Goal: Task Accomplishment & Management: Use online tool/utility

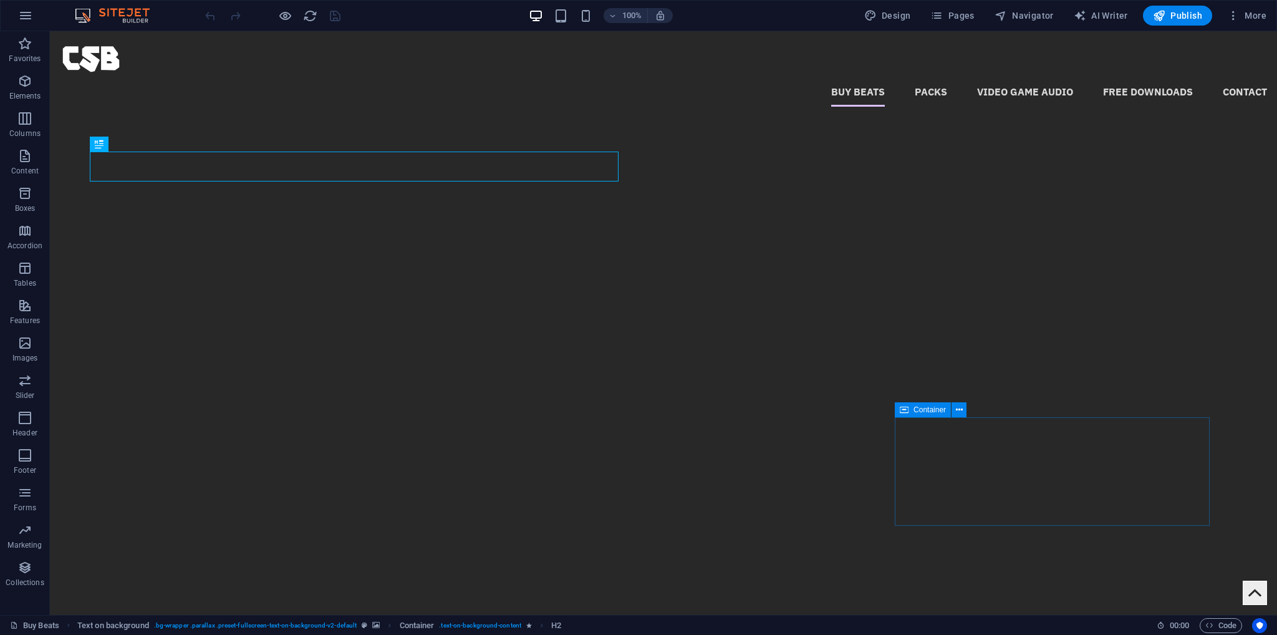
click at [716, 75] on img "1/1" at bounding box center [659, 75] width 1218 height 0
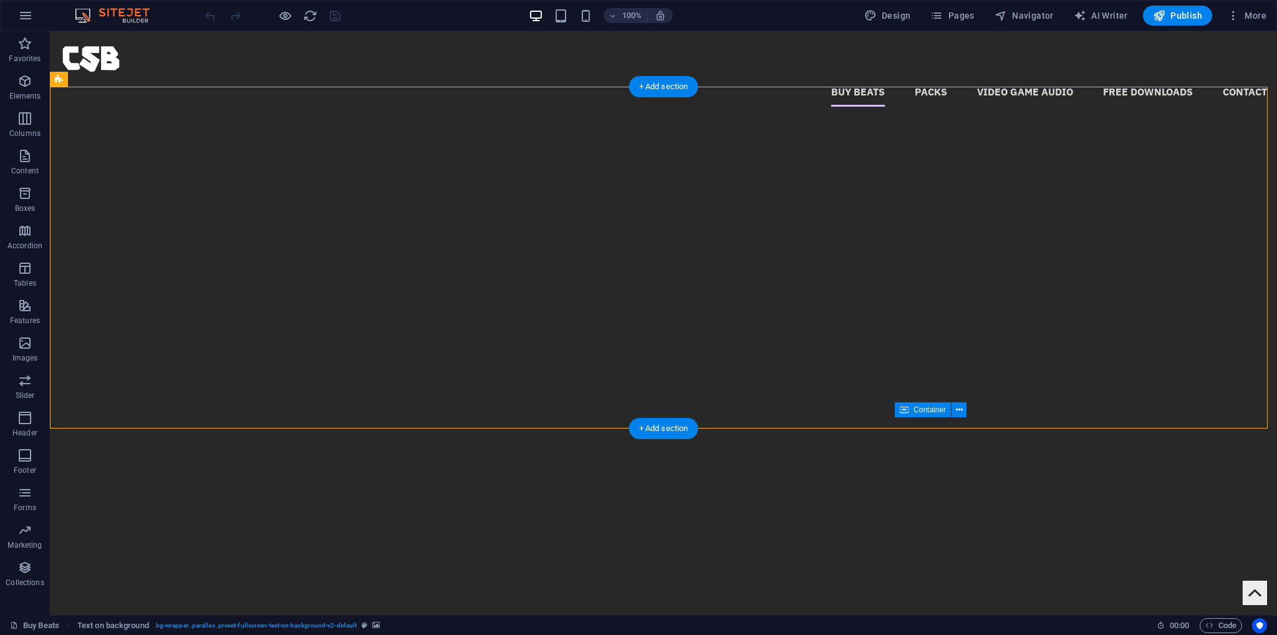
click at [814, 75] on img "1/1" at bounding box center [659, 75] width 1218 height 0
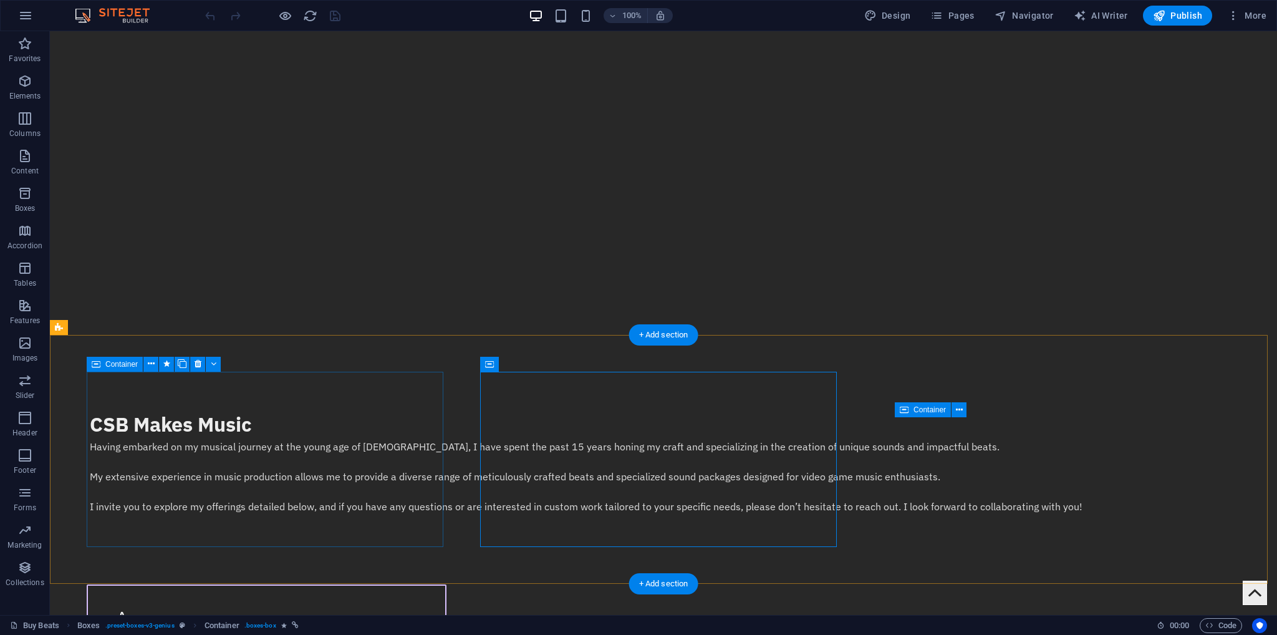
scroll to position [312, 0]
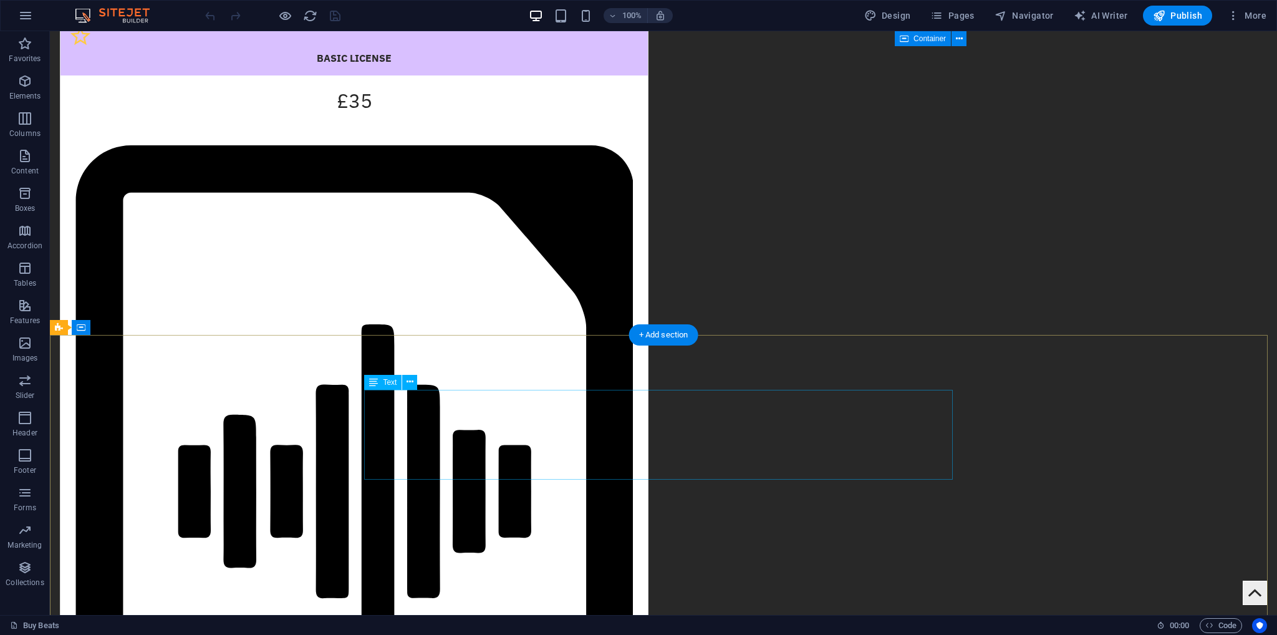
scroll to position [1809, 0]
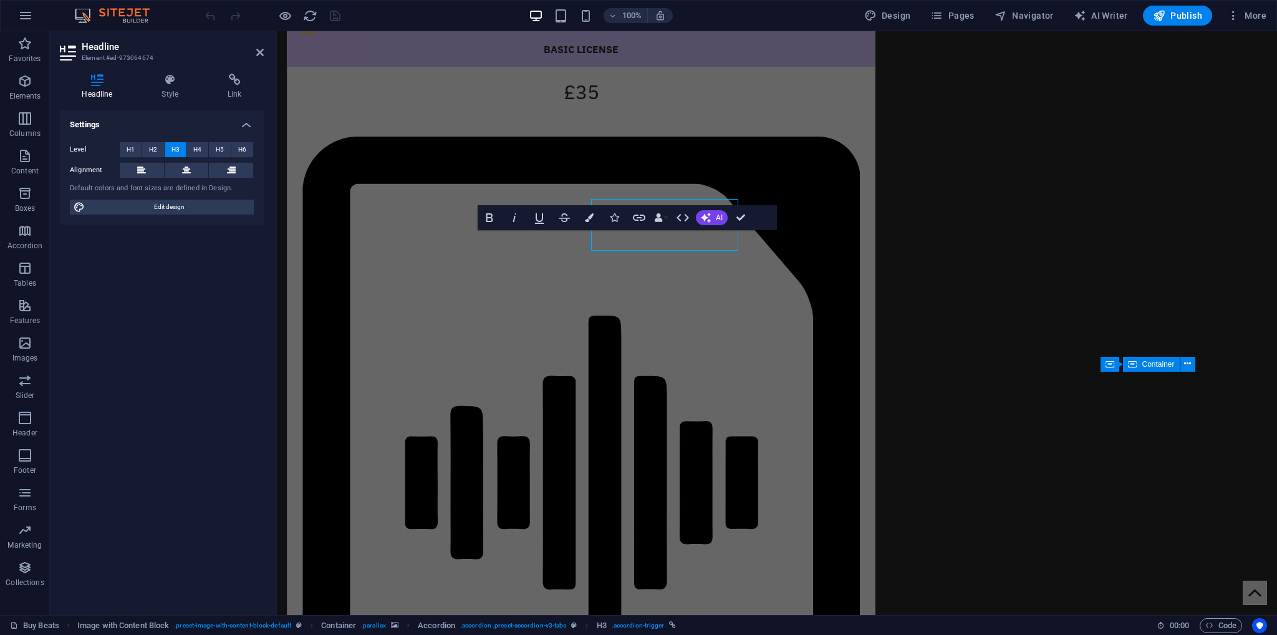
scroll to position [1840, 0]
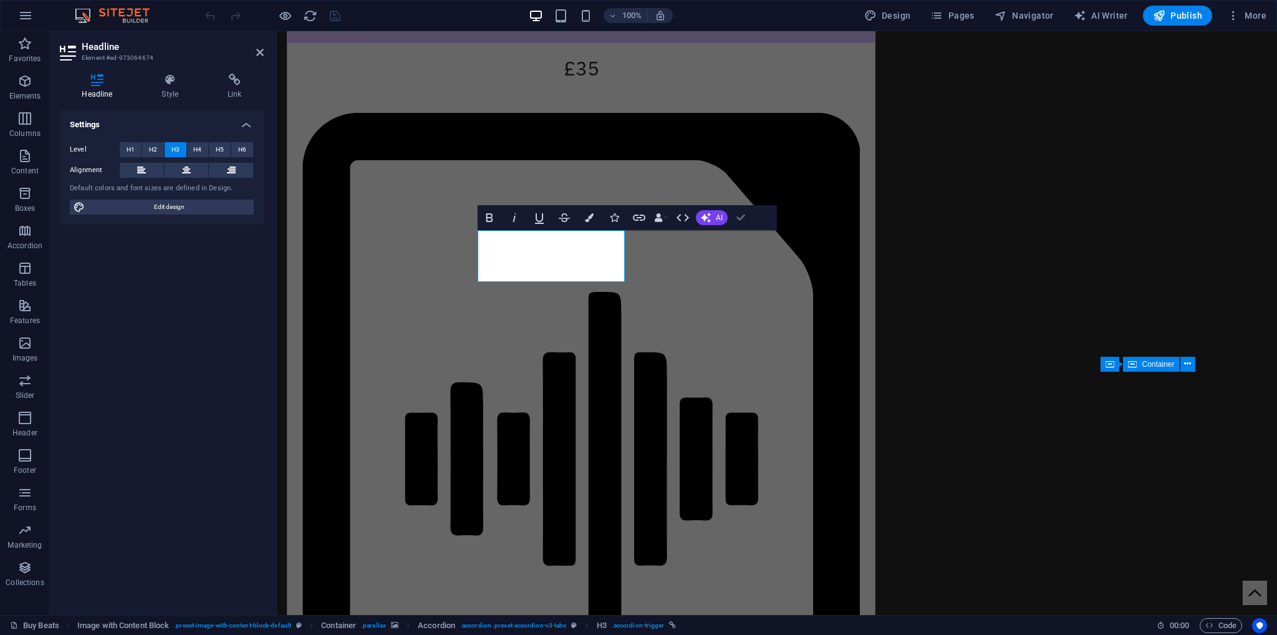
drag, startPoint x: 738, startPoint y: 217, endPoint x: 688, endPoint y: 187, distance: 58.2
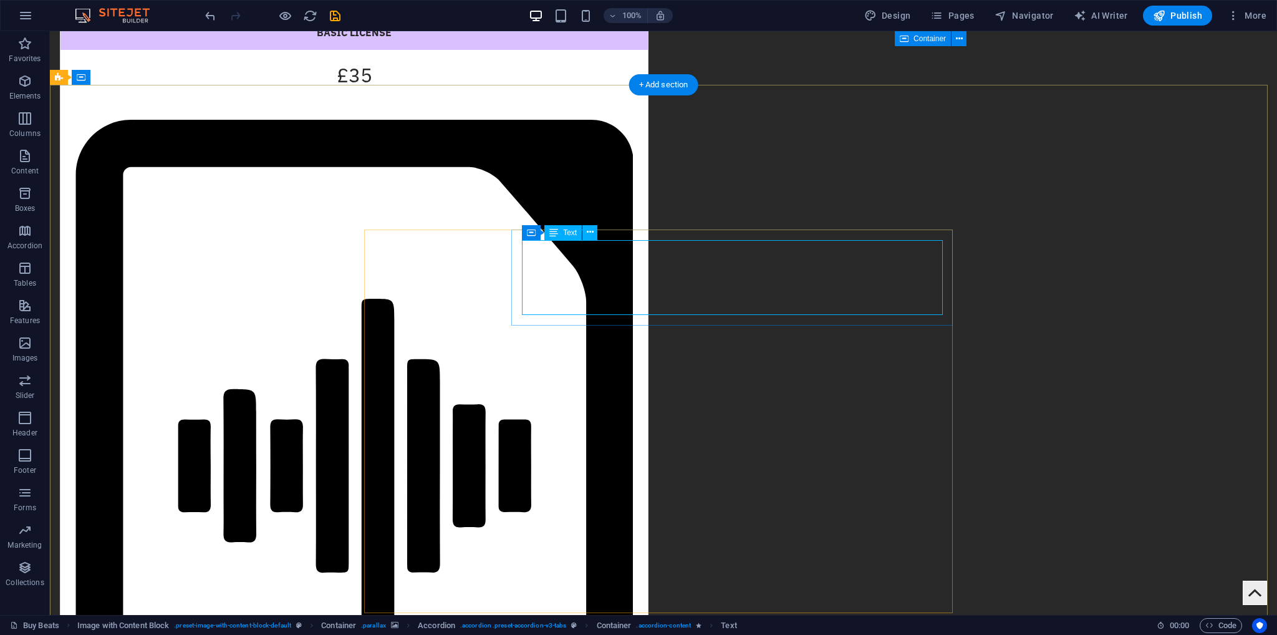
scroll to position [1840, 0]
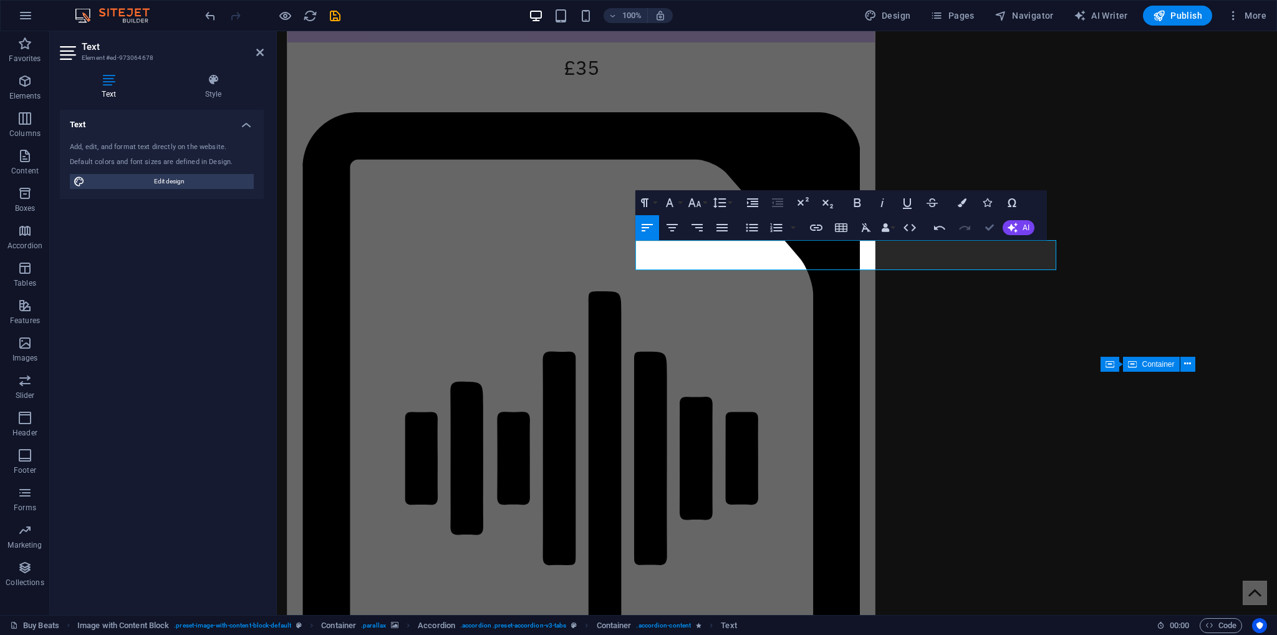
drag, startPoint x: 946, startPoint y: 199, endPoint x: 996, endPoint y: 230, distance: 58.8
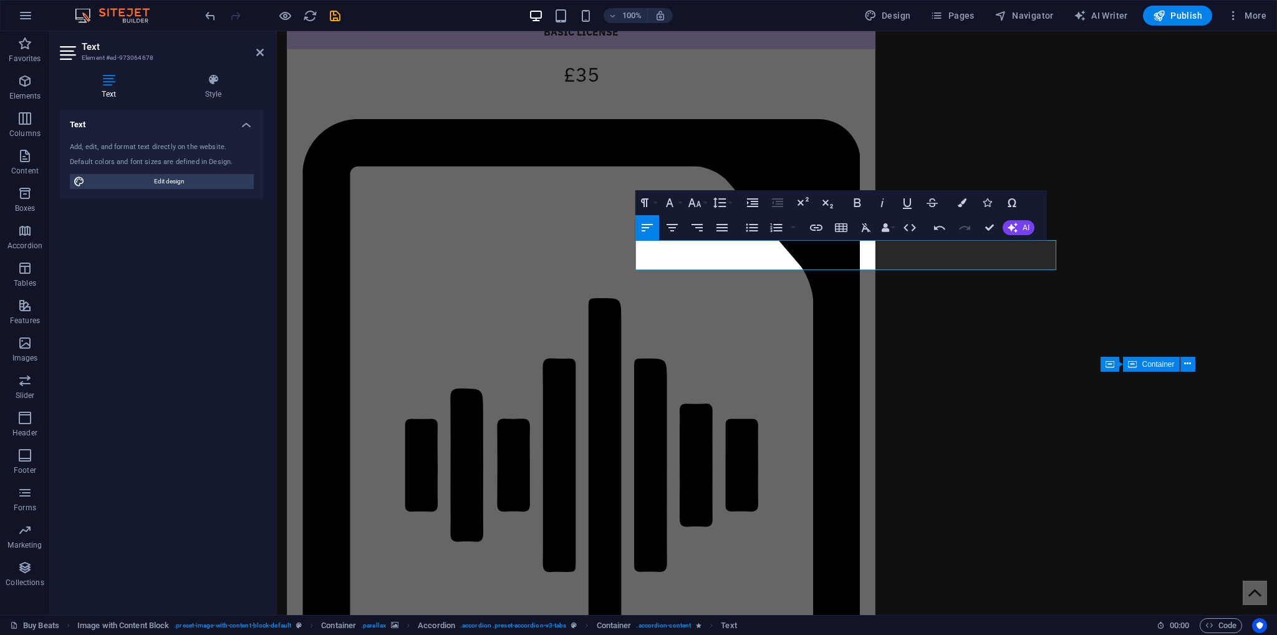
scroll to position [1809, 0]
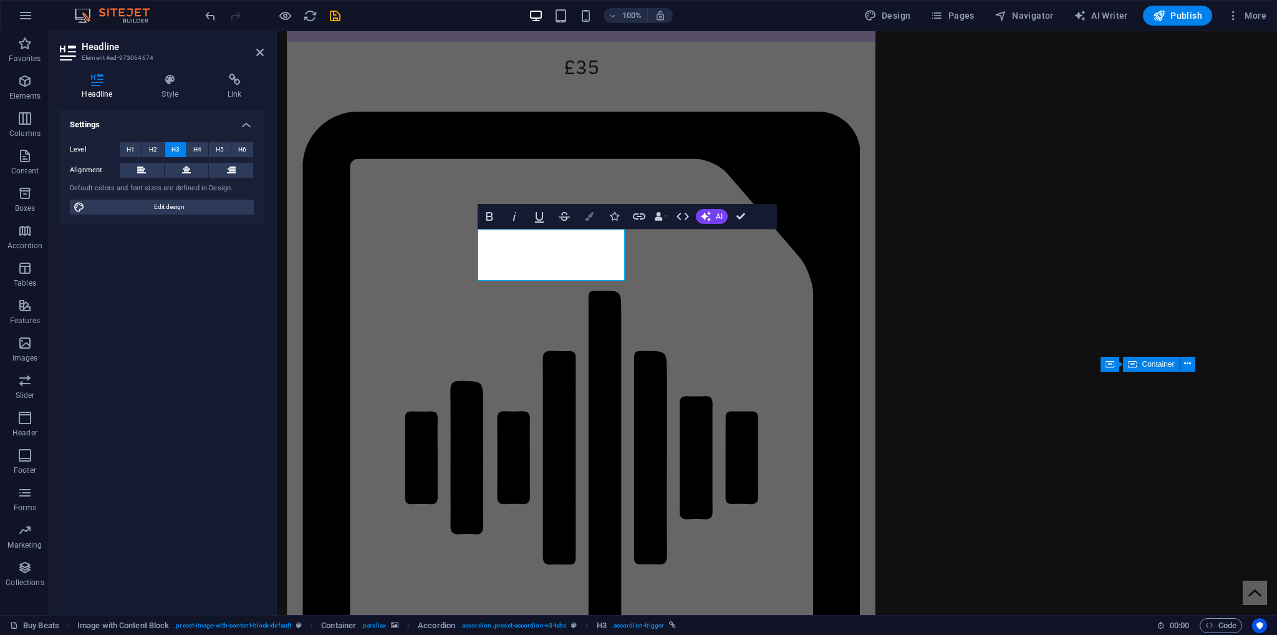
click at [592, 221] on button "Colors" at bounding box center [590, 216] width 24 height 25
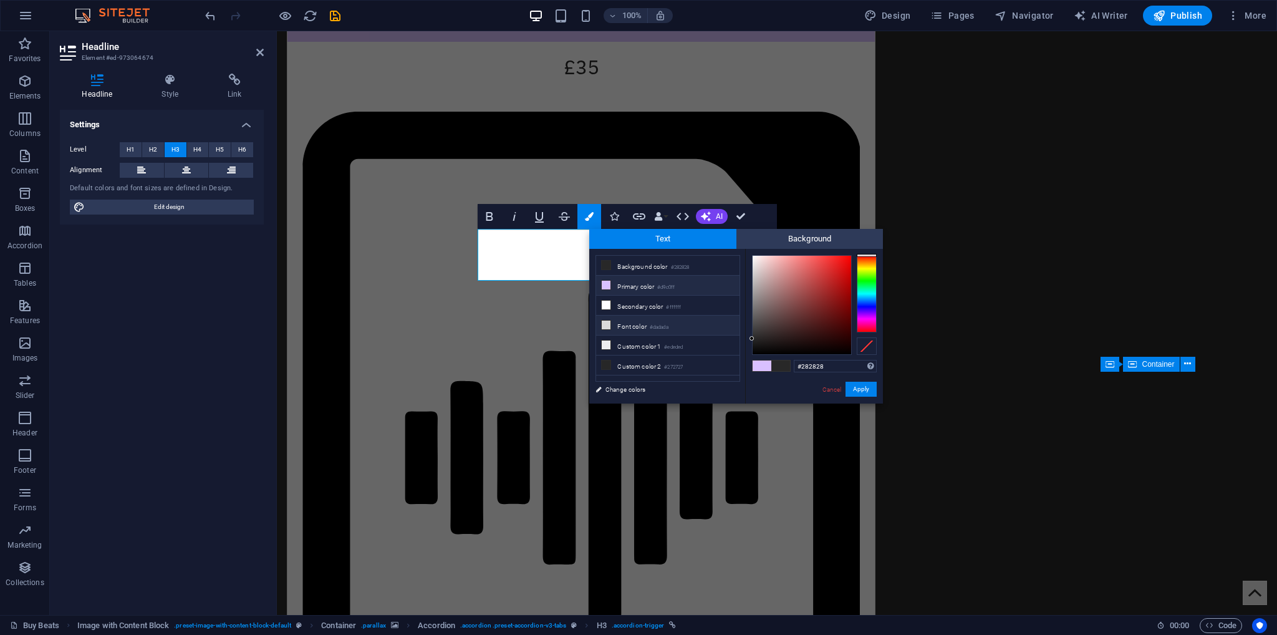
click at [641, 325] on li "Font color #dadada" at bounding box center [667, 326] width 143 height 20
type input "#dadada"
click at [867, 389] on button "Apply" at bounding box center [861, 389] width 31 height 15
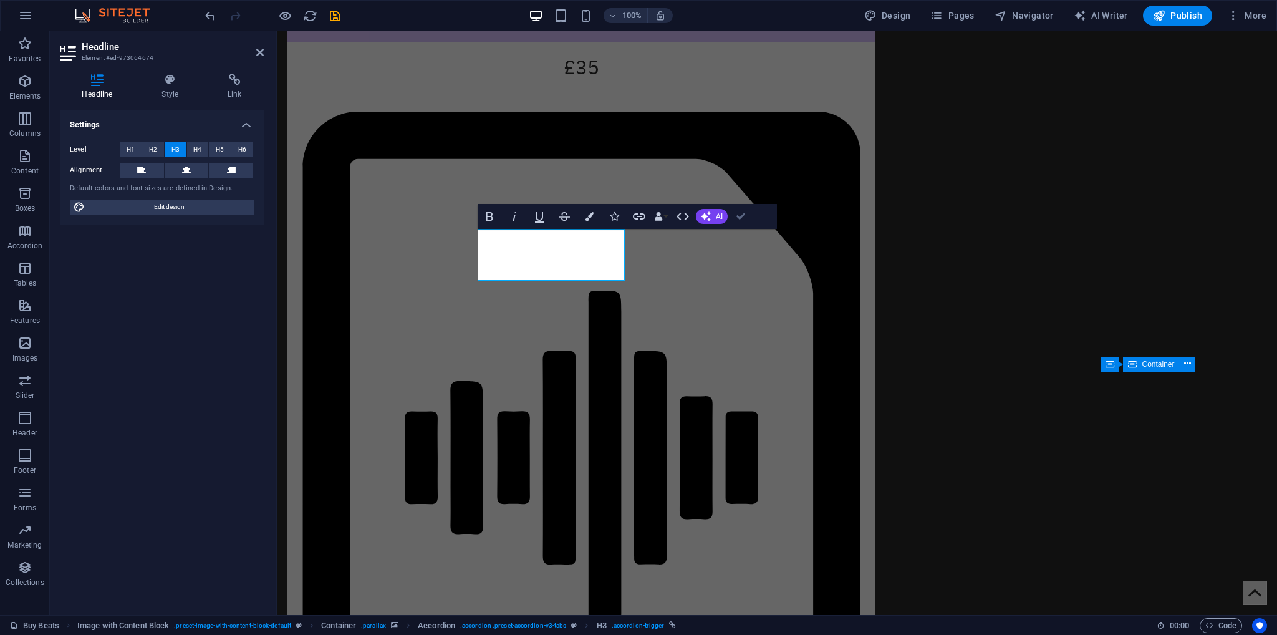
drag, startPoint x: 735, startPoint y: 215, endPoint x: 685, endPoint y: 183, distance: 58.6
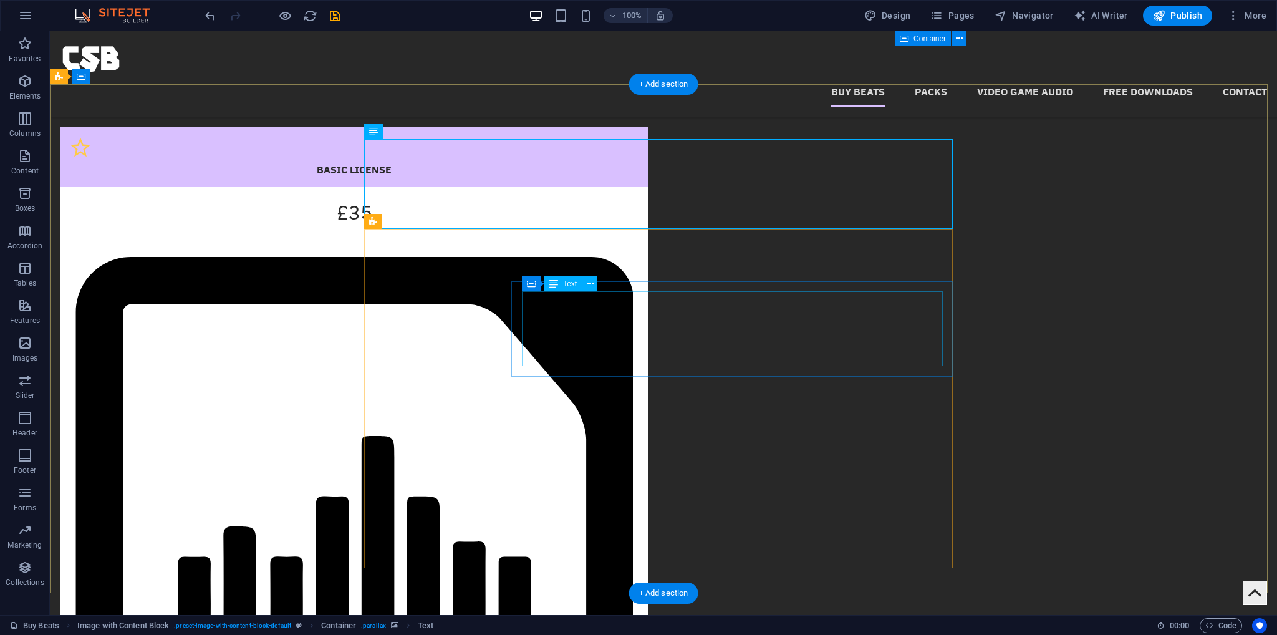
scroll to position [1622, 0]
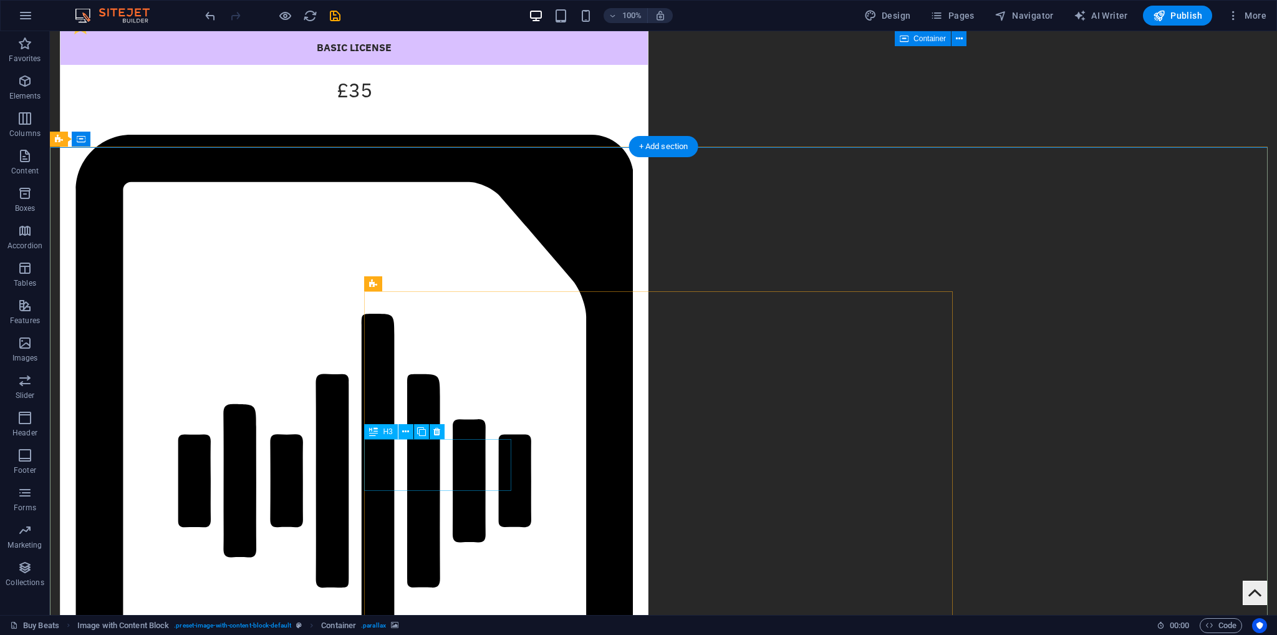
scroll to position [1809, 0]
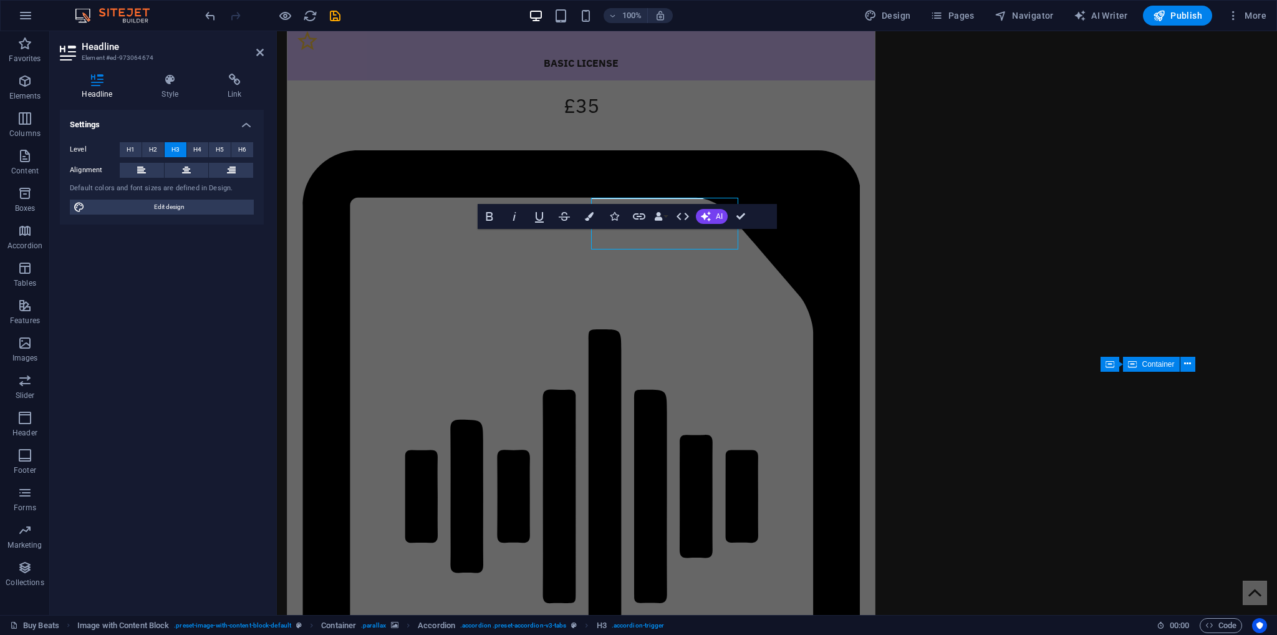
scroll to position [1841, 0]
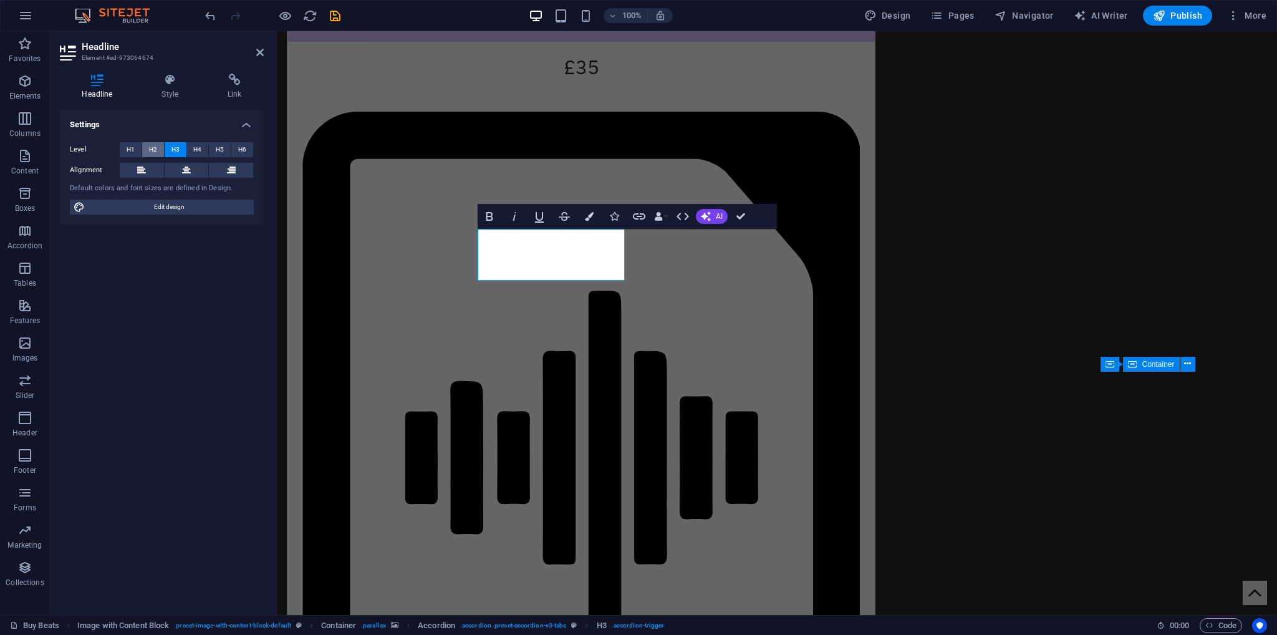
click at [160, 145] on button "H2" at bounding box center [153, 149] width 22 height 15
click at [127, 148] on span "H1" at bounding box center [131, 149] width 8 height 15
click at [166, 150] on button "H3" at bounding box center [176, 149] width 22 height 15
click at [173, 150] on span "H3" at bounding box center [176, 149] width 8 height 15
drag, startPoint x: 735, startPoint y: 213, endPoint x: 670, endPoint y: 196, distance: 67.6
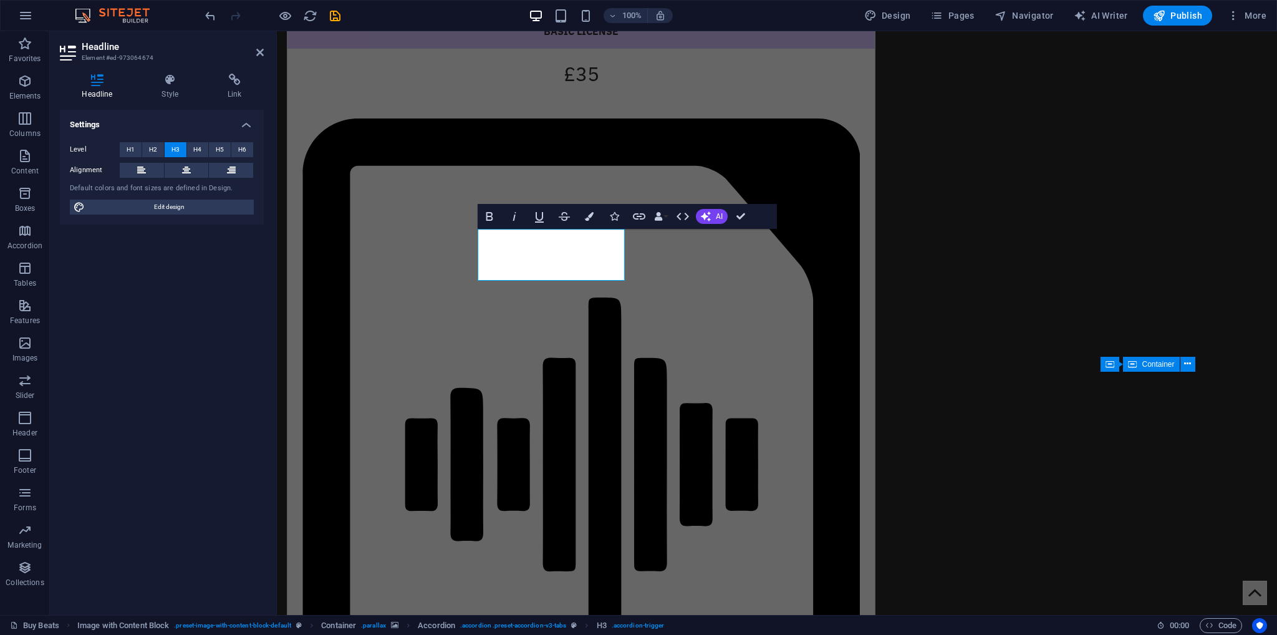
scroll to position [1809, 0]
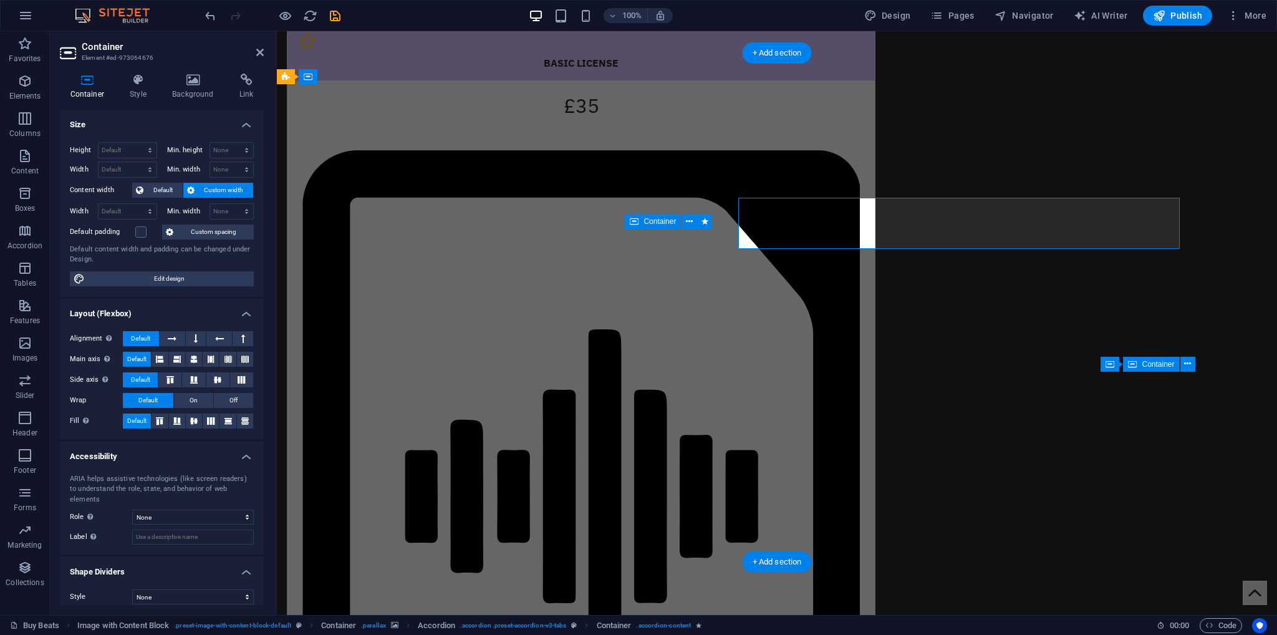
scroll to position [1841, 0]
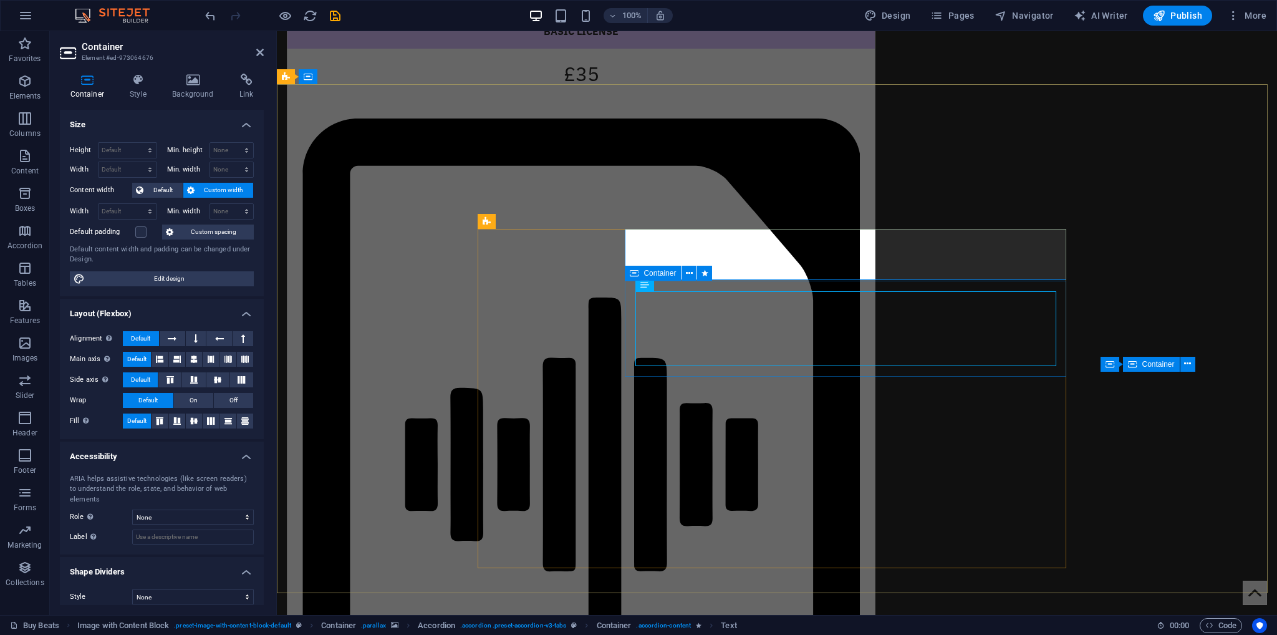
scroll to position [1809, 0]
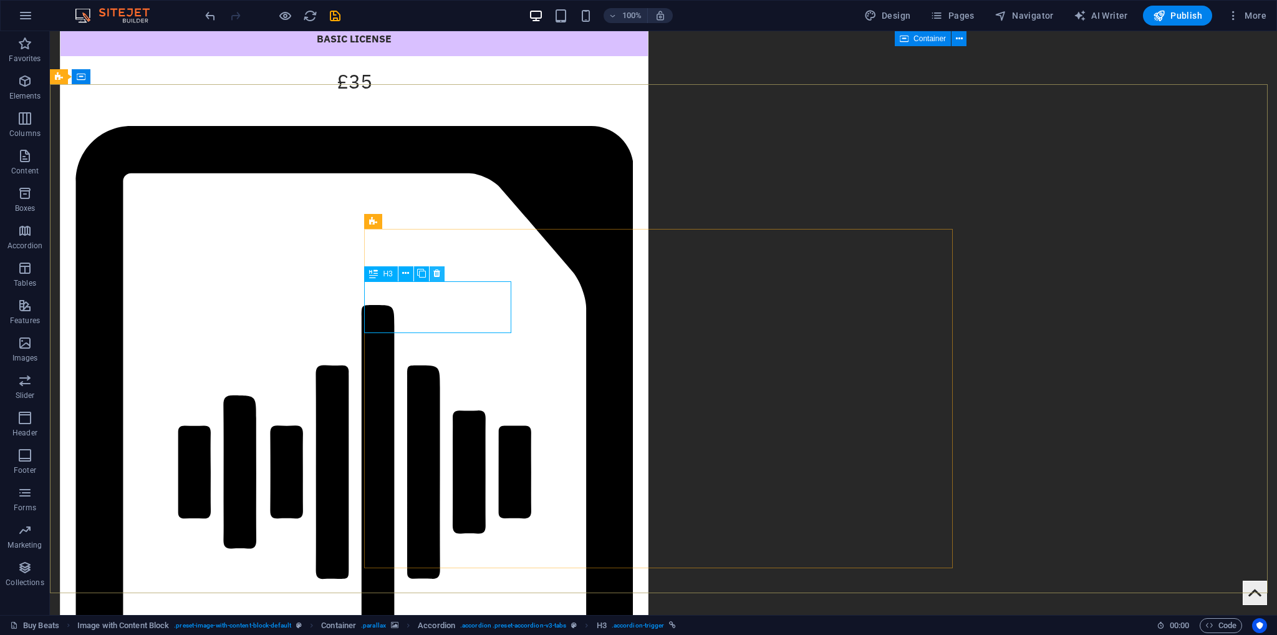
click at [433, 270] on button at bounding box center [437, 273] width 15 height 15
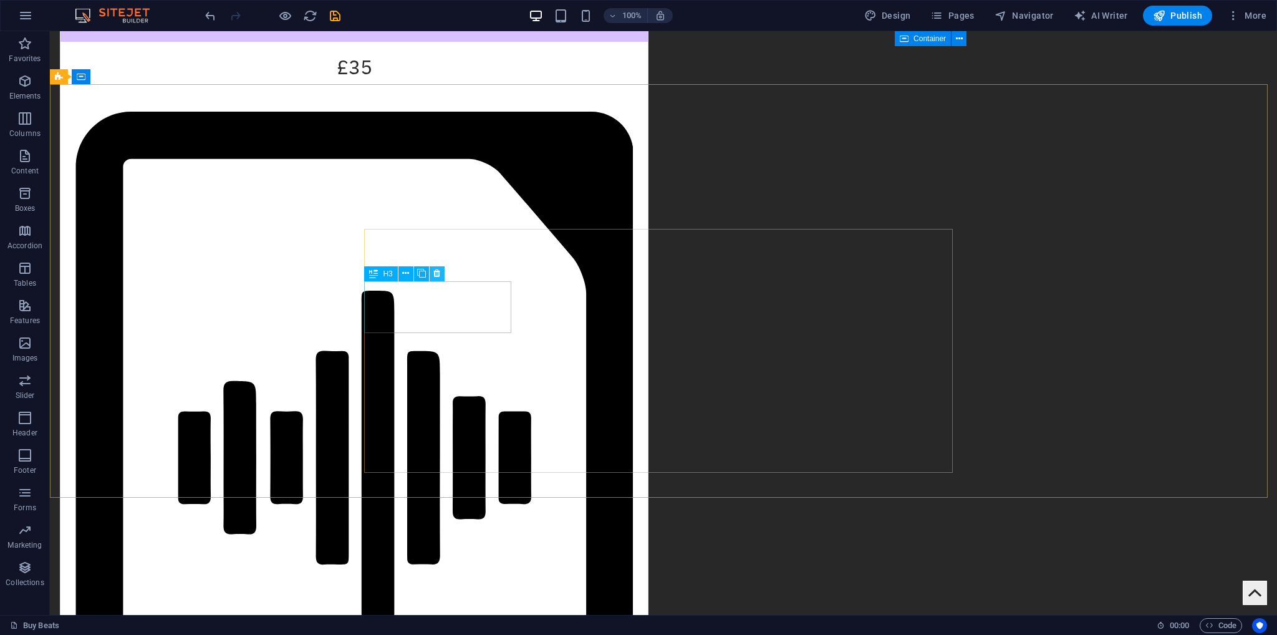
click at [440, 275] on button at bounding box center [437, 273] width 15 height 15
click at [439, 275] on icon at bounding box center [436, 273] width 7 height 13
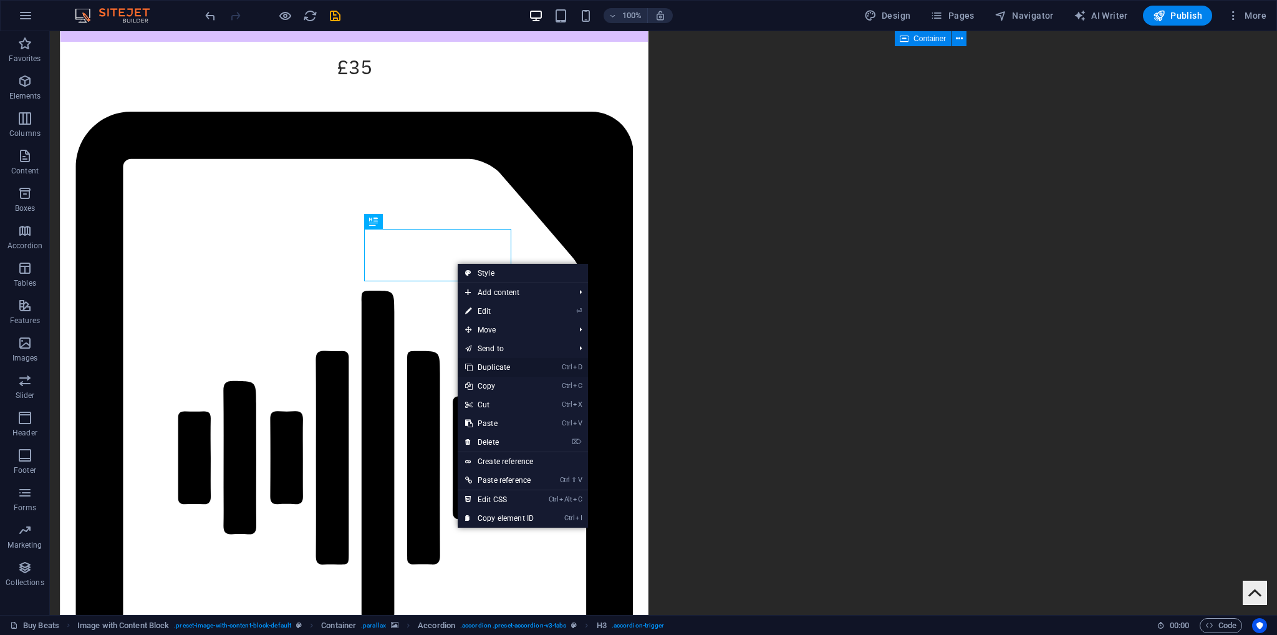
drag, startPoint x: 498, startPoint y: 361, endPoint x: 449, endPoint y: 329, distance: 58.6
click at [498, 361] on link "Ctrl D Duplicate" at bounding box center [500, 367] width 84 height 19
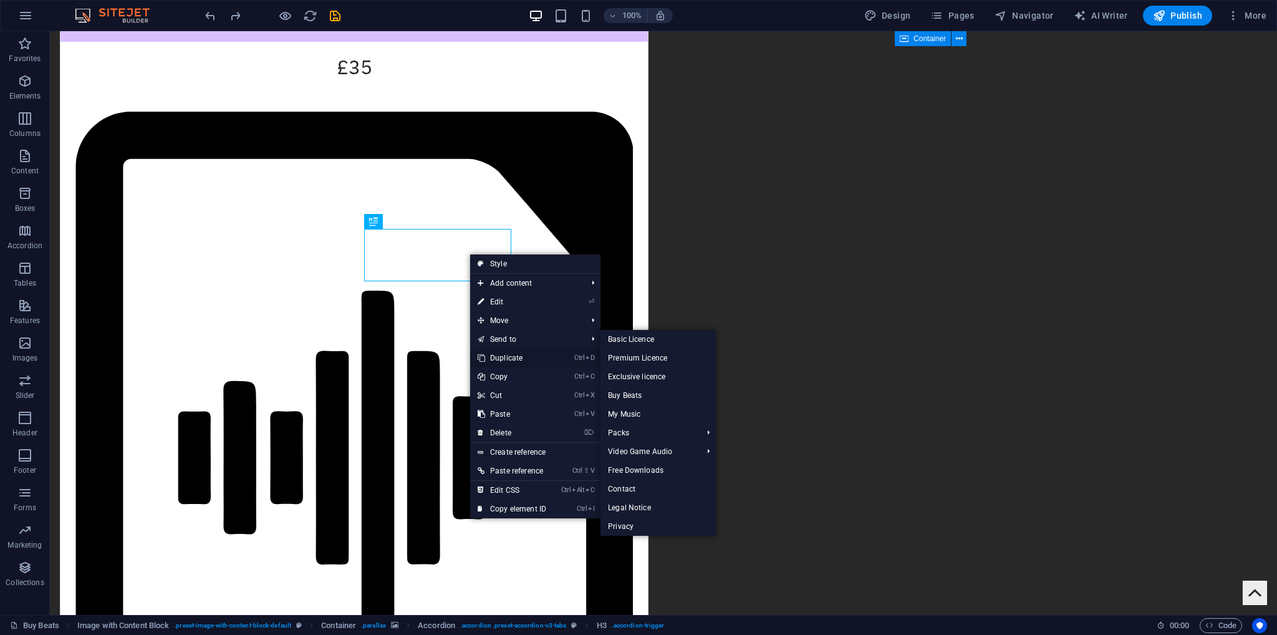
click at [511, 356] on link "Ctrl D Duplicate" at bounding box center [512, 358] width 84 height 19
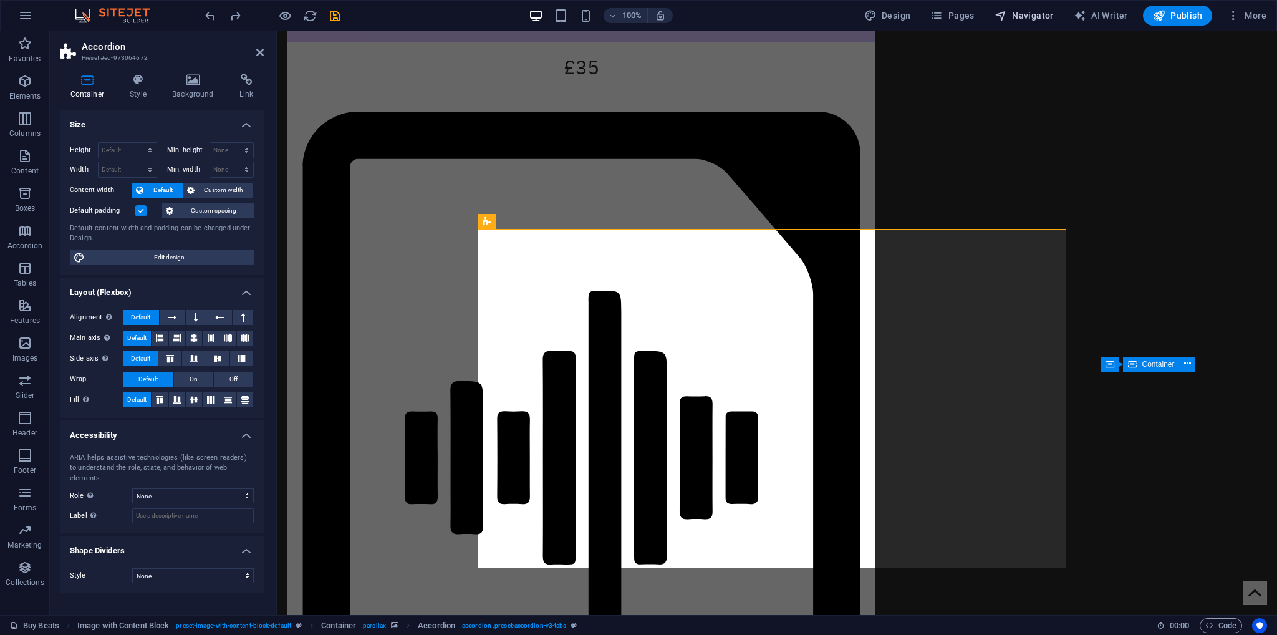
click at [1039, 21] on span "Navigator" at bounding box center [1024, 15] width 59 height 12
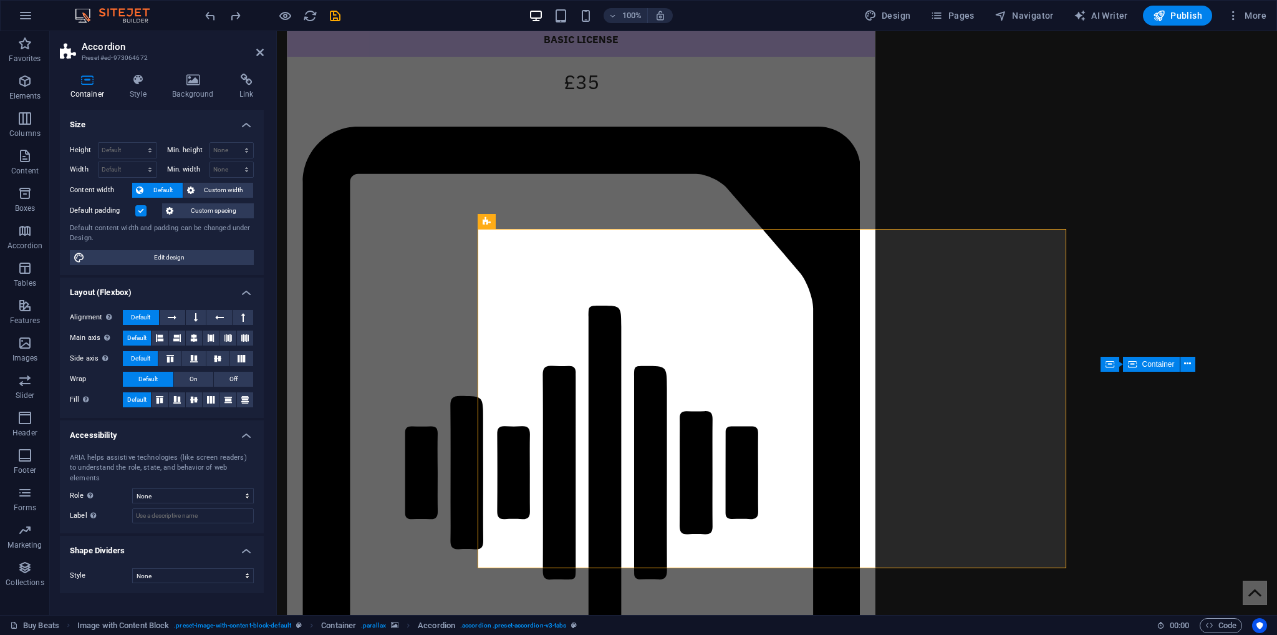
scroll to position [1928, 0]
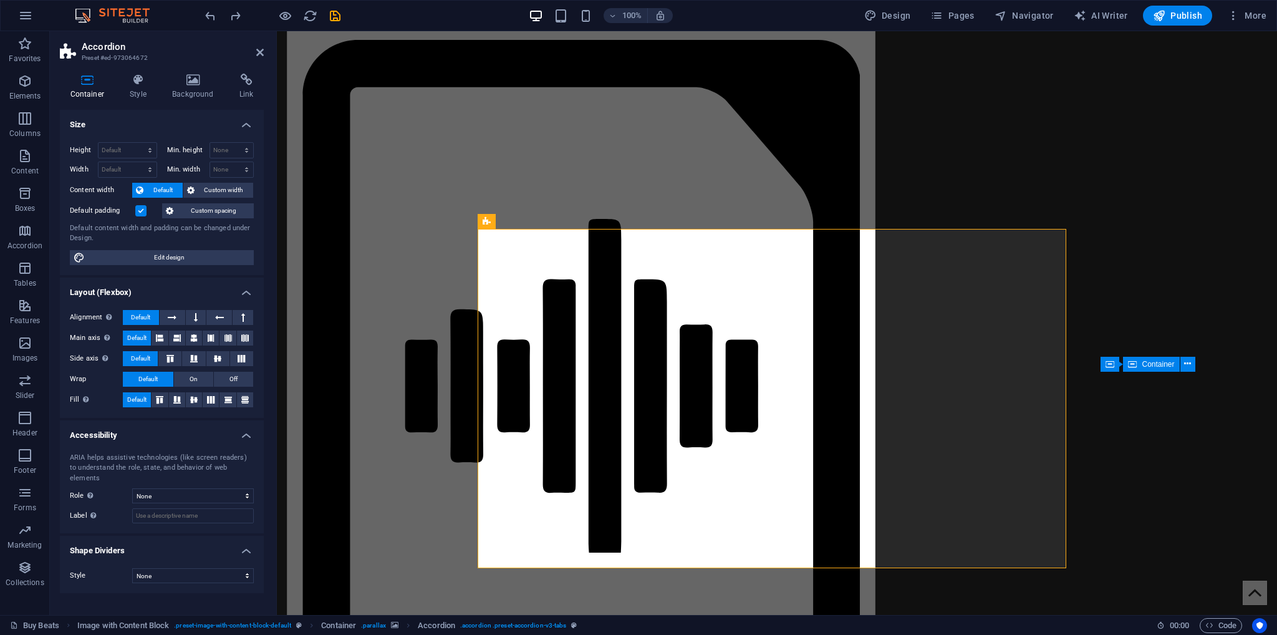
select select "17388613-en"
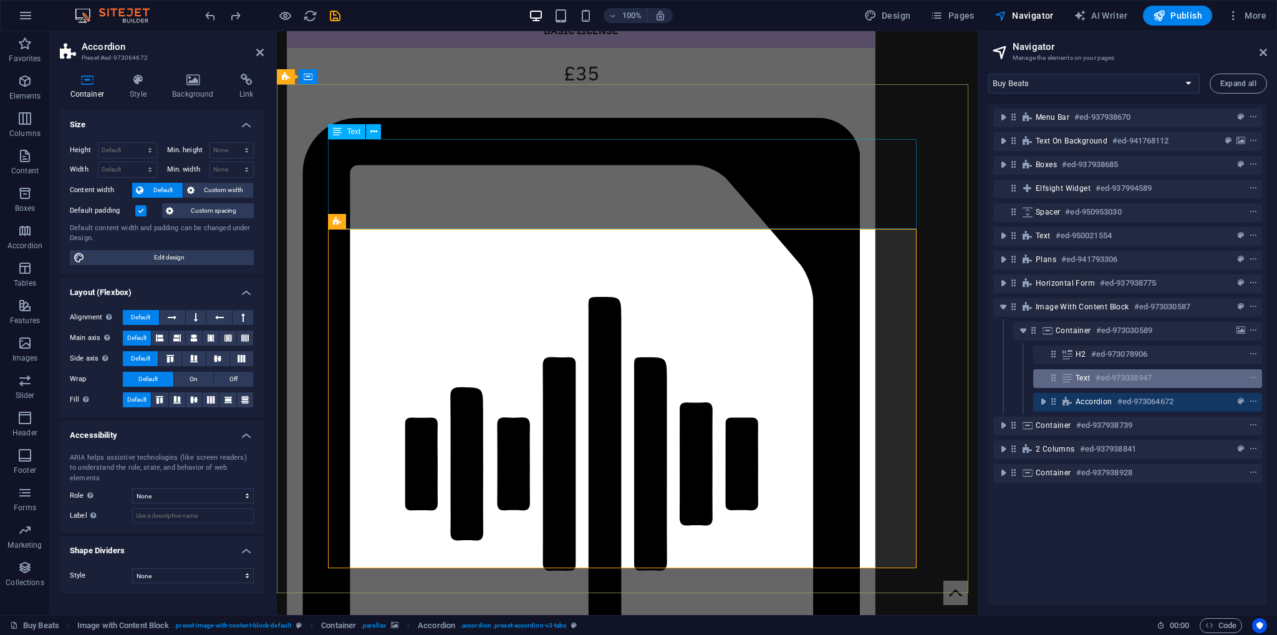
click at [1078, 384] on div "Text #ed-973038947" at bounding box center [1138, 377] width 124 height 15
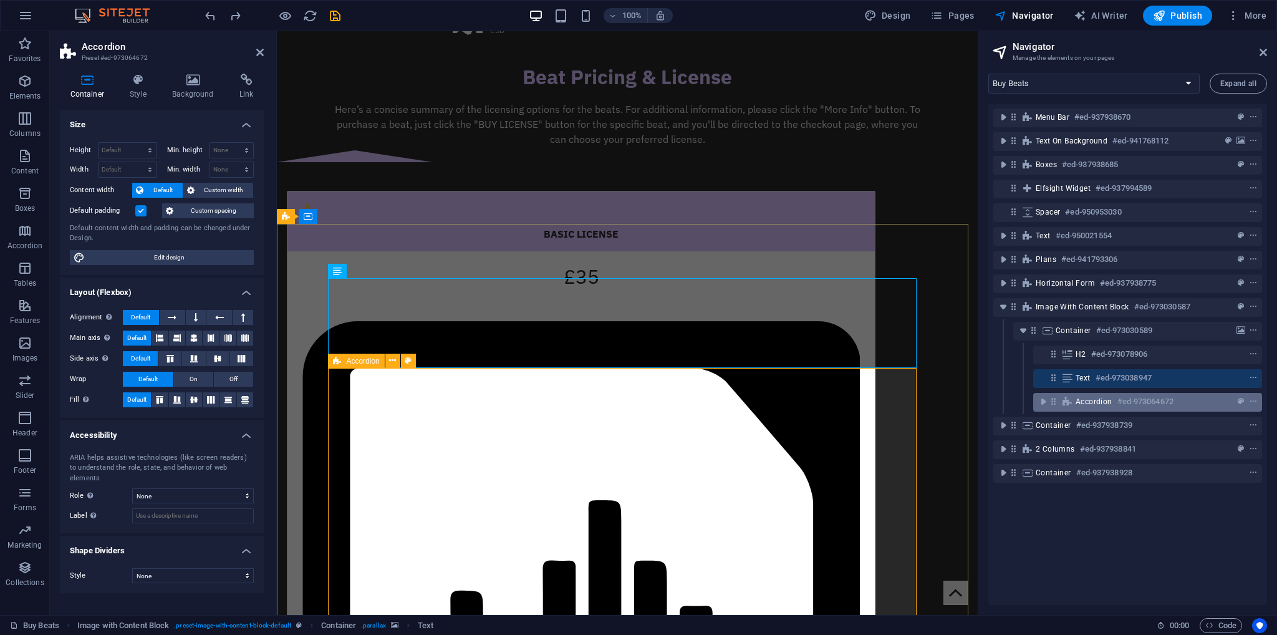
click at [1093, 402] on span "Accordion" at bounding box center [1094, 402] width 37 height 10
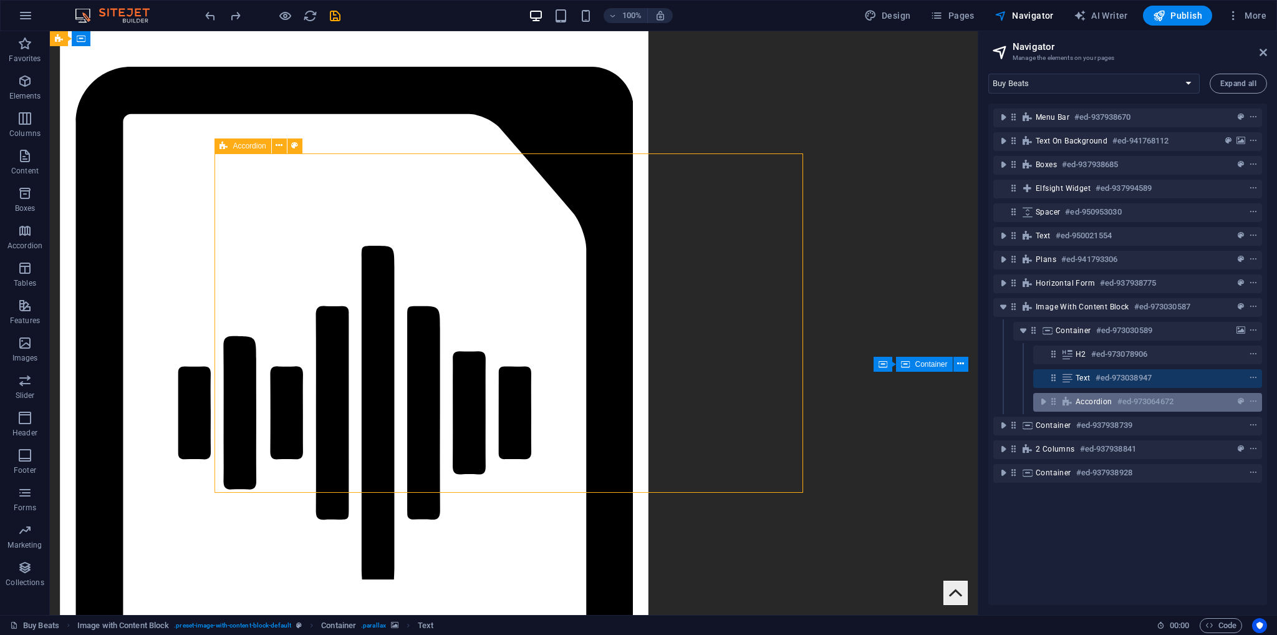
click at [1093, 402] on span "Accordion" at bounding box center [1094, 402] width 37 height 10
select select "rem"
select select "px"
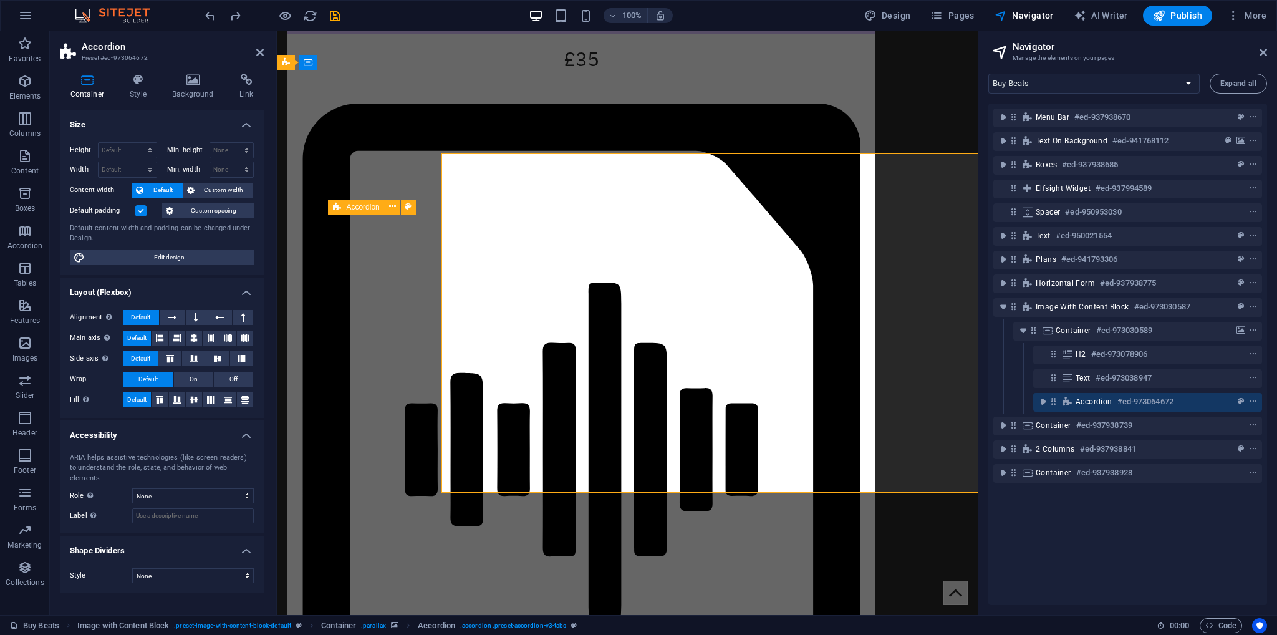
click at [1093, 402] on span "Accordion" at bounding box center [1094, 402] width 37 height 10
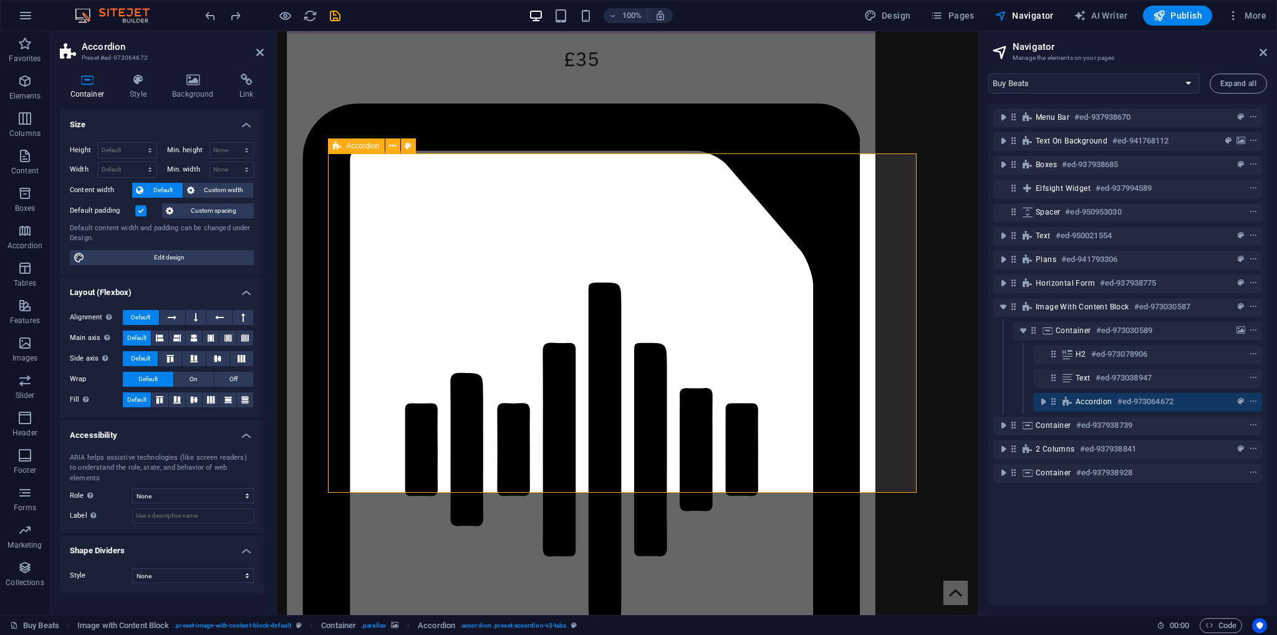
scroll to position [2003, 0]
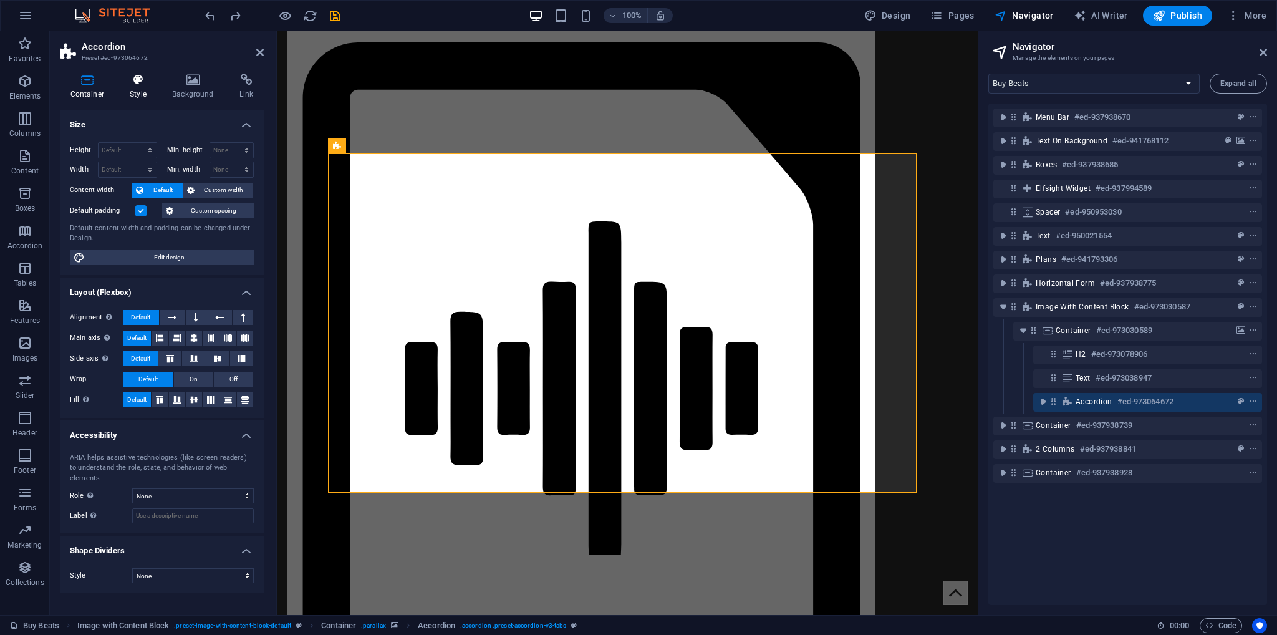
click at [148, 90] on h4 "Style" at bounding box center [141, 87] width 42 height 26
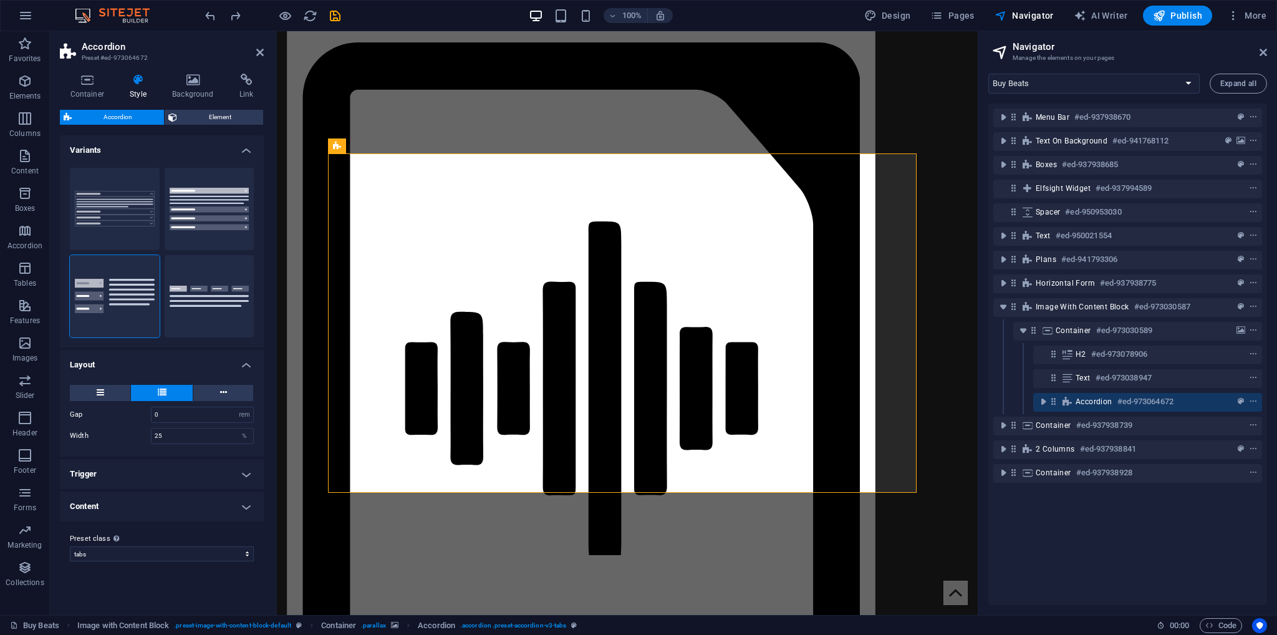
click at [126, 499] on h4 "Content" at bounding box center [162, 506] width 204 height 30
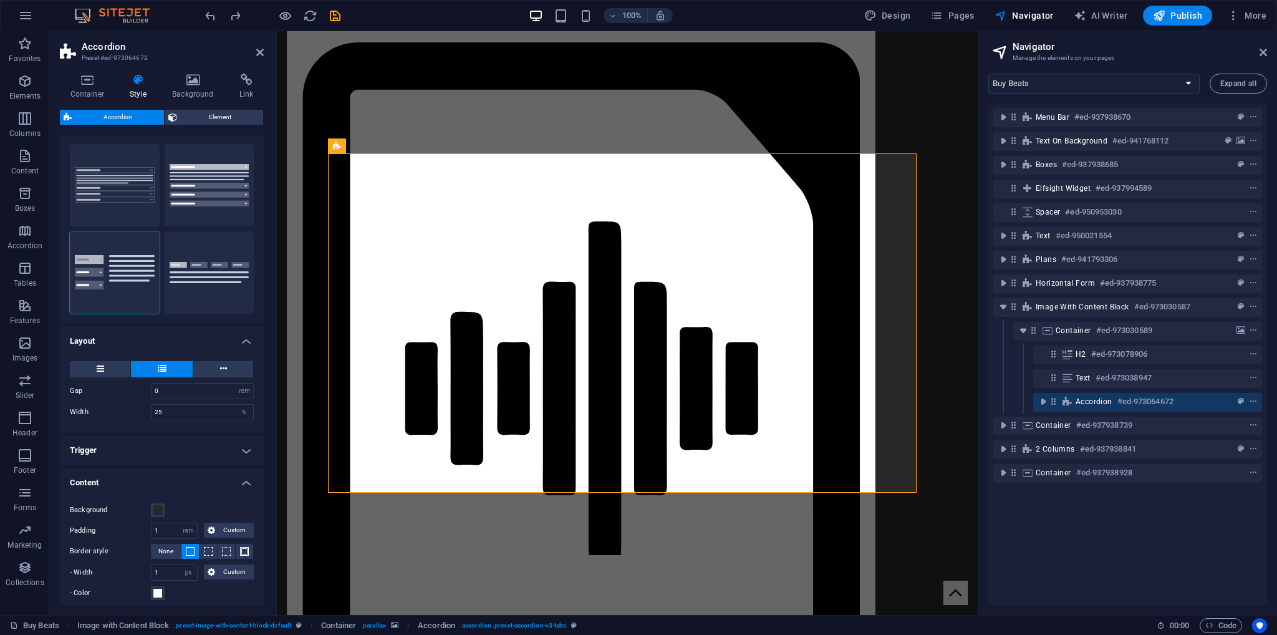
scroll to position [122, 0]
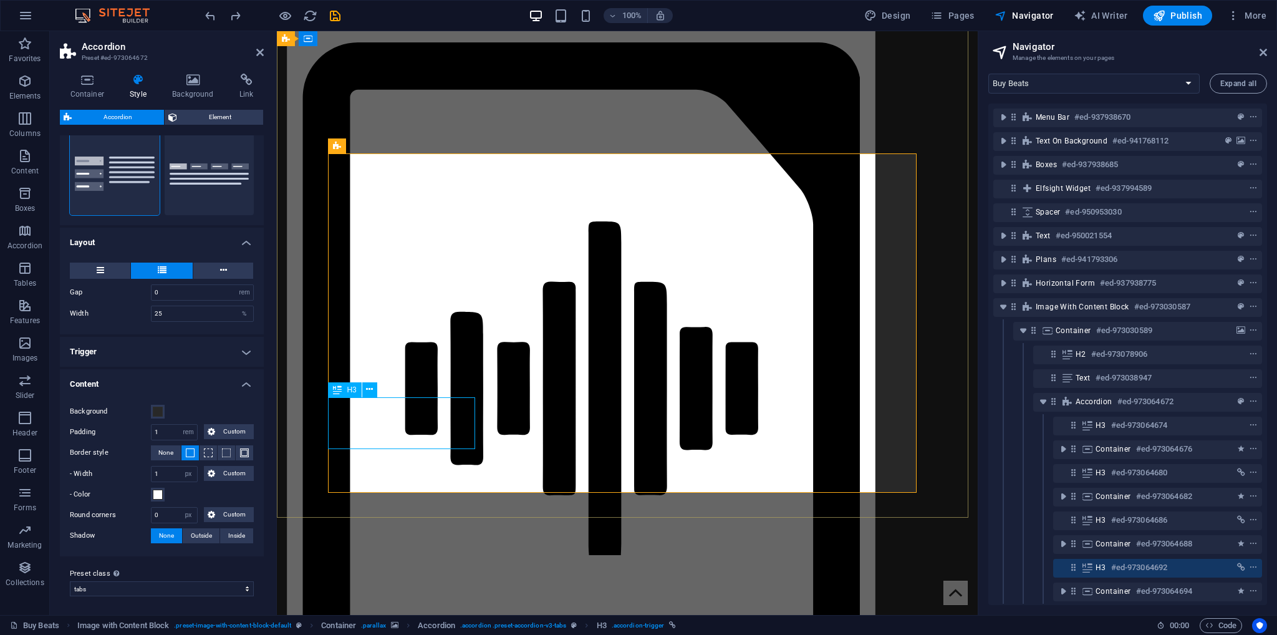
click at [409, 145] on icon at bounding box center [407, 146] width 9 height 13
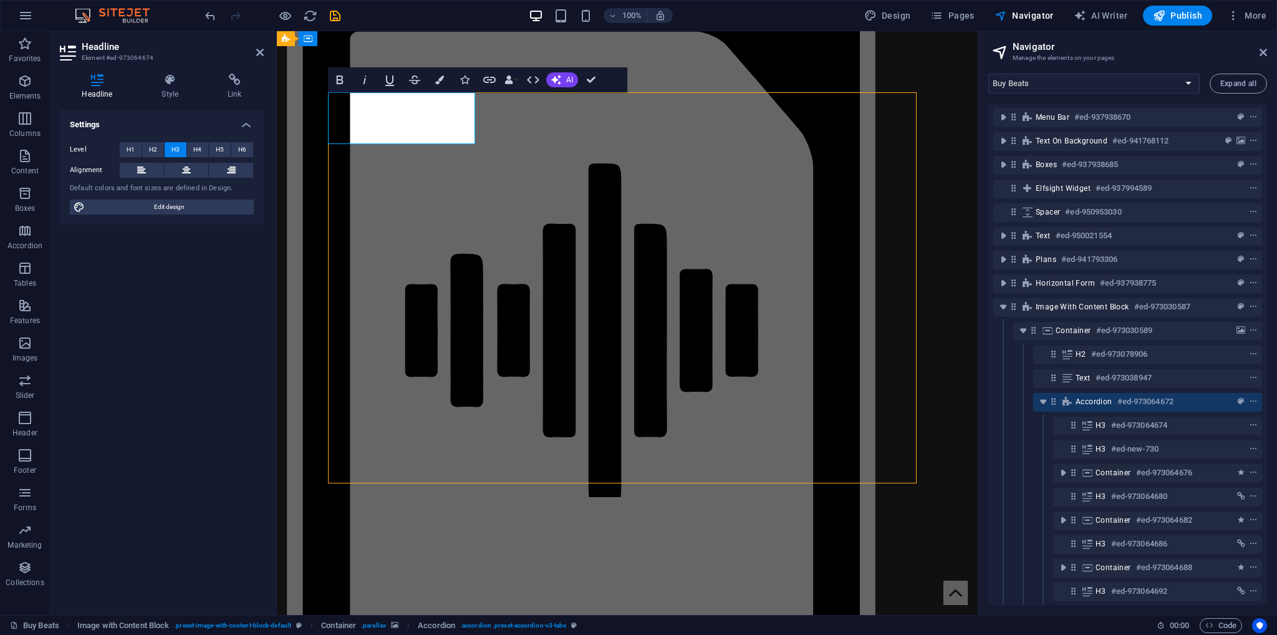
scroll to position [2003, 0]
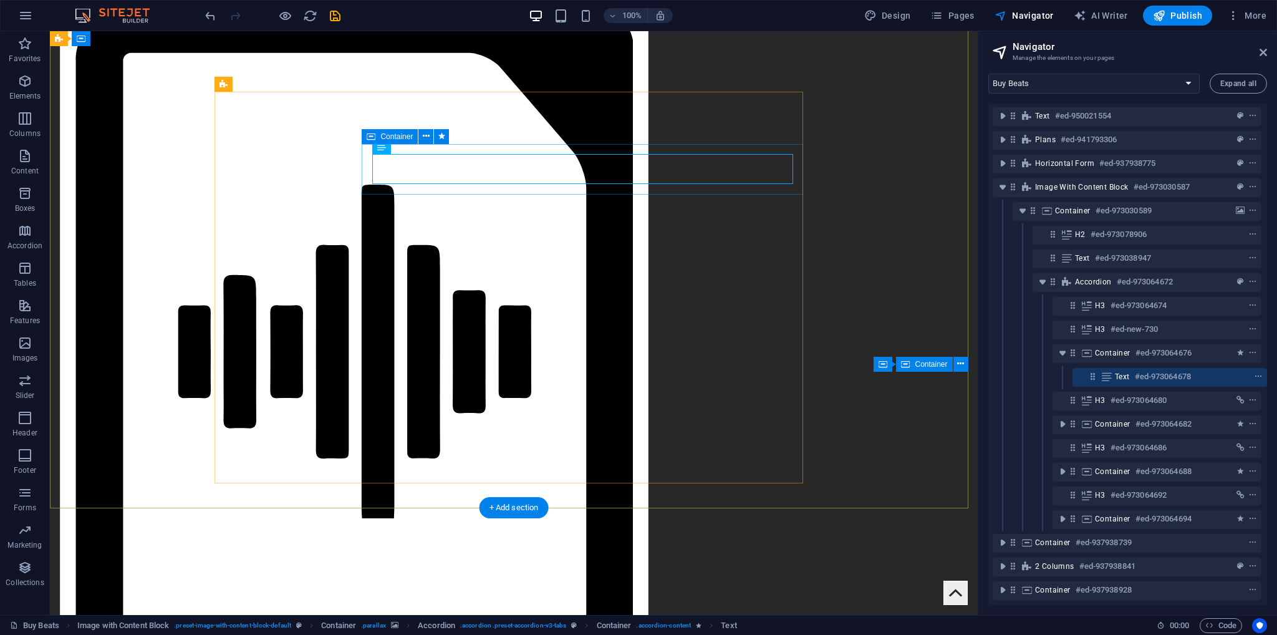
scroll to position [129, 2]
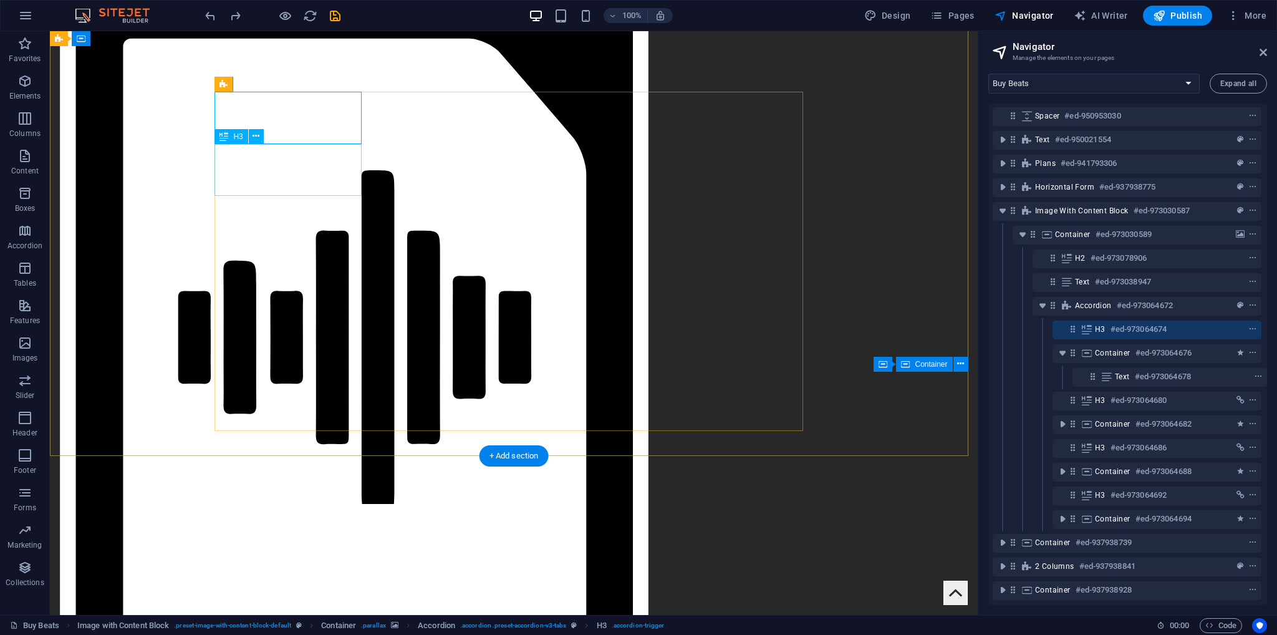
scroll to position [105, 2]
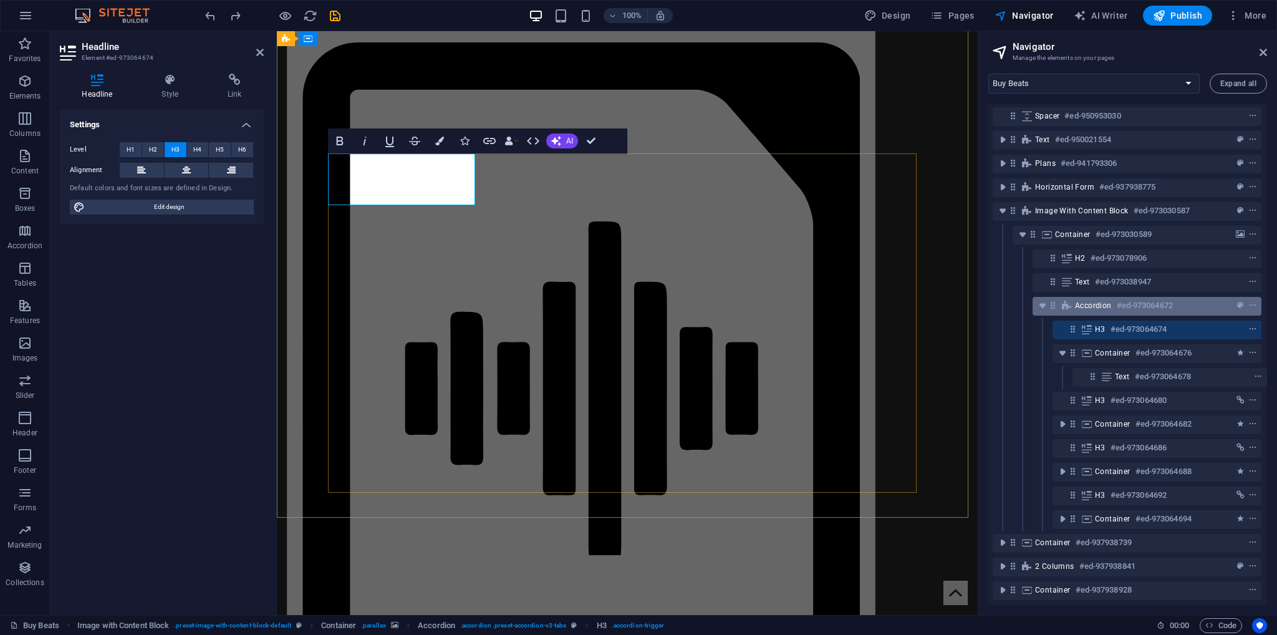
click at [1108, 301] on span "Accordion" at bounding box center [1093, 306] width 37 height 10
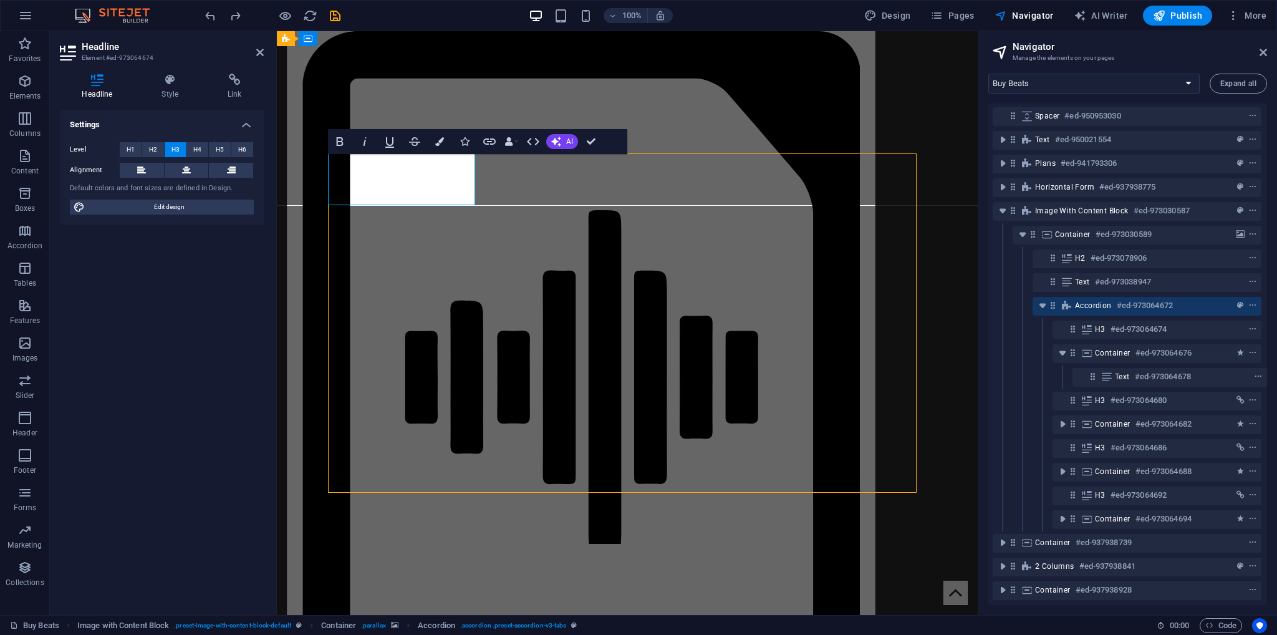
click at [1108, 301] on span "Accordion" at bounding box center [1093, 306] width 37 height 10
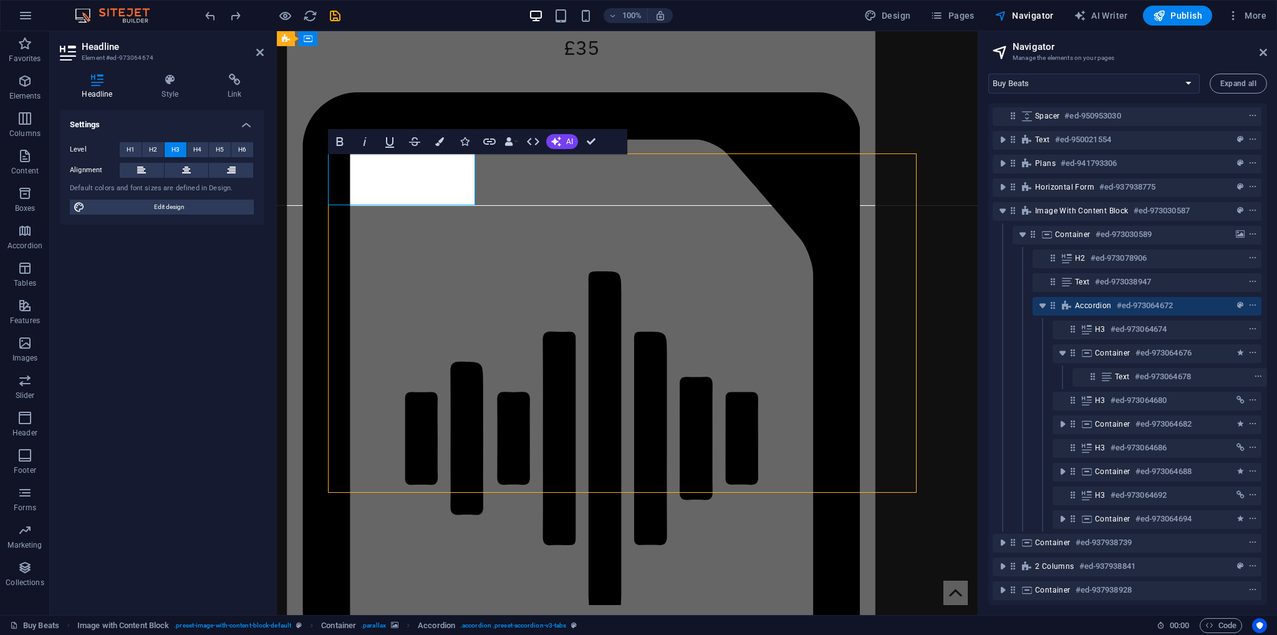
select select "rem"
select select "px"
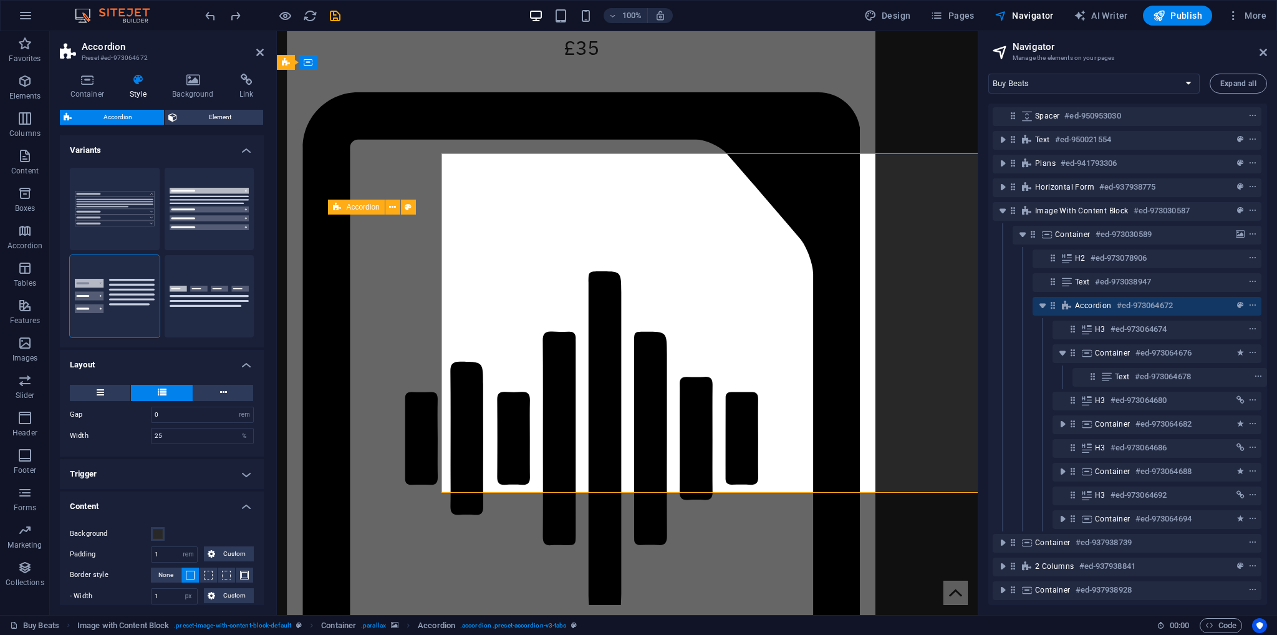
click at [1108, 301] on span "Accordion" at bounding box center [1093, 306] width 37 height 10
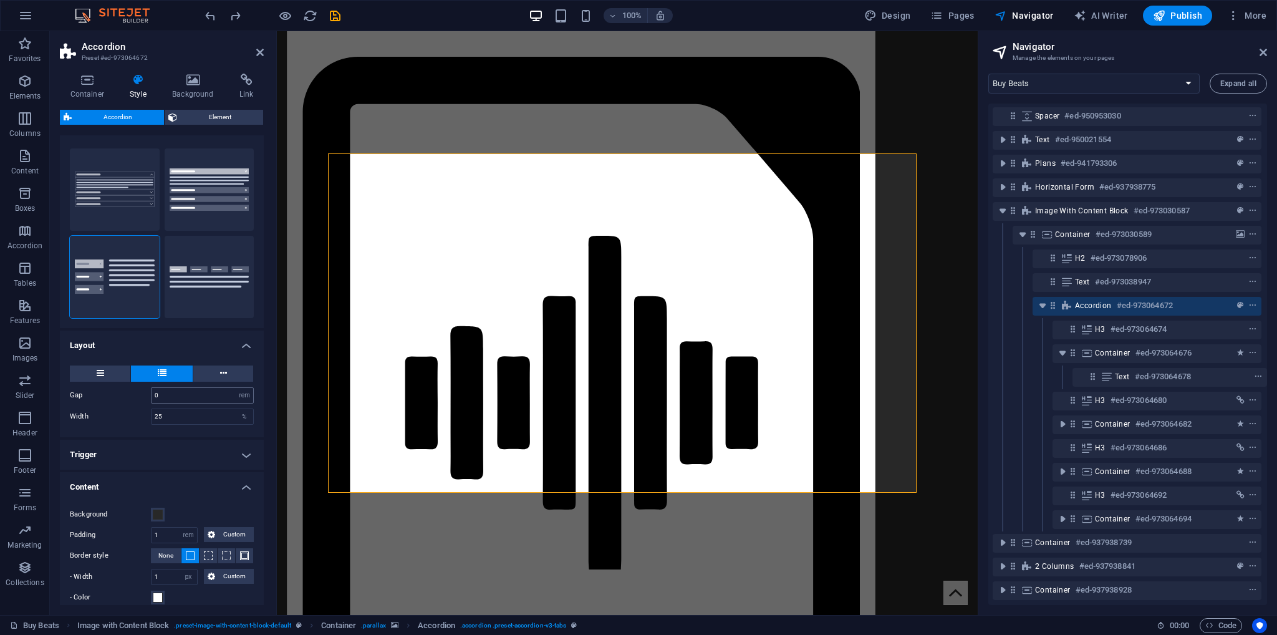
scroll to position [122, 0]
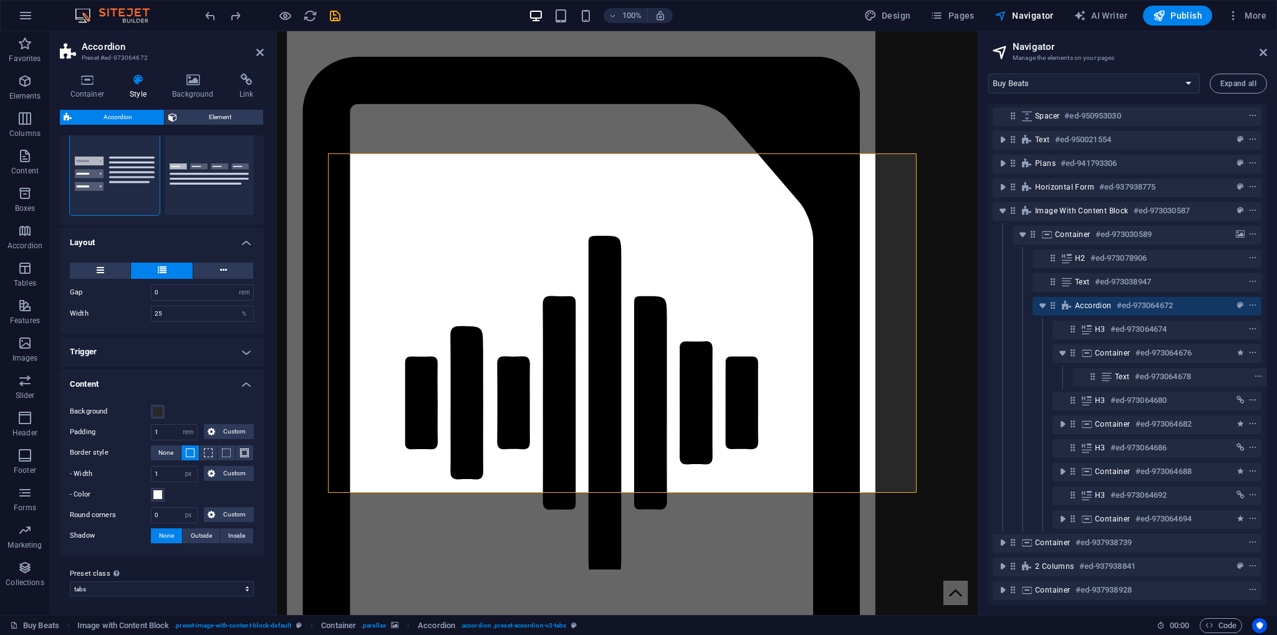
click at [165, 350] on h4 "Trigger" at bounding box center [162, 352] width 204 height 30
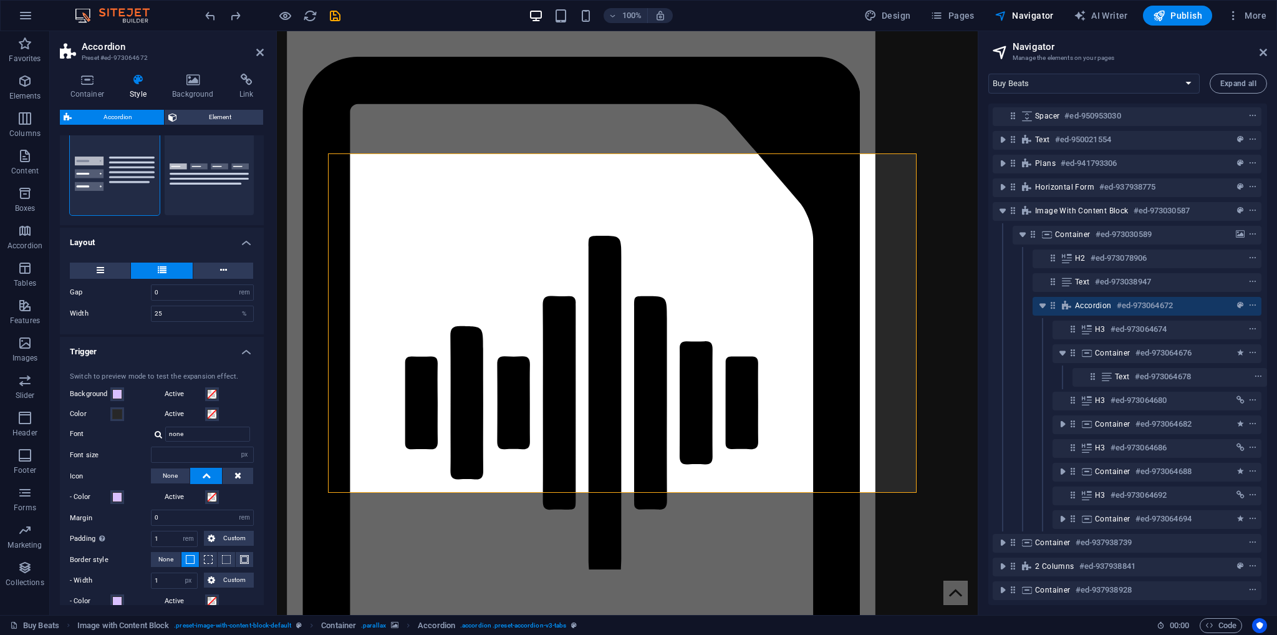
click at [165, 350] on h4 "Trigger" at bounding box center [162, 348] width 204 height 22
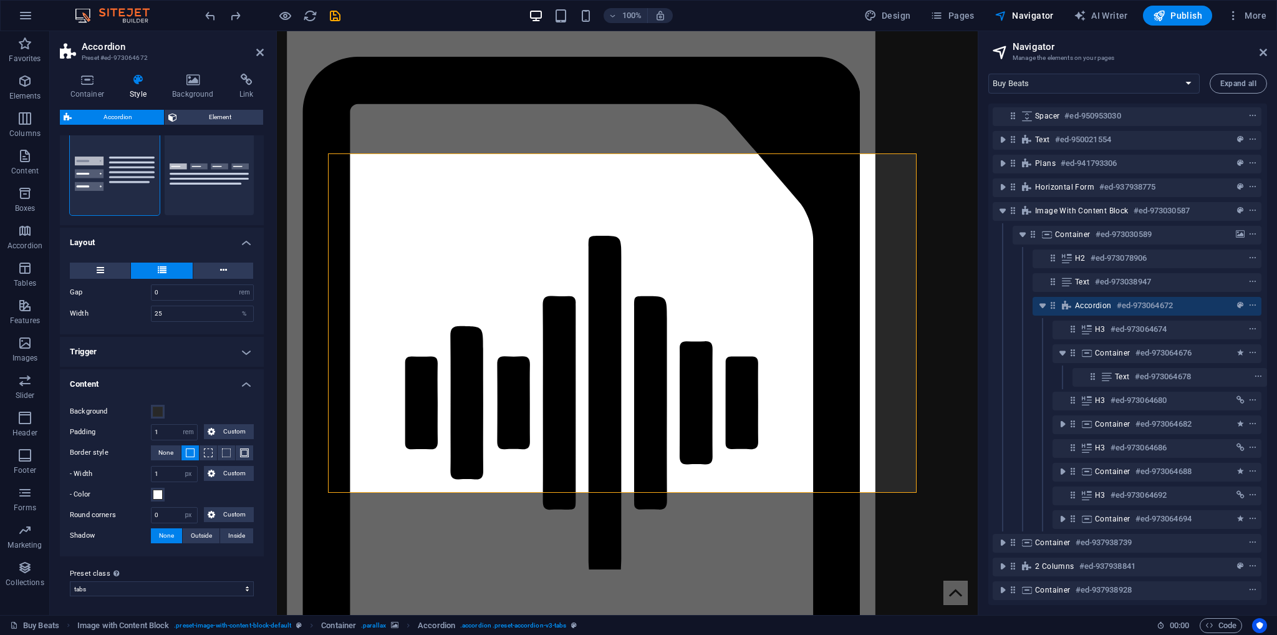
click at [92, 350] on h4 "Trigger" at bounding box center [162, 352] width 204 height 30
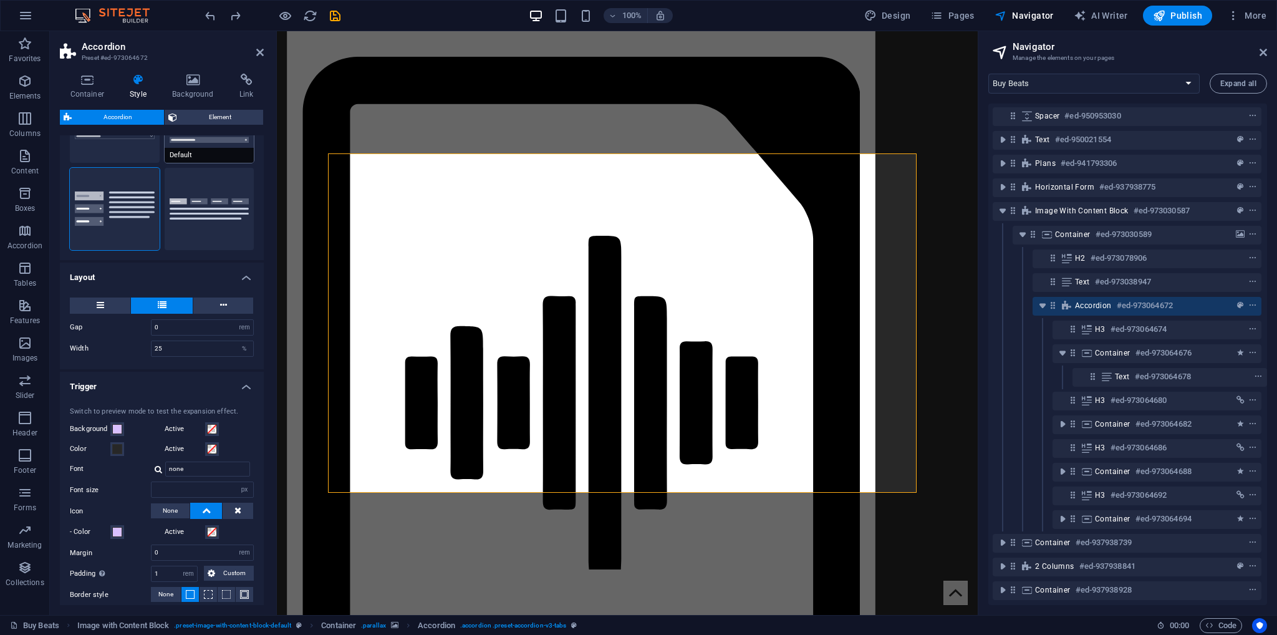
scroll to position [0, 0]
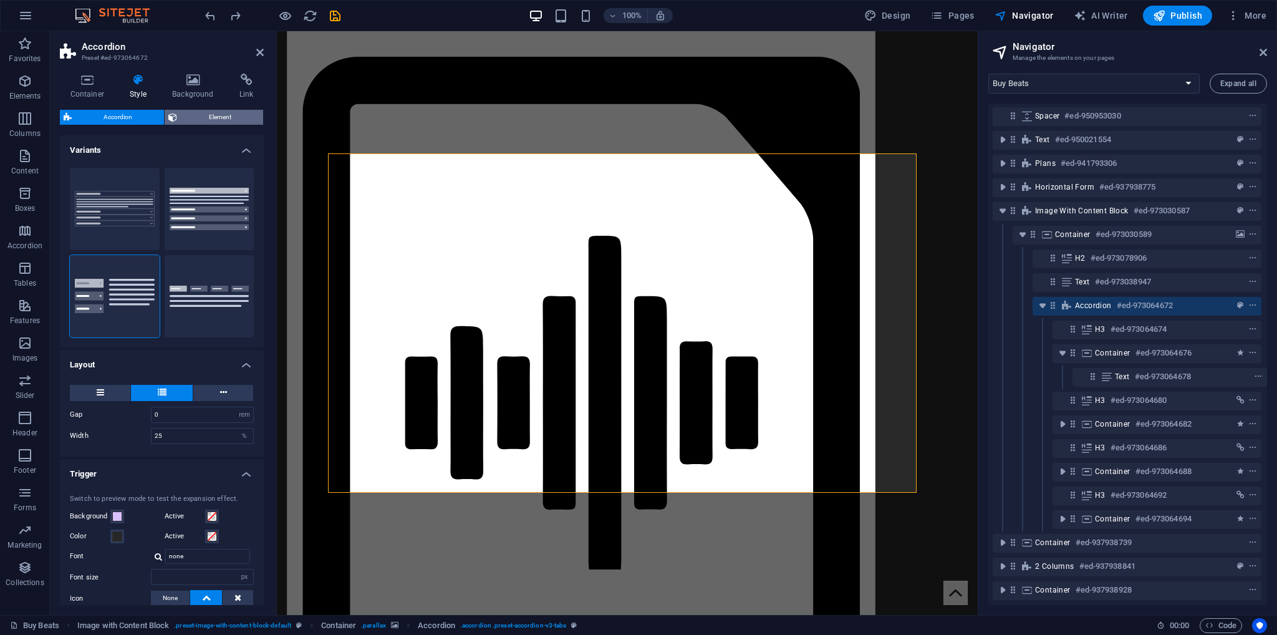
click at [192, 121] on span "Element" at bounding box center [220, 117] width 79 height 15
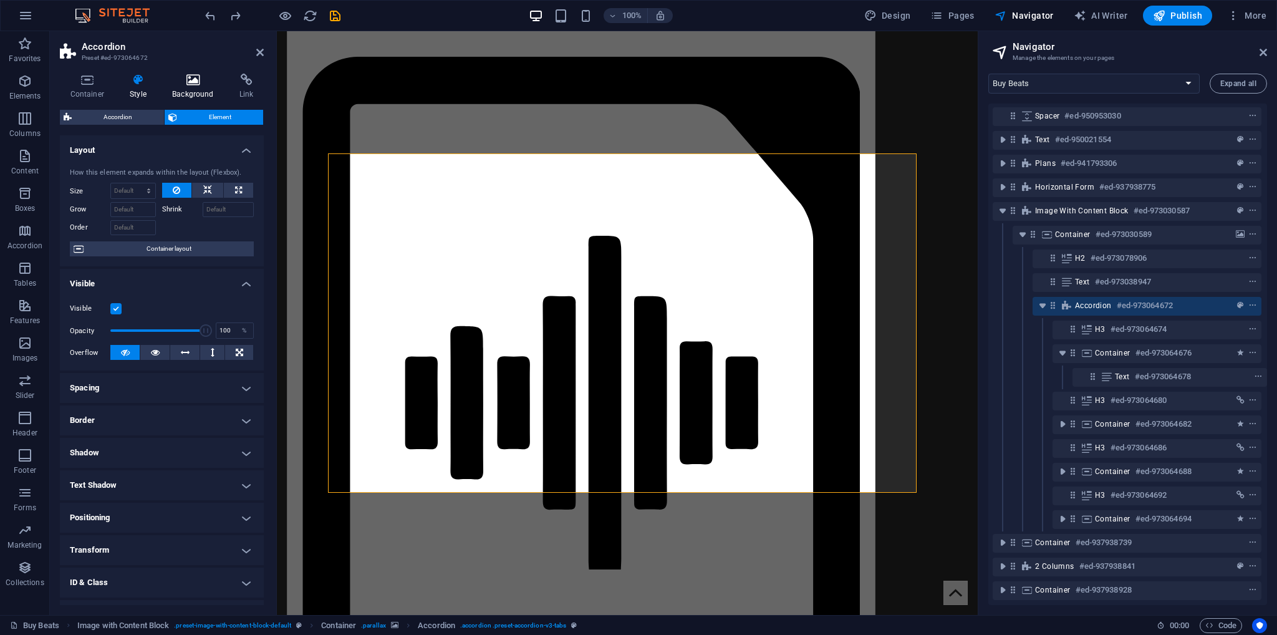
click at [187, 91] on h4 "Background" at bounding box center [195, 87] width 67 height 26
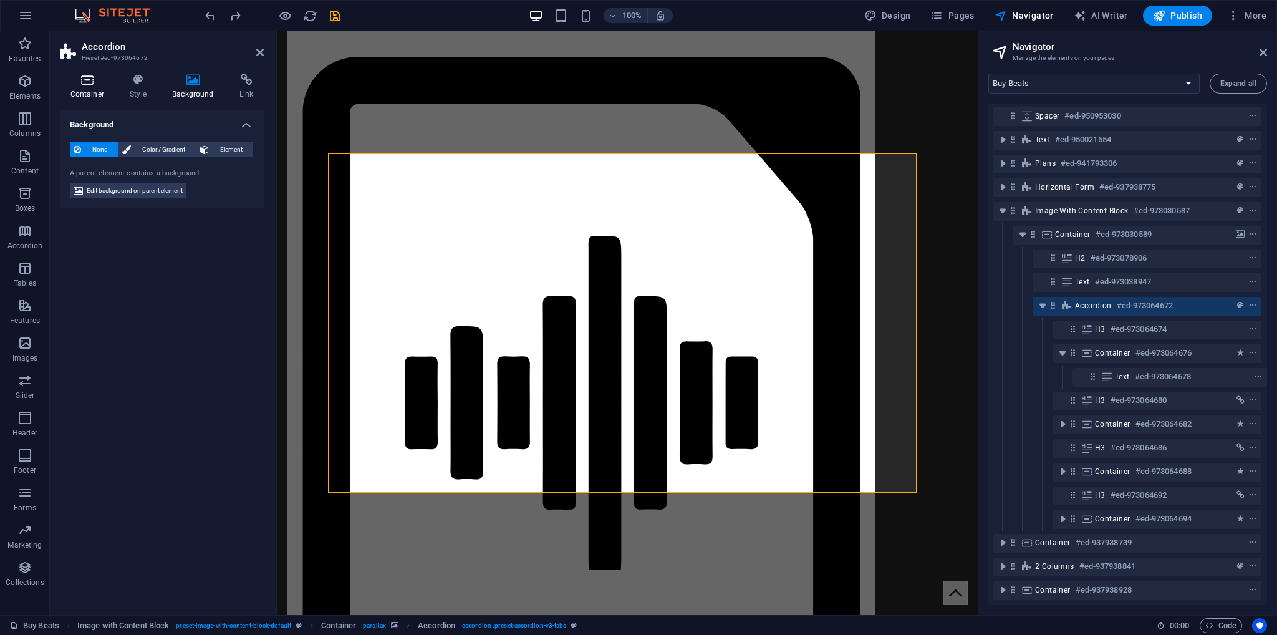
click at [87, 86] on h4 "Container" at bounding box center [90, 87] width 60 height 26
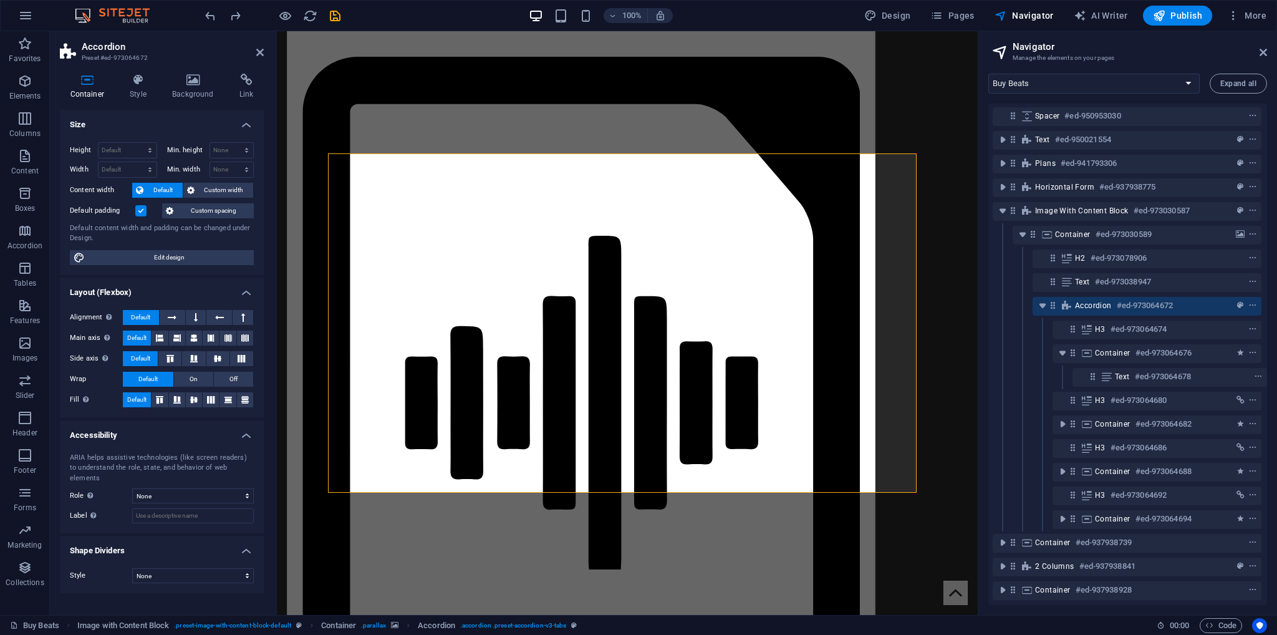
click at [249, 101] on div "Container Style Background Link Size Height Default px rem % vh vw Min. height …" at bounding box center [162, 339] width 204 height 531
click at [235, 88] on h4 "Link" at bounding box center [246, 87] width 35 height 26
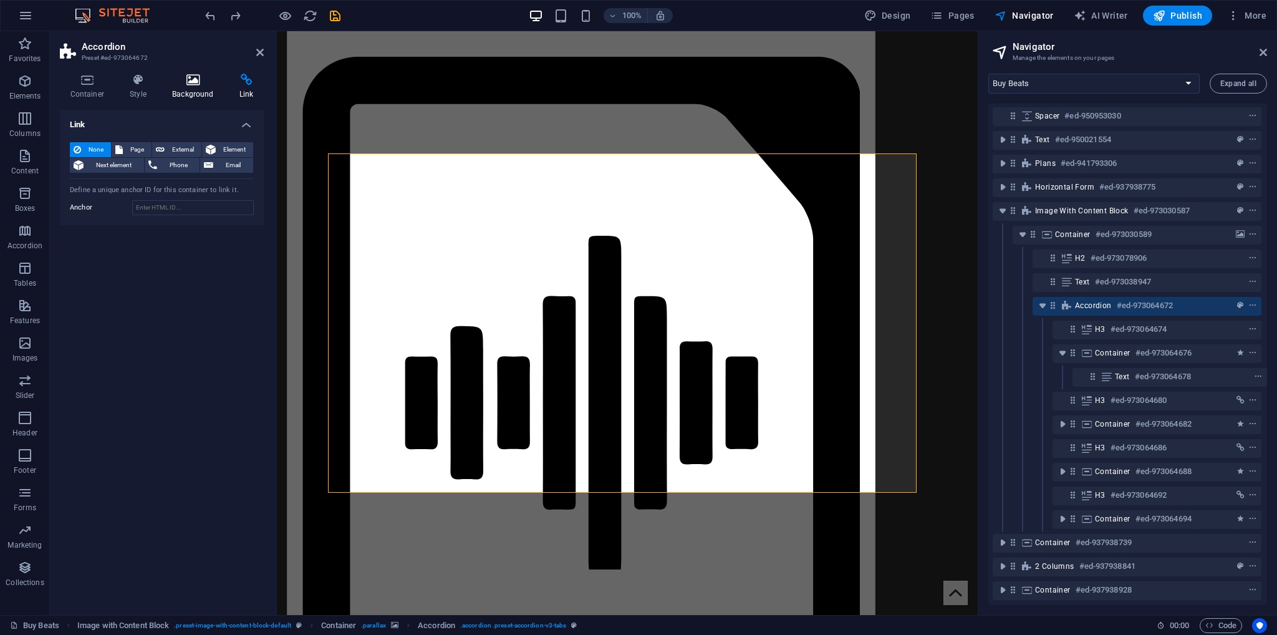
click at [177, 88] on h4 "Background" at bounding box center [195, 87] width 67 height 26
drag, startPoint x: 143, startPoint y: 95, endPoint x: 86, endPoint y: 188, distance: 108.9
click at [143, 95] on h4 "Style" at bounding box center [141, 87] width 42 height 26
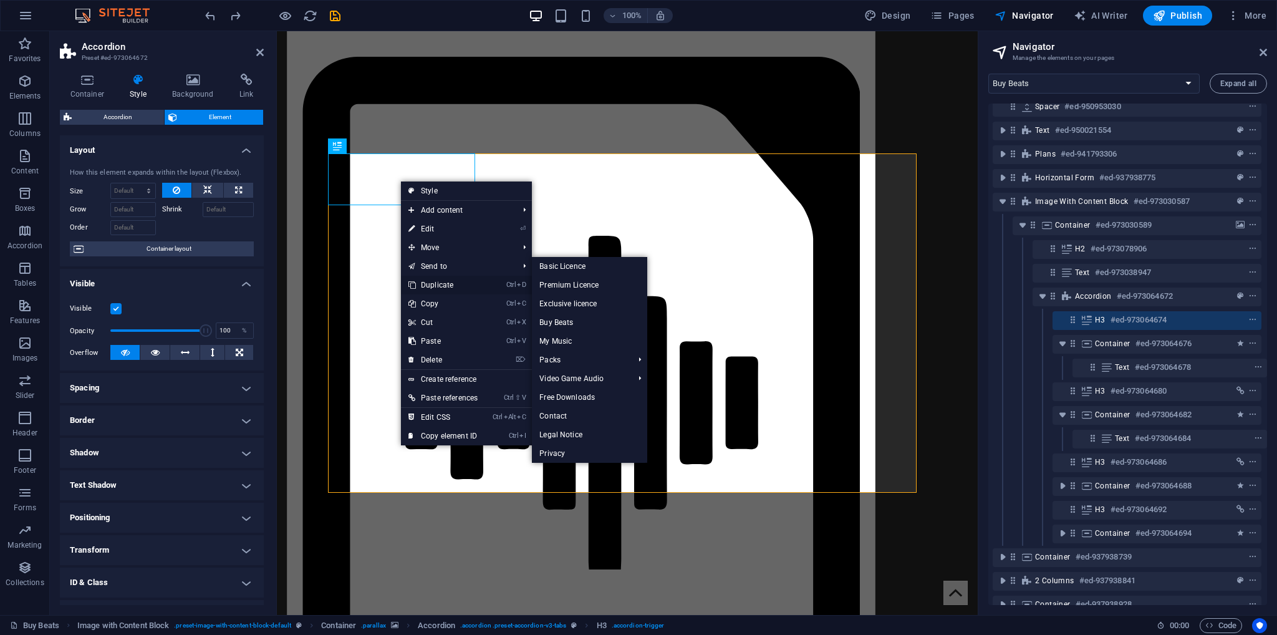
click at [432, 288] on link "Ctrl D Duplicate" at bounding box center [443, 285] width 84 height 19
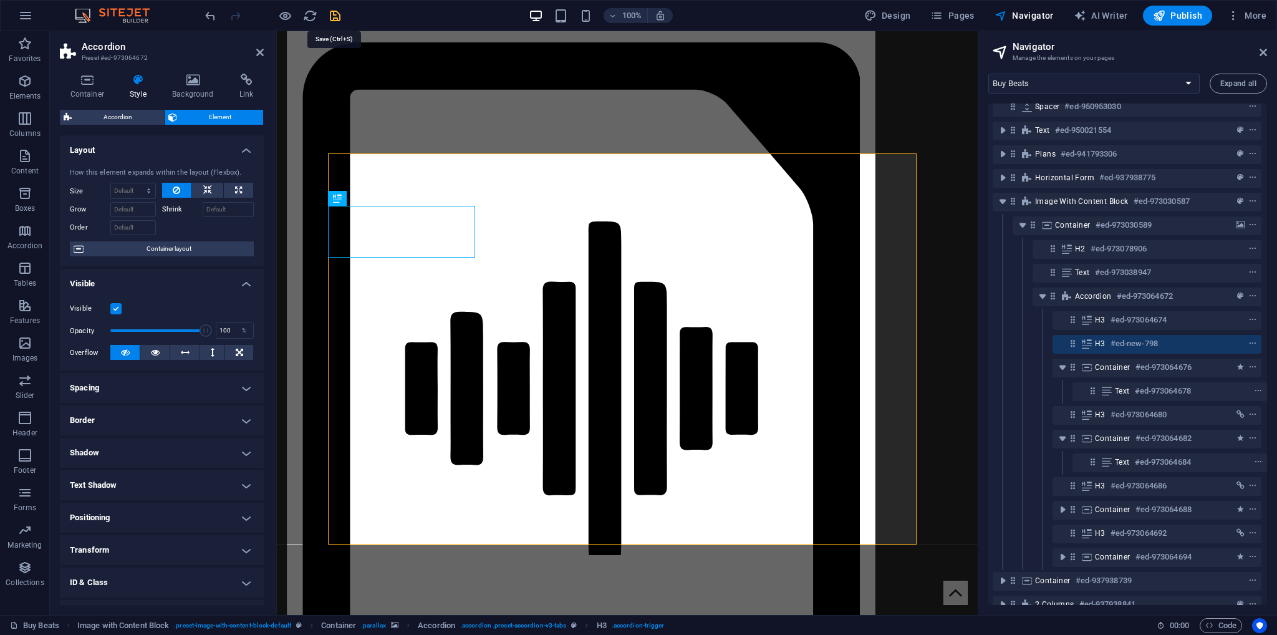
click at [337, 18] on icon "save" at bounding box center [335, 16] width 14 height 14
checkbox input "false"
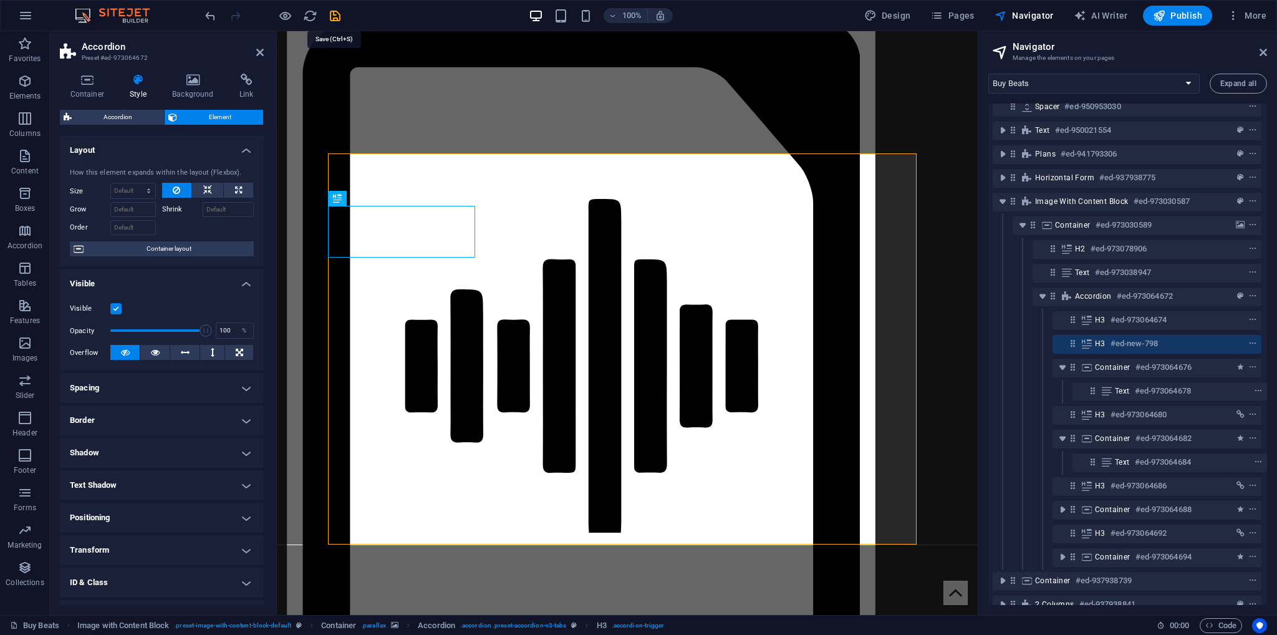
scroll to position [1946, 0]
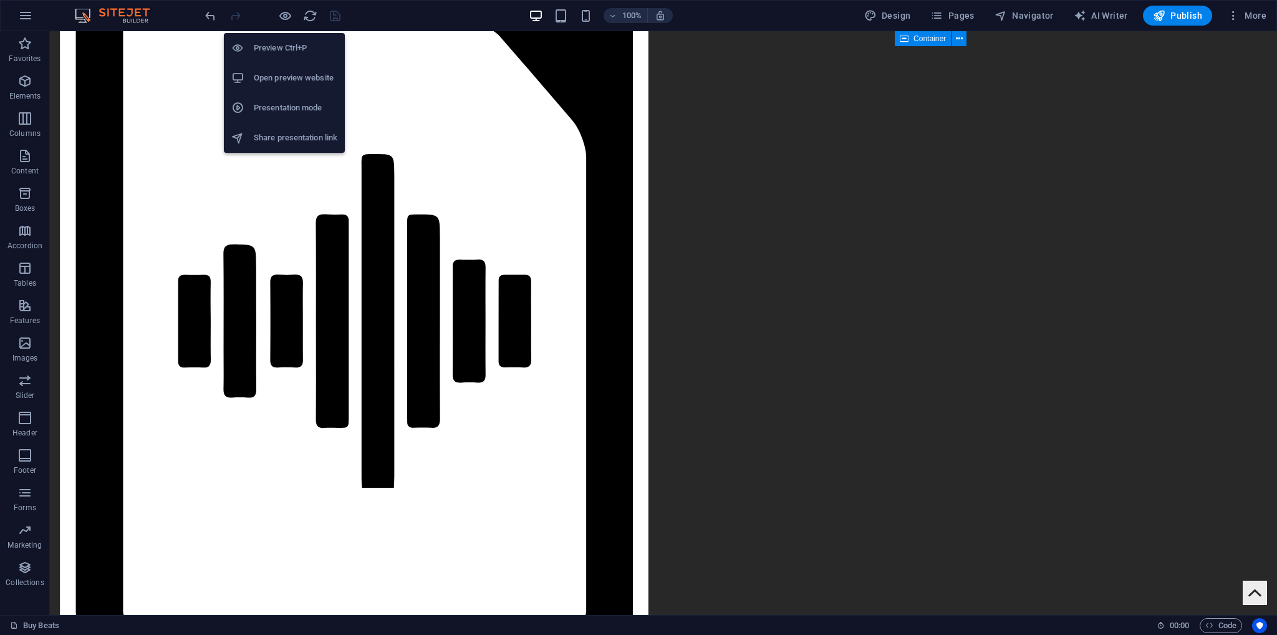
click at [285, 78] on h6 "Open preview website" at bounding box center [296, 77] width 84 height 15
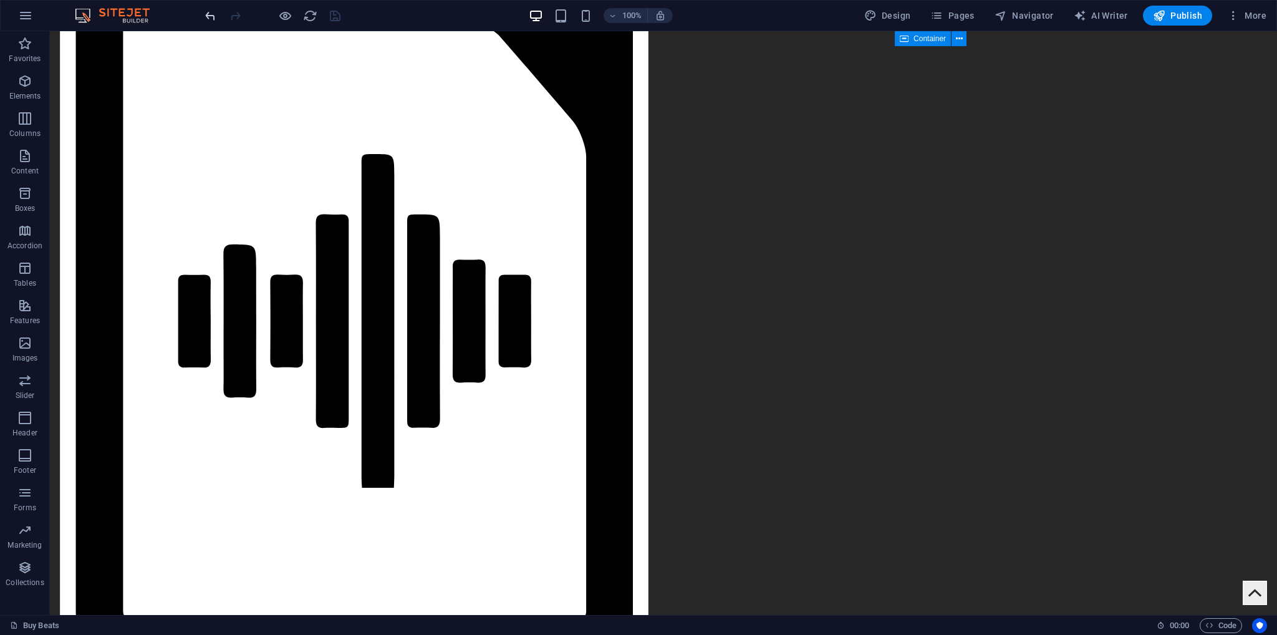
click at [215, 16] on icon "undo" at bounding box center [210, 16] width 14 height 14
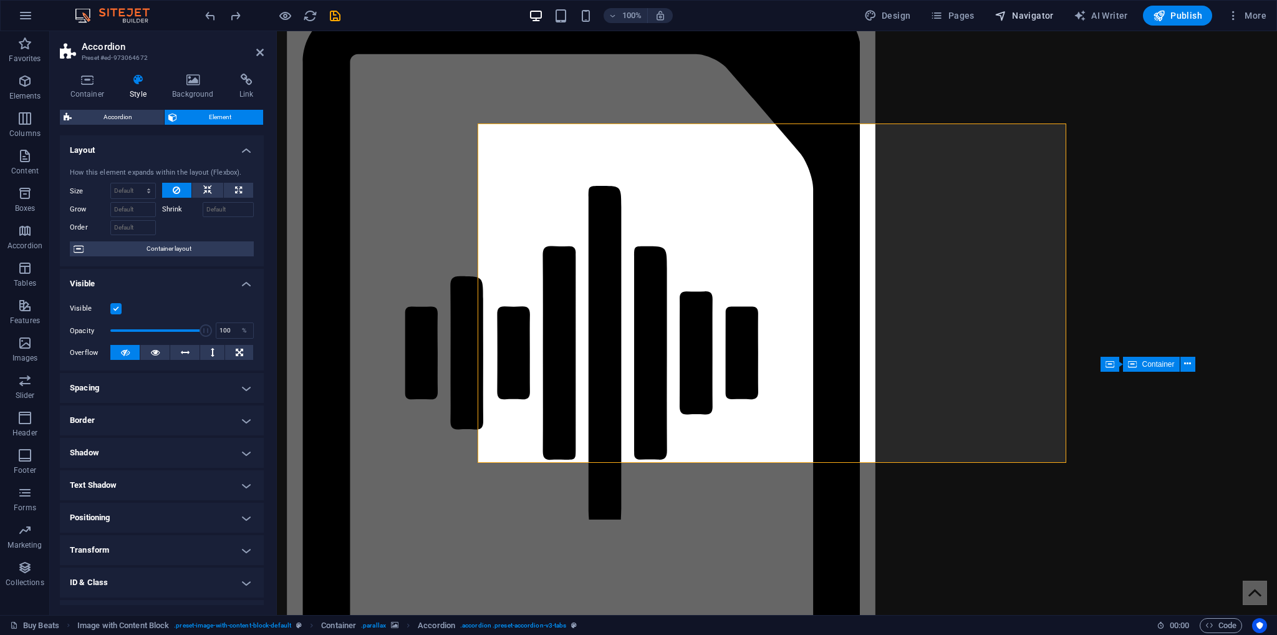
click at [1005, 12] on icon "button" at bounding box center [1001, 15] width 12 height 12
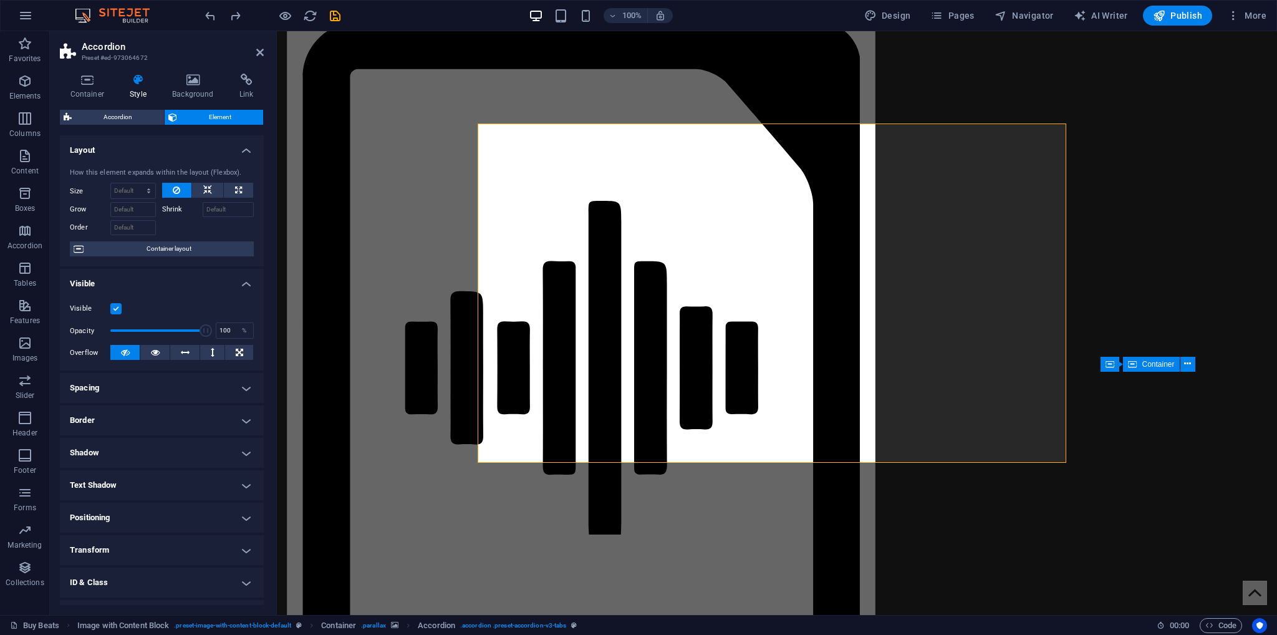
select select "17388613-en"
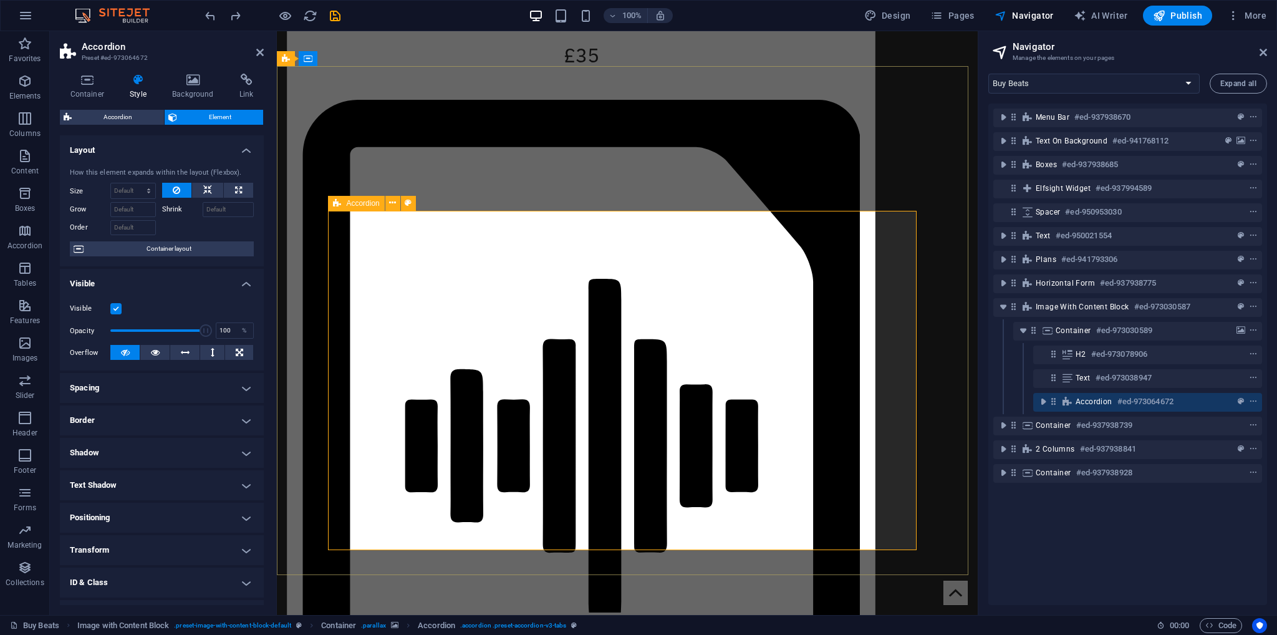
click at [1083, 400] on span "Accordion" at bounding box center [1094, 402] width 37 height 10
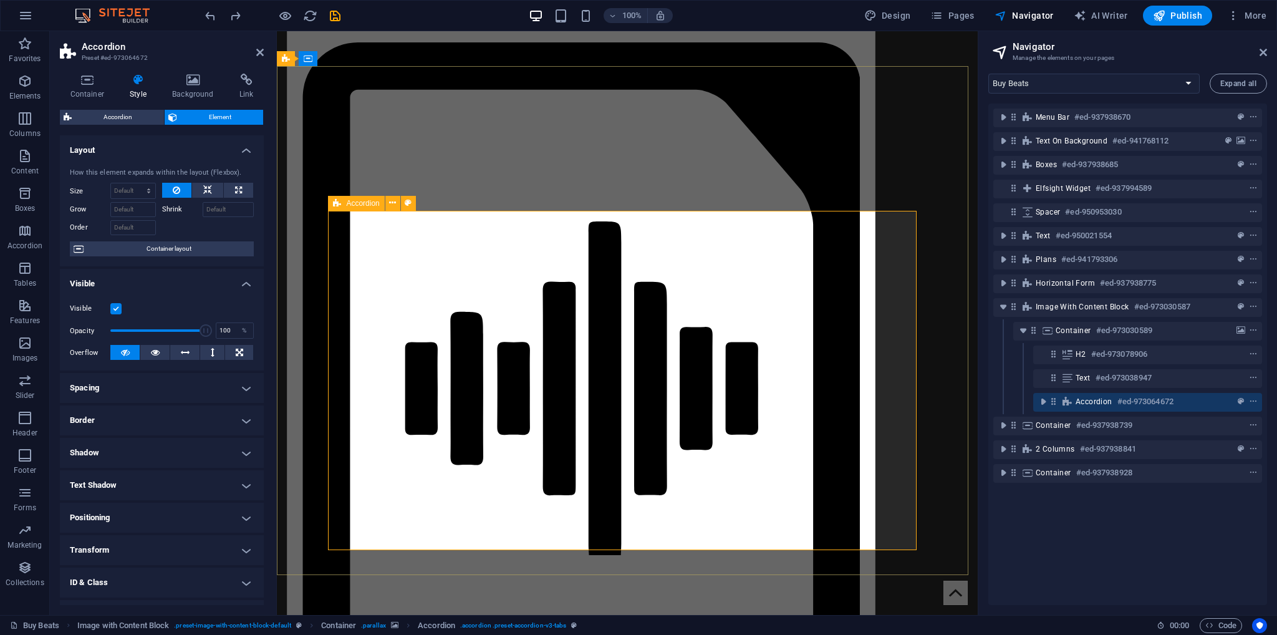
click at [1083, 400] on span "Accordion" at bounding box center [1094, 402] width 37 height 10
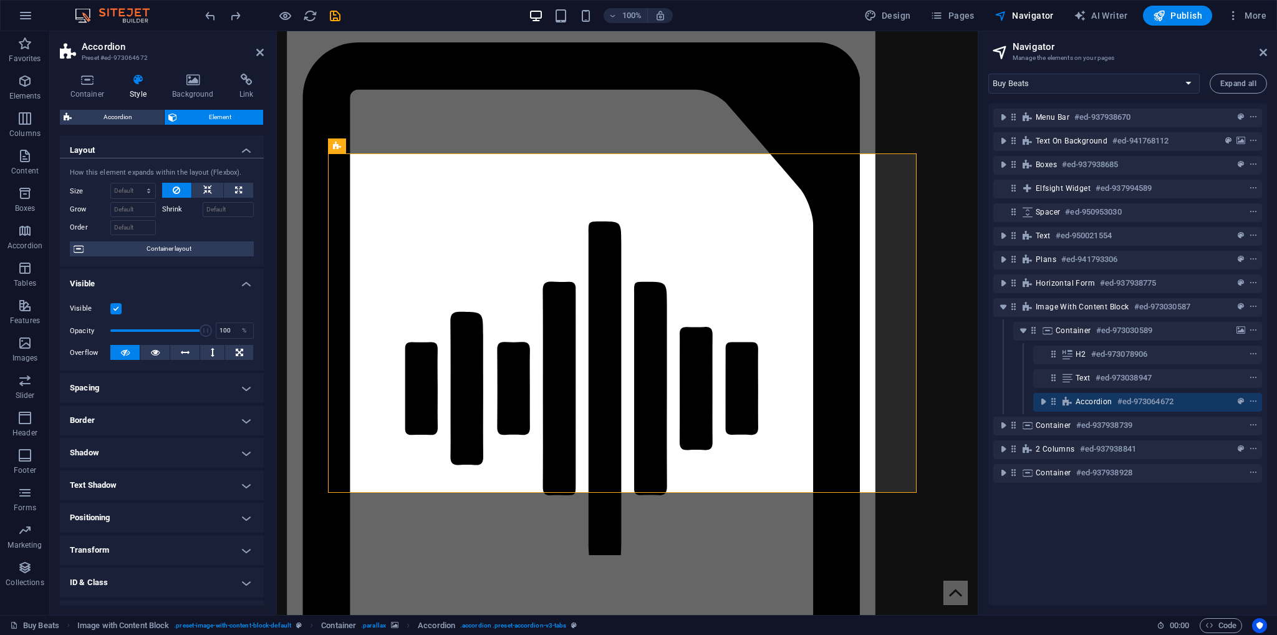
click at [1078, 319] on div "Container #ed-973030589" at bounding box center [1127, 331] width 269 height 24
click at [1078, 312] on div "Image with Content Block #ed-973030587" at bounding box center [1118, 306] width 164 height 15
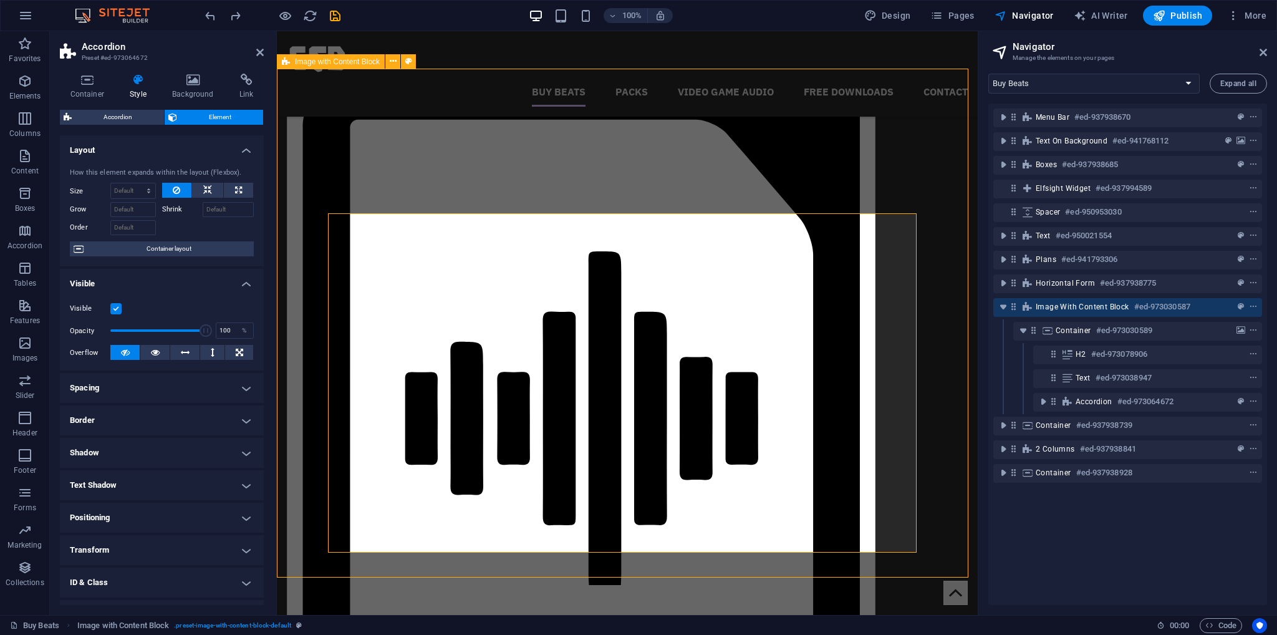
click at [1078, 312] on div "Image with Content Block #ed-973030587" at bounding box center [1118, 306] width 164 height 15
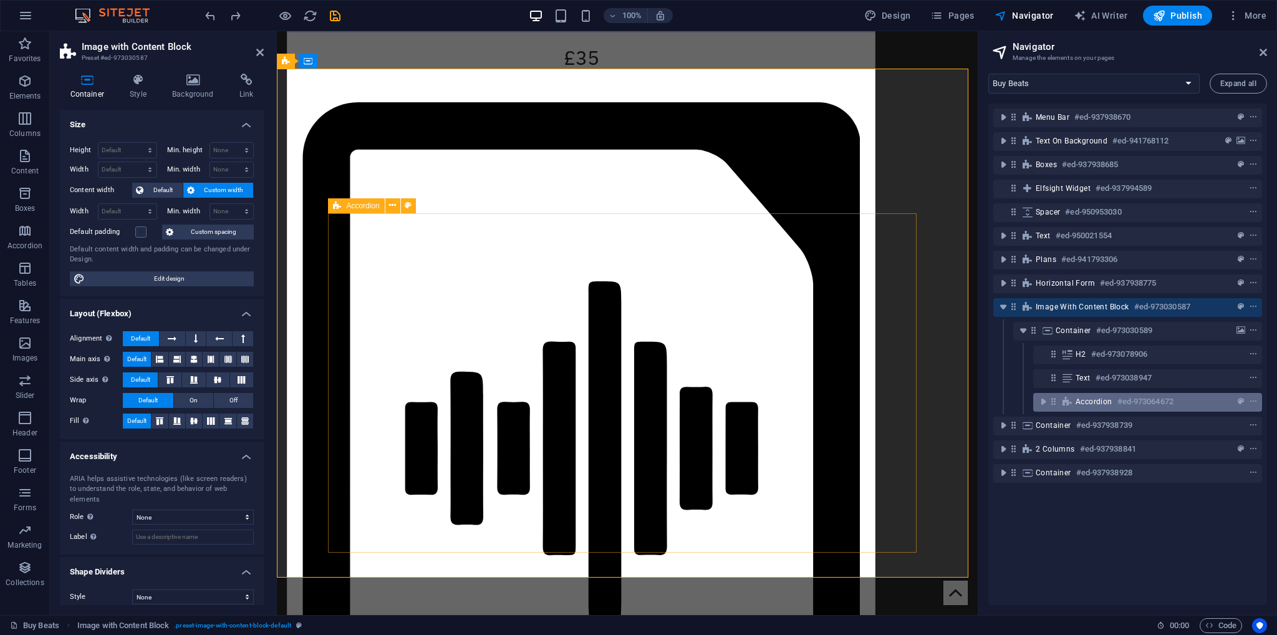
click at [1102, 397] on span "Accordion" at bounding box center [1094, 402] width 37 height 10
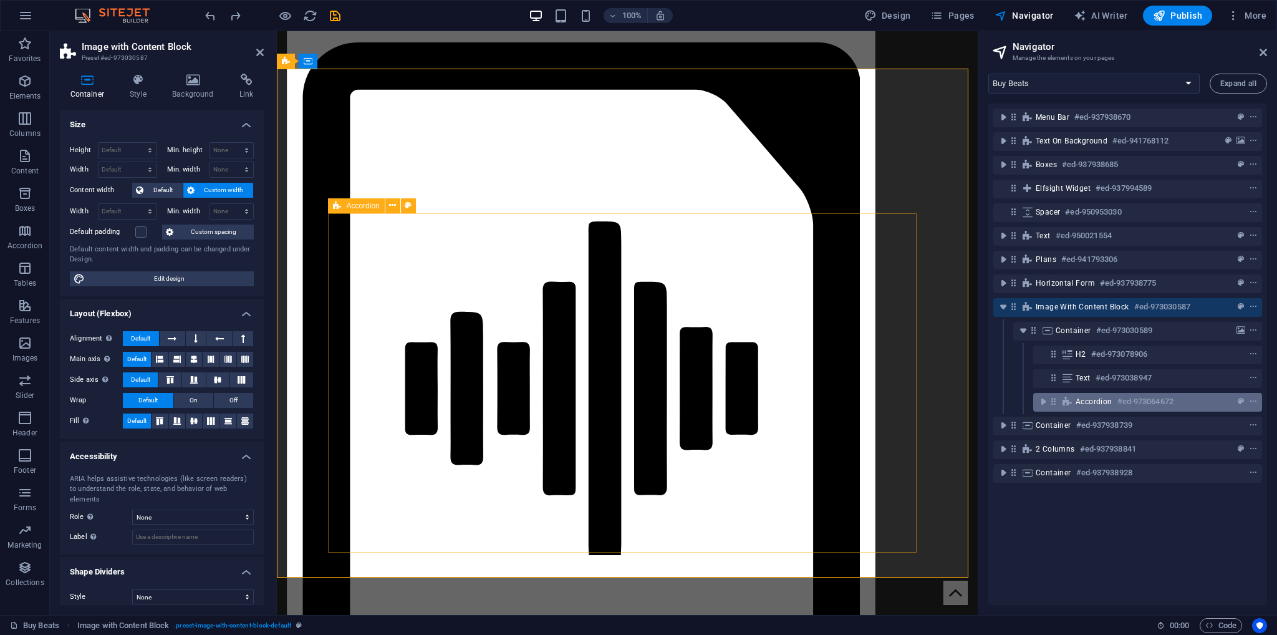
click at [1102, 397] on span "Accordion" at bounding box center [1094, 402] width 37 height 10
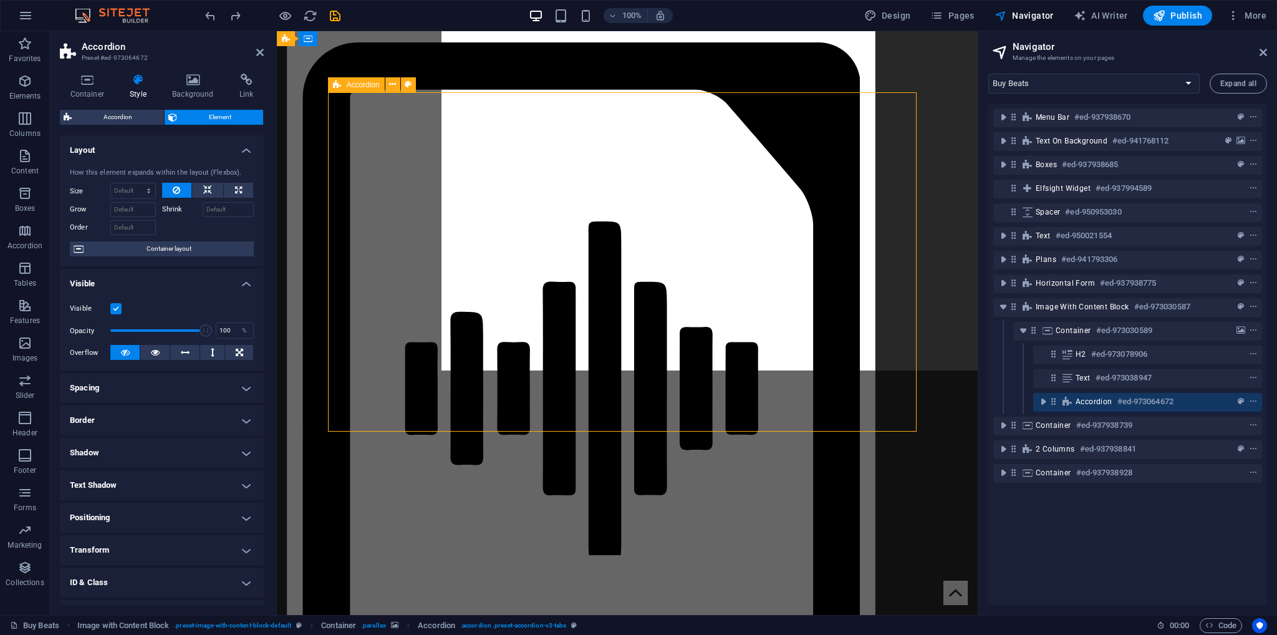
scroll to position [2064, 0]
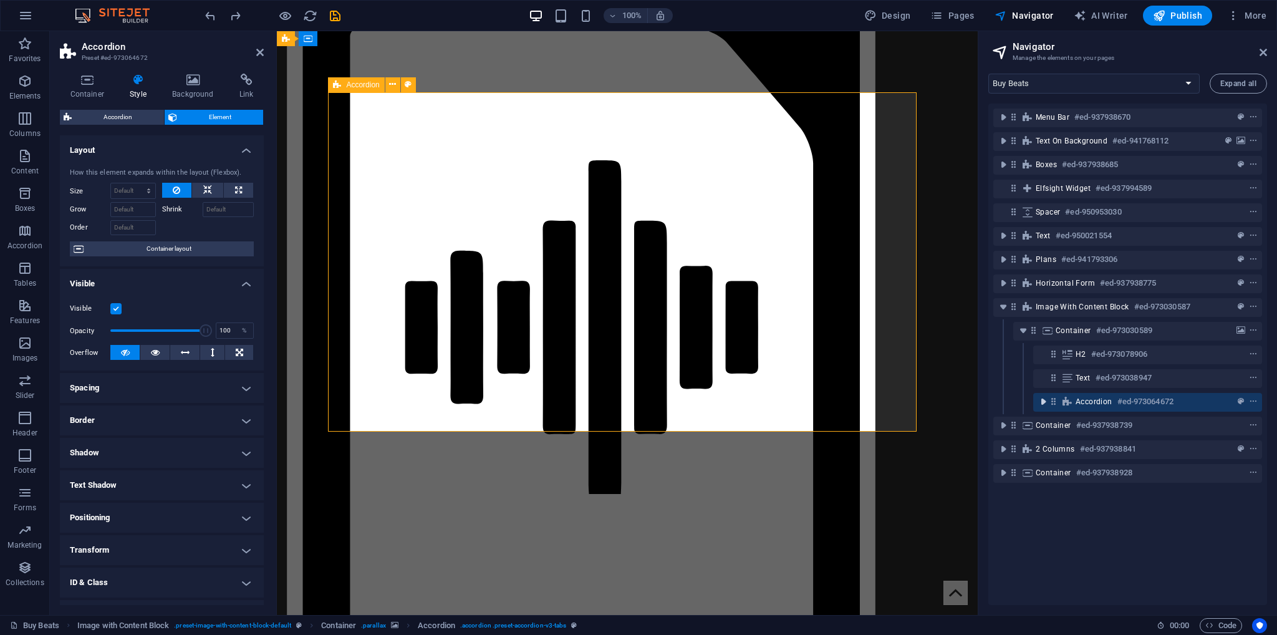
click at [1048, 402] on icon "toggle-expand" at bounding box center [1043, 401] width 12 height 12
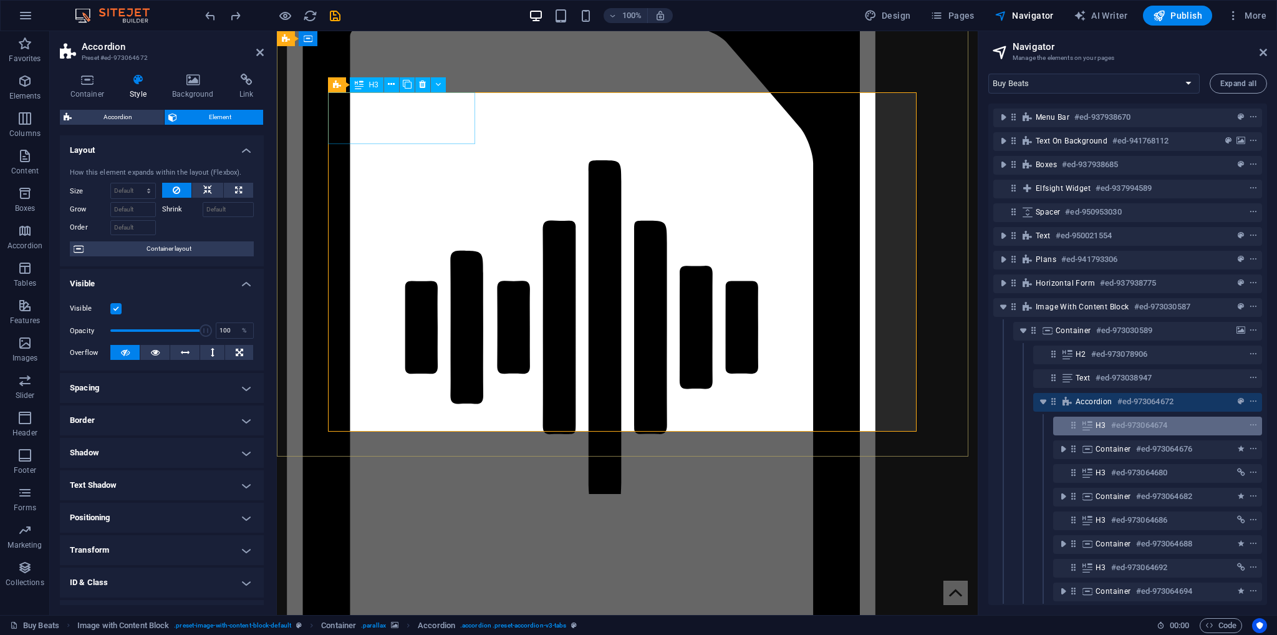
click at [1115, 432] on h6 "#ed-973064674" at bounding box center [1139, 425] width 56 height 15
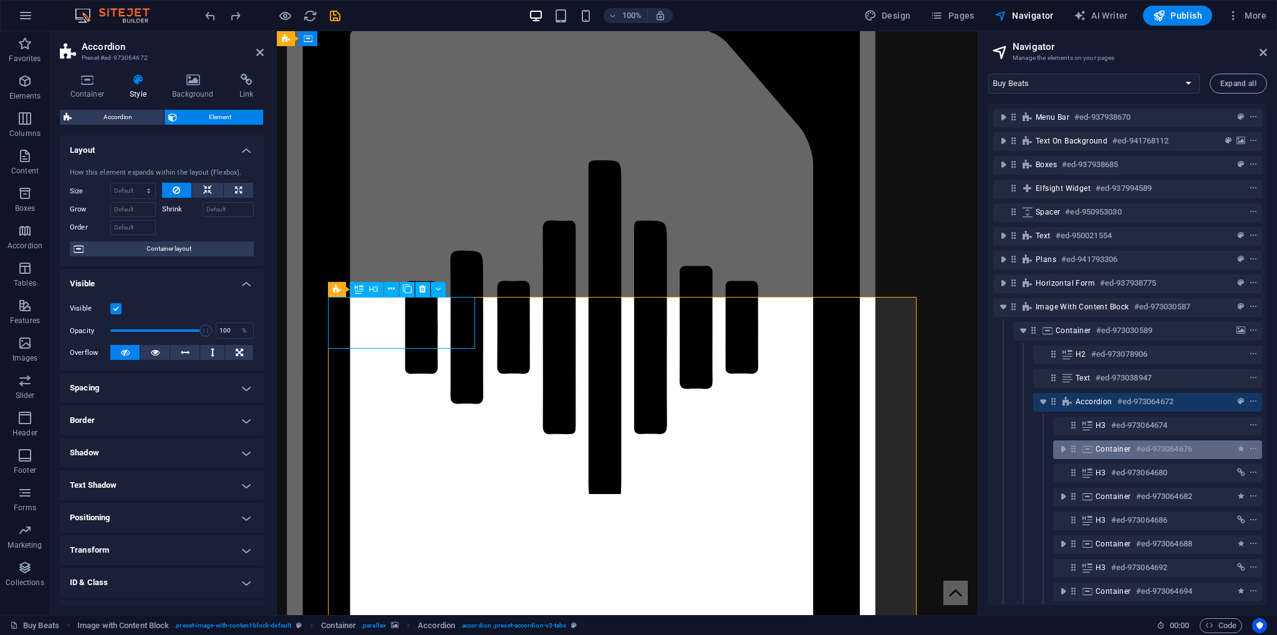
scroll to position [1860, 0]
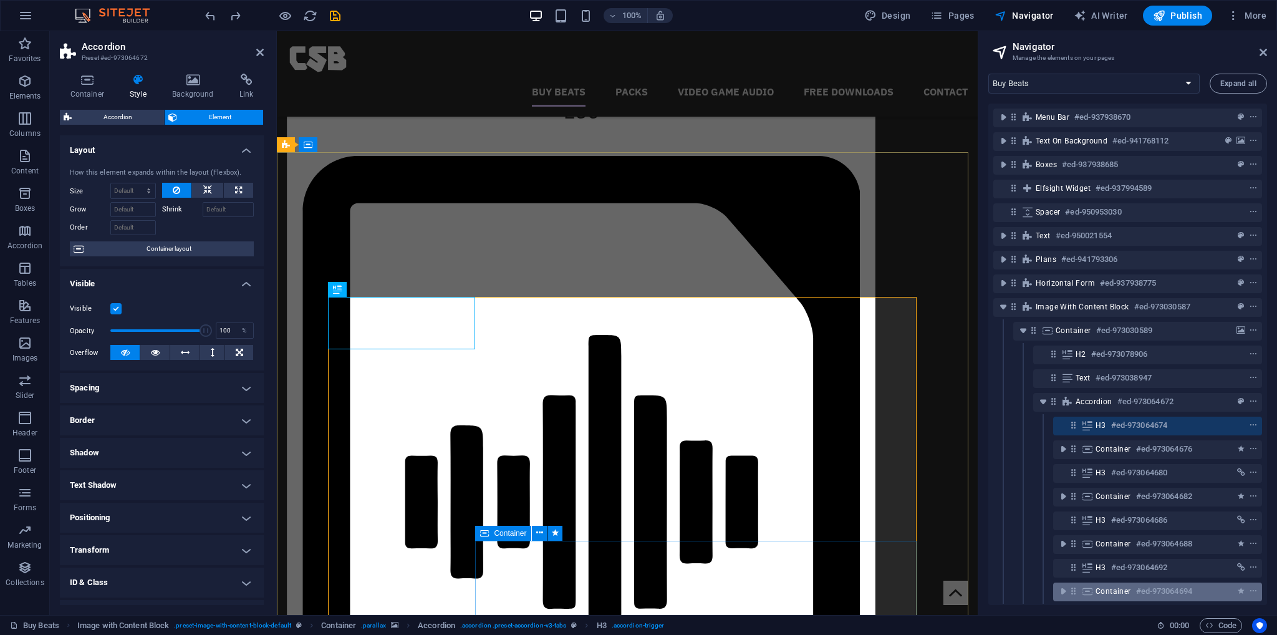
click at [1114, 588] on span "Container" at bounding box center [1114, 591] width 36 height 10
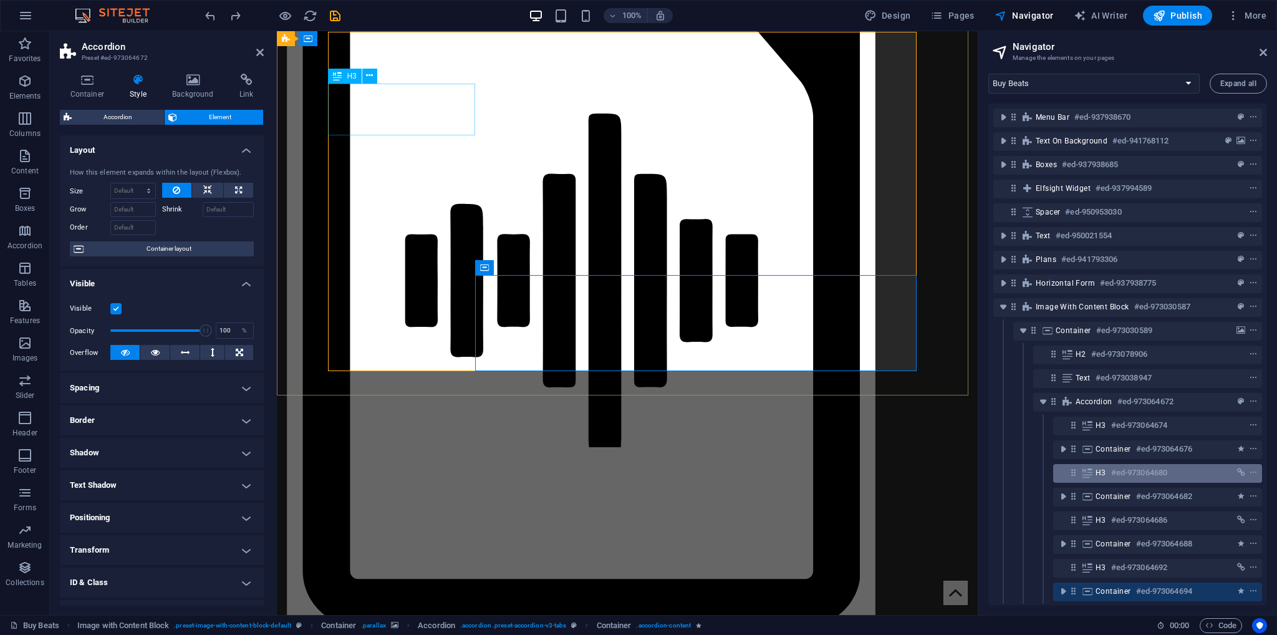
click at [1125, 473] on h6 "#ed-973064680" at bounding box center [1139, 472] width 56 height 15
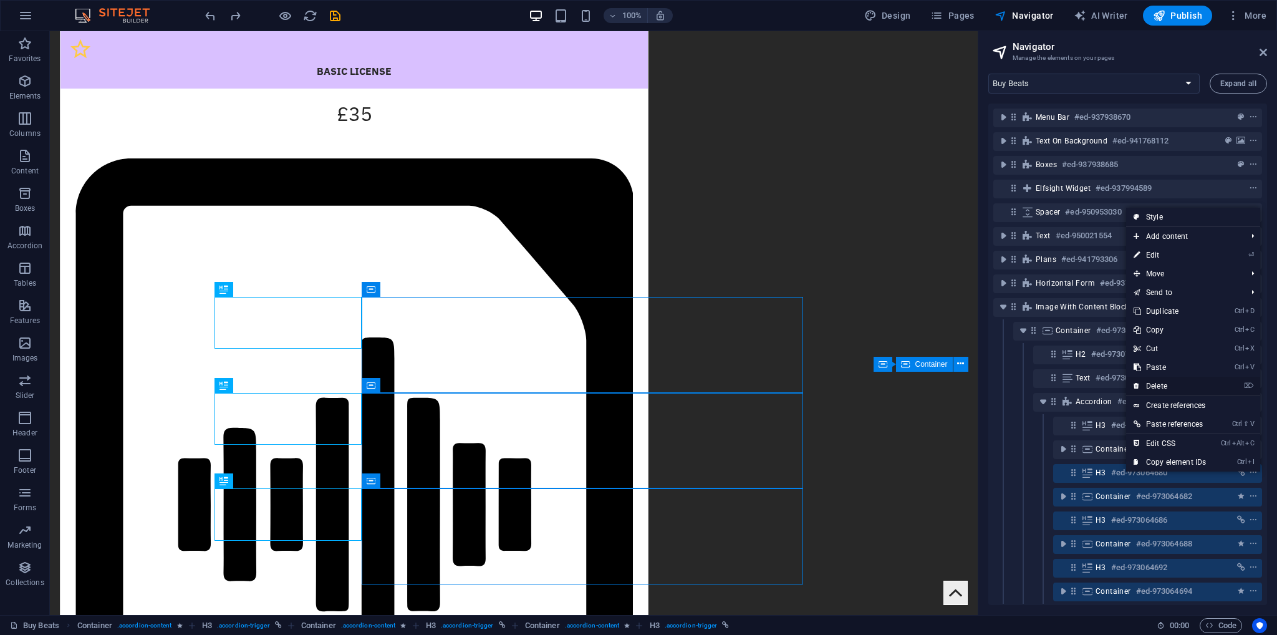
click at [1175, 387] on link "⌦ Delete" at bounding box center [1169, 386] width 87 height 19
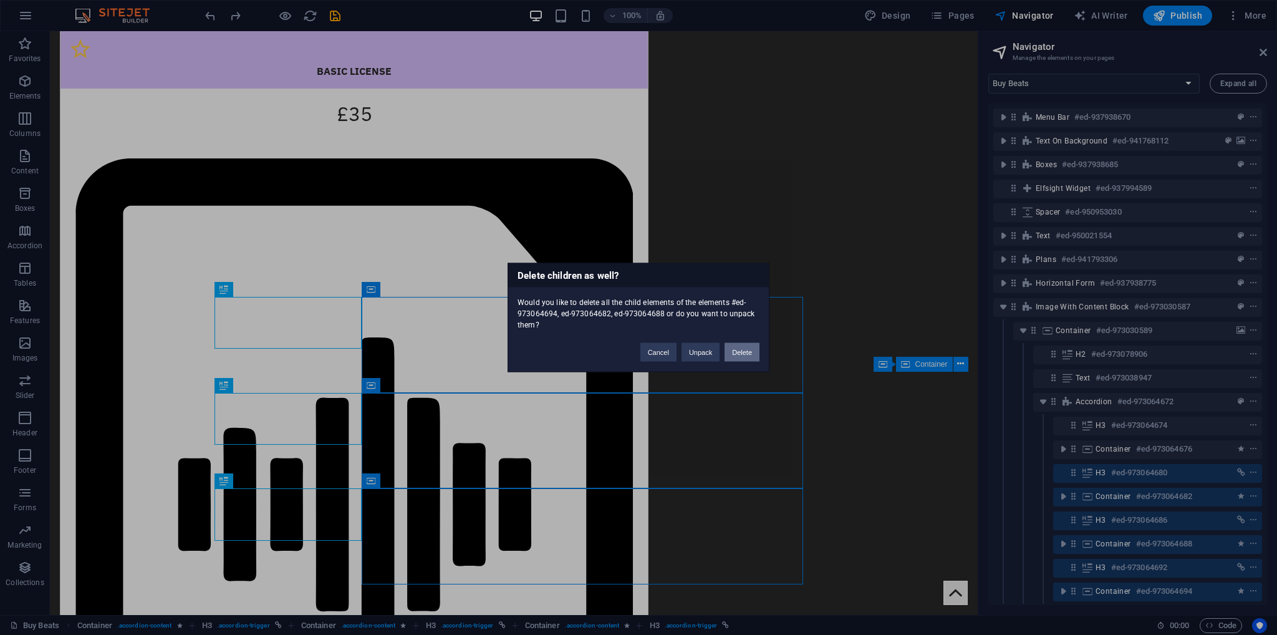
click at [742, 349] on button "Delete" at bounding box center [742, 352] width 35 height 19
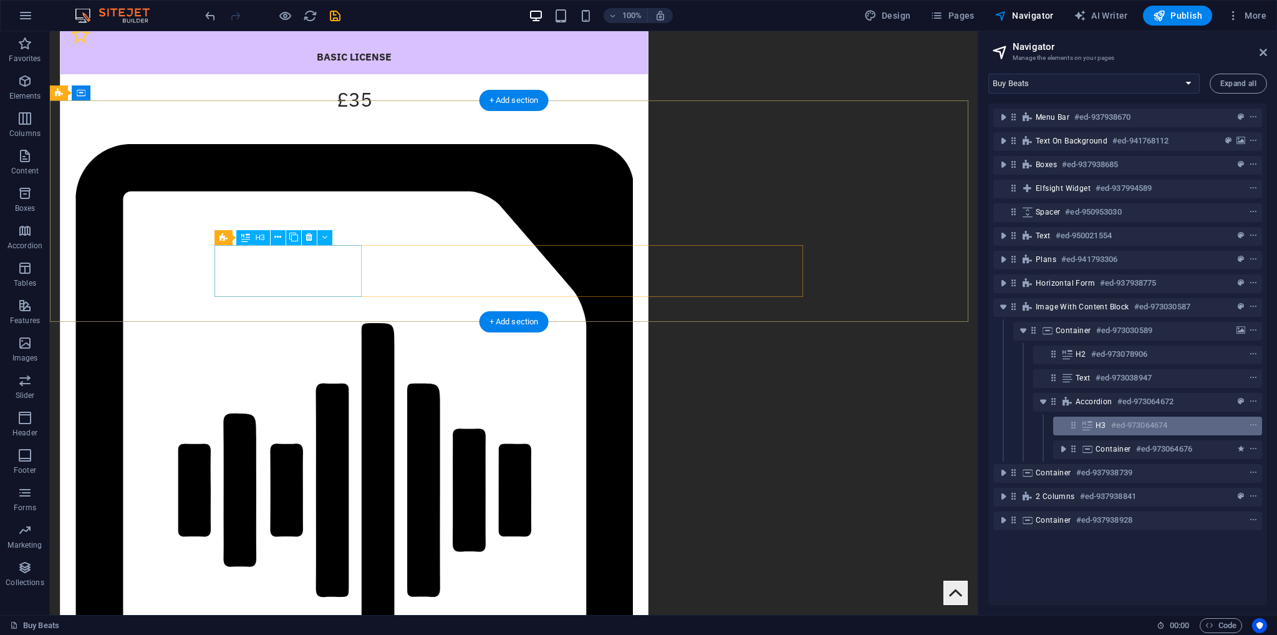
click at [1125, 425] on h6 "#ed-973064674" at bounding box center [1139, 425] width 56 height 15
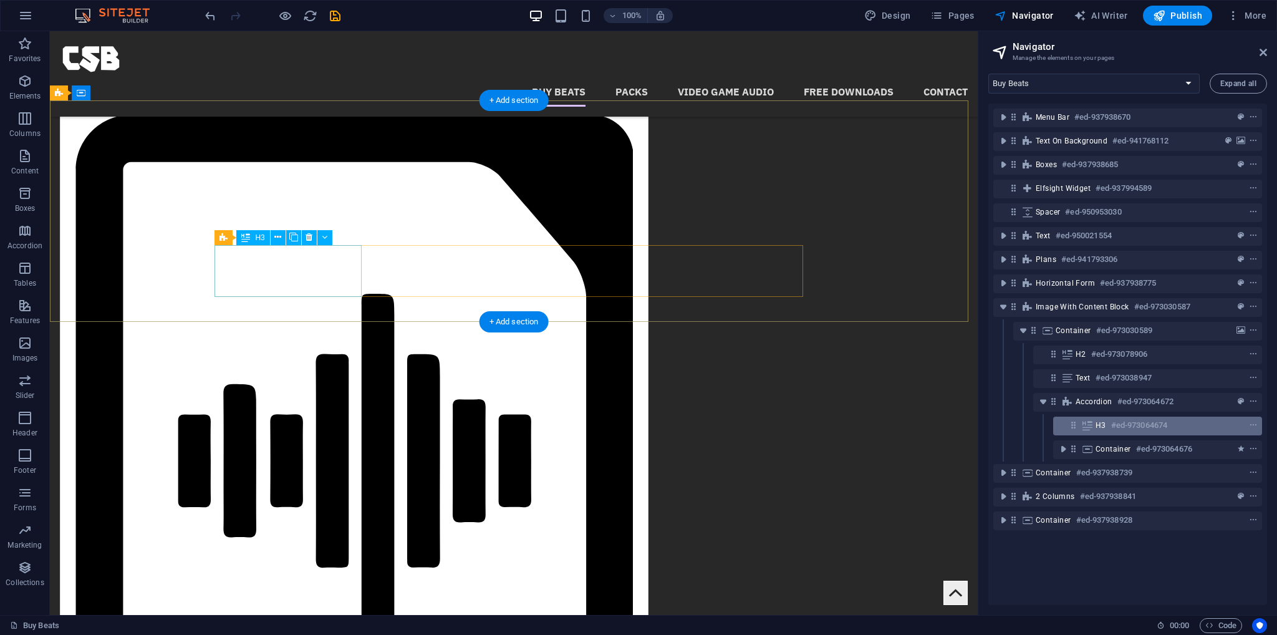
scroll to position [1799, 0]
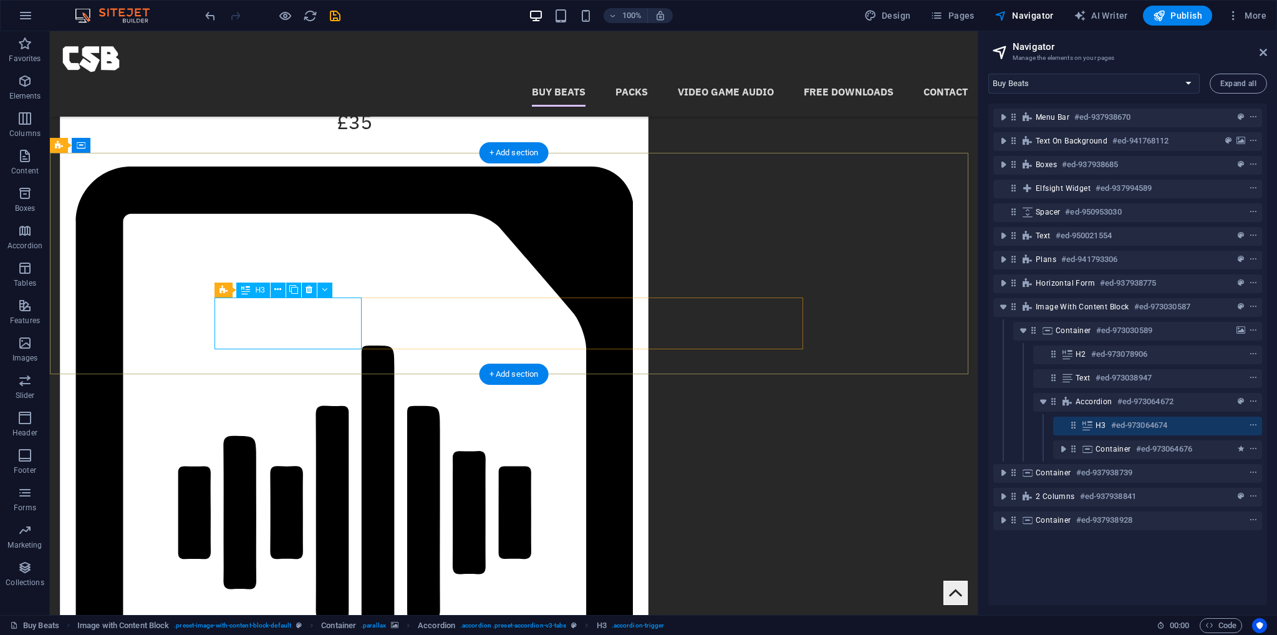
click at [1104, 451] on span "Container" at bounding box center [1114, 449] width 36 height 10
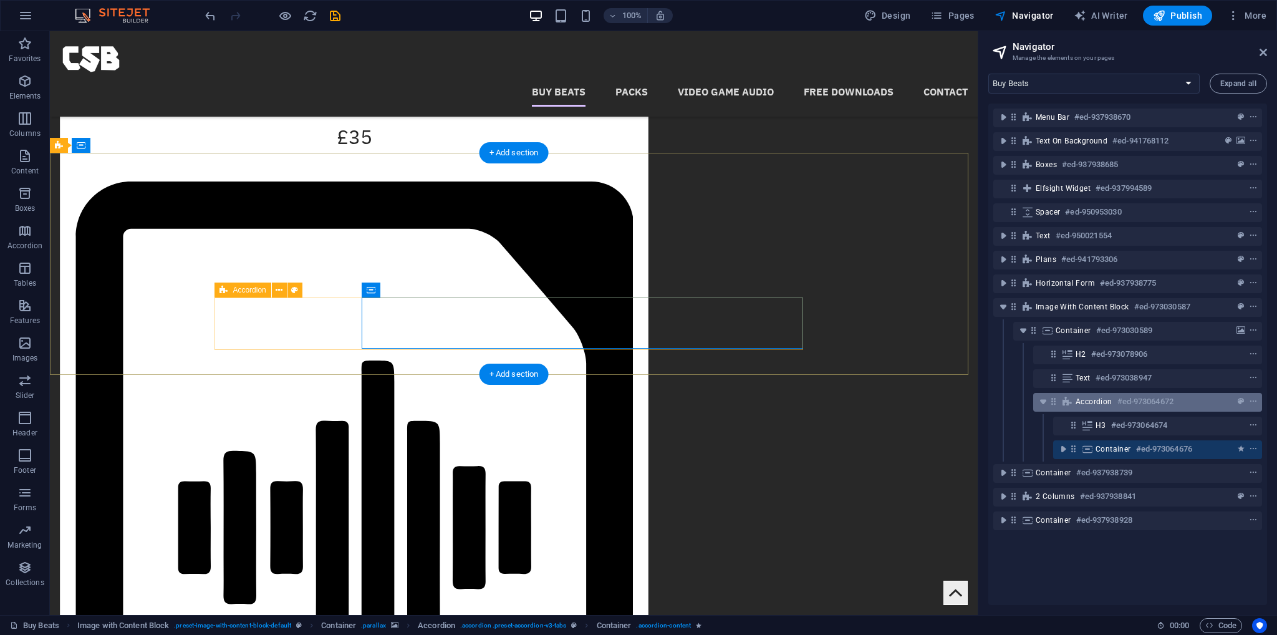
click at [1096, 395] on div "Accordion #ed-973064672" at bounding box center [1138, 401] width 124 height 15
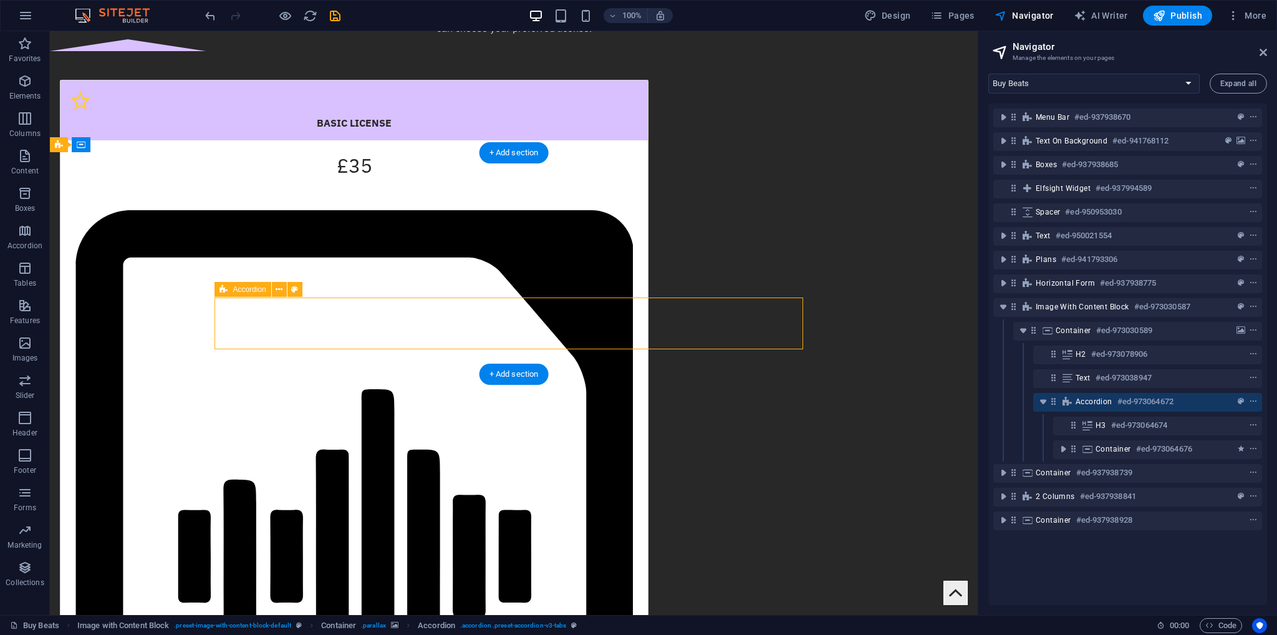
click at [1096, 395] on div "Accordion #ed-973064672" at bounding box center [1138, 401] width 124 height 15
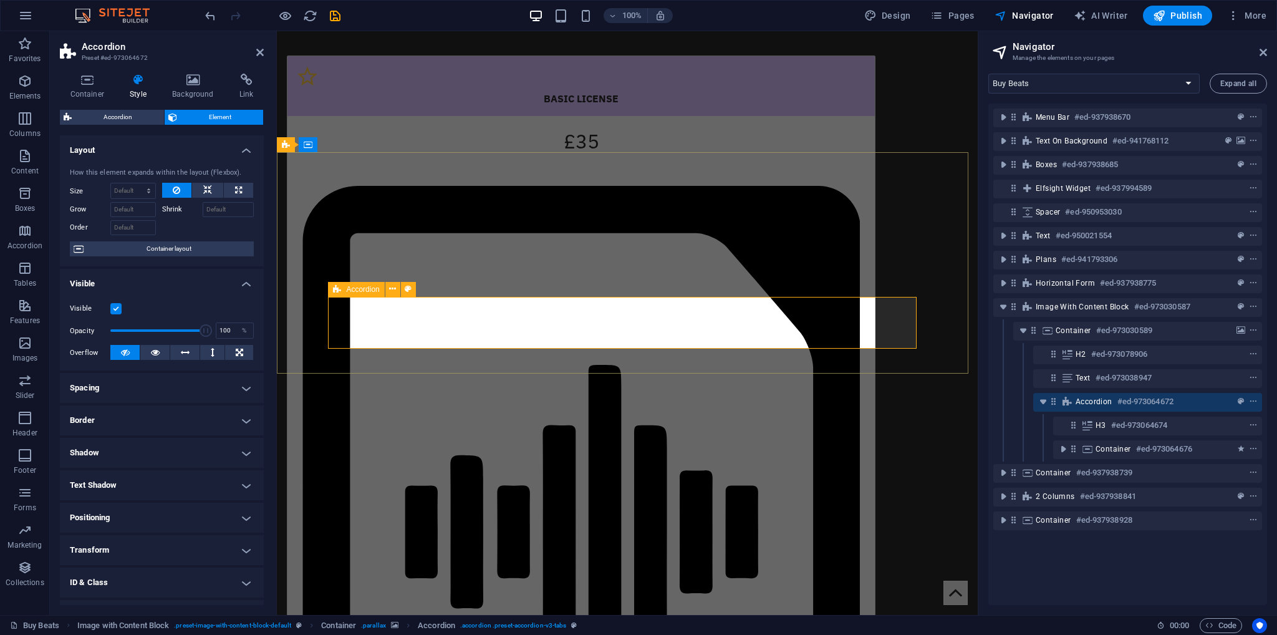
click at [1088, 405] on span "Accordion" at bounding box center [1094, 402] width 37 height 10
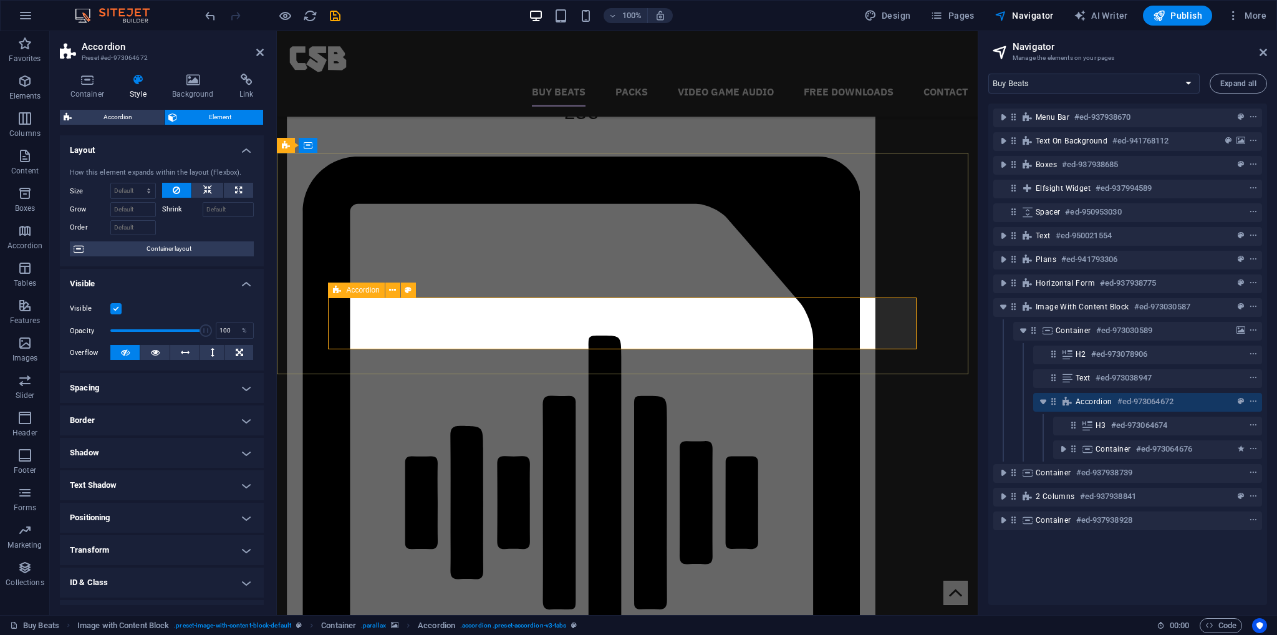
click at [1088, 405] on span "Accordion" at bounding box center [1094, 402] width 37 height 10
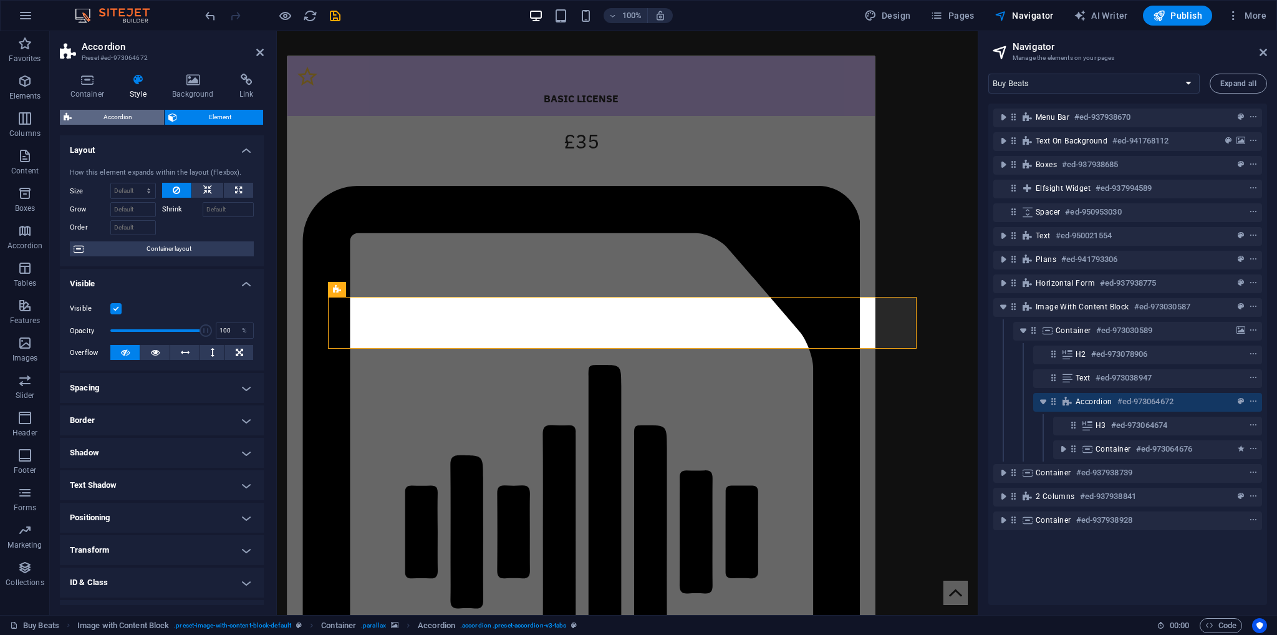
click at [105, 114] on span "Accordion" at bounding box center [117, 117] width 85 height 15
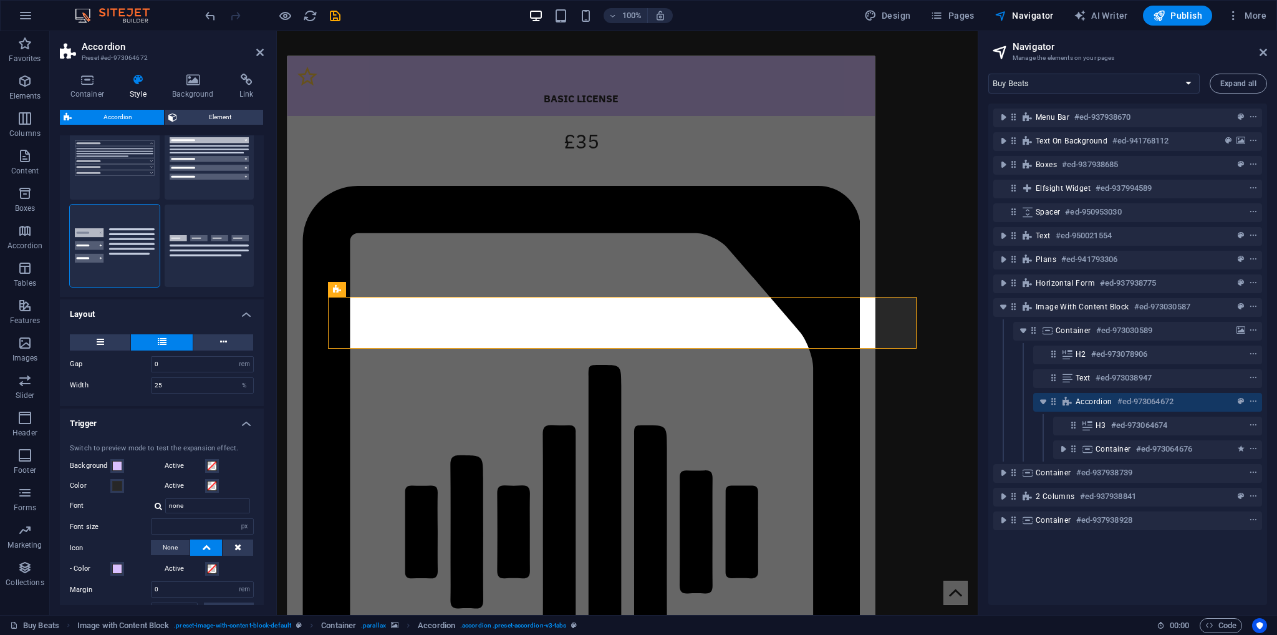
scroll to position [187, 0]
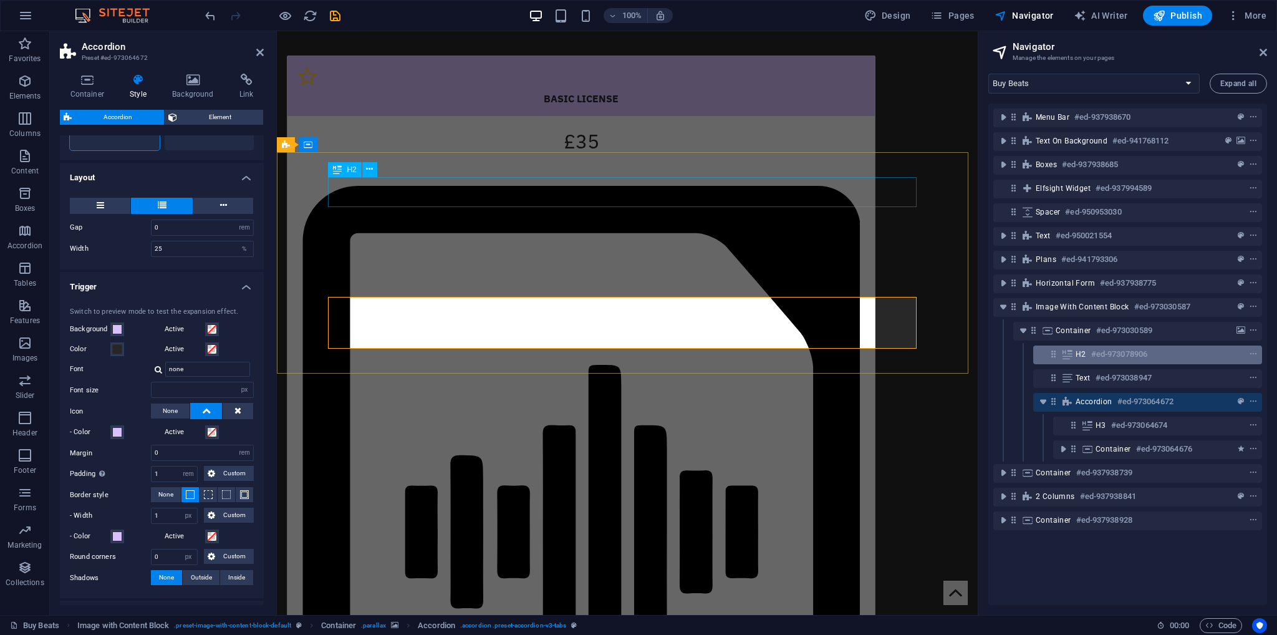
click at [1078, 360] on div "H2 #ed-973078906" at bounding box center [1138, 354] width 124 height 15
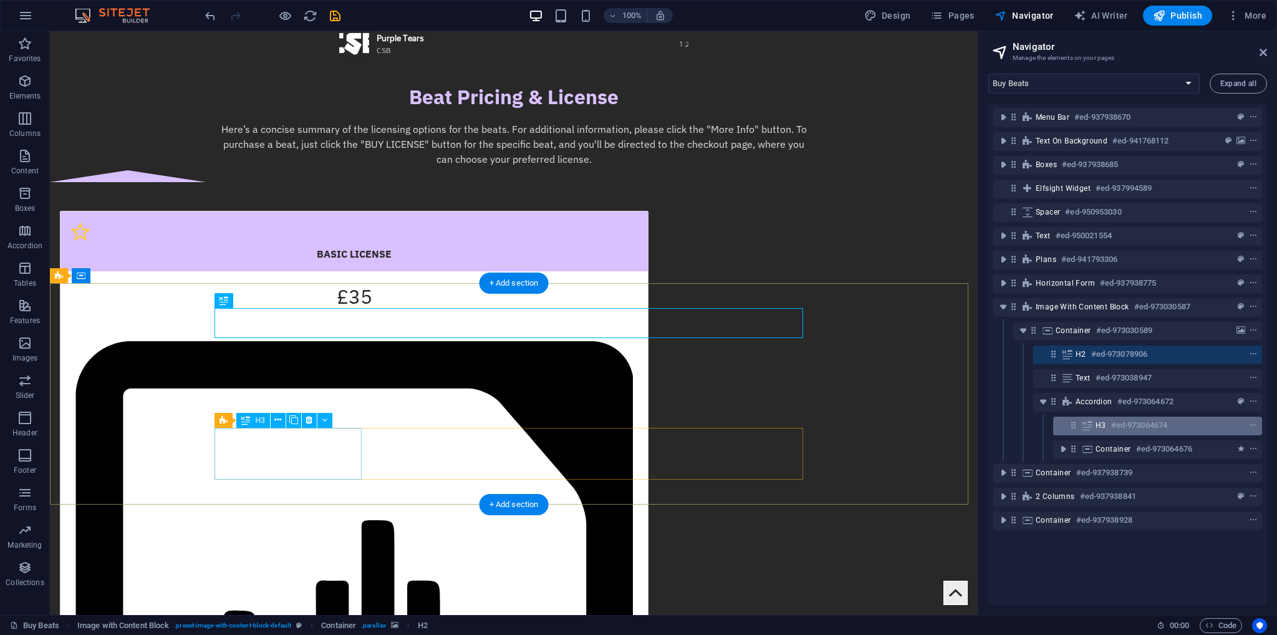
click at [1093, 417] on div "H3 #ed-973064674" at bounding box center [1157, 426] width 209 height 19
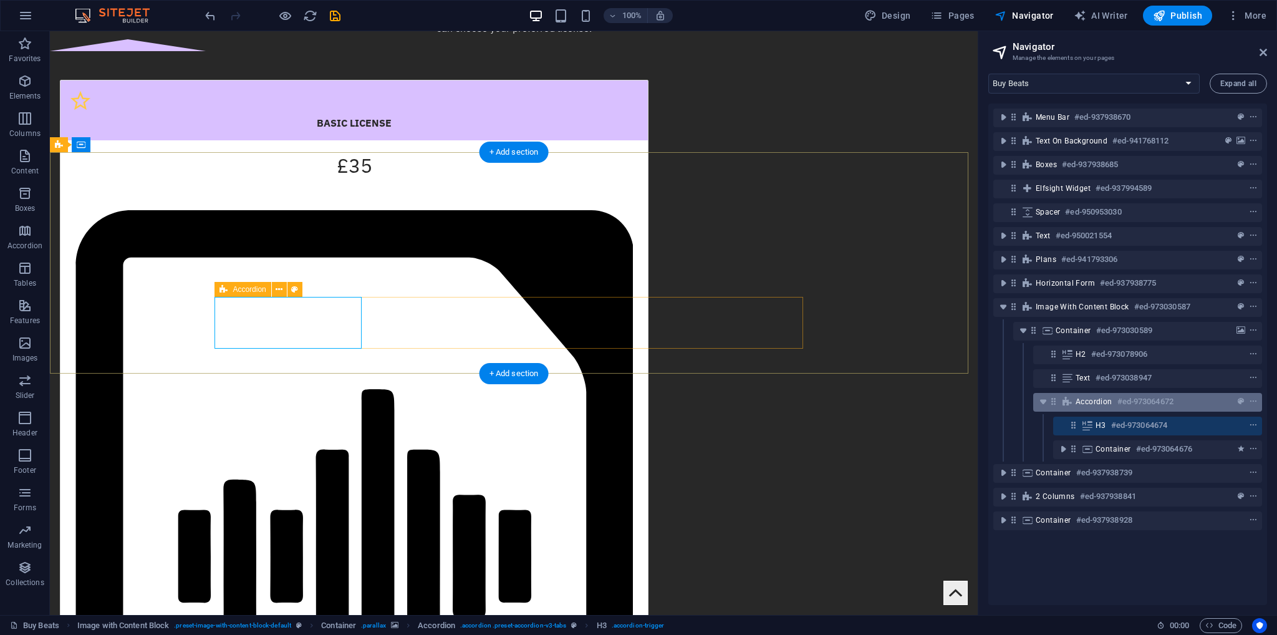
click at [1107, 399] on span "Accordion" at bounding box center [1094, 402] width 37 height 10
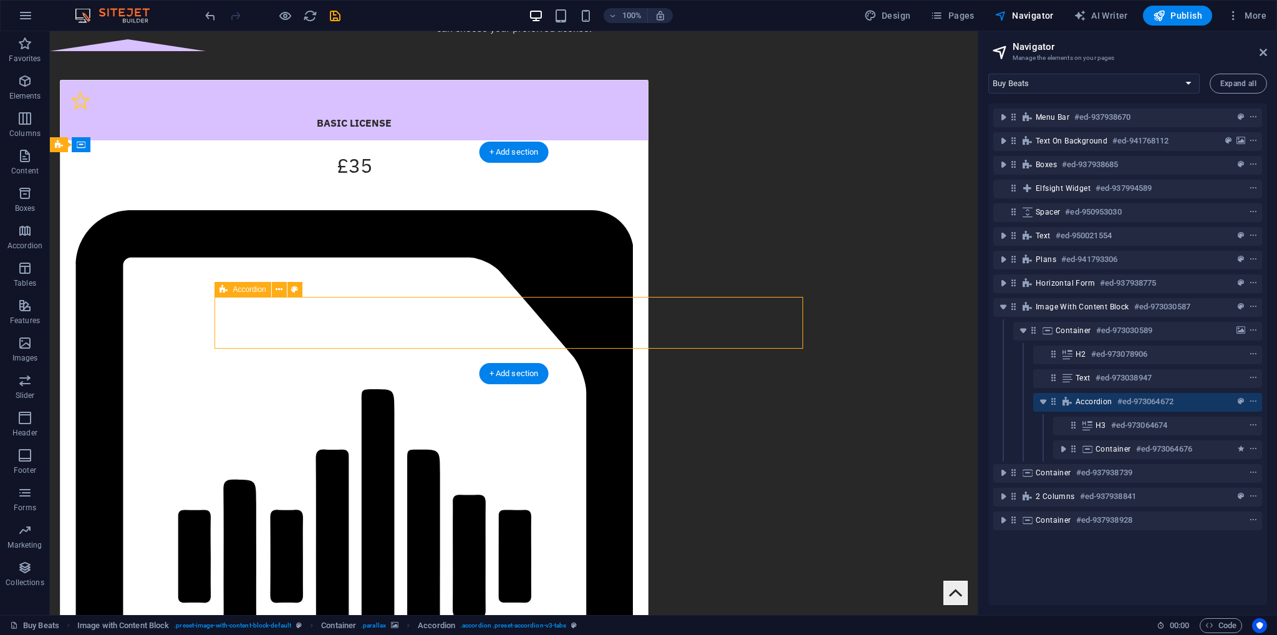
click at [1107, 399] on span "Accordion" at bounding box center [1094, 402] width 37 height 10
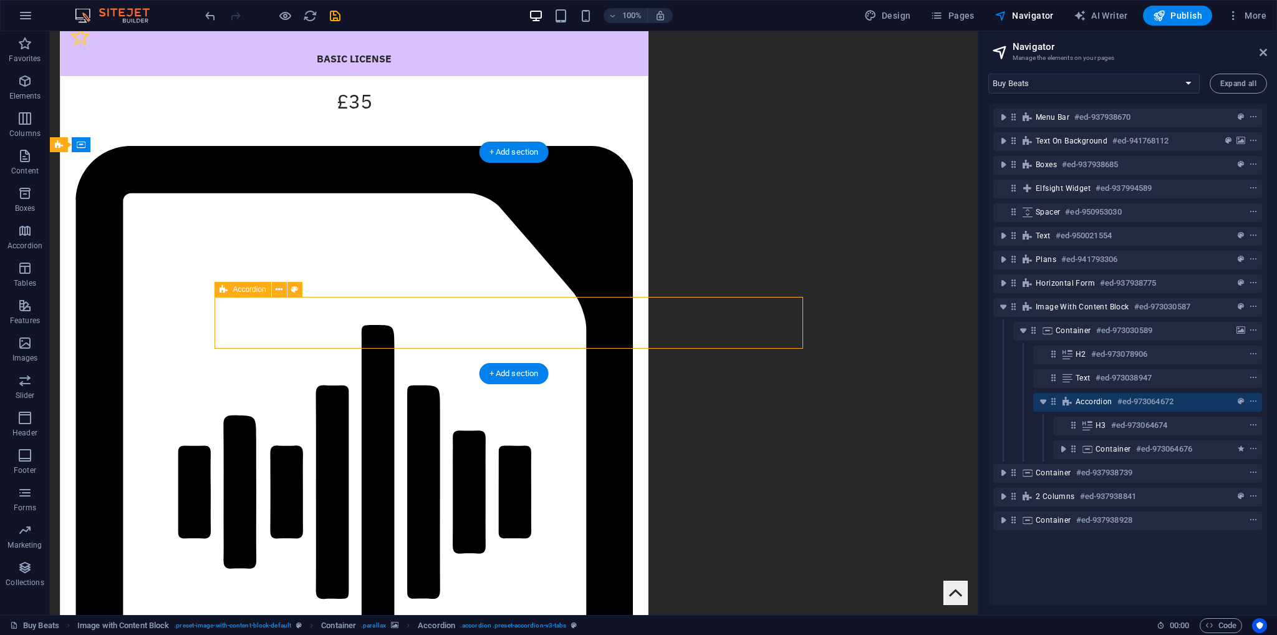
select select "rem"
select select "px"
select select "rem"
select select "px"
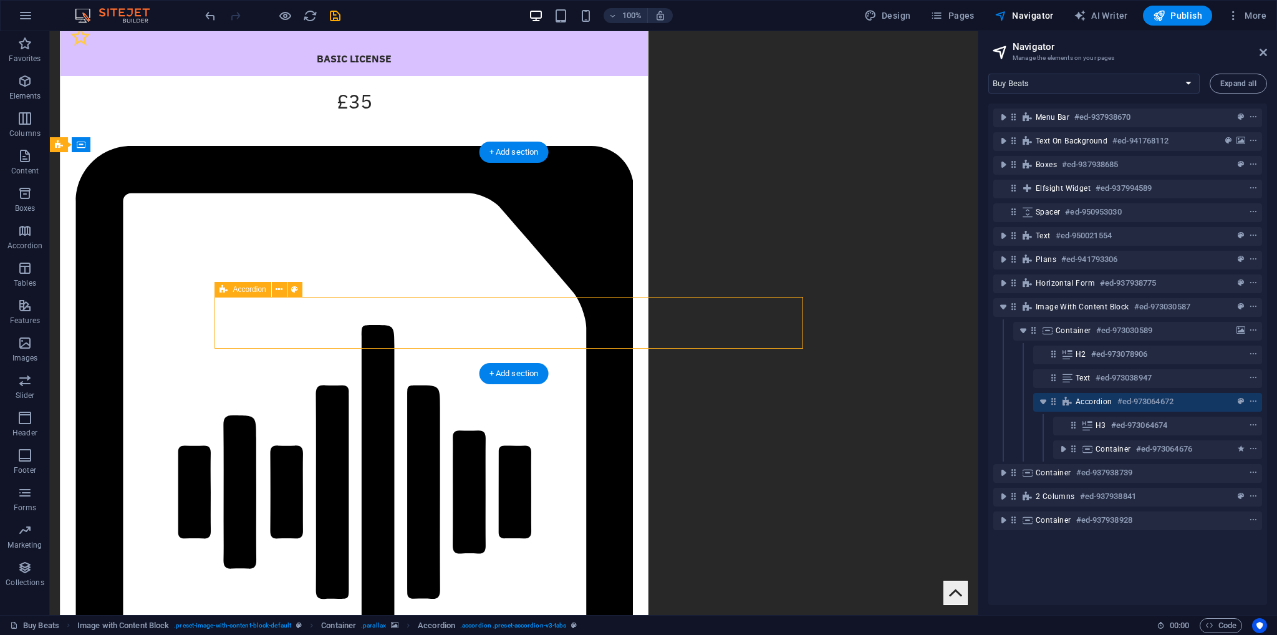
select select "px"
select select "rem"
select select "px"
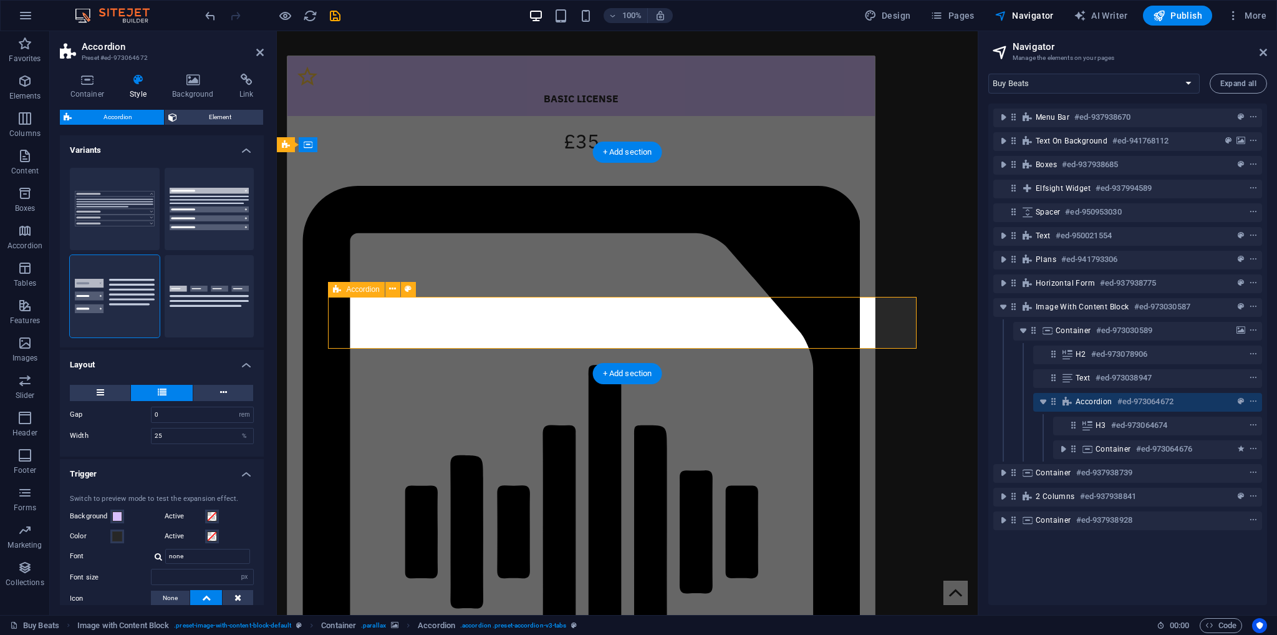
click at [1107, 399] on span "Accordion" at bounding box center [1094, 402] width 37 height 10
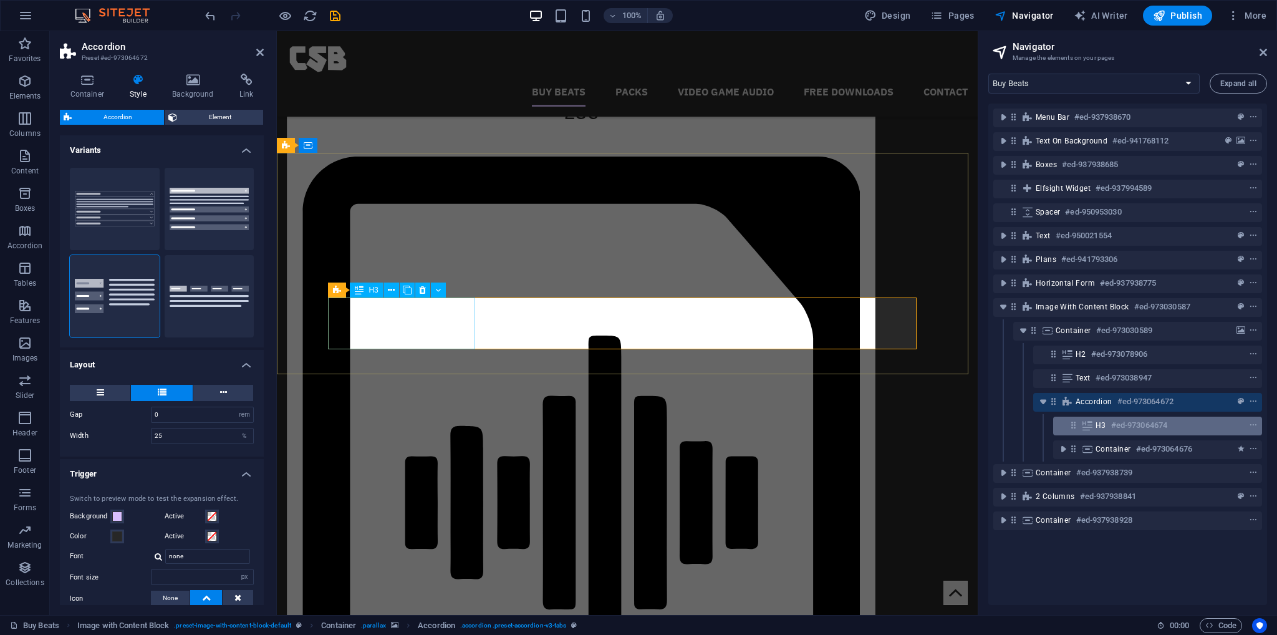
click at [1115, 422] on h6 "#ed-973064674" at bounding box center [1139, 425] width 56 height 15
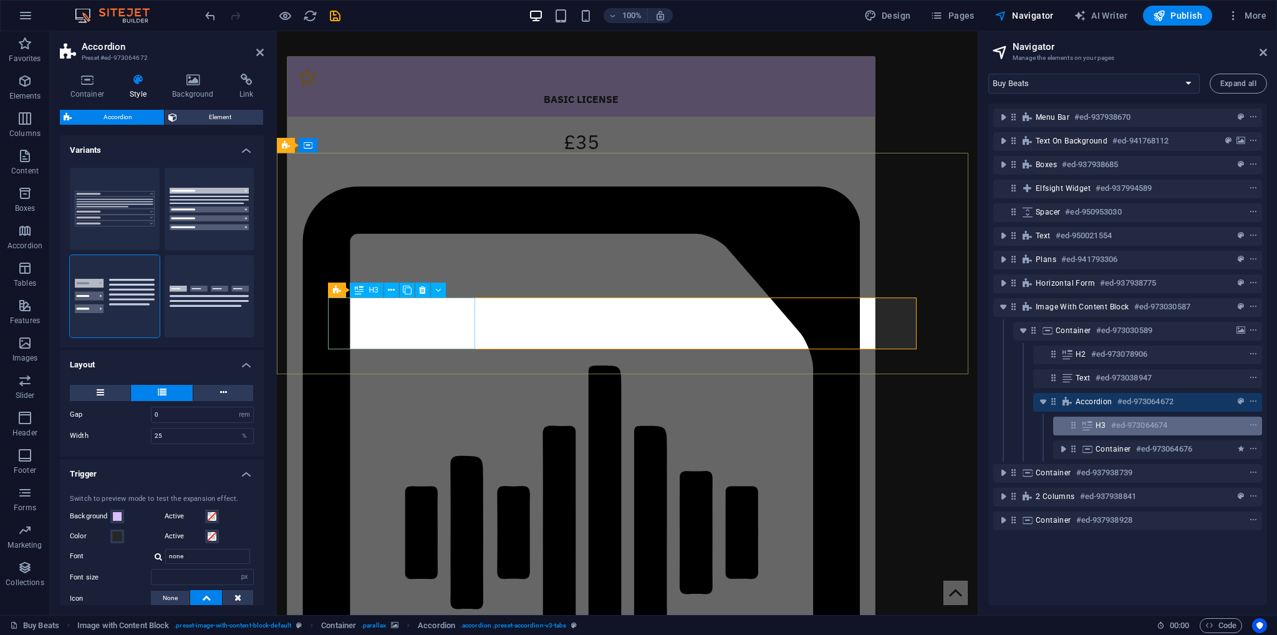
scroll to position [1860, 0]
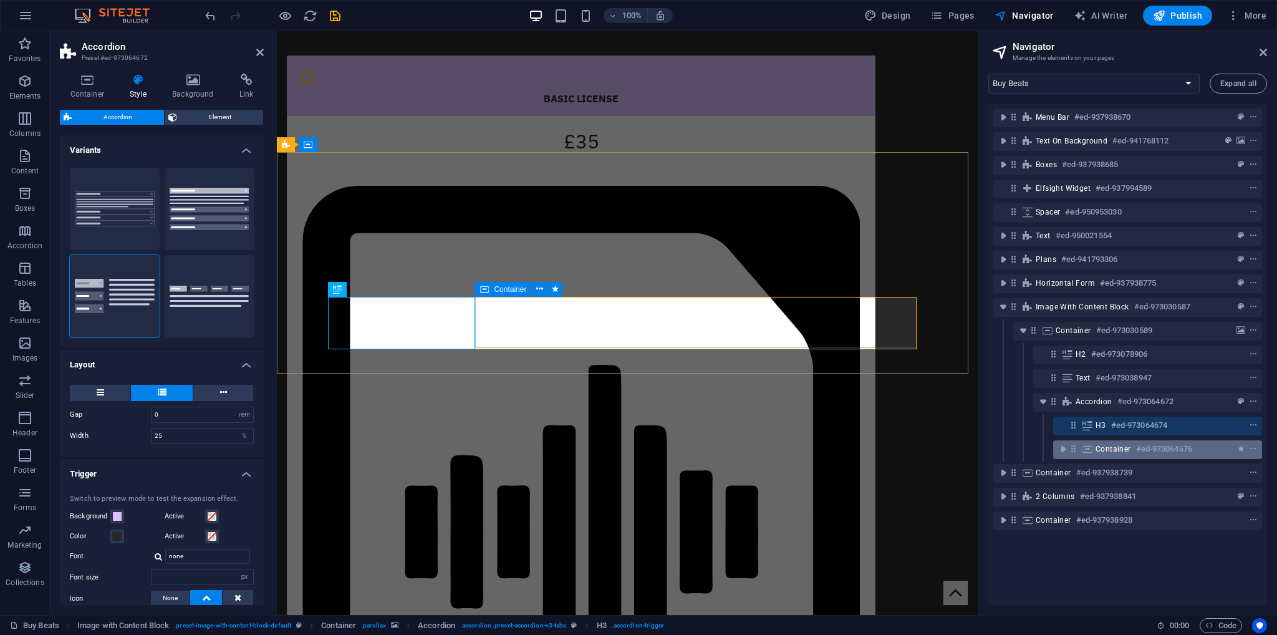
click at [1121, 447] on span "Container" at bounding box center [1114, 449] width 36 height 10
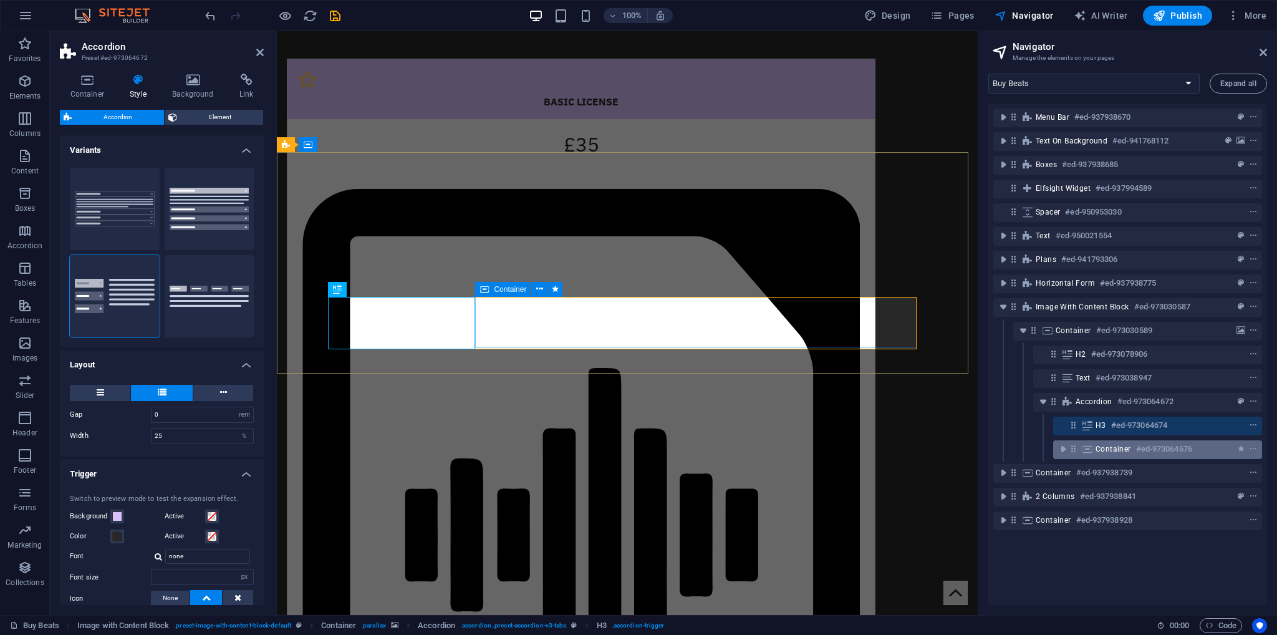
scroll to position [1798, 0]
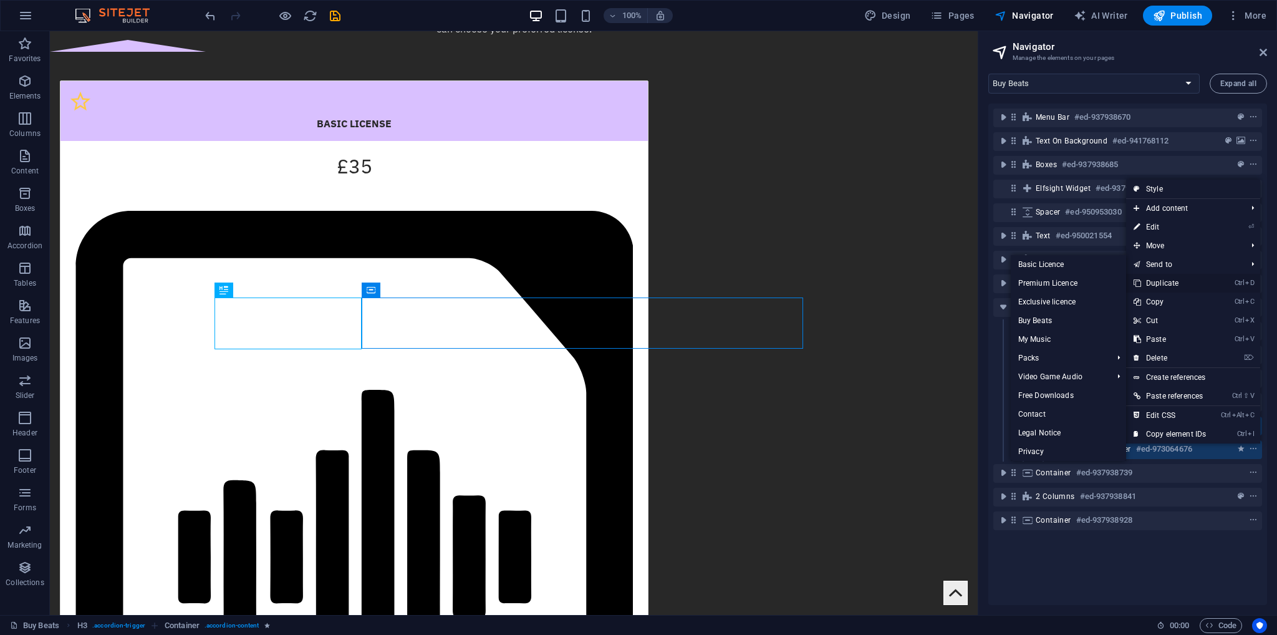
click at [1161, 284] on link "Ctrl D Duplicate" at bounding box center [1169, 283] width 87 height 19
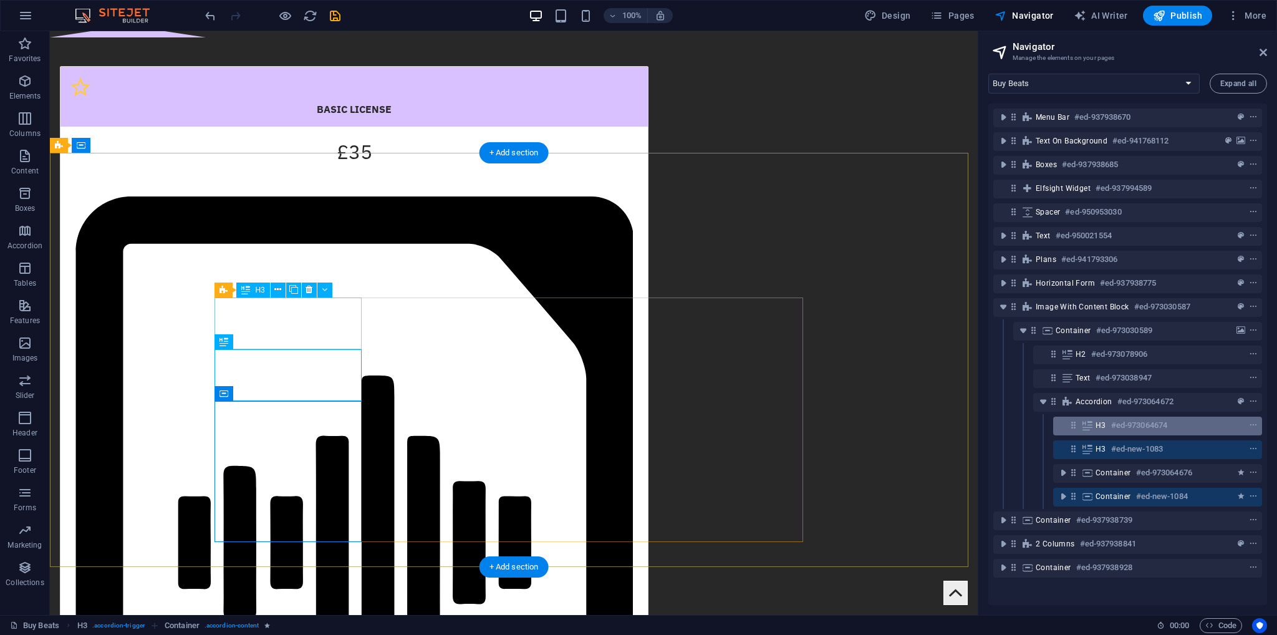
click at [1094, 420] on icon at bounding box center [1088, 425] width 14 height 10
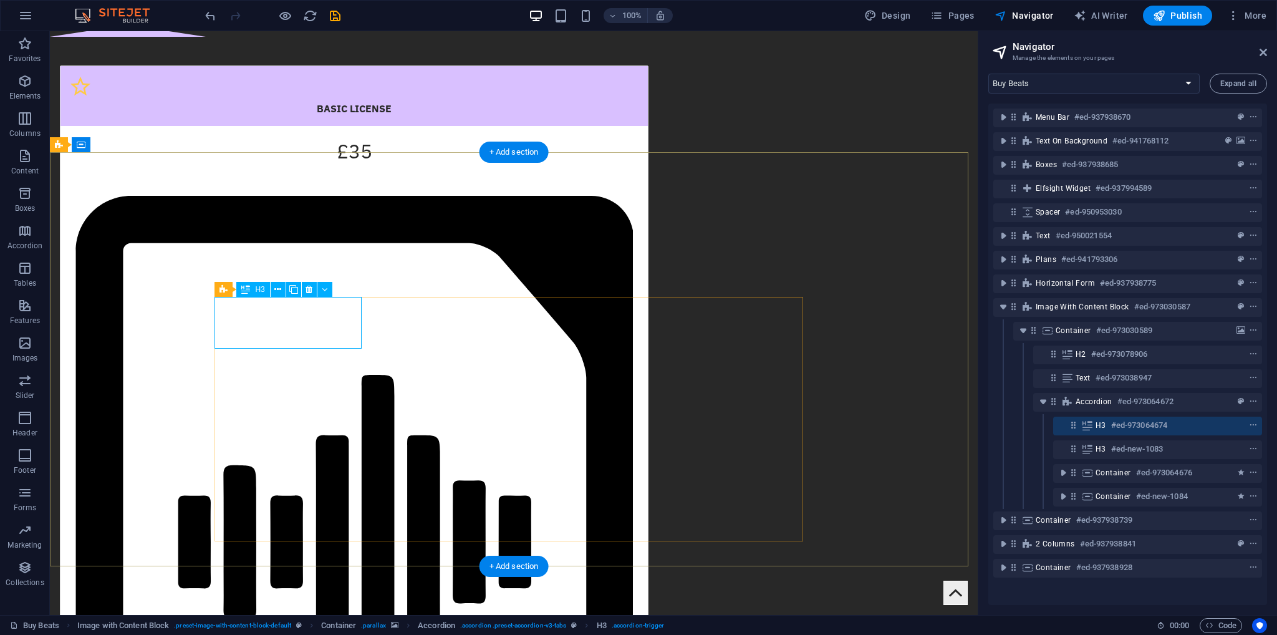
click at [1120, 448] on h6 "#ed-new-1083" at bounding box center [1137, 449] width 52 height 15
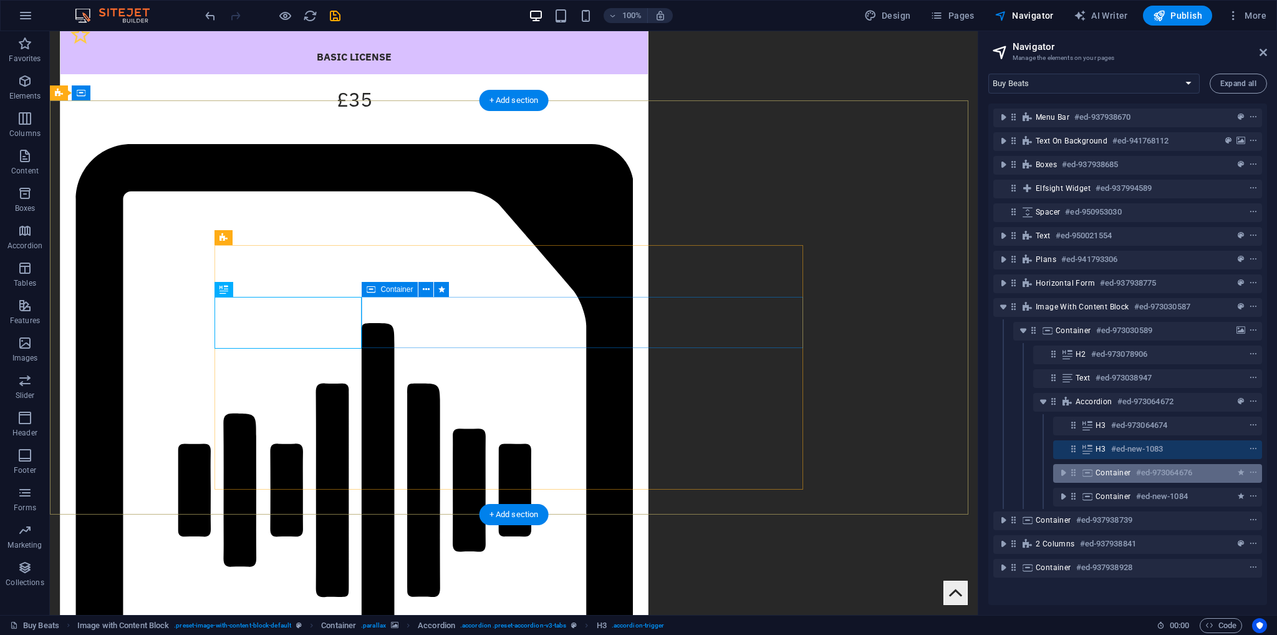
drag, startPoint x: 1114, startPoint y: 471, endPoint x: 1131, endPoint y: 468, distance: 17.1
click at [1118, 470] on span "Container" at bounding box center [1114, 473] width 36 height 10
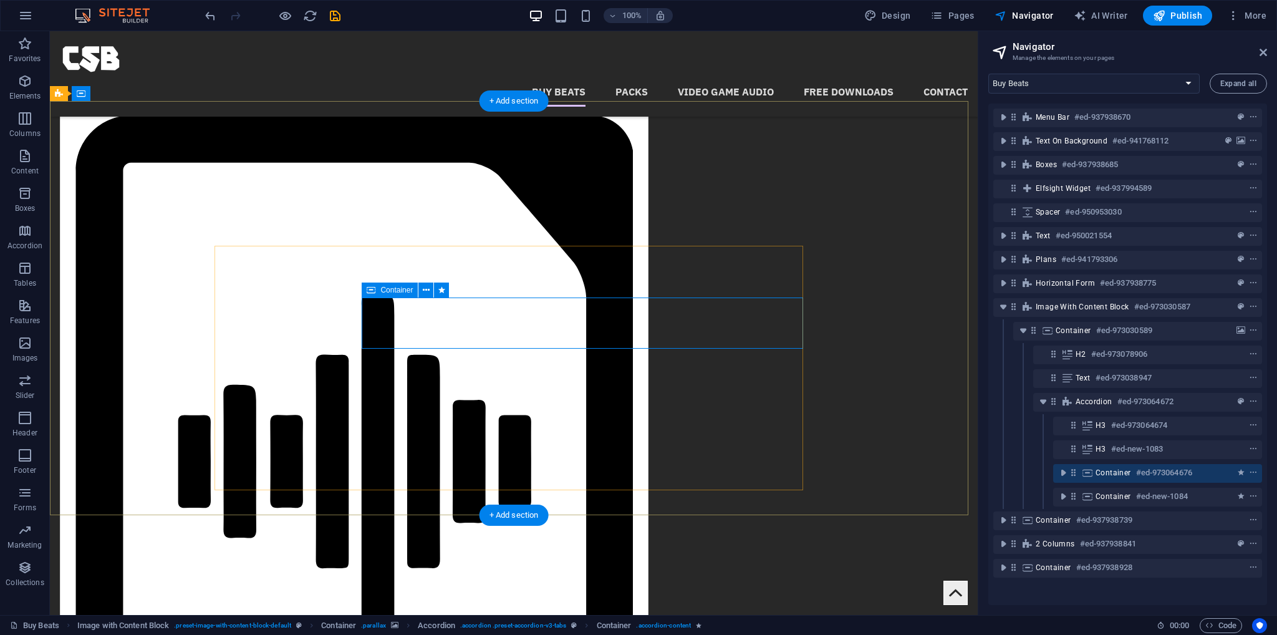
drag, startPoint x: 1066, startPoint y: 471, endPoint x: 1073, endPoint y: 470, distance: 7.0
click at [1077, 465] on div "Container #ed-973064676" at bounding box center [1157, 473] width 209 height 19
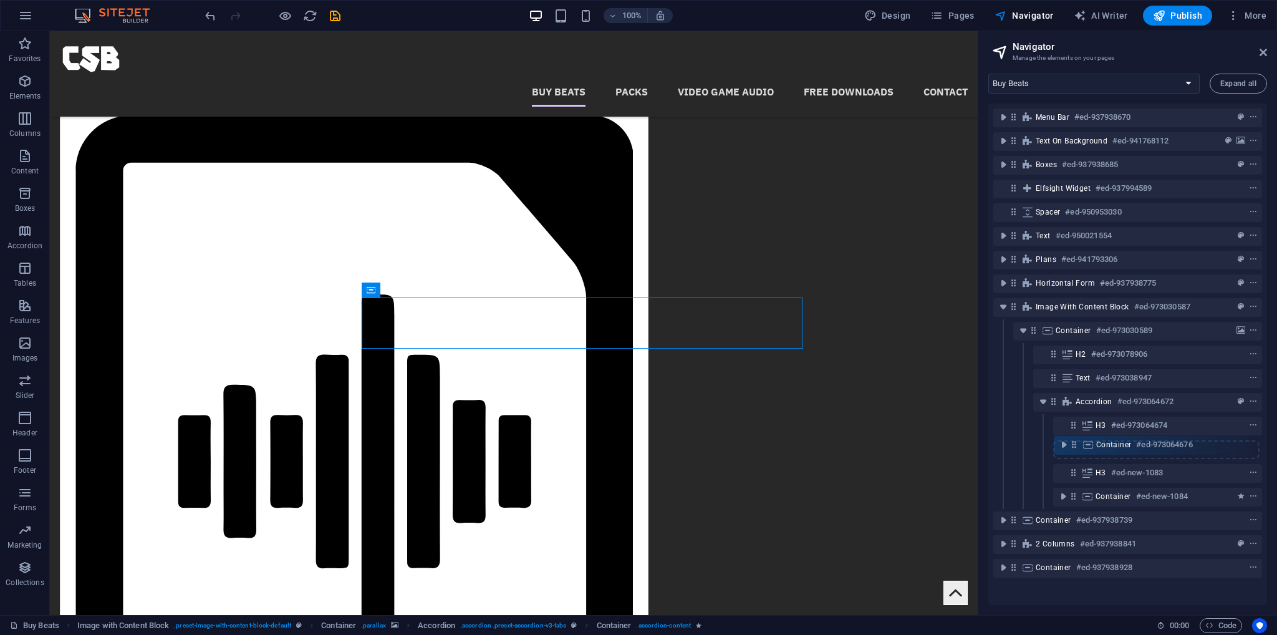
drag, startPoint x: 1073, startPoint y: 470, endPoint x: 1074, endPoint y: 438, distance: 31.2
click at [1074, 438] on div "Menu Bar #ed-937938670 Text on background #ed-941768112 Boxes #ed-937938685 Elf…" at bounding box center [1127, 354] width 279 height 501
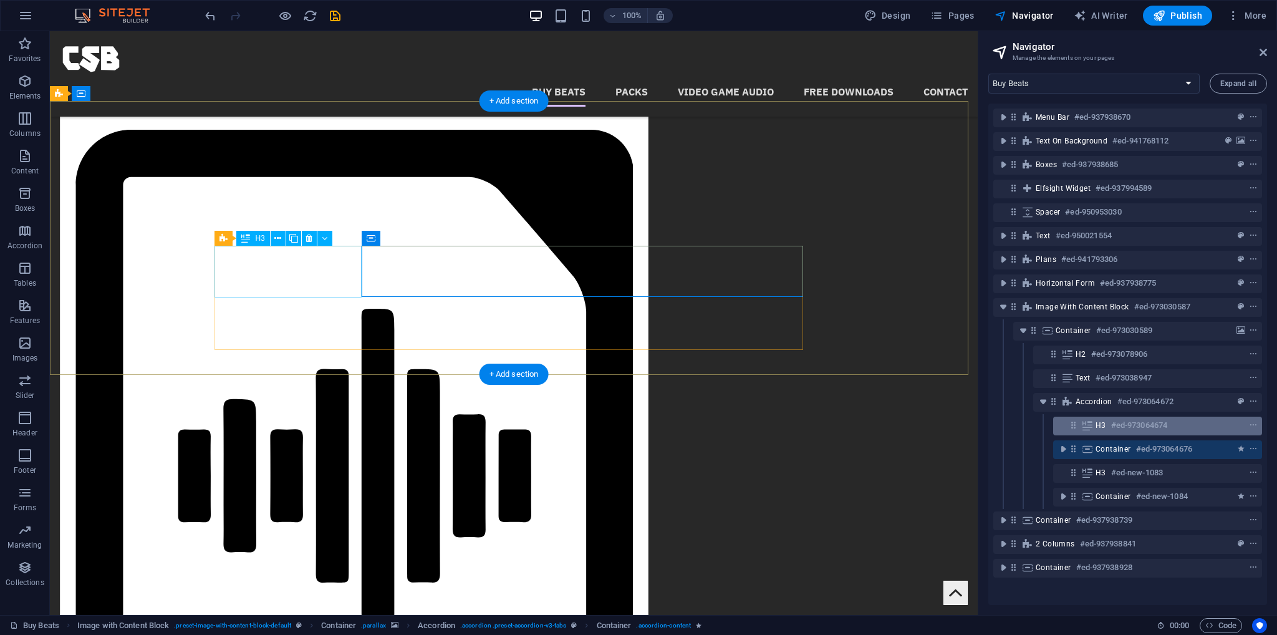
click at [1087, 434] on div "H3 #ed-973064674" at bounding box center [1157, 426] width 209 height 19
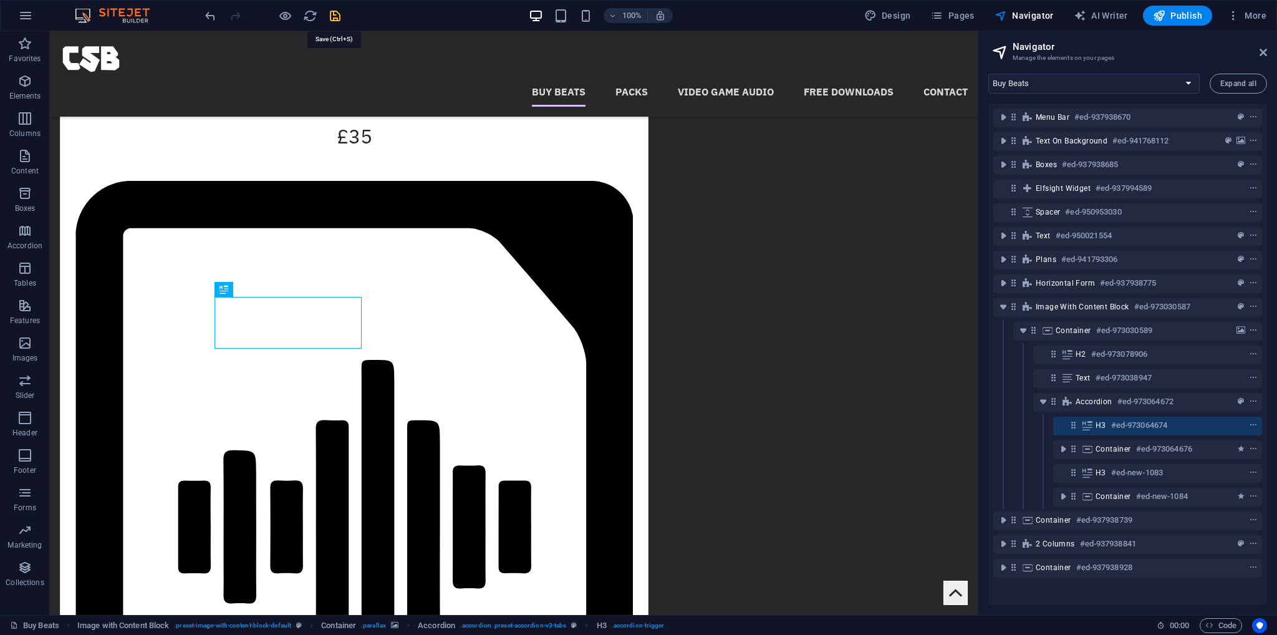
click at [334, 18] on icon "save" at bounding box center [335, 16] width 14 height 14
checkbox input "false"
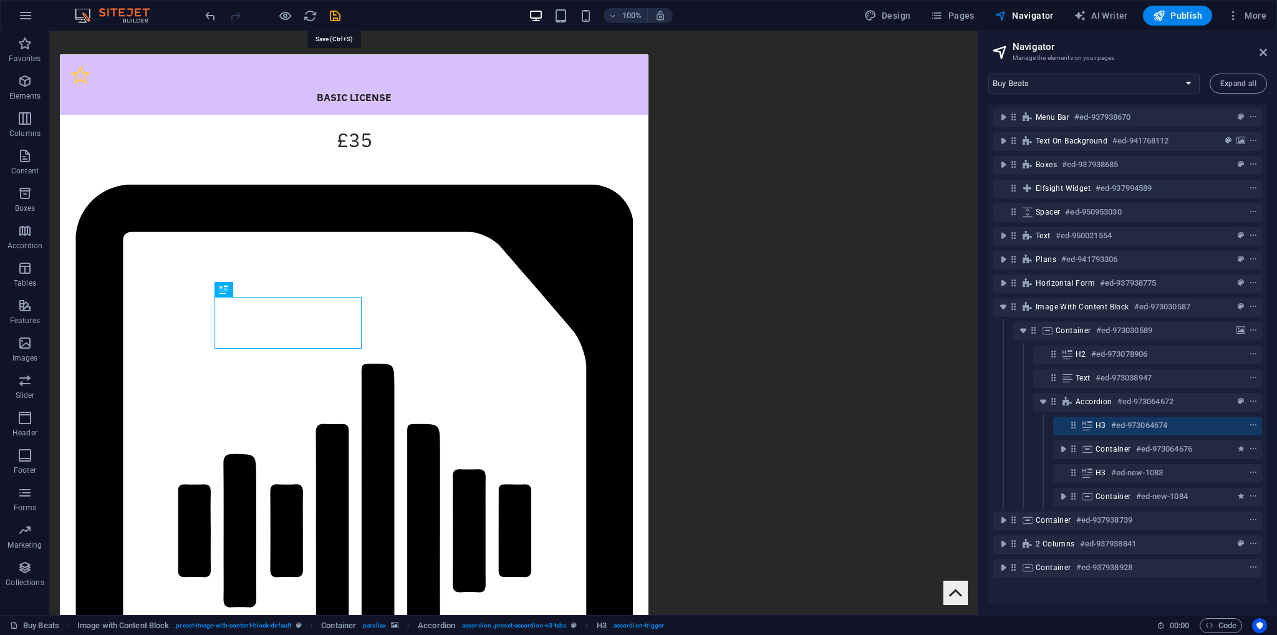
scroll to position [1742, 0]
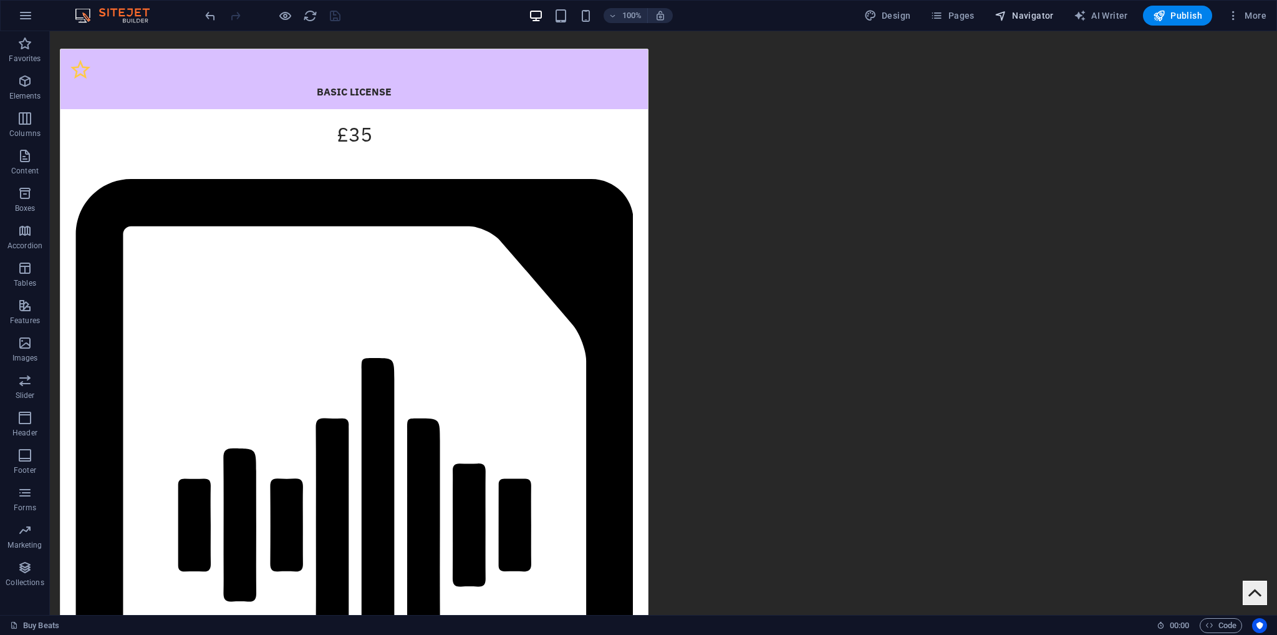
click at [1029, 16] on span "Navigator" at bounding box center [1024, 15] width 59 height 12
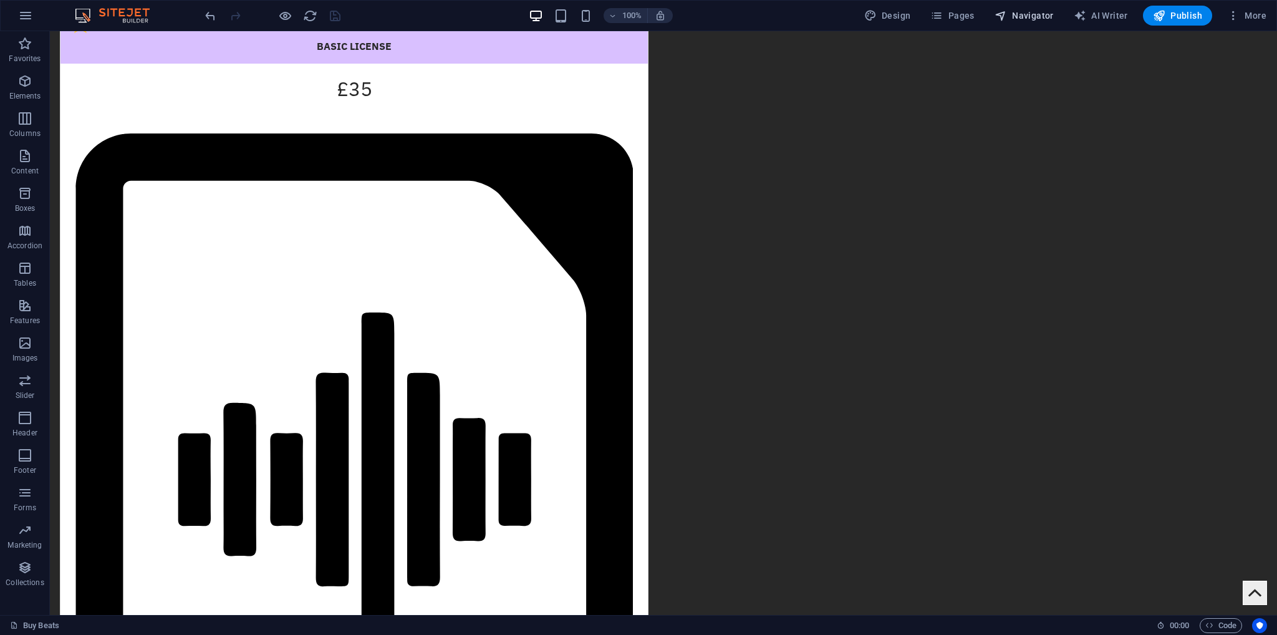
select select "17388613-en"
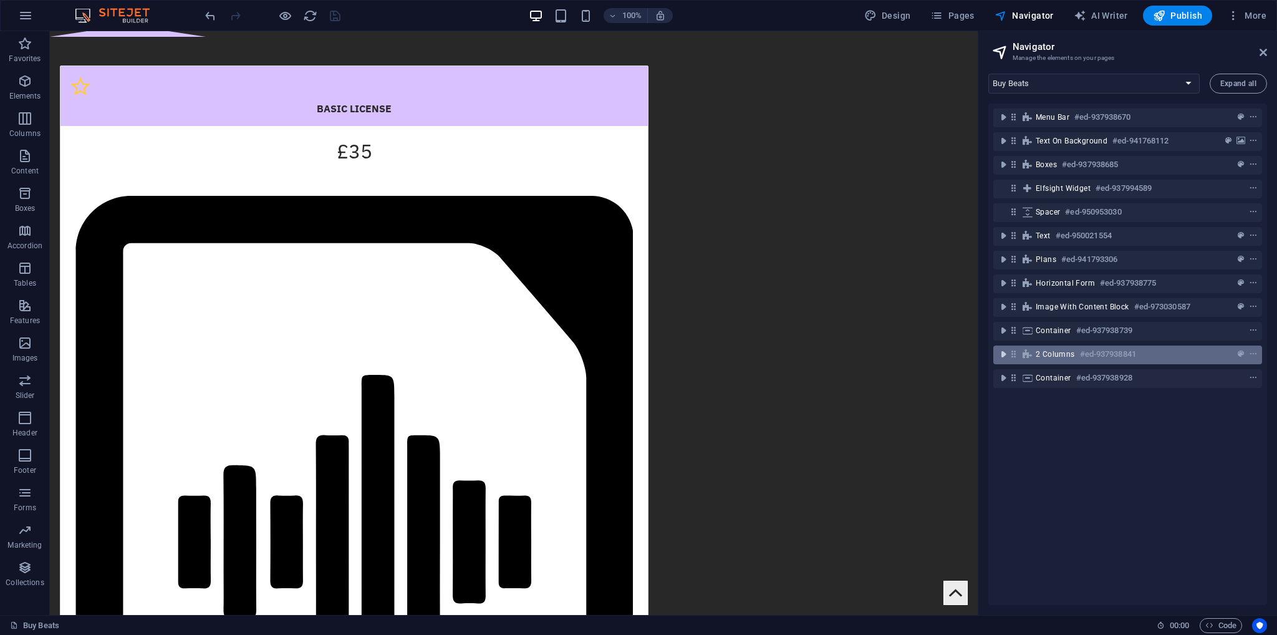
click at [1003, 350] on icon "toggle-expand" at bounding box center [1003, 354] width 12 height 12
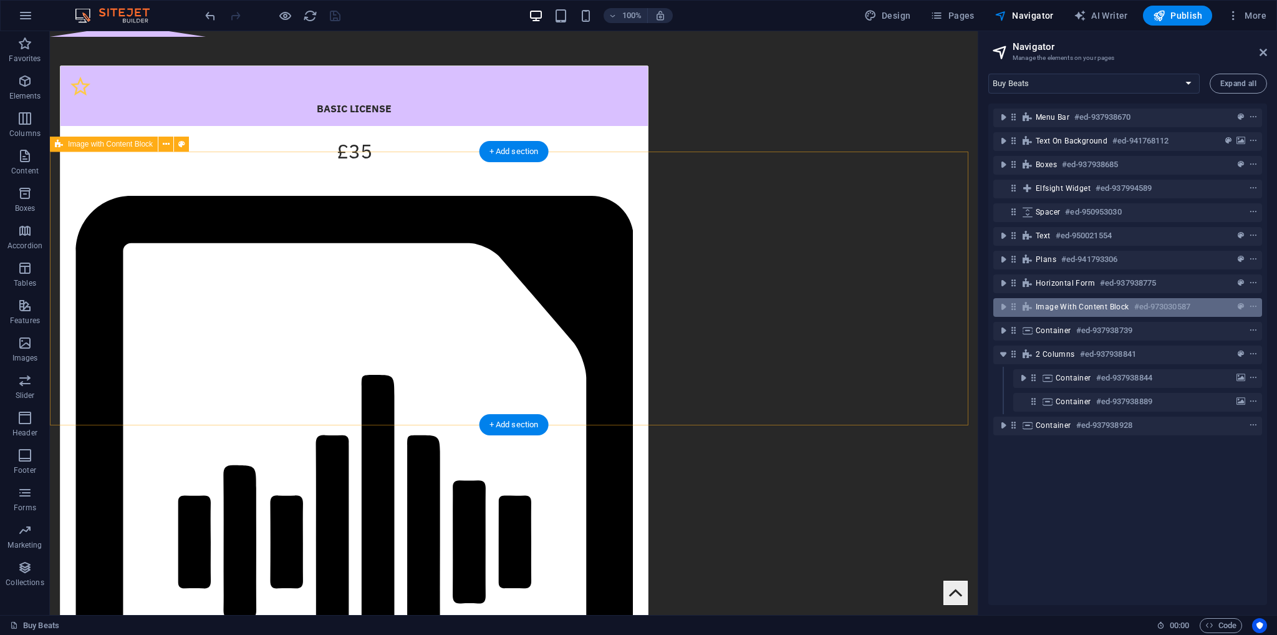
click at [1042, 304] on span "Image with Content Block" at bounding box center [1083, 307] width 94 height 10
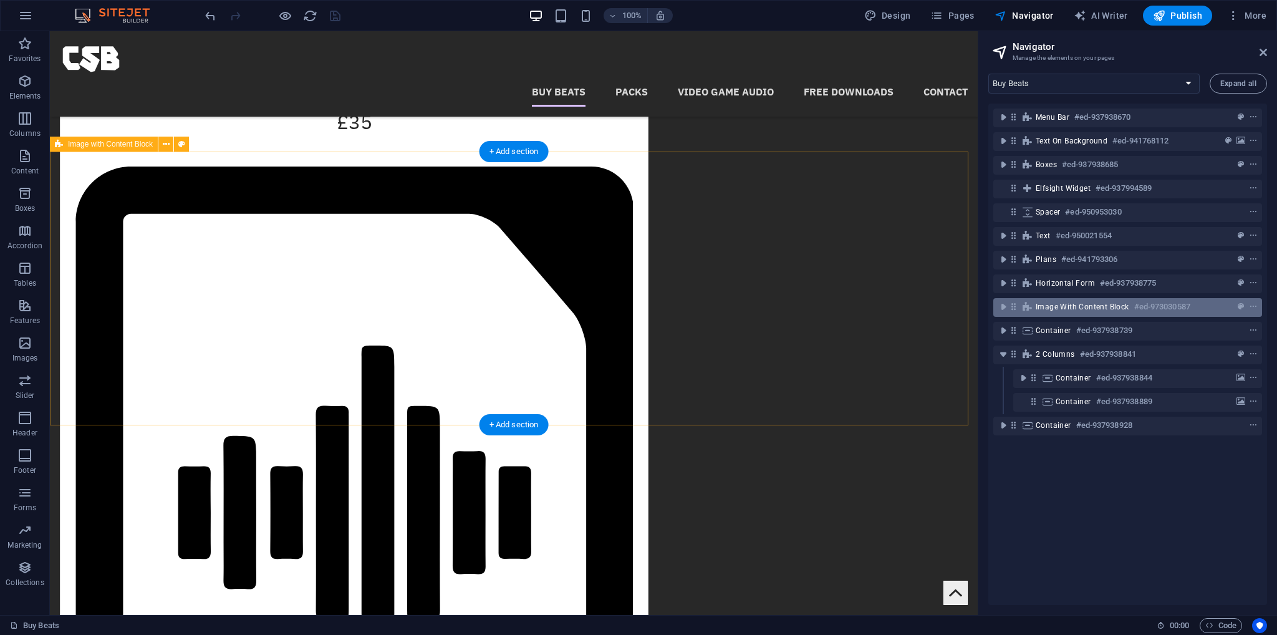
scroll to position [1764, 0]
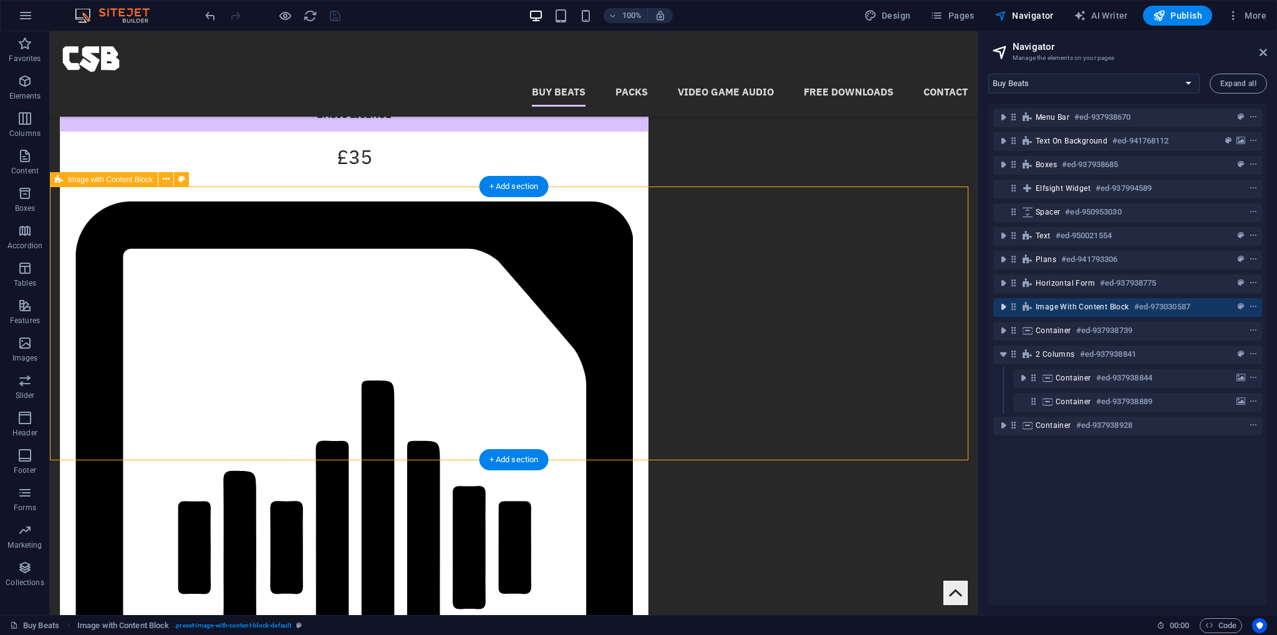
click at [1006, 305] on icon "toggle-expand" at bounding box center [1003, 307] width 12 height 12
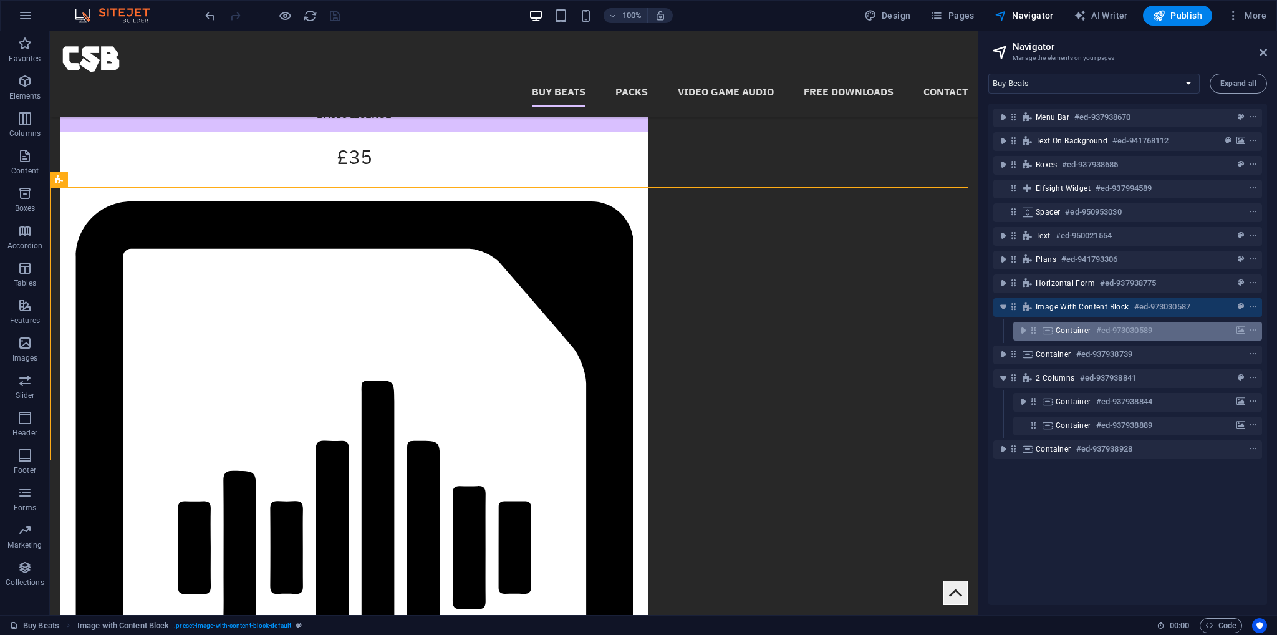
drag, startPoint x: 1001, startPoint y: 382, endPoint x: 1031, endPoint y: 332, distance: 57.7
click at [1002, 382] on icon "toggle-expand" at bounding box center [1003, 378] width 12 height 12
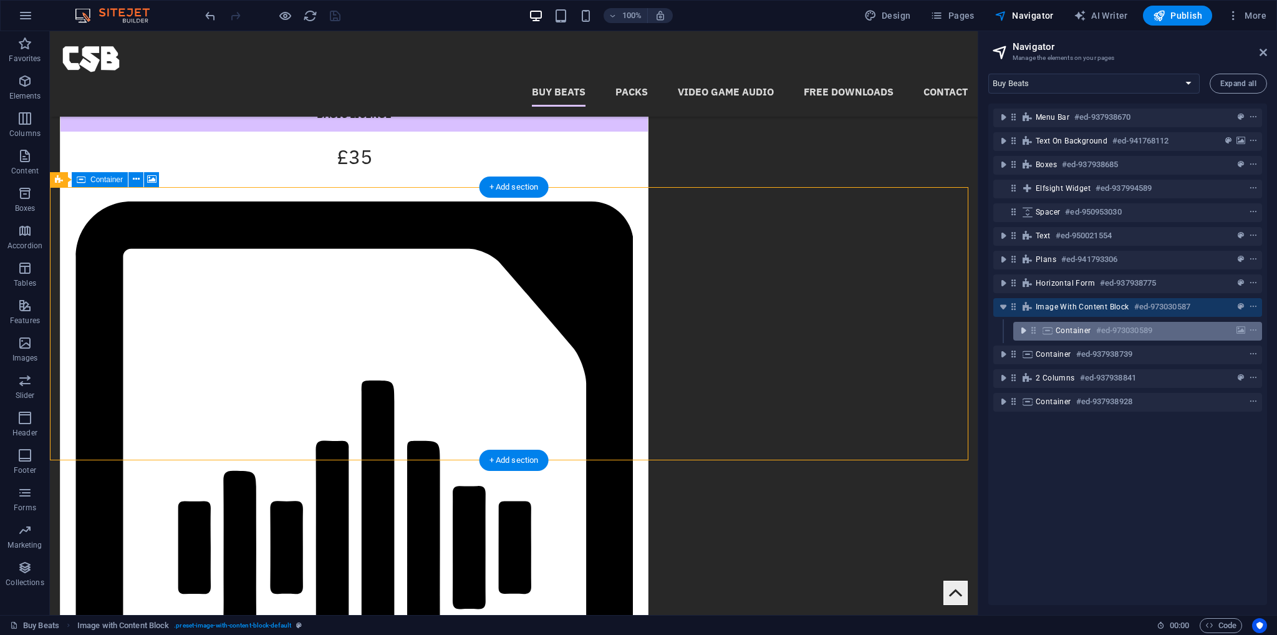
click at [1025, 332] on icon "toggle-expand" at bounding box center [1023, 330] width 12 height 12
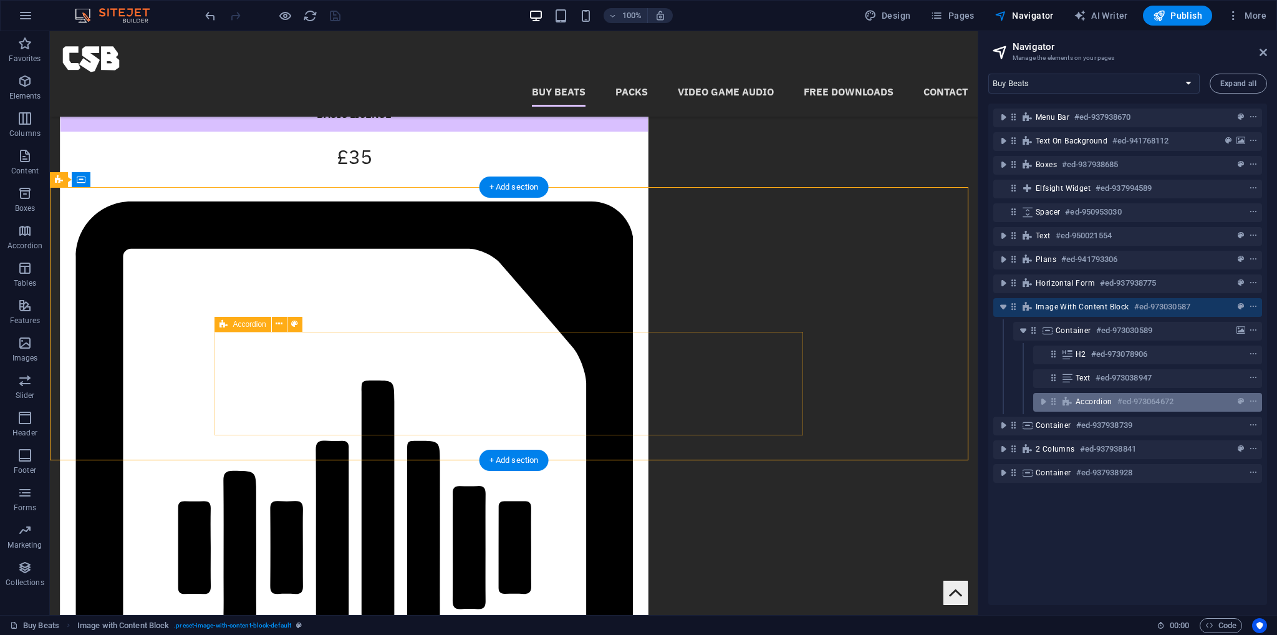
click at [1081, 402] on span "Accordion" at bounding box center [1094, 402] width 37 height 10
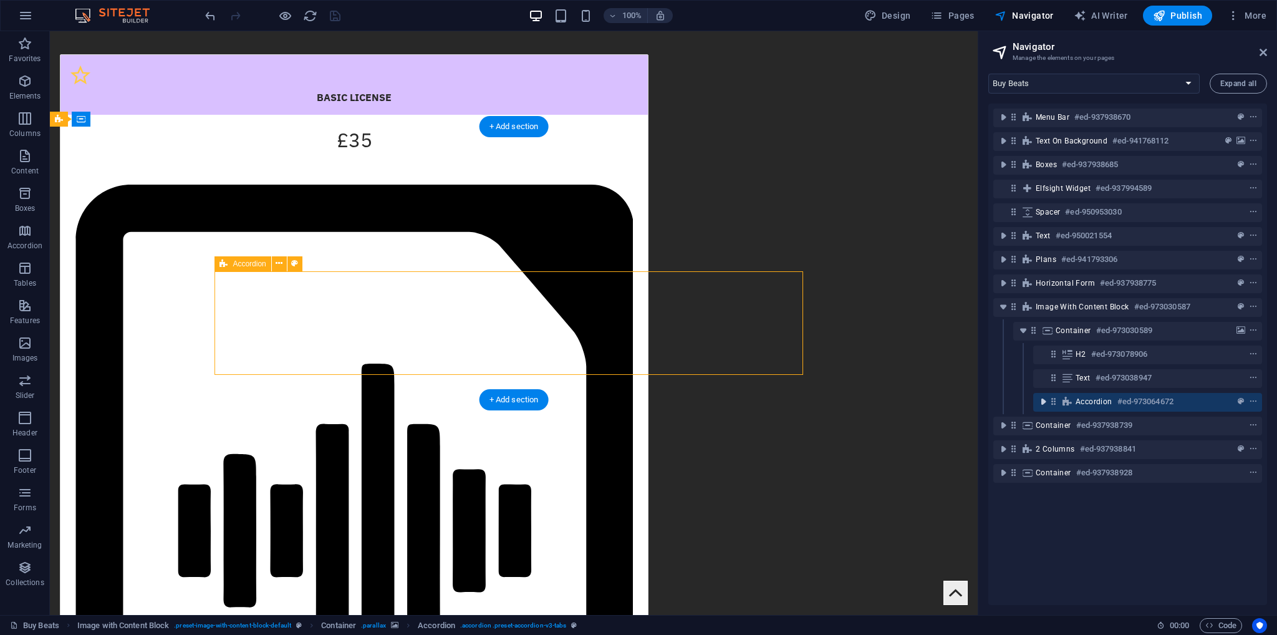
click at [1046, 400] on icon "toggle-expand" at bounding box center [1043, 401] width 12 height 12
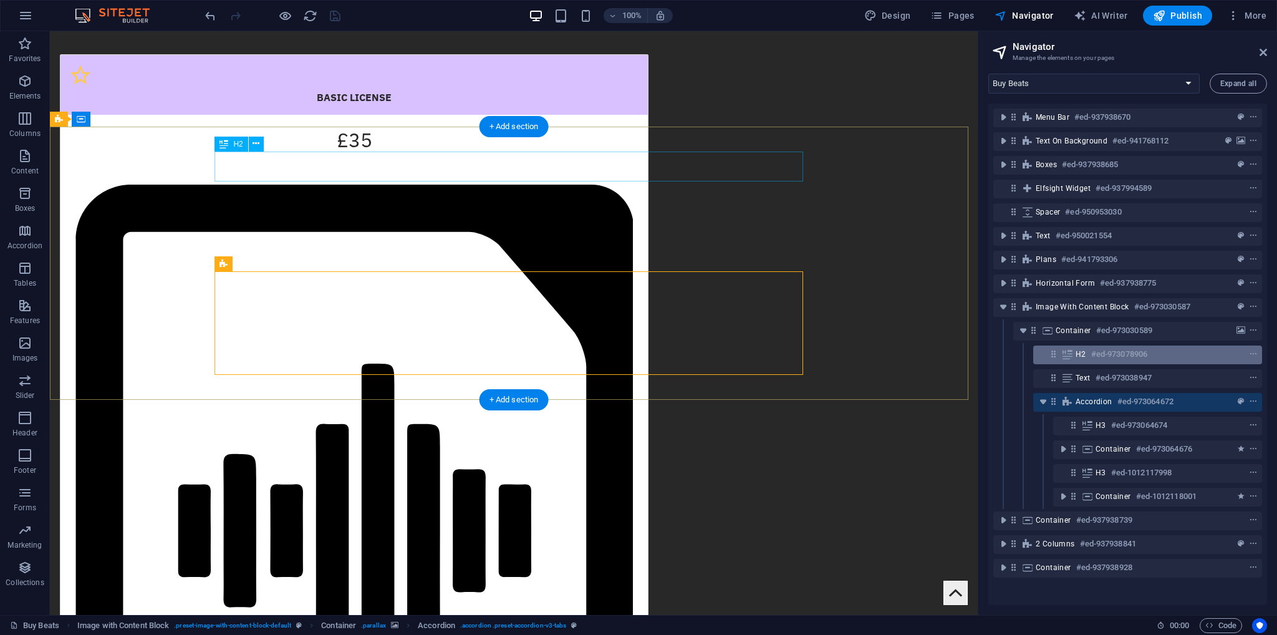
click at [1086, 357] on div "H2 #ed-973078906" at bounding box center [1138, 354] width 124 height 15
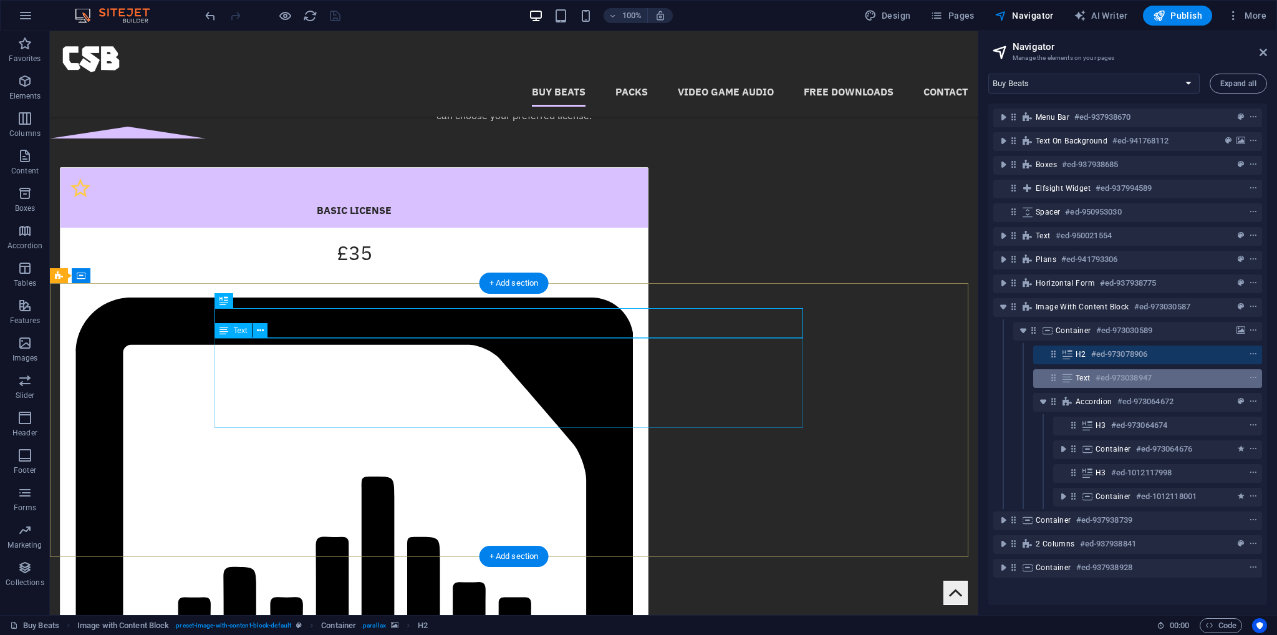
click at [1095, 387] on div "Text #ed-973038947" at bounding box center [1147, 378] width 229 height 19
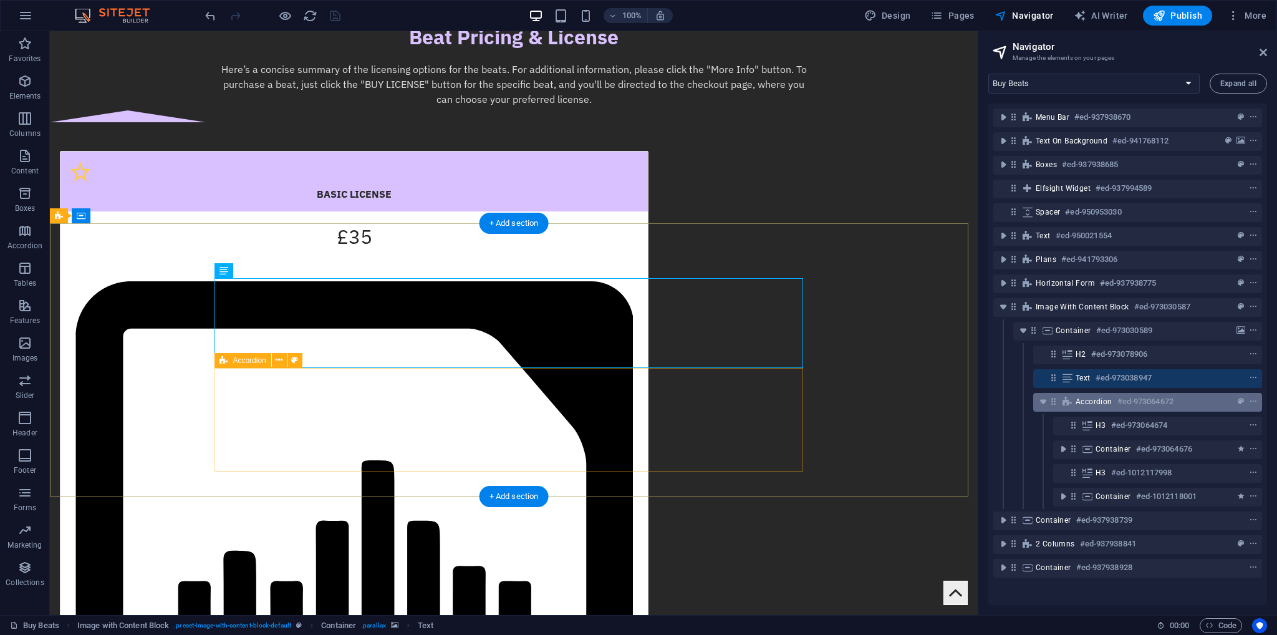
click at [1101, 406] on span "Accordion" at bounding box center [1094, 402] width 37 height 10
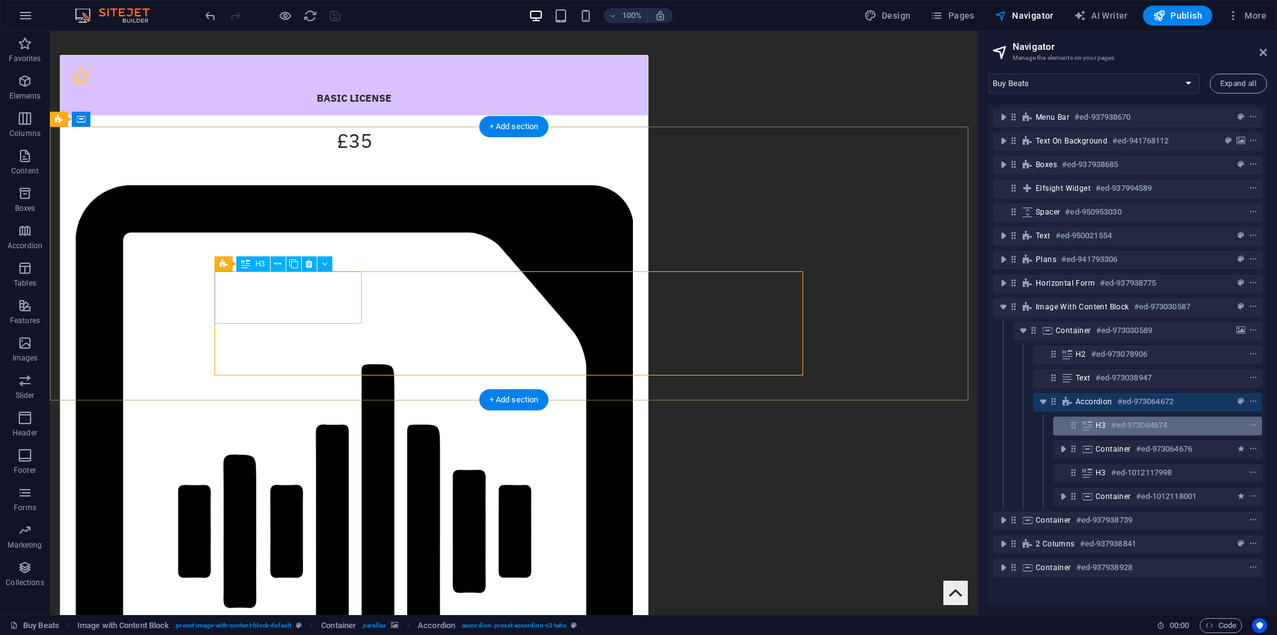
click at [1119, 427] on h6 "#ed-973064674" at bounding box center [1139, 425] width 56 height 15
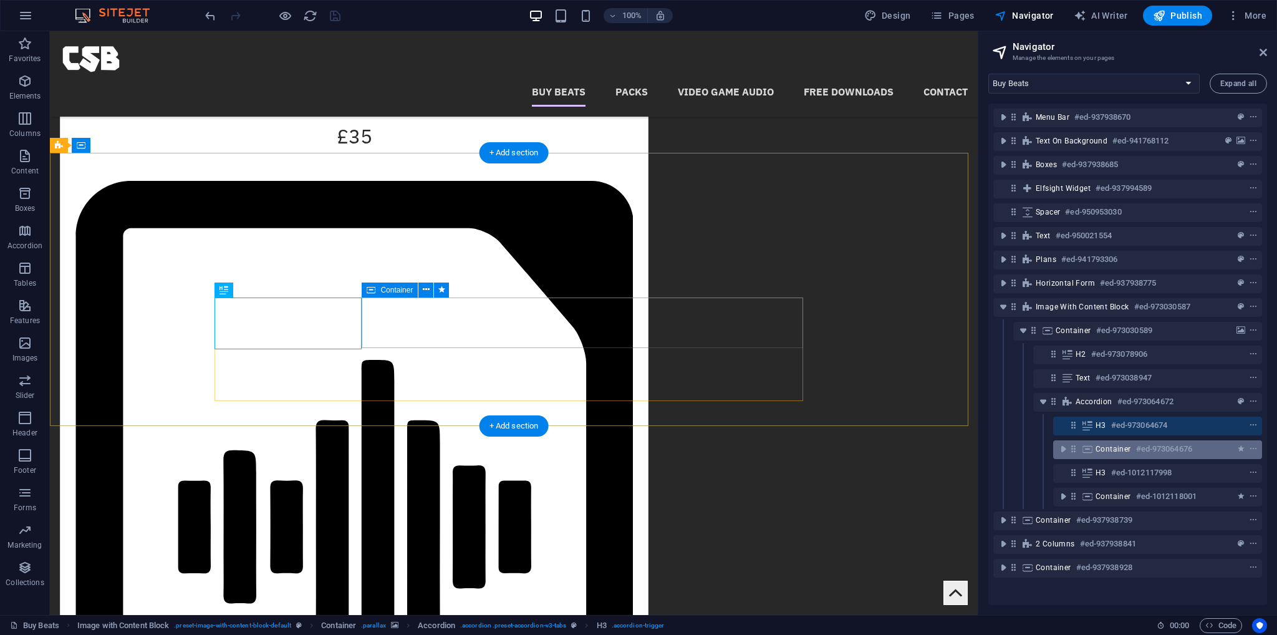
click at [1125, 444] on span "Container" at bounding box center [1114, 449] width 36 height 10
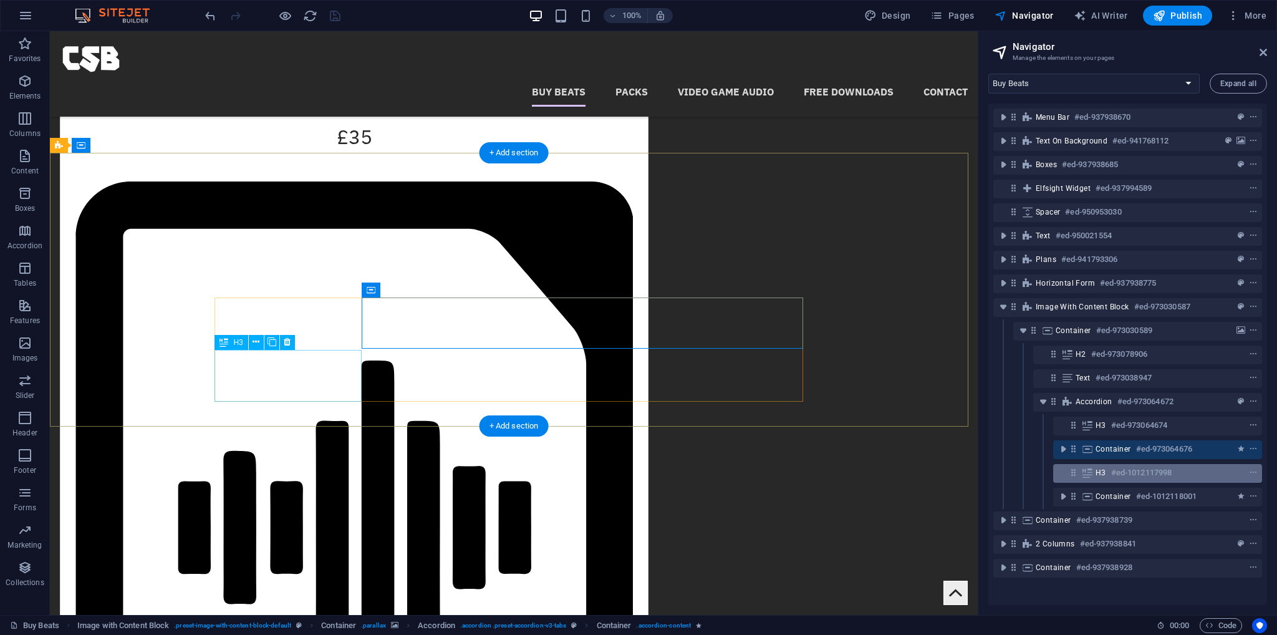
click at [1110, 466] on div "H3 #ed-1012117998" at bounding box center [1148, 472] width 104 height 15
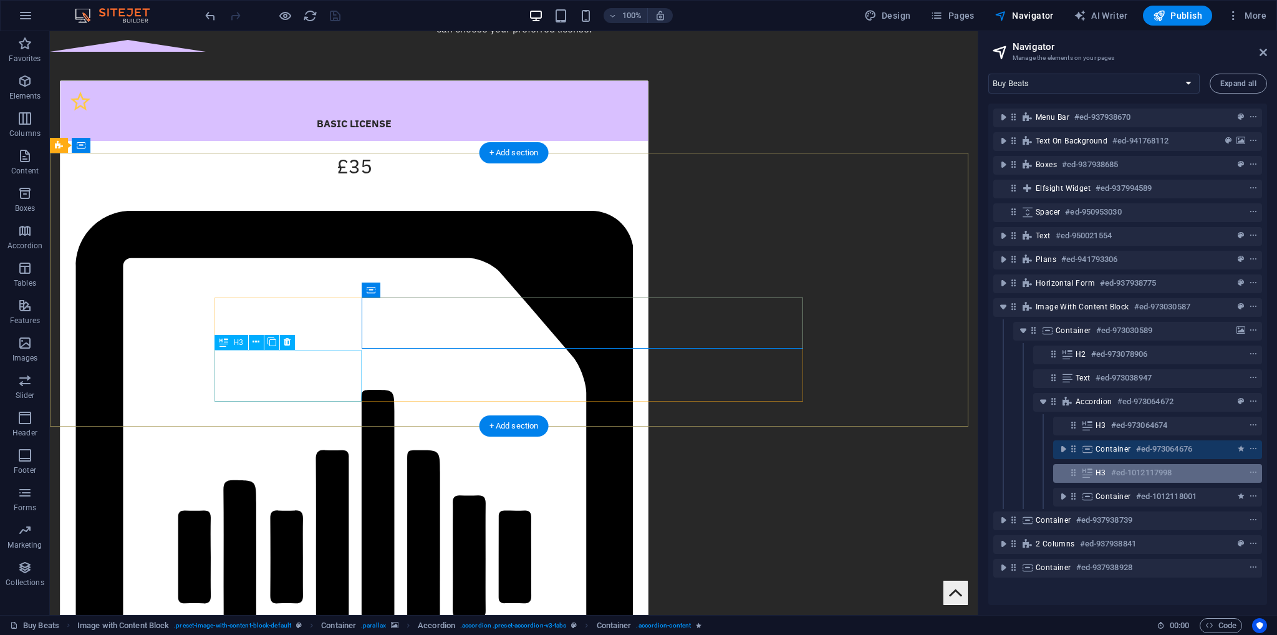
scroll to position [1851, 0]
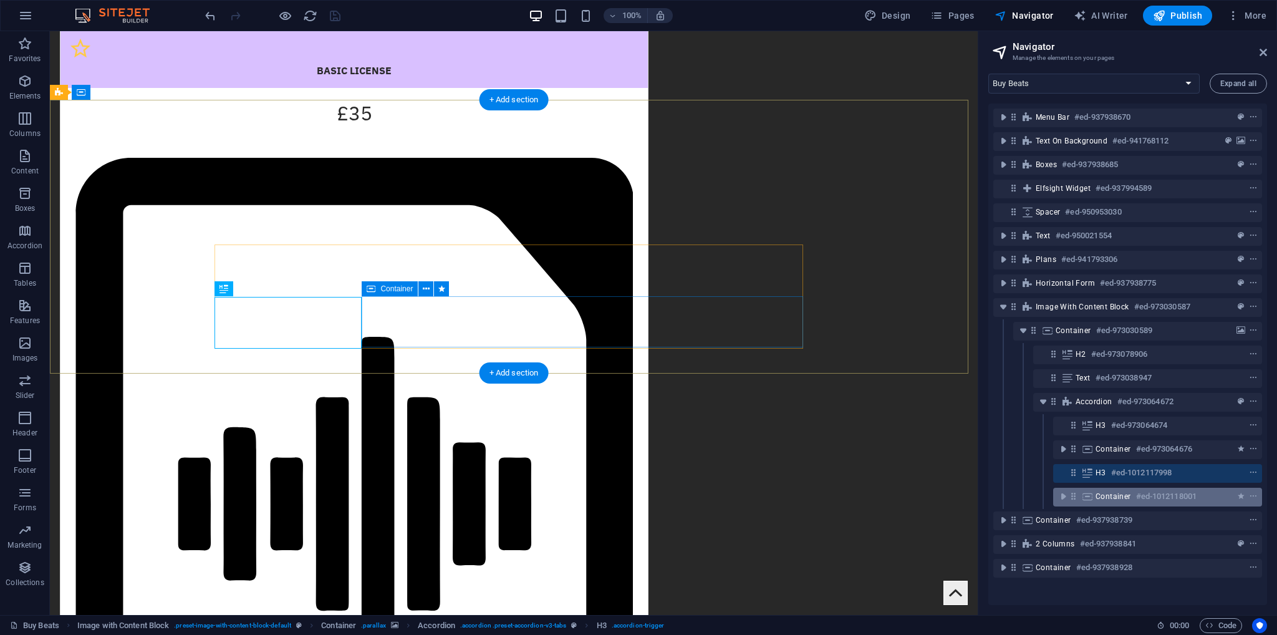
click at [1136, 493] on h6 "#ed-1012118001" at bounding box center [1166, 496] width 60 height 15
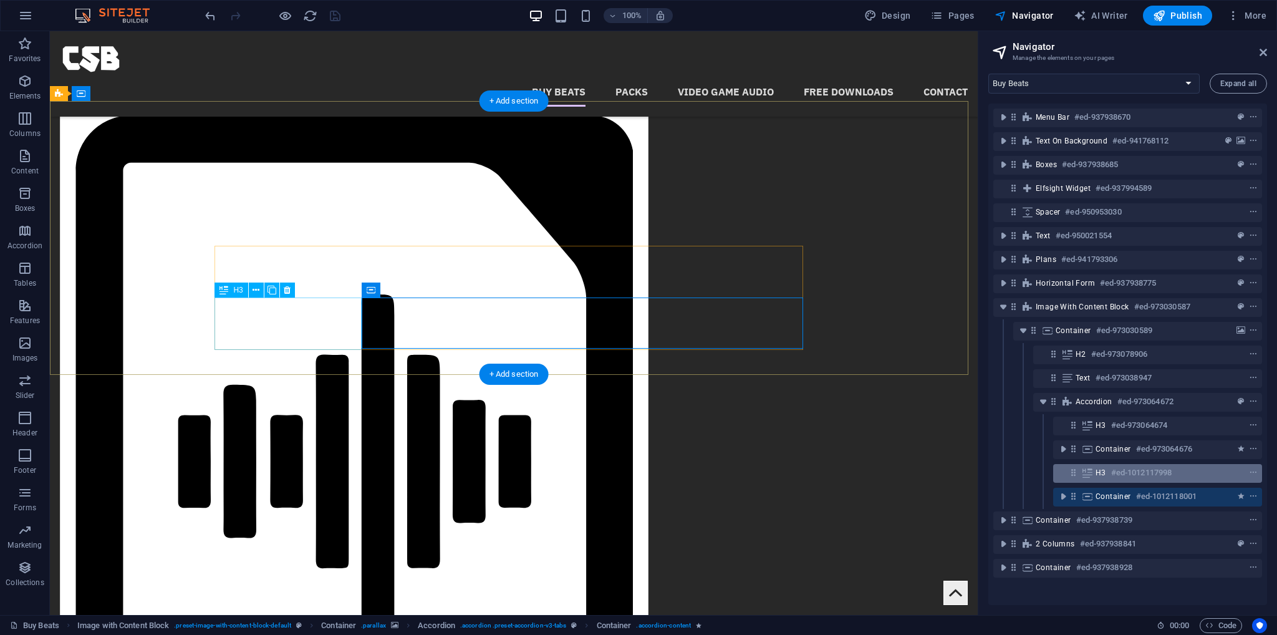
click at [1156, 477] on h6 "#ed-1012117998" at bounding box center [1141, 472] width 60 height 15
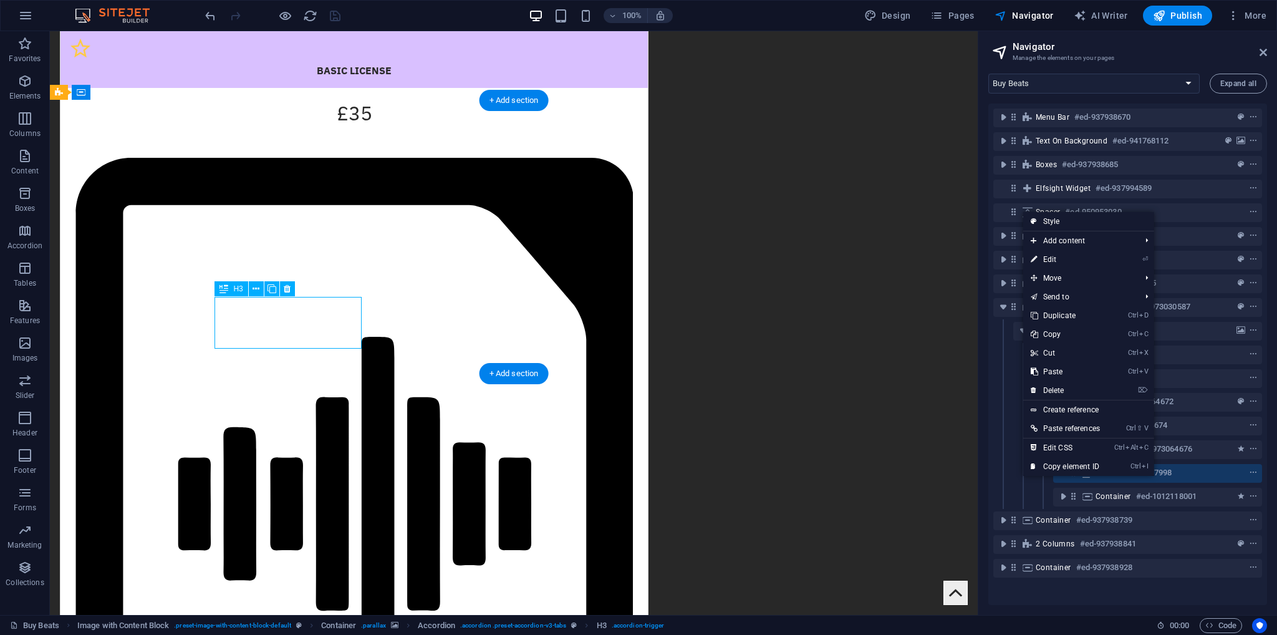
click at [1168, 474] on h6 "#ed-1012117998" at bounding box center [1141, 472] width 60 height 15
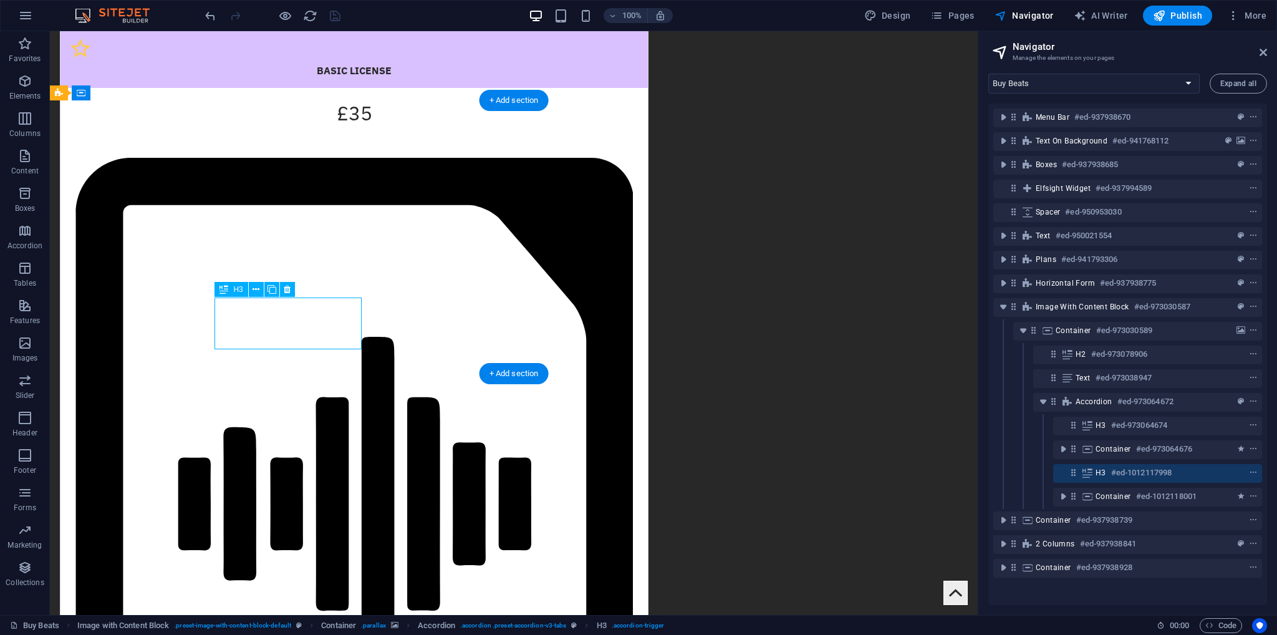
scroll to position [1850, 0]
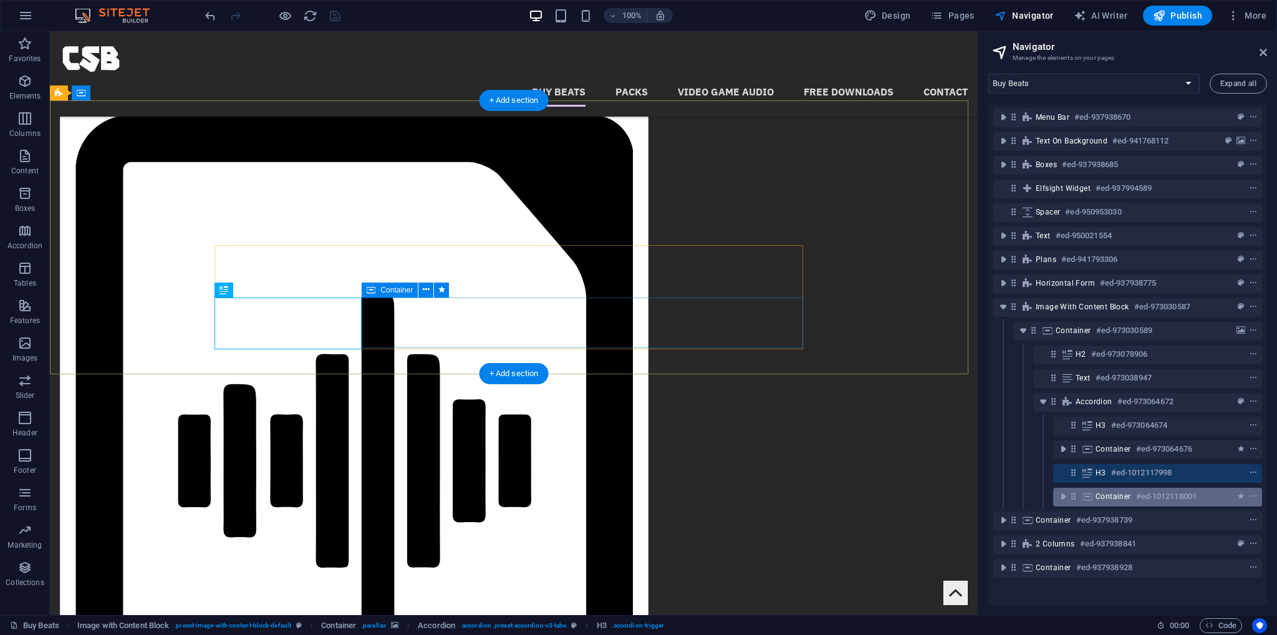
click at [1159, 494] on h6 "#ed-1012118001" at bounding box center [1166, 496] width 60 height 15
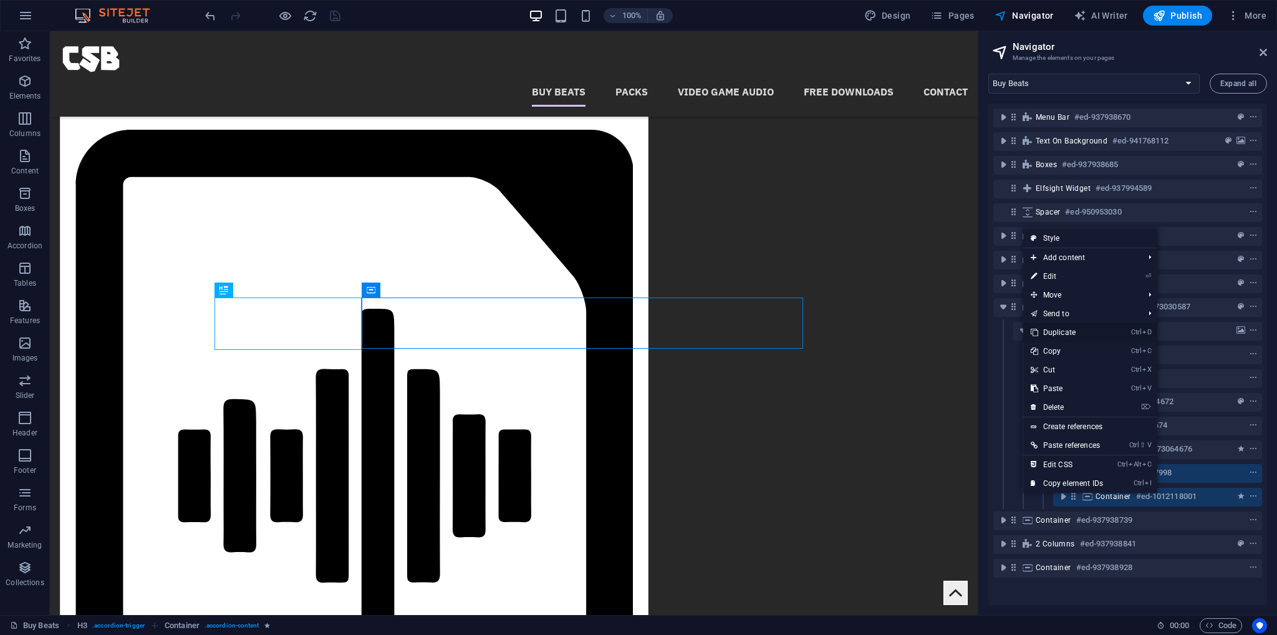
click at [1076, 337] on link "Ctrl D Duplicate" at bounding box center [1066, 332] width 87 height 19
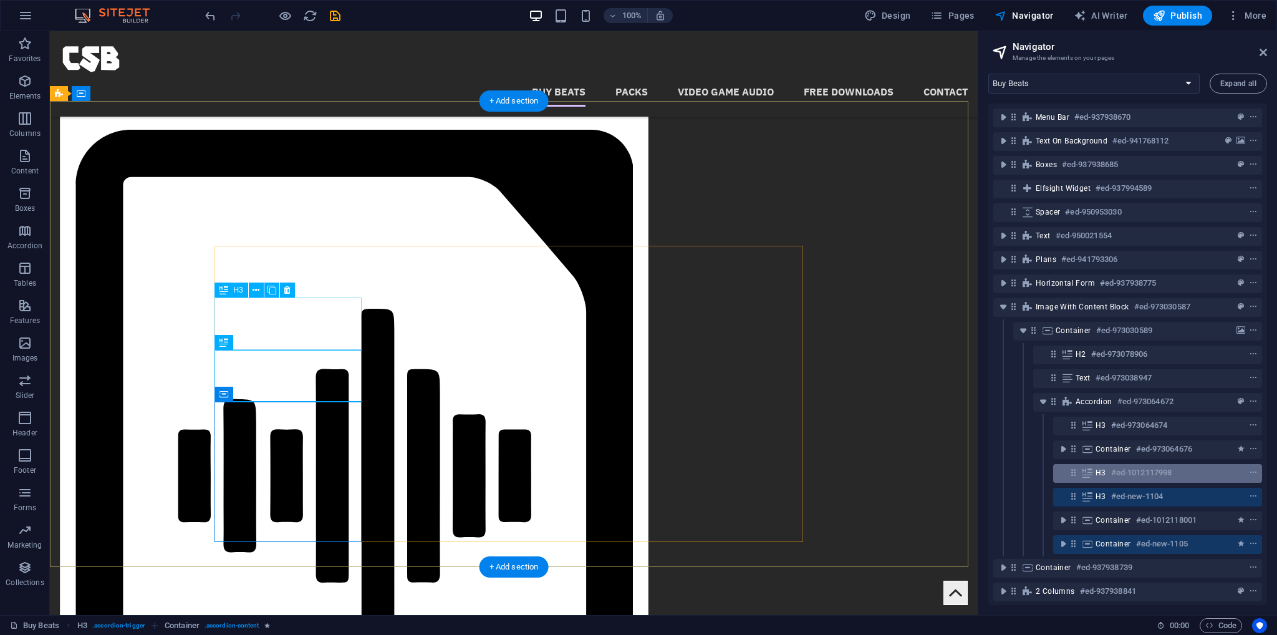
click at [1128, 473] on h6 "#ed-1012117998" at bounding box center [1141, 472] width 60 height 15
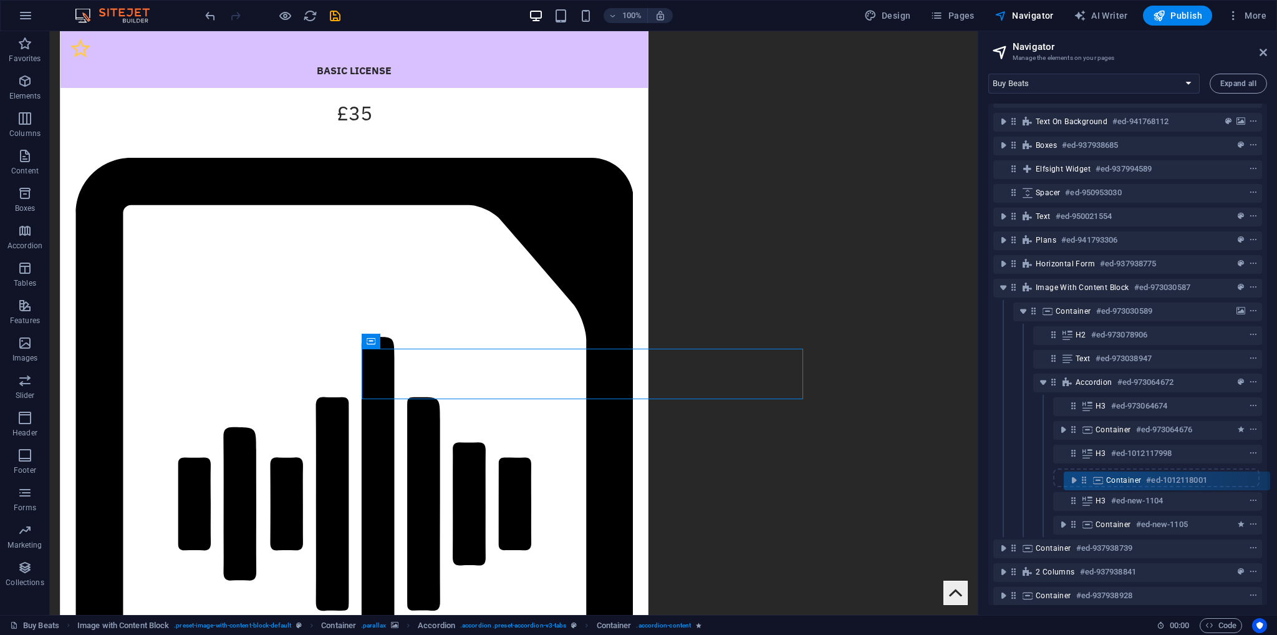
scroll to position [25, 0]
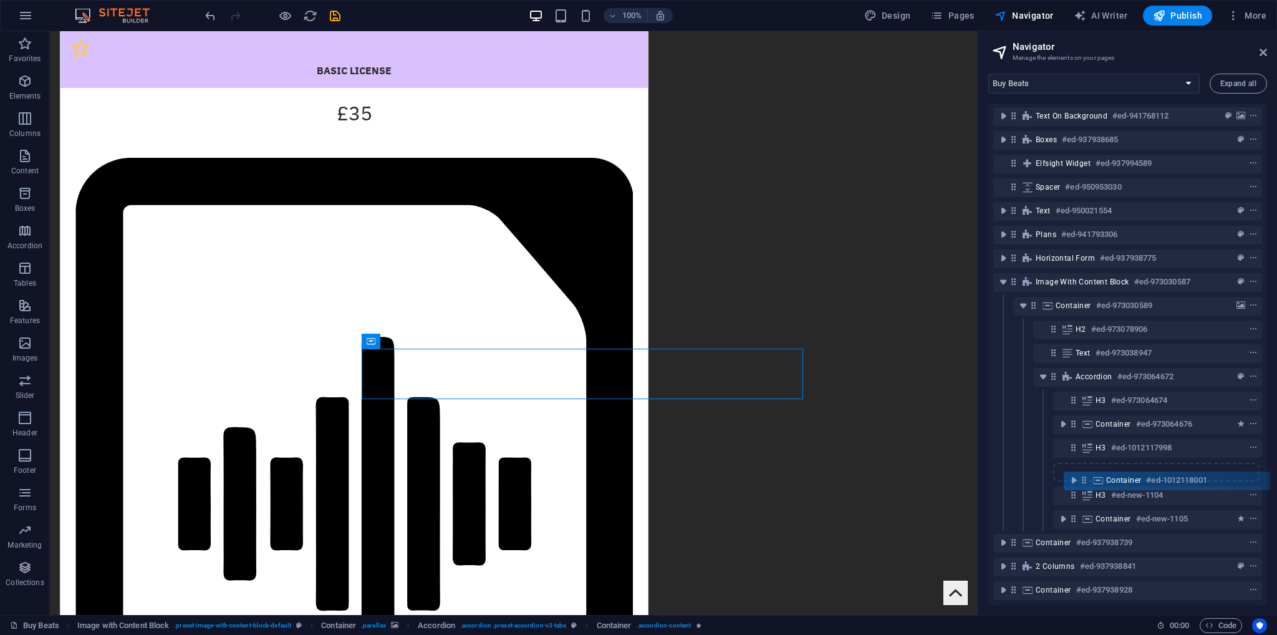
drag, startPoint x: 1071, startPoint y: 520, endPoint x: 1085, endPoint y: 477, distance: 44.6
click at [1083, 477] on div "Menu Bar #ed-937938670 Text on background #ed-941768112 Boxes #ed-937938685 Elf…" at bounding box center [1127, 354] width 279 height 501
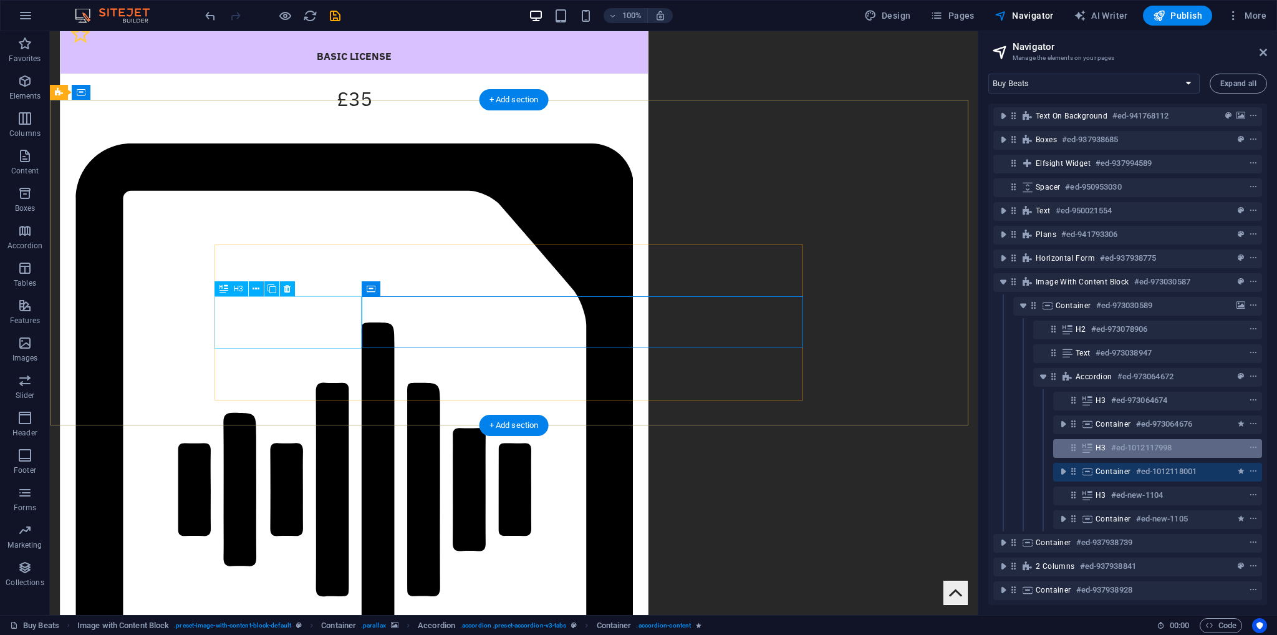
click at [1104, 447] on span "H3" at bounding box center [1101, 448] width 11 height 10
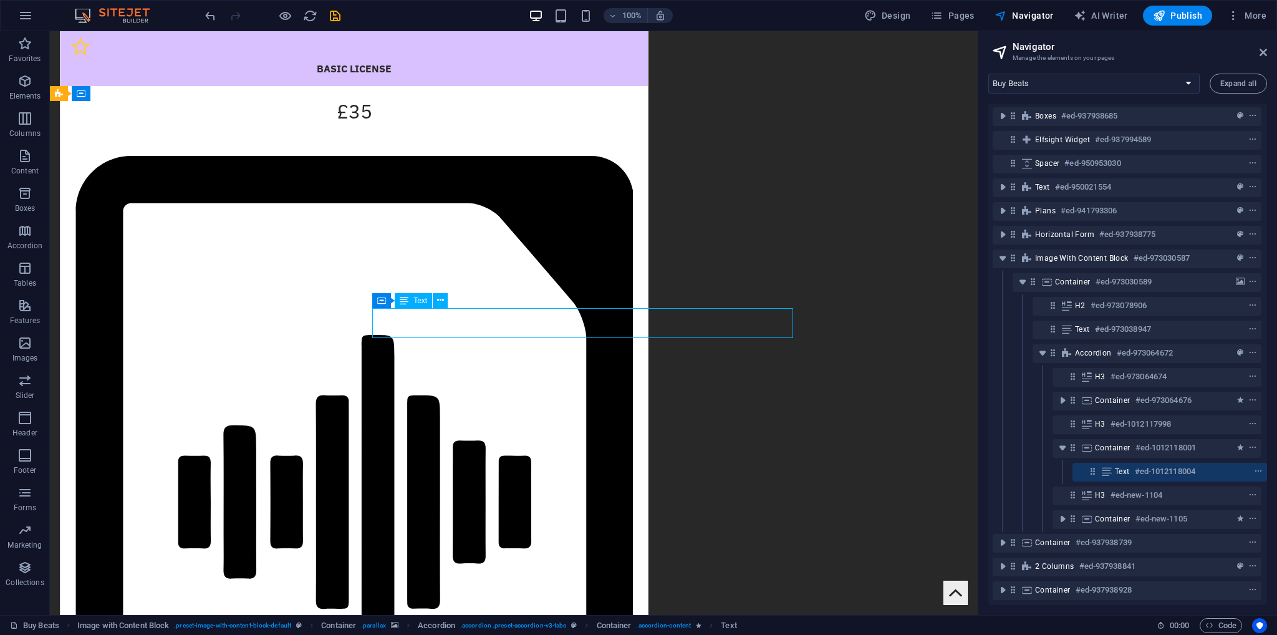
scroll to position [1911, 0]
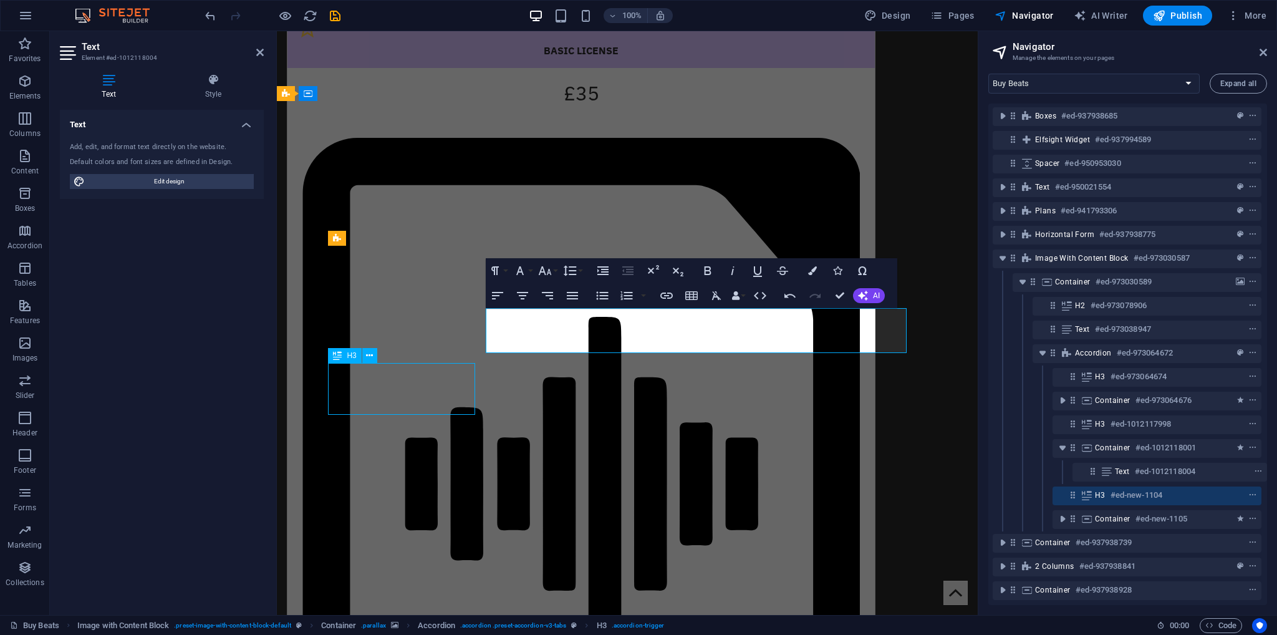
scroll to position [1850, 0]
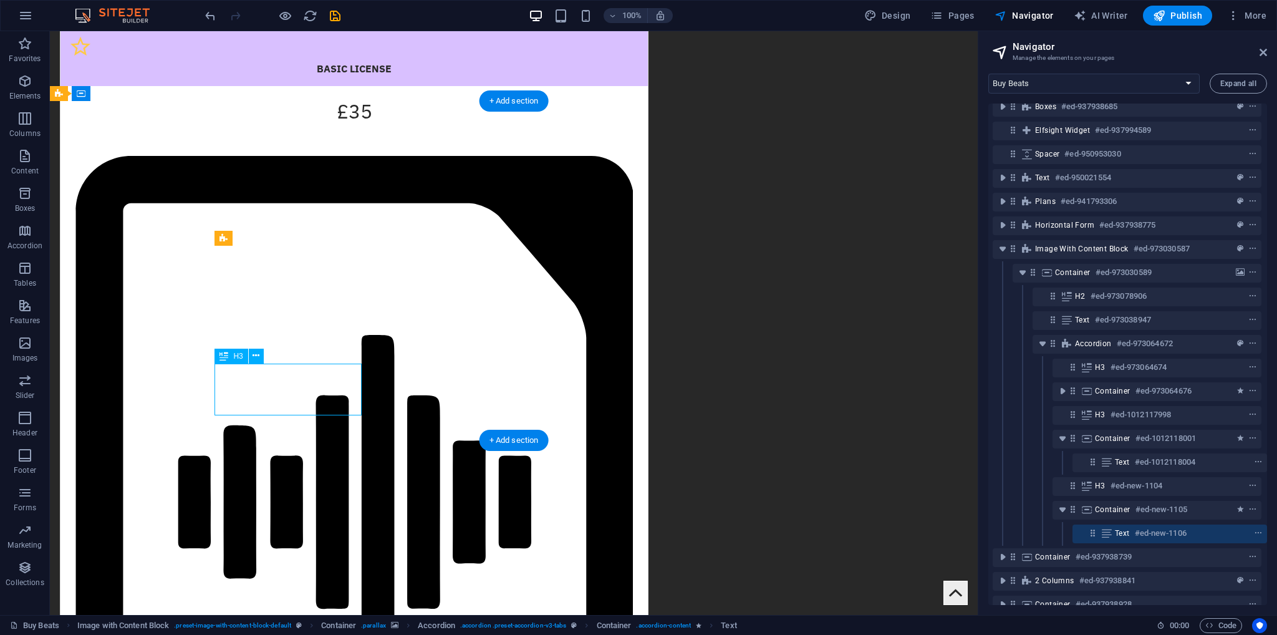
scroll to position [1911, 0]
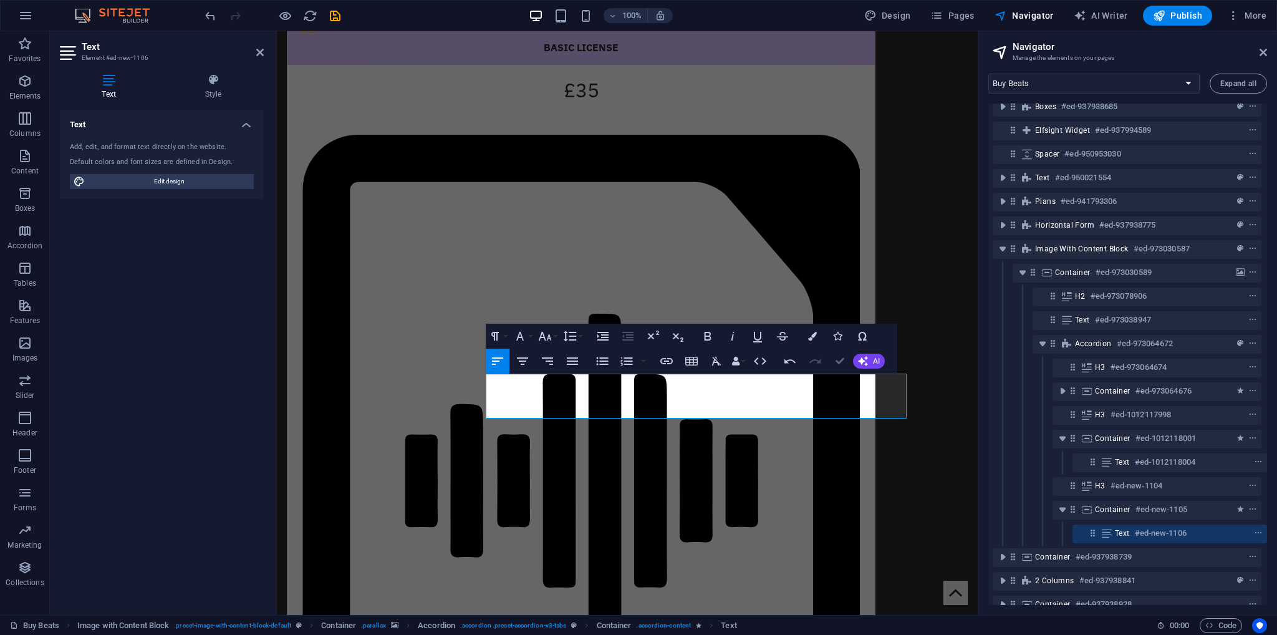
drag, startPoint x: 846, startPoint y: 364, endPoint x: 751, endPoint y: 276, distance: 129.3
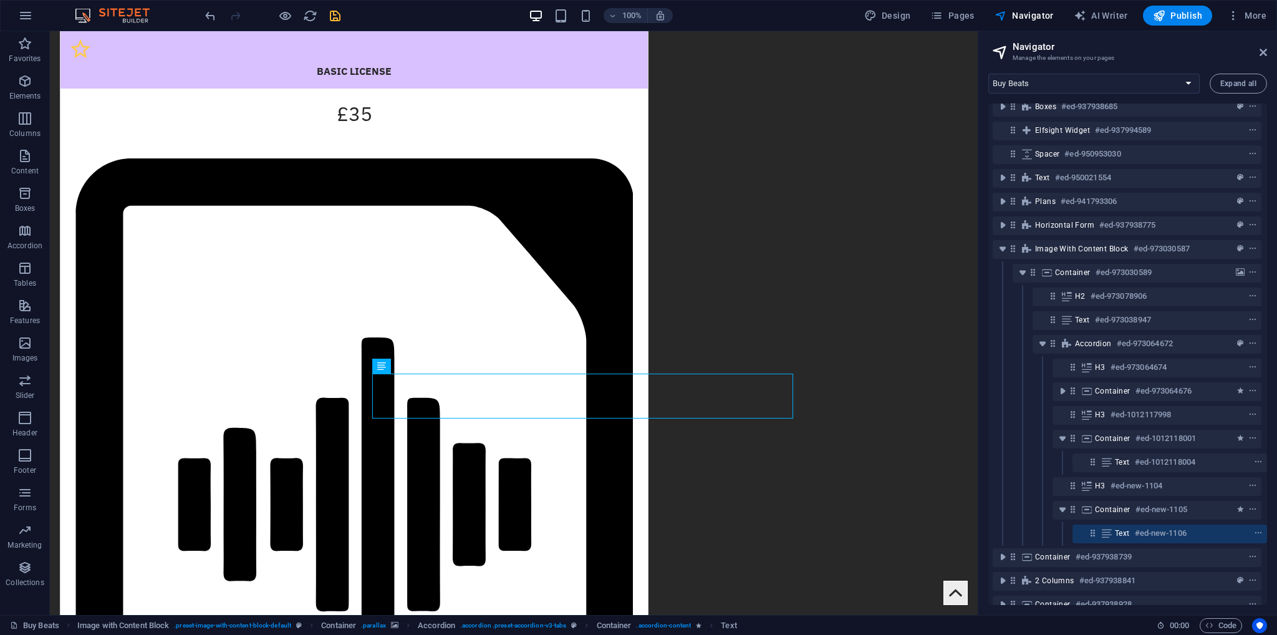
click at [328, 12] on icon "save" at bounding box center [335, 16] width 14 height 14
checkbox input "false"
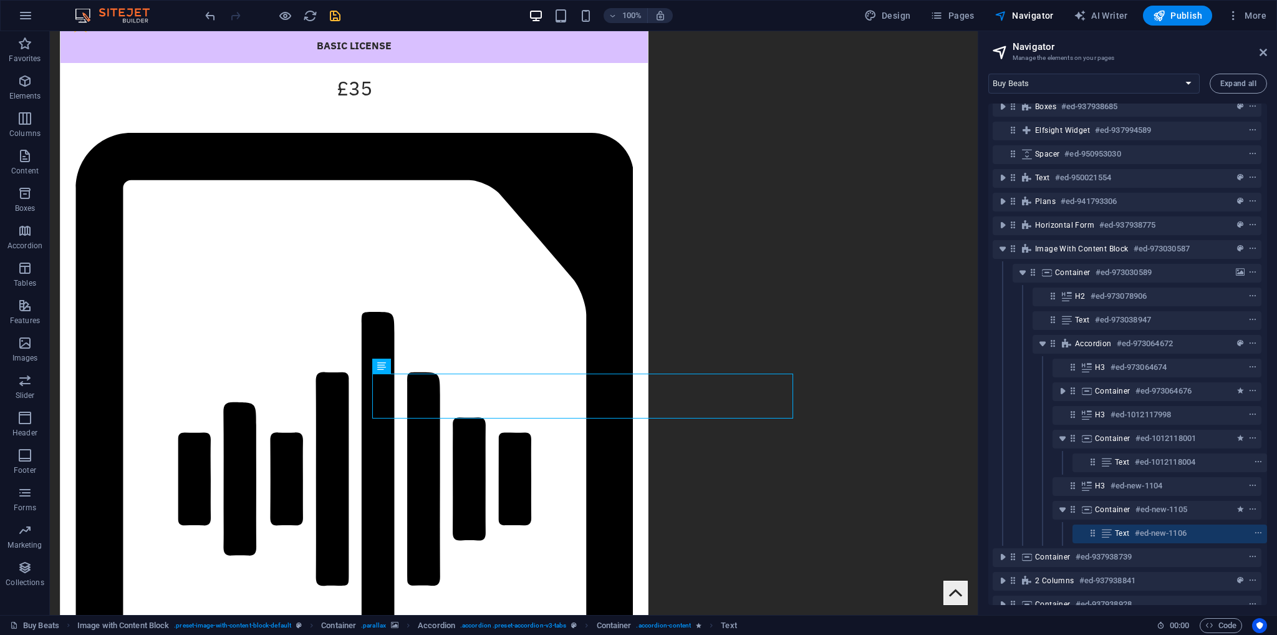
scroll to position [1794, 0]
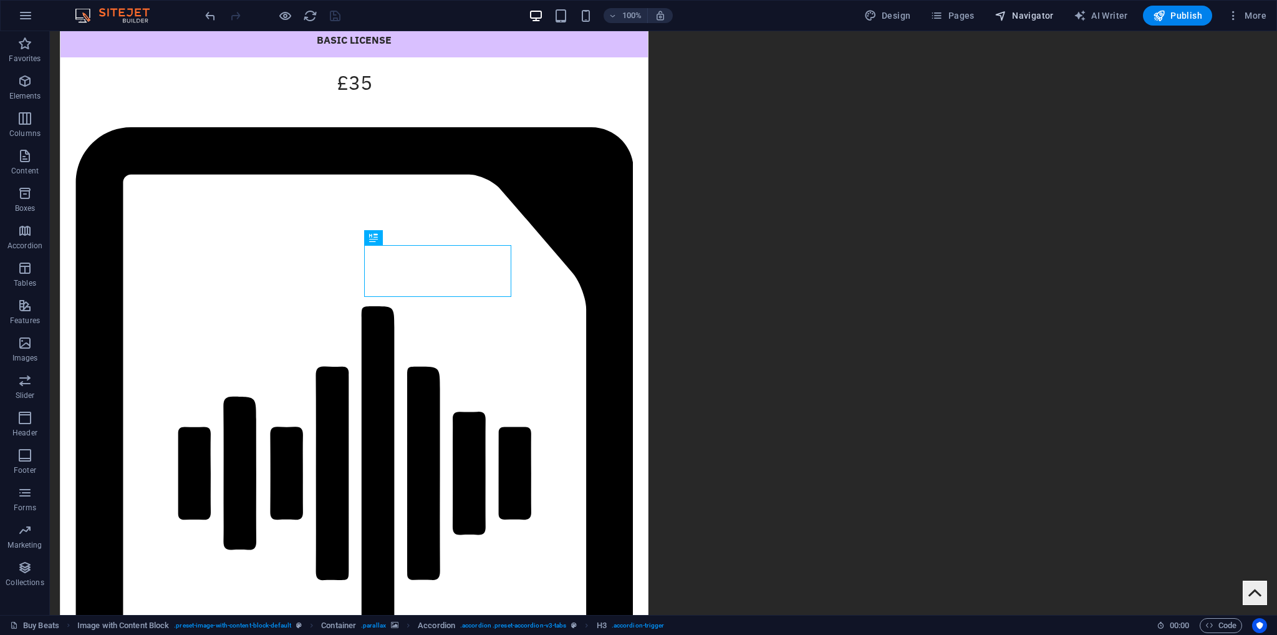
click at [1031, 20] on span "Navigator" at bounding box center [1024, 15] width 59 height 12
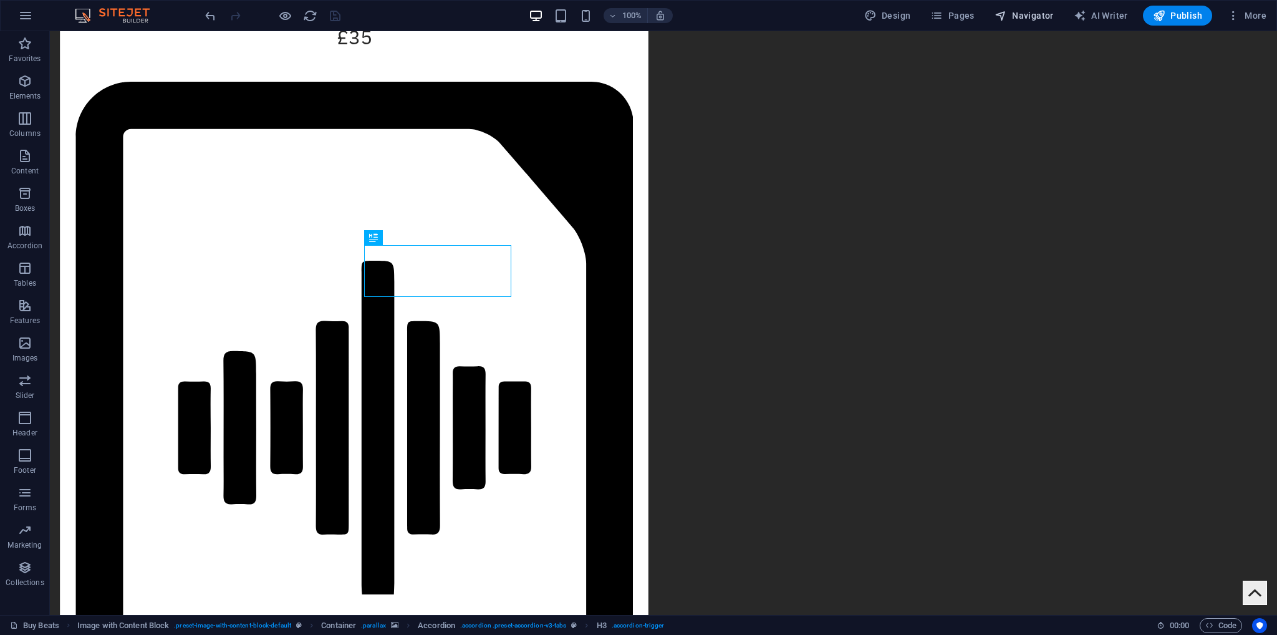
select select "17388613-en"
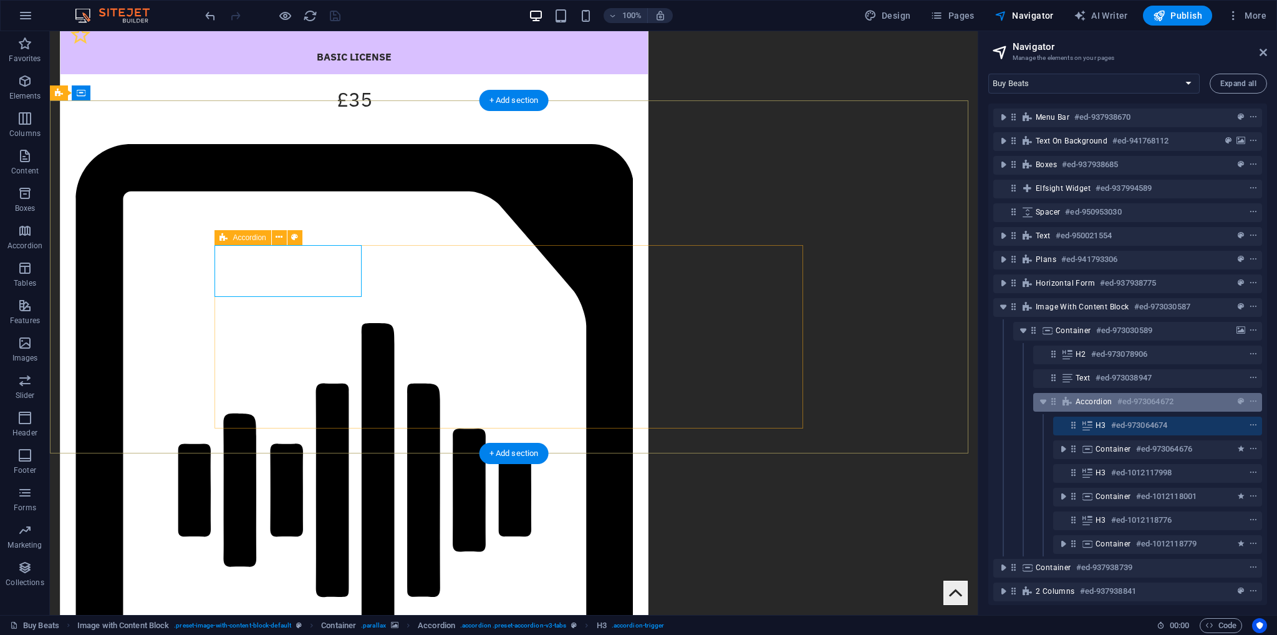
click at [1091, 405] on span "Accordion" at bounding box center [1094, 402] width 37 height 10
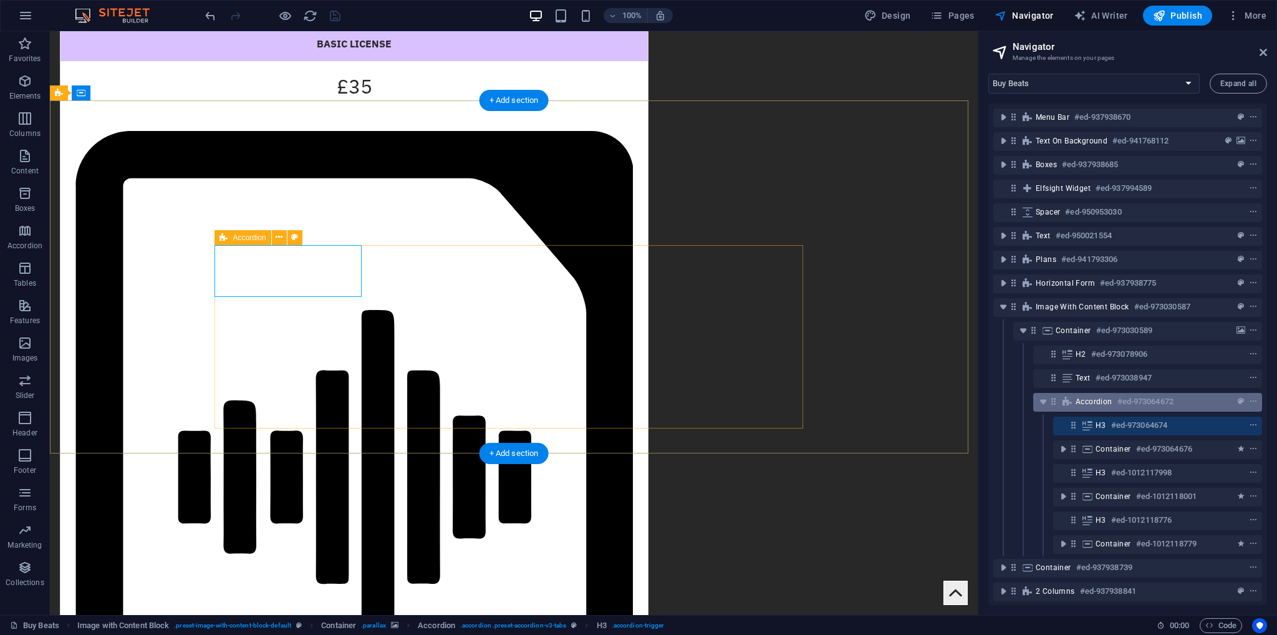
click at [1091, 405] on span "Accordion" at bounding box center [1094, 402] width 37 height 10
select select "rem"
select select "px"
select select "rem"
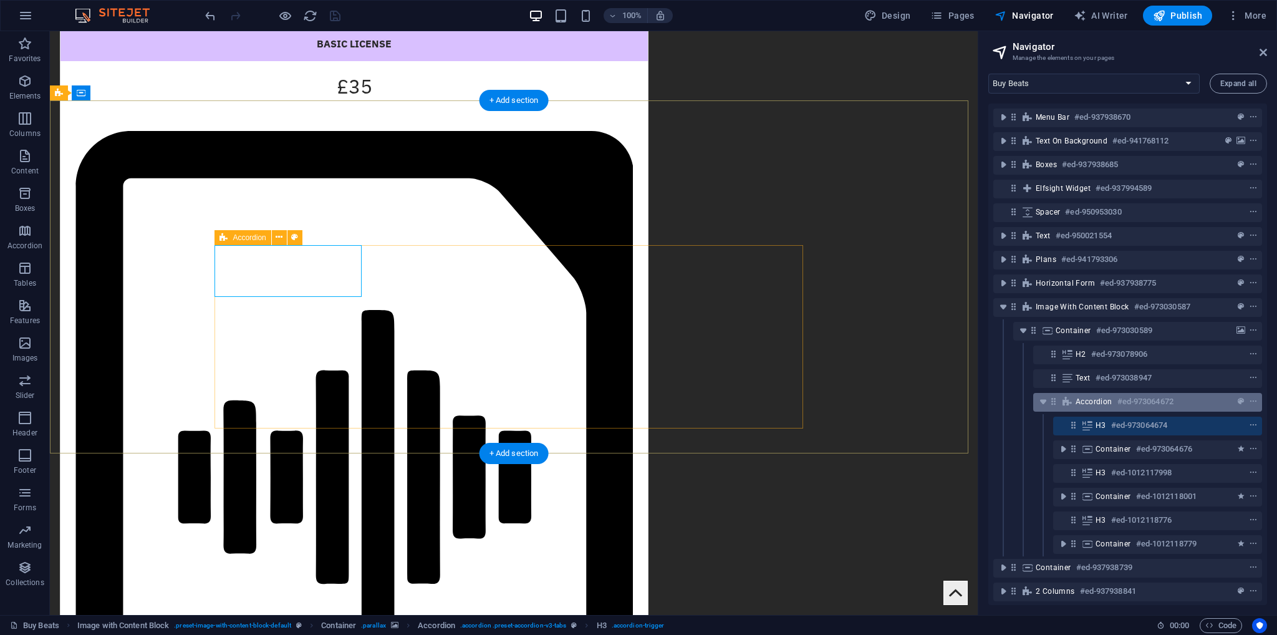
select select "px"
select select "rem"
select select "px"
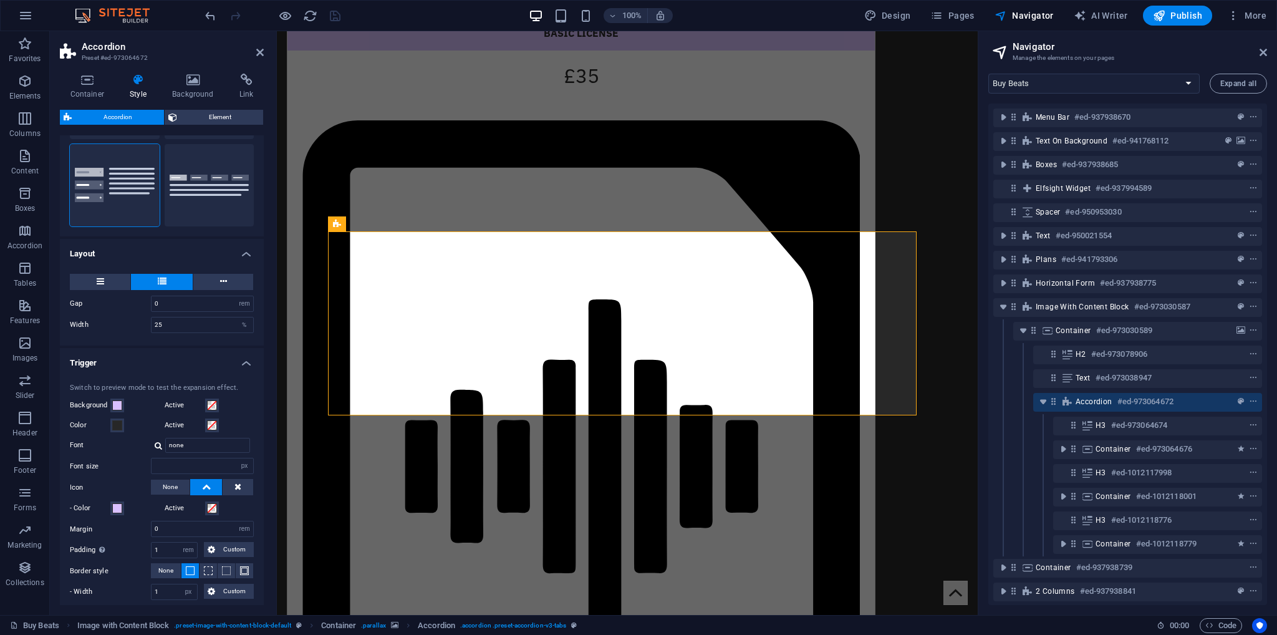
scroll to position [312, 0]
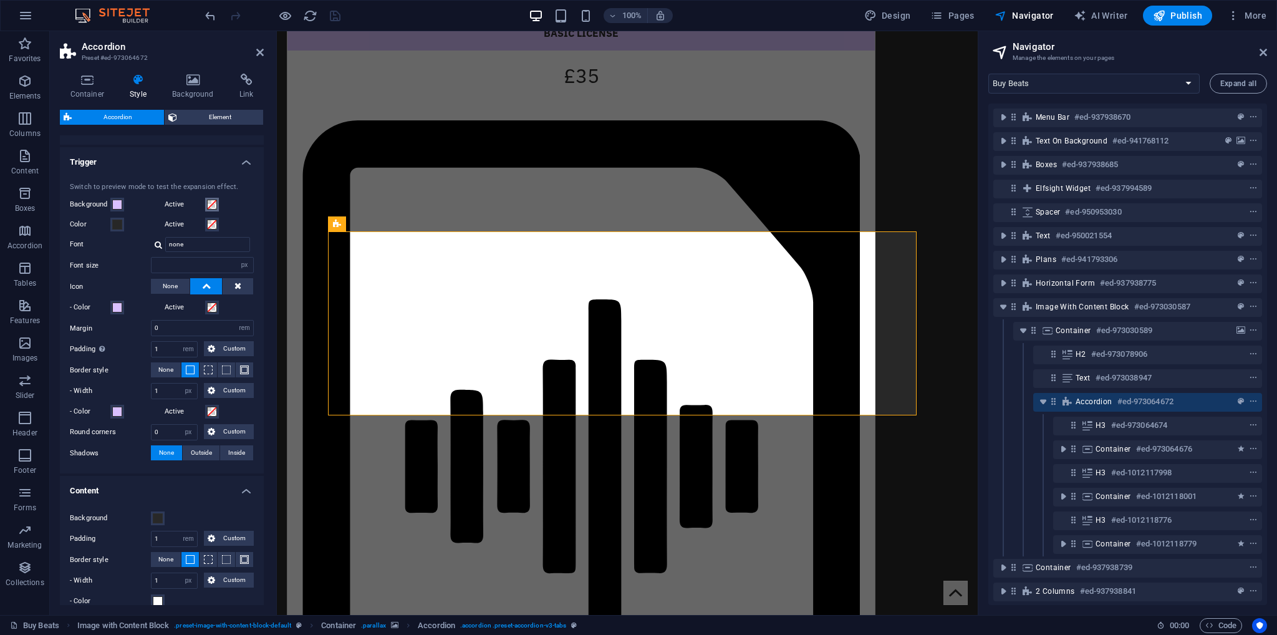
click at [212, 200] on span at bounding box center [212, 205] width 10 height 10
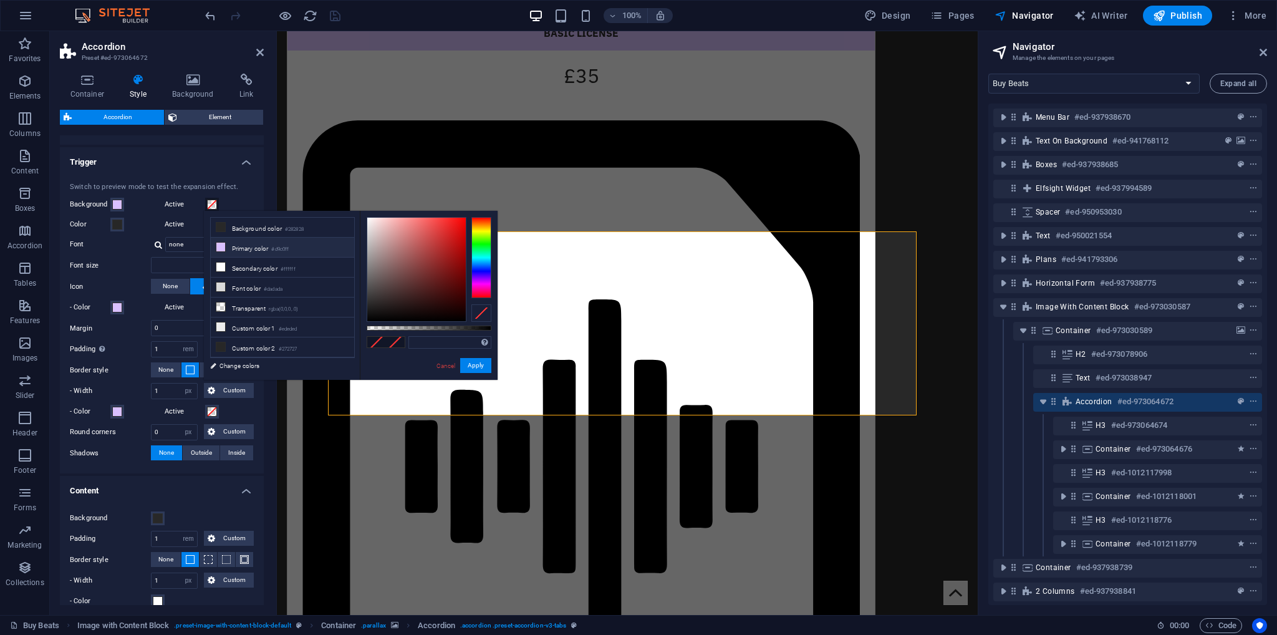
drag, startPoint x: 243, startPoint y: 252, endPoint x: 274, endPoint y: 253, distance: 31.8
click at [243, 252] on li "Primary color #d9c0ff" at bounding box center [282, 248] width 143 height 20
type input "#d9c0ff"
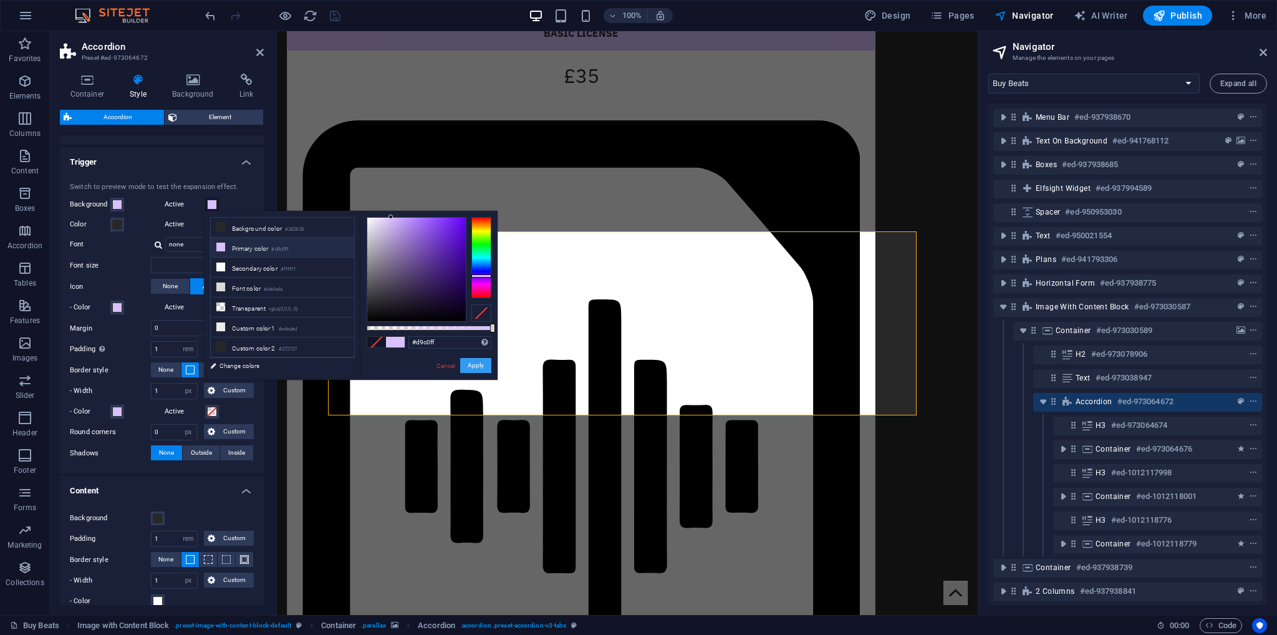
click at [476, 363] on button "Apply" at bounding box center [475, 365] width 31 height 15
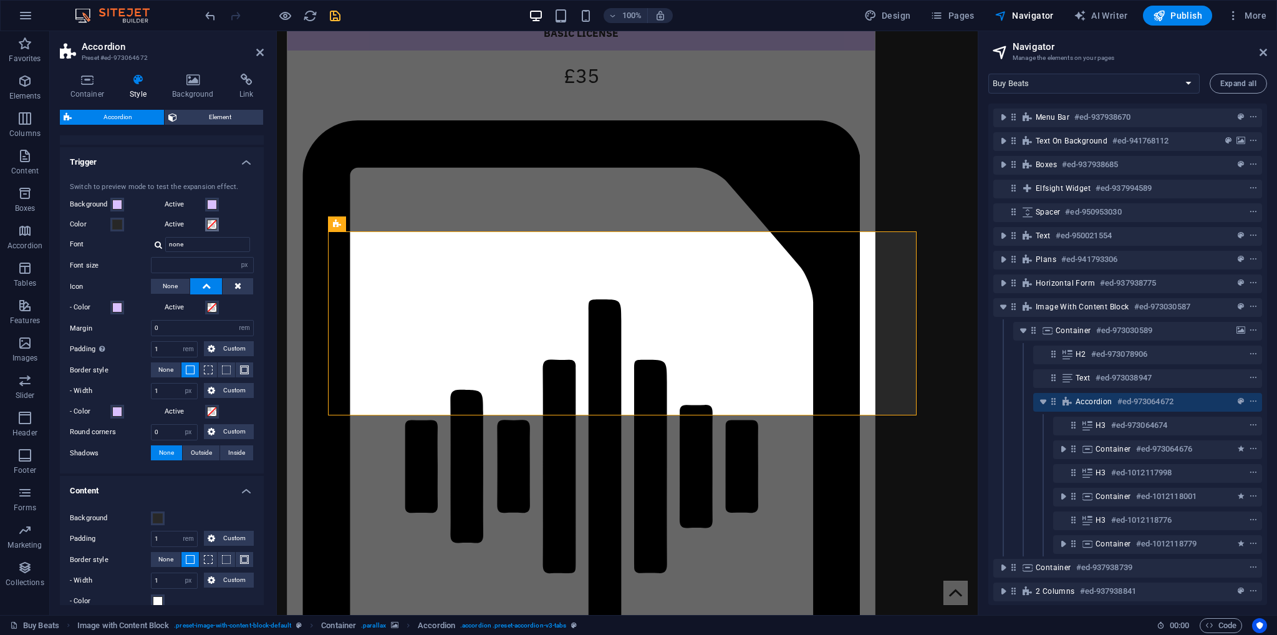
click at [211, 221] on span at bounding box center [212, 225] width 10 height 10
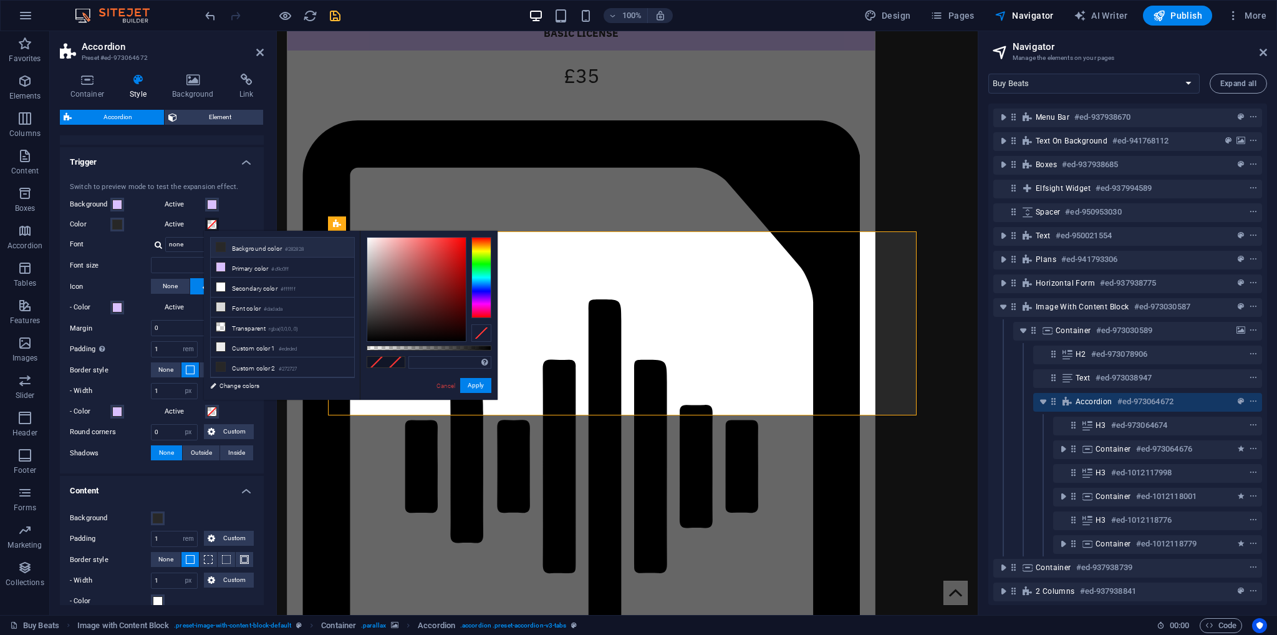
click at [254, 249] on li "Background color #282828" at bounding box center [282, 248] width 143 height 20
type input "#282828"
click at [479, 385] on button "Apply" at bounding box center [475, 385] width 31 height 15
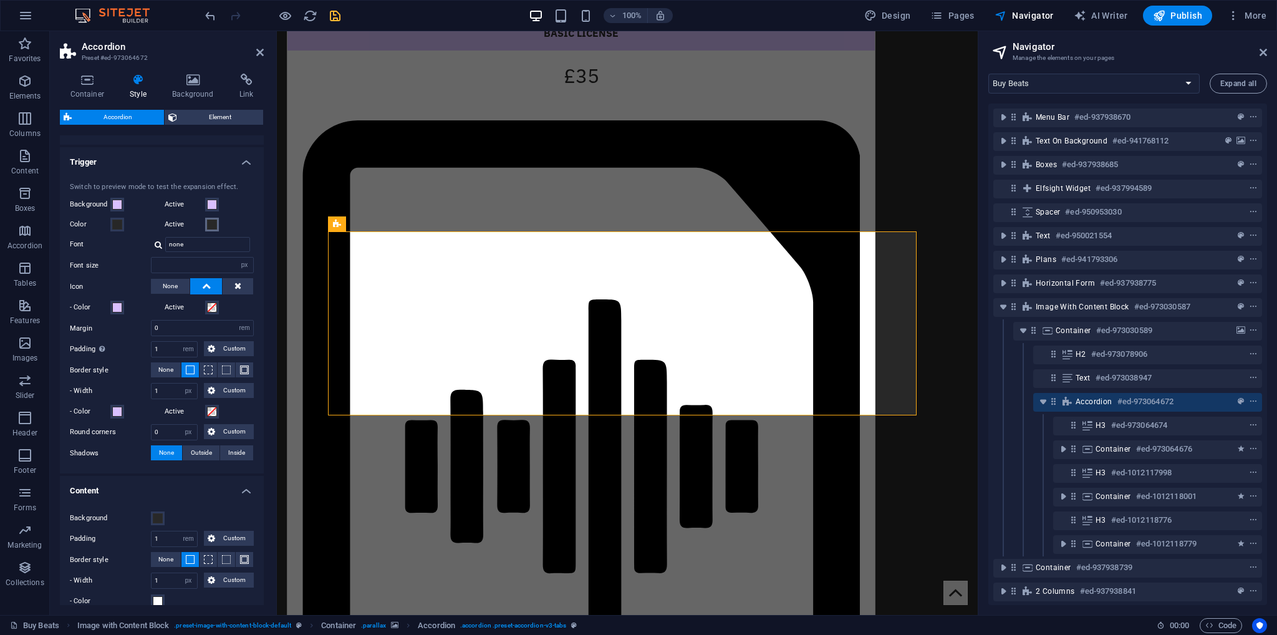
click at [210, 225] on span at bounding box center [212, 225] width 10 height 10
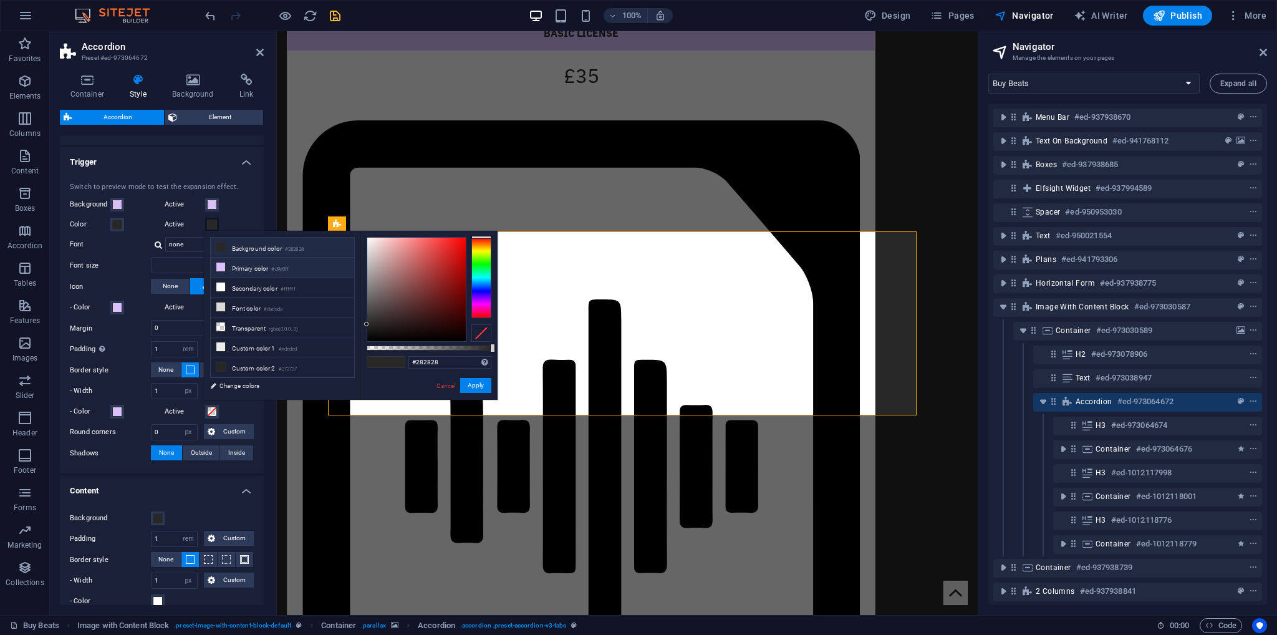
click at [244, 272] on li "Primary color #d9c0ff" at bounding box center [282, 268] width 143 height 20
type input "#d9c0ff"
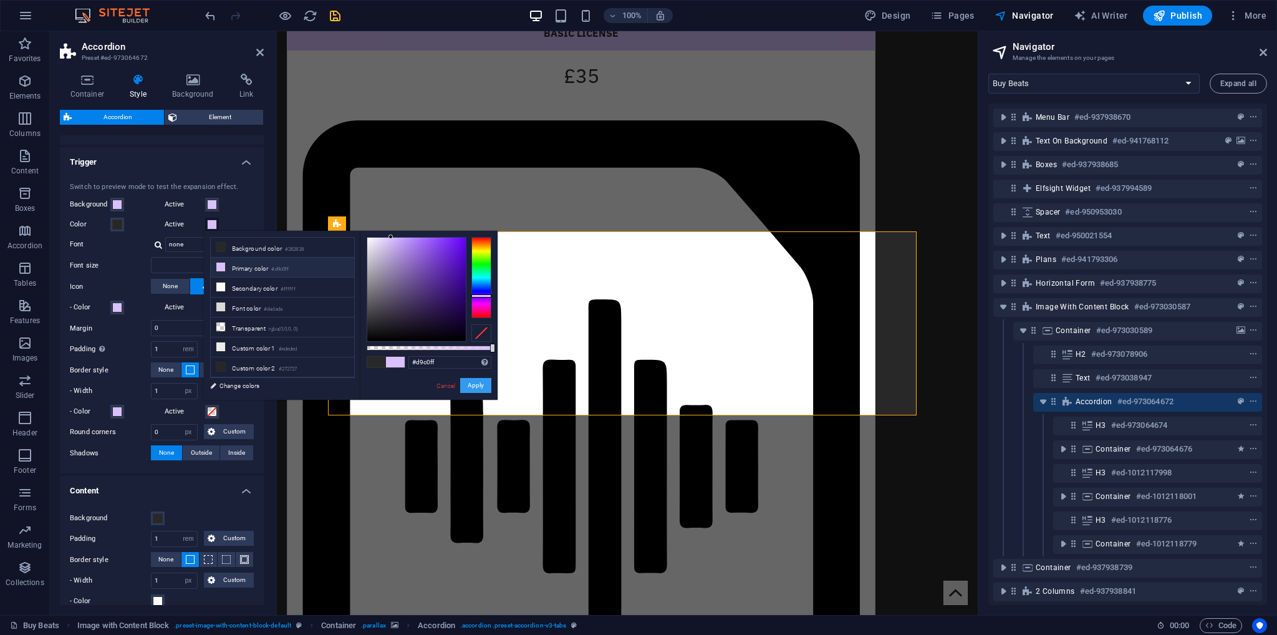
drag, startPoint x: 470, startPoint y: 385, endPoint x: 4, endPoint y: 214, distance: 496.2
click at [470, 385] on button "Apply" at bounding box center [475, 385] width 31 height 15
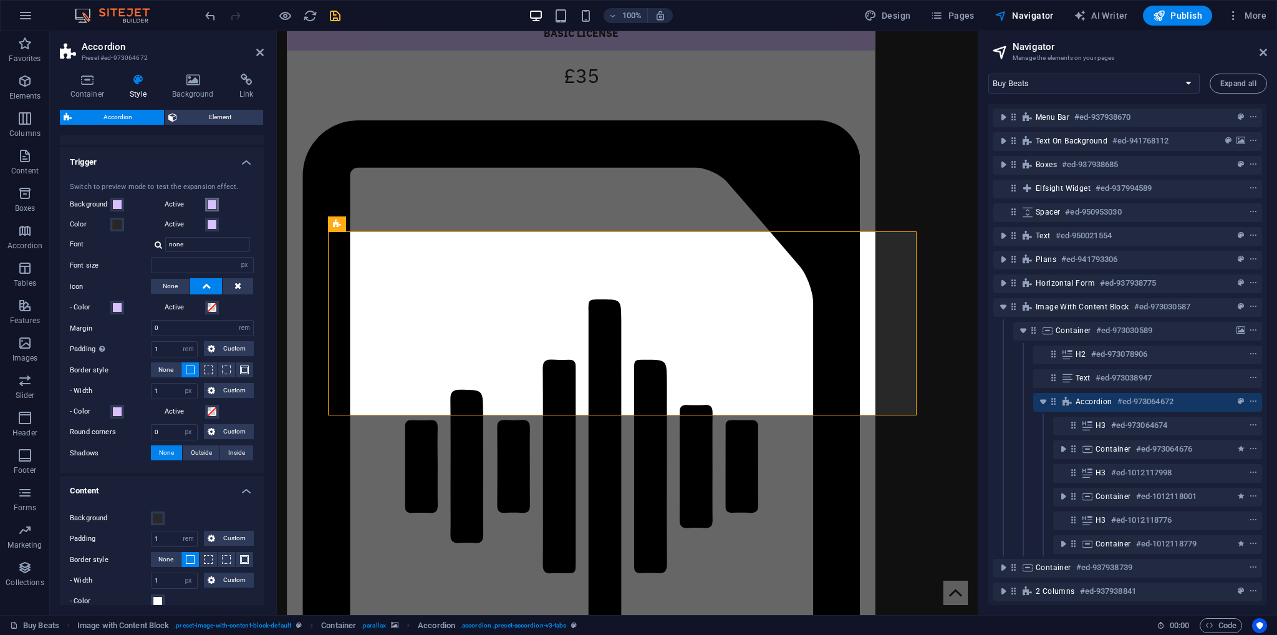
click at [210, 205] on span at bounding box center [212, 205] width 10 height 10
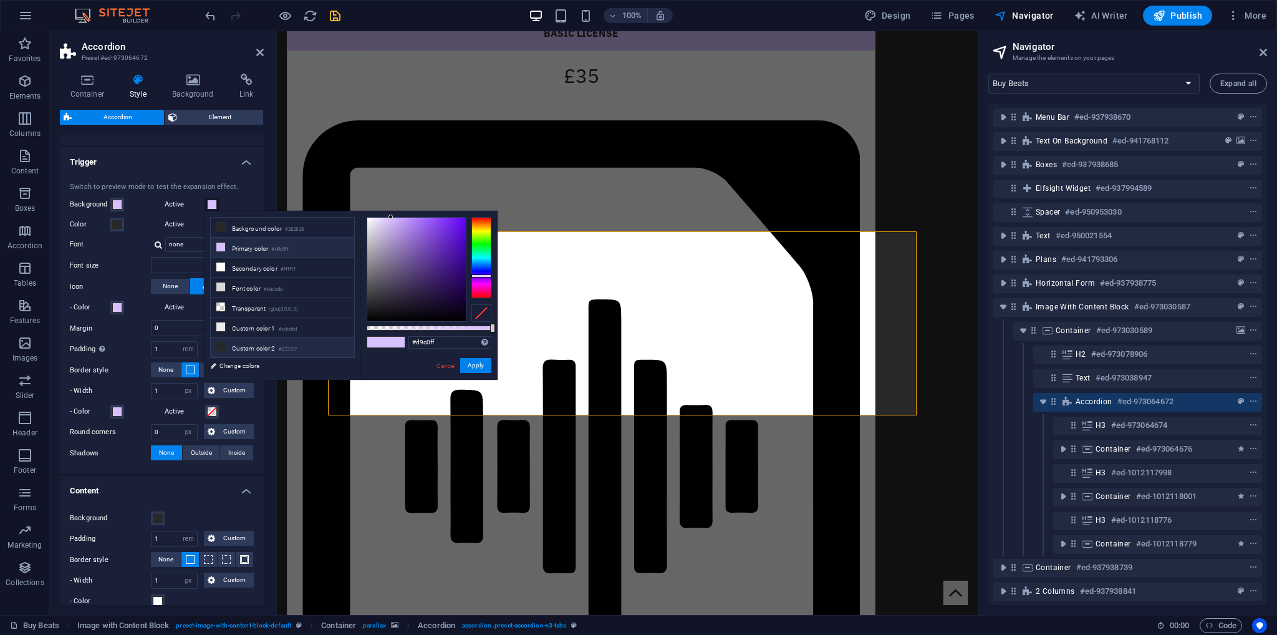
click at [262, 343] on li "Custom color 2 #272727" at bounding box center [282, 347] width 143 height 20
type input "#272727"
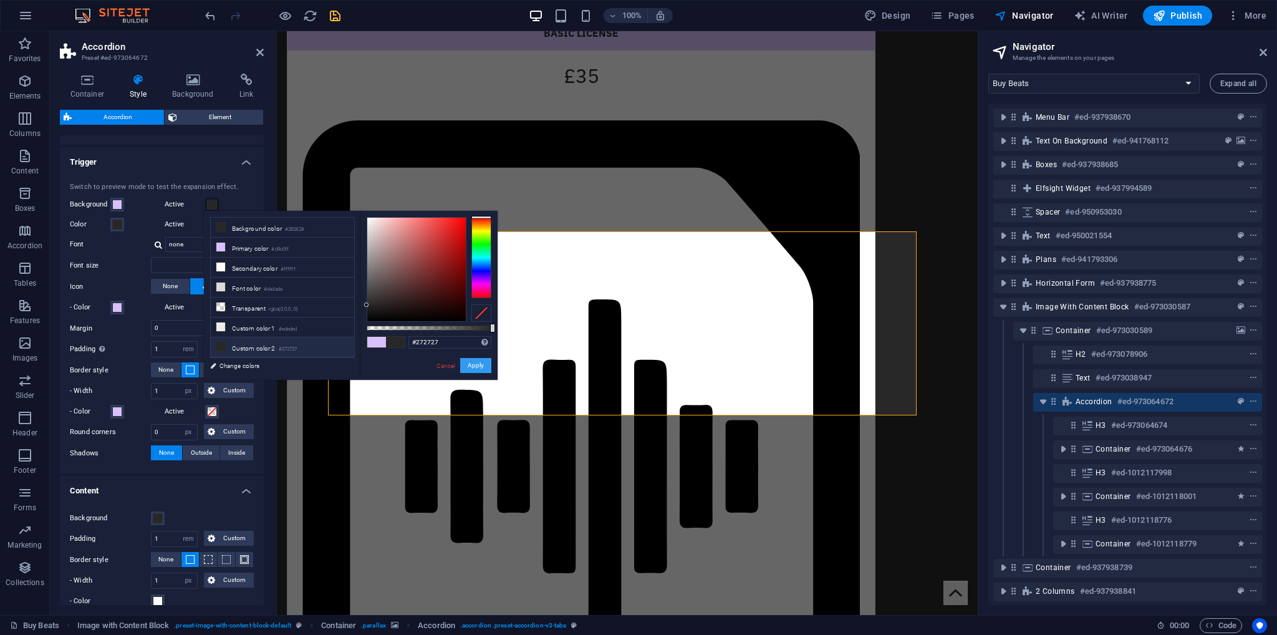
click at [471, 365] on button "Apply" at bounding box center [475, 365] width 31 height 15
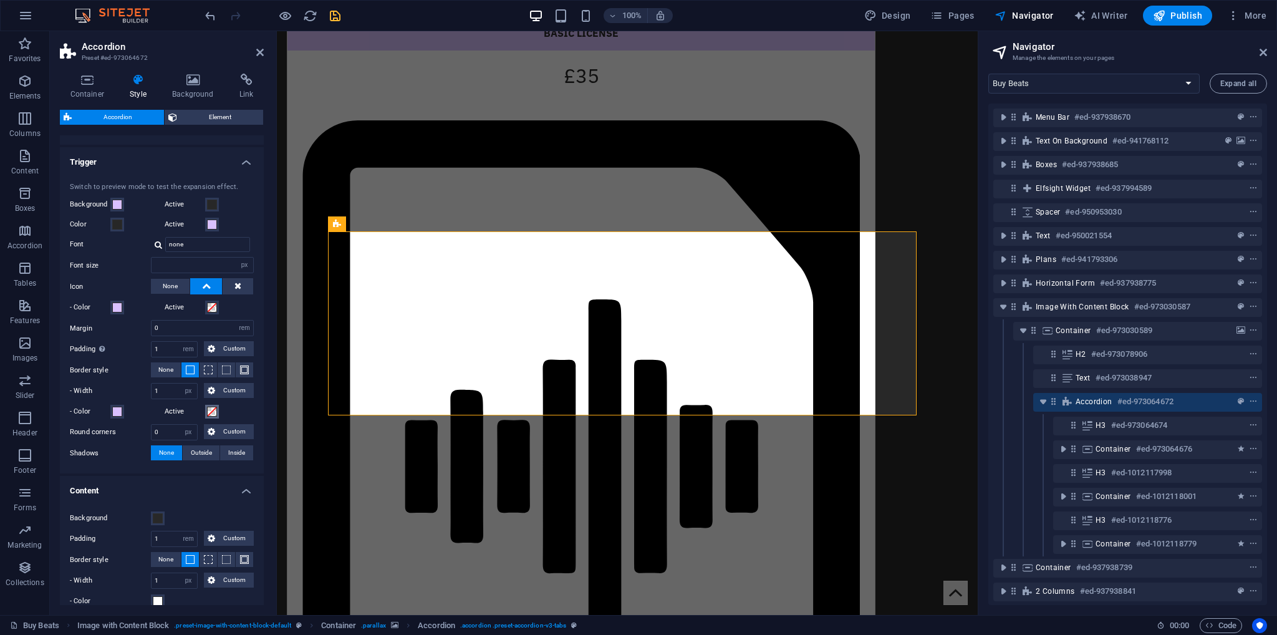
click at [213, 408] on span at bounding box center [212, 412] width 10 height 10
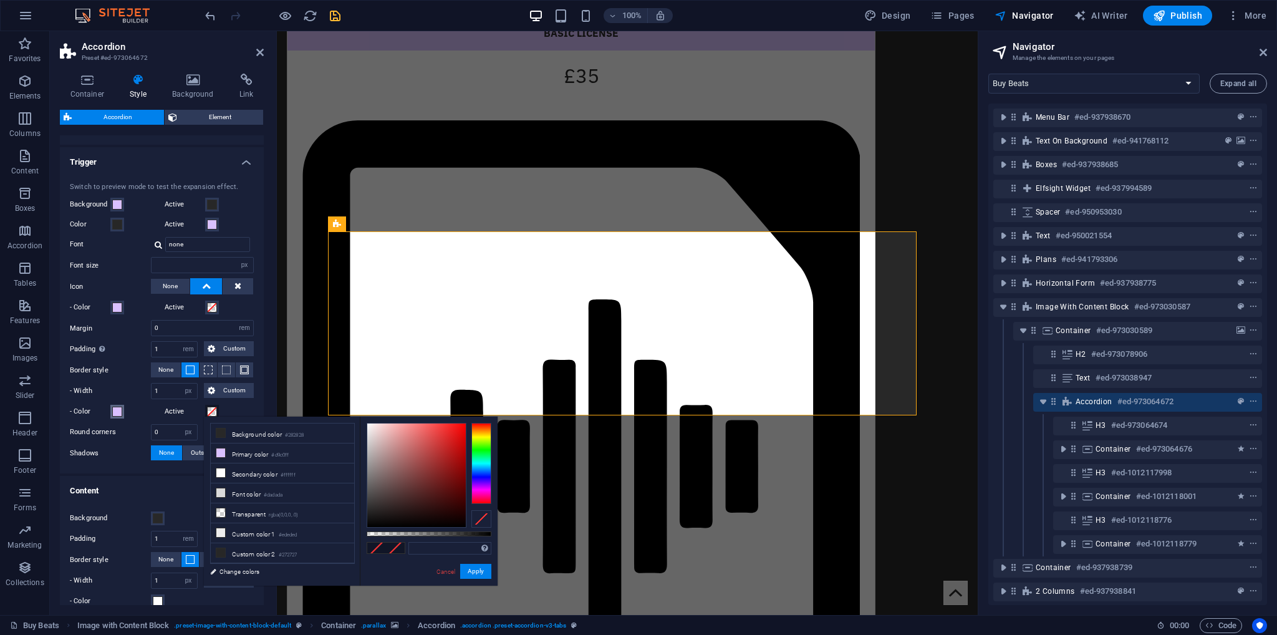
click at [115, 410] on span at bounding box center [117, 412] width 10 height 10
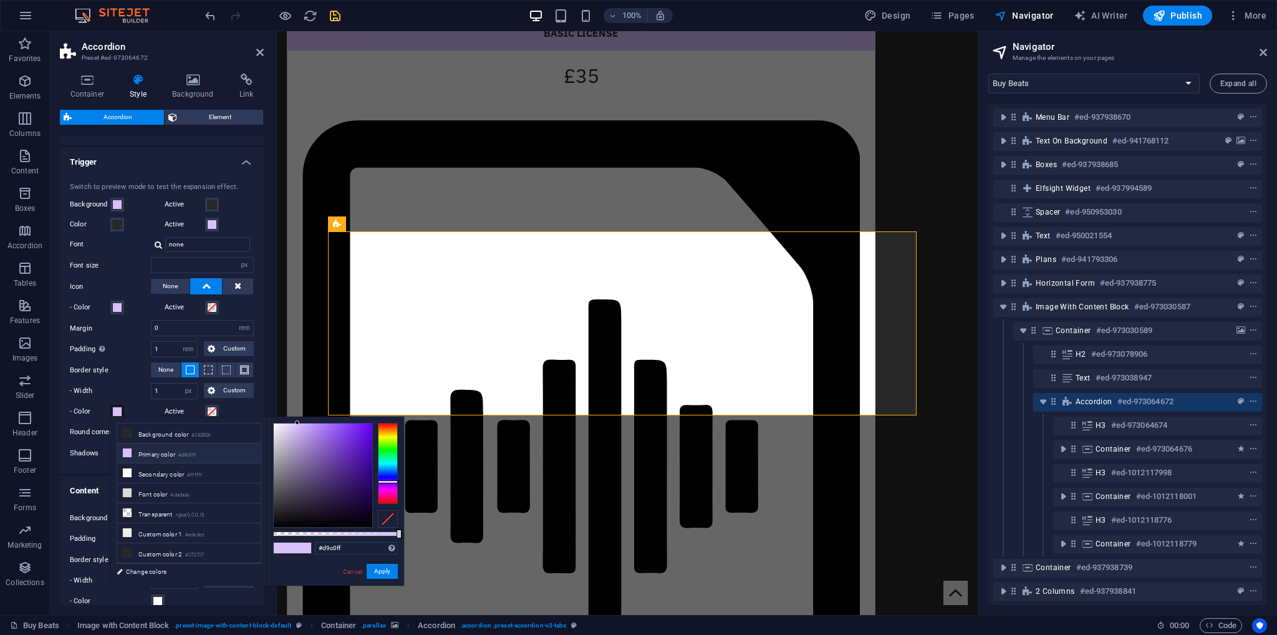
click at [218, 410] on div "Active" at bounding box center [210, 411] width 90 height 15
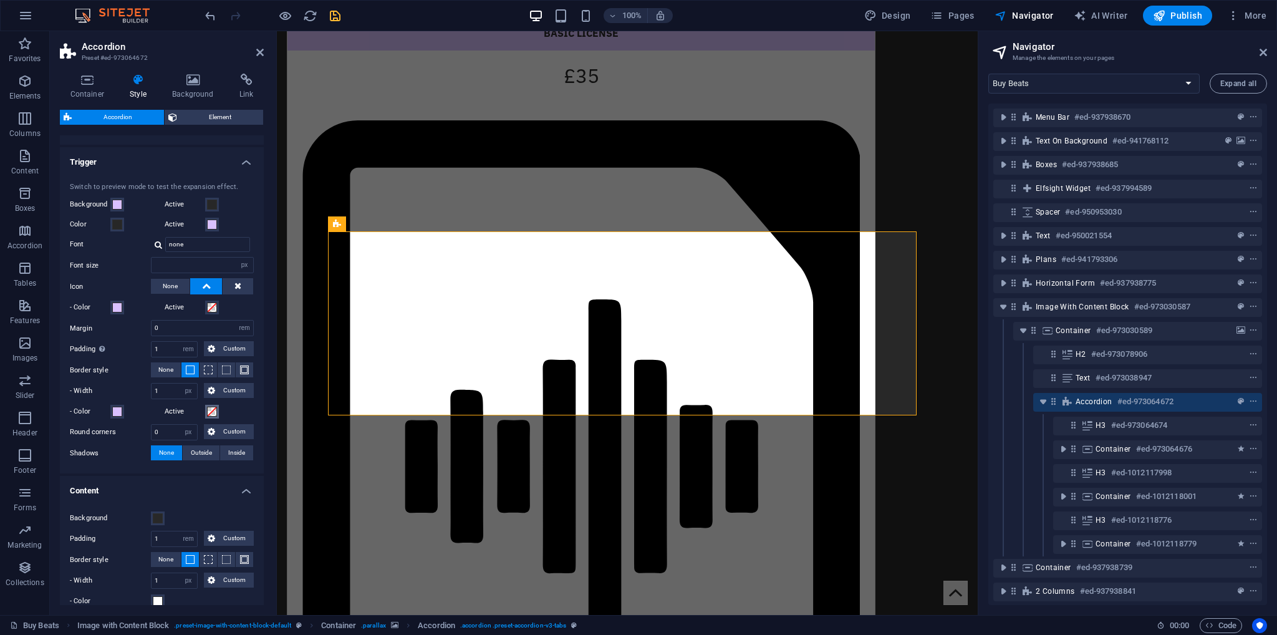
click at [210, 407] on span at bounding box center [212, 412] width 10 height 10
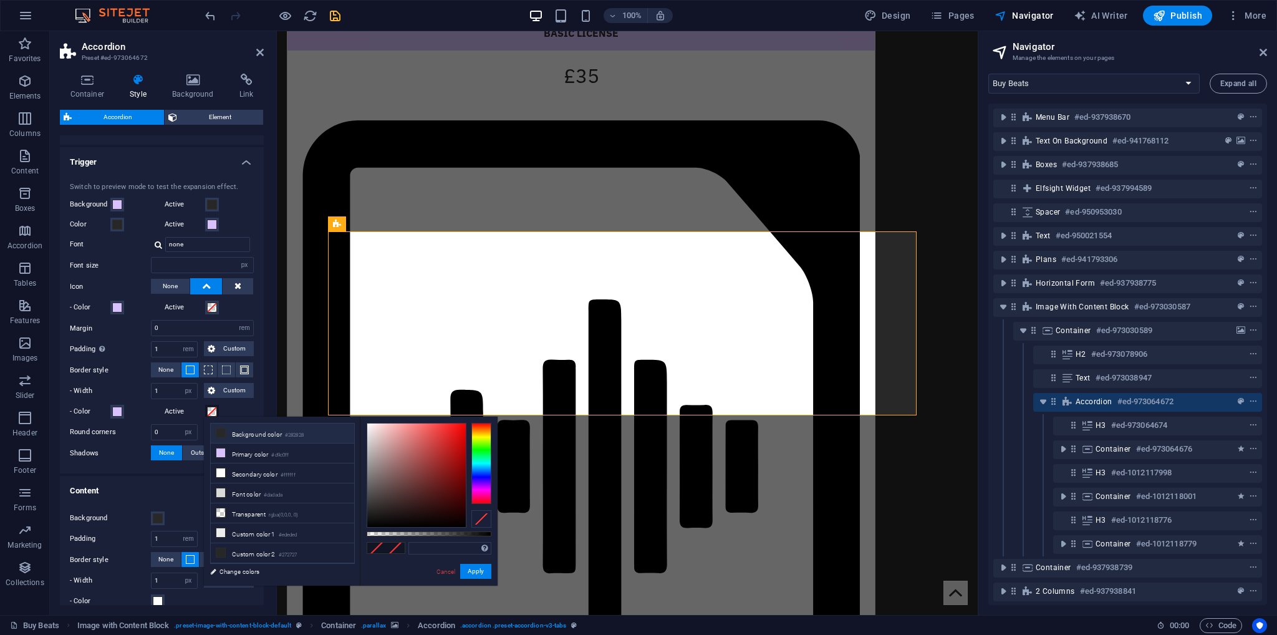
click at [263, 438] on li "Background color #282828" at bounding box center [282, 433] width 143 height 20
type input "#282828"
click at [263, 546] on li "Custom color 2 #272727" at bounding box center [282, 553] width 143 height 20
type input "#272727"
click at [280, 432] on li "Background color #282828" at bounding box center [282, 433] width 143 height 20
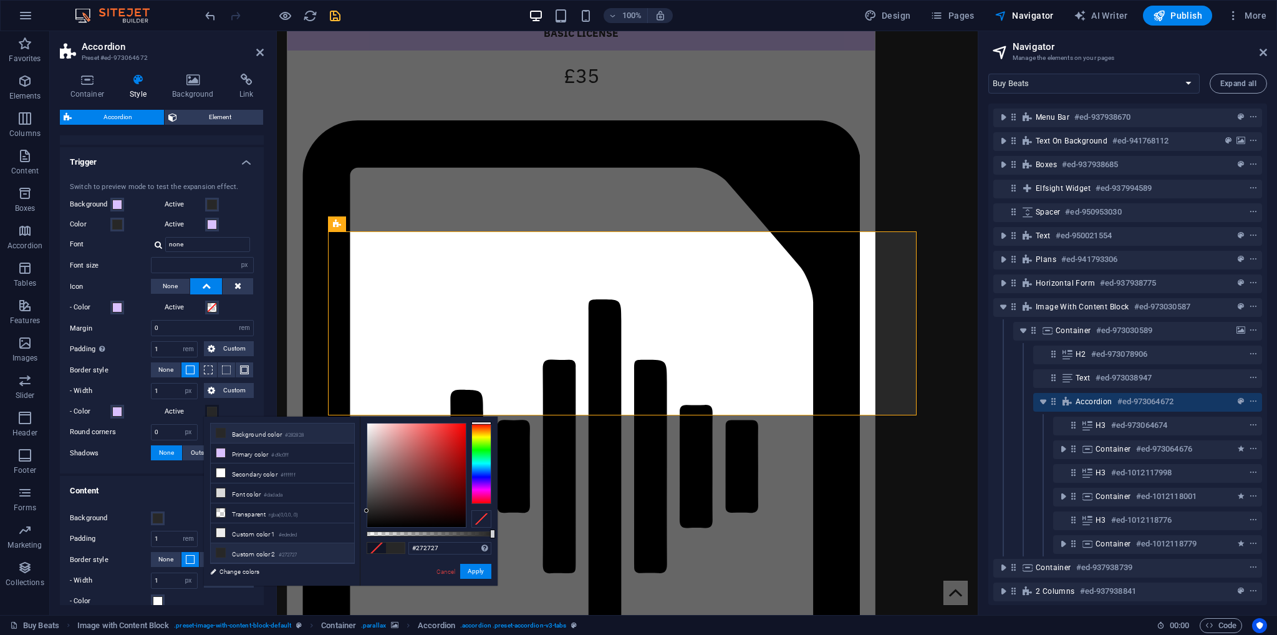
type input "#282828"
click at [438, 547] on input "#282828" at bounding box center [449, 548] width 83 height 12
click at [301, 554] on li "Custom color 2 #272727" at bounding box center [282, 553] width 143 height 20
type input "#272727"
click at [440, 552] on input "#272727" at bounding box center [449, 548] width 83 height 12
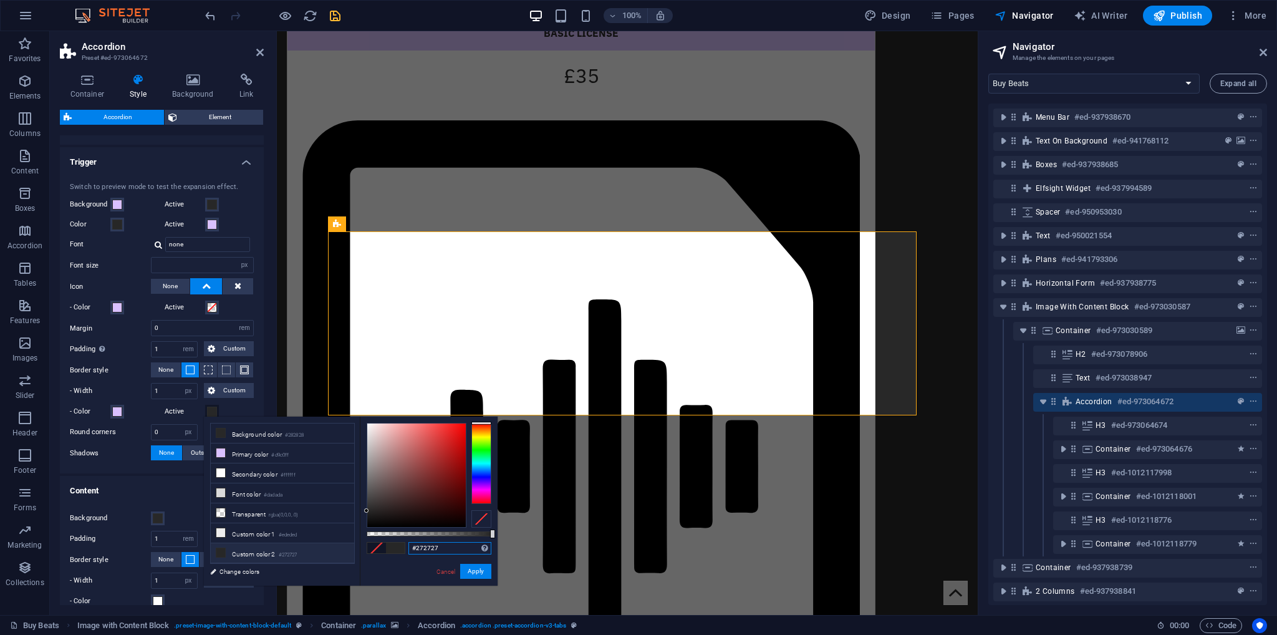
paste input "82828"
type input "#282828"
drag, startPoint x: 480, startPoint y: 574, endPoint x: 200, endPoint y: 541, distance: 282.6
click at [480, 574] on button "Apply" at bounding box center [475, 571] width 31 height 15
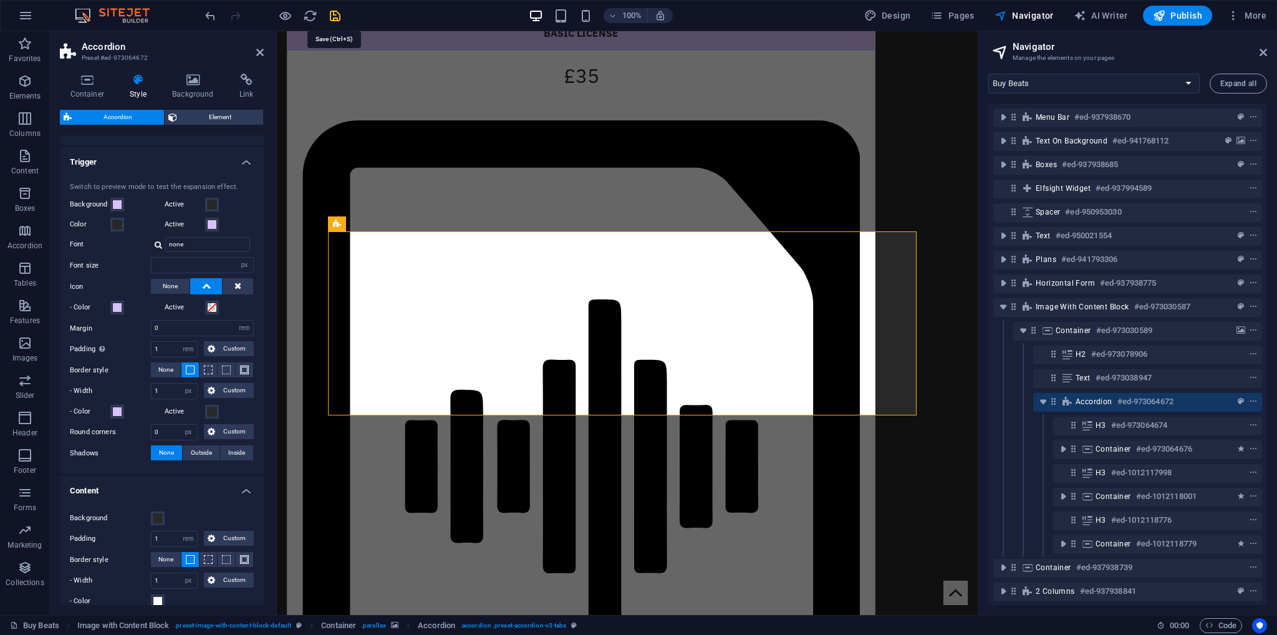
click at [336, 13] on icon "save" at bounding box center [335, 16] width 14 height 14
checkbox input "false"
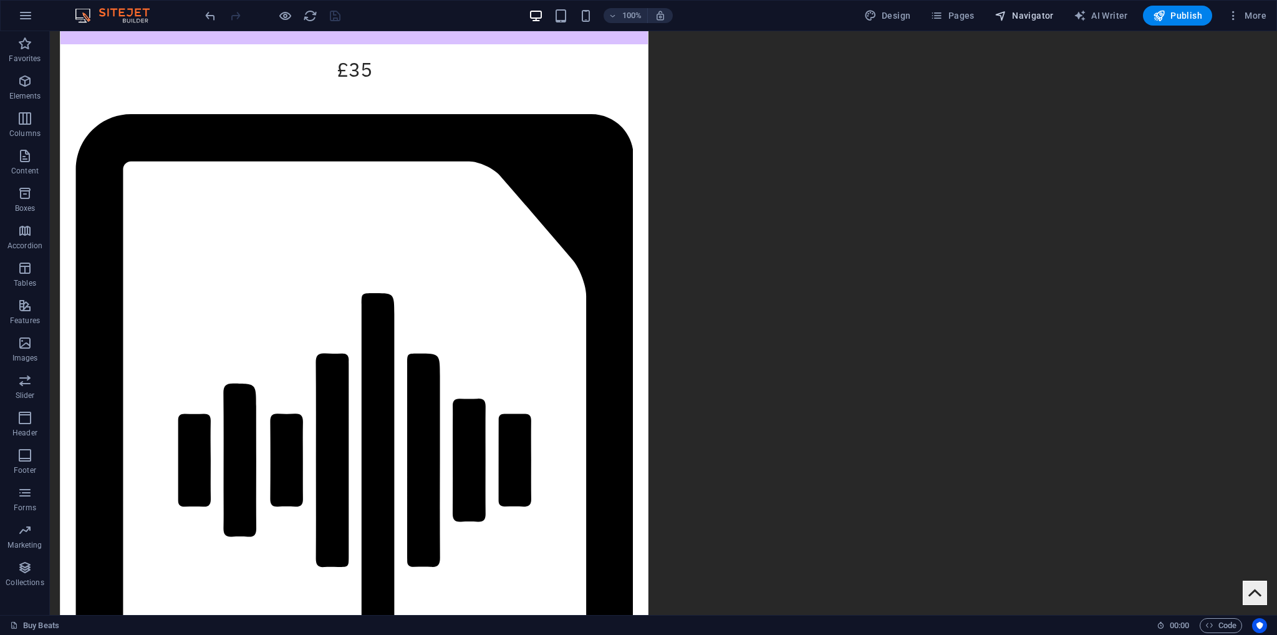
click at [1001, 22] on button "Navigator" at bounding box center [1024, 16] width 69 height 20
select select "17388613-en"
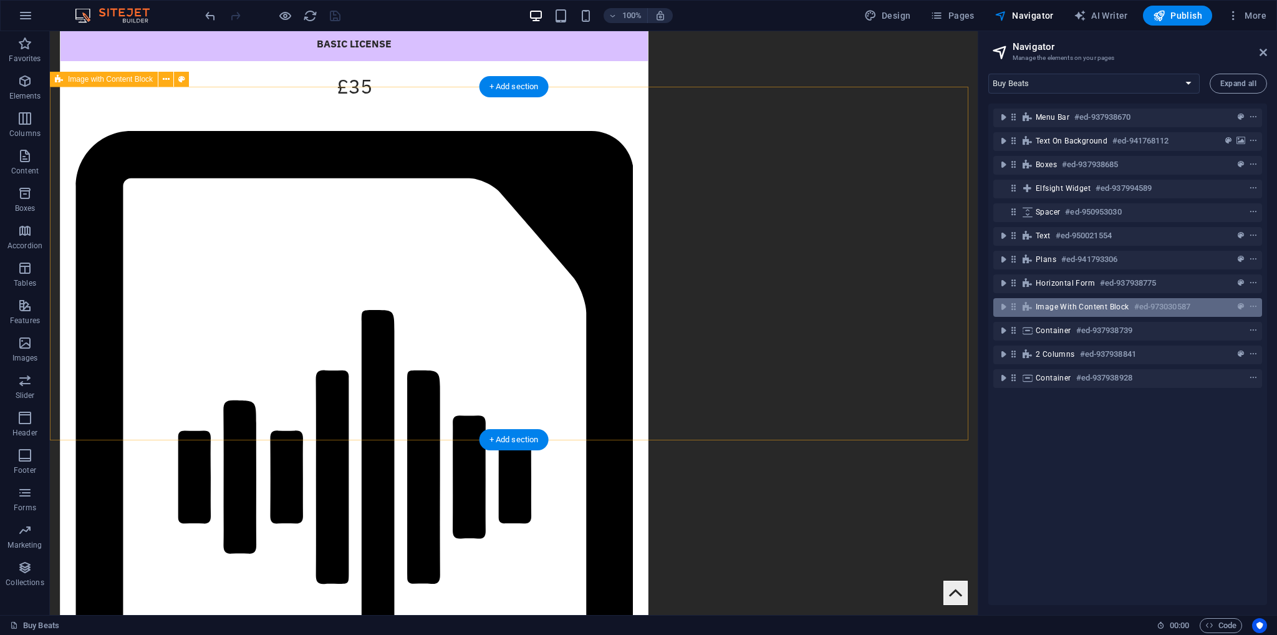
drag, startPoint x: 1053, startPoint y: 308, endPoint x: 1044, endPoint y: 308, distance: 8.7
click at [1053, 308] on span "Image with Content Block" at bounding box center [1083, 307] width 94 height 10
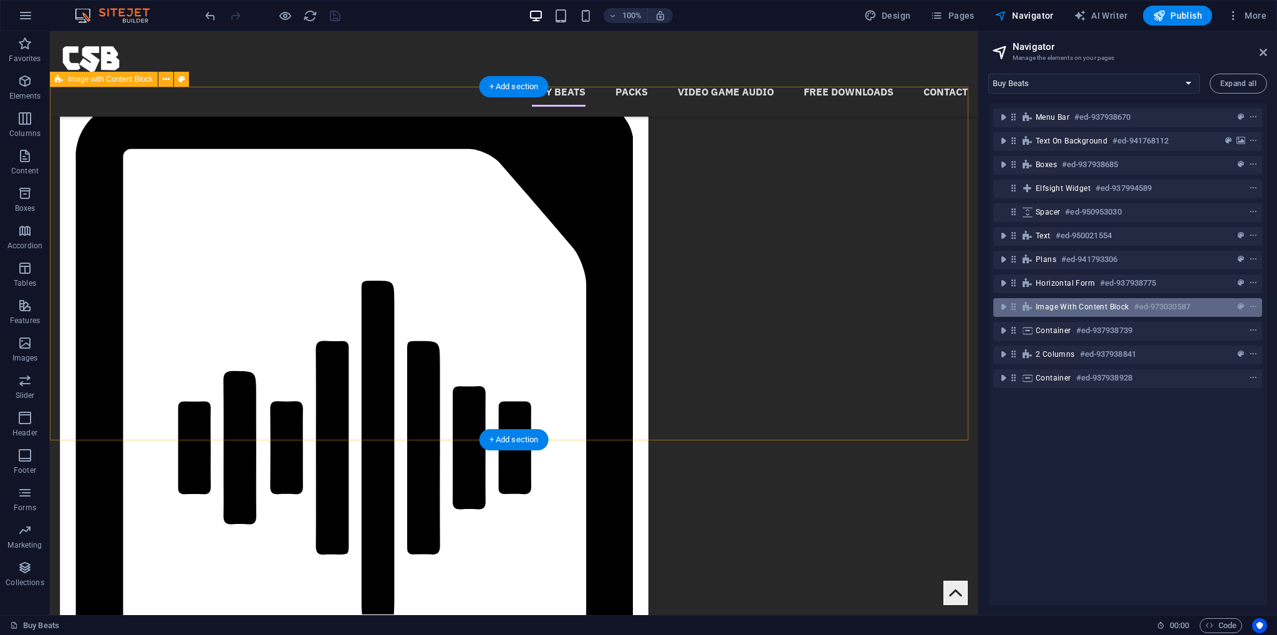
scroll to position [1804, 0]
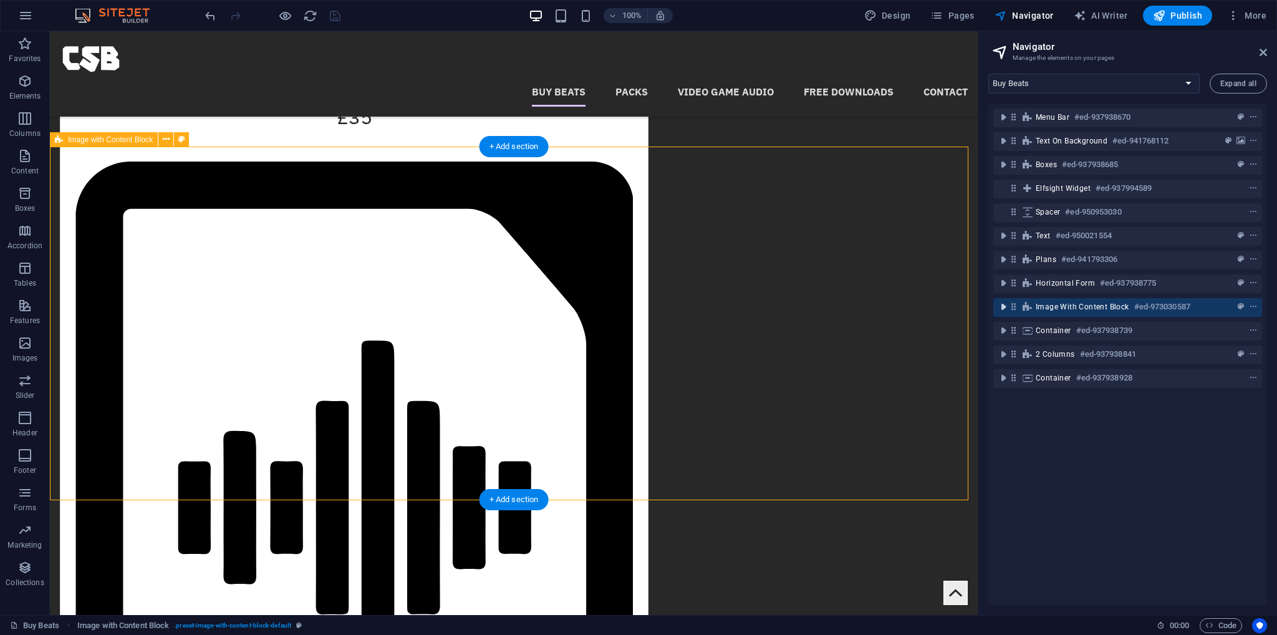
click at [1004, 305] on icon "toggle-expand" at bounding box center [1003, 307] width 12 height 12
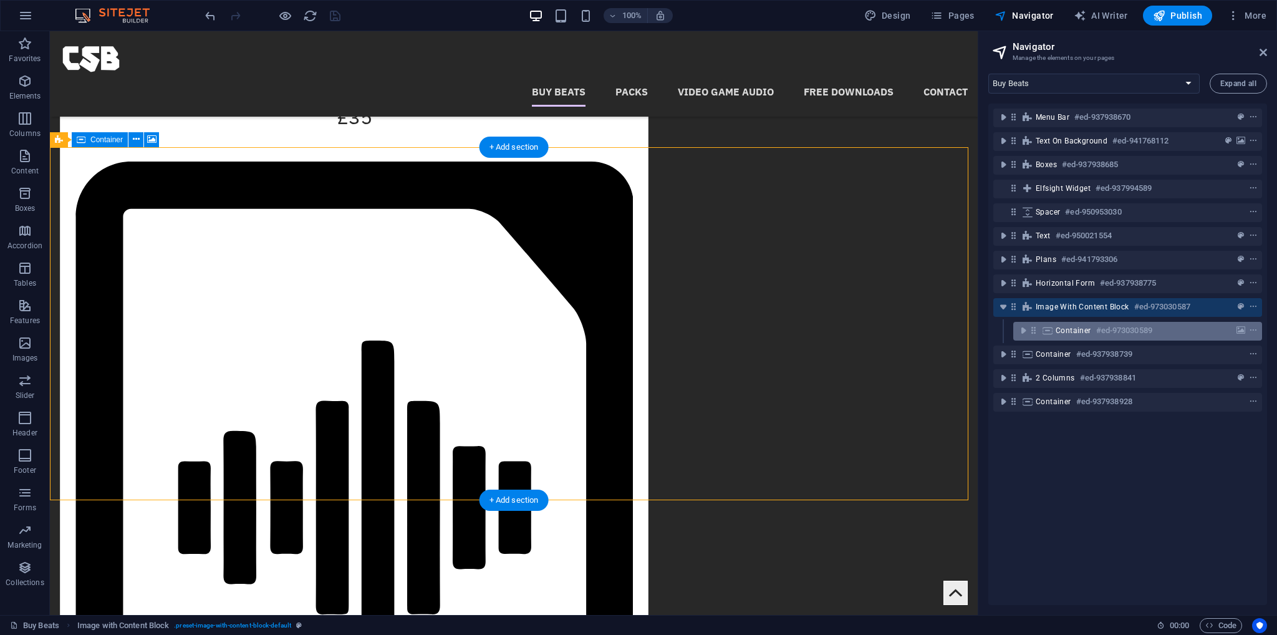
click at [1063, 337] on div "Container #ed-973030589" at bounding box center [1128, 330] width 144 height 15
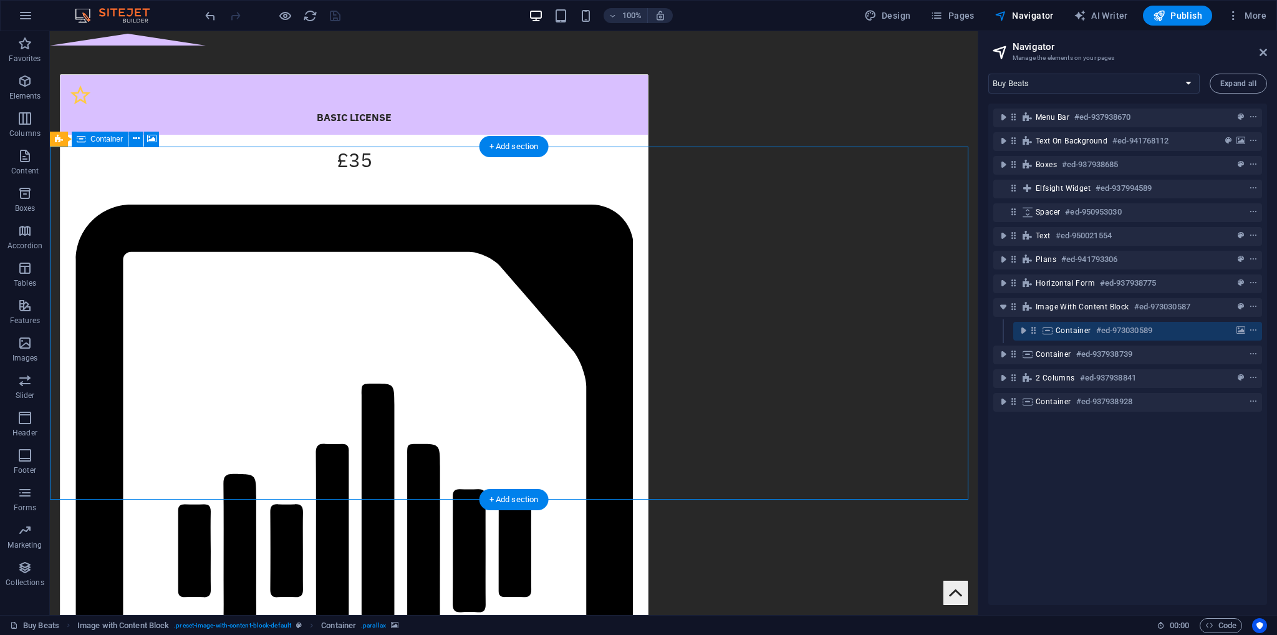
click at [1031, 332] on icon at bounding box center [1033, 330] width 11 height 11
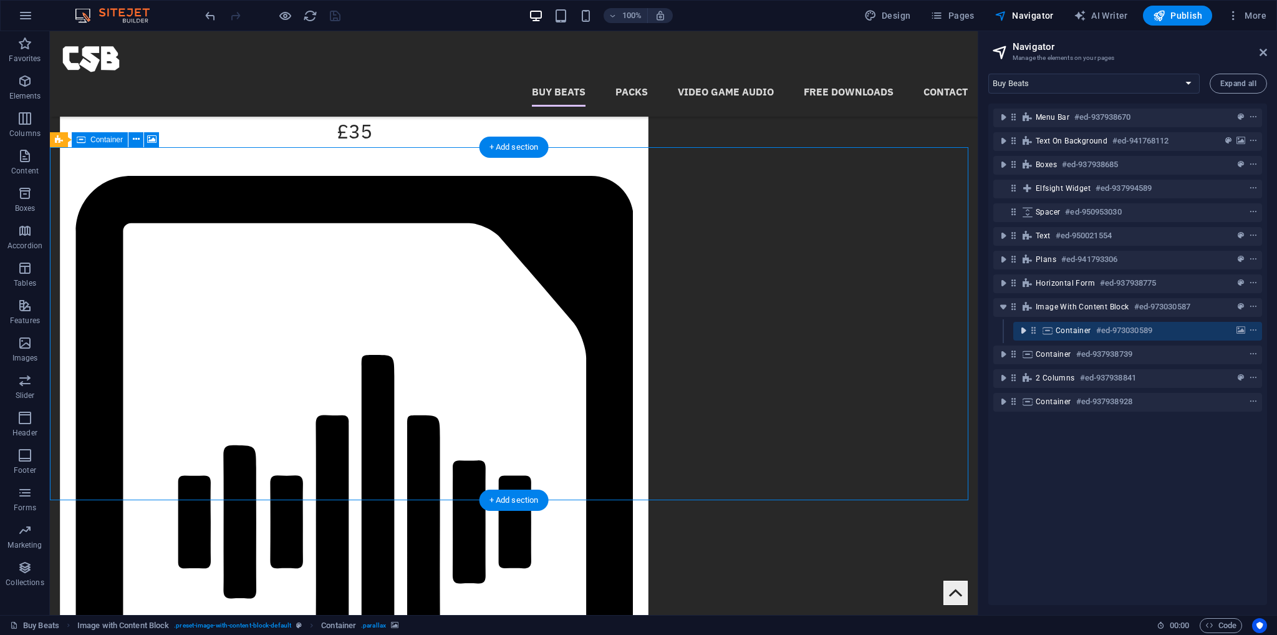
click at [1028, 334] on icon "toggle-expand" at bounding box center [1023, 330] width 12 height 12
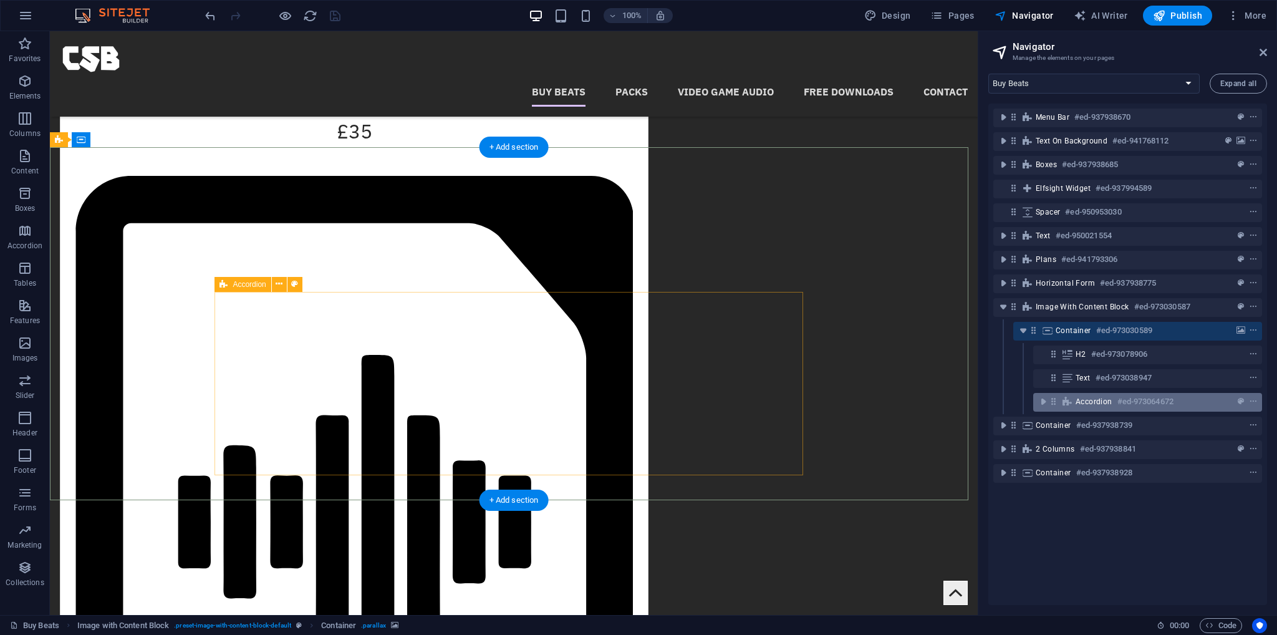
click at [1093, 404] on span "Accordion" at bounding box center [1094, 402] width 37 height 10
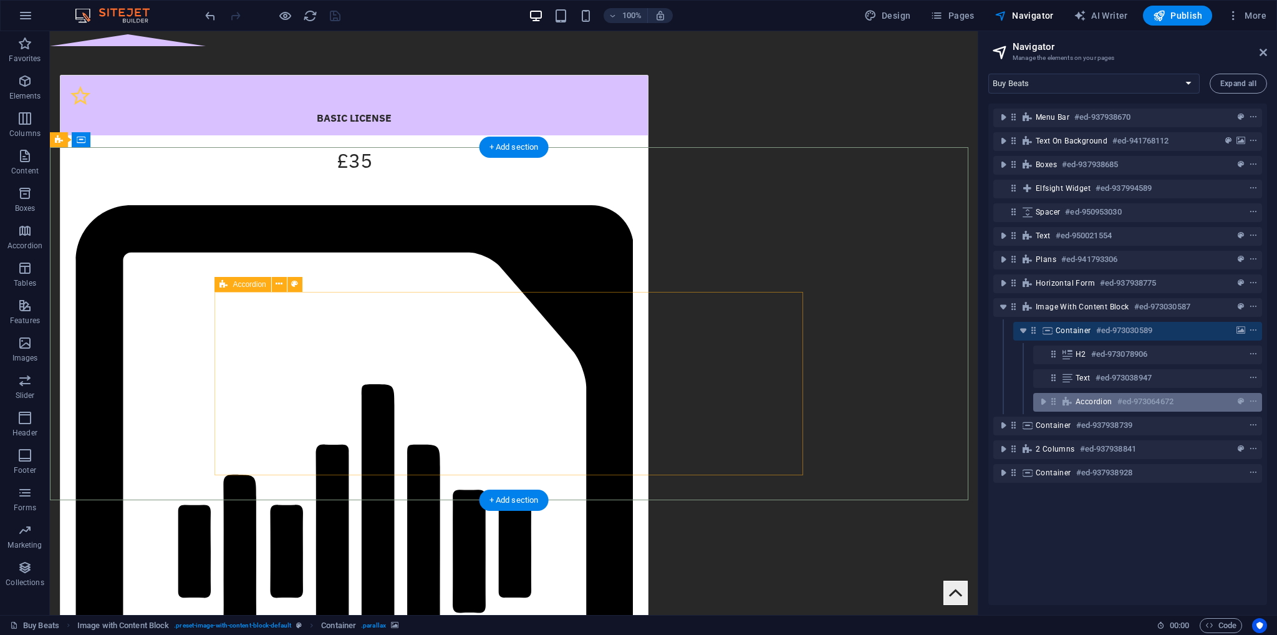
scroll to position [1864, 0]
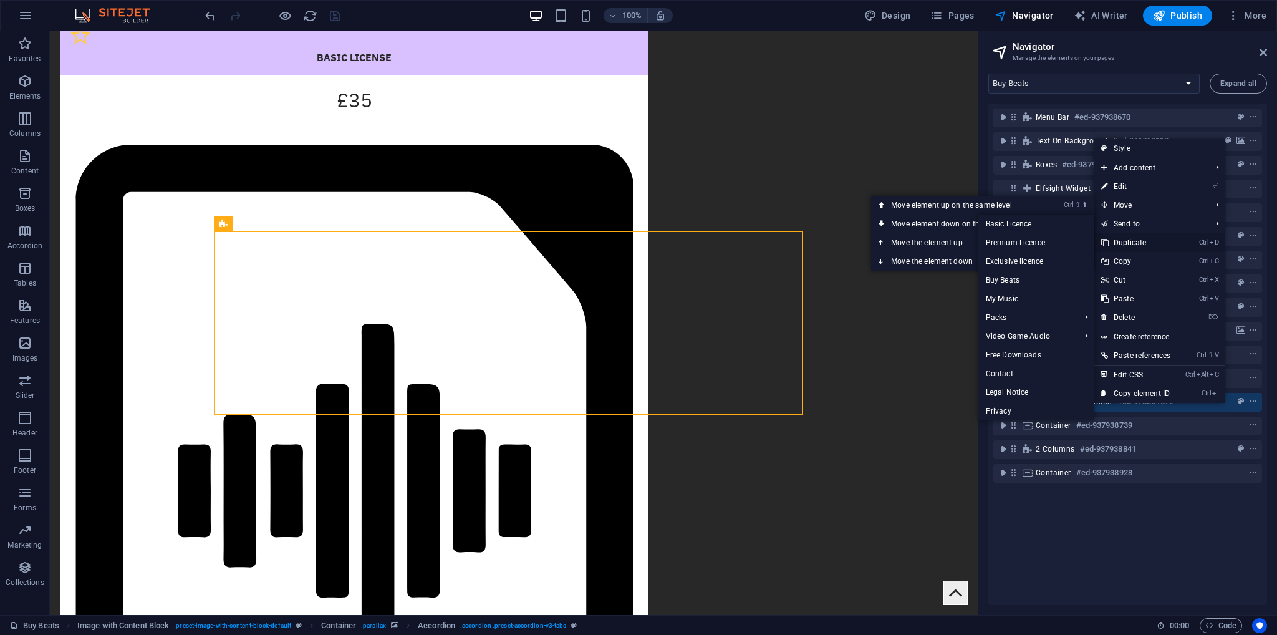
click at [1133, 243] on link "Ctrl D Duplicate" at bounding box center [1136, 242] width 84 height 19
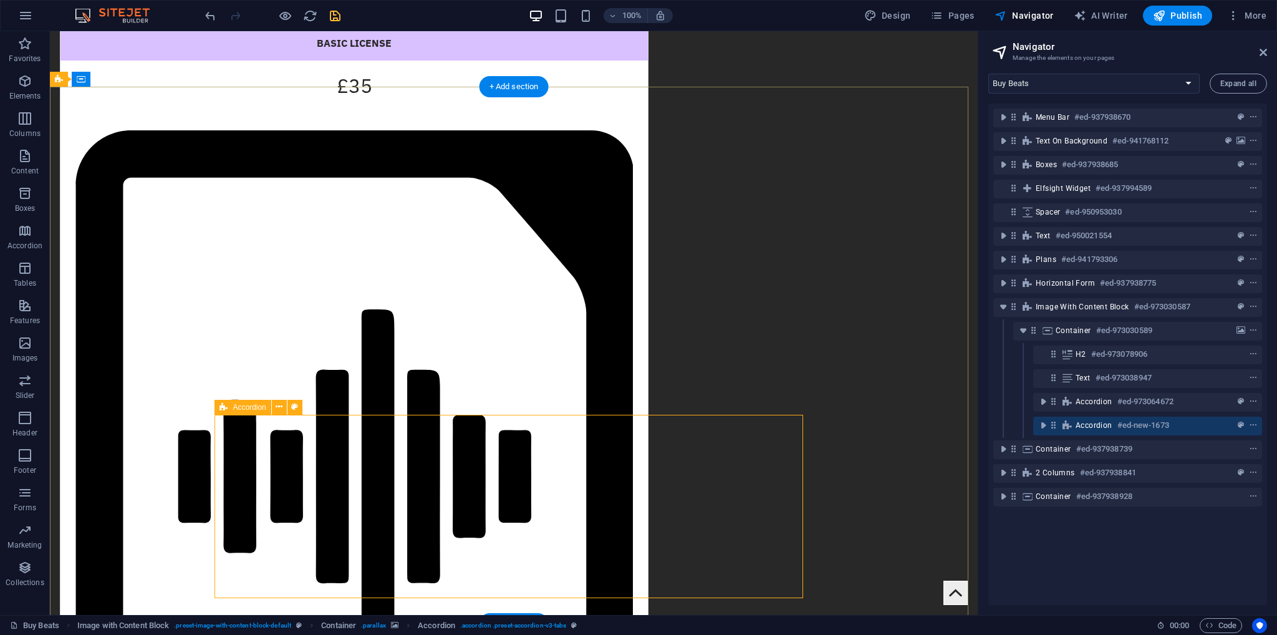
click at [1083, 425] on span "Accordion" at bounding box center [1094, 425] width 37 height 10
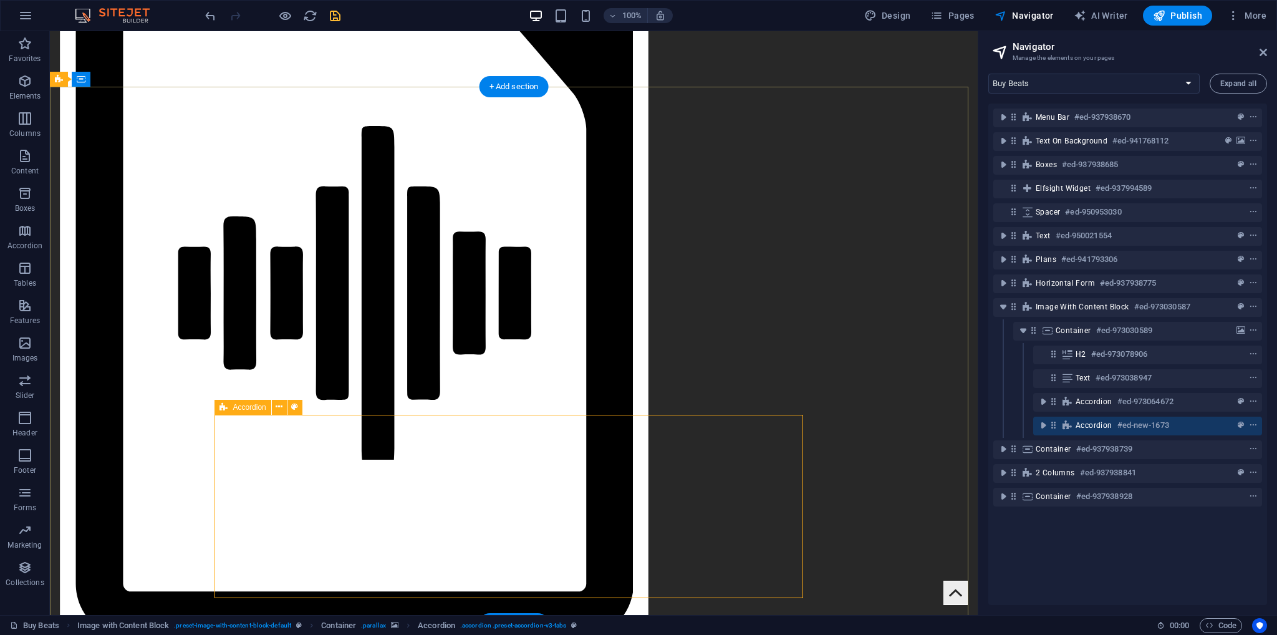
click at [1083, 425] on span "Accordion" at bounding box center [1094, 425] width 37 height 10
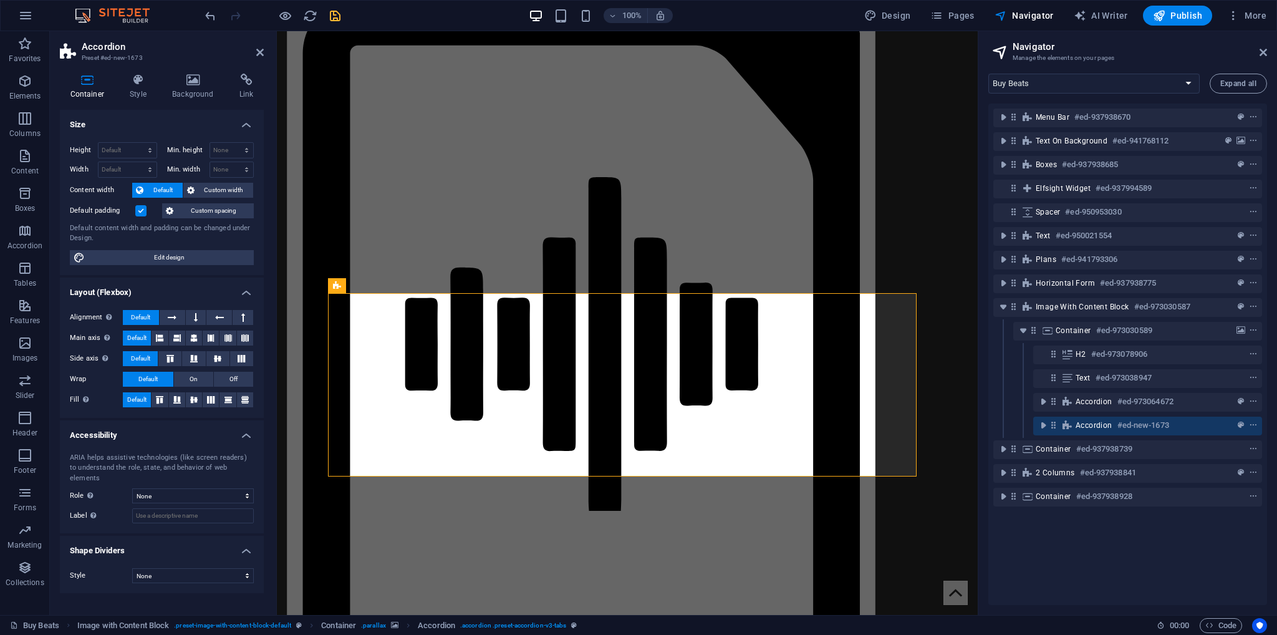
click at [140, 70] on div "Container Style Background Link Size Height Default px rem % vh vw Min. height …" at bounding box center [162, 339] width 224 height 551
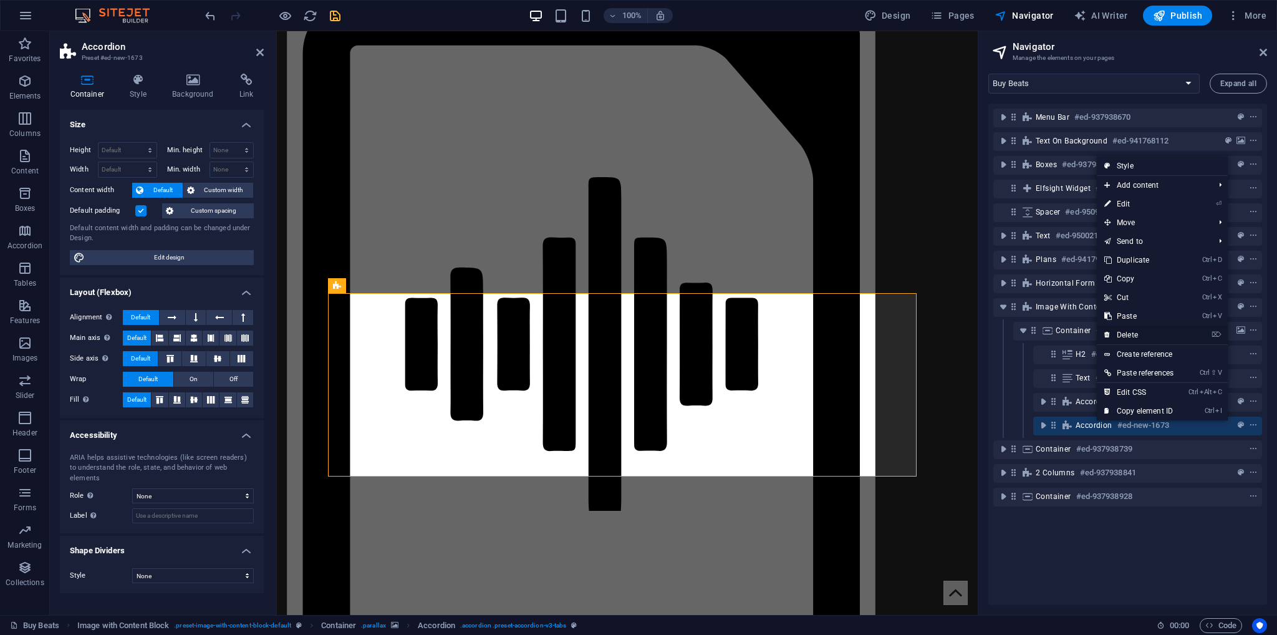
click at [1132, 332] on link "⌦ Delete" at bounding box center [1139, 335] width 84 height 19
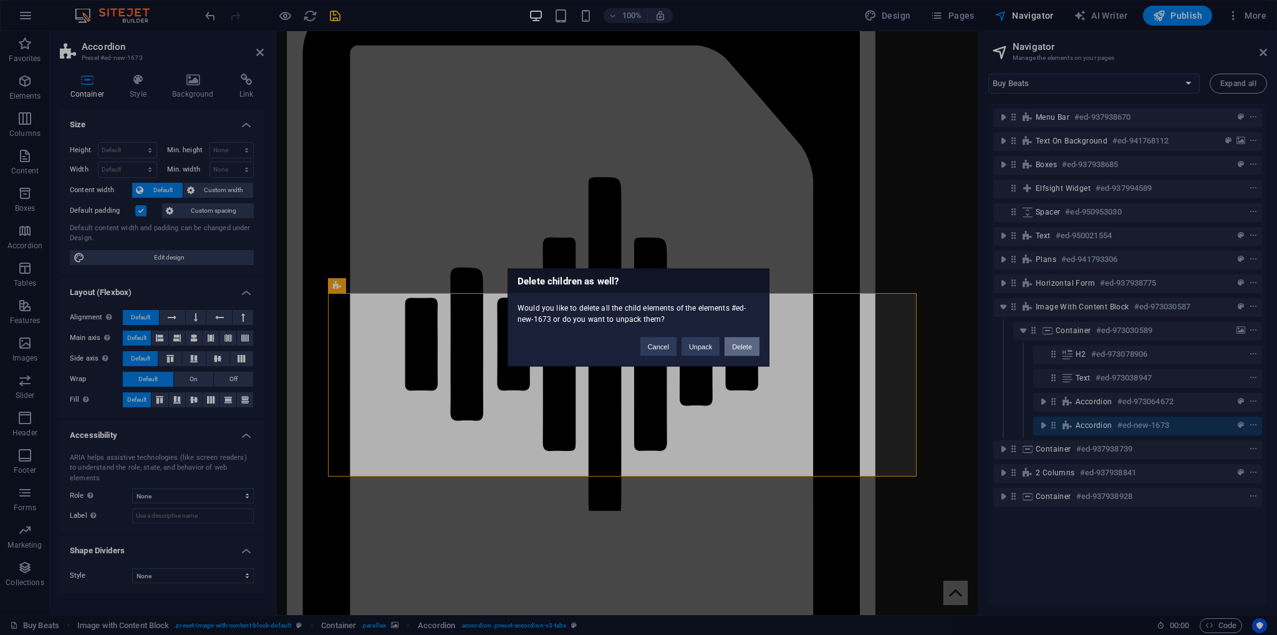
drag, startPoint x: 737, startPoint y: 347, endPoint x: 805, endPoint y: 326, distance: 71.0
click at [737, 347] on button "Delete" at bounding box center [742, 346] width 35 height 19
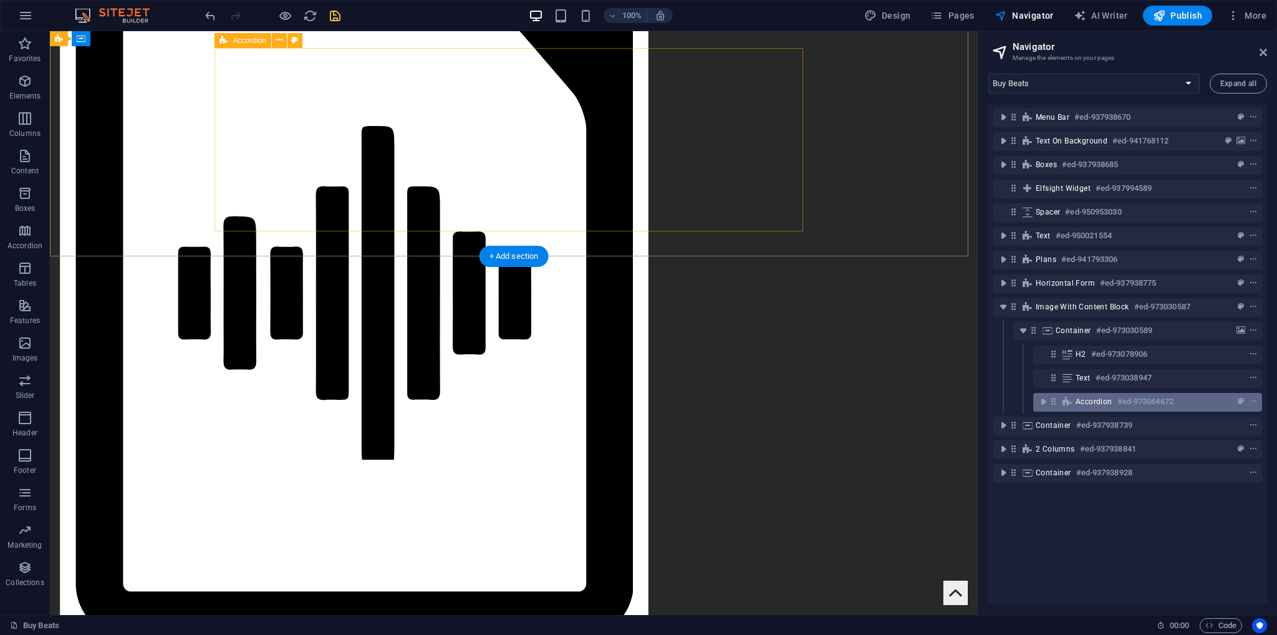
click at [1108, 399] on span "Accordion" at bounding box center [1094, 402] width 37 height 10
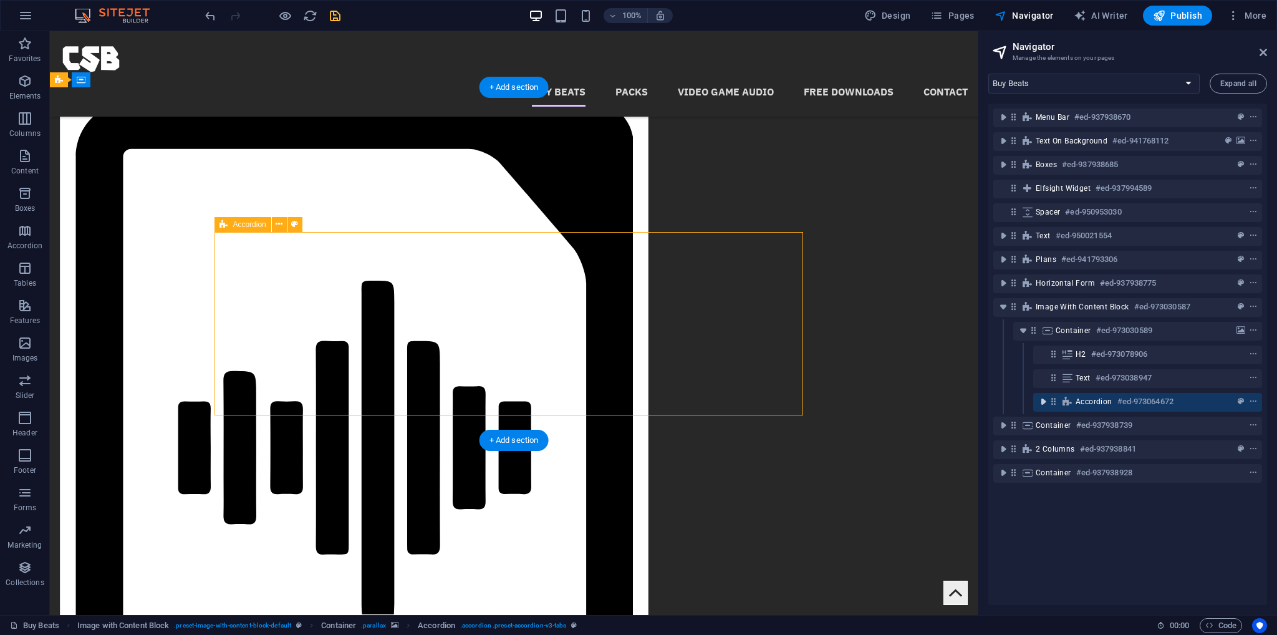
click at [1046, 405] on icon "toggle-expand" at bounding box center [1043, 401] width 12 height 12
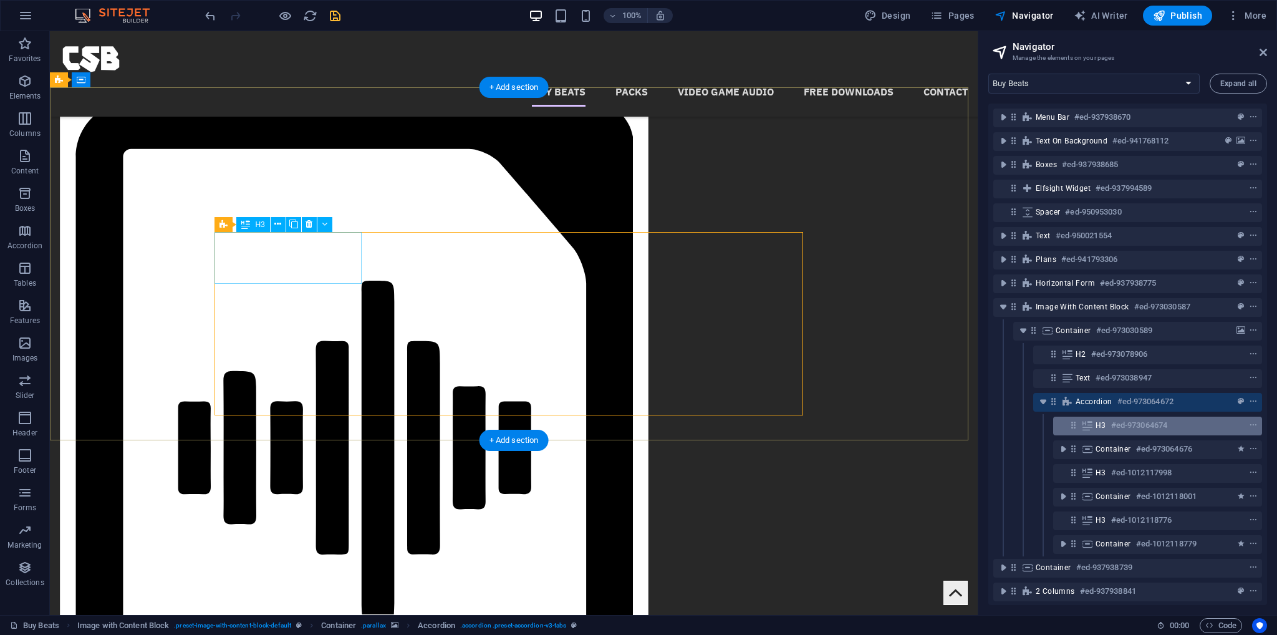
click at [1103, 423] on span "H3" at bounding box center [1101, 425] width 11 height 10
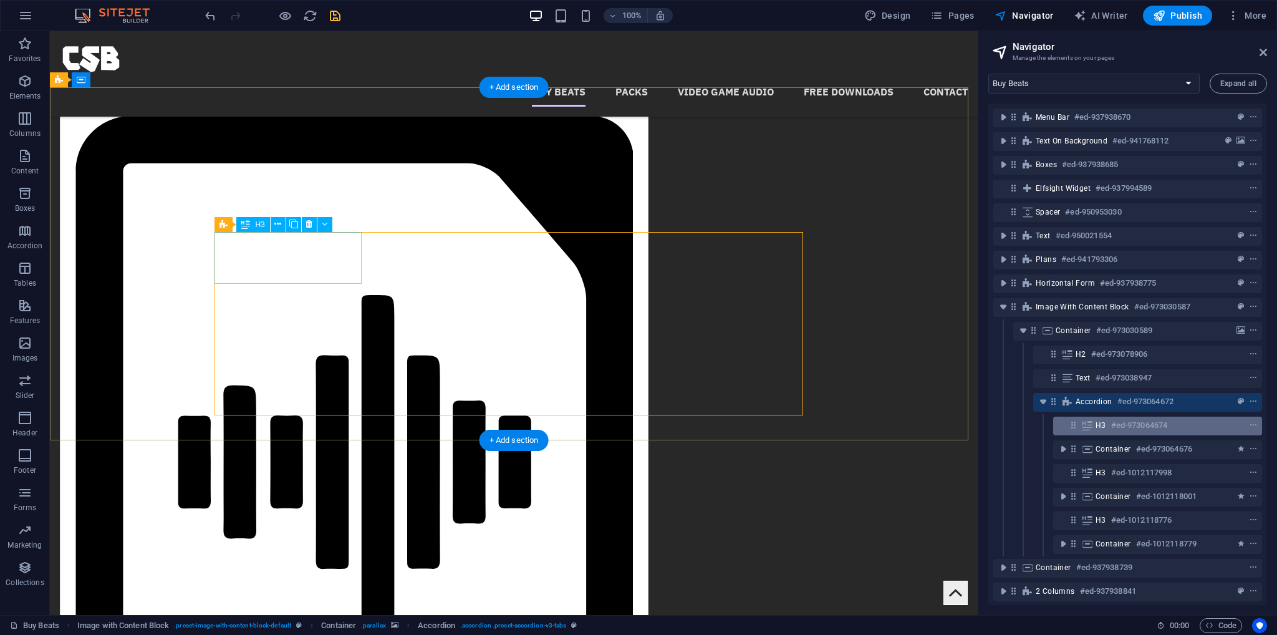
scroll to position [1799, 0]
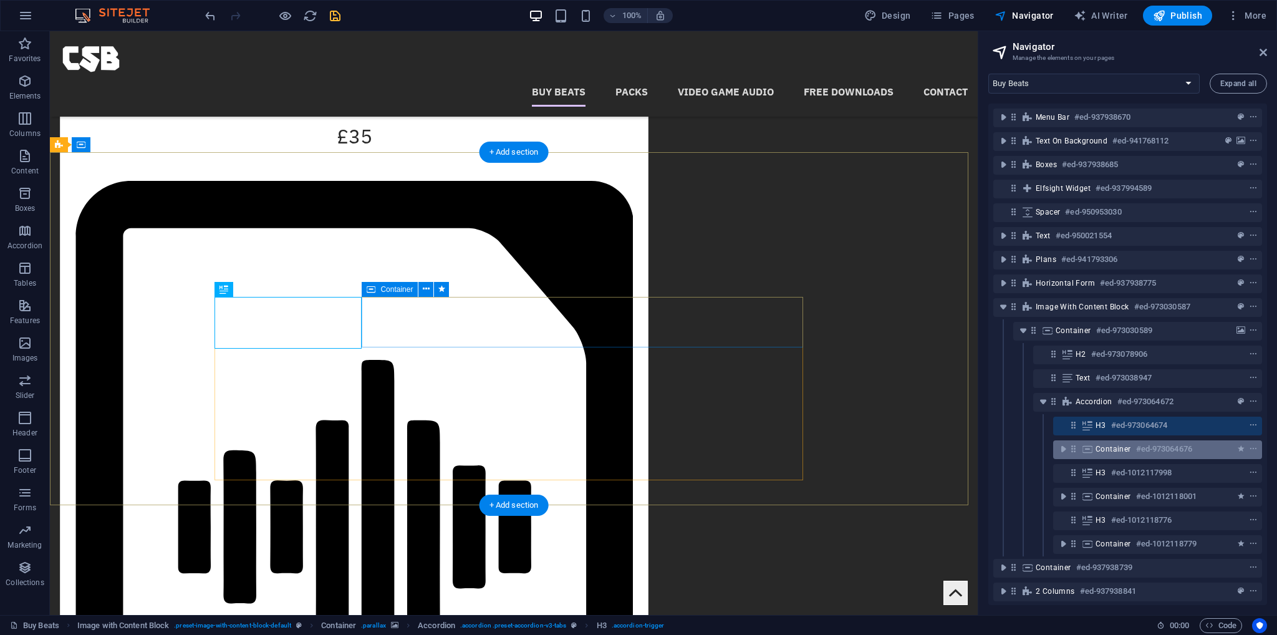
click at [1128, 448] on span "Container" at bounding box center [1114, 449] width 36 height 10
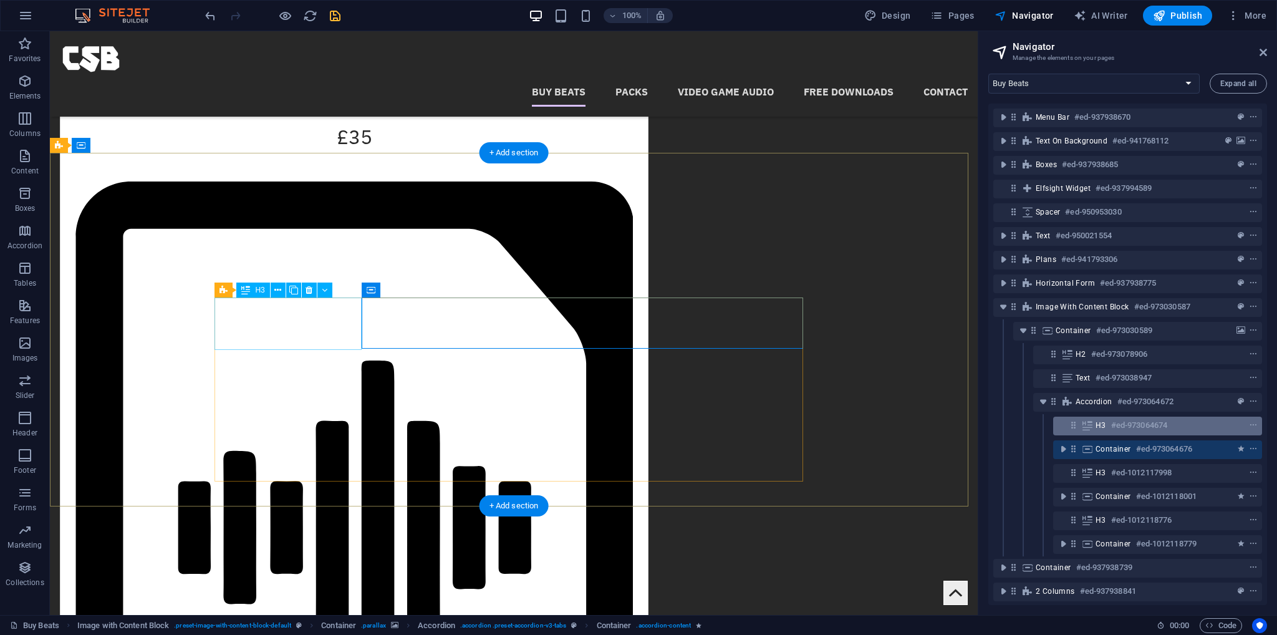
click at [1122, 424] on h6 "#ed-973064674" at bounding box center [1139, 425] width 56 height 15
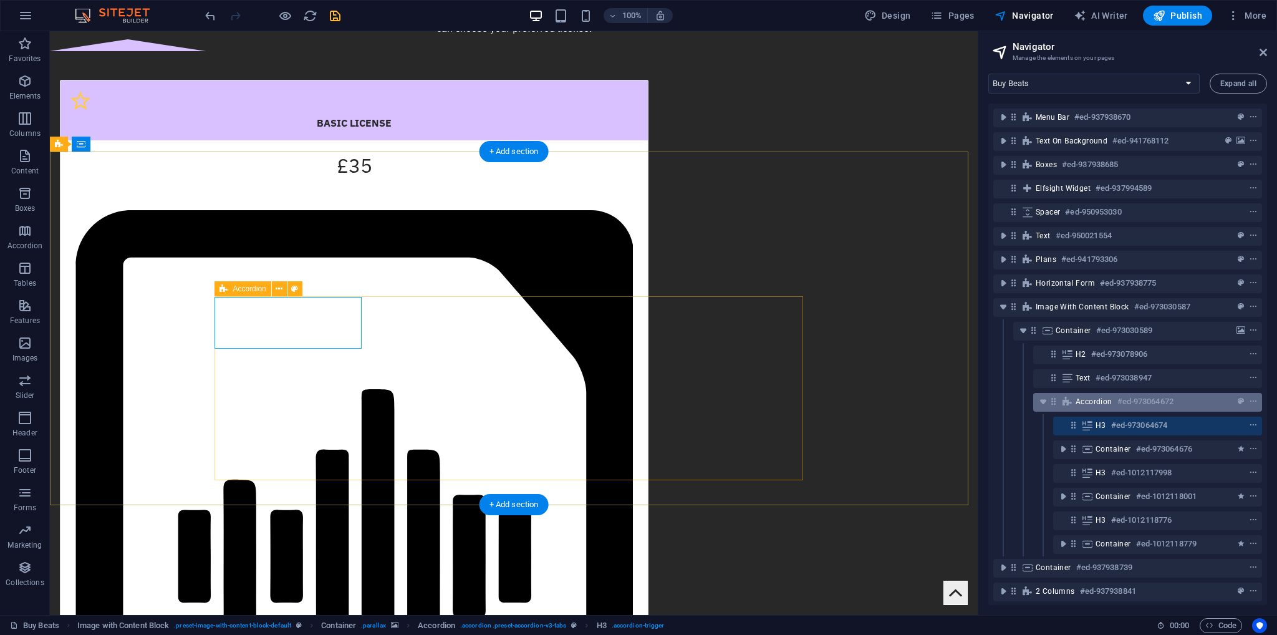
click at [1102, 400] on span "Accordion" at bounding box center [1094, 402] width 37 height 10
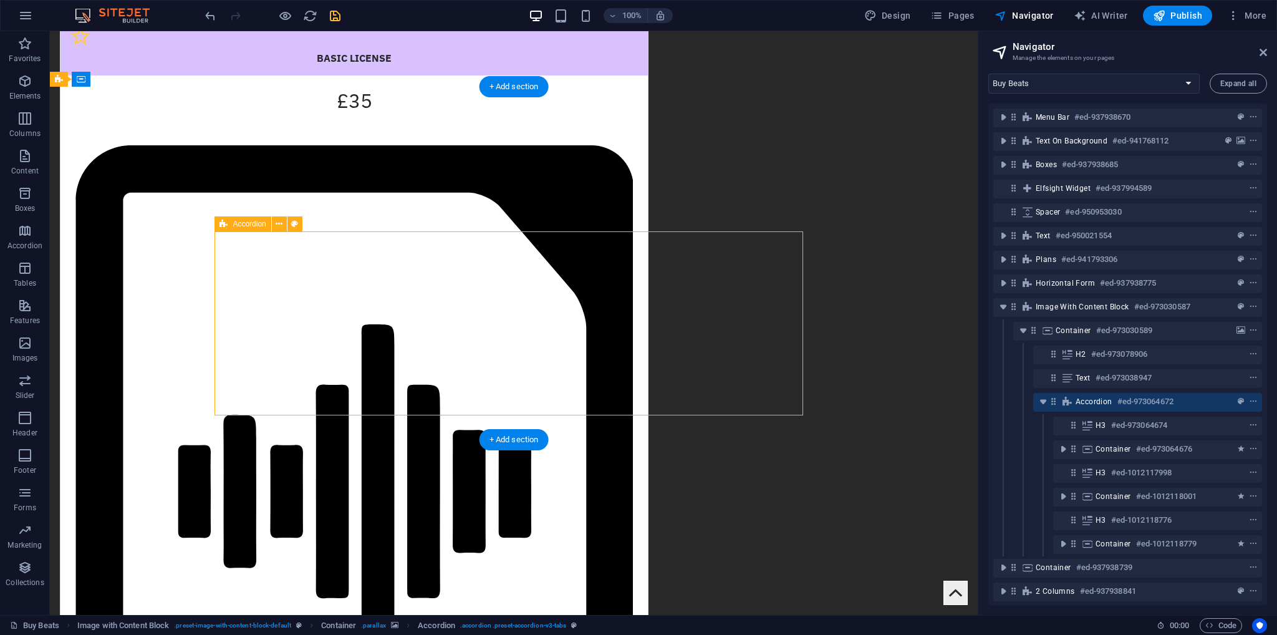
click at [1102, 400] on span "Accordion" at bounding box center [1094, 402] width 37 height 10
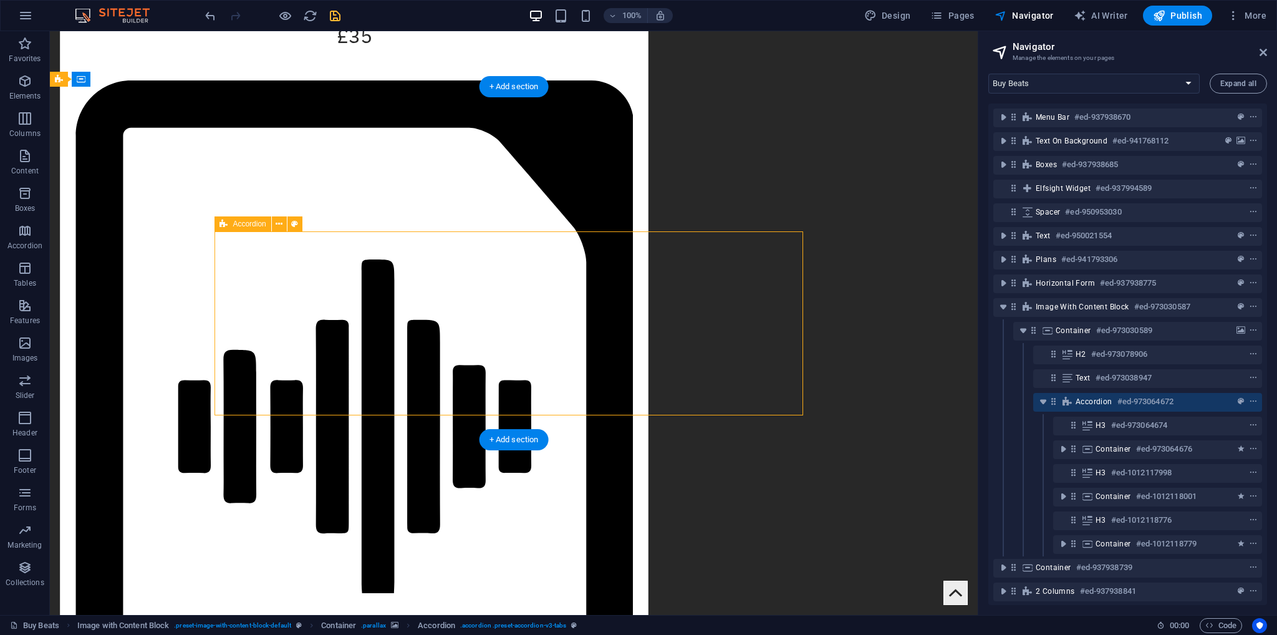
select select "rem"
select select "px"
select select "rem"
select select "px"
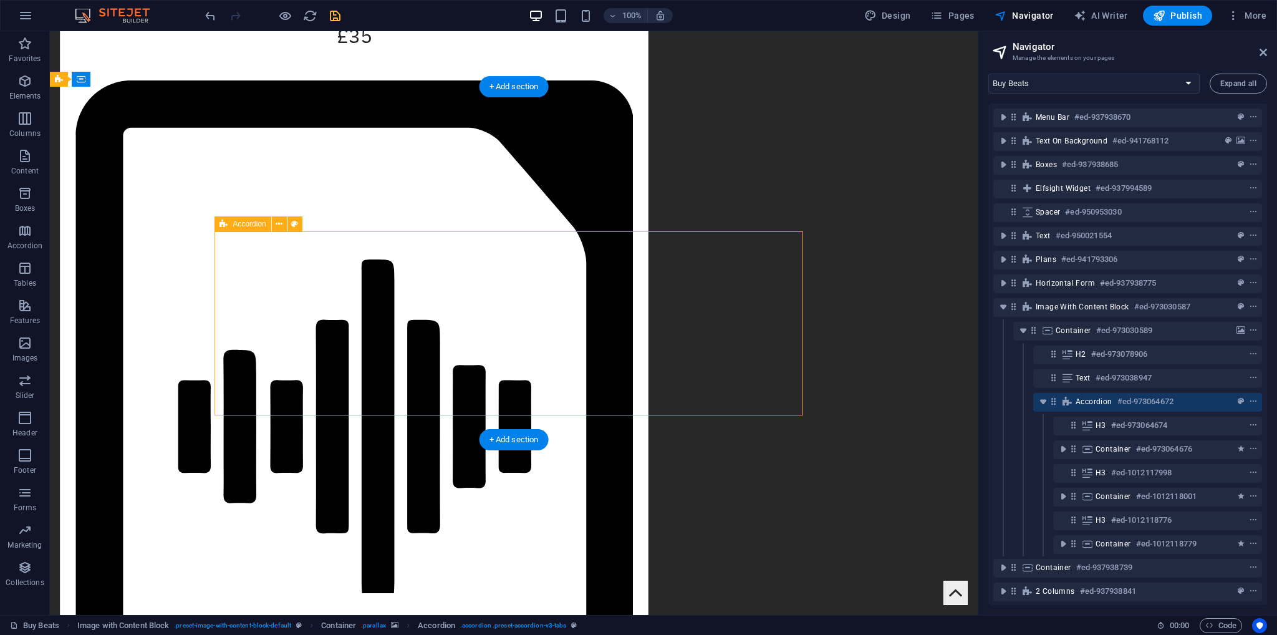
select select "px"
select select "rem"
select select "px"
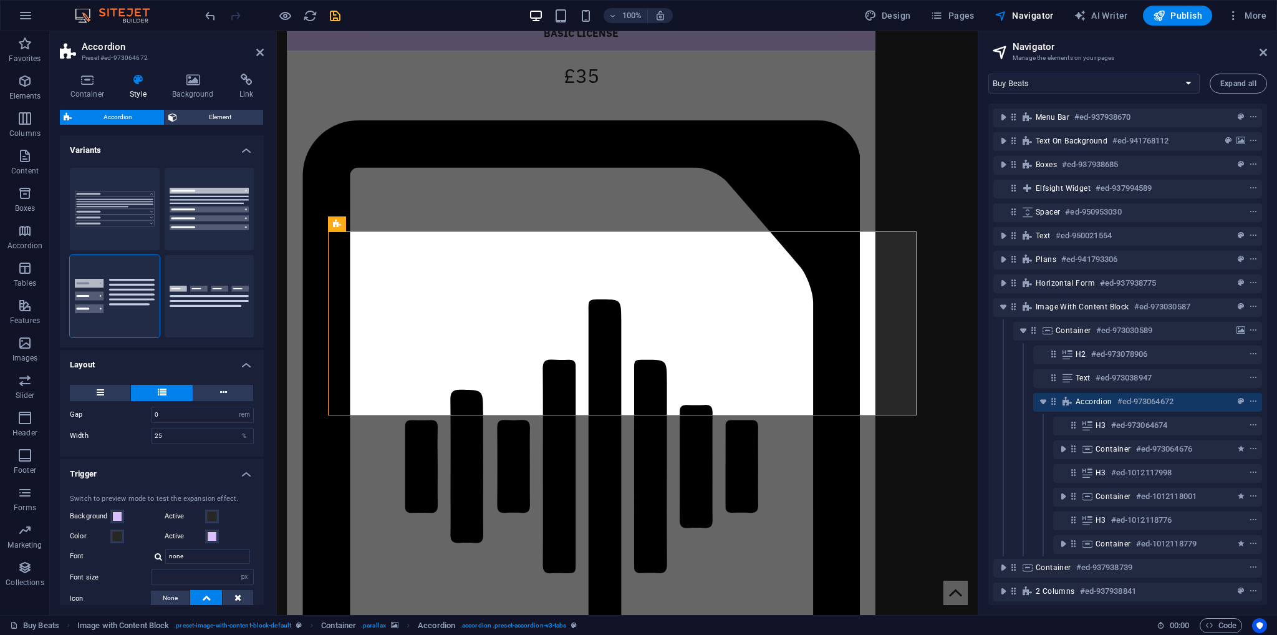
click at [115, 384] on div "Gap 0 px rem % vh vw Width 25 % Fill space Only for Desktop- and Tabletmode" at bounding box center [161, 414] width 209 height 84
click at [120, 394] on button at bounding box center [100, 393] width 60 height 16
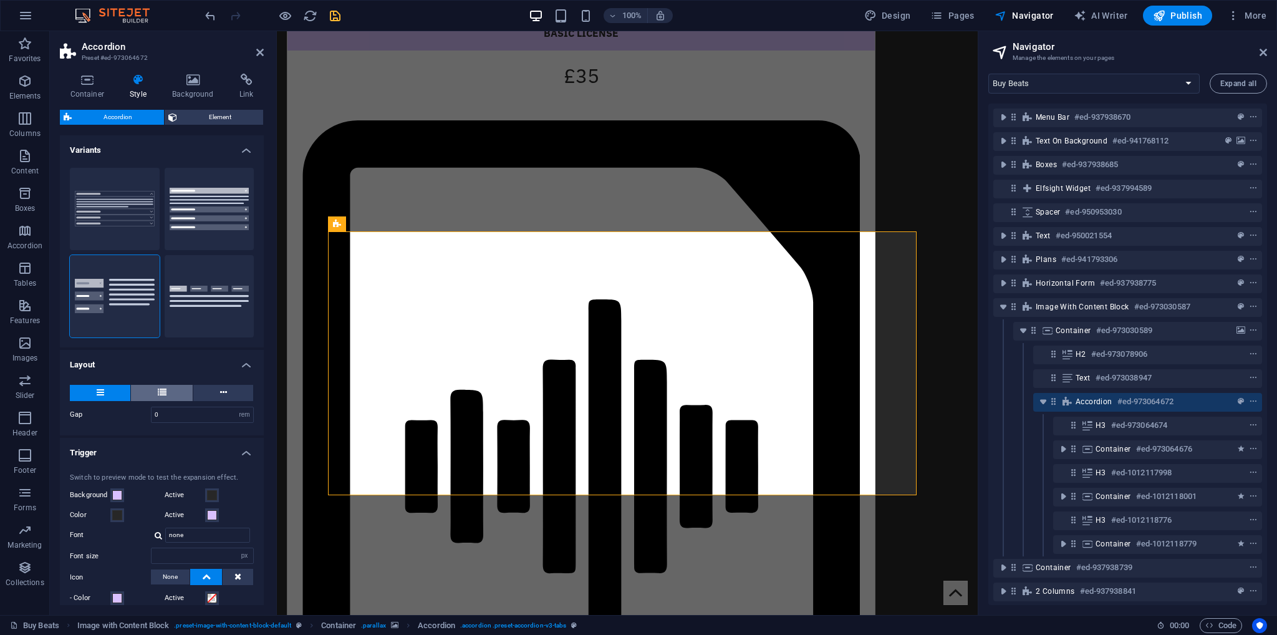
click at [148, 393] on button at bounding box center [162, 393] width 62 height 16
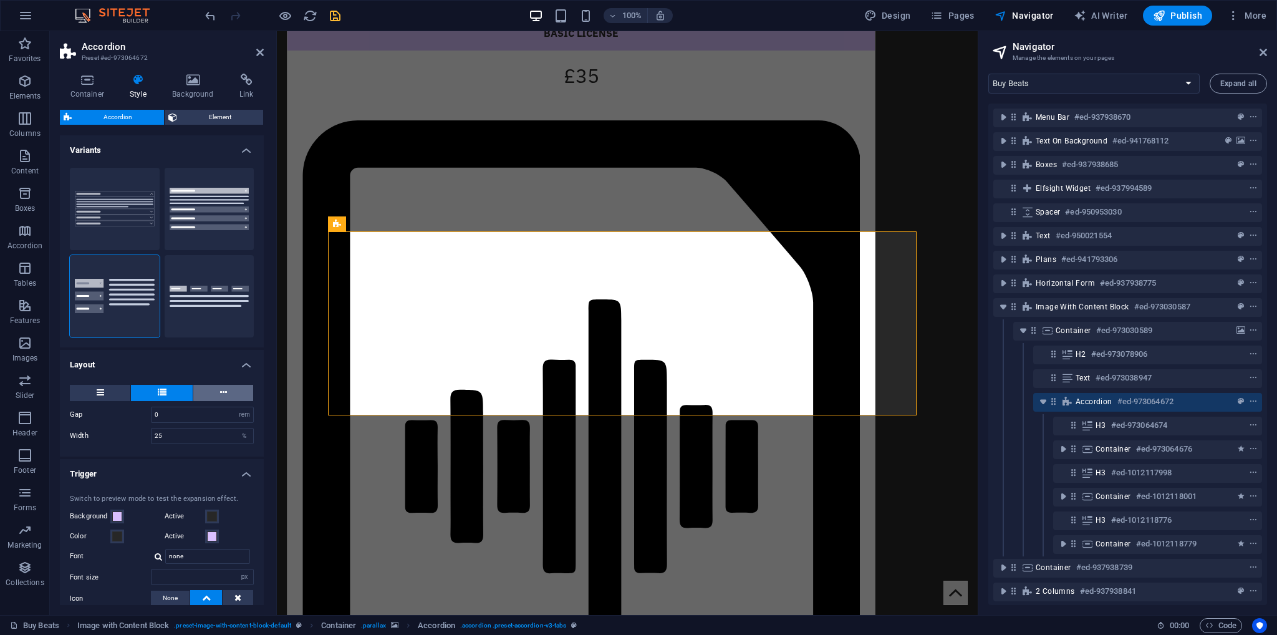
click at [200, 392] on button at bounding box center [223, 393] width 60 height 16
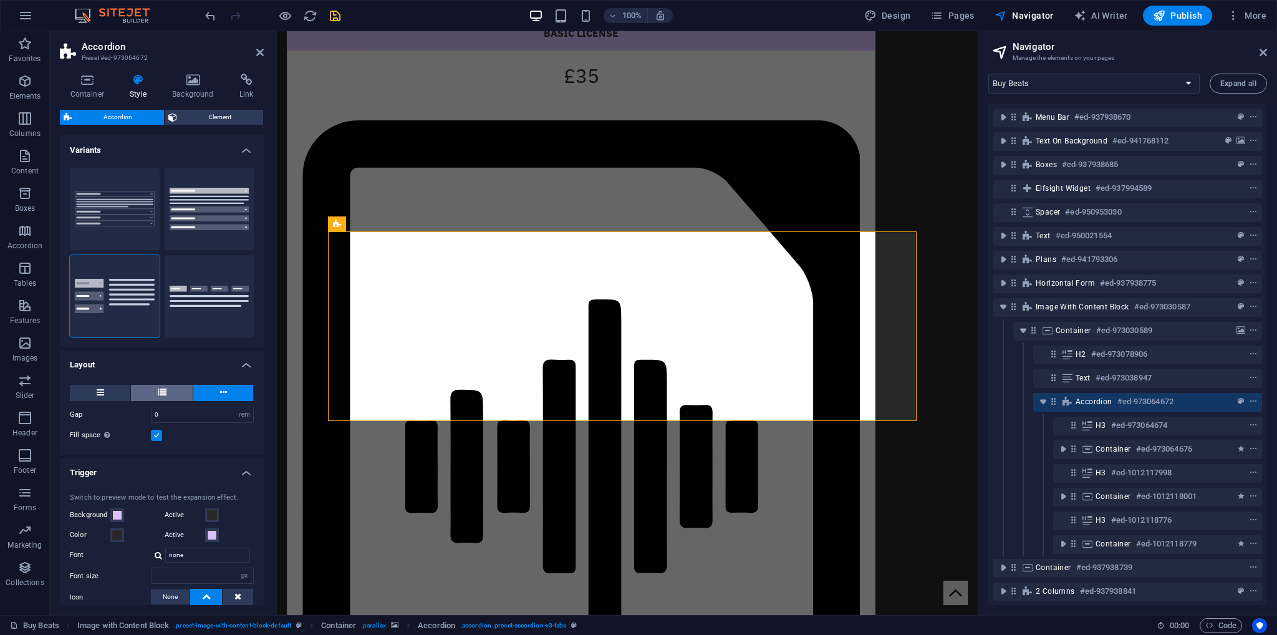
click at [158, 393] on icon at bounding box center [162, 392] width 9 height 15
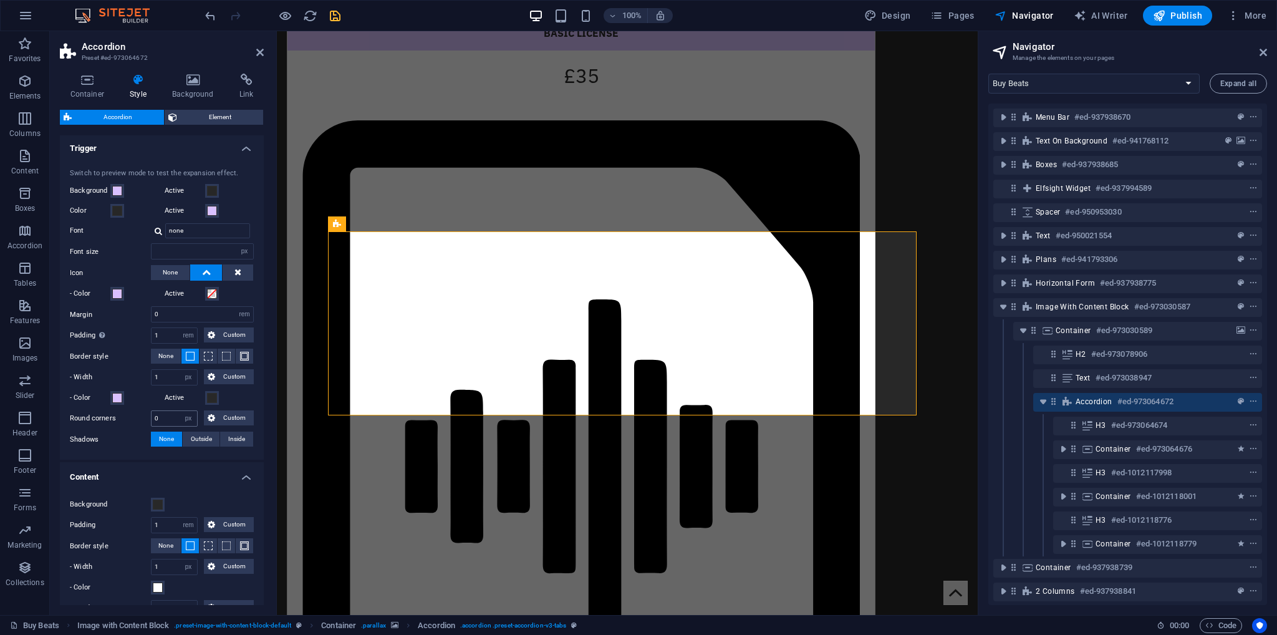
scroll to position [374, 0]
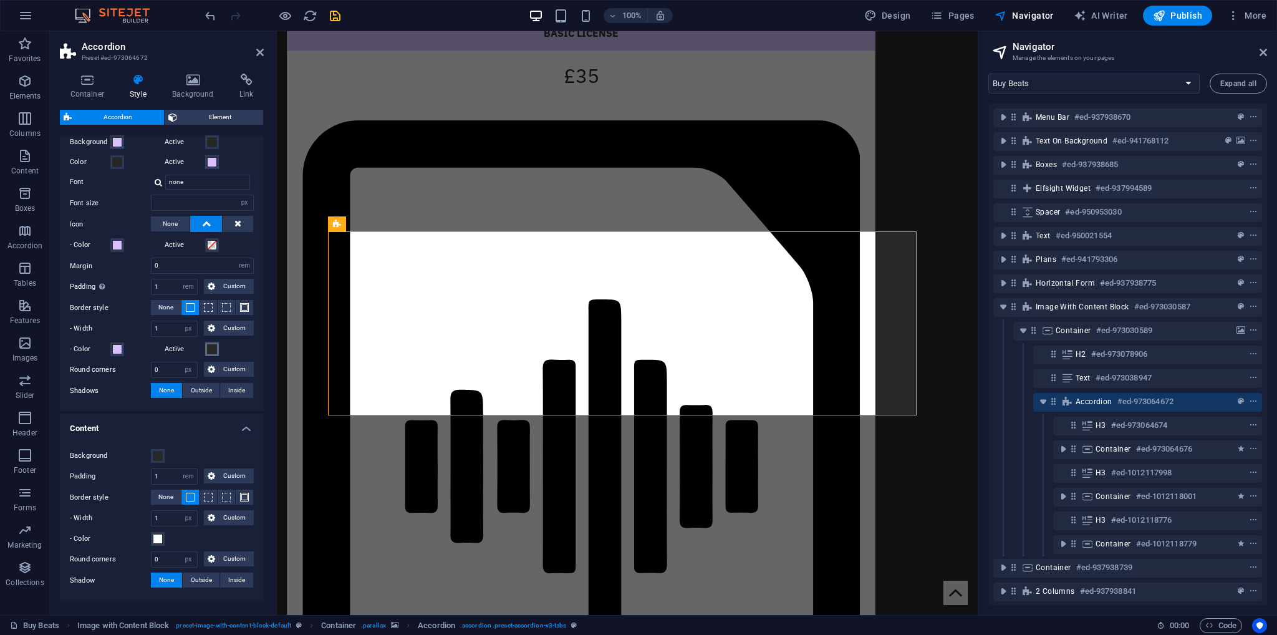
click at [211, 349] on span at bounding box center [212, 349] width 10 height 10
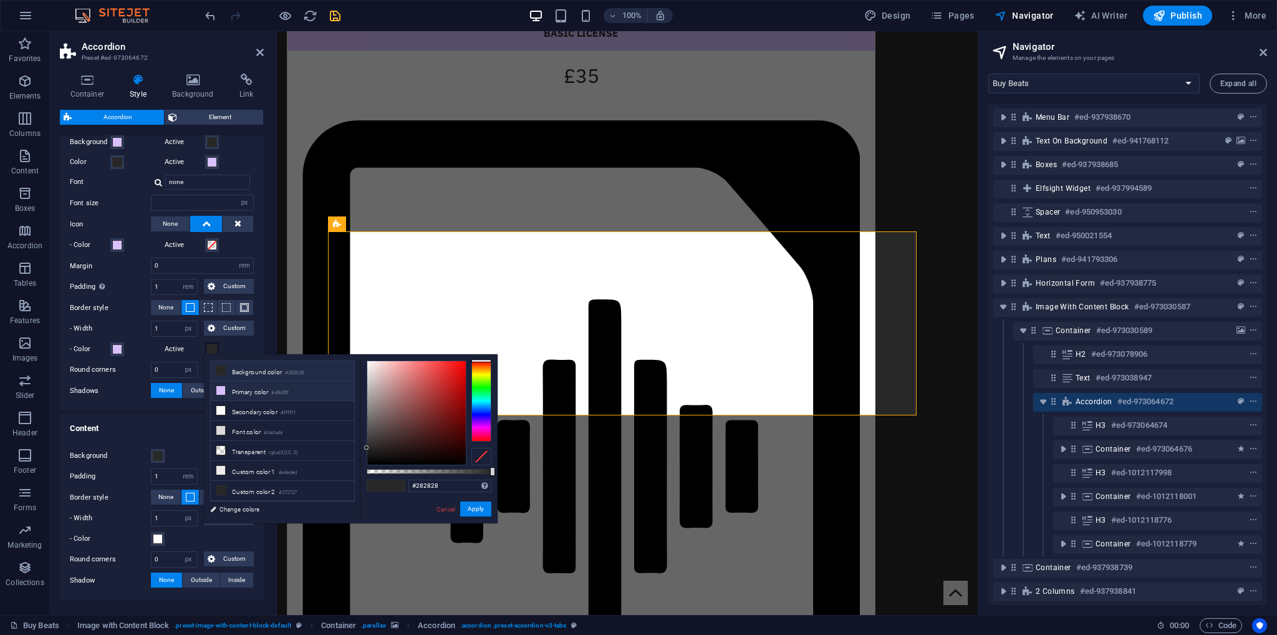
click at [254, 390] on li "Primary color #d9c0ff" at bounding box center [282, 391] width 143 height 20
type input "#d9c0ff"
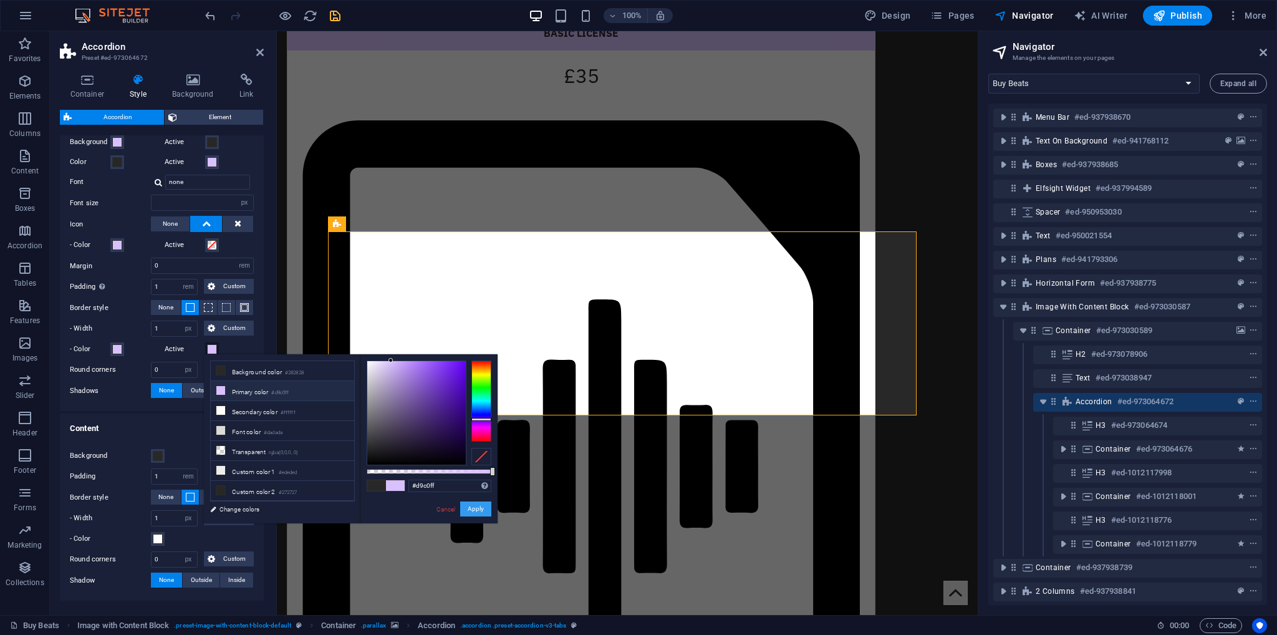
drag, startPoint x: 480, startPoint y: 512, endPoint x: 203, endPoint y: 480, distance: 278.7
click at [480, 512] on button "Apply" at bounding box center [475, 508] width 31 height 15
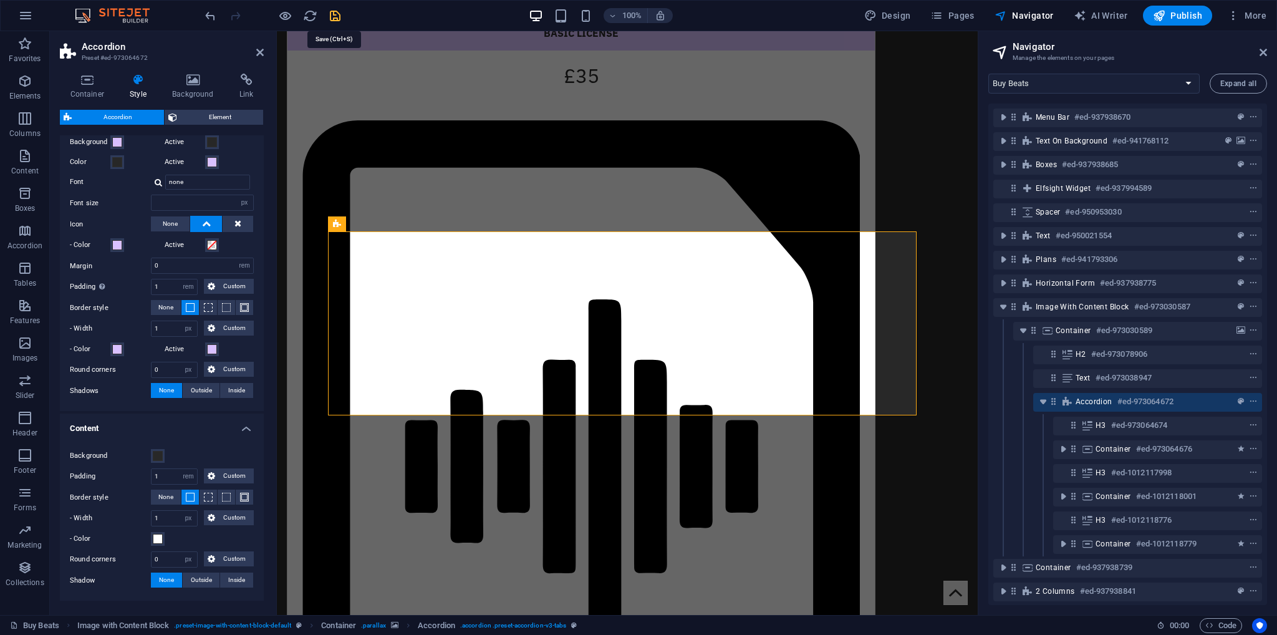
click at [339, 21] on icon "save" at bounding box center [335, 16] width 14 height 14
checkbox input "false"
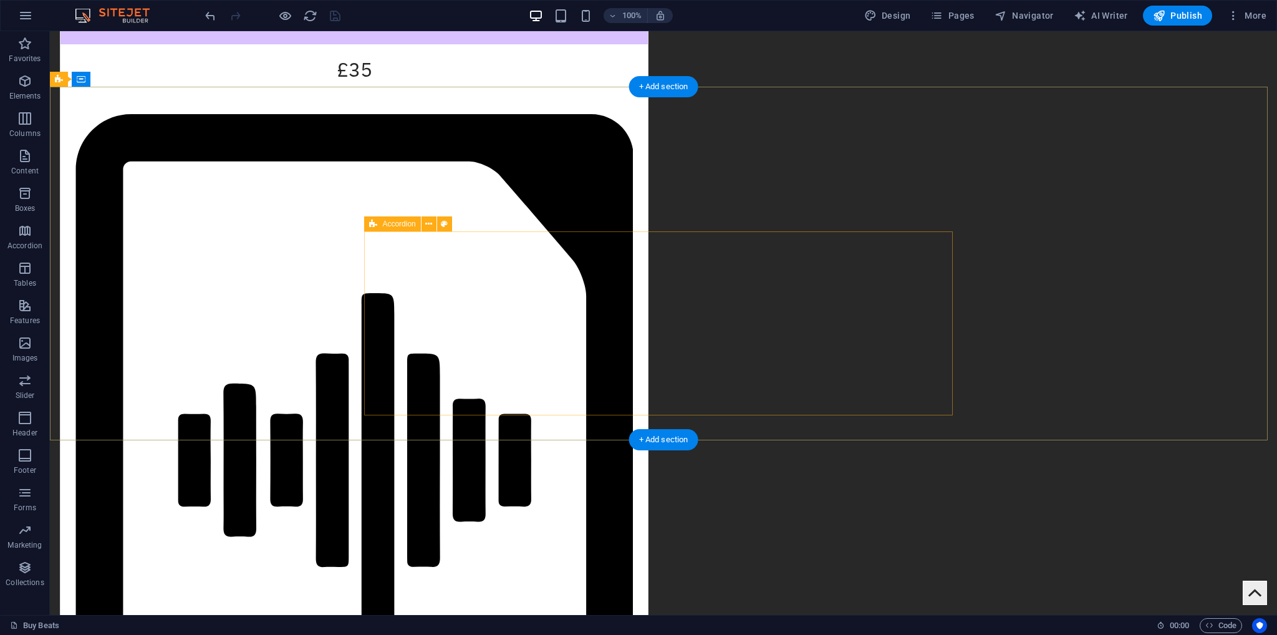
select select "rem"
select select "px"
select select "rem"
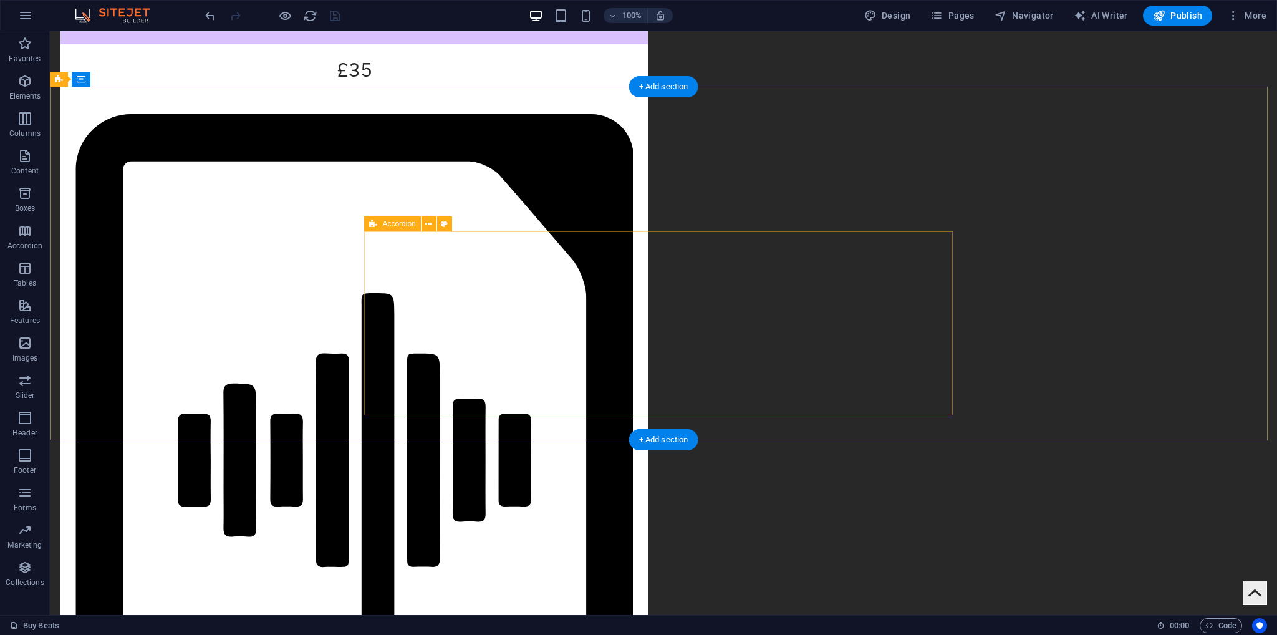
select select "rem"
select select "px"
select select "rem"
select select "px"
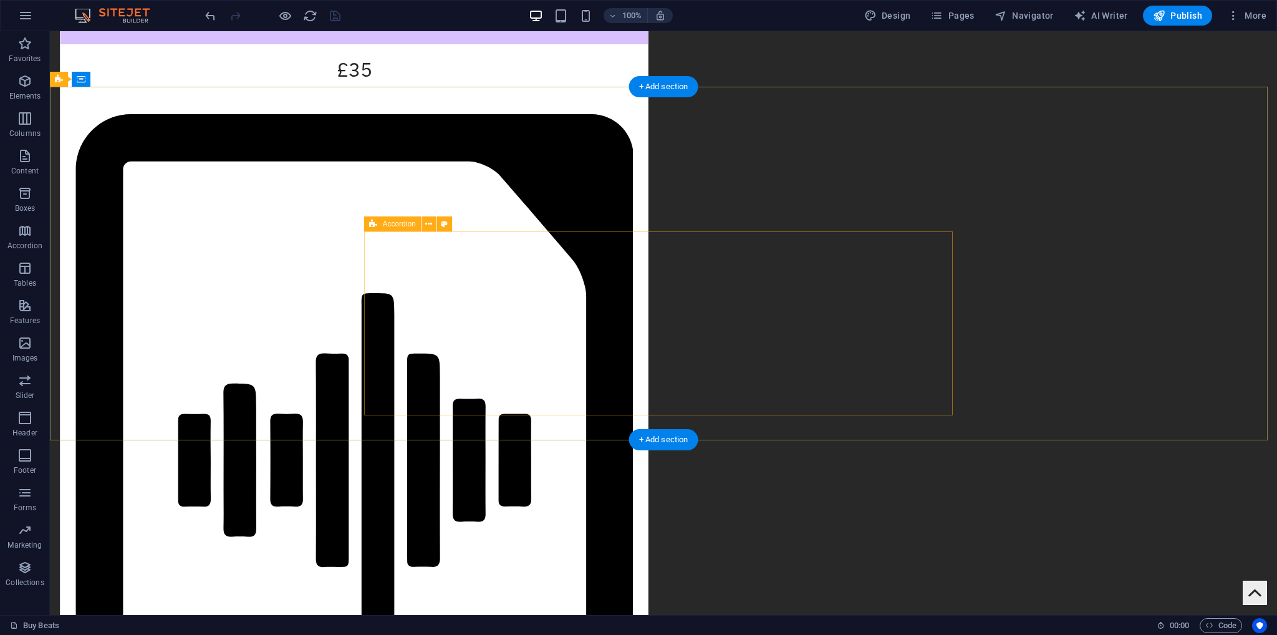
select select "px"
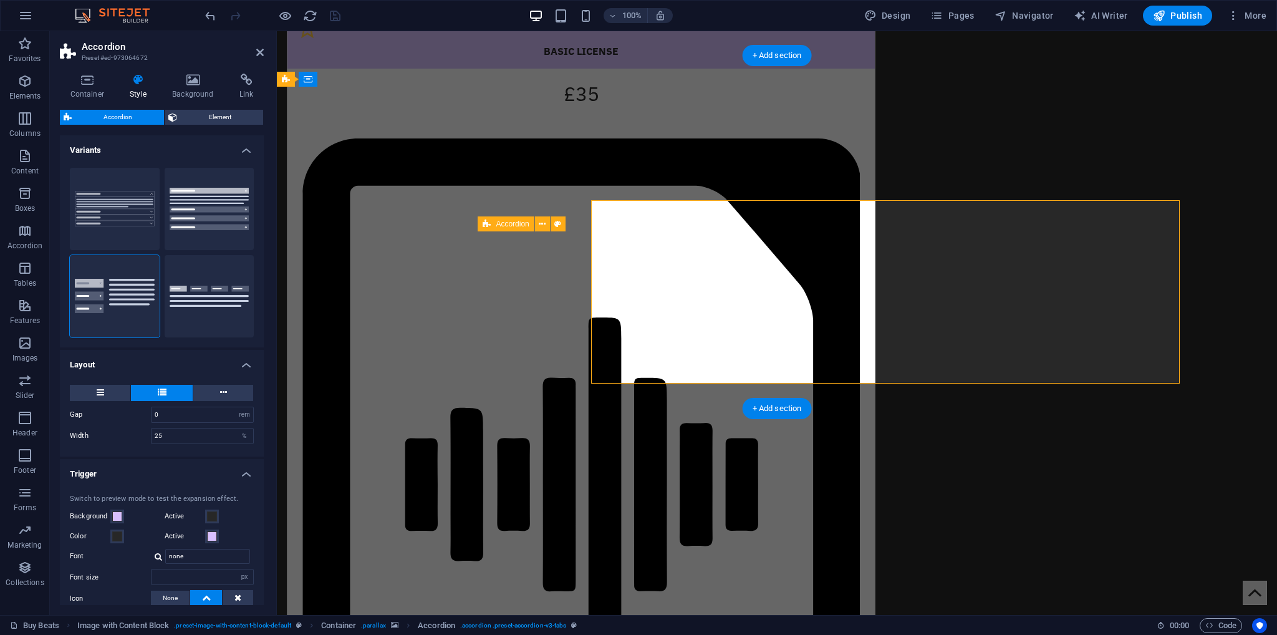
scroll to position [1839, 0]
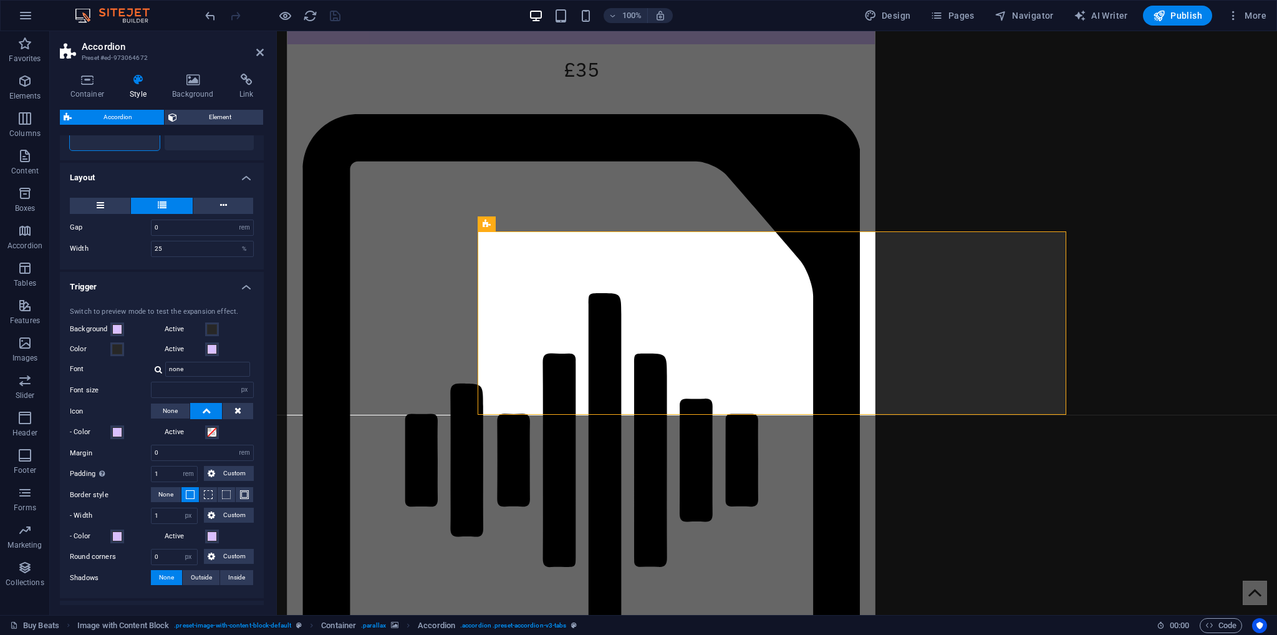
scroll to position [249, 0]
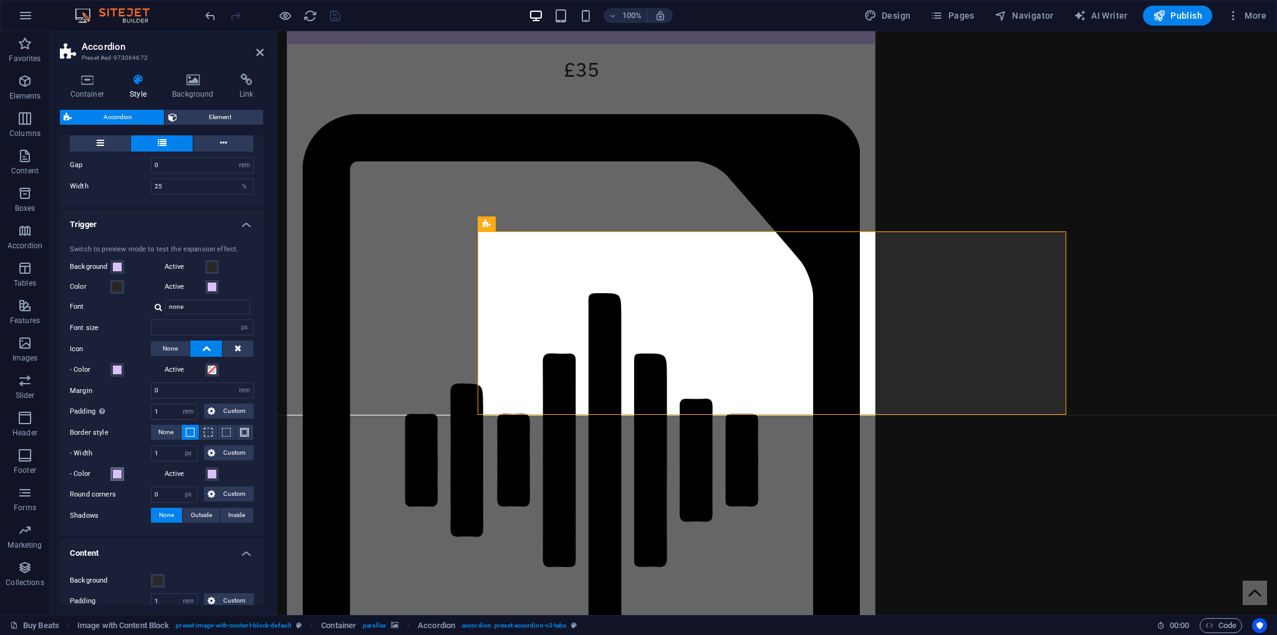
click at [118, 471] on span at bounding box center [117, 474] width 10 height 10
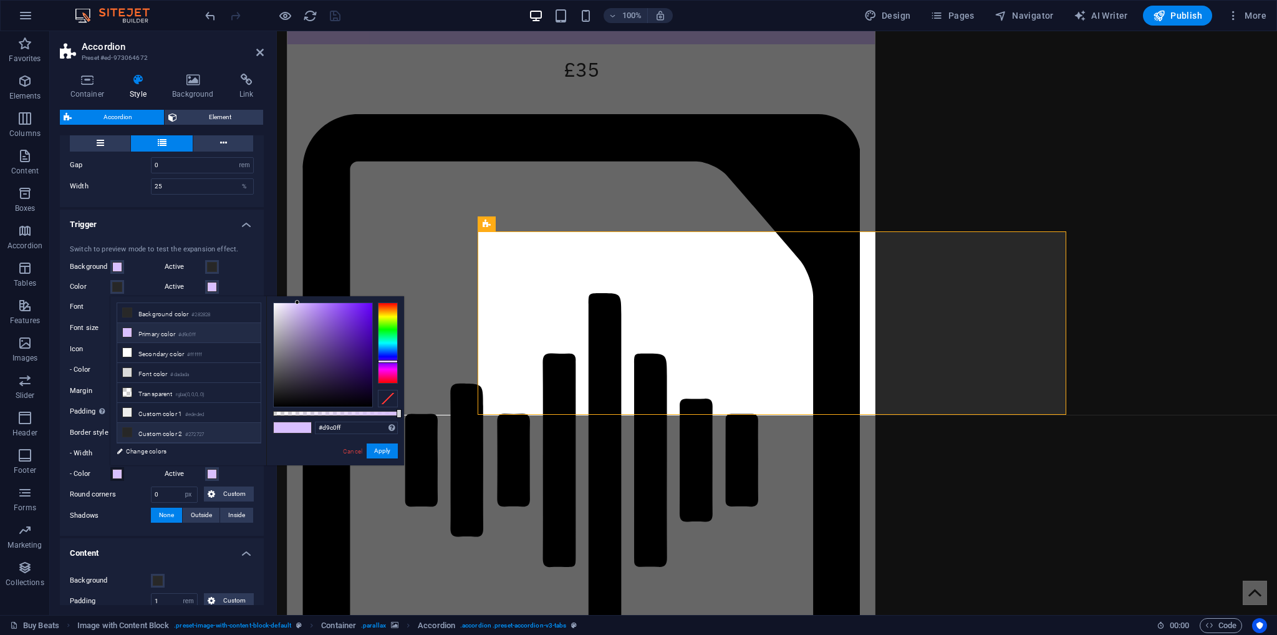
click at [176, 425] on li "Custom color 2 #272727" at bounding box center [188, 433] width 143 height 20
type input "#272727"
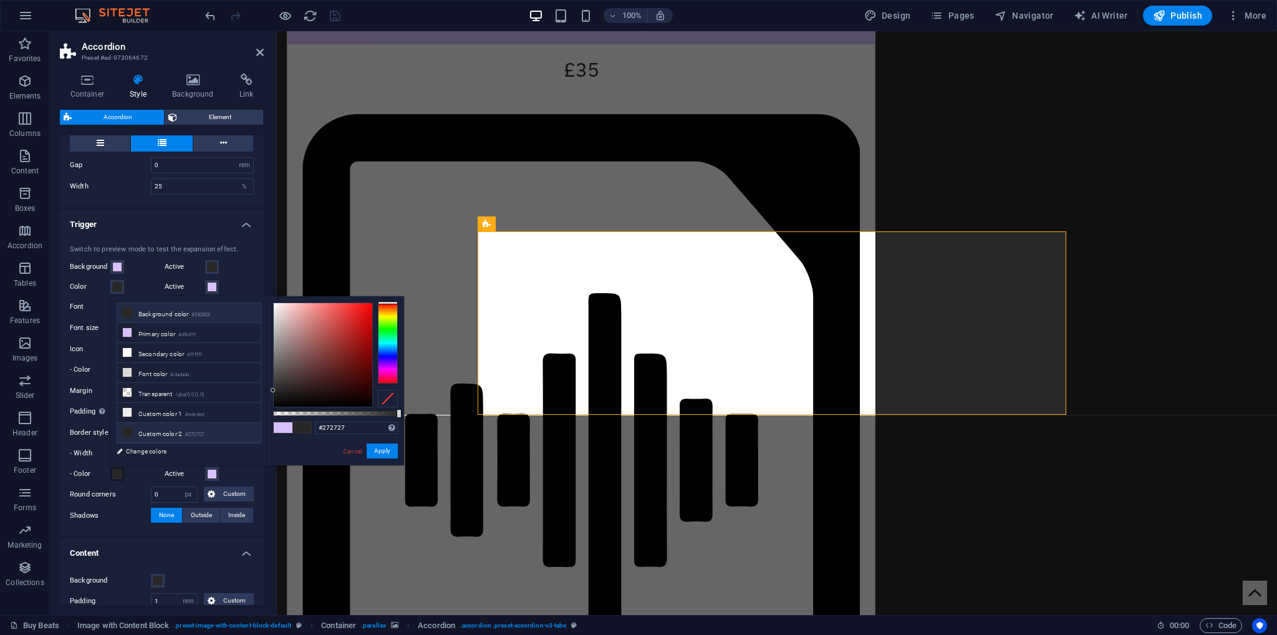
click at [186, 318] on li "Background color #282828" at bounding box center [188, 313] width 143 height 20
type input "#282828"
drag, startPoint x: 352, startPoint y: 420, endPoint x: 297, endPoint y: 420, distance: 55.5
click at [297, 420] on div "#282828 Supported formats #0852ed rgb(8, 82, 237) rgba(8, 82, 237, 90%) hsv(221…" at bounding box center [335, 471] width 138 height 350
click at [342, 431] on input "#282828" at bounding box center [356, 428] width 83 height 12
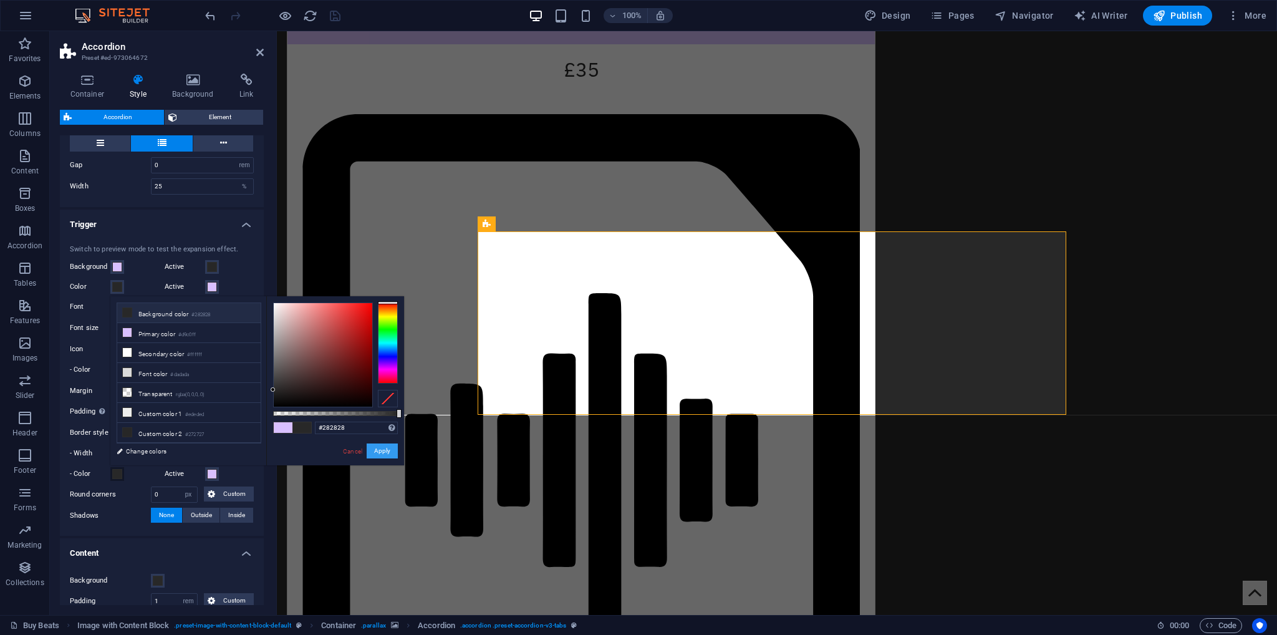
click at [384, 448] on button "Apply" at bounding box center [382, 450] width 31 height 15
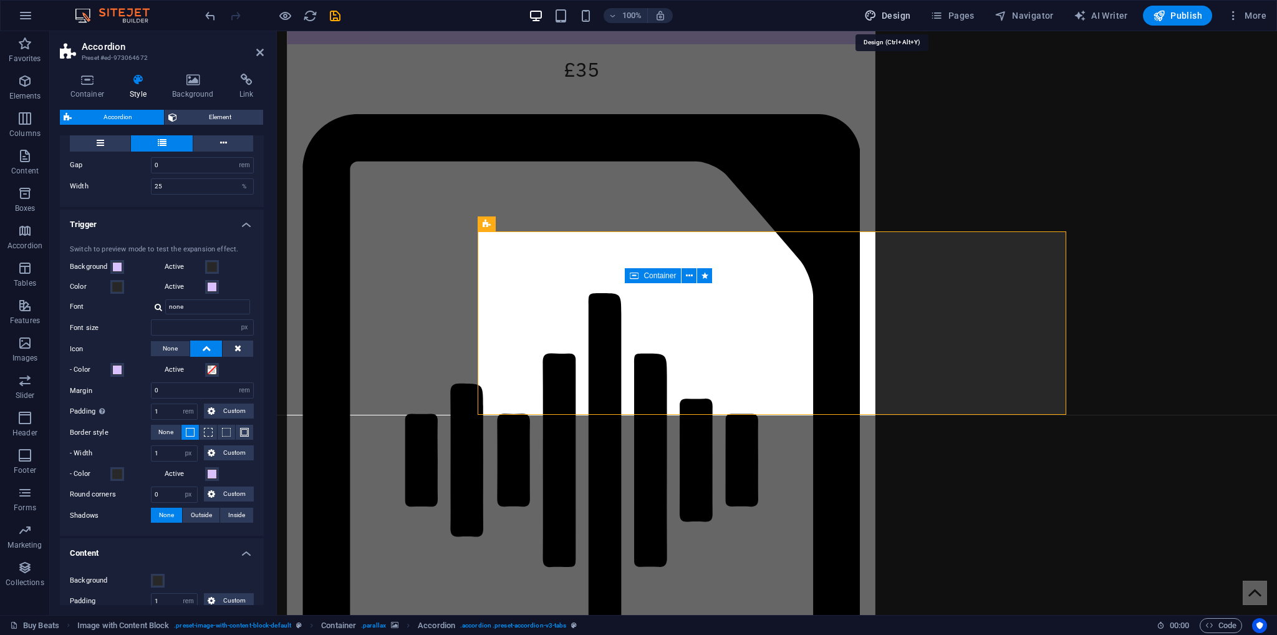
click at [905, 19] on span "Design" at bounding box center [887, 15] width 47 height 12
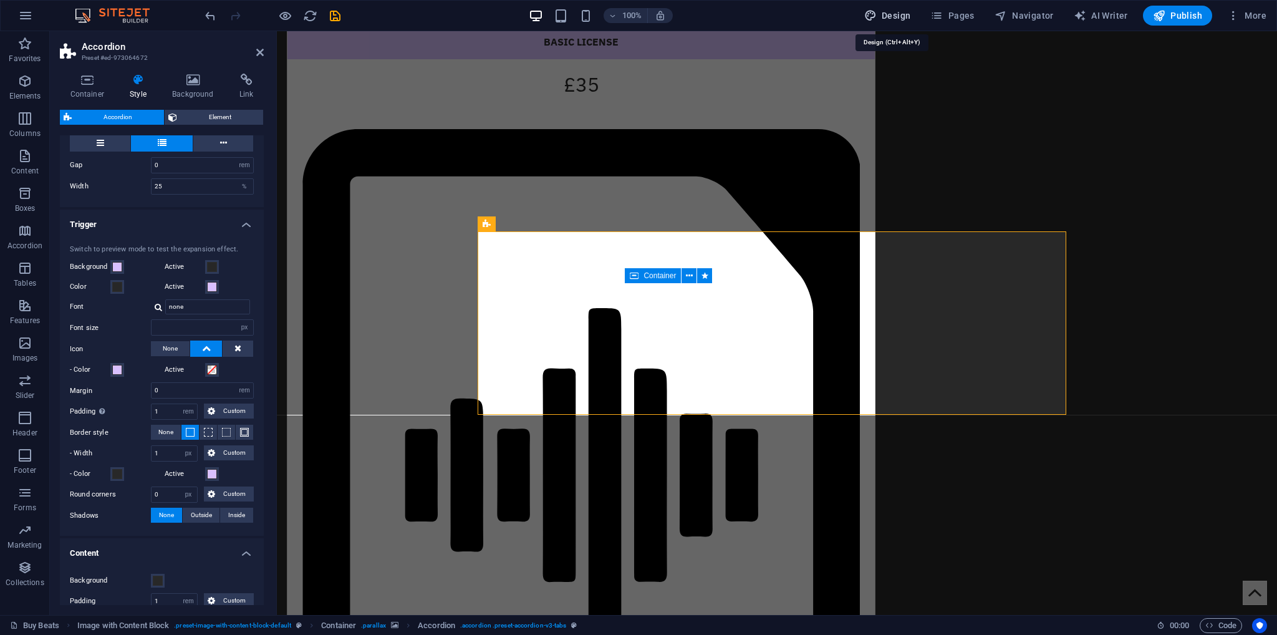
scroll to position [1925, 0]
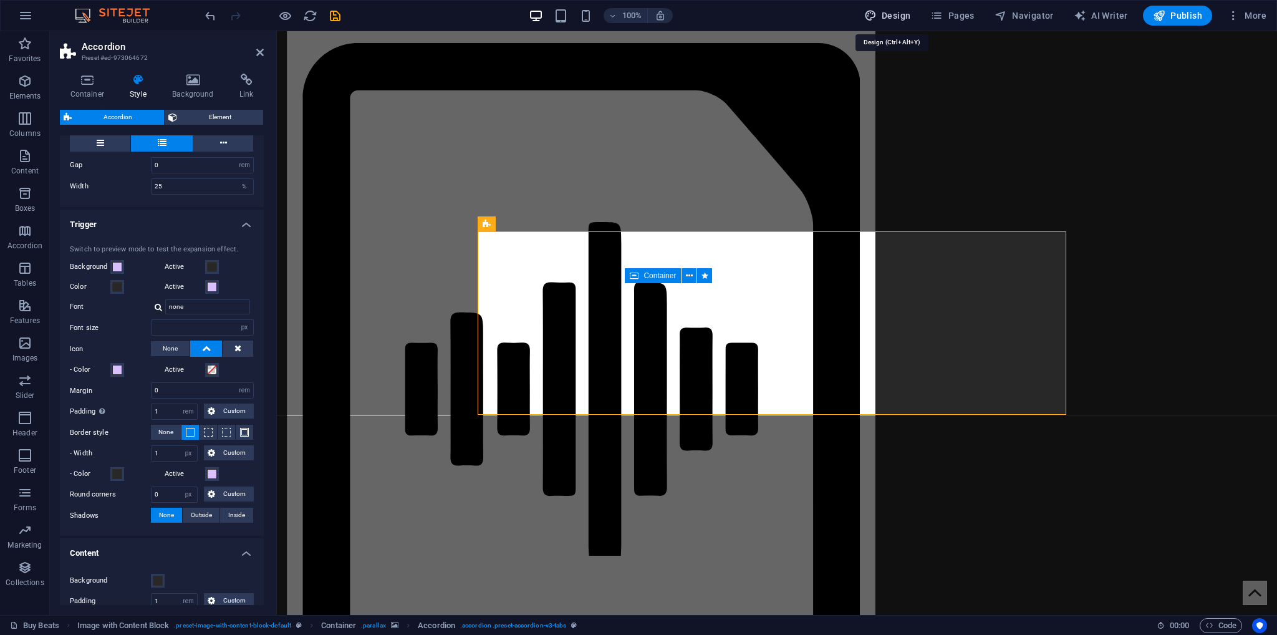
select select "px"
select select "400"
select select "px"
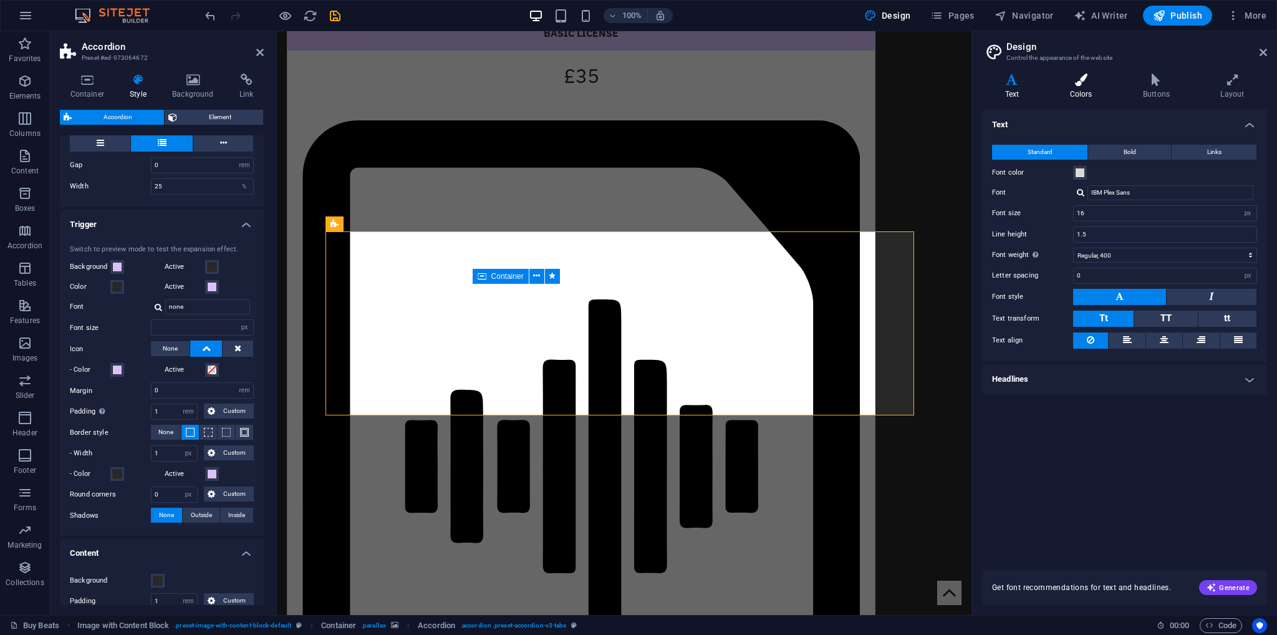
click at [1075, 91] on h4 "Colors" at bounding box center [1083, 87] width 73 height 26
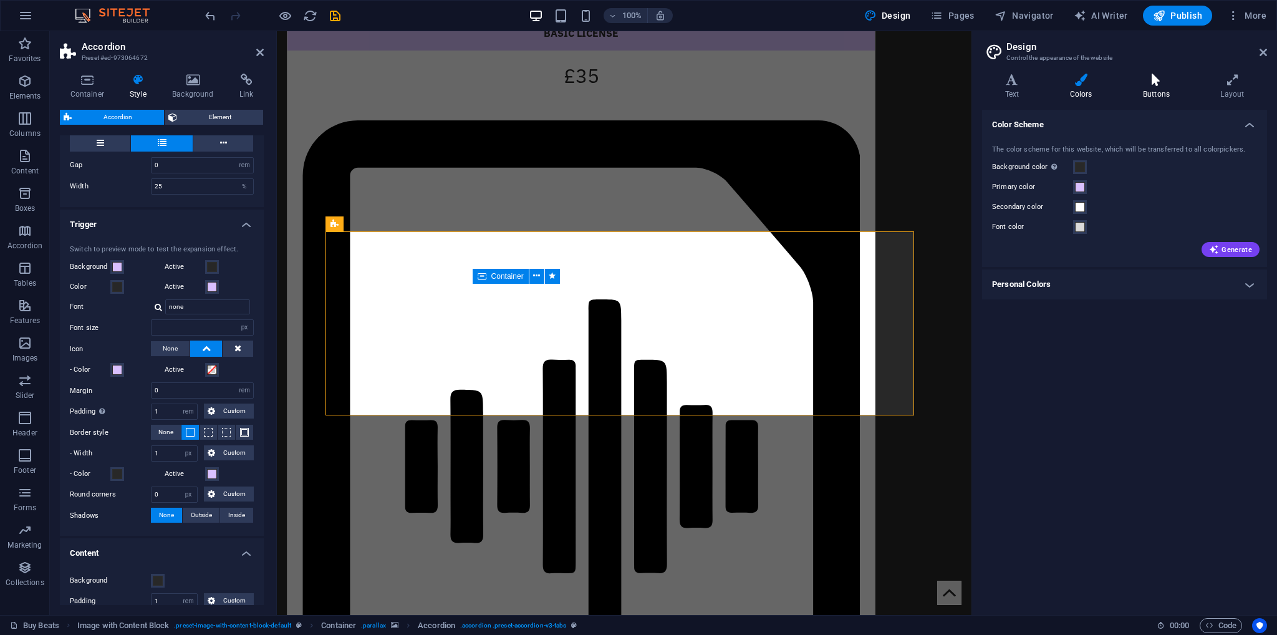
click at [1143, 79] on icon at bounding box center [1156, 80] width 72 height 12
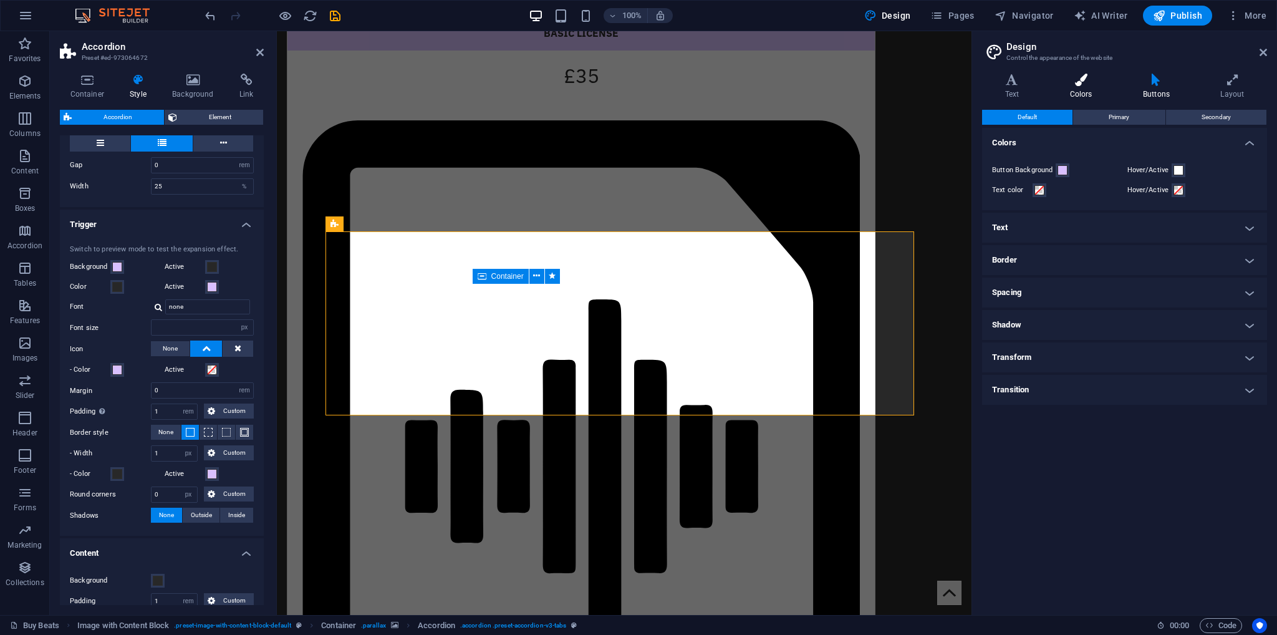
click at [1090, 85] on icon at bounding box center [1081, 80] width 68 height 12
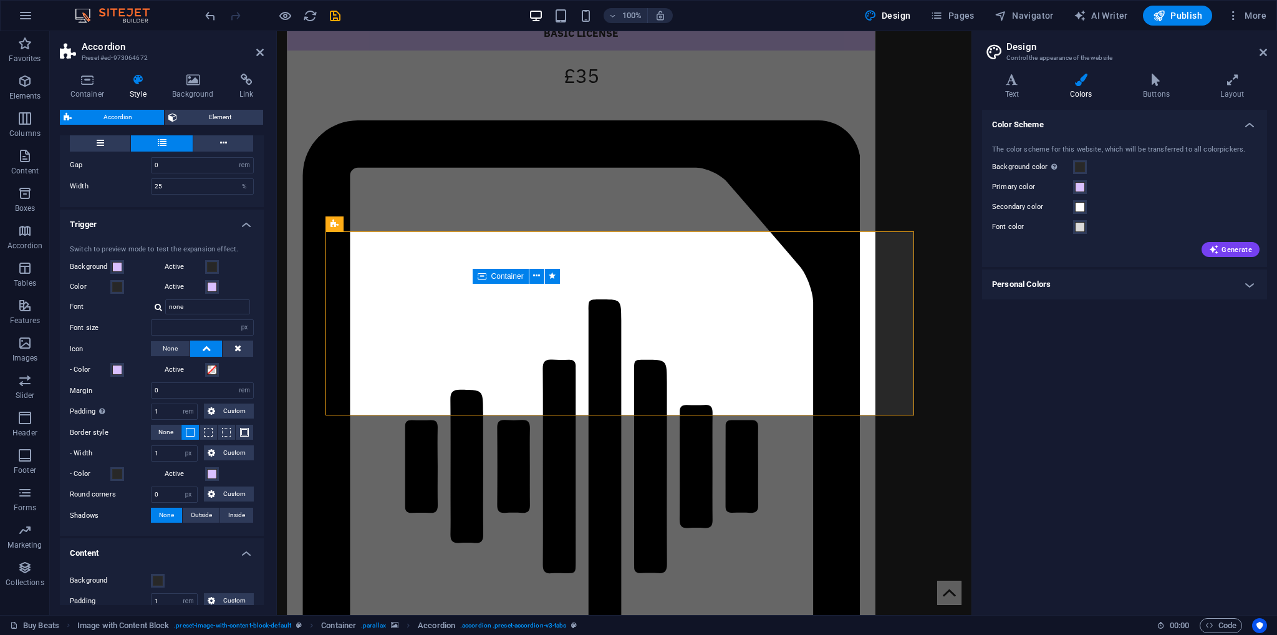
click at [1056, 284] on h4 "Personal Colors" at bounding box center [1124, 284] width 285 height 30
click at [1078, 337] on button "Custom color 2" at bounding box center [1080, 332] width 14 height 14
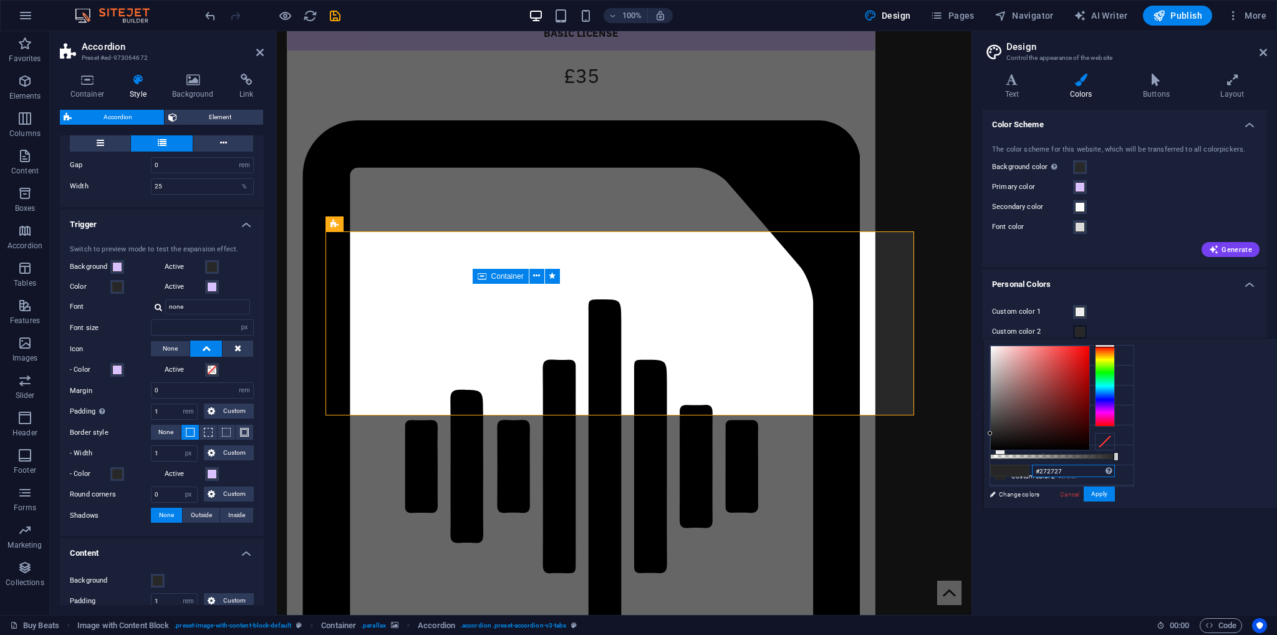
click at [1115, 470] on input "#272727" at bounding box center [1073, 471] width 83 height 12
paste input "82828"
type input "#282828"
click at [1115, 492] on button "Apply" at bounding box center [1099, 493] width 31 height 15
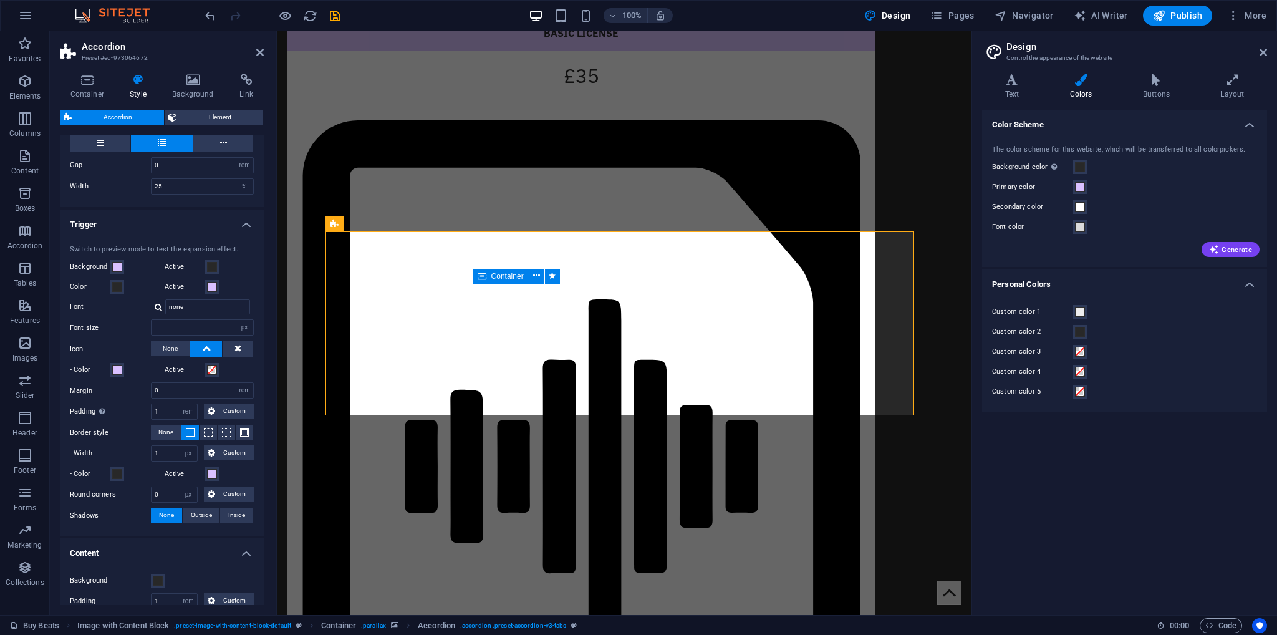
click at [1129, 475] on div "Color Scheme The color scheme for this website, which will be transferred to al…" at bounding box center [1124, 357] width 285 height 495
click at [1262, 53] on icon at bounding box center [1263, 52] width 7 height 10
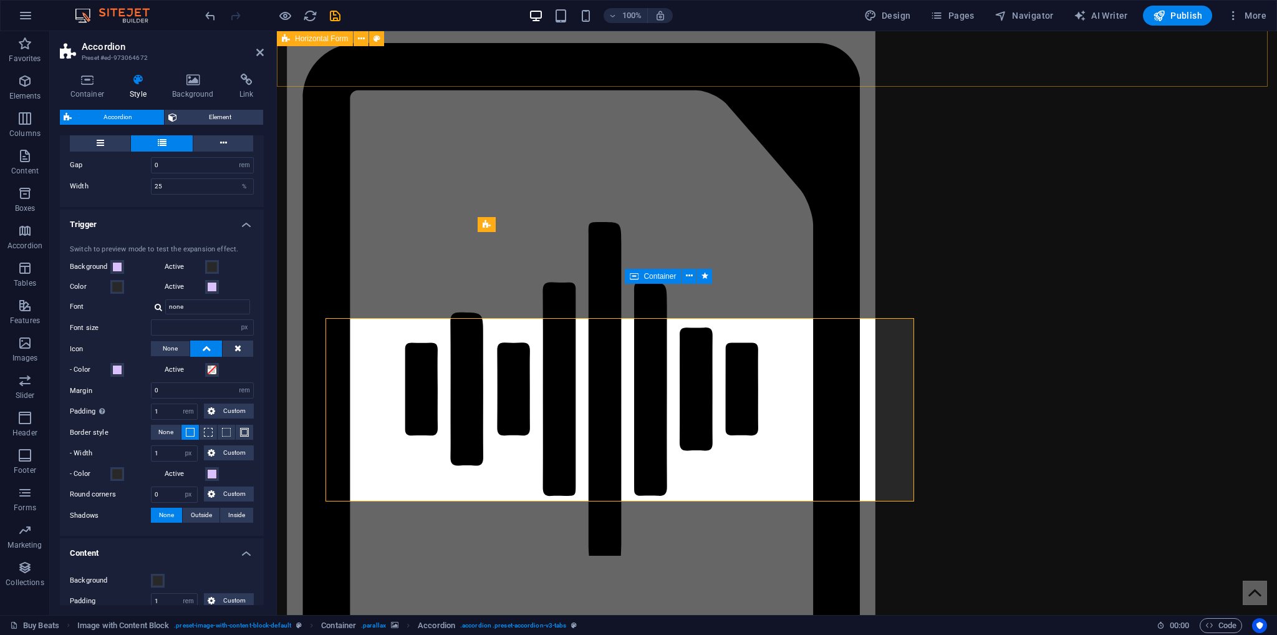
scroll to position [1839, 0]
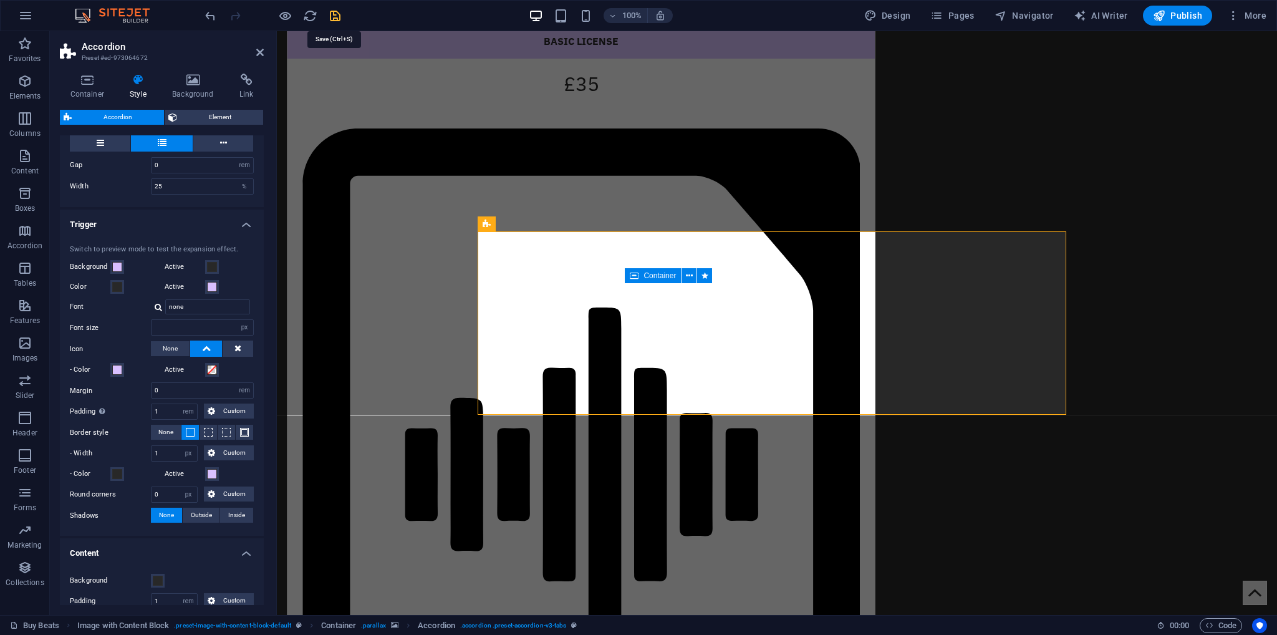
click at [332, 14] on icon "save" at bounding box center [335, 16] width 14 height 14
checkbox input "false"
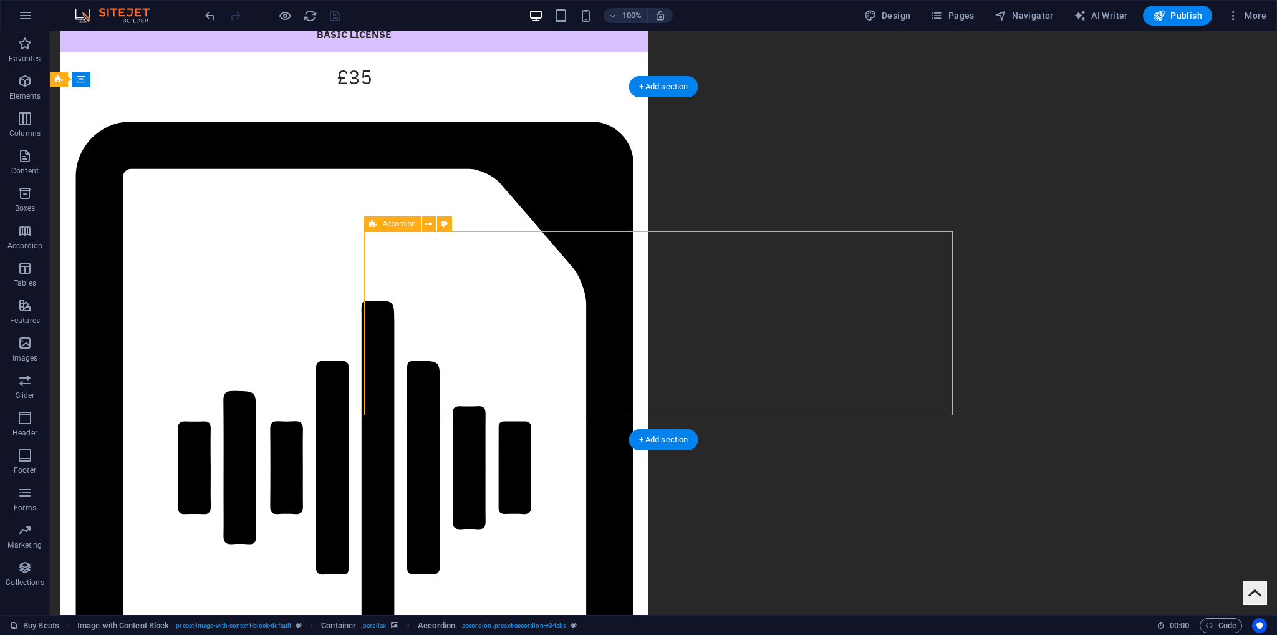
scroll to position [1839, 0]
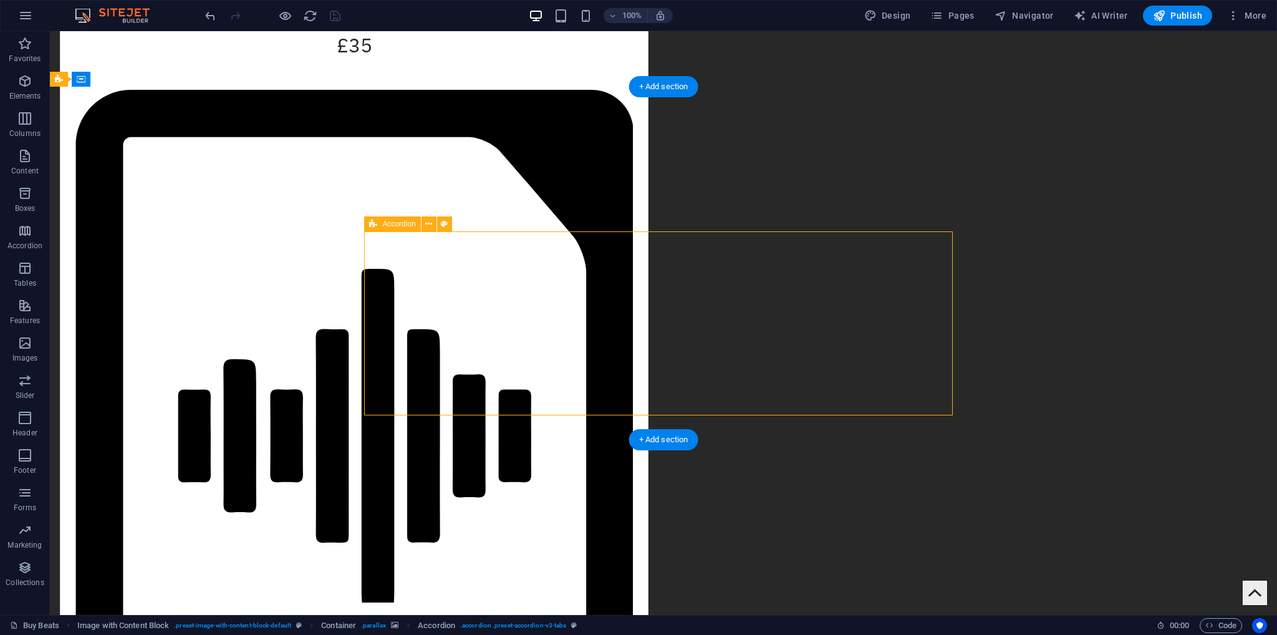
select select "rem"
select select "px"
select select "rem"
select select "px"
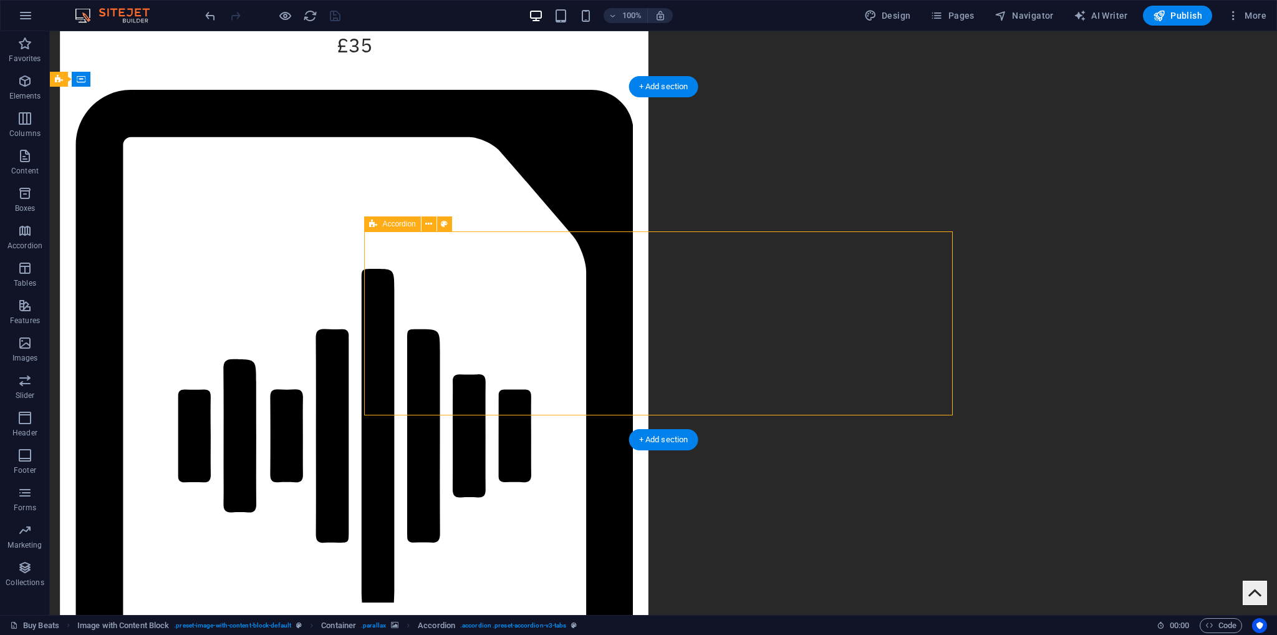
select select "px"
select select "rem"
select select "px"
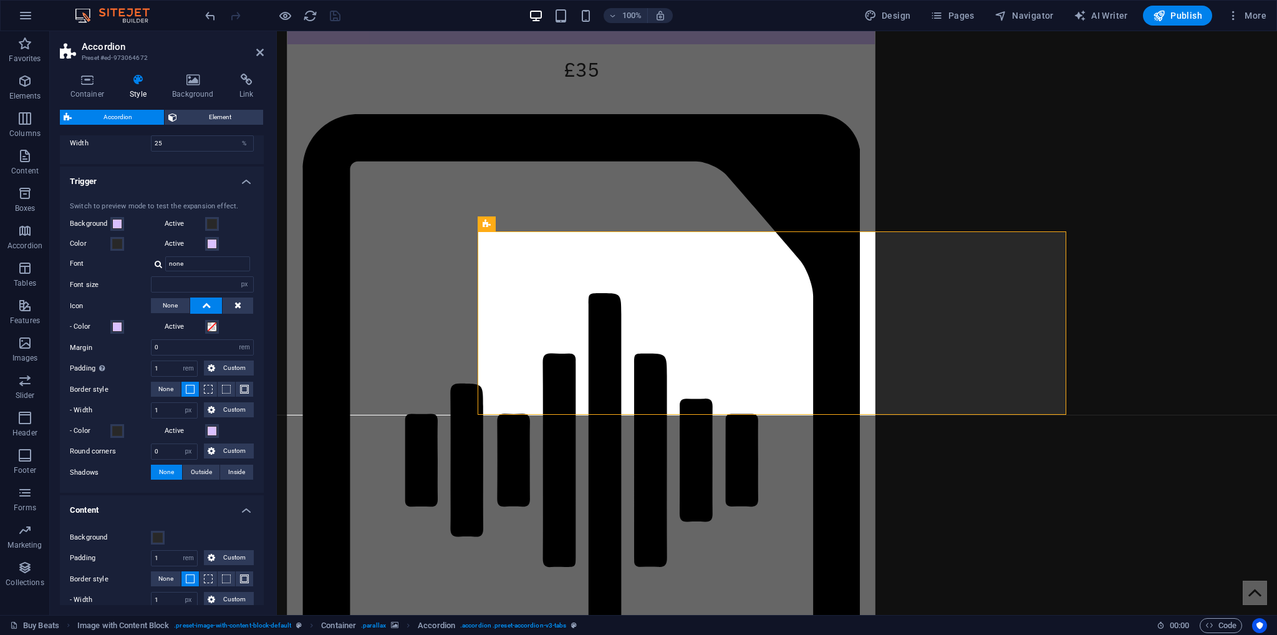
scroll to position [249, 0]
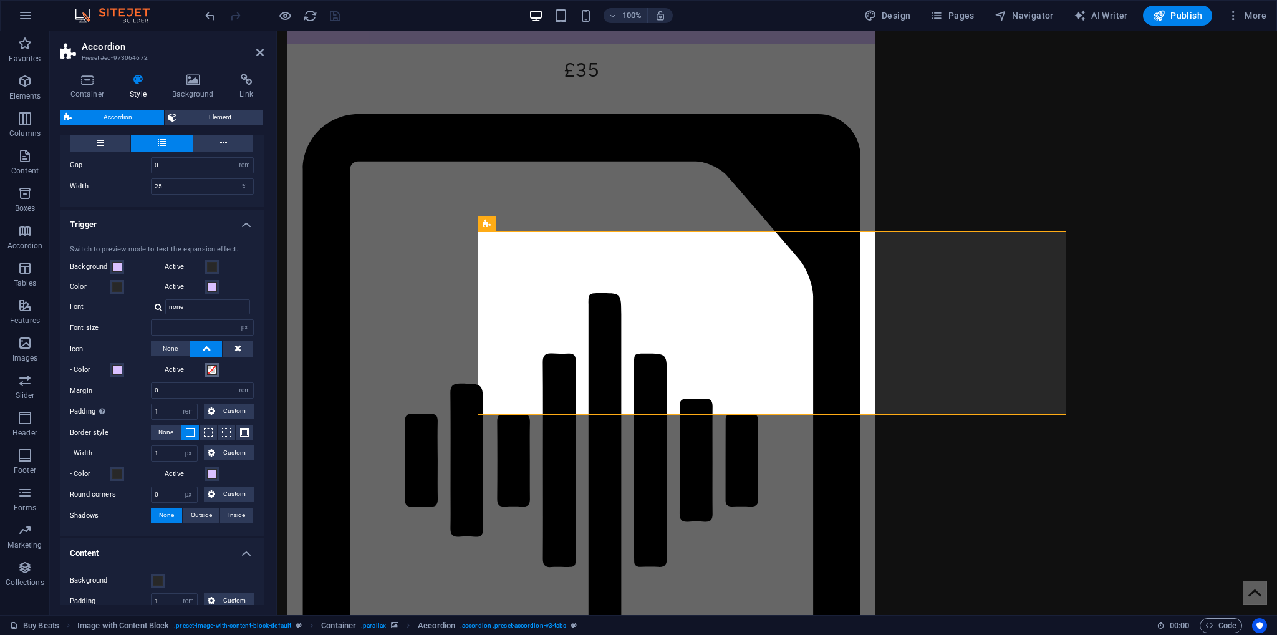
click at [210, 367] on span at bounding box center [212, 370] width 10 height 10
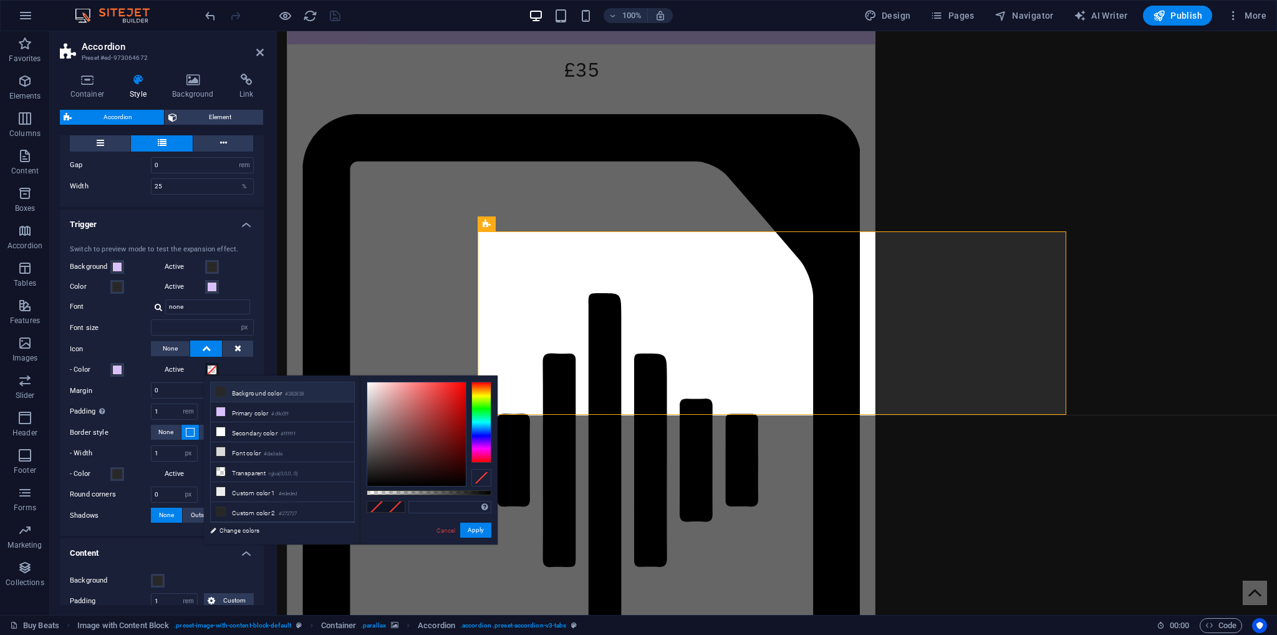
click at [263, 395] on li "Background color #282828" at bounding box center [282, 392] width 143 height 20
type input "#282828"
drag, startPoint x: 243, startPoint y: 413, endPoint x: 251, endPoint y: 413, distance: 7.5
click at [243, 413] on li "Primary color #d9c0ff" at bounding box center [282, 412] width 143 height 20
type input "#d9c0ff"
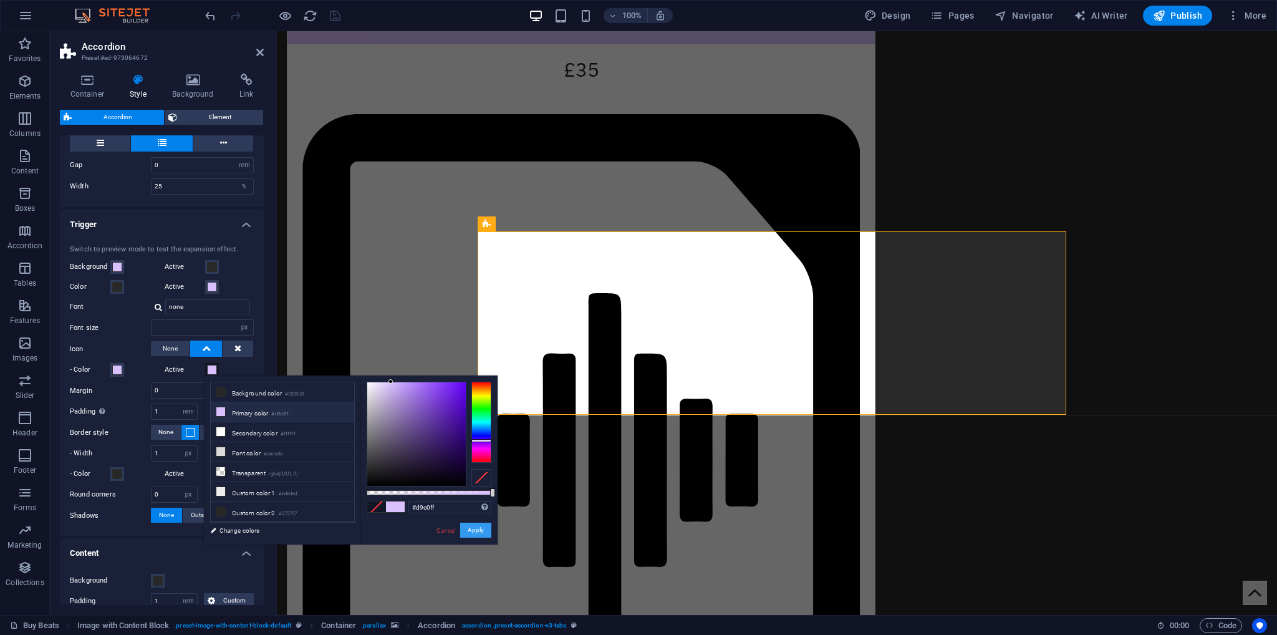
click at [471, 531] on button "Apply" at bounding box center [475, 530] width 31 height 15
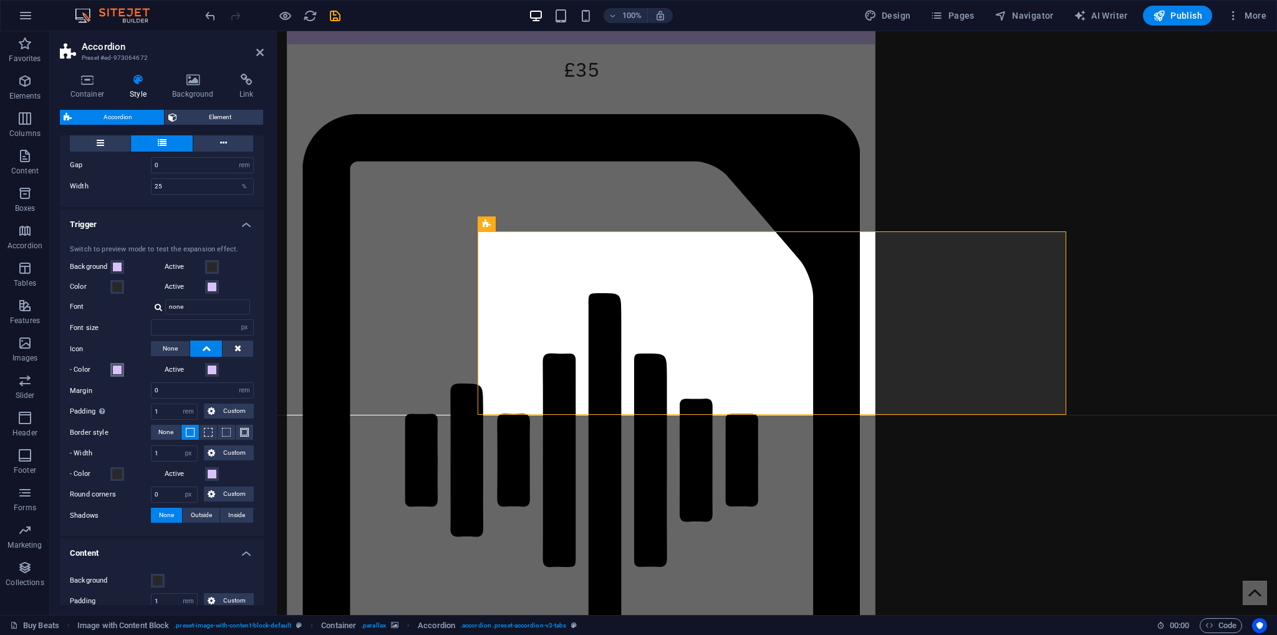
click at [112, 370] on span at bounding box center [117, 370] width 10 height 10
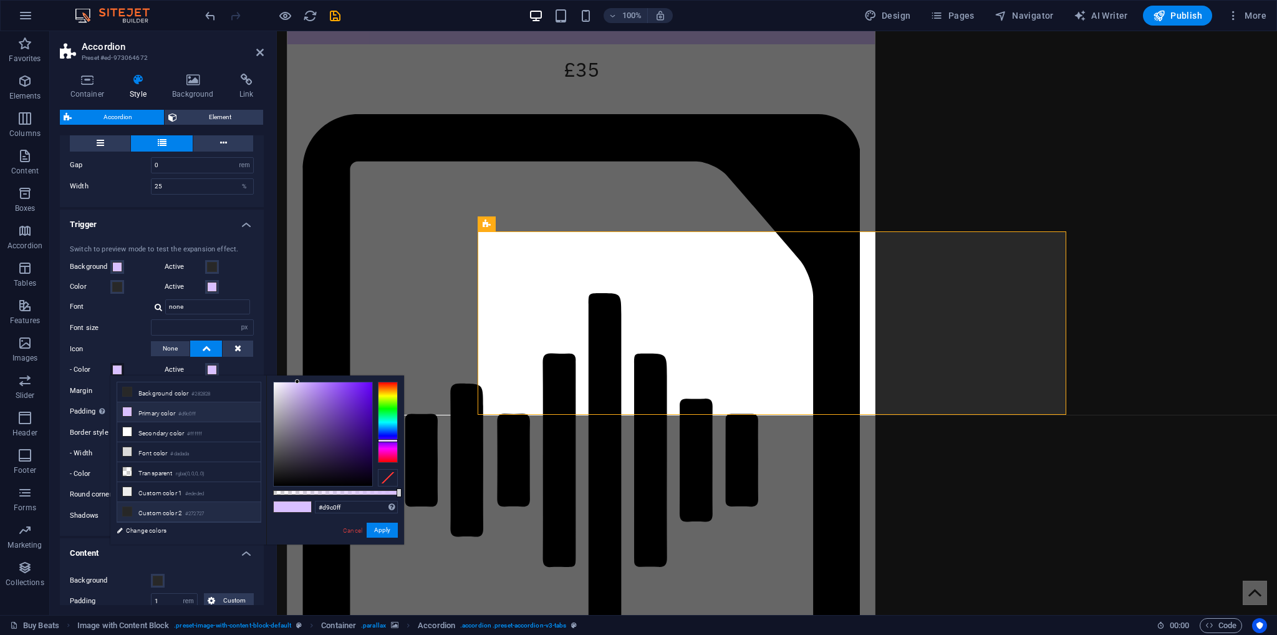
drag, startPoint x: 186, startPoint y: 507, endPoint x: 208, endPoint y: 508, distance: 21.2
click at [187, 507] on li "Custom color 2 #272727" at bounding box center [188, 512] width 143 height 20
type input "#272727"
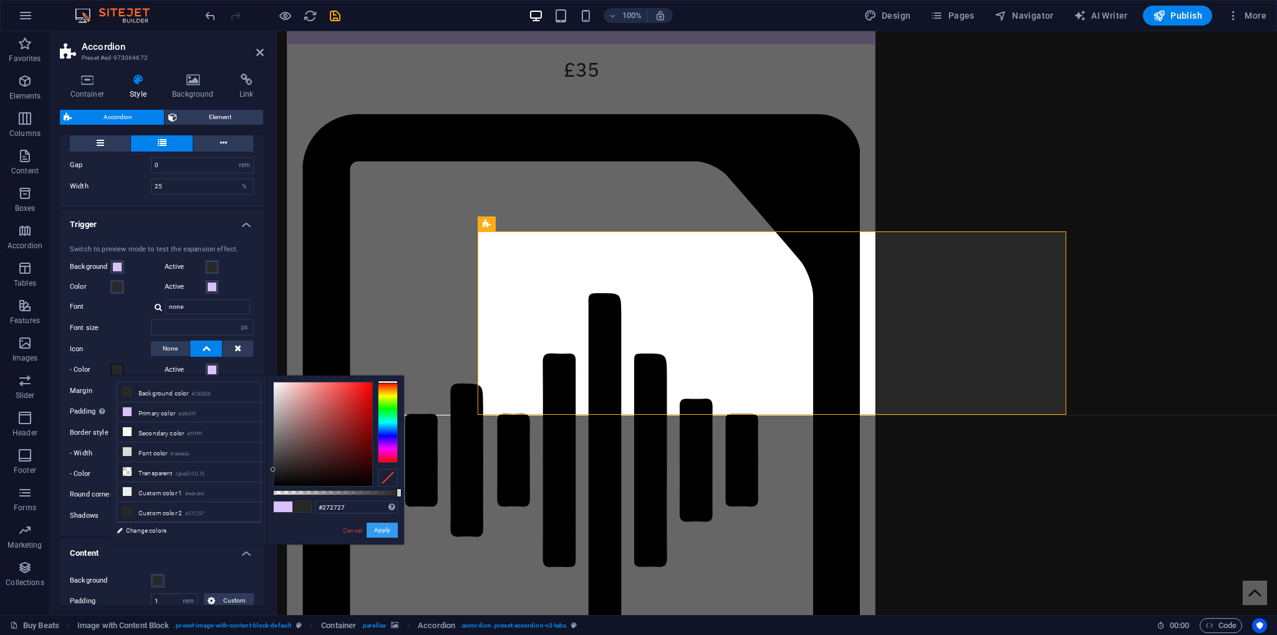
click at [377, 531] on button "Apply" at bounding box center [382, 530] width 31 height 15
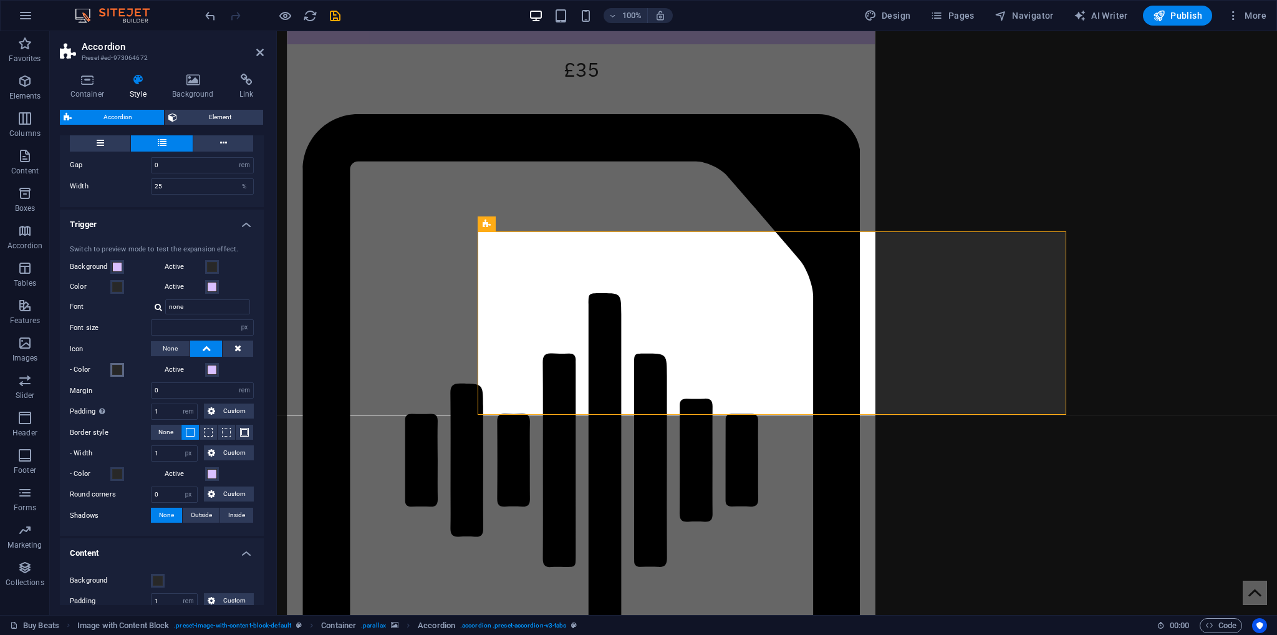
click at [115, 371] on span at bounding box center [117, 370] width 10 height 10
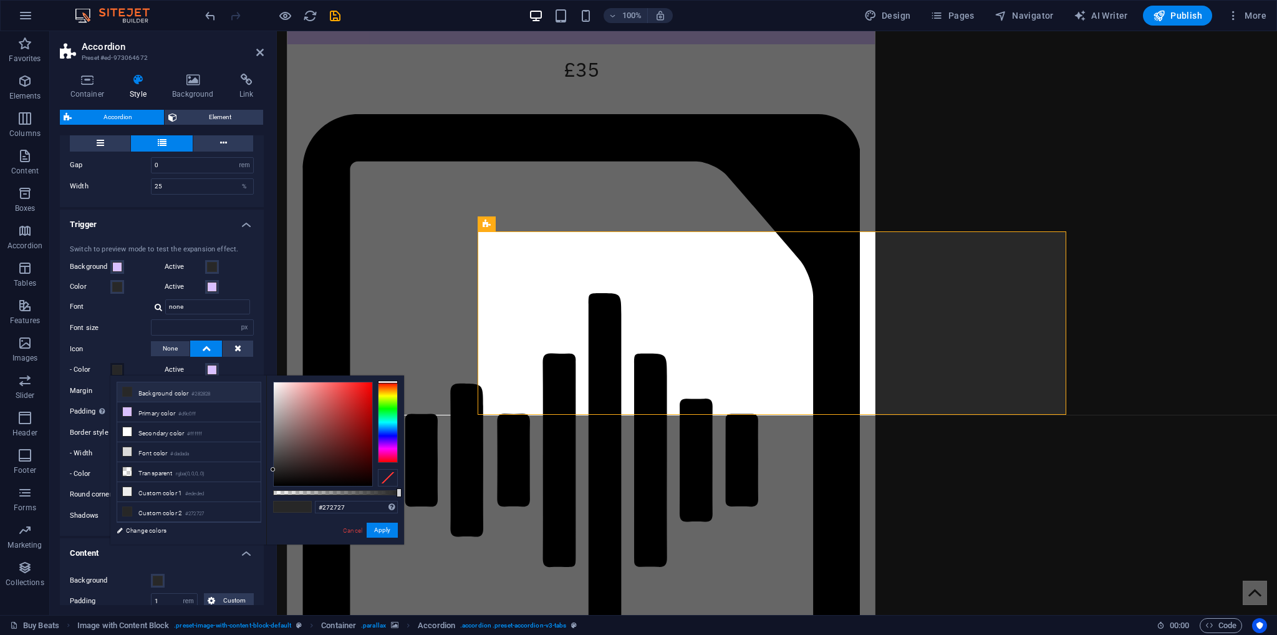
click at [173, 392] on li "Background color #282828" at bounding box center [188, 392] width 143 height 20
click at [197, 510] on small "#272727" at bounding box center [194, 514] width 19 height 9
type input "#272727"
click at [379, 526] on button "Apply" at bounding box center [382, 530] width 31 height 15
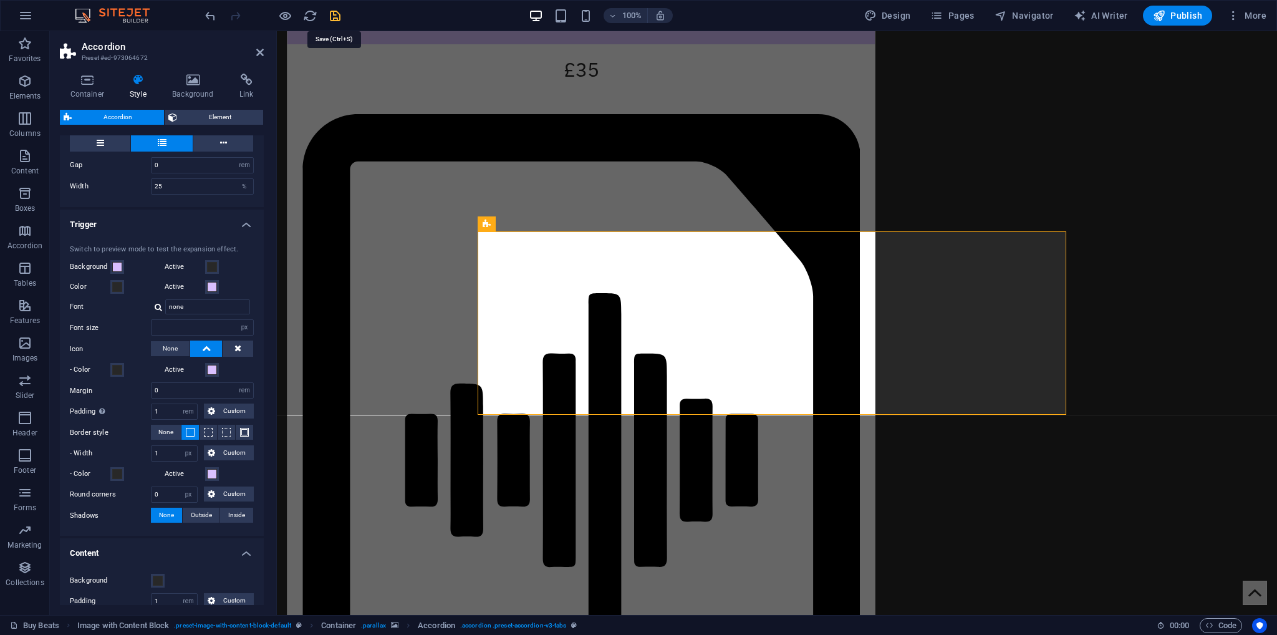
click at [338, 16] on icon "save" at bounding box center [335, 16] width 14 height 14
checkbox input "false"
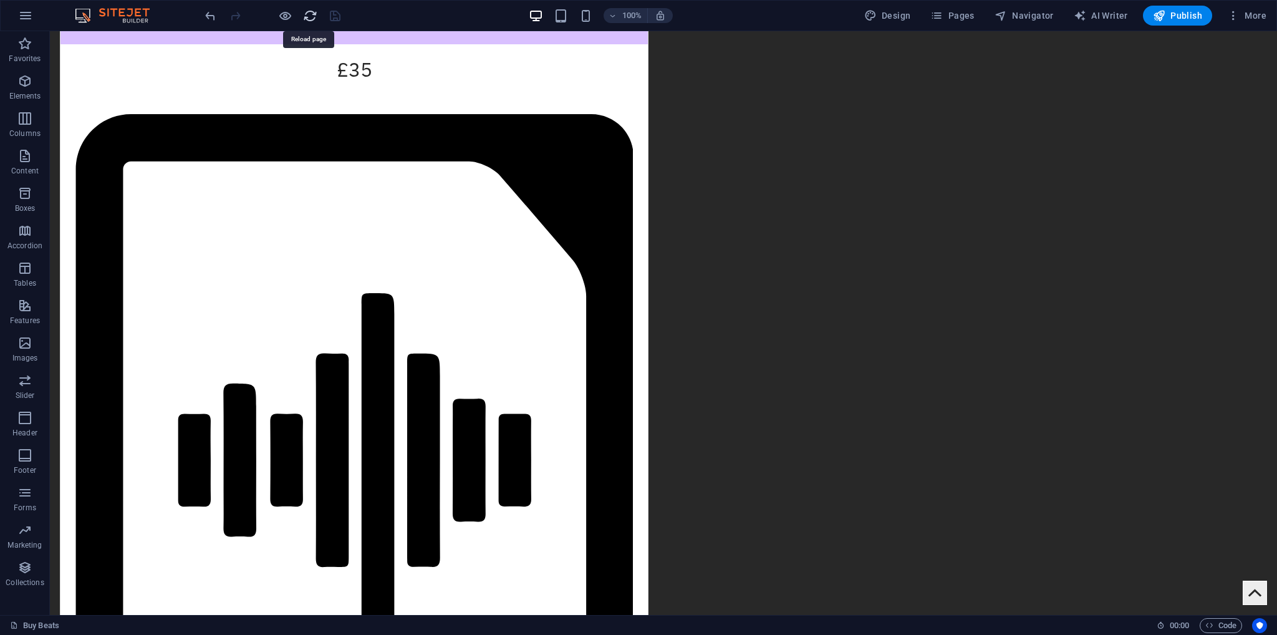
click at [307, 13] on icon "reload" at bounding box center [310, 16] width 14 height 14
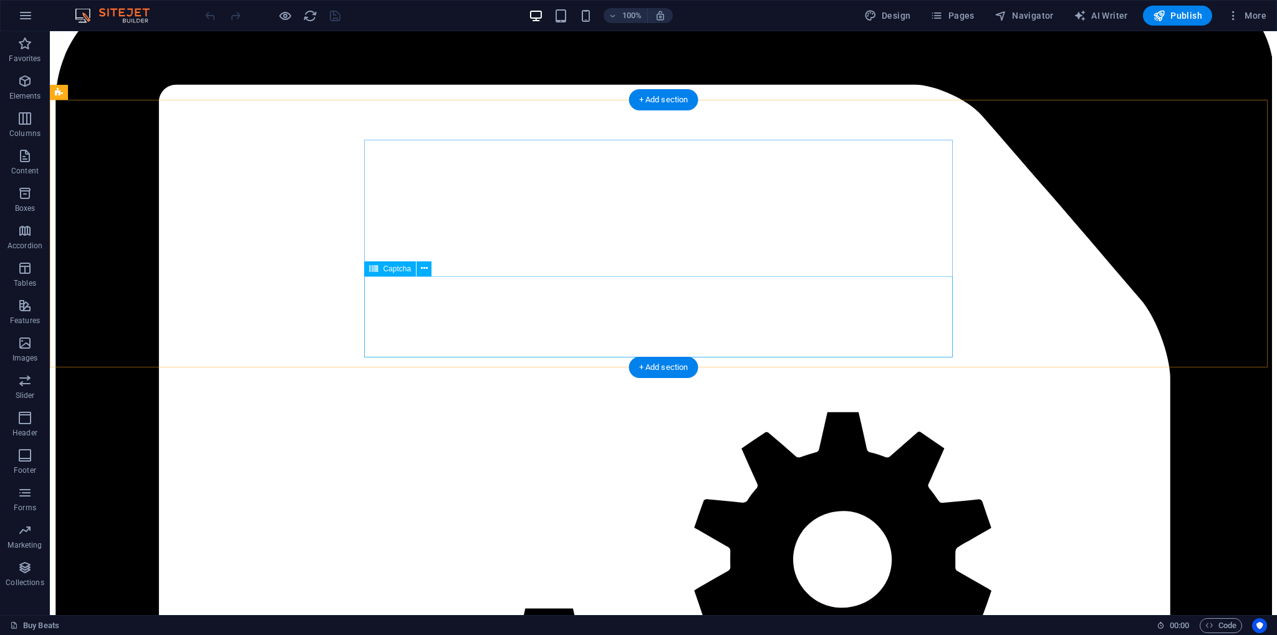
scroll to position [1871, 0]
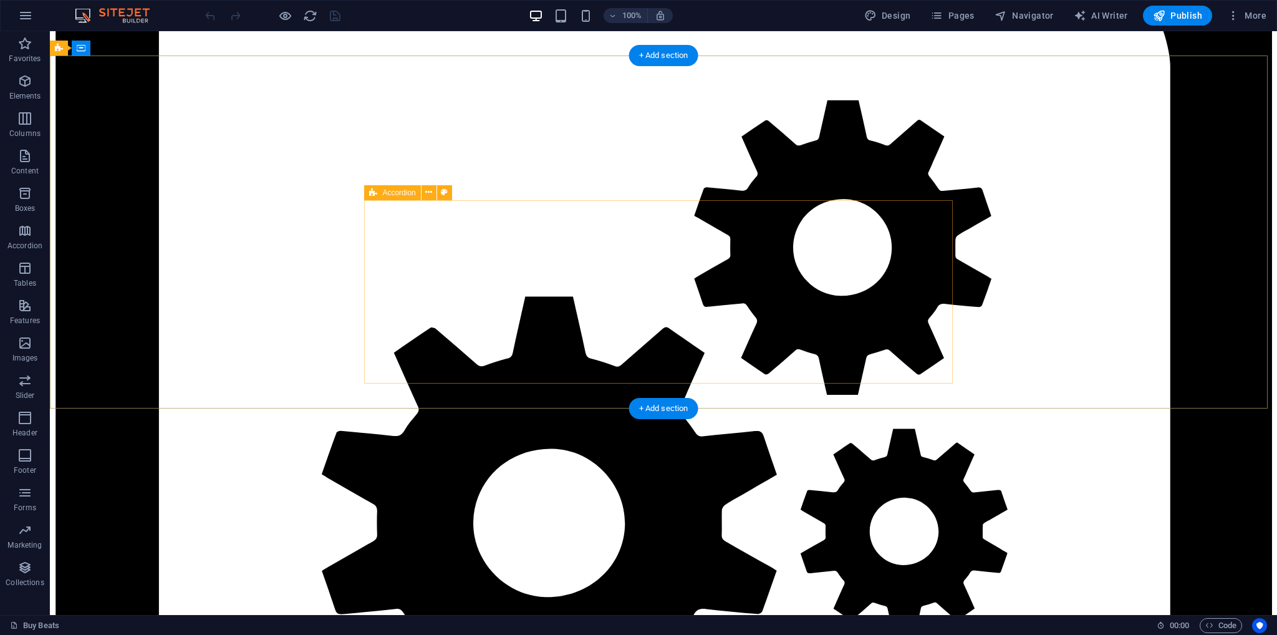
drag, startPoint x: 457, startPoint y: 376, endPoint x: 230, endPoint y: 375, distance: 227.0
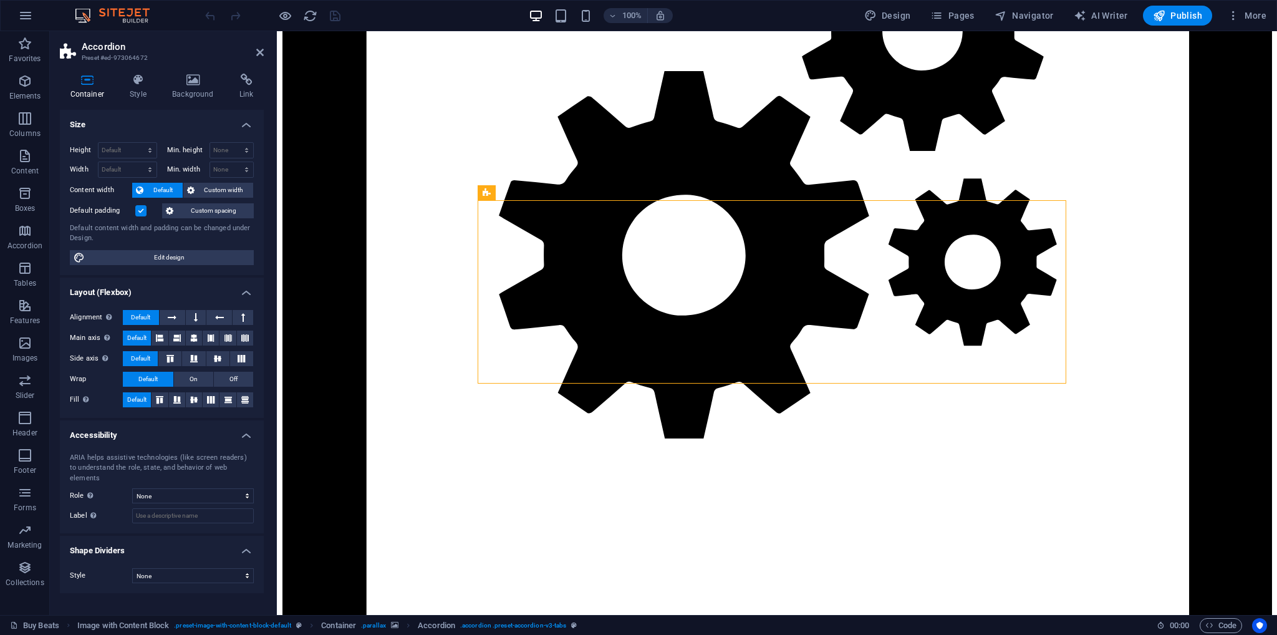
scroll to position [1902, 0]
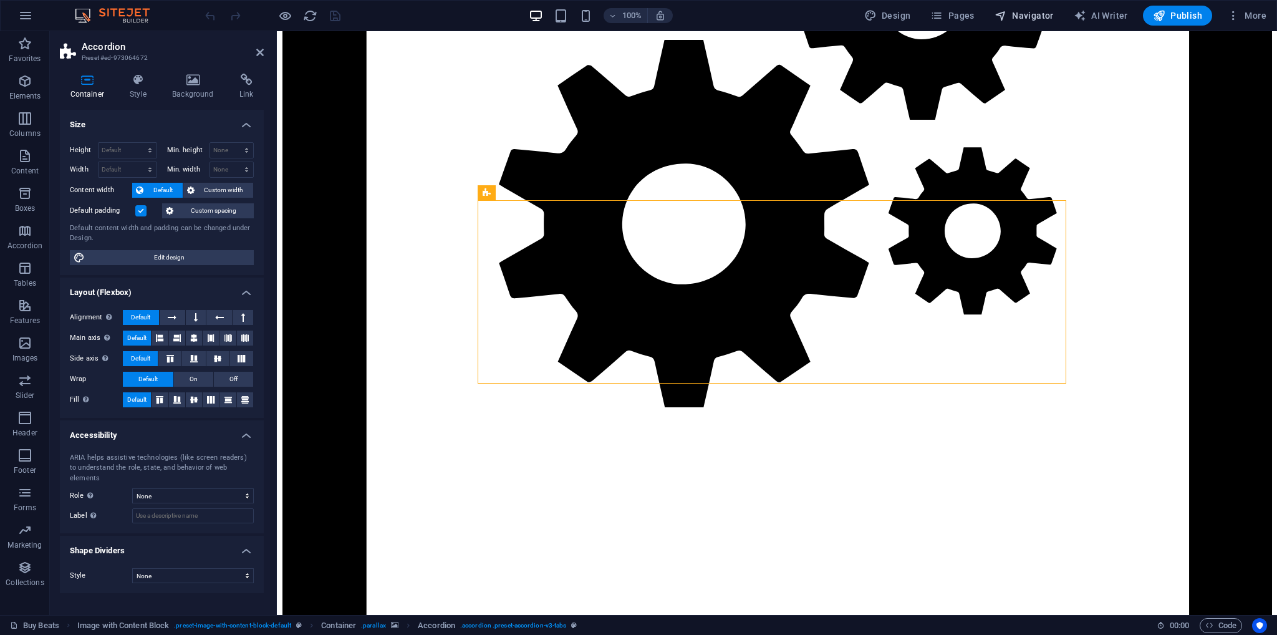
click at [1039, 15] on span "Navigator" at bounding box center [1024, 15] width 59 height 12
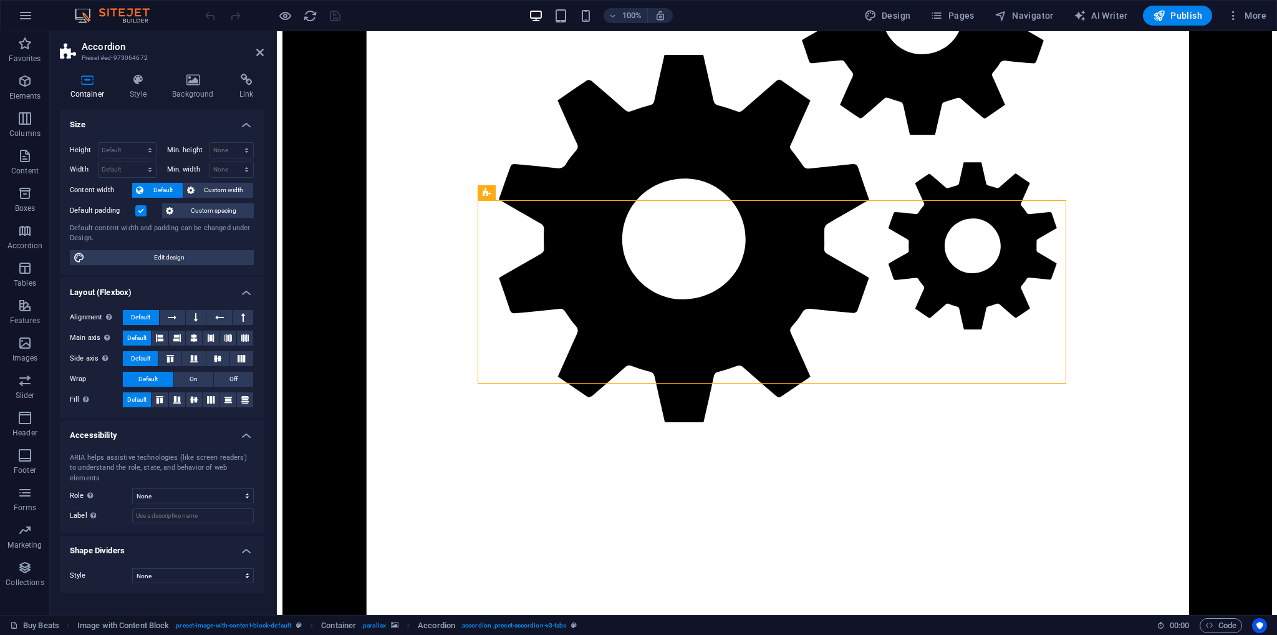
scroll to position [1989, 0]
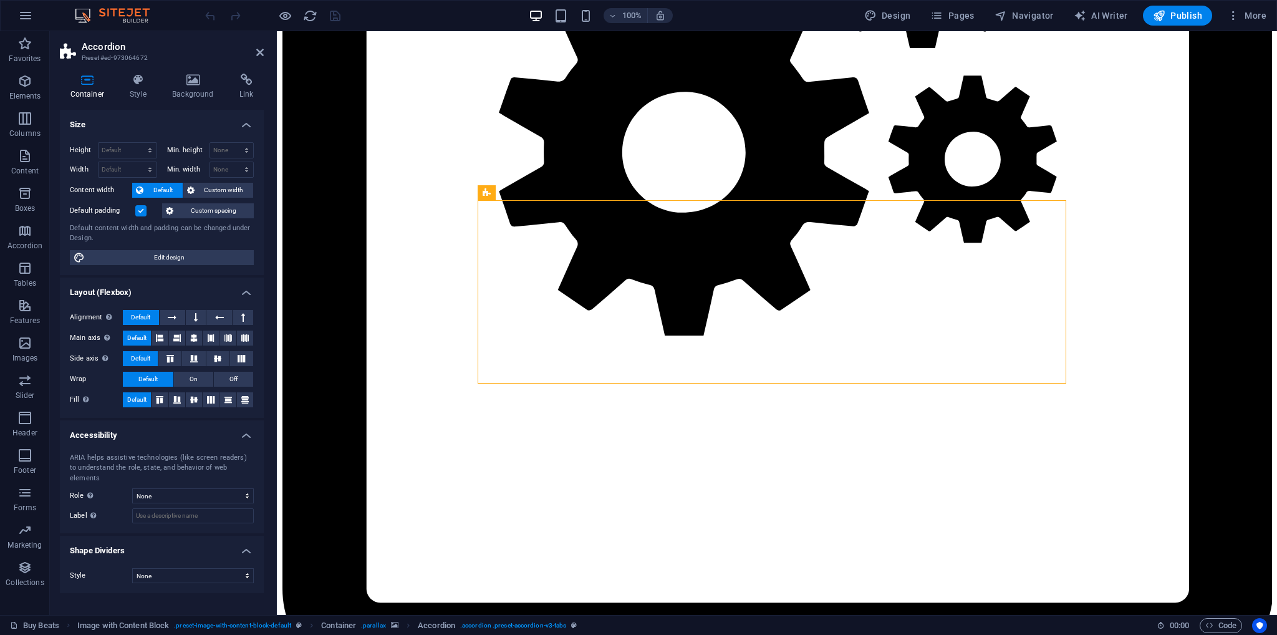
select select "17388613-en"
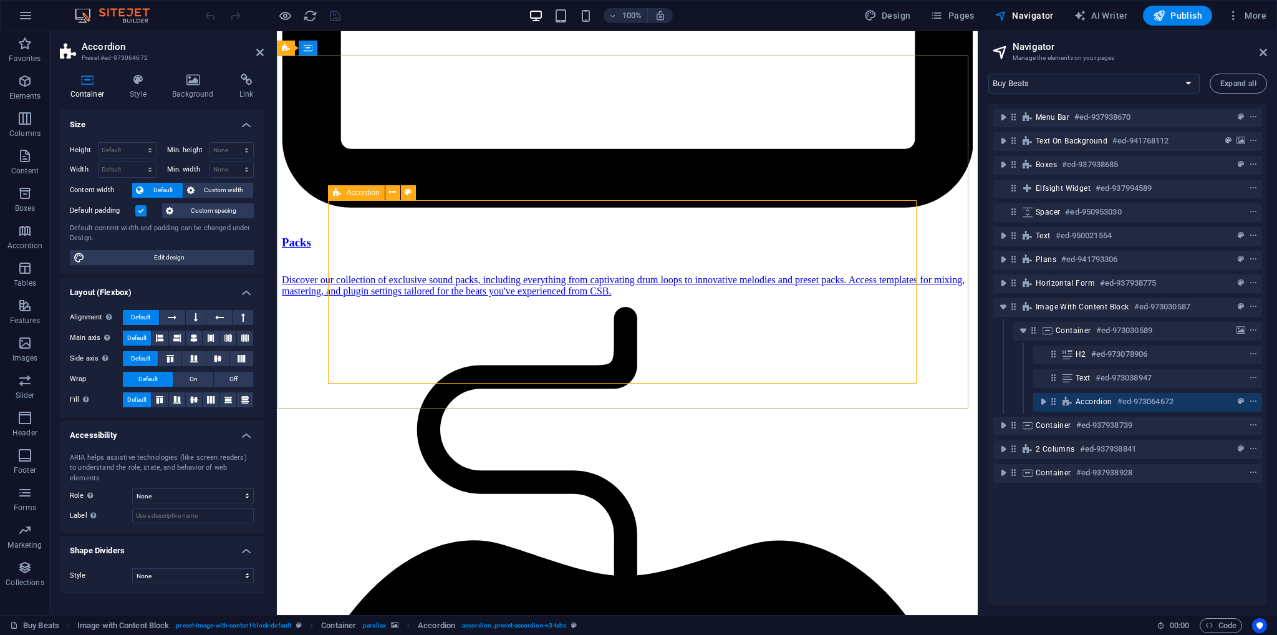
click at [1111, 400] on span "Accordion" at bounding box center [1094, 402] width 37 height 10
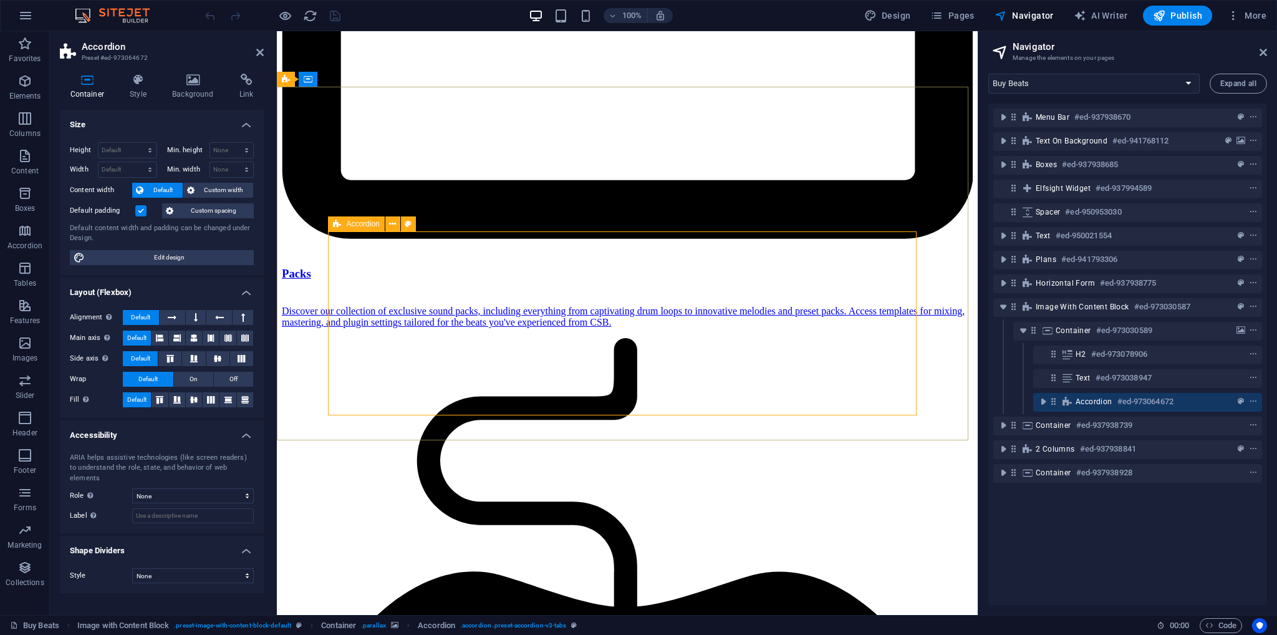
click at [1111, 400] on span "Accordion" at bounding box center [1094, 402] width 37 height 10
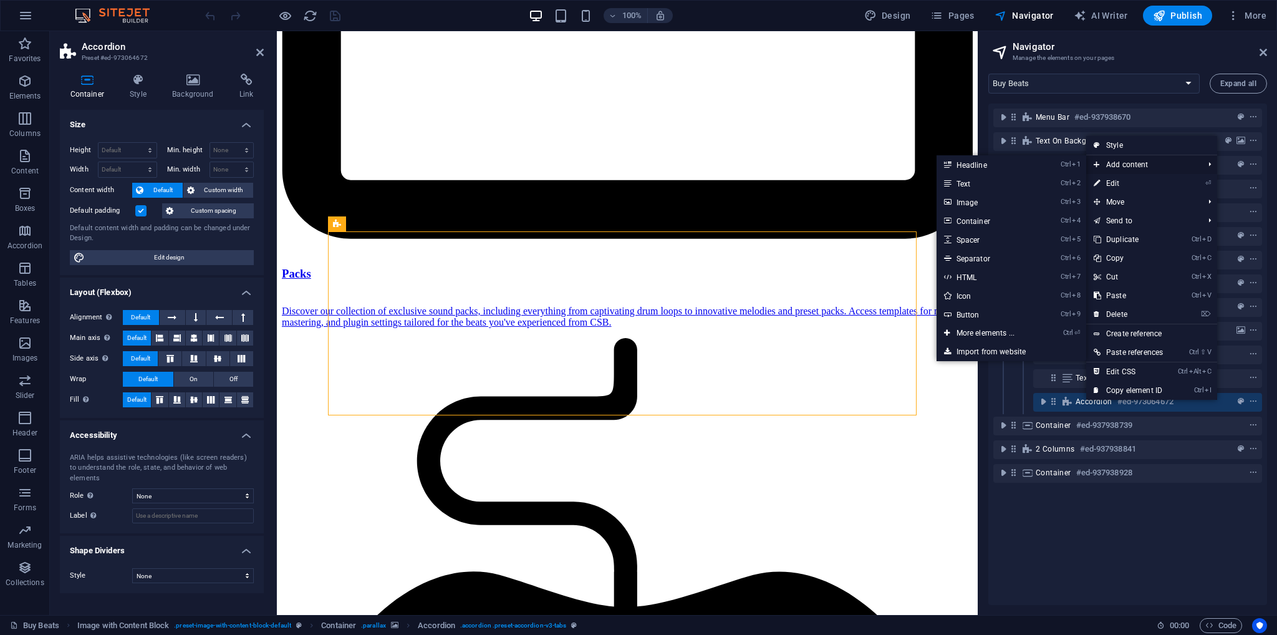
click at [1119, 168] on span "Add content" at bounding box center [1142, 164] width 112 height 19
click at [978, 332] on link "Ctrl ⏎ More elements ..." at bounding box center [988, 333] width 103 height 19
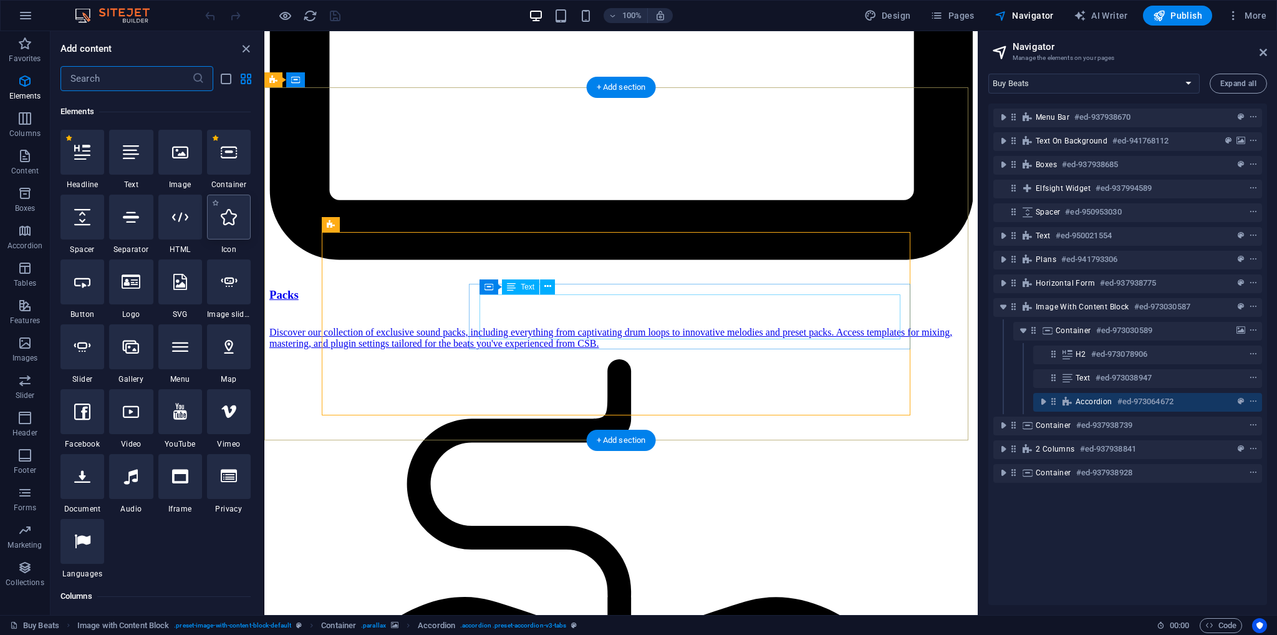
scroll to position [132, 0]
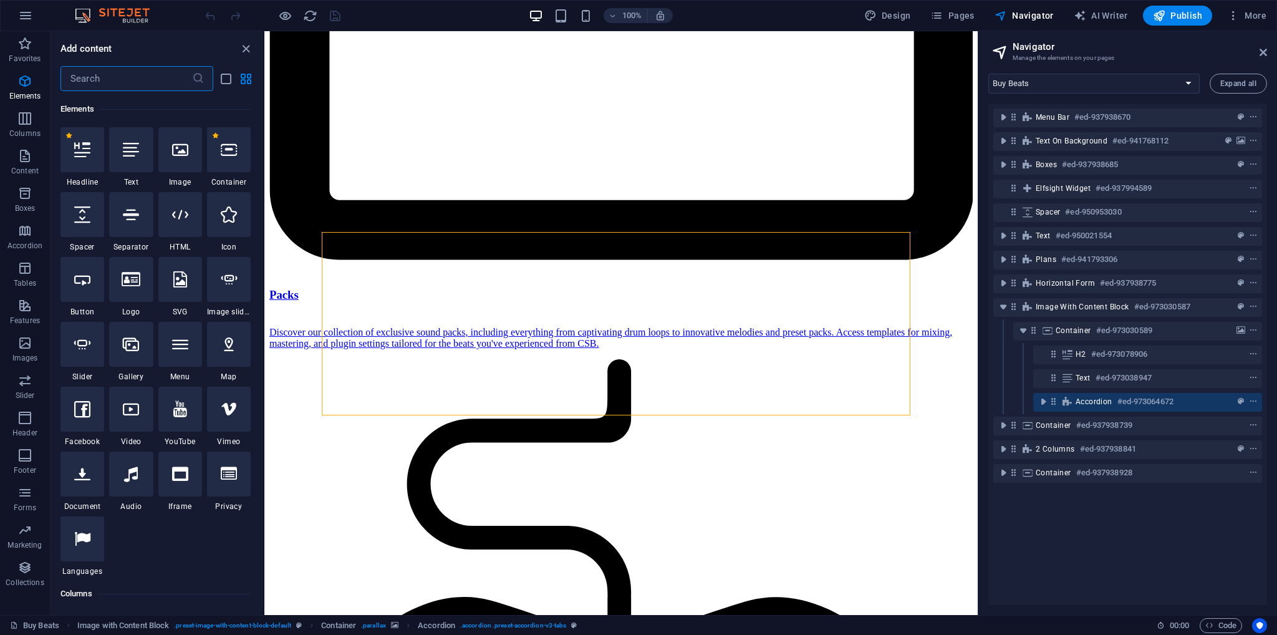
click at [103, 73] on input "text" at bounding box center [126, 78] width 132 height 25
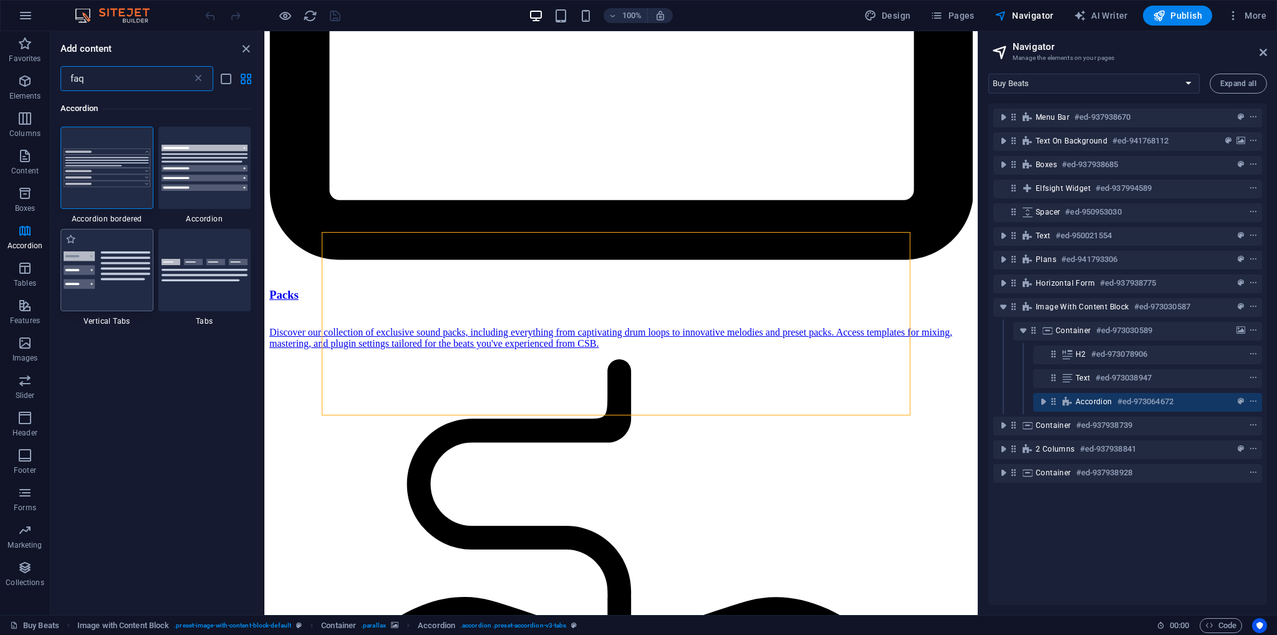
type input "faq"
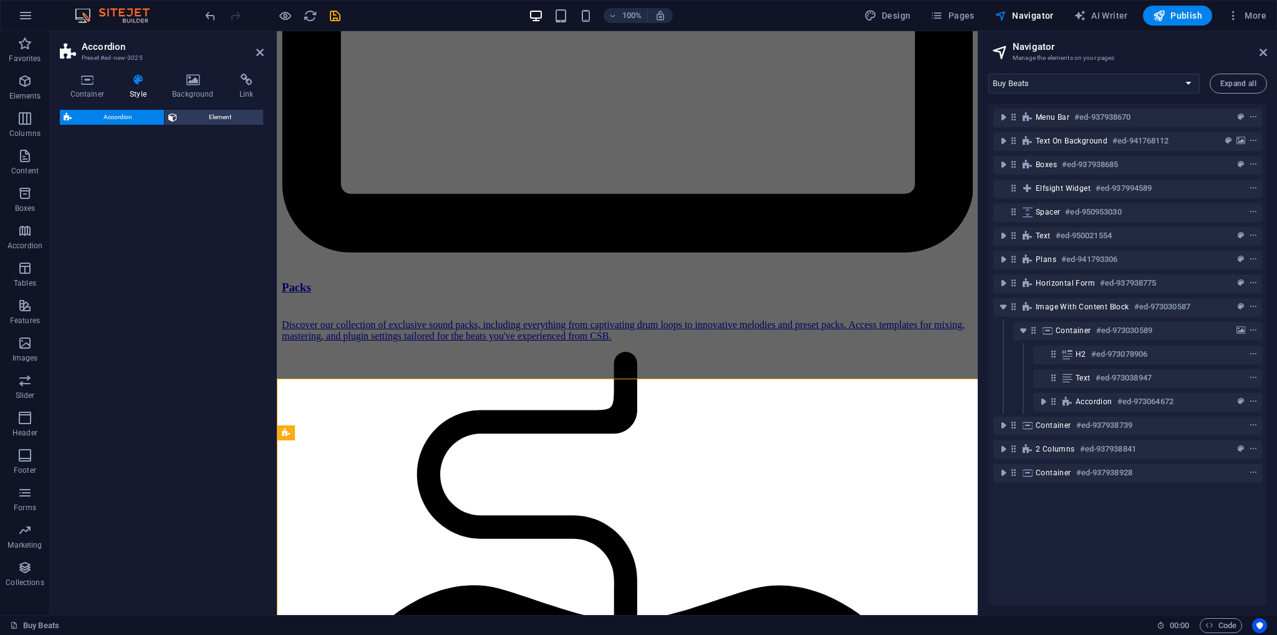
scroll to position [1958, 0]
select select "rem"
select select "preset-accordion-v3-list-icon"
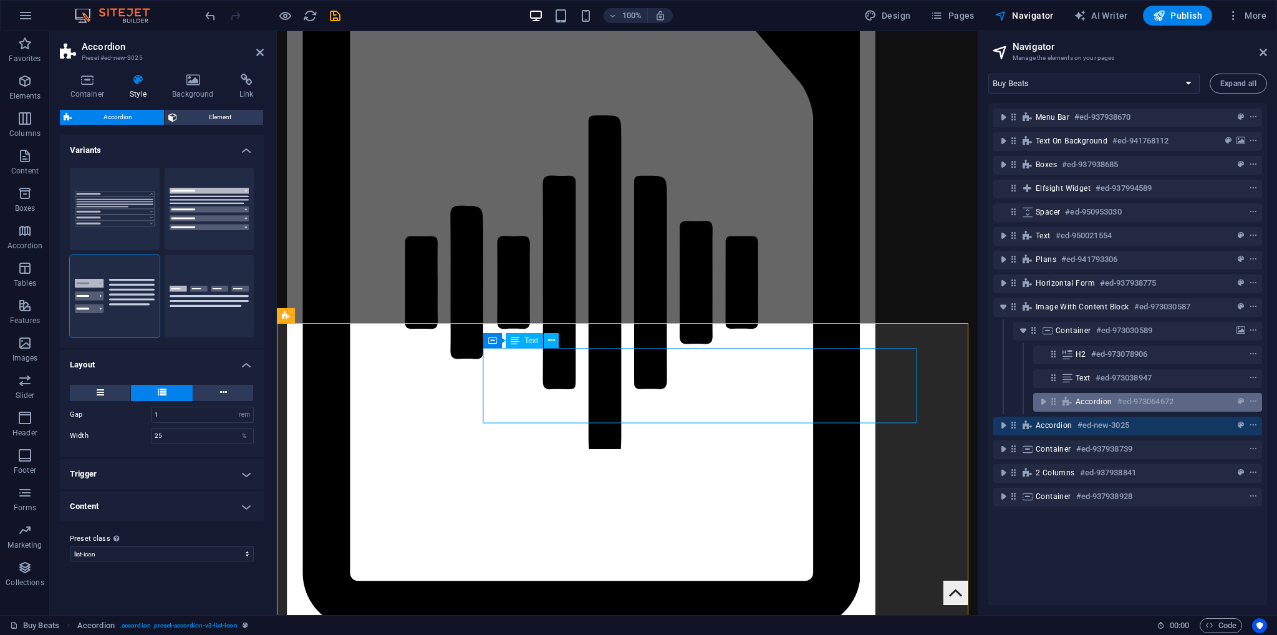
scroll to position [2082, 0]
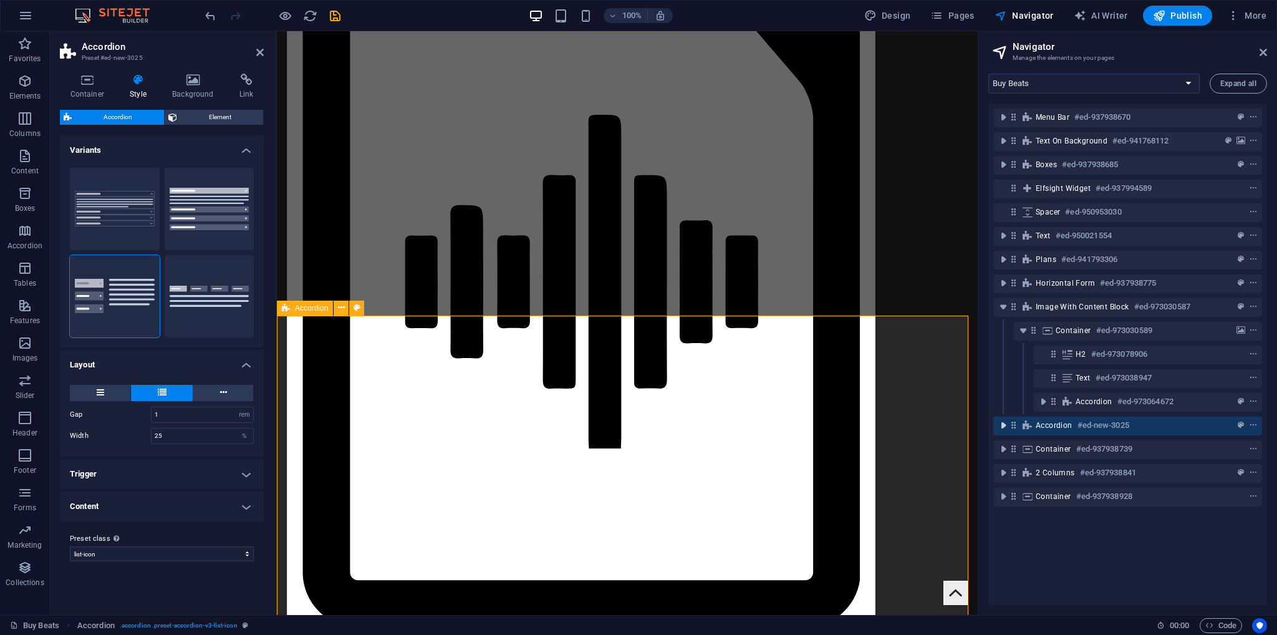
click at [1005, 427] on icon "toggle-expand" at bounding box center [1003, 425] width 12 height 12
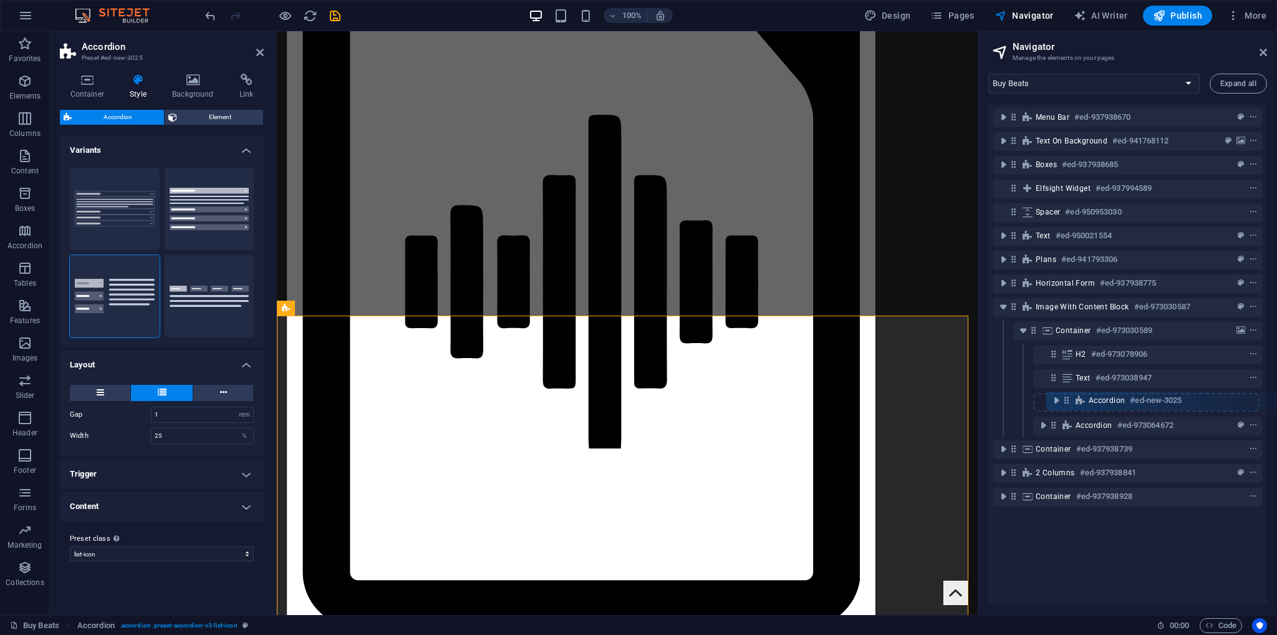
drag, startPoint x: 1015, startPoint y: 427, endPoint x: 1071, endPoint y: 402, distance: 61.7
click at [1071, 402] on div "Menu Bar #ed-937938670 Text on background #ed-941768112 Boxes #ed-937938685 Elf…" at bounding box center [1127, 354] width 279 height 501
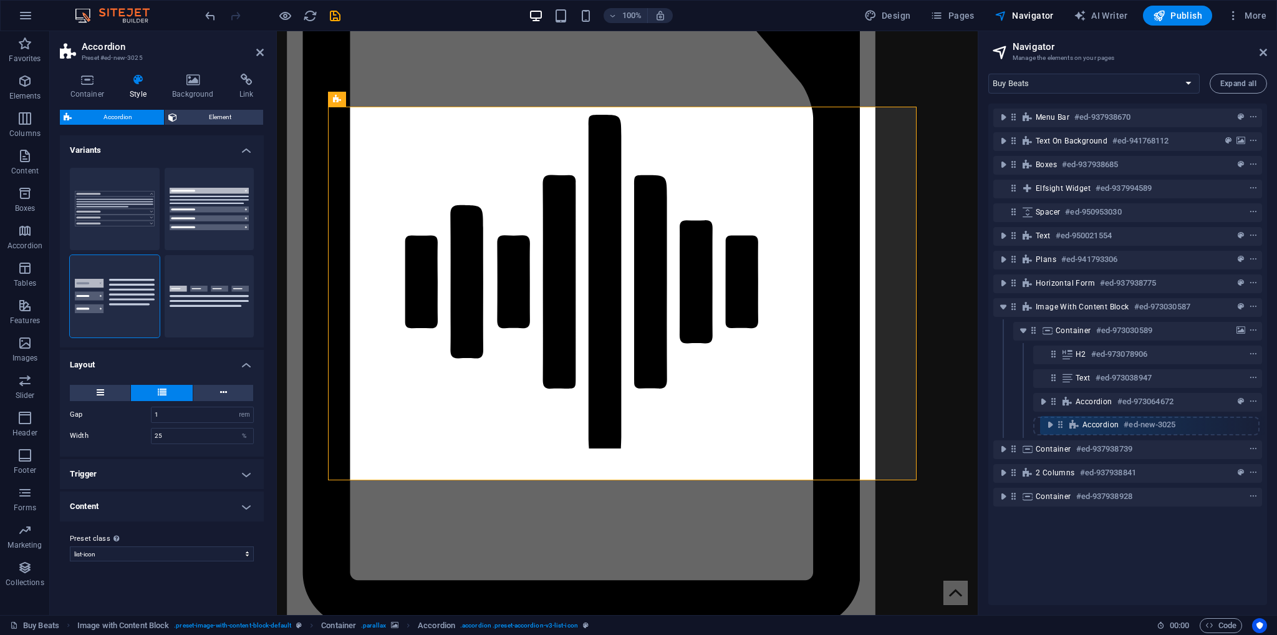
drag, startPoint x: 1054, startPoint y: 400, endPoint x: 1060, endPoint y: 423, distance: 24.5
click at [1060, 423] on div "Menu Bar #ed-937938670 Text on background #ed-941768112 Boxes #ed-937938685 Elf…" at bounding box center [1127, 354] width 279 height 501
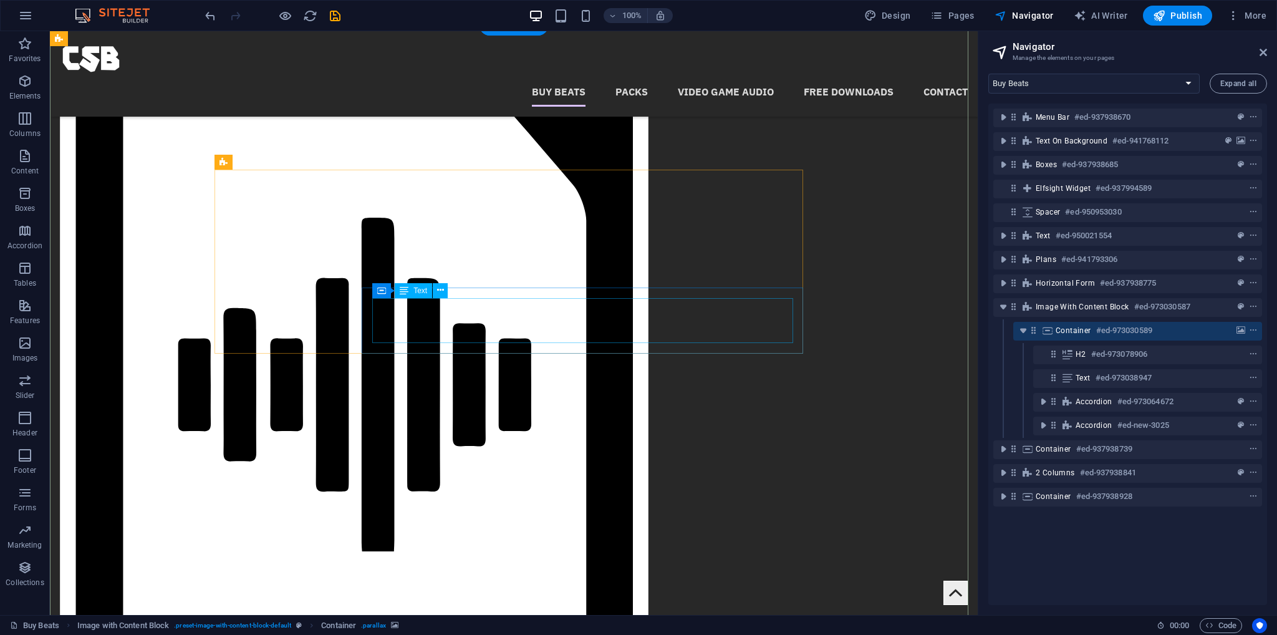
scroll to position [1895, 0]
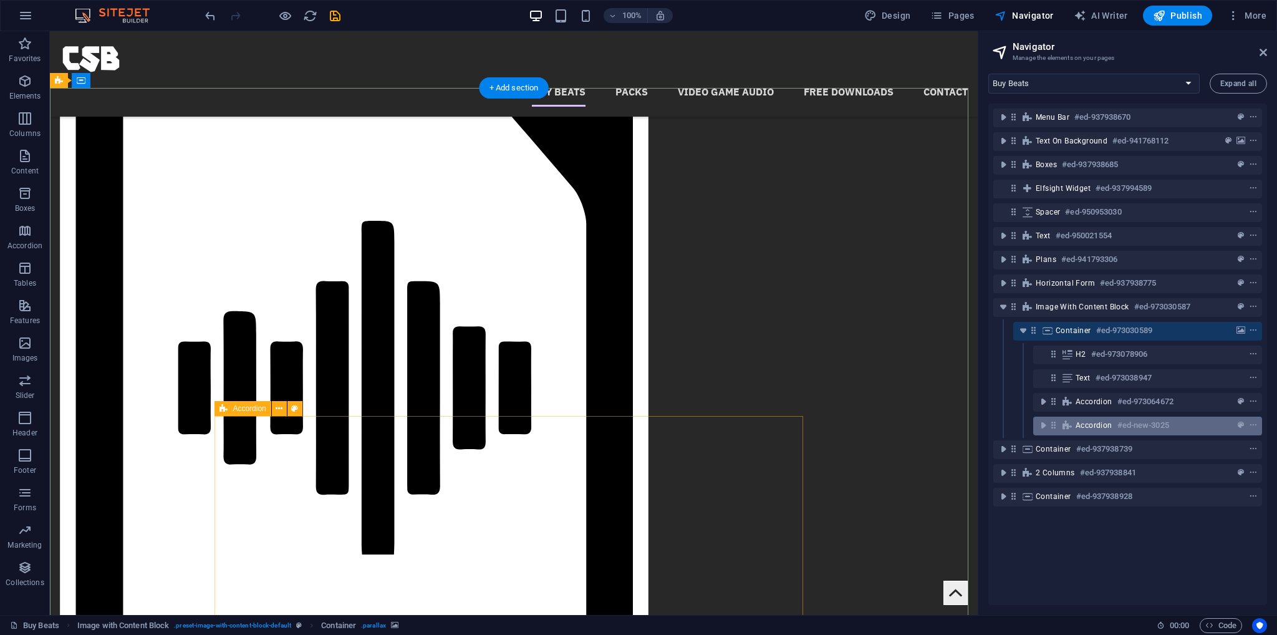
click at [1079, 427] on span "Accordion" at bounding box center [1094, 425] width 37 height 10
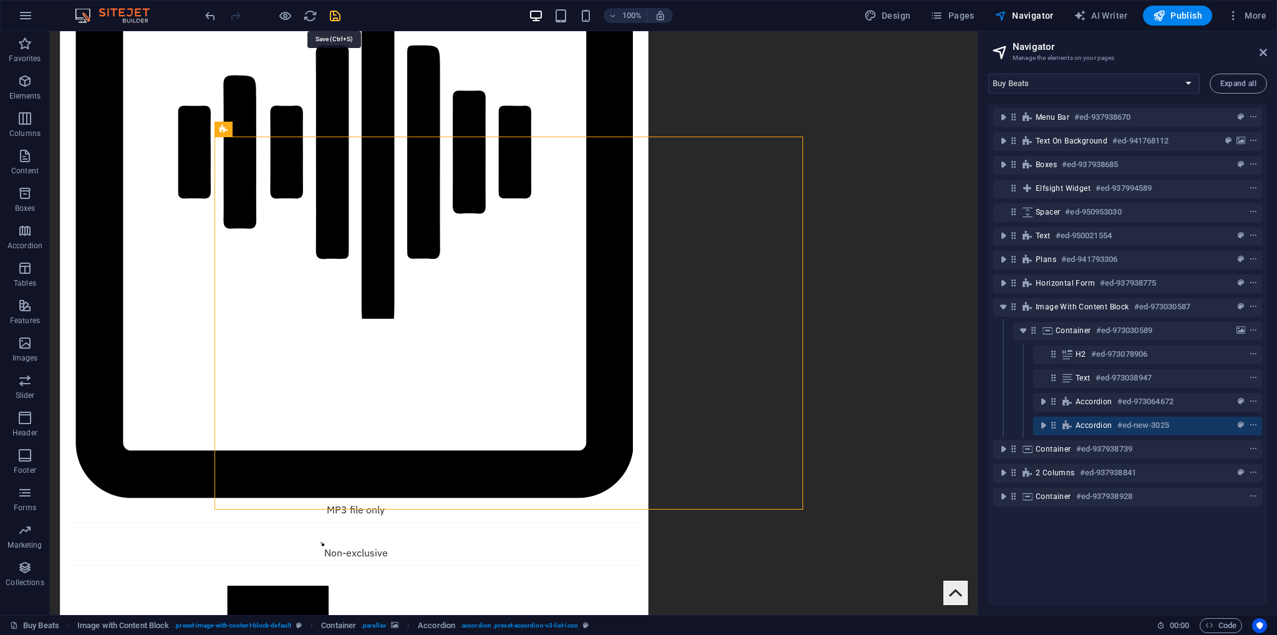
click at [335, 16] on icon "save" at bounding box center [335, 16] width 14 height 14
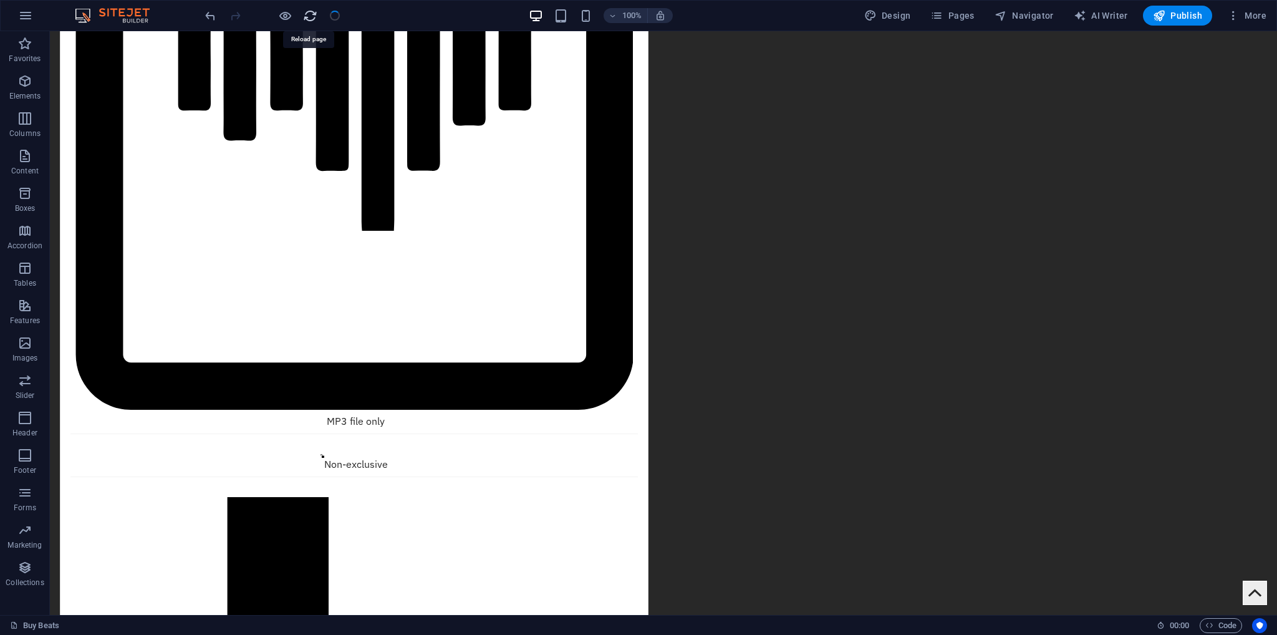
checkbox input "false"
click at [311, 13] on icon "reload" at bounding box center [310, 16] width 14 height 14
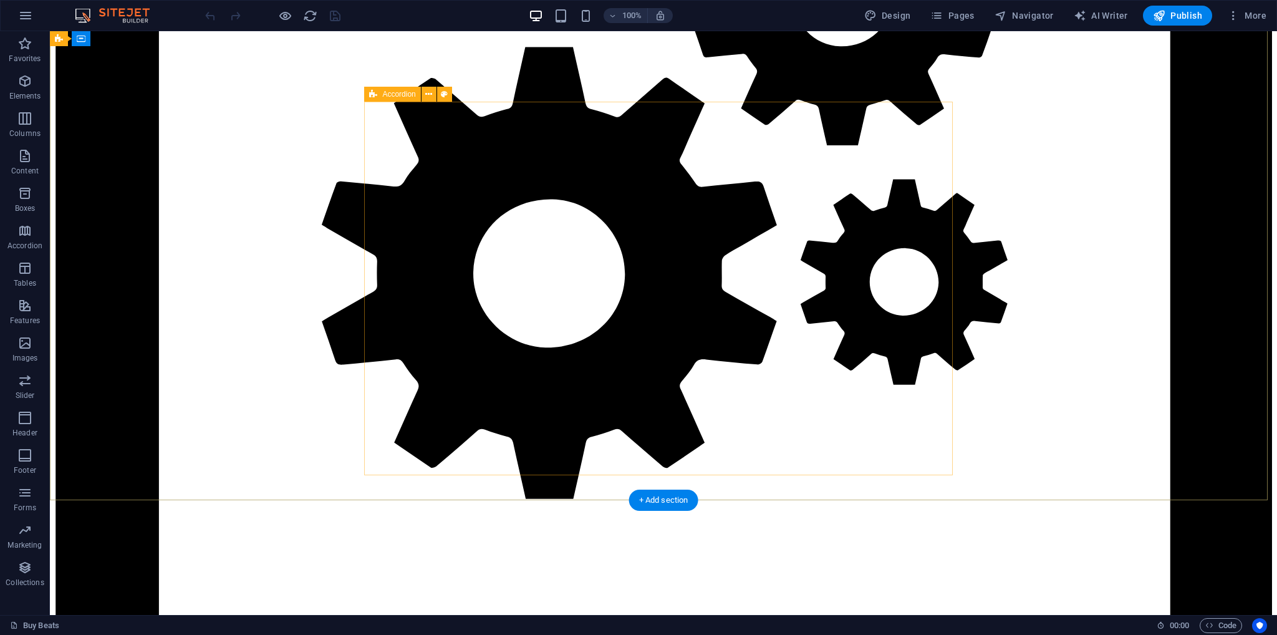
scroll to position [1871, 0]
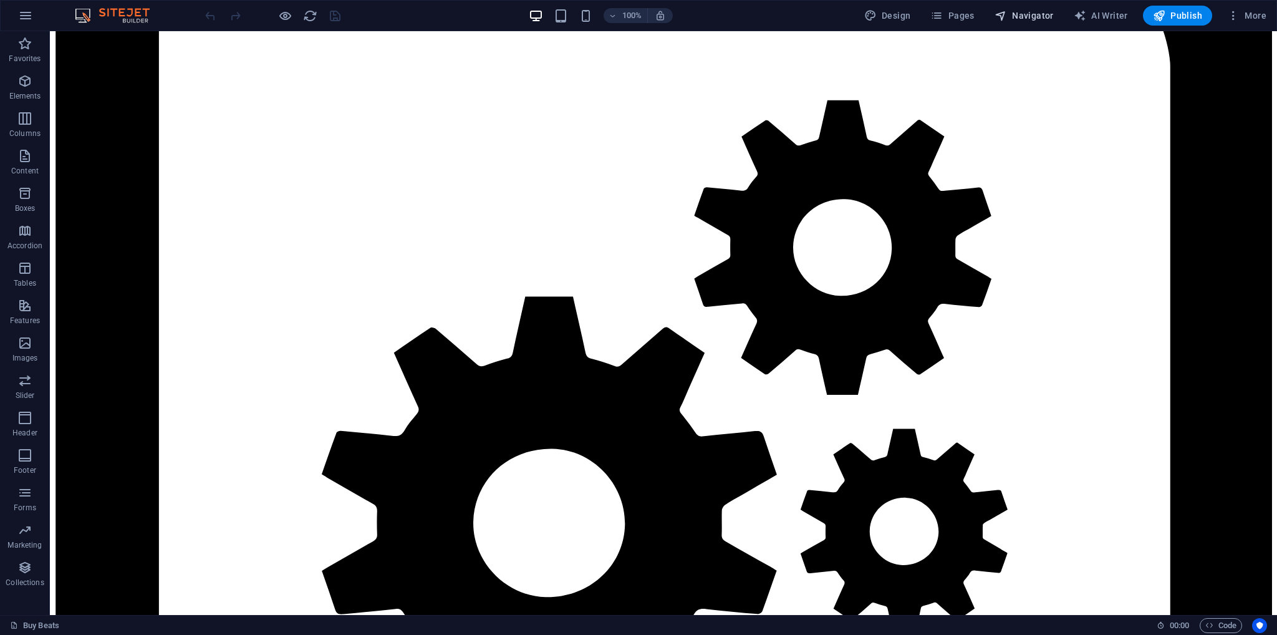
drag, startPoint x: 1021, startPoint y: 12, endPoint x: 1024, endPoint y: 22, distance: 10.5
click at [1021, 12] on span "Navigator" at bounding box center [1024, 15] width 59 height 12
select select "17388613-en"
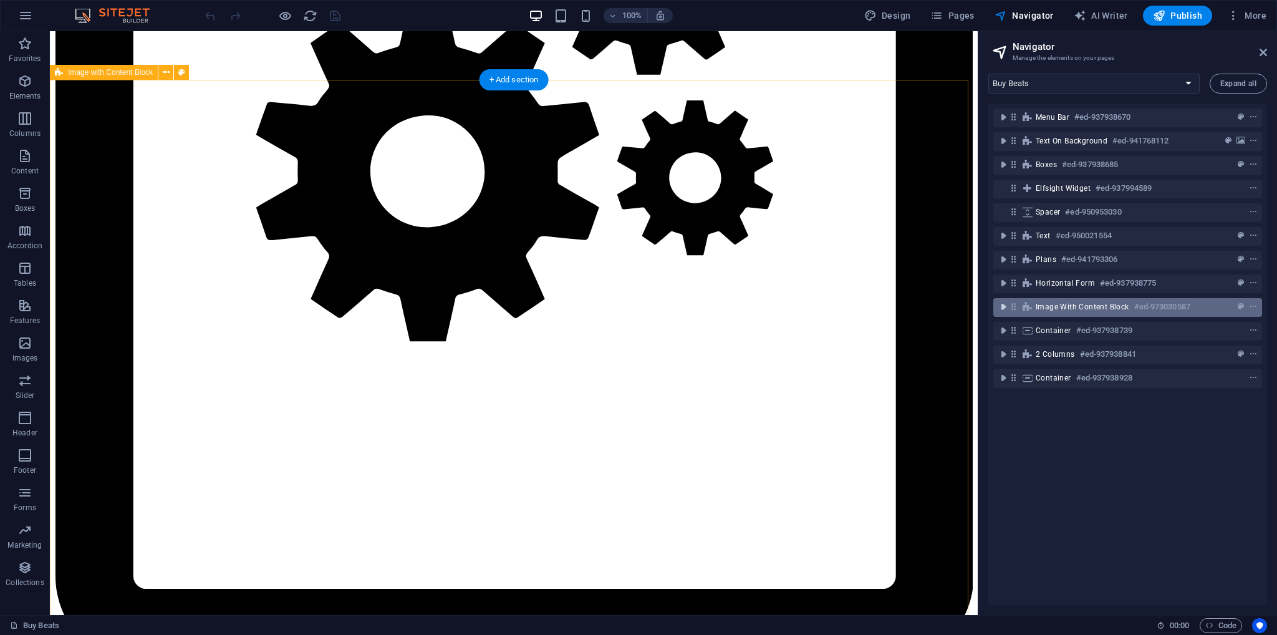
click at [1002, 306] on icon "toggle-expand" at bounding box center [1003, 307] width 12 height 12
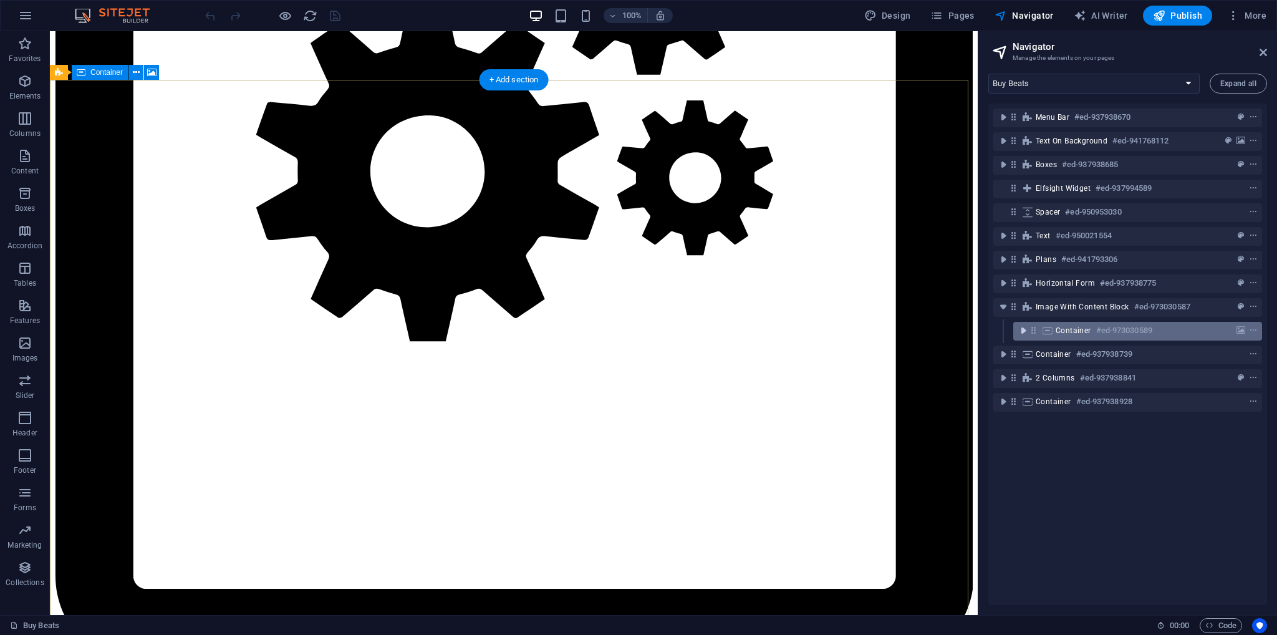
click at [1018, 329] on icon "toggle-expand" at bounding box center [1023, 330] width 12 height 12
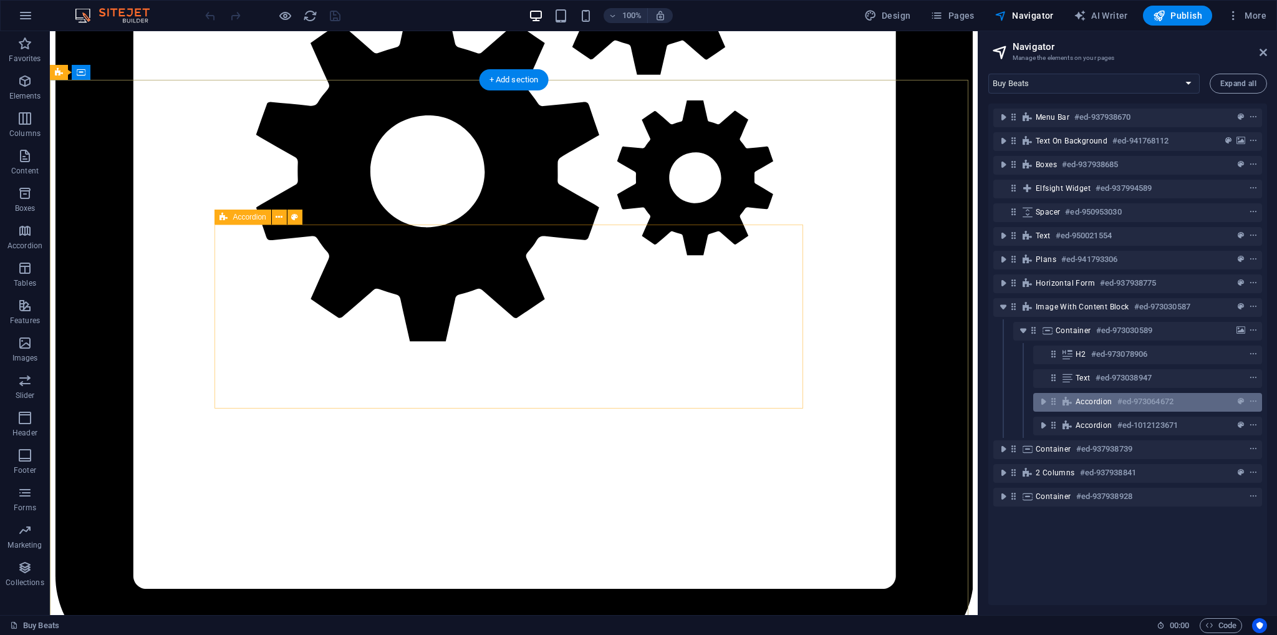
click at [1098, 404] on span "Accordion" at bounding box center [1094, 402] width 37 height 10
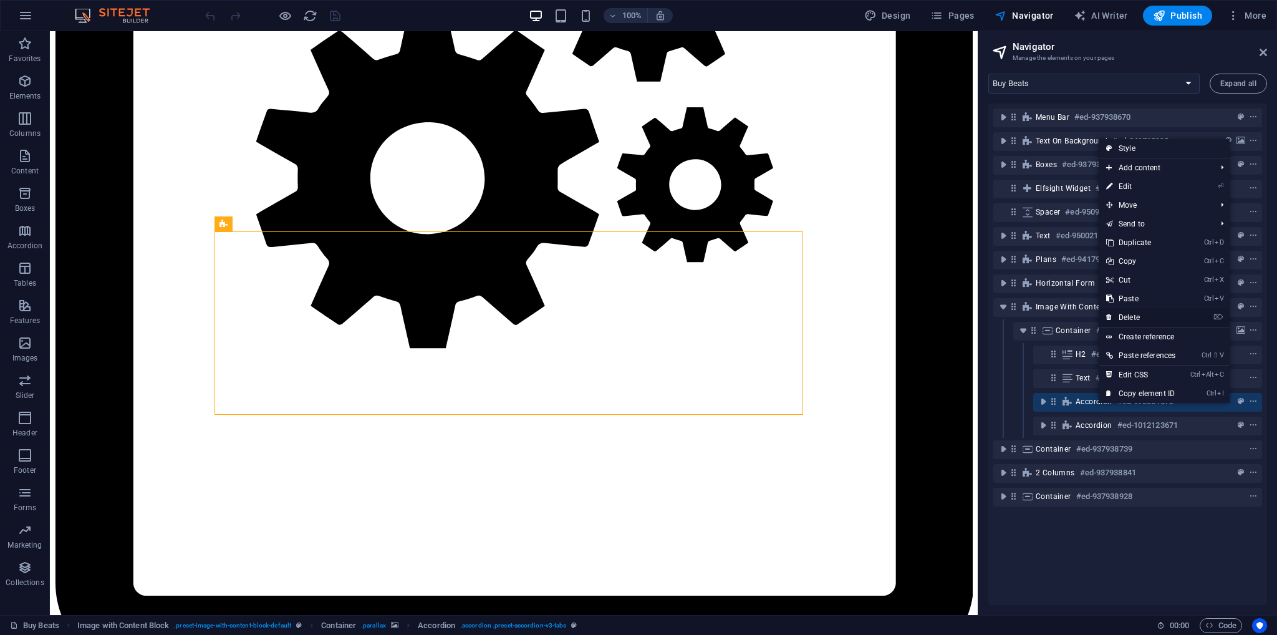
click at [1128, 316] on link "⌦ Delete" at bounding box center [1141, 317] width 84 height 19
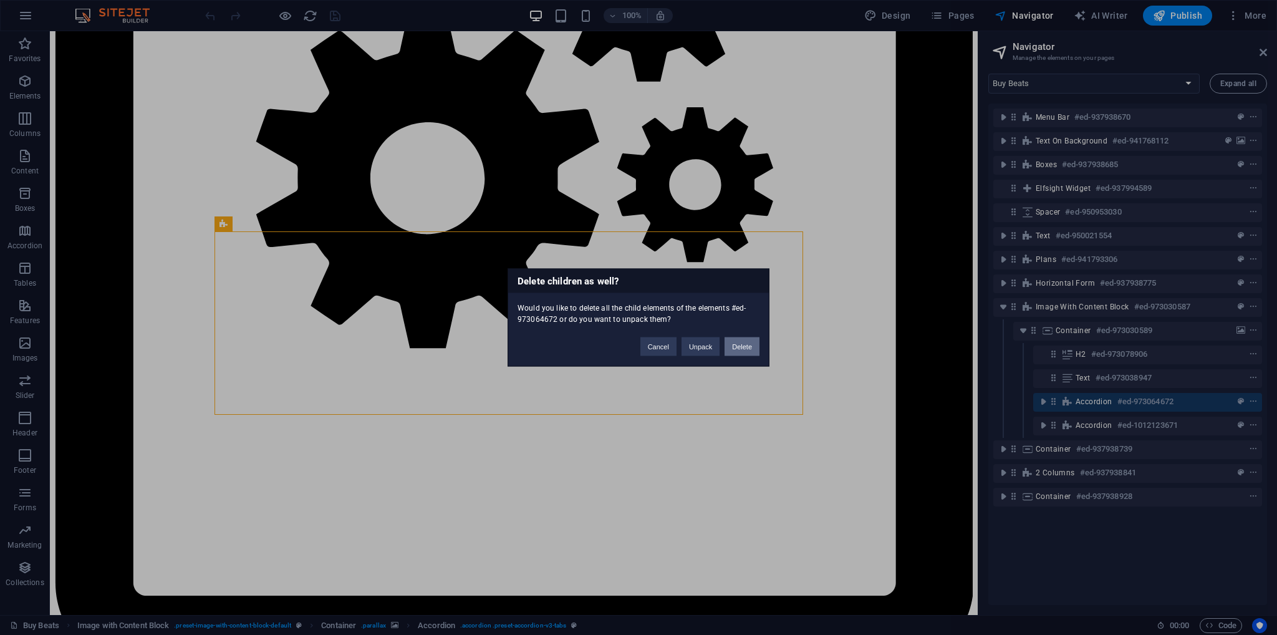
click at [737, 347] on button "Delete" at bounding box center [742, 346] width 35 height 19
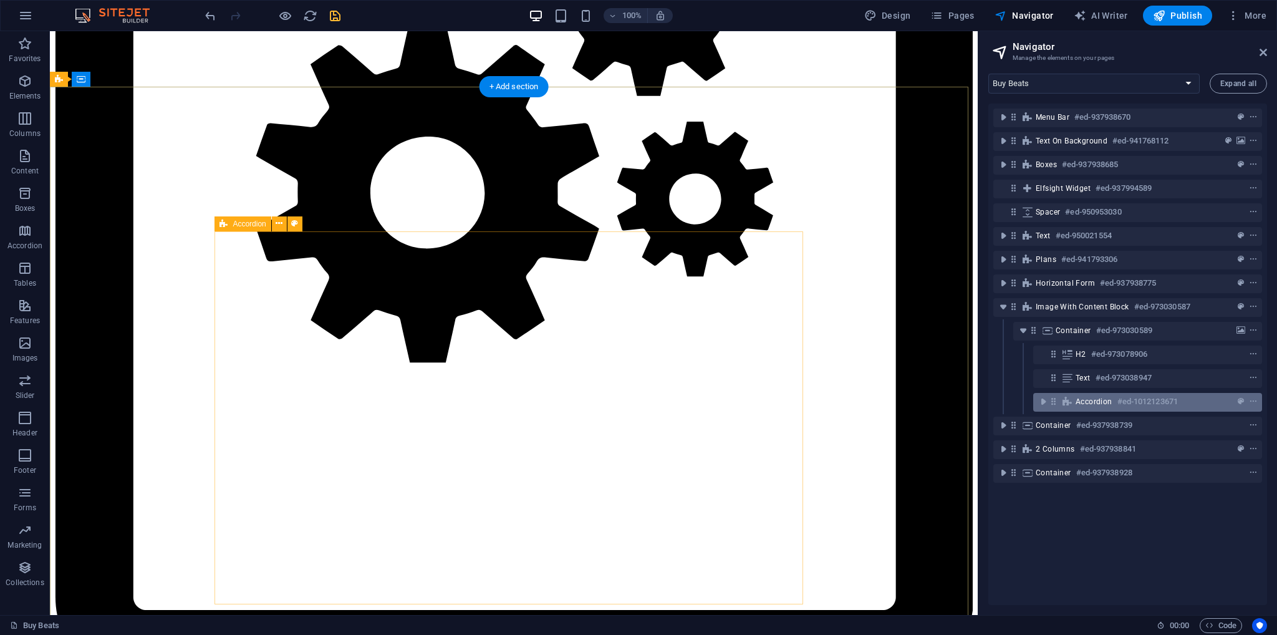
drag, startPoint x: 1128, startPoint y: 395, endPoint x: 190, endPoint y: 361, distance: 938.0
click at [1128, 395] on h6 "#ed-1012123671" at bounding box center [1148, 401] width 60 height 15
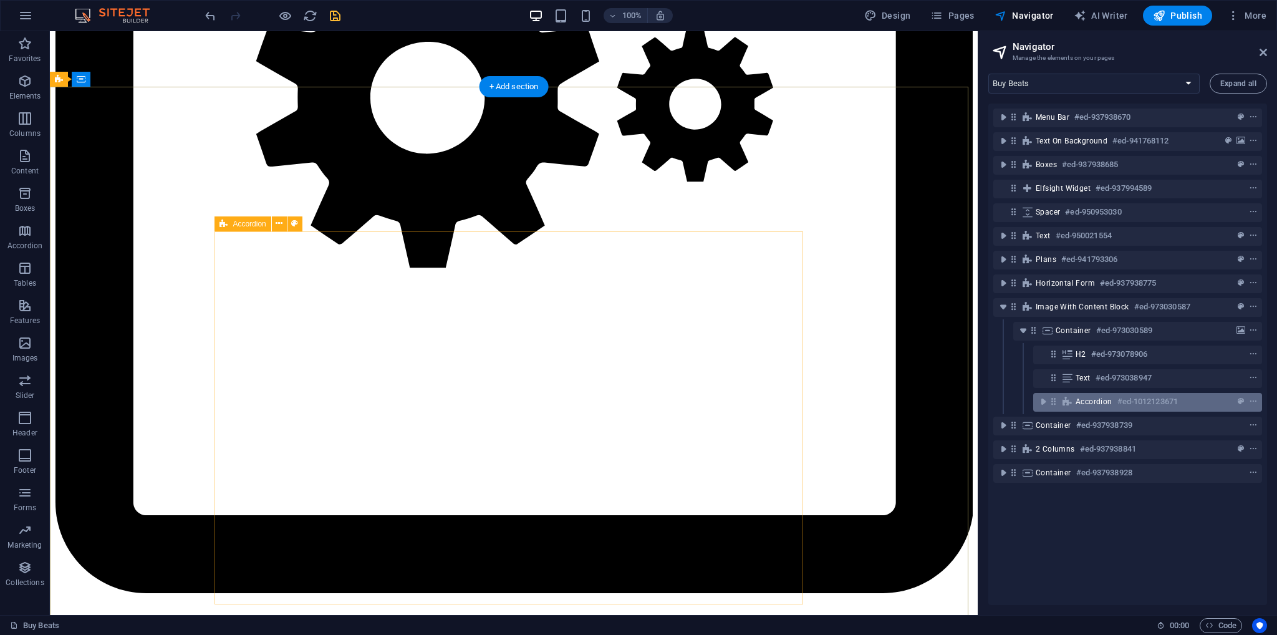
click at [1128, 395] on h6 "#ed-1012123671" at bounding box center [1148, 401] width 60 height 15
select select "rem"
select select "preset-accordion-v3-list-icon"
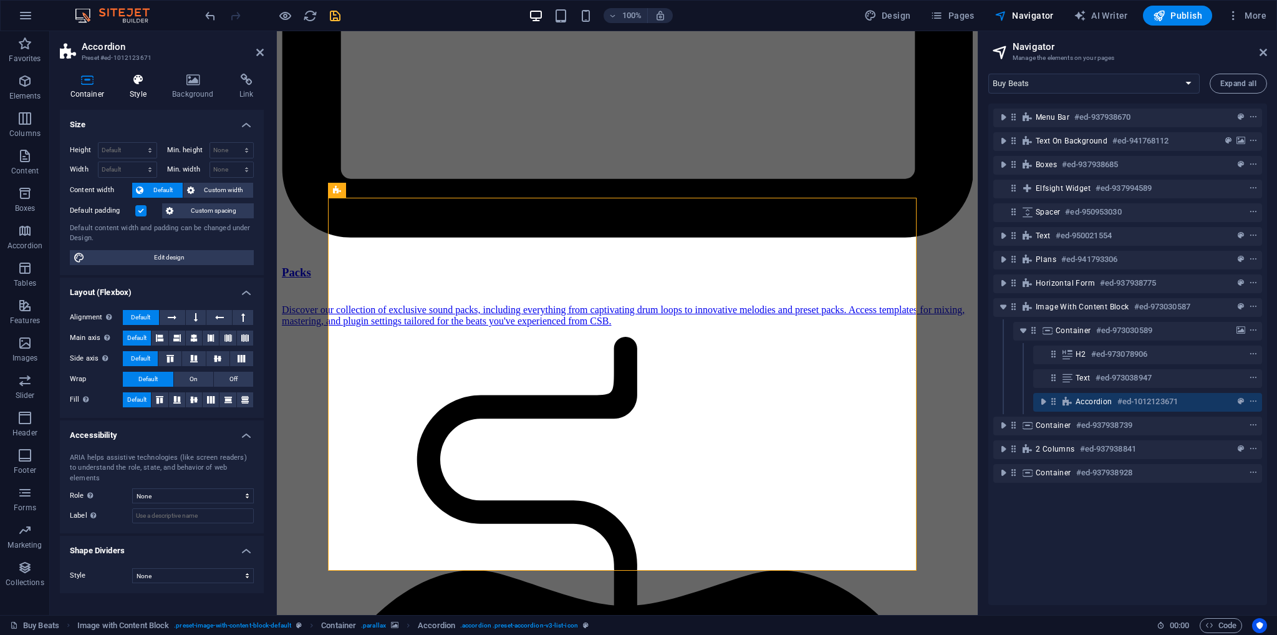
click at [155, 84] on icon at bounding box center [138, 80] width 37 height 12
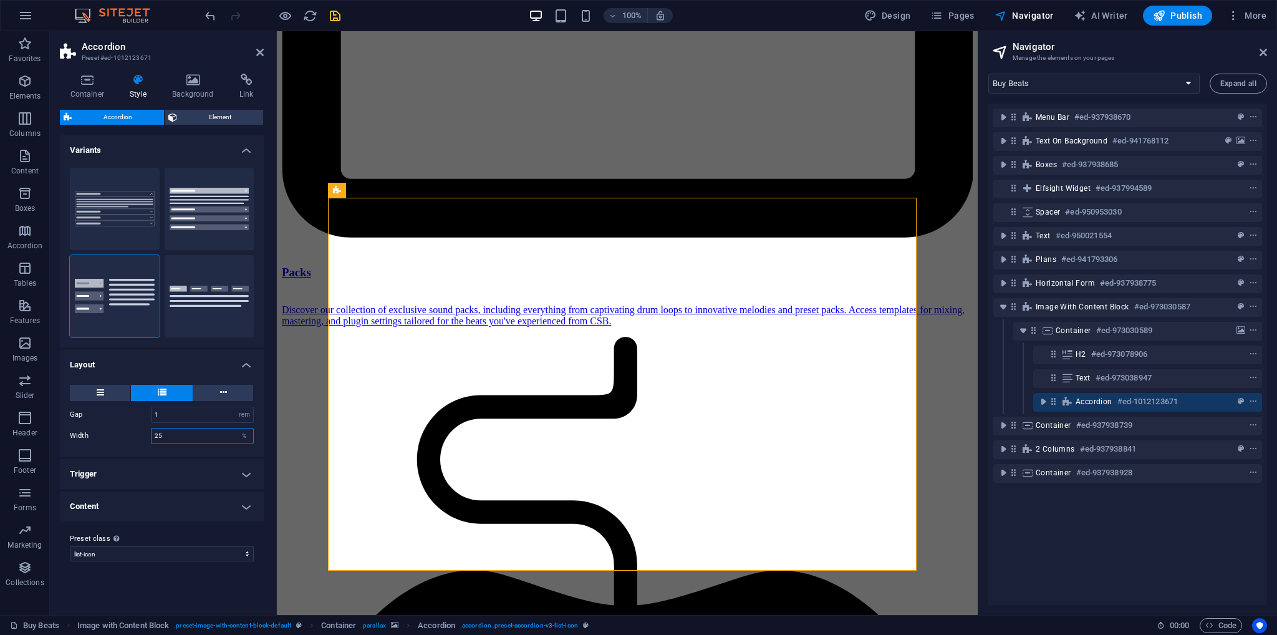
click at [175, 435] on input "25" at bounding box center [203, 435] width 102 height 15
drag, startPoint x: 170, startPoint y: 415, endPoint x: 144, endPoint y: 414, distance: 26.2
click at [144, 414] on div "Gap 1 px rem % vh vw" at bounding box center [162, 415] width 184 height 16
click at [125, 425] on div "Gap 0.5 px rem % vh vw Width 25 % Fill space Only for Desktop- and Tabletmode" at bounding box center [161, 414] width 209 height 84
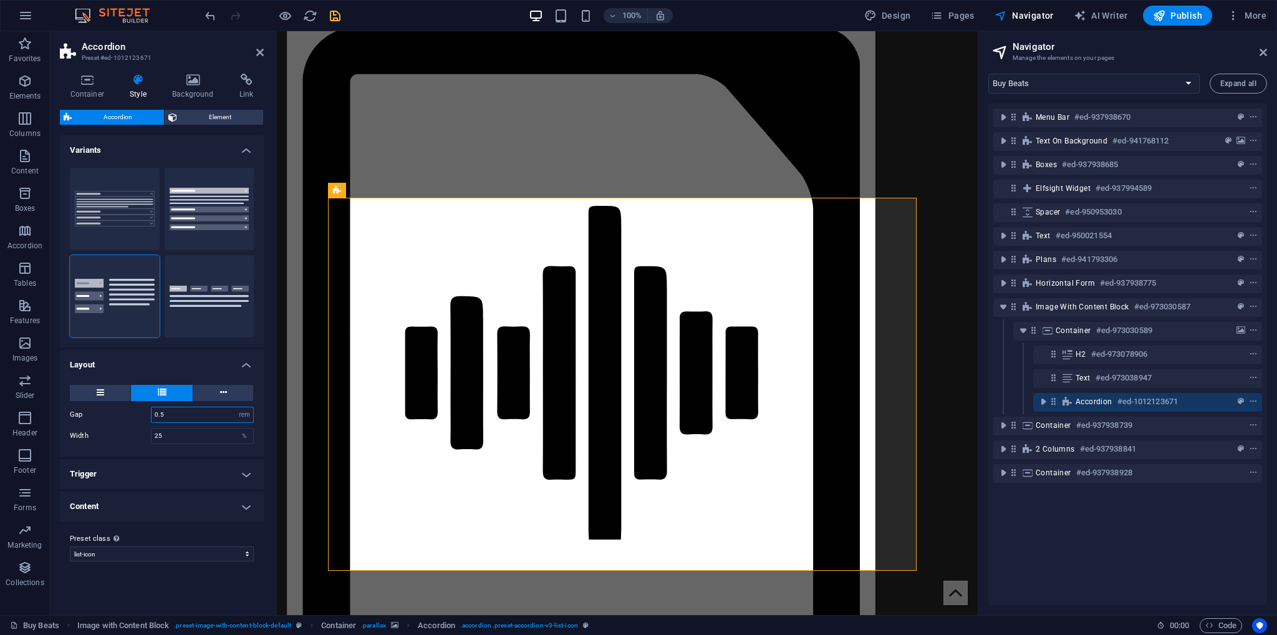
drag, startPoint x: 168, startPoint y: 416, endPoint x: 127, endPoint y: 416, distance: 40.5
click at [127, 416] on div "Gap 0.5 px rem % vh vw" at bounding box center [162, 415] width 184 height 16
type input "1"
drag, startPoint x: 155, startPoint y: 433, endPoint x: 145, endPoint y: 433, distance: 10.0
click at [145, 433] on div "Width 25 %" at bounding box center [162, 436] width 184 height 16
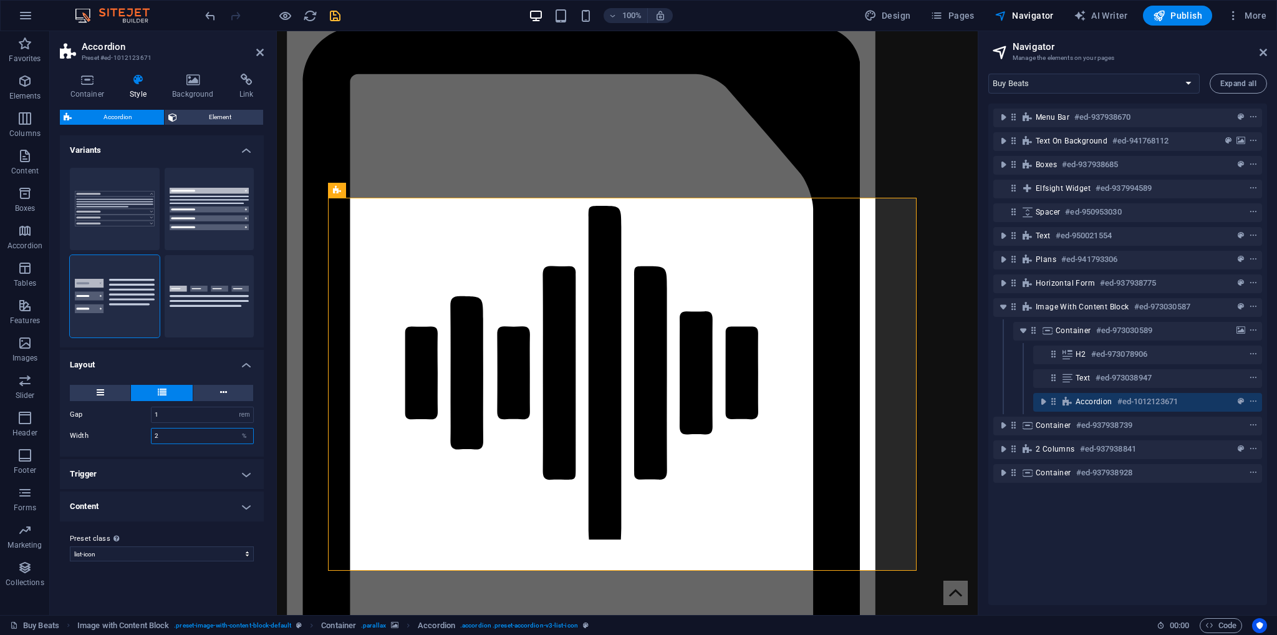
type input "2"
click at [117, 413] on label "Gap" at bounding box center [110, 414] width 81 height 7
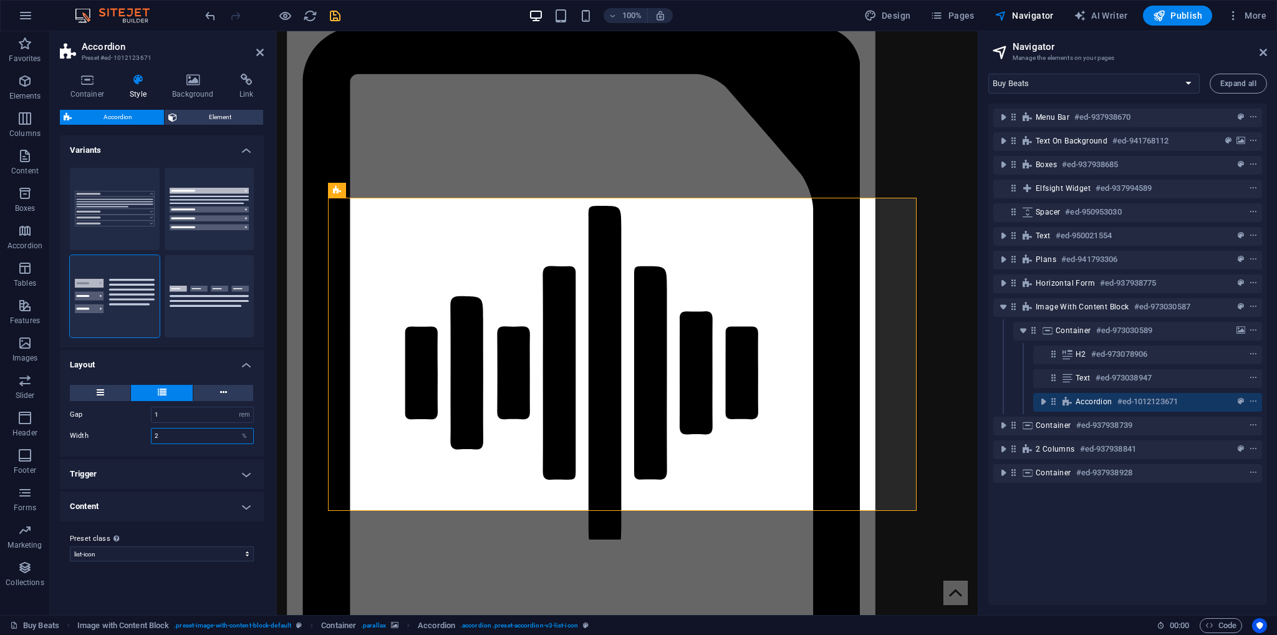
drag, startPoint x: 165, startPoint y: 440, endPoint x: 150, endPoint y: 439, distance: 15.0
click at [150, 439] on div "Width 2 %" at bounding box center [162, 436] width 184 height 16
type input "25"
click at [110, 475] on h4 "Trigger" at bounding box center [162, 474] width 204 height 30
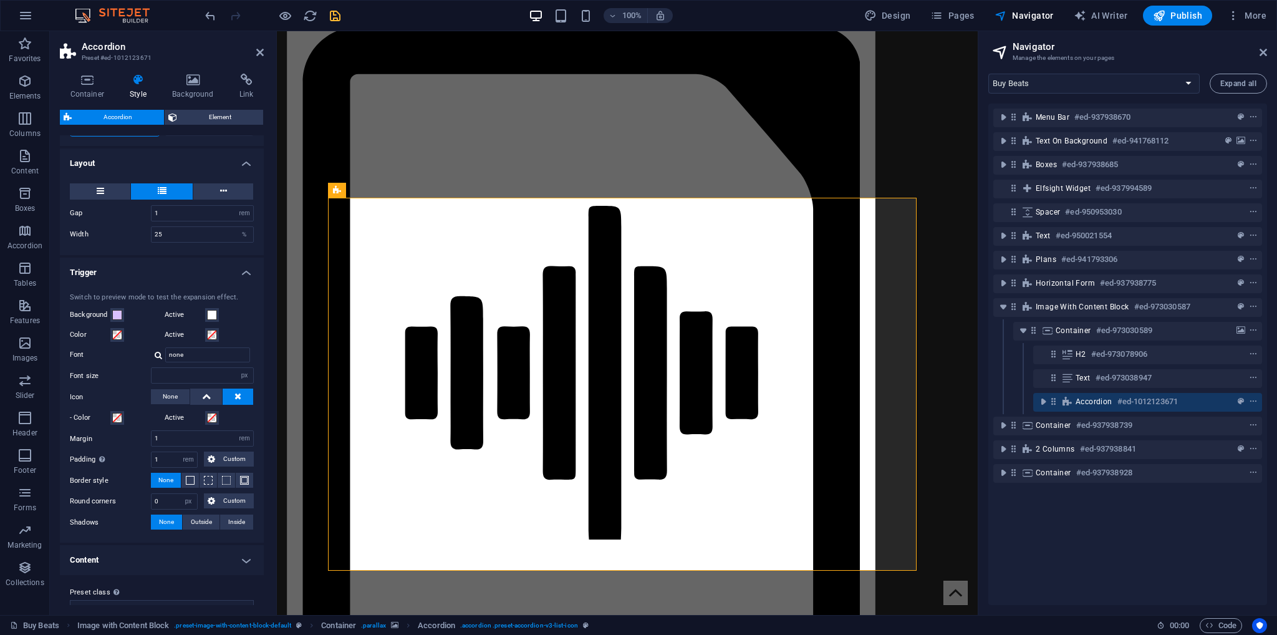
scroll to position [220, 0]
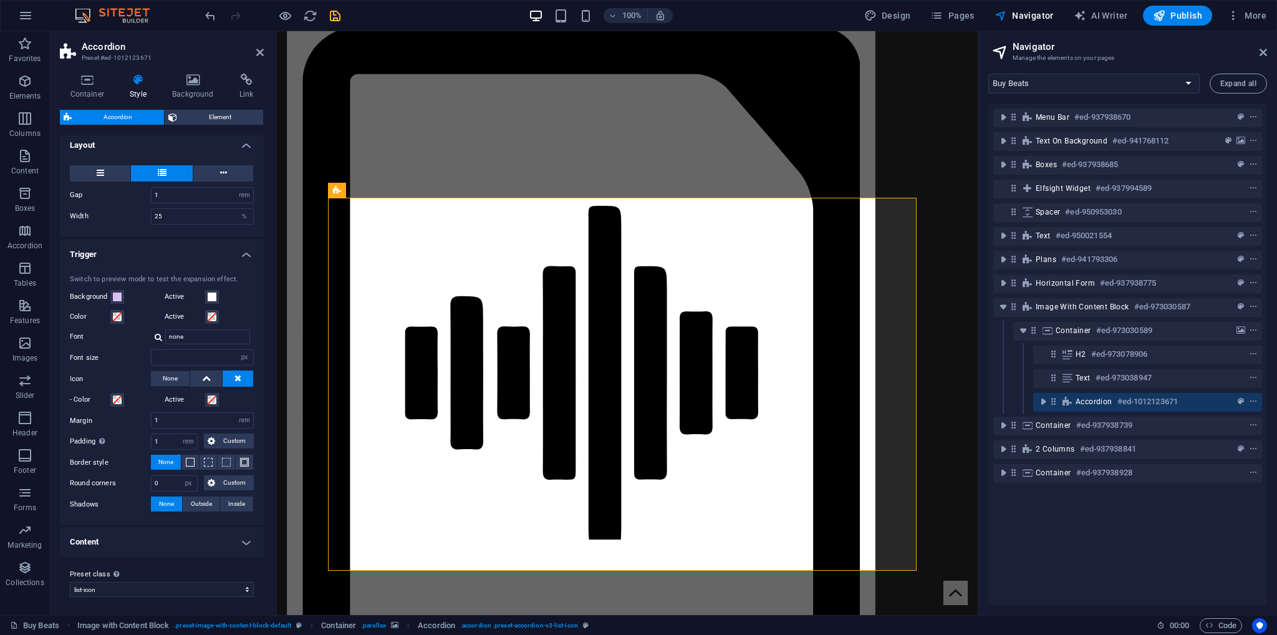
click at [124, 539] on h4 "Content" at bounding box center [162, 542] width 204 height 30
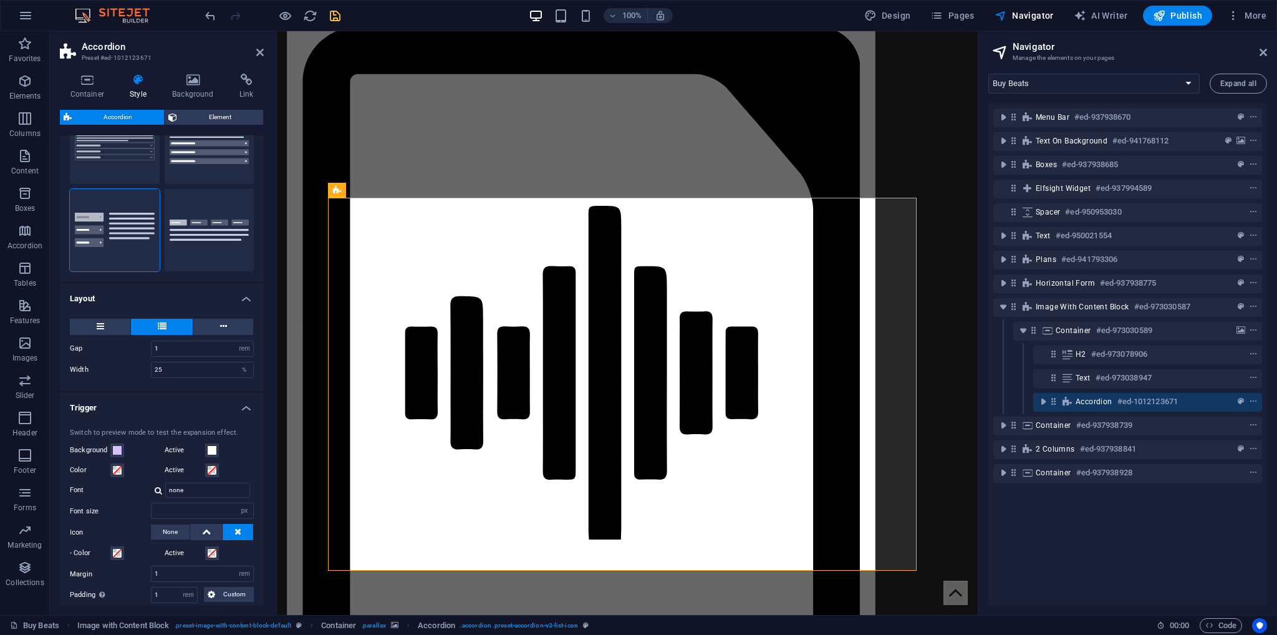
scroll to position [23, 0]
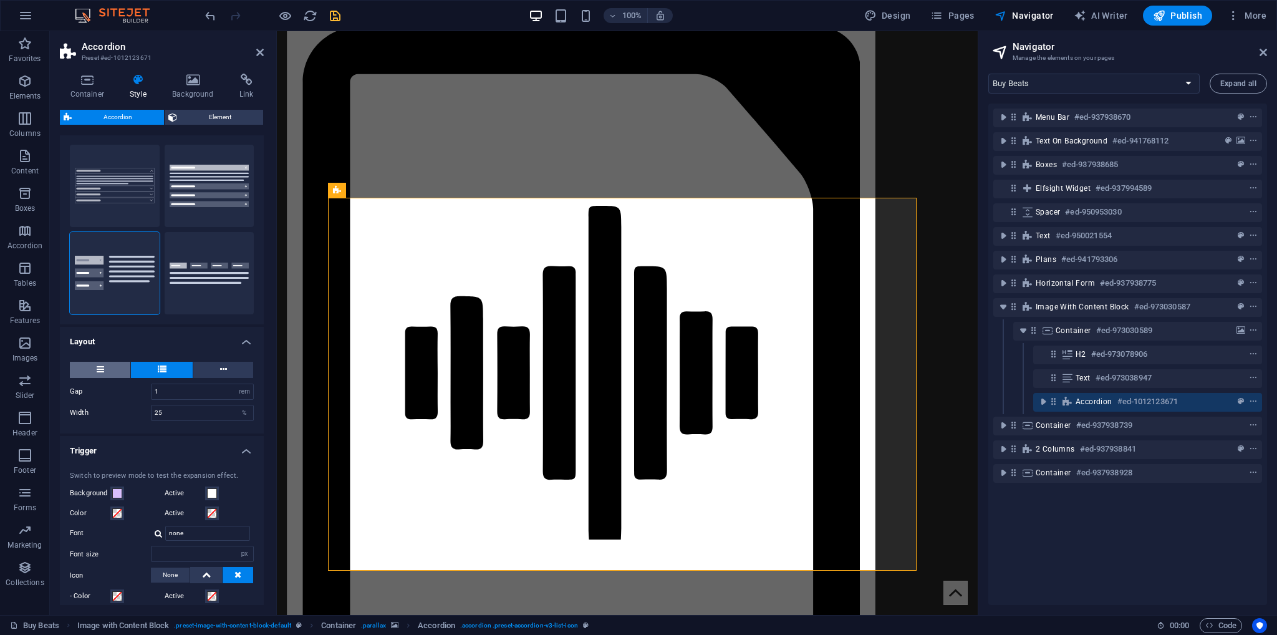
click at [105, 371] on button at bounding box center [100, 370] width 60 height 16
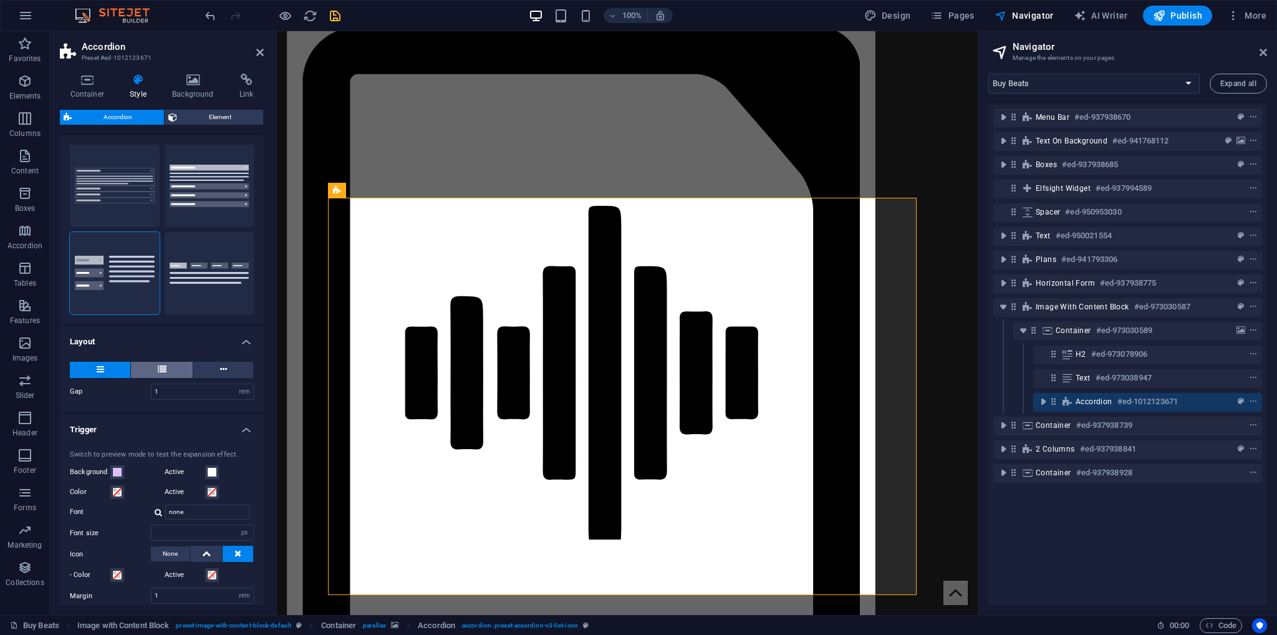
click at [162, 374] on icon at bounding box center [162, 369] width 9 height 15
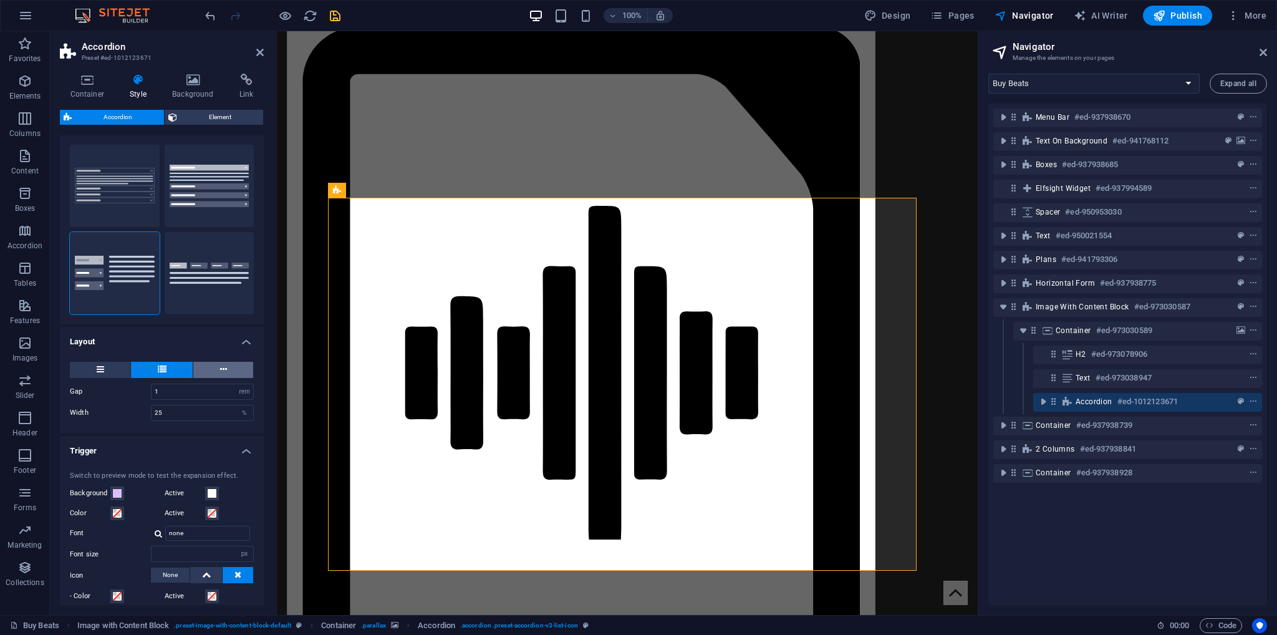
click at [216, 370] on button at bounding box center [223, 370] width 60 height 16
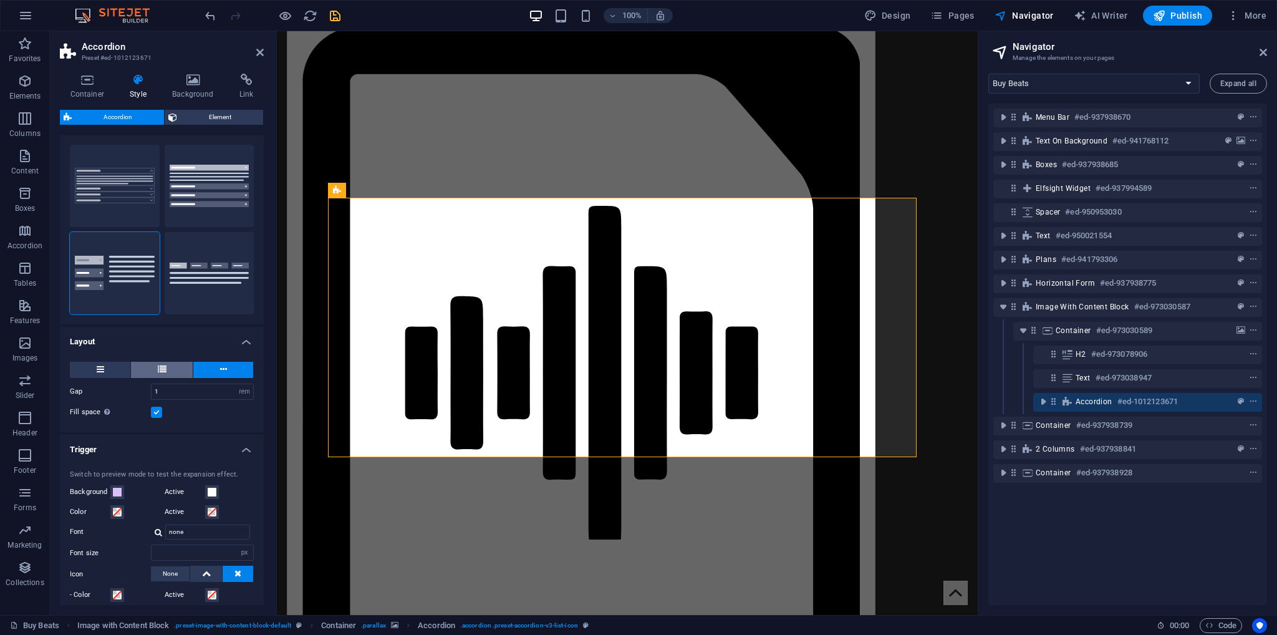
click at [164, 369] on icon at bounding box center [162, 369] width 9 height 15
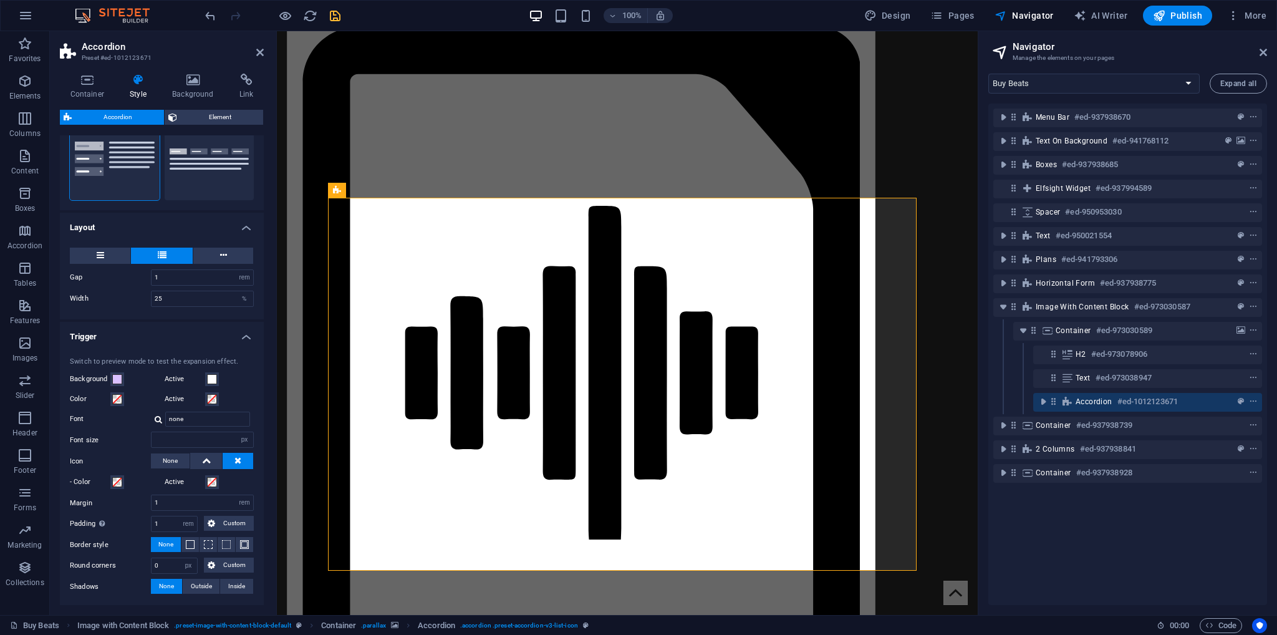
scroll to position [148, 0]
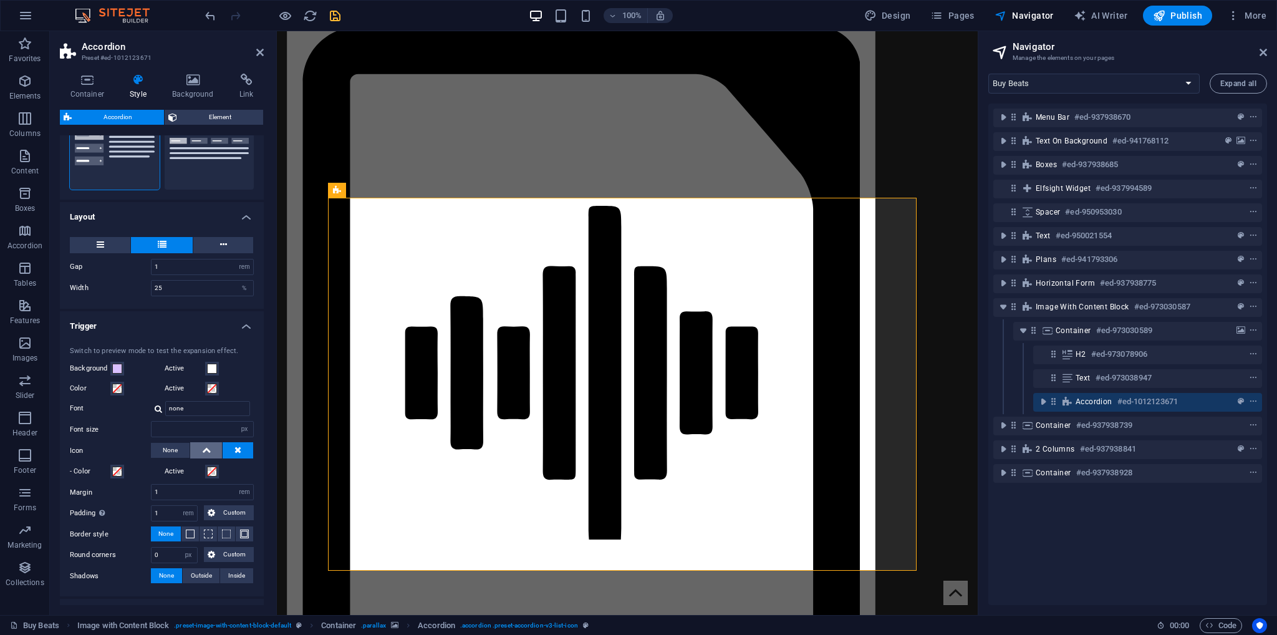
click at [202, 450] on icon at bounding box center [206, 449] width 9 height 15
click at [117, 467] on span at bounding box center [117, 471] width 10 height 10
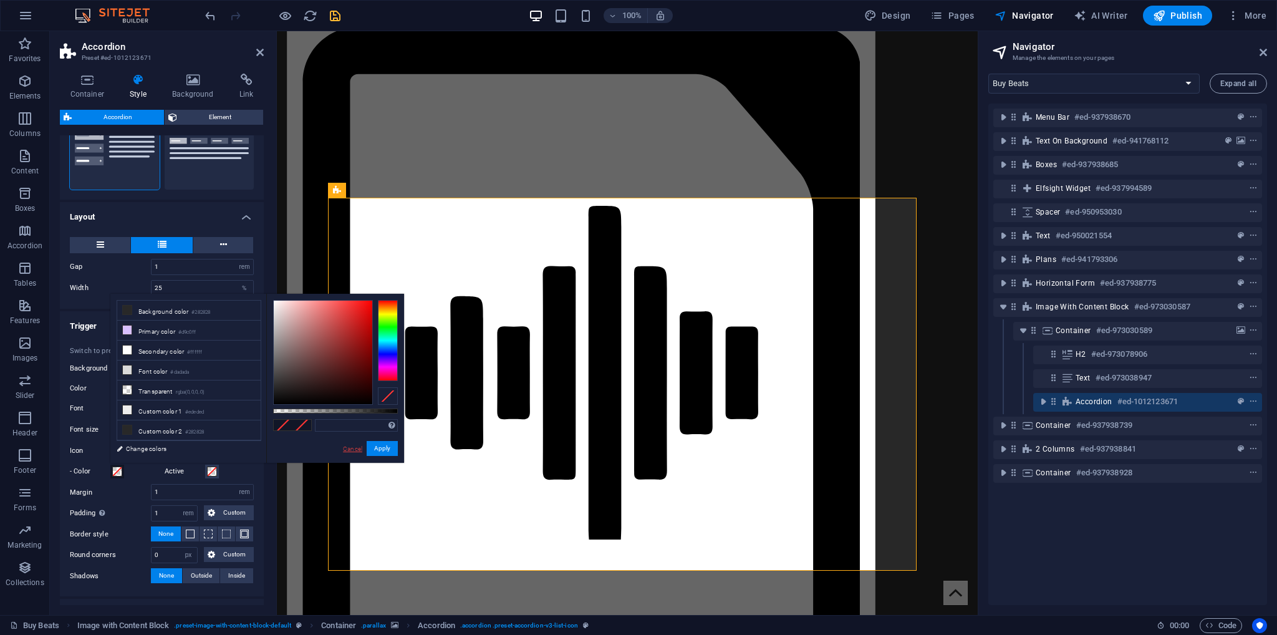
click at [347, 449] on link "Cancel" at bounding box center [353, 448] width 22 height 9
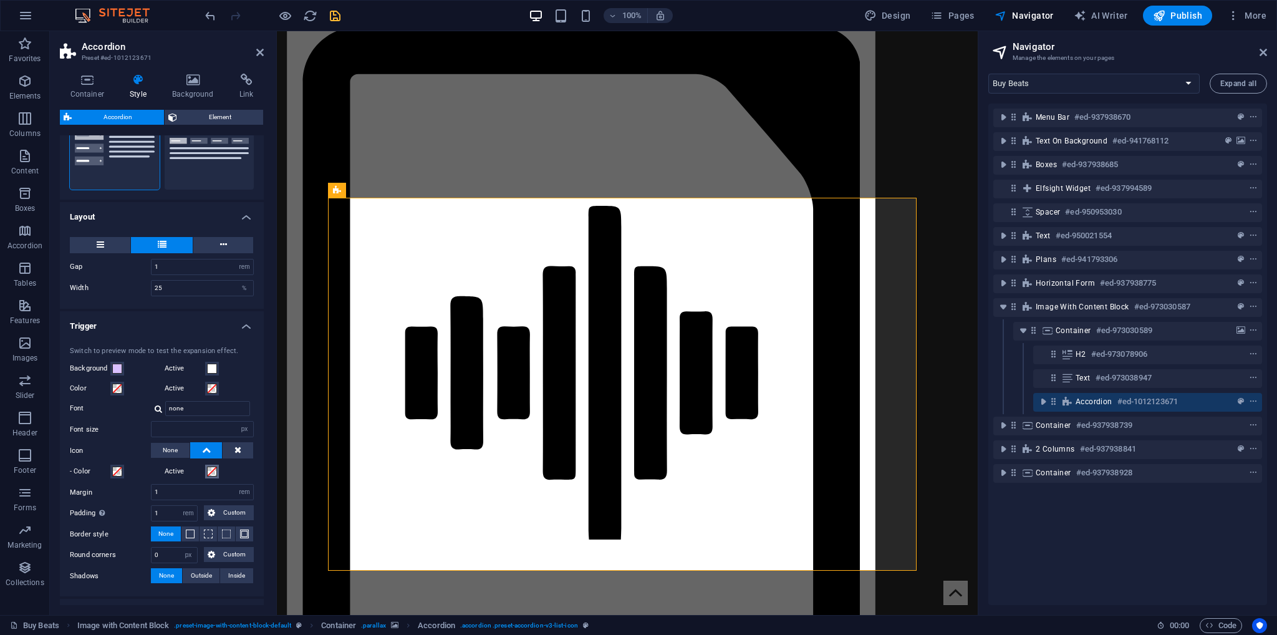
click at [210, 470] on span at bounding box center [212, 471] width 10 height 10
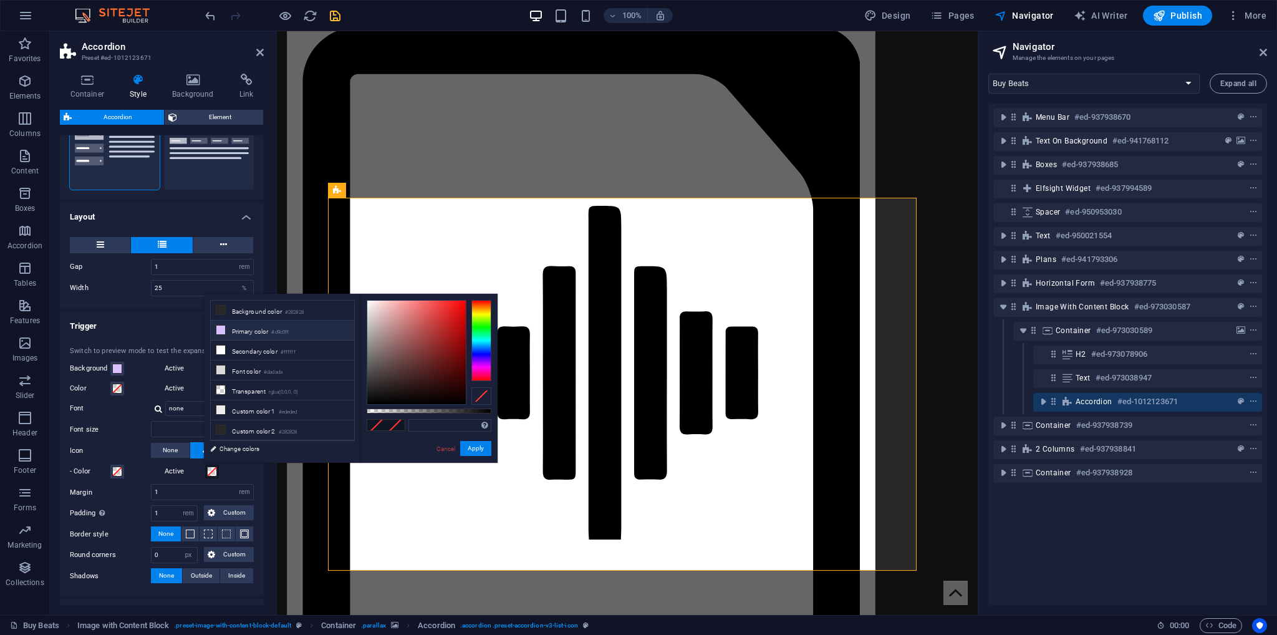
drag, startPoint x: 240, startPoint y: 331, endPoint x: 491, endPoint y: 430, distance: 270.0
click at [241, 331] on li "Primary color #d9c0ff" at bounding box center [282, 331] width 143 height 20
type input "#d9c0ff"
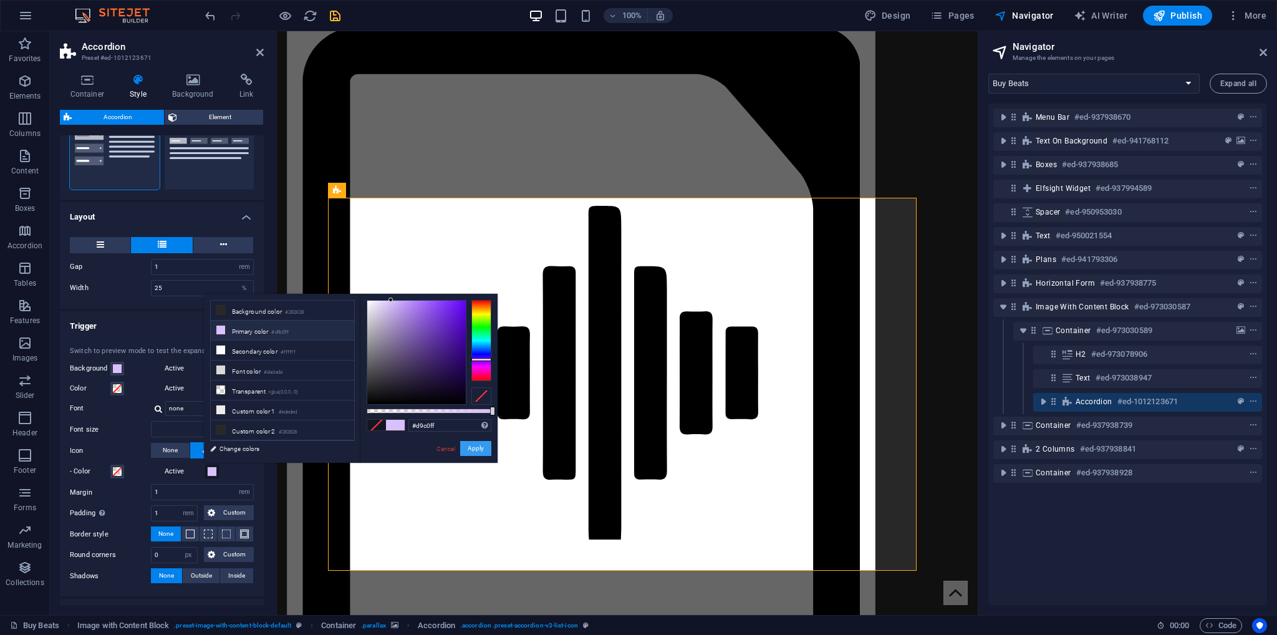
click at [479, 450] on button "Apply" at bounding box center [475, 448] width 31 height 15
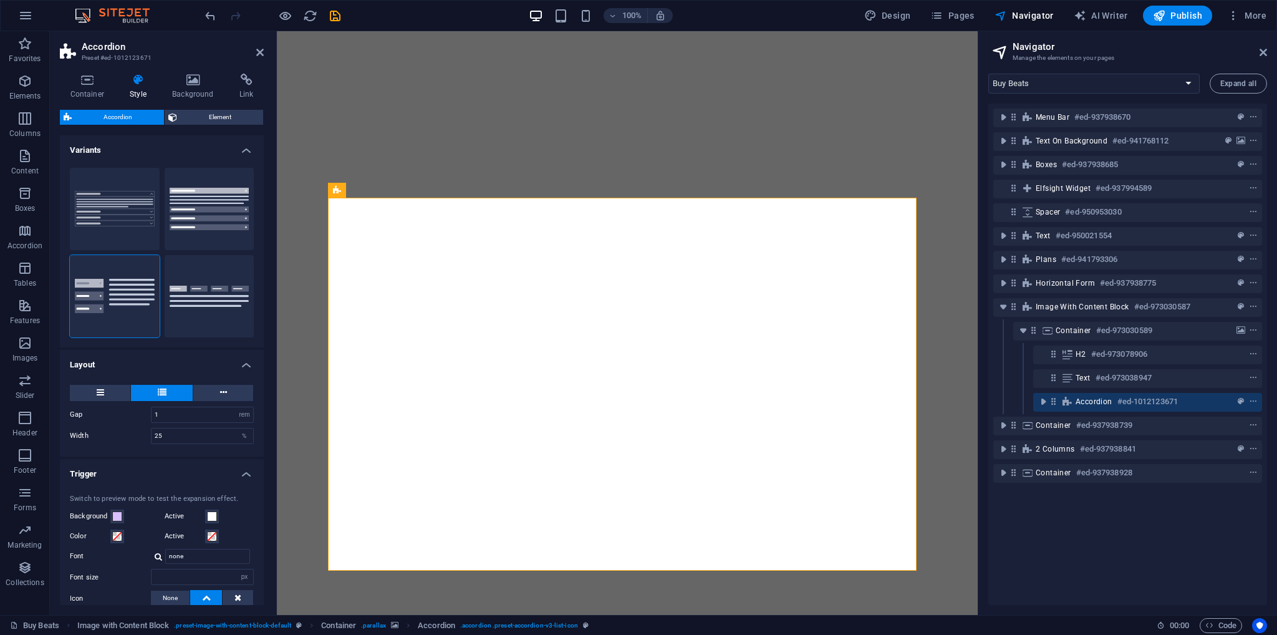
select select "rem"
select select "px"
select select "rem"
select select "px"
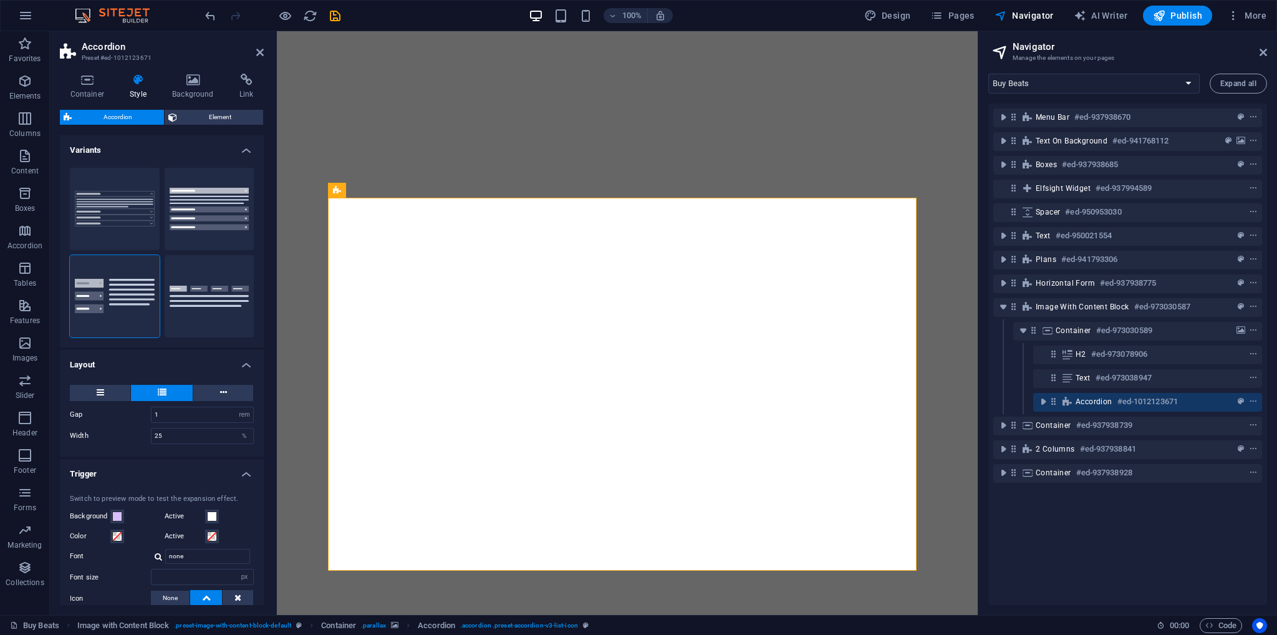
select select "rem"
select select "px"
select select "preset-accordion-v3-list-icon"
select select "17388613-en"
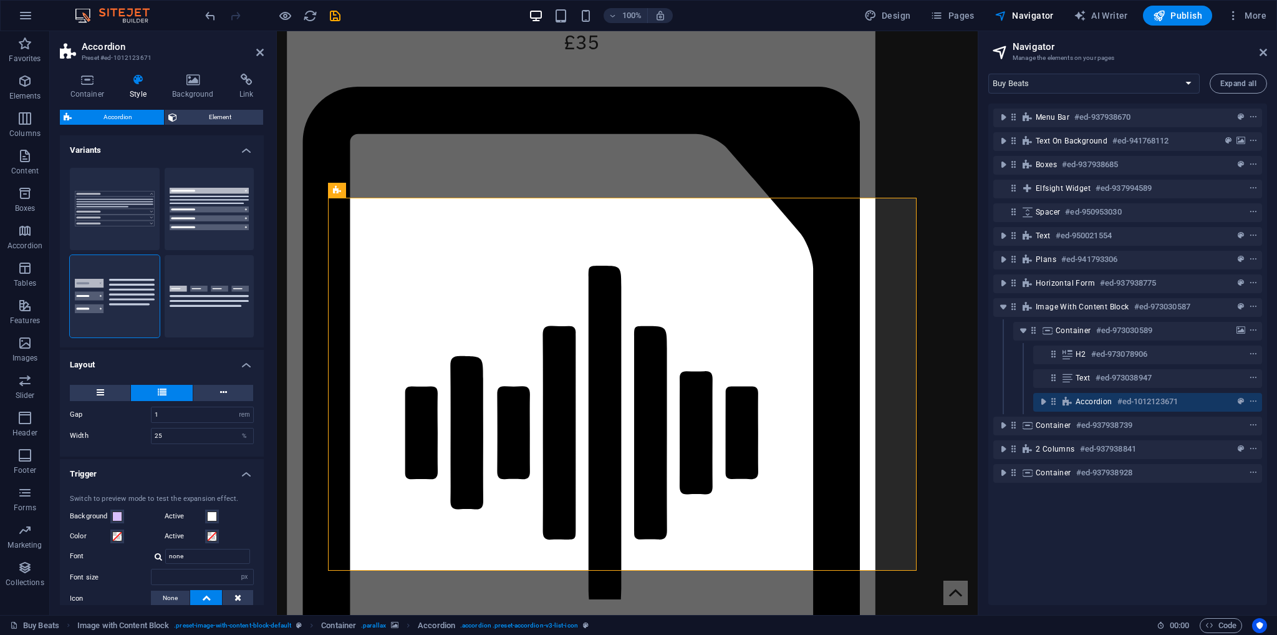
scroll to position [148, 0]
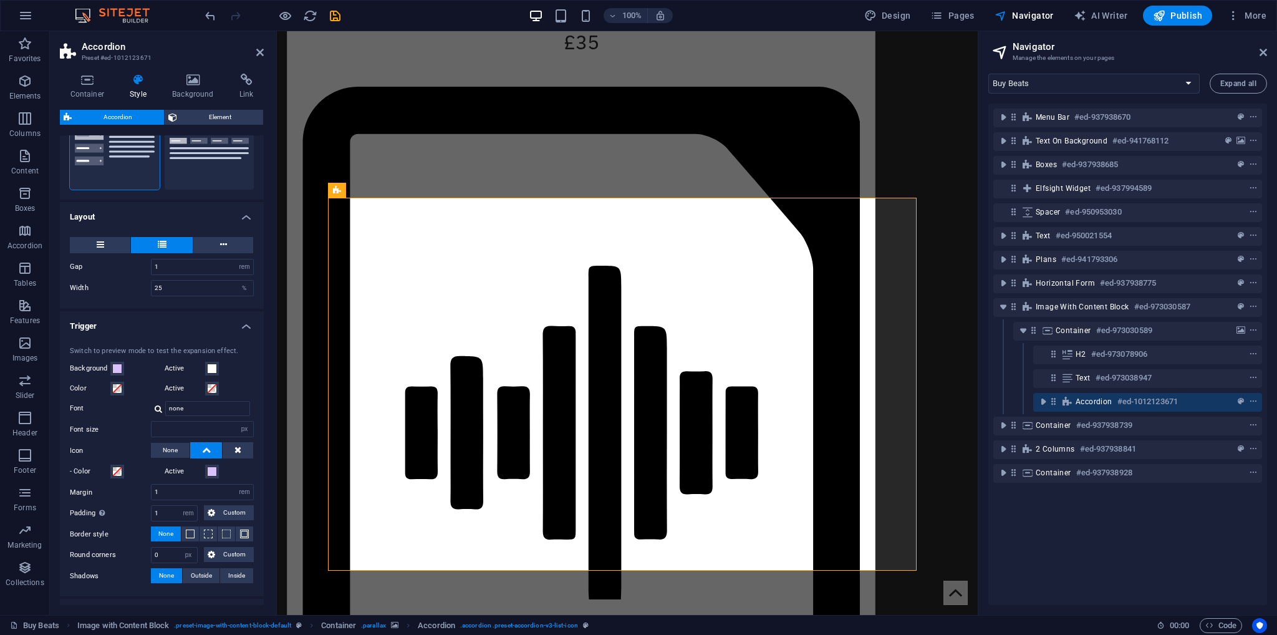
click at [118, 451] on label "Icon" at bounding box center [110, 450] width 81 height 15
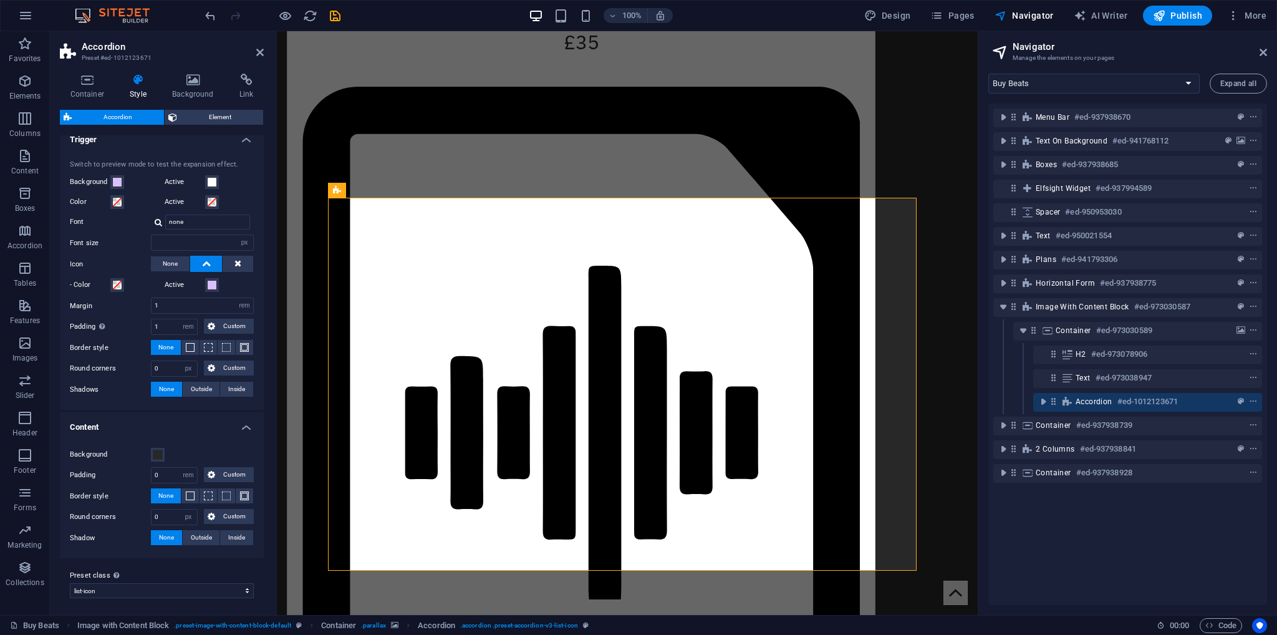
scroll to position [335, 0]
drag, startPoint x: 335, startPoint y: 13, endPoint x: 339, endPoint y: 22, distance: 10.1
click at [335, 13] on icon "save" at bounding box center [335, 16] width 14 height 14
checkbox input "false"
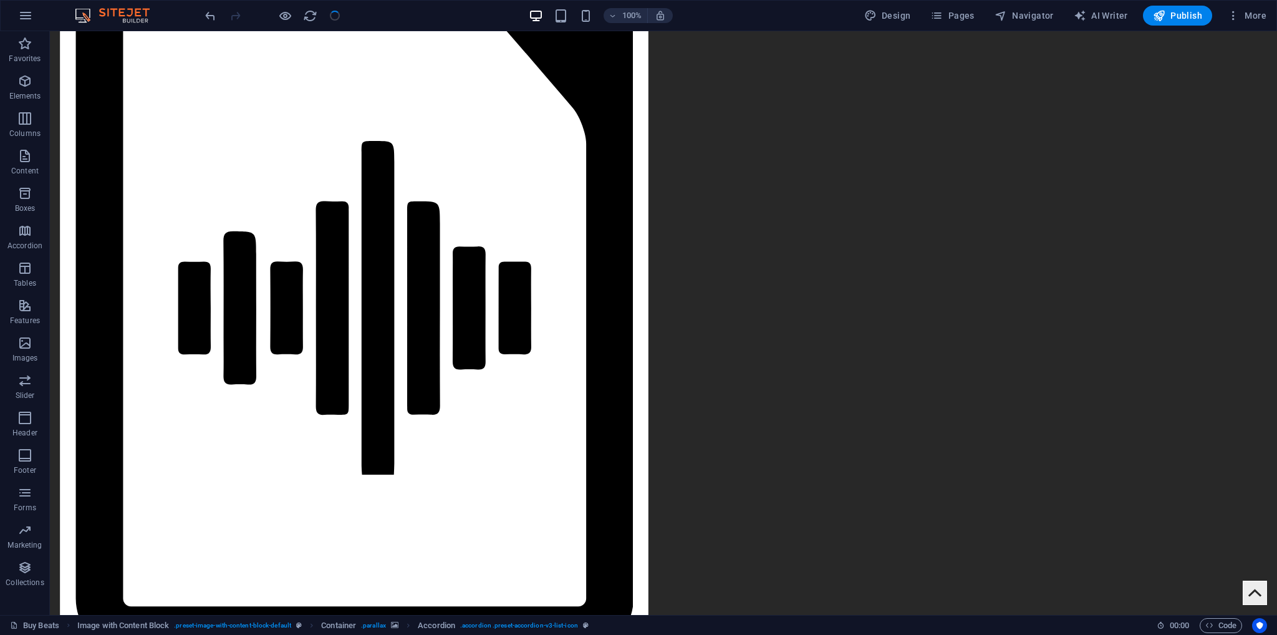
scroll to position [1841, 0]
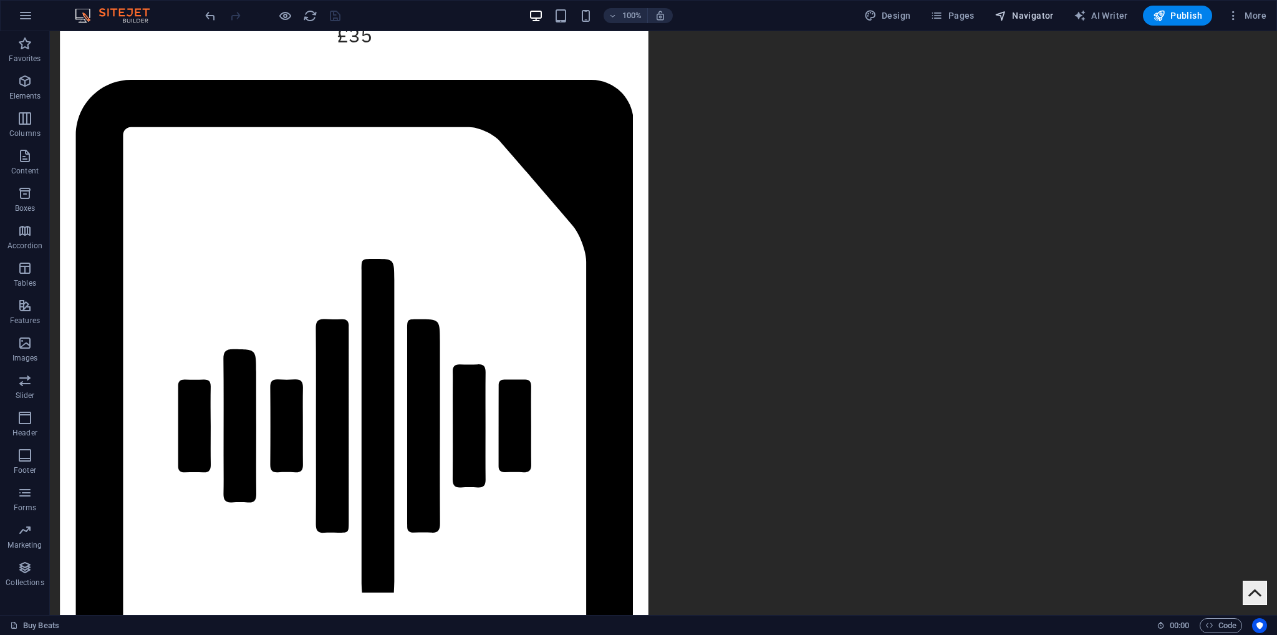
click at [1038, 17] on span "Navigator" at bounding box center [1024, 15] width 59 height 12
select select "17388613-en"
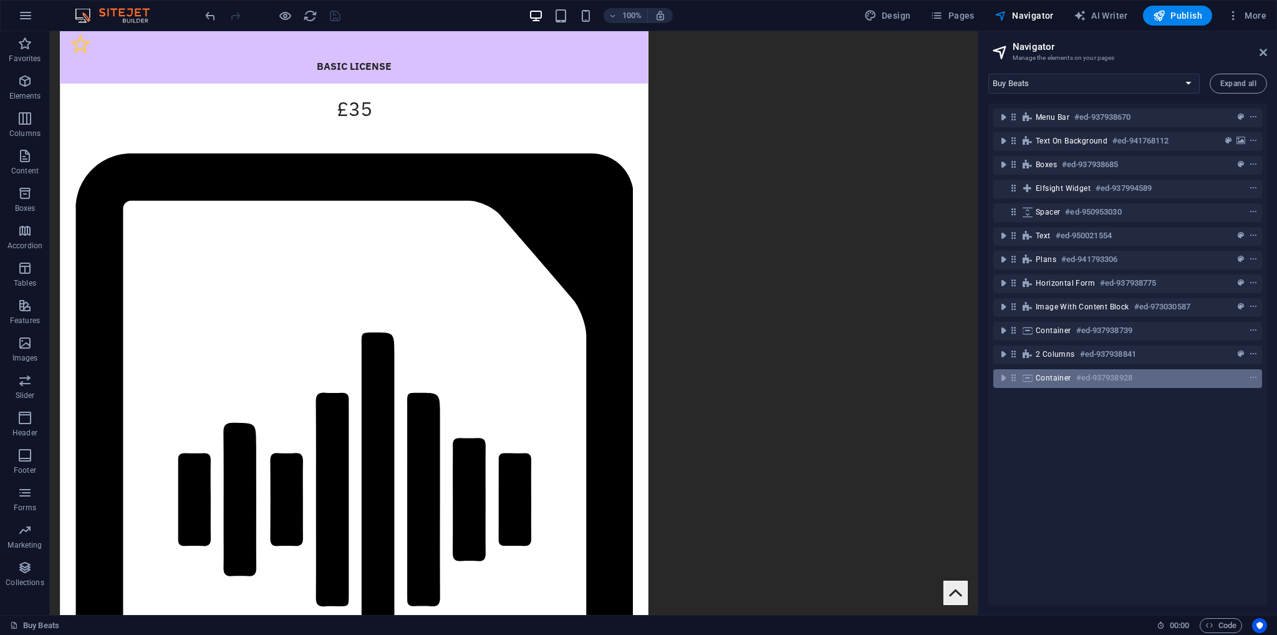
scroll to position [1898, 0]
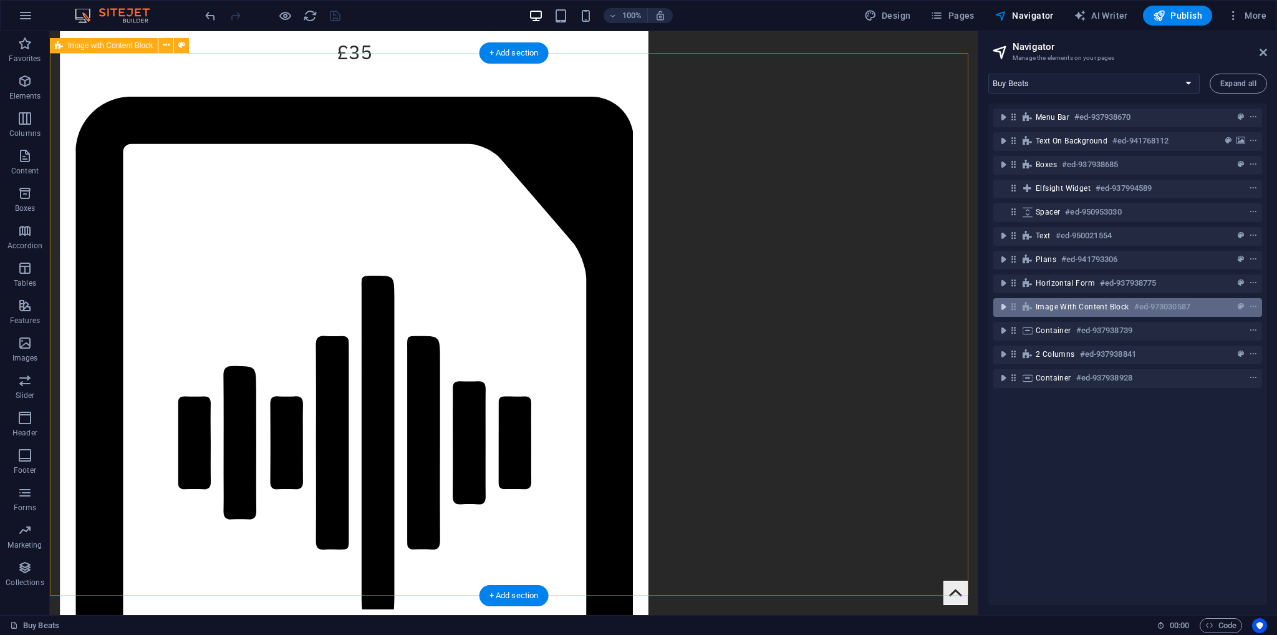
click at [1007, 309] on icon "toggle-expand" at bounding box center [1003, 307] width 12 height 12
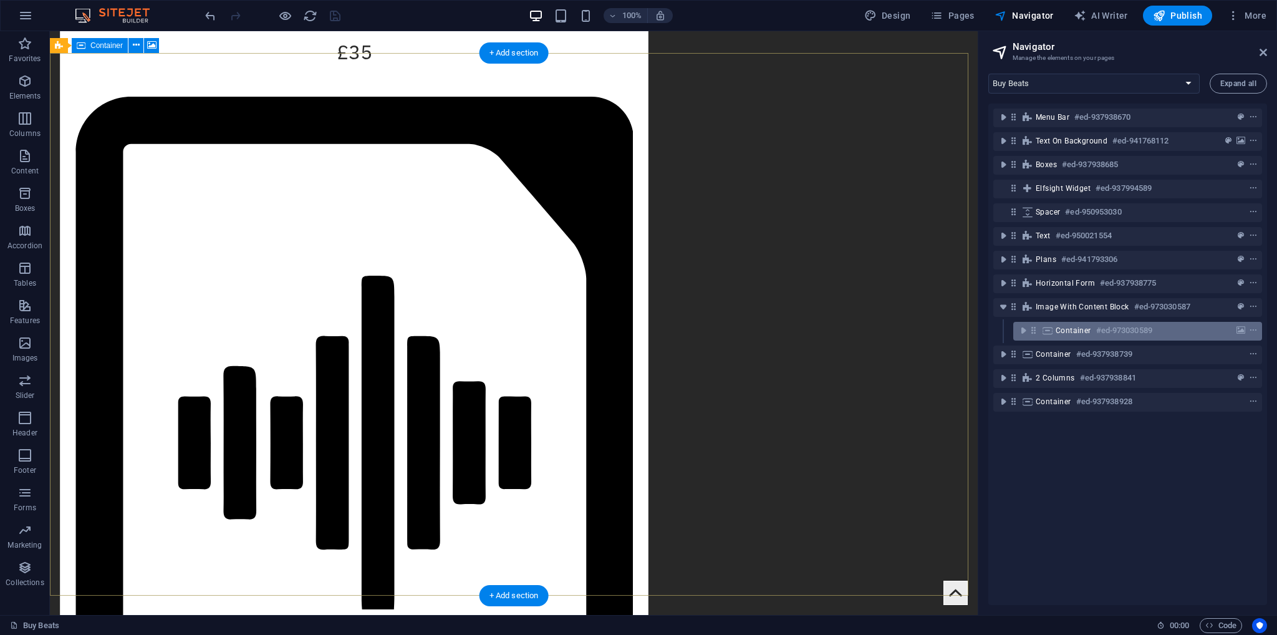
click at [1051, 332] on icon at bounding box center [1048, 331] width 14 height 10
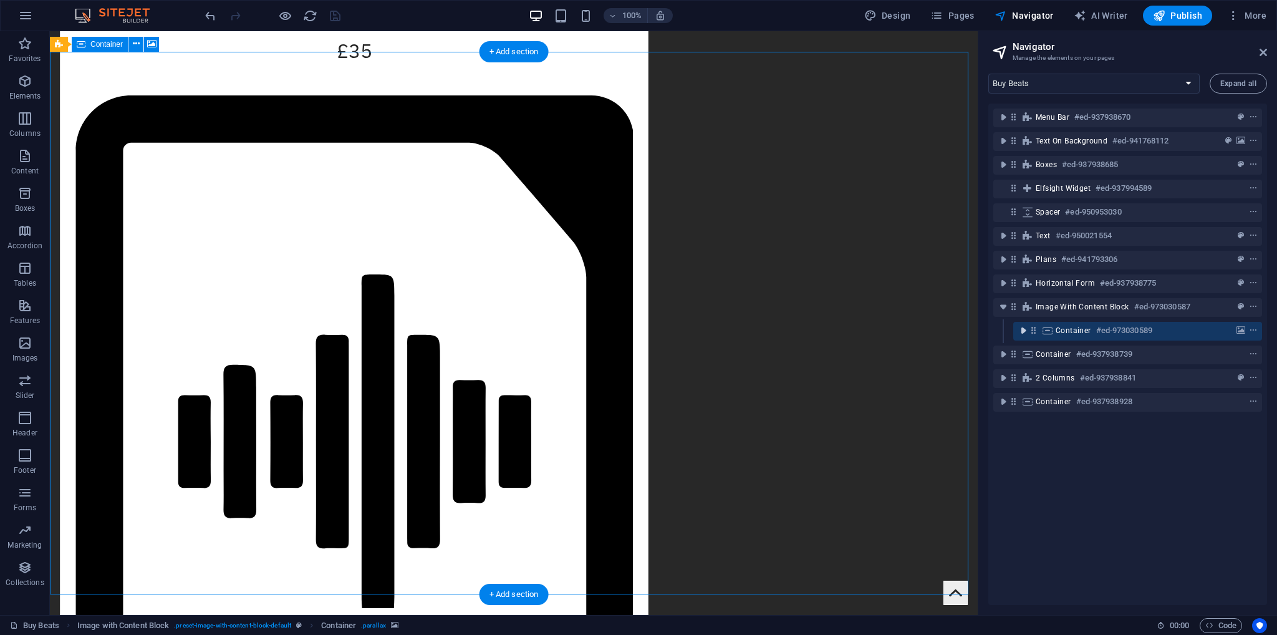
click at [1023, 329] on icon "toggle-expand" at bounding box center [1023, 330] width 12 height 12
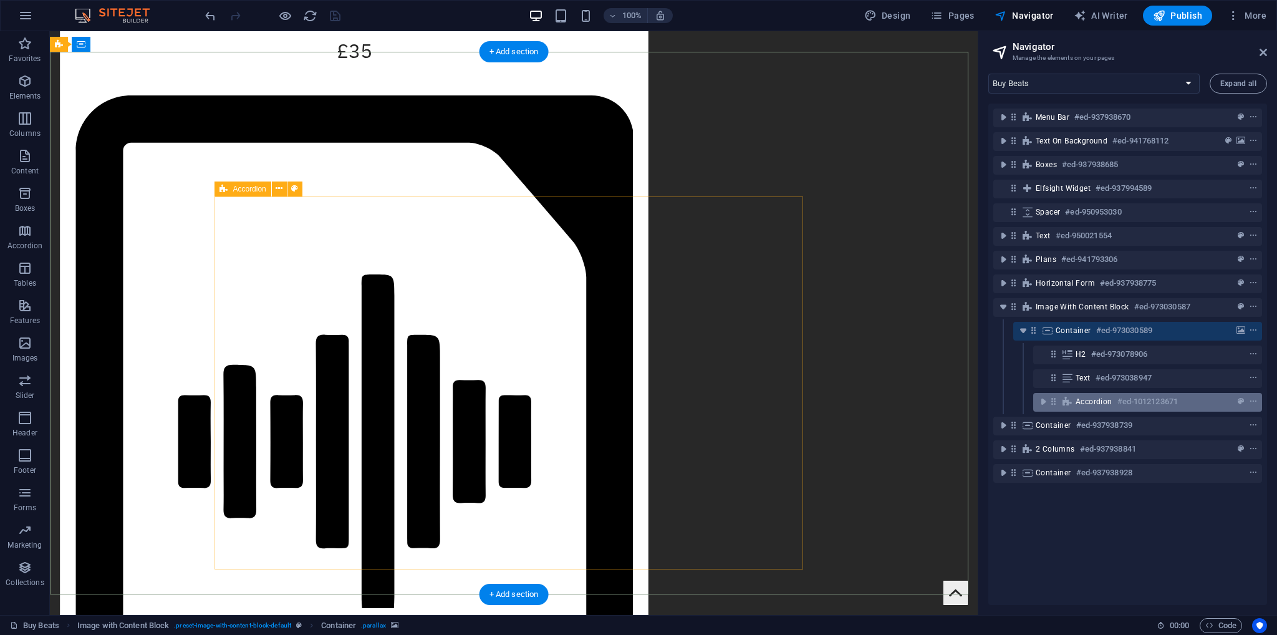
click at [1102, 402] on span "Accordion" at bounding box center [1094, 402] width 37 height 10
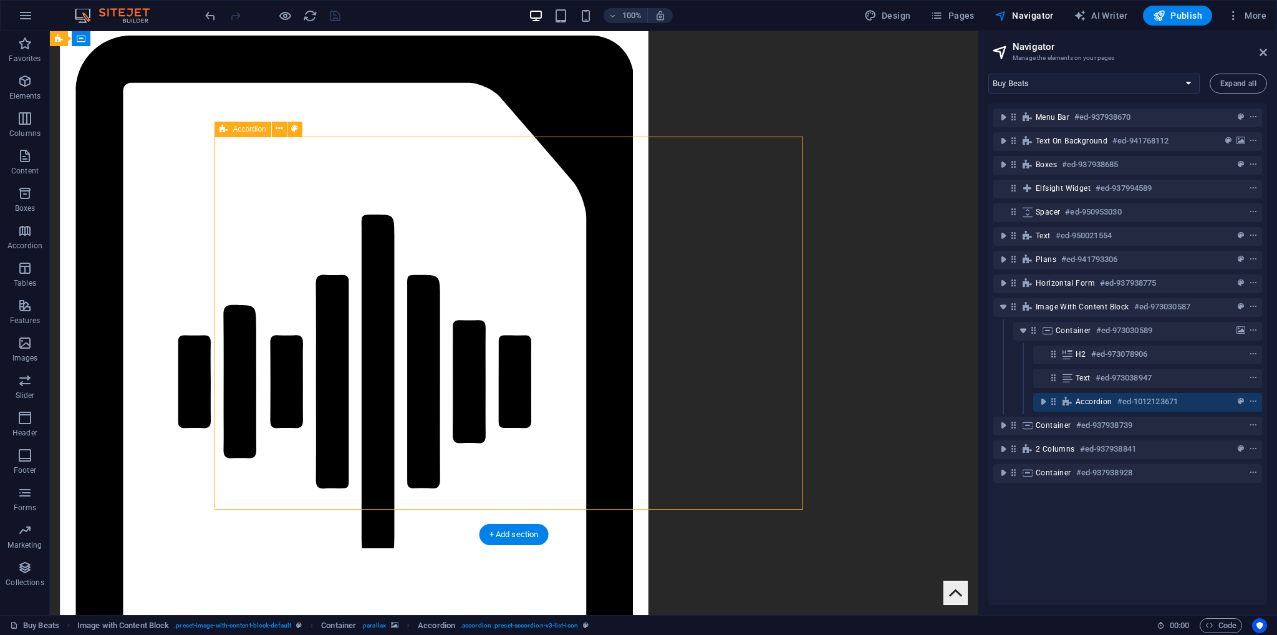
click at [1102, 402] on span "Accordion" at bounding box center [1094, 402] width 37 height 10
select select "rem"
select select "px"
select select "rem"
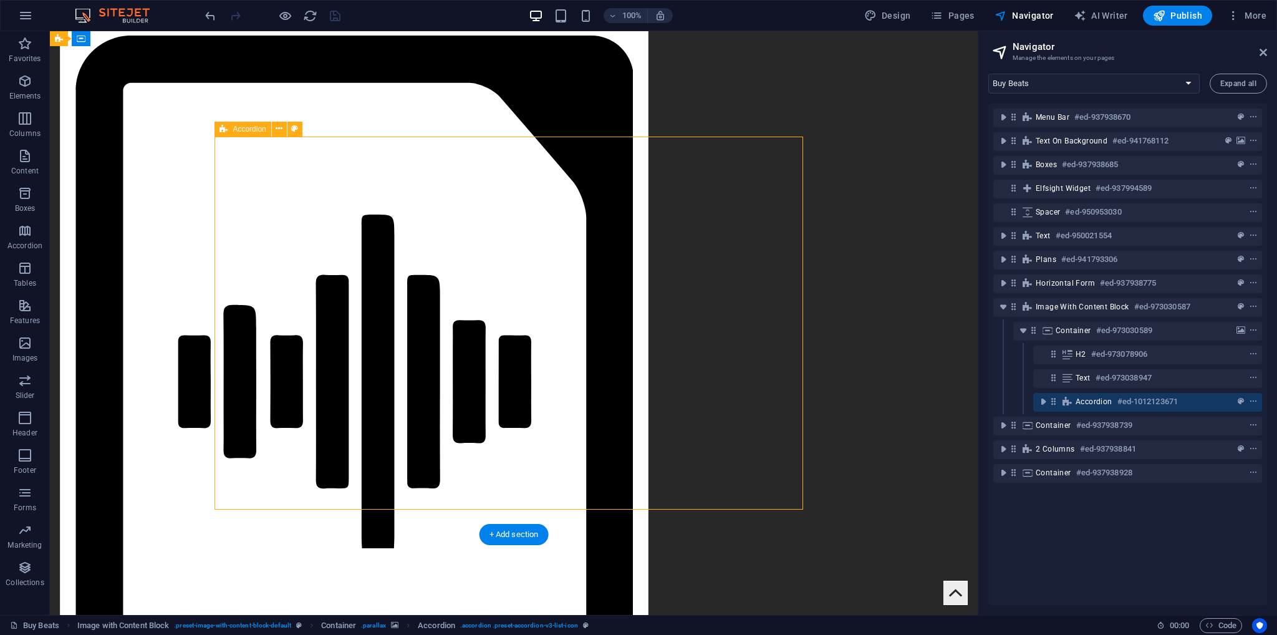
select select "px"
select select "rem"
select select "px"
select select "preset-accordion-v3-list-icon"
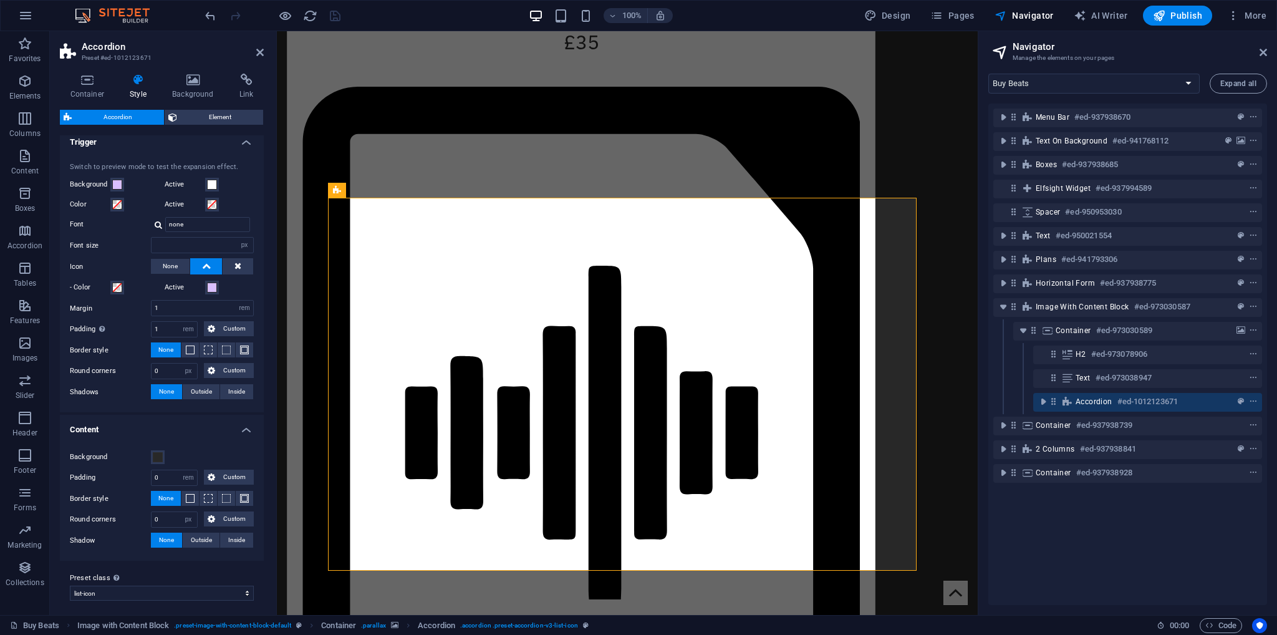
scroll to position [335, 0]
click at [105, 425] on h4 "Content" at bounding box center [162, 423] width 204 height 22
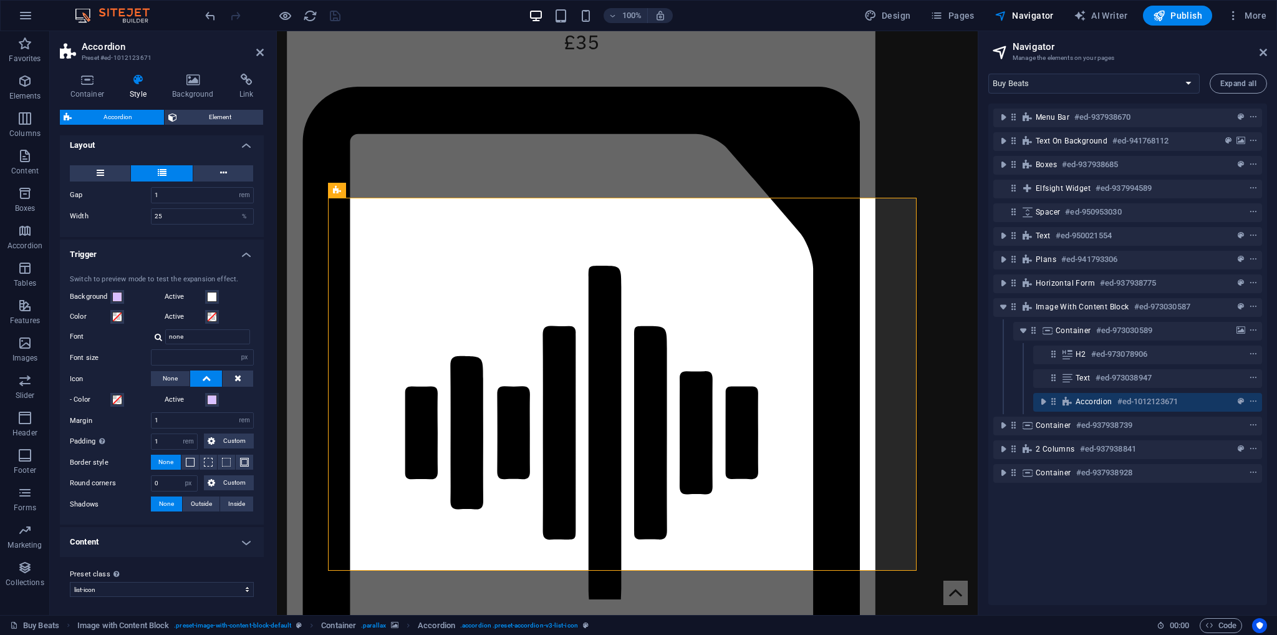
click at [137, 542] on h4 "Content" at bounding box center [162, 542] width 204 height 30
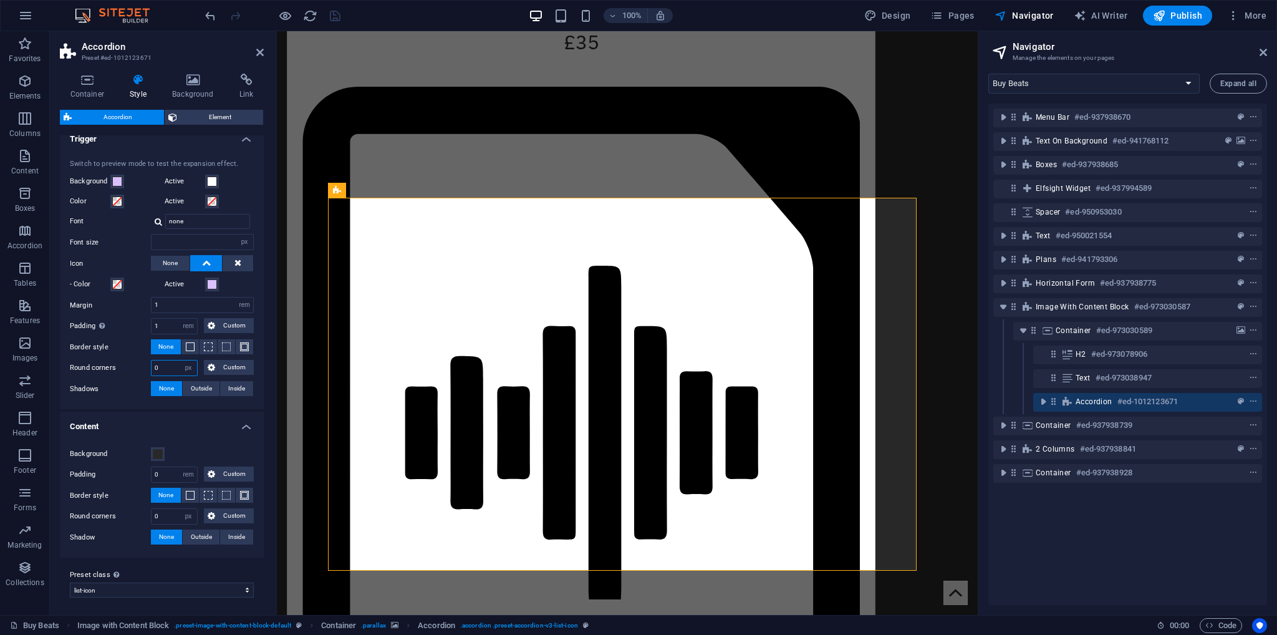
drag, startPoint x: 163, startPoint y: 367, endPoint x: 143, endPoint y: 365, distance: 20.7
click at [143, 365] on div "Round corners 0 px rem % vh vw Custom Custom" at bounding box center [162, 368] width 184 height 16
type input "5"
click at [122, 369] on label "Round corners" at bounding box center [110, 367] width 81 height 15
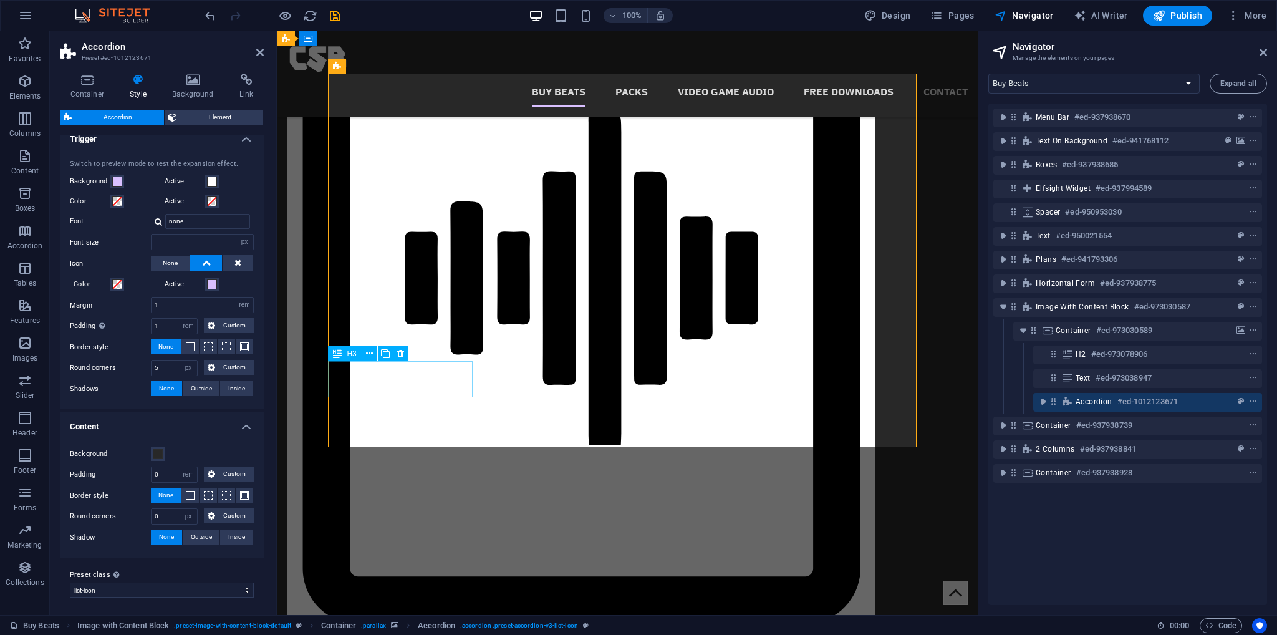
scroll to position [1959, 0]
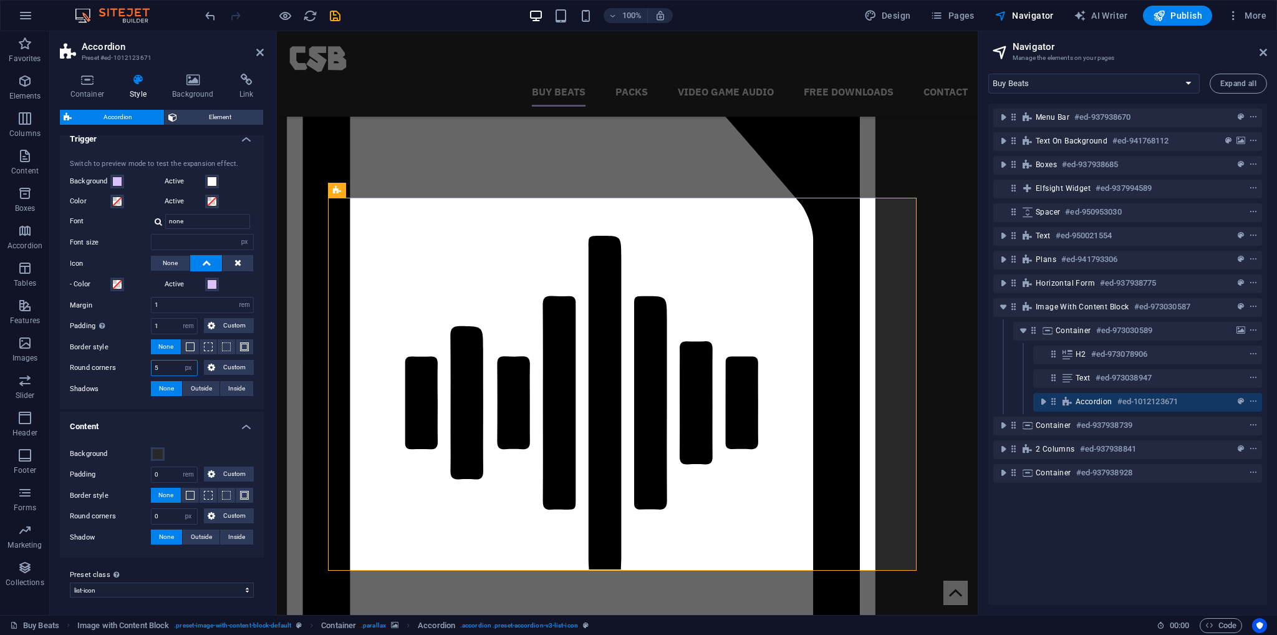
drag, startPoint x: 161, startPoint y: 362, endPoint x: 114, endPoint y: 358, distance: 47.6
click at [118, 360] on div "Round corners 5 px rem % vh vw Custom Custom" at bounding box center [162, 368] width 184 height 16
type input "2"
click at [95, 366] on label "Round corners" at bounding box center [110, 367] width 81 height 15
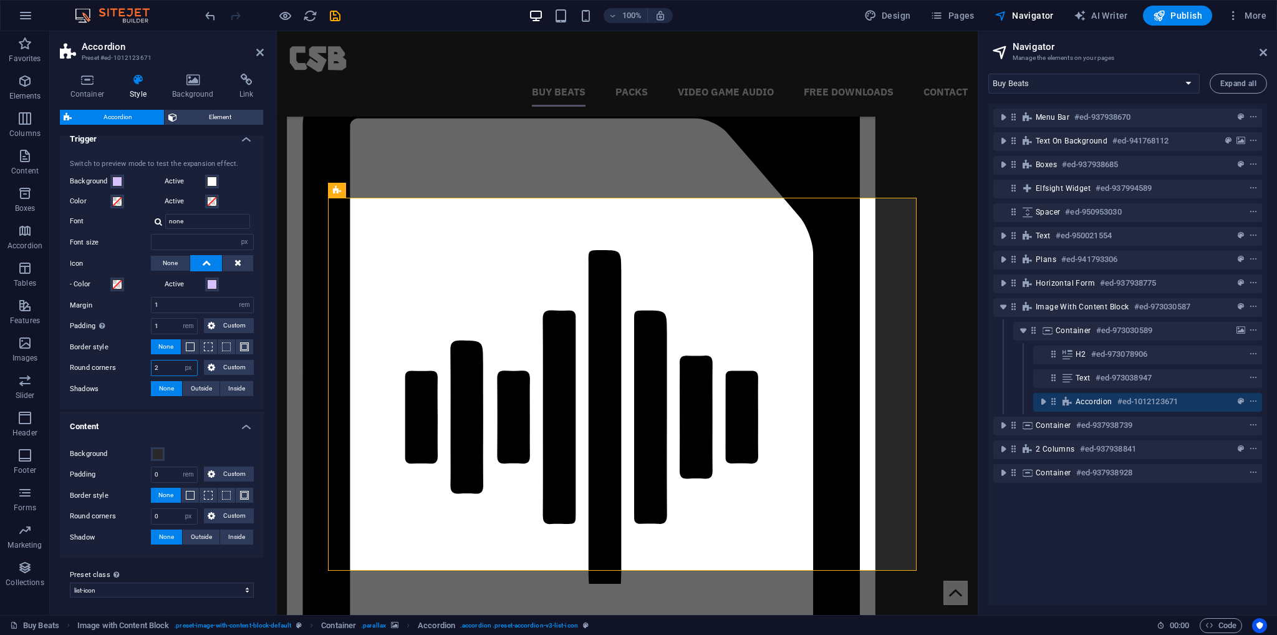
click at [170, 367] on input "2" at bounding box center [175, 367] width 46 height 15
type input "25"
type input "2"
click at [145, 363] on label "Round corners" at bounding box center [110, 367] width 81 height 15
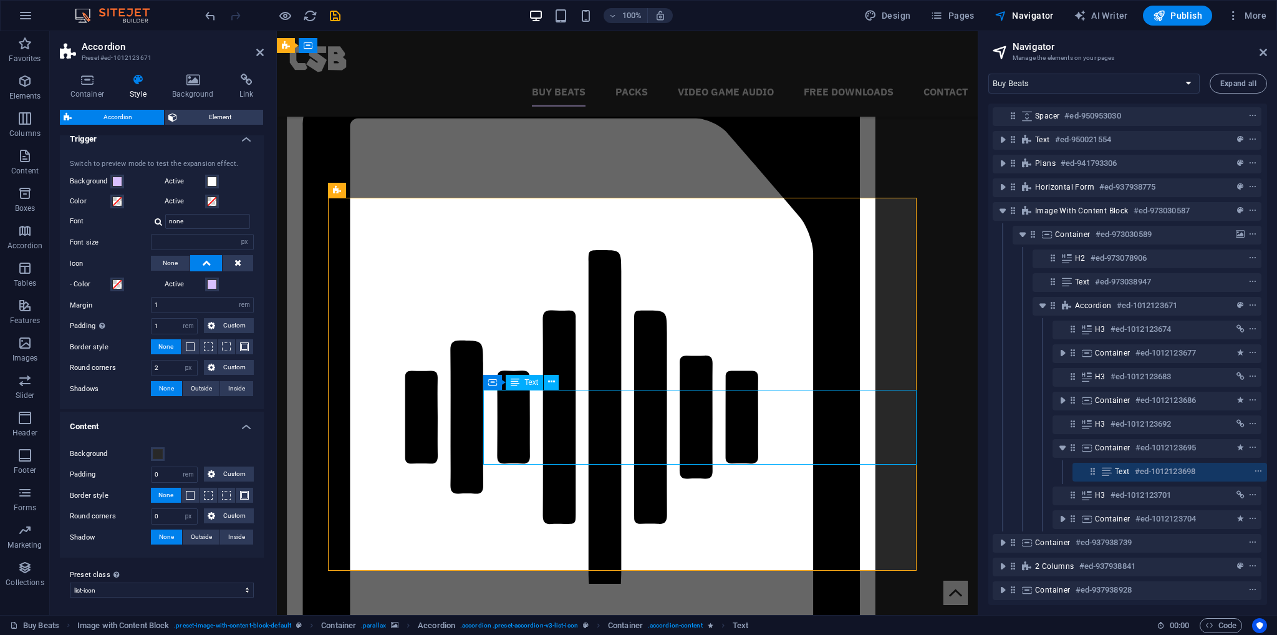
scroll to position [105, 2]
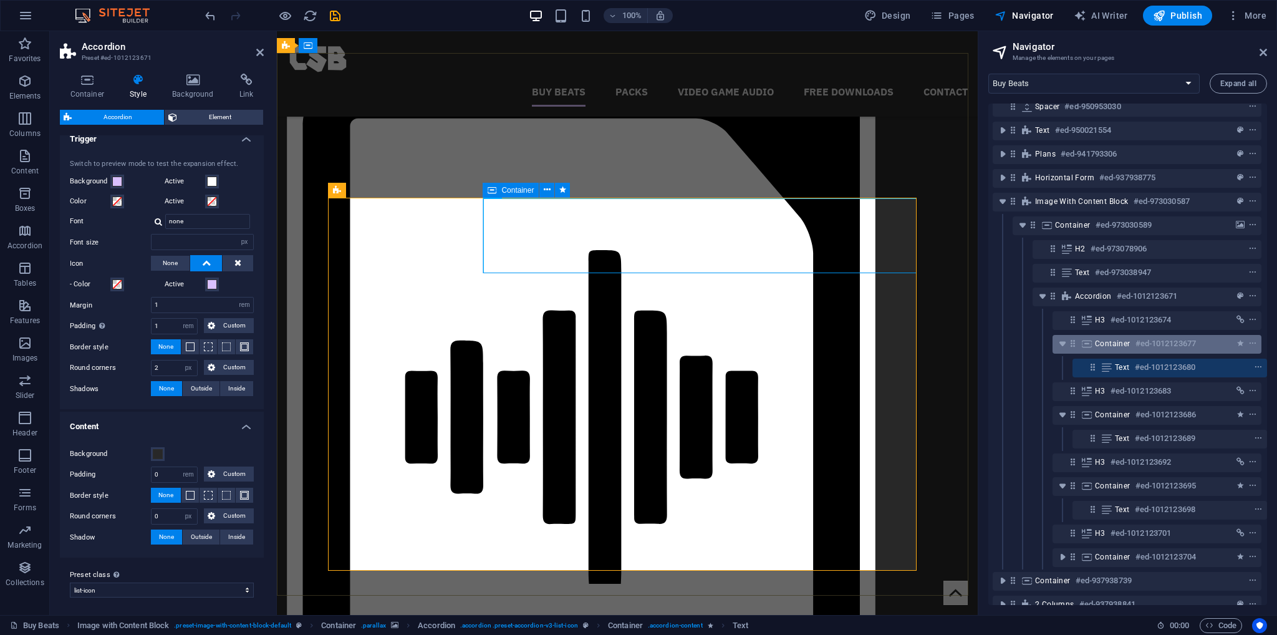
click at [1129, 345] on div "Container #ed-1012123677" at bounding box center [1147, 343] width 104 height 15
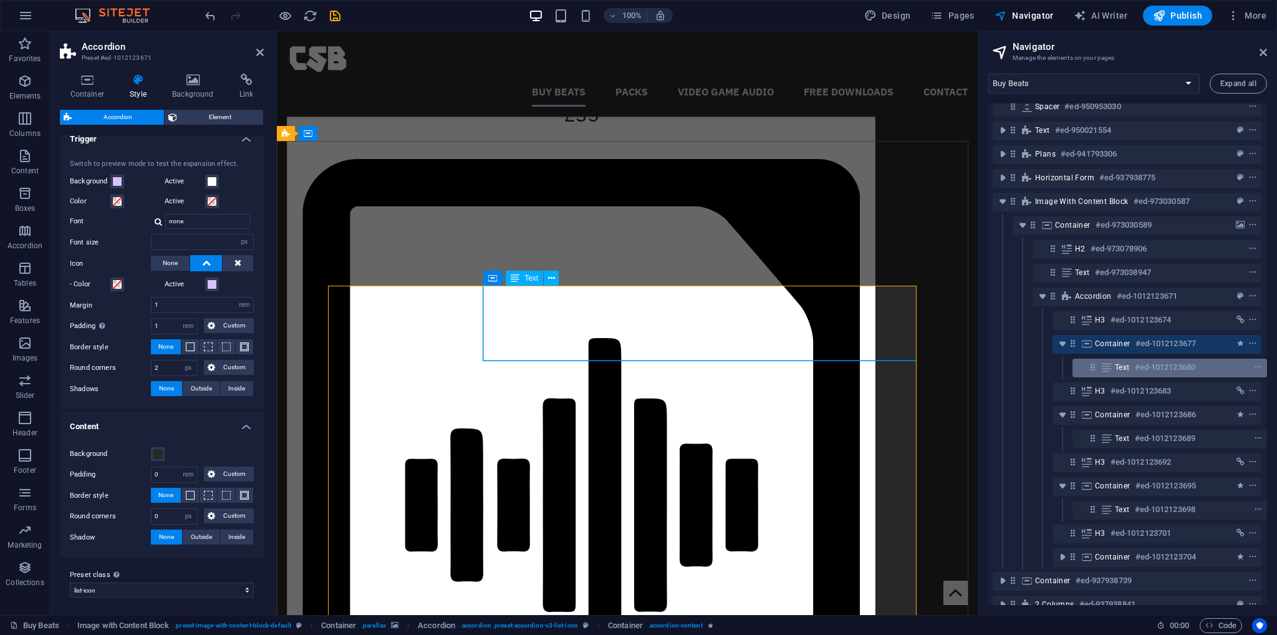
click at [1125, 366] on span "Text" at bounding box center [1122, 367] width 15 height 10
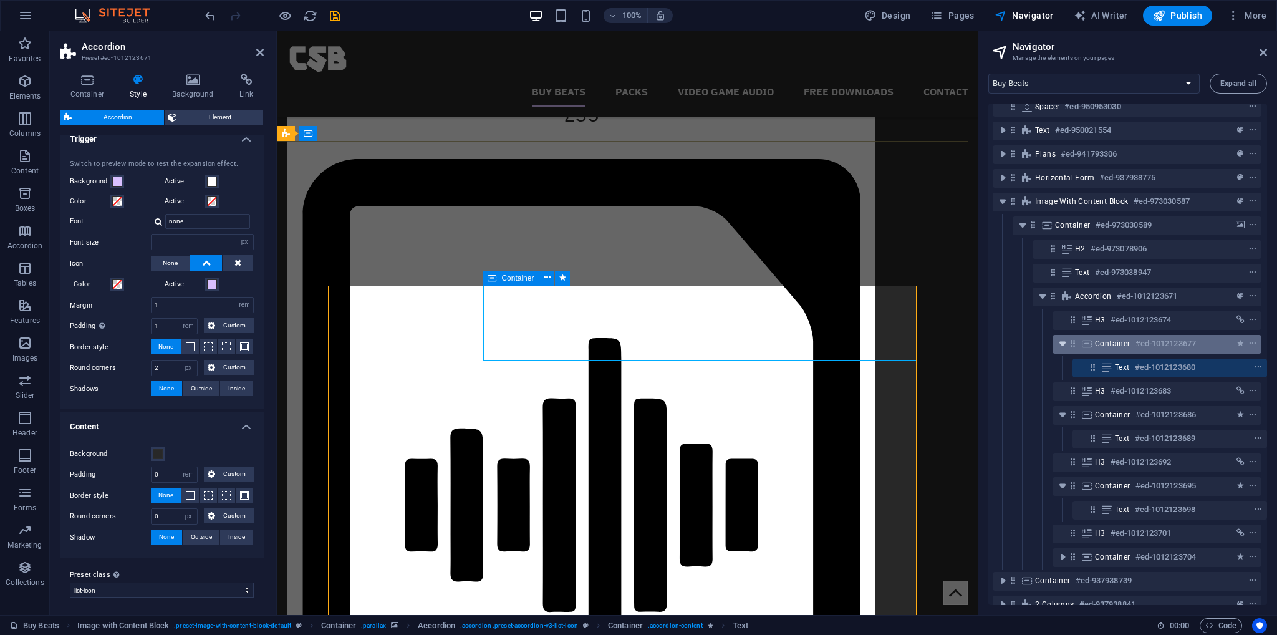
click at [1060, 344] on icon "toggle-expand" at bounding box center [1062, 343] width 12 height 12
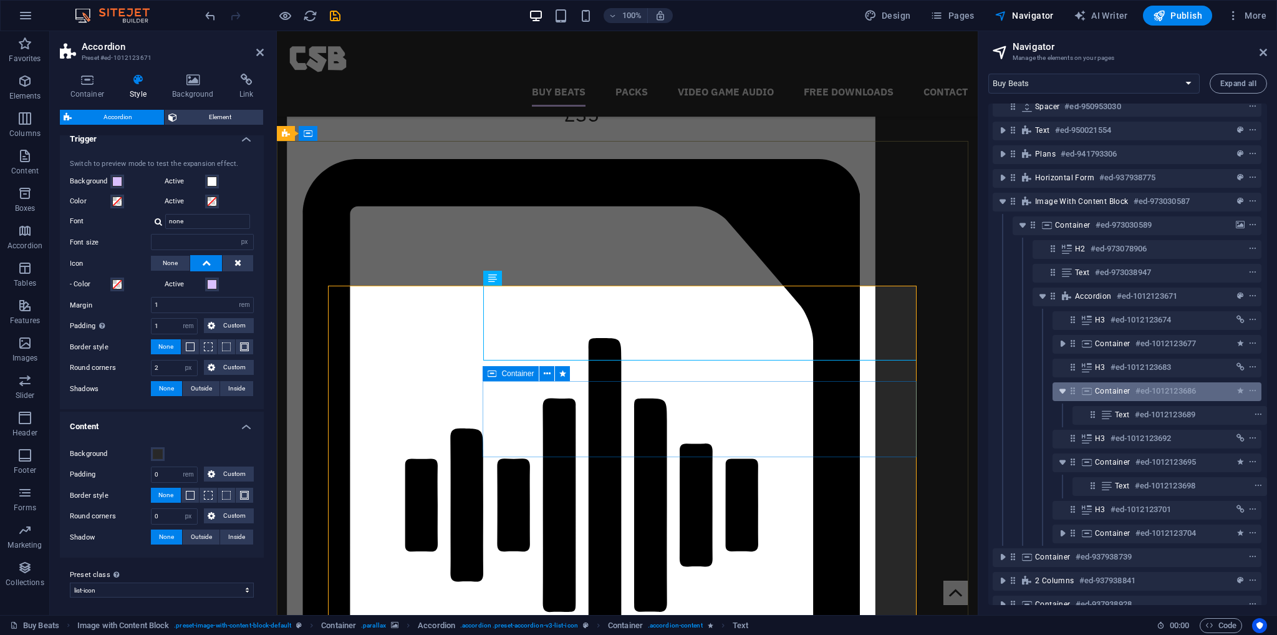
click at [1061, 392] on icon "toggle-expand" at bounding box center [1062, 391] width 12 height 12
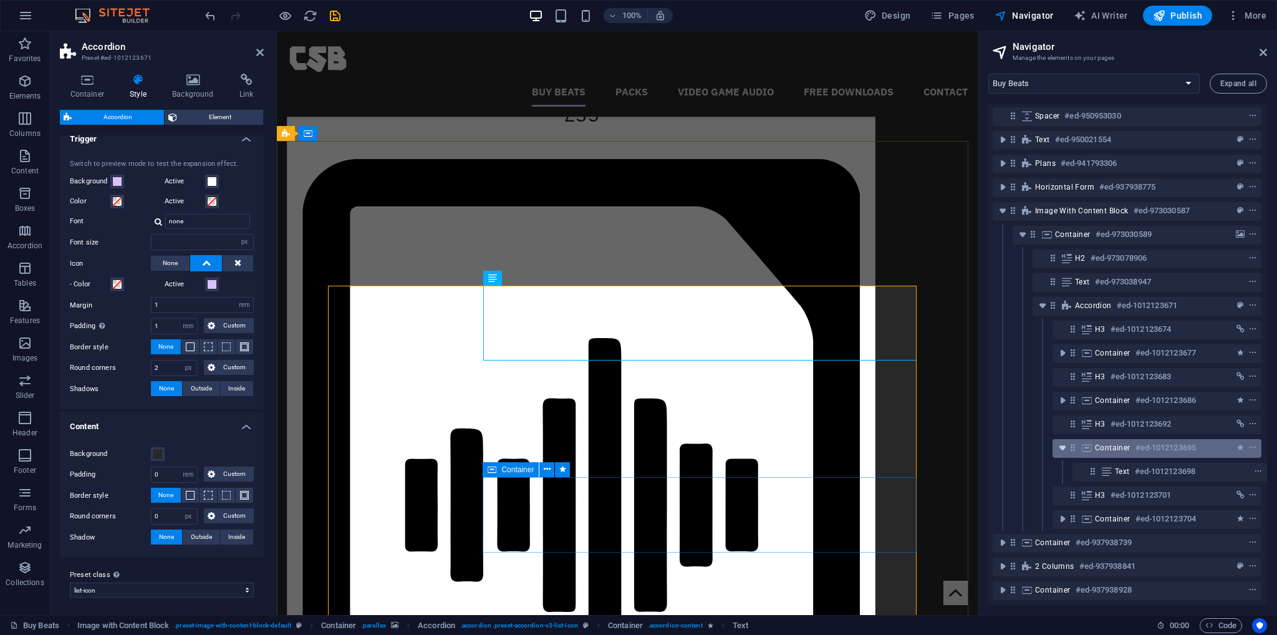
click at [1058, 442] on icon "toggle-expand" at bounding box center [1062, 448] width 12 height 12
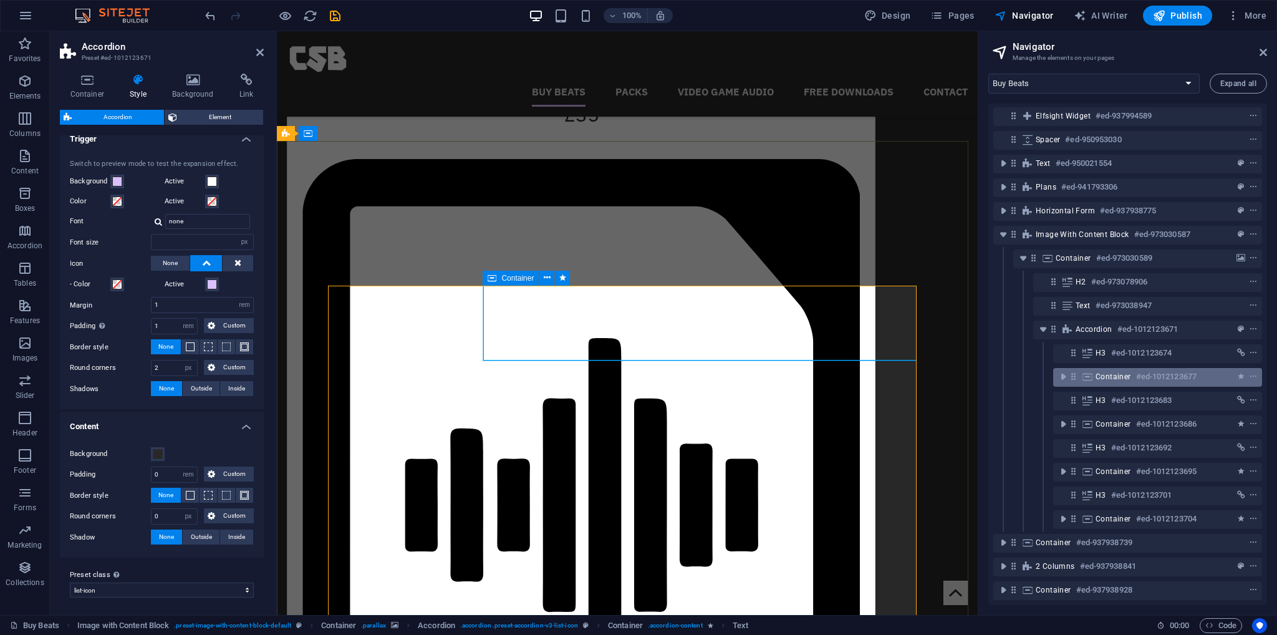
click at [1113, 375] on div "Container #ed-1012123677" at bounding box center [1157, 377] width 209 height 19
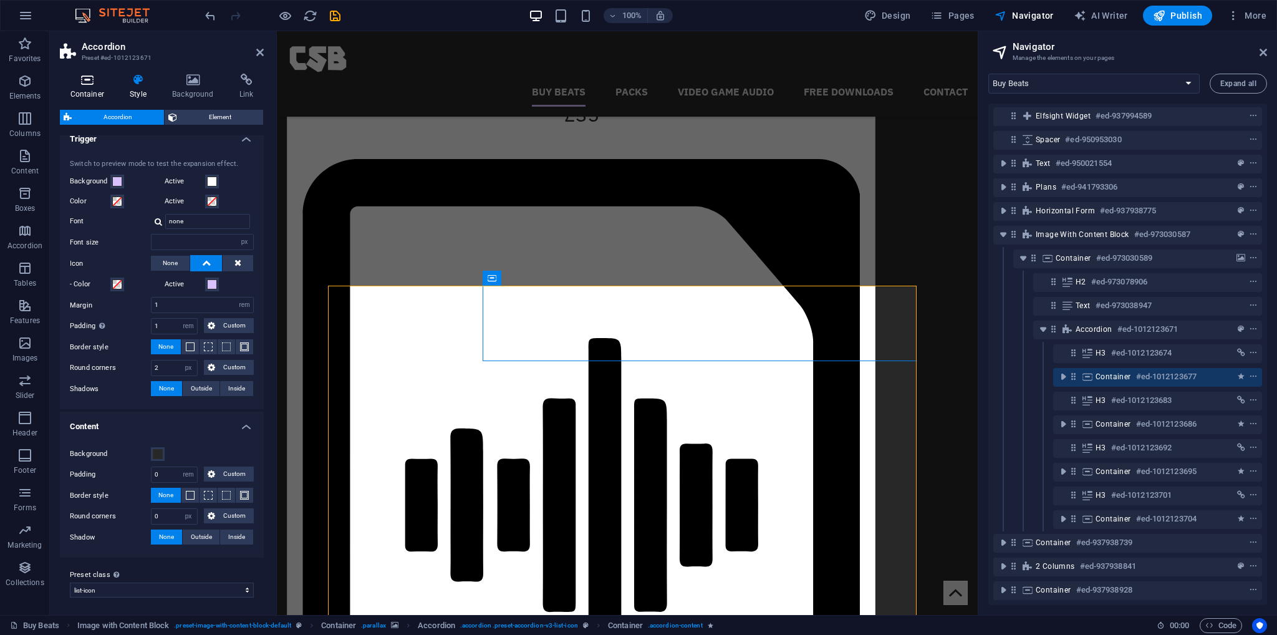
click at [85, 88] on h4 "Container" at bounding box center [90, 87] width 60 height 26
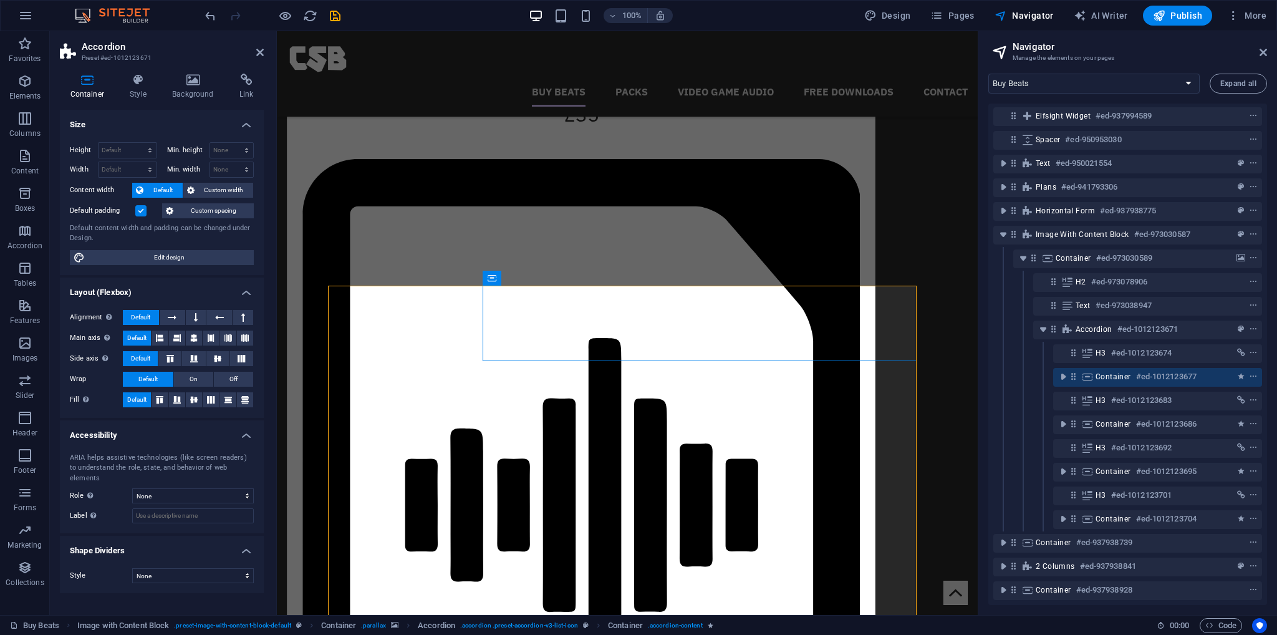
click at [140, 208] on label at bounding box center [140, 210] width 11 height 11
click at [0, 0] on input "Default padding" at bounding box center [0, 0] width 0 height 0
click at [140, 210] on label at bounding box center [140, 210] width 11 height 11
click at [0, 0] on input "Default padding" at bounding box center [0, 0] width 0 height 0
click at [196, 191] on button "Custom width" at bounding box center [218, 190] width 70 height 15
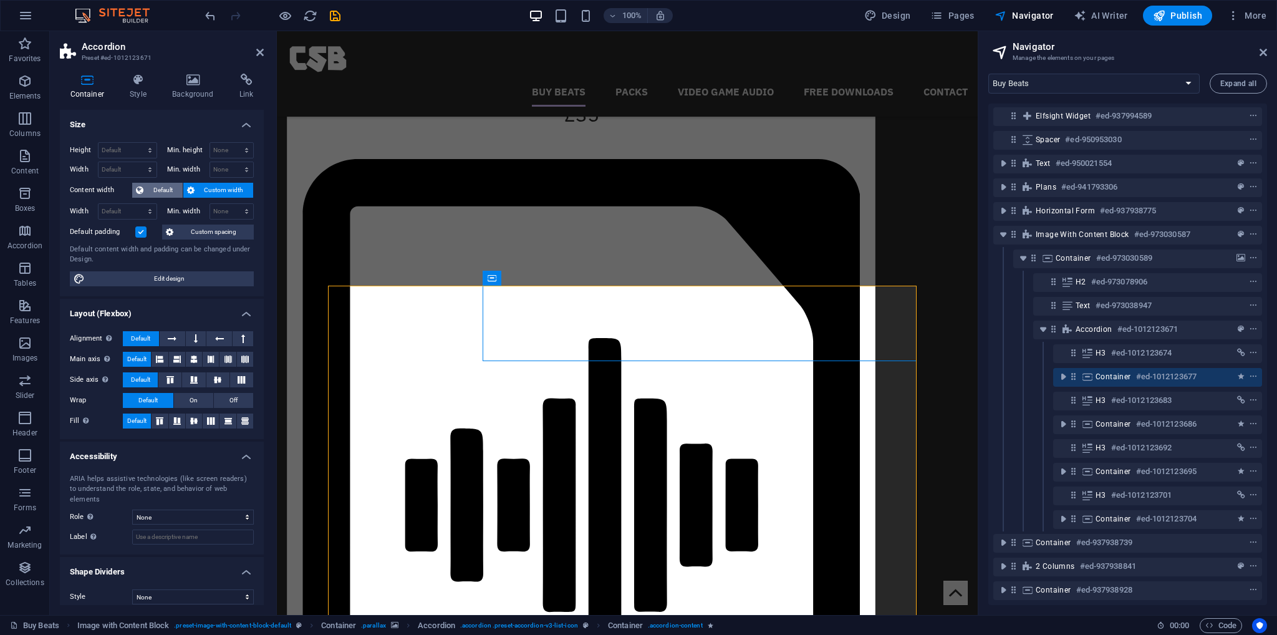
click at [161, 186] on span "Default" at bounding box center [163, 190] width 32 height 15
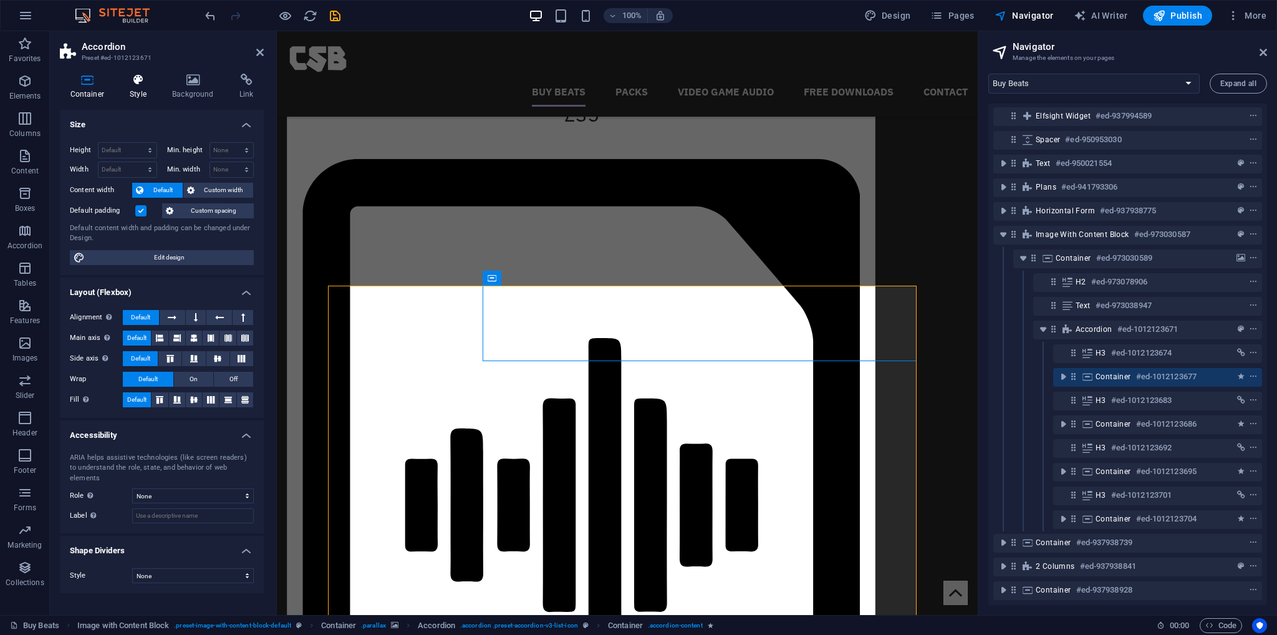
click at [138, 91] on h4 "Style" at bounding box center [141, 87] width 42 height 26
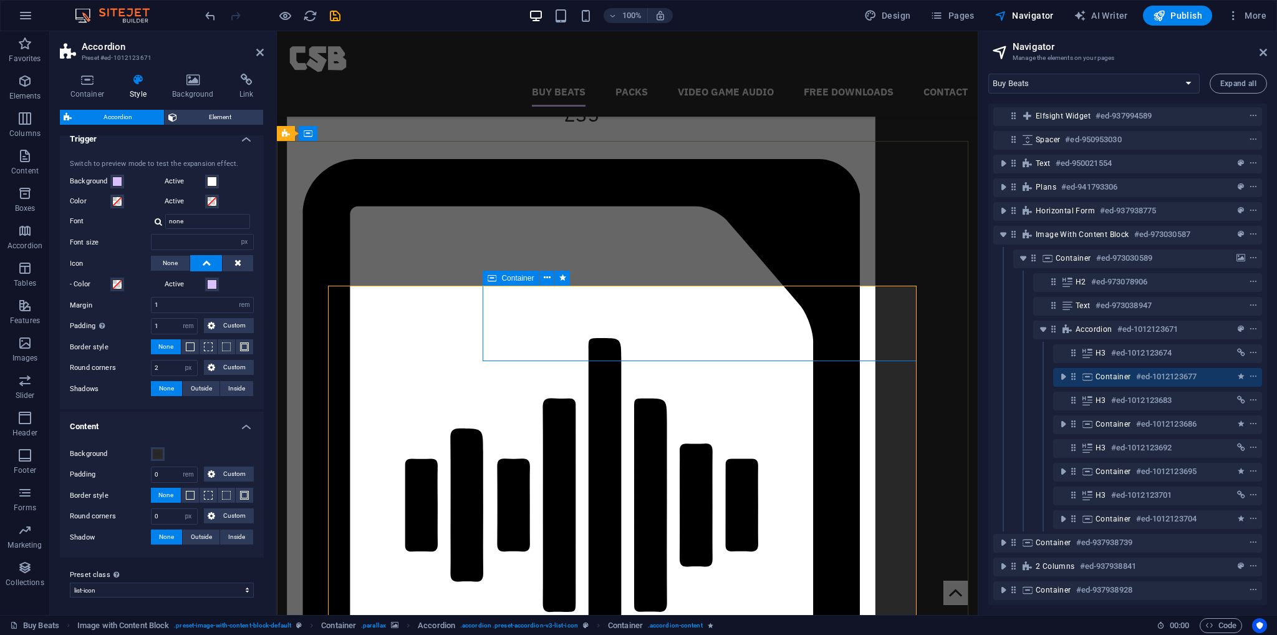
click at [1128, 372] on span "Container" at bounding box center [1114, 377] width 36 height 10
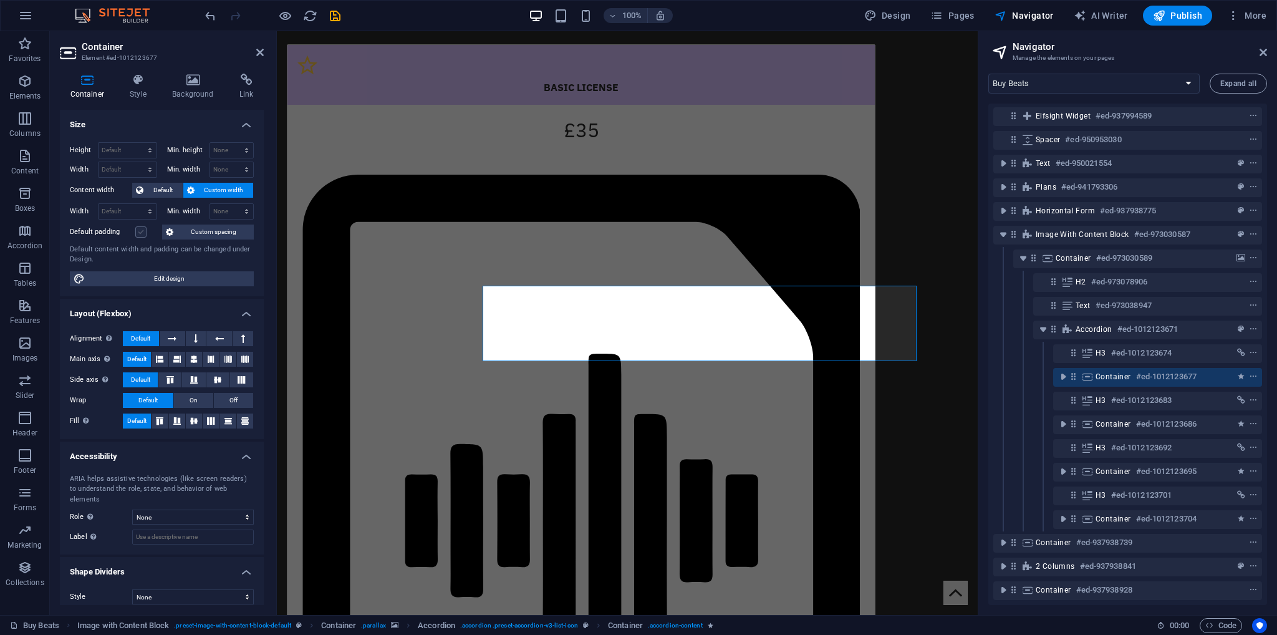
click at [139, 230] on label at bounding box center [140, 231] width 11 height 11
click at [0, 0] on input "Default padding" at bounding box center [0, 0] width 0 height 0
click at [142, 233] on label at bounding box center [140, 231] width 11 height 11
click at [0, 0] on input "Default padding" at bounding box center [0, 0] width 0 height 0
click at [152, 190] on span "Default" at bounding box center [163, 190] width 32 height 15
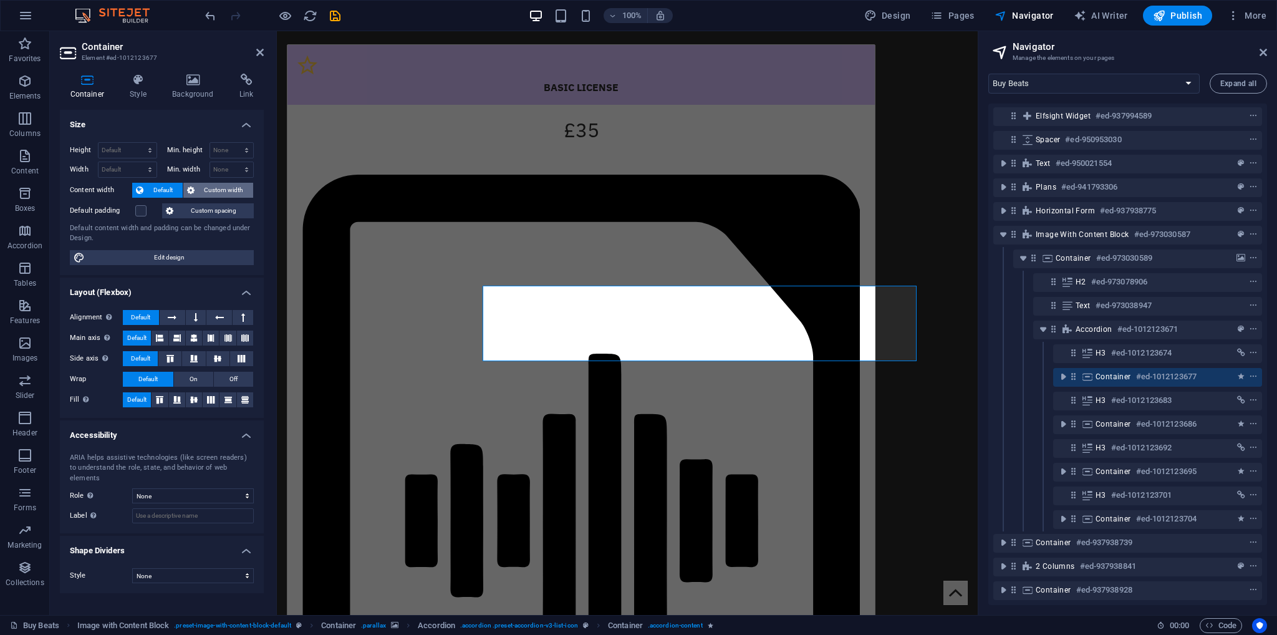
click at [207, 190] on span "Custom width" at bounding box center [224, 190] width 52 height 15
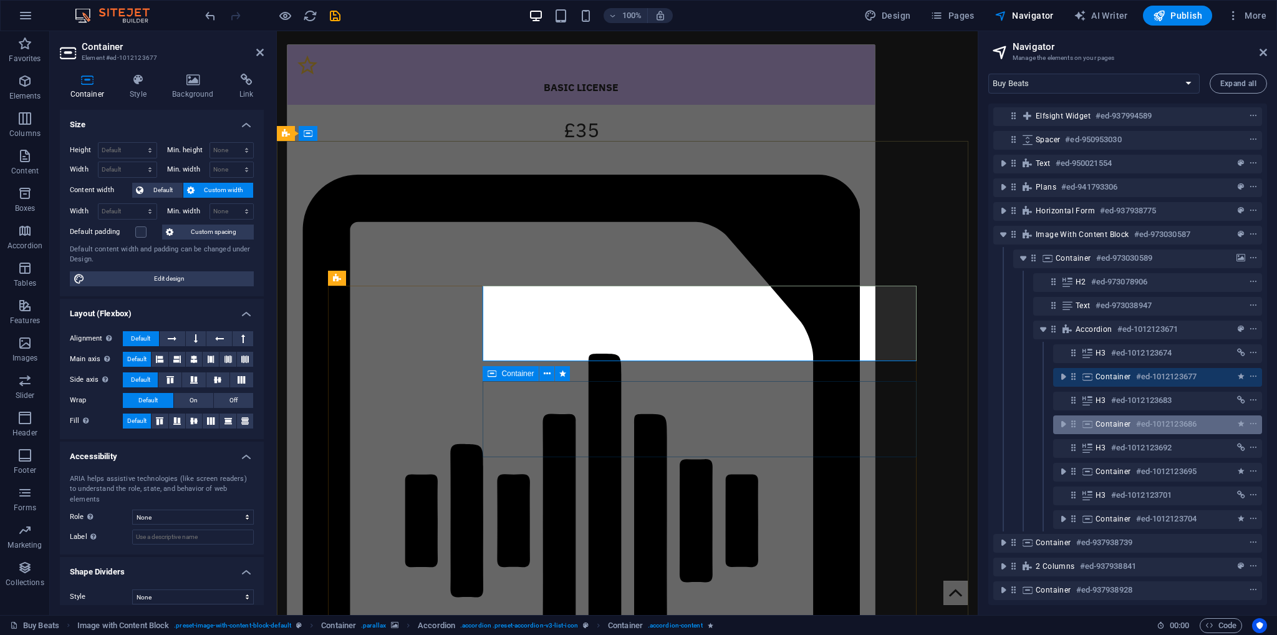
click at [1131, 417] on div "Container #ed-1012123686" at bounding box center [1148, 424] width 104 height 15
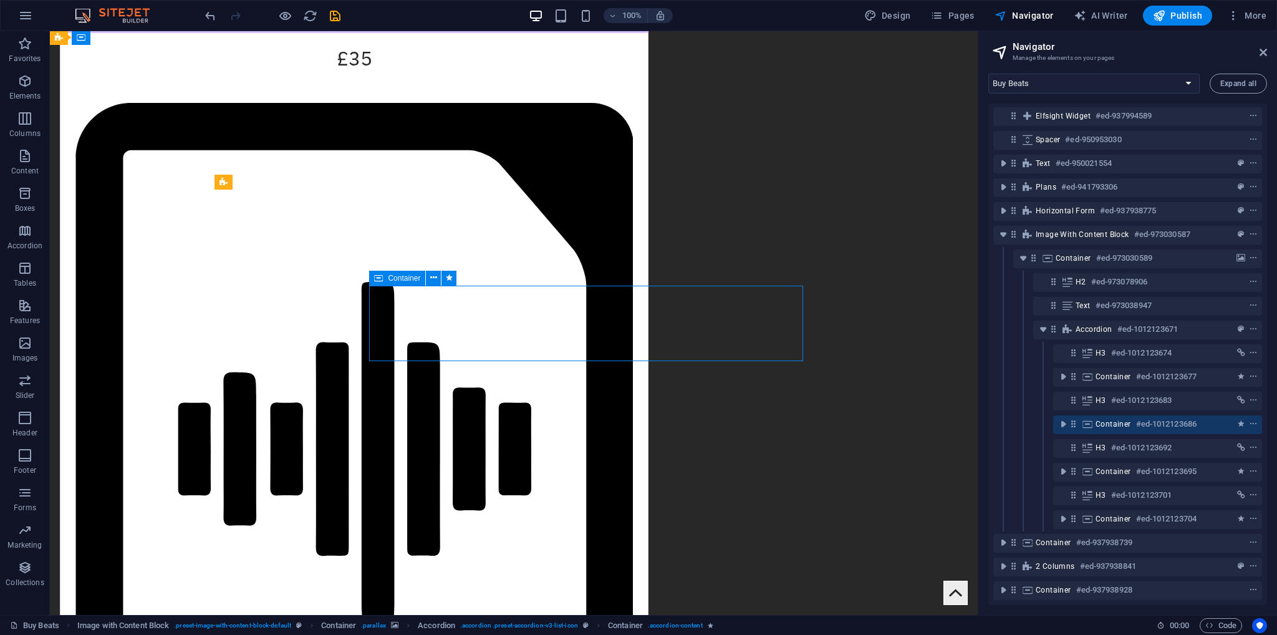
click at [1131, 417] on div "Container #ed-1012123686" at bounding box center [1148, 424] width 104 height 15
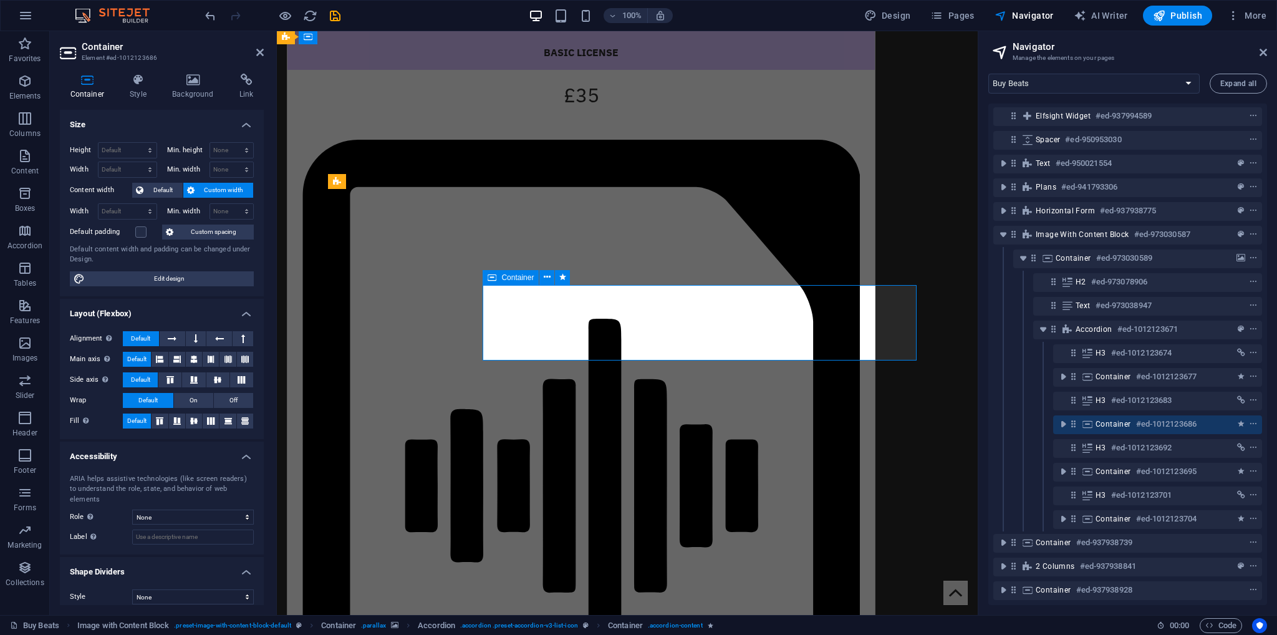
scroll to position [1968, 0]
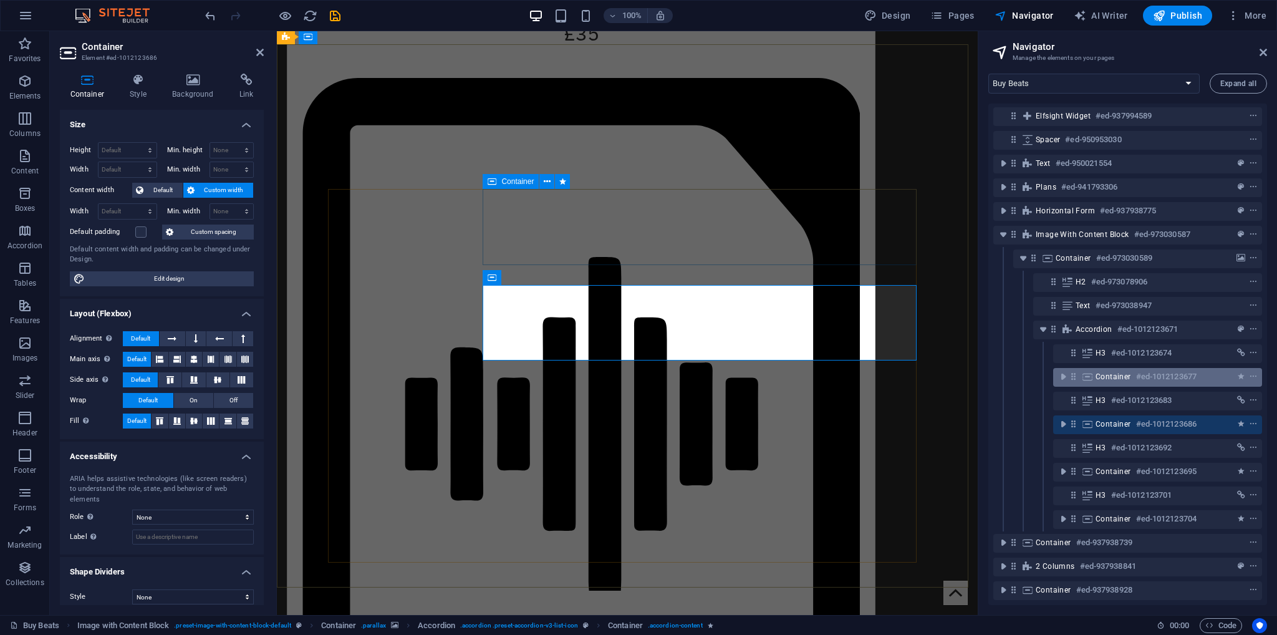
click at [1119, 372] on span "Container" at bounding box center [1114, 377] width 36 height 10
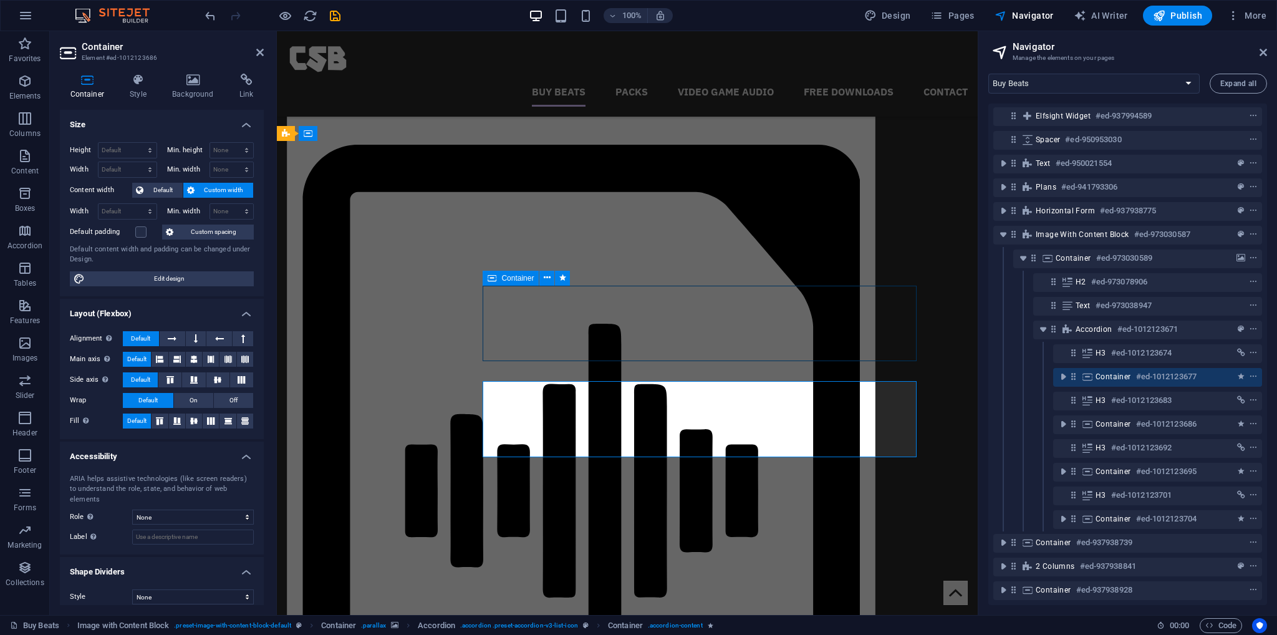
click at [1119, 372] on span "Container" at bounding box center [1114, 377] width 36 height 10
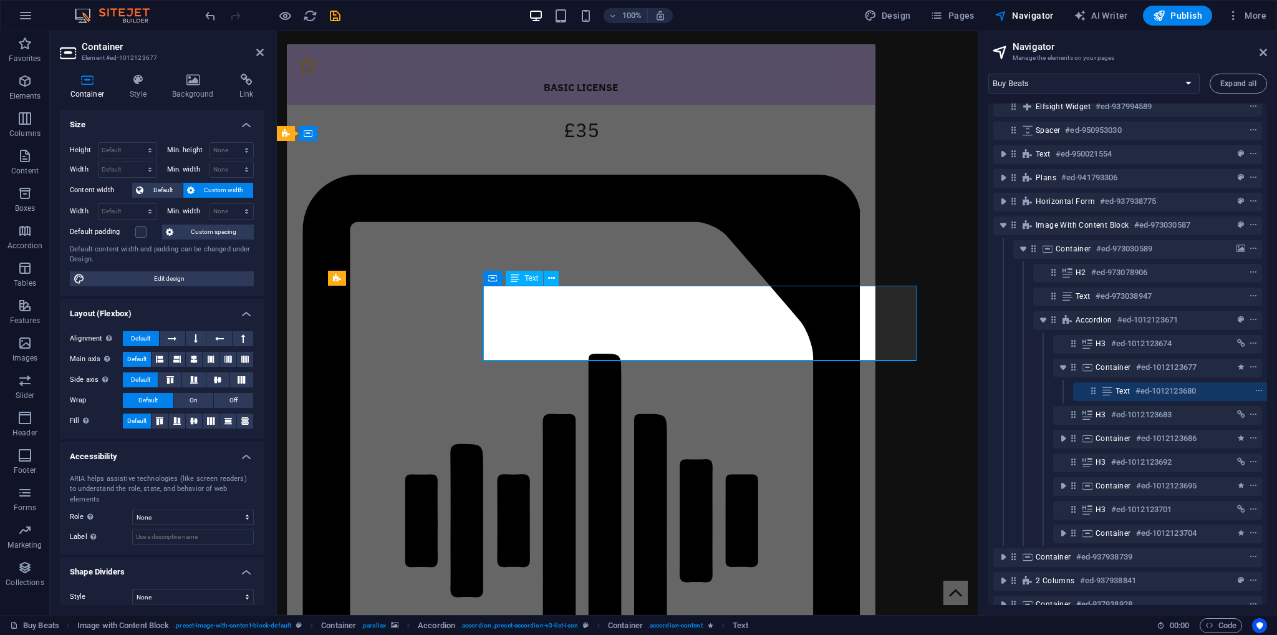
scroll to position [105, 2]
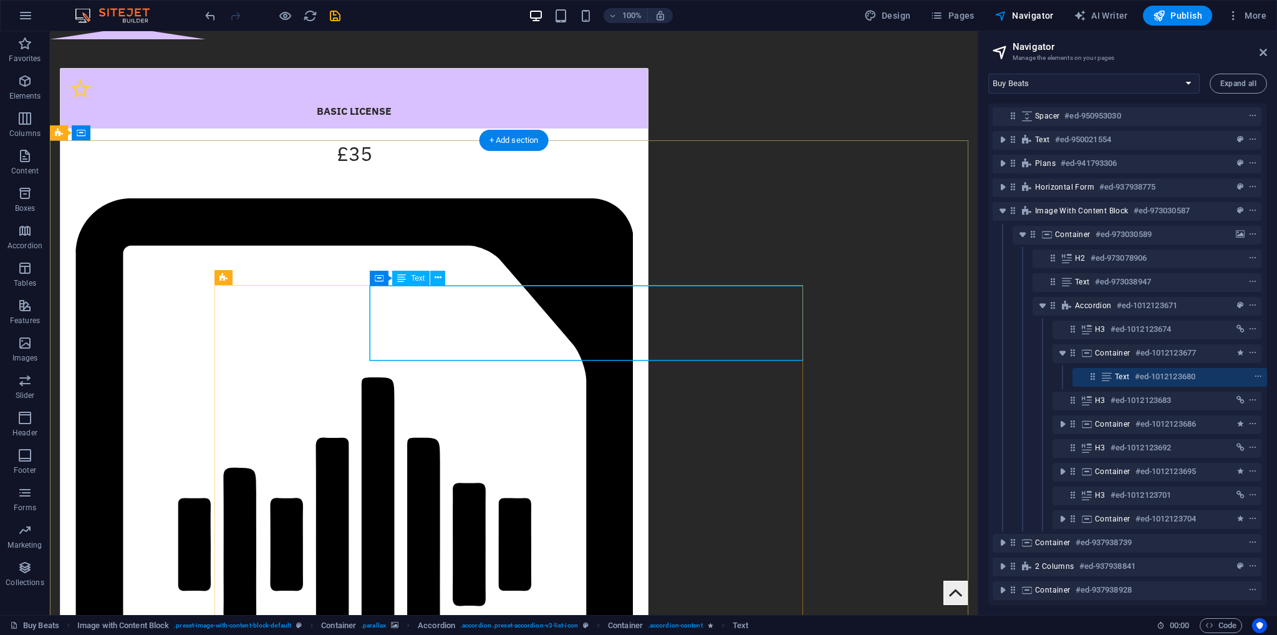
click at [1136, 369] on h6 "#ed-1012123680" at bounding box center [1165, 376] width 60 height 15
click at [1113, 348] on span "Container" at bounding box center [1113, 353] width 36 height 10
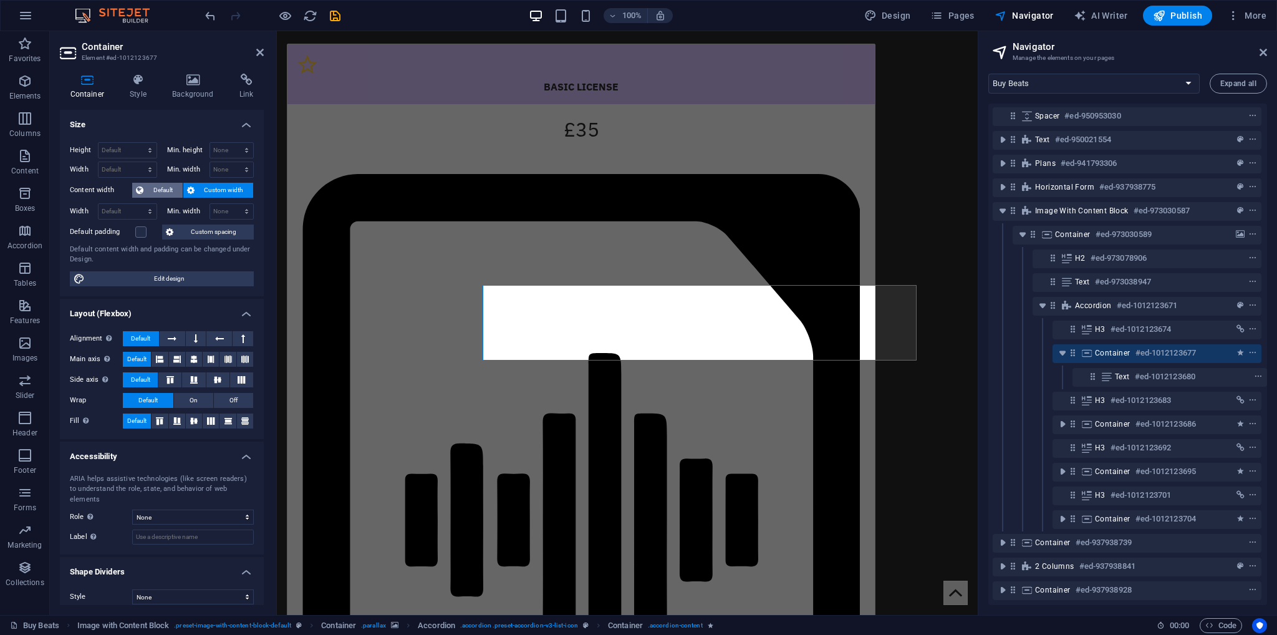
click at [149, 195] on span "Default" at bounding box center [163, 190] width 32 height 15
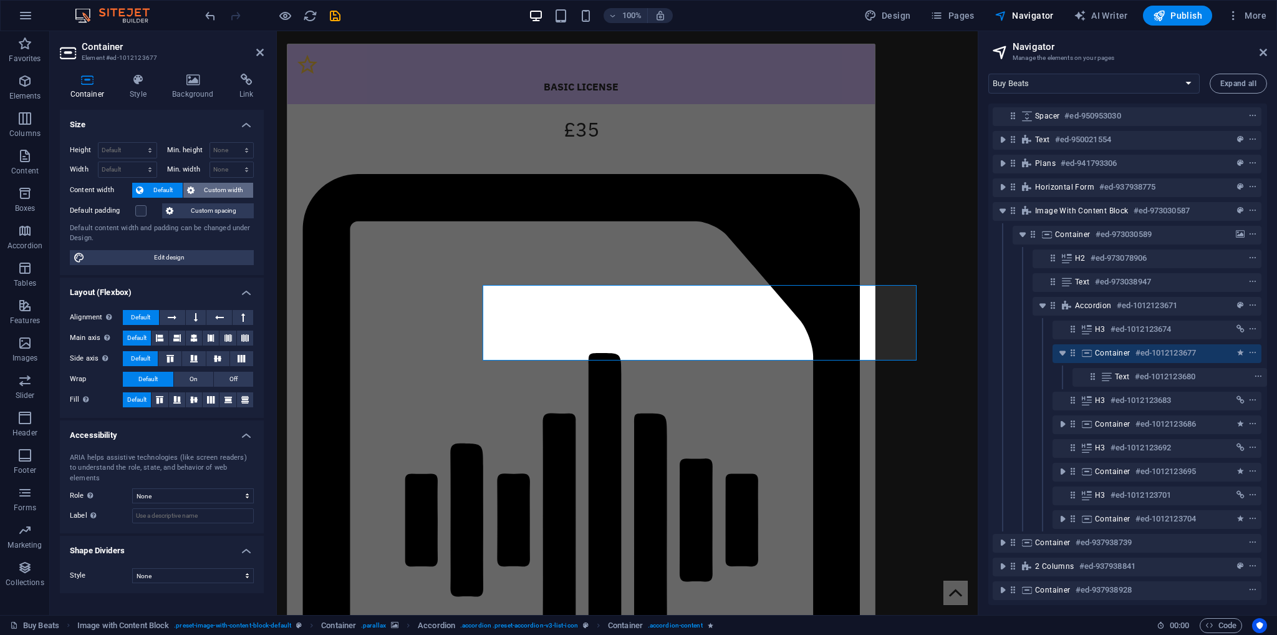
click at [198, 191] on span "Custom width" at bounding box center [224, 190] width 52 height 15
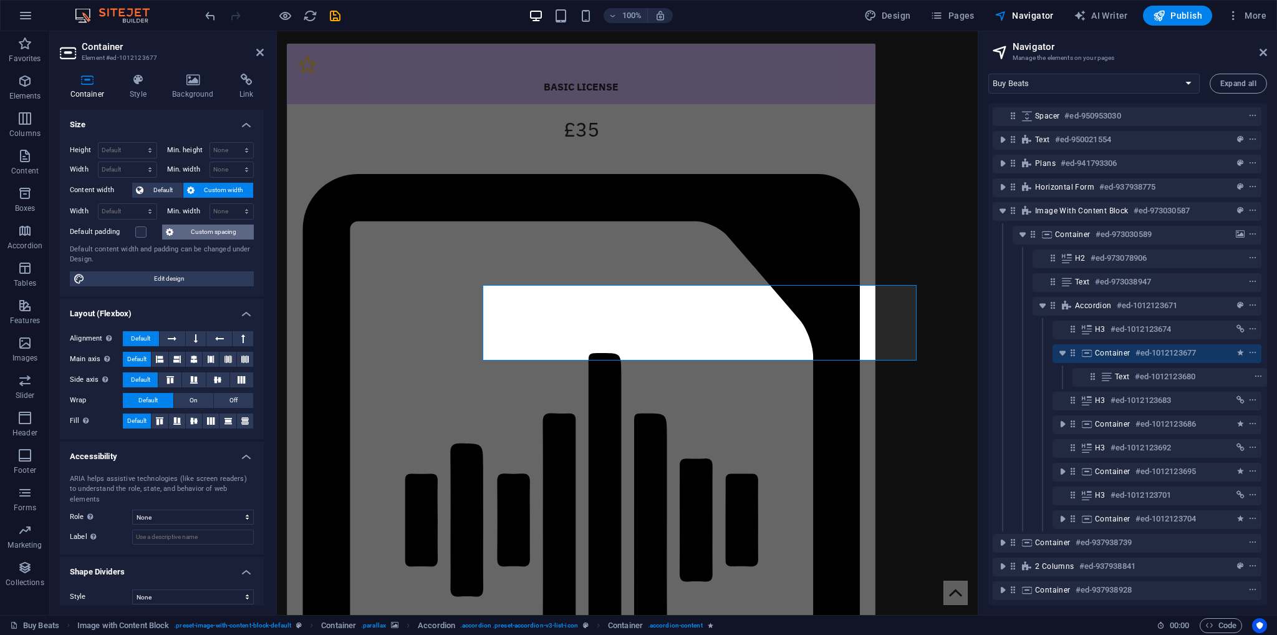
click at [190, 236] on span "Custom spacing" at bounding box center [213, 232] width 73 height 15
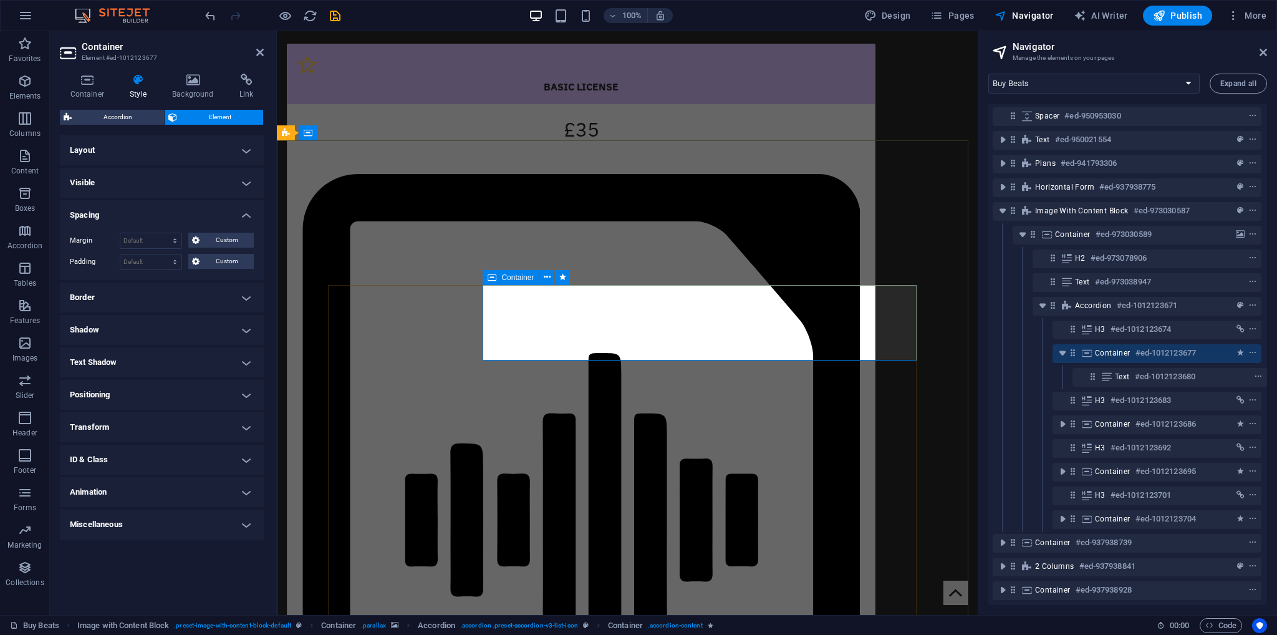
click at [1138, 346] on h6 "#ed-1012123677" at bounding box center [1166, 353] width 60 height 15
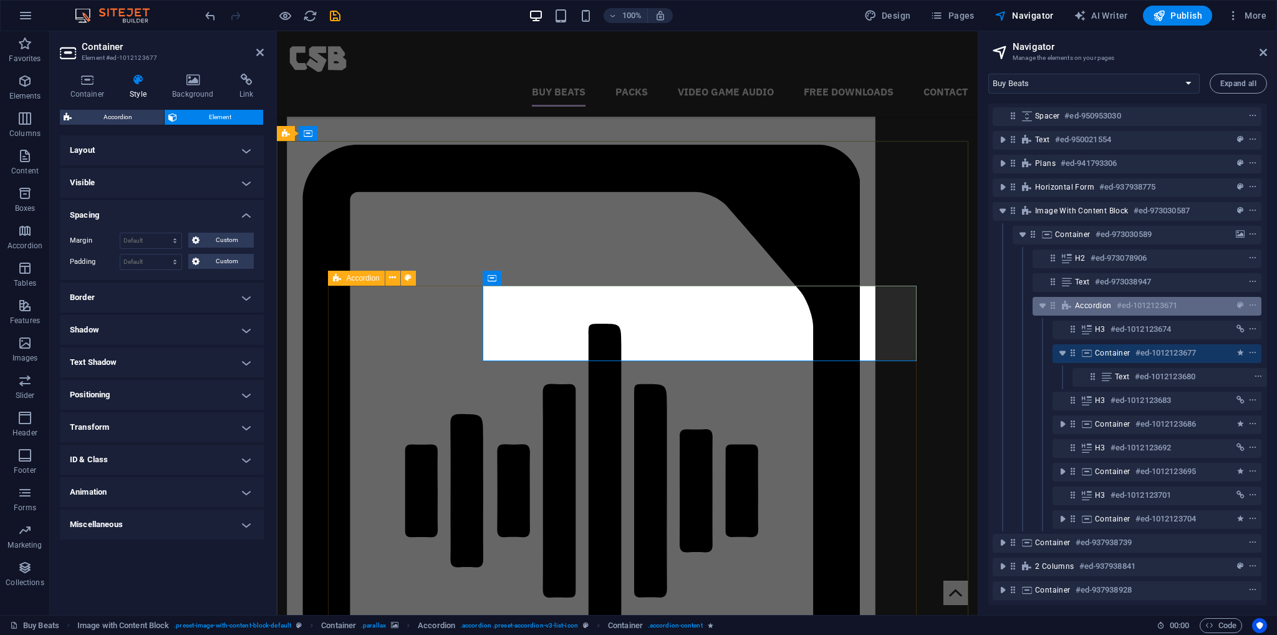
click at [1122, 298] on h6 "#ed-1012123671" at bounding box center [1147, 305] width 60 height 15
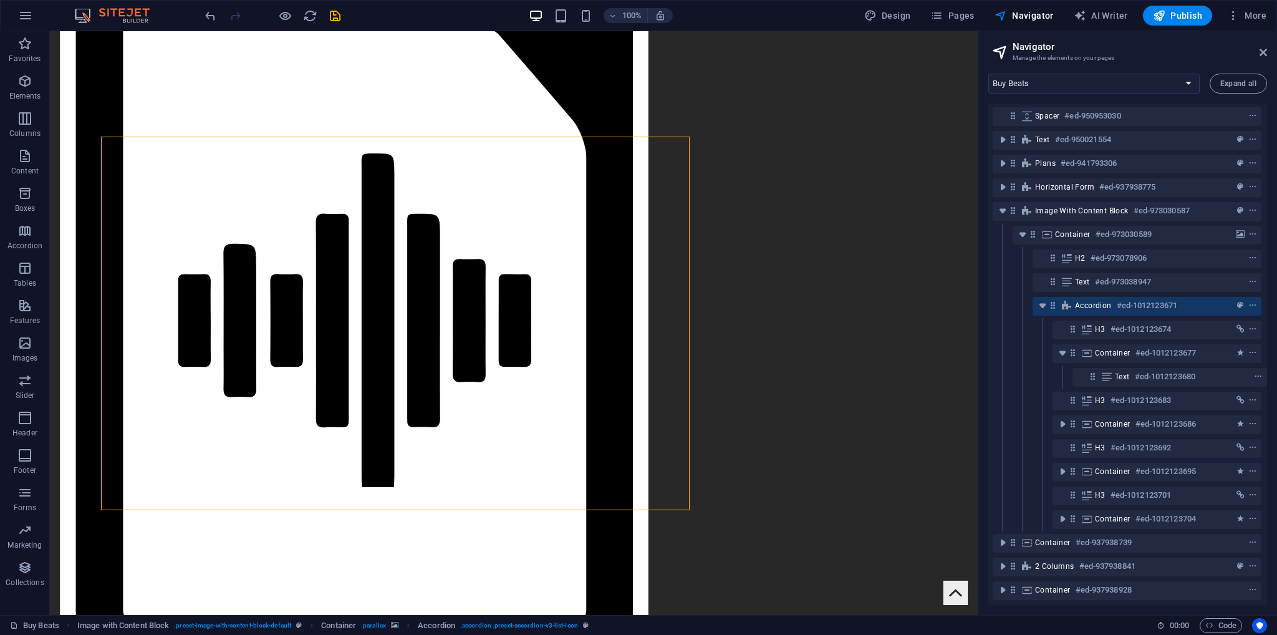
click at [1132, 342] on div "Container #ed-1012123677" at bounding box center [1127, 354] width 269 height 24
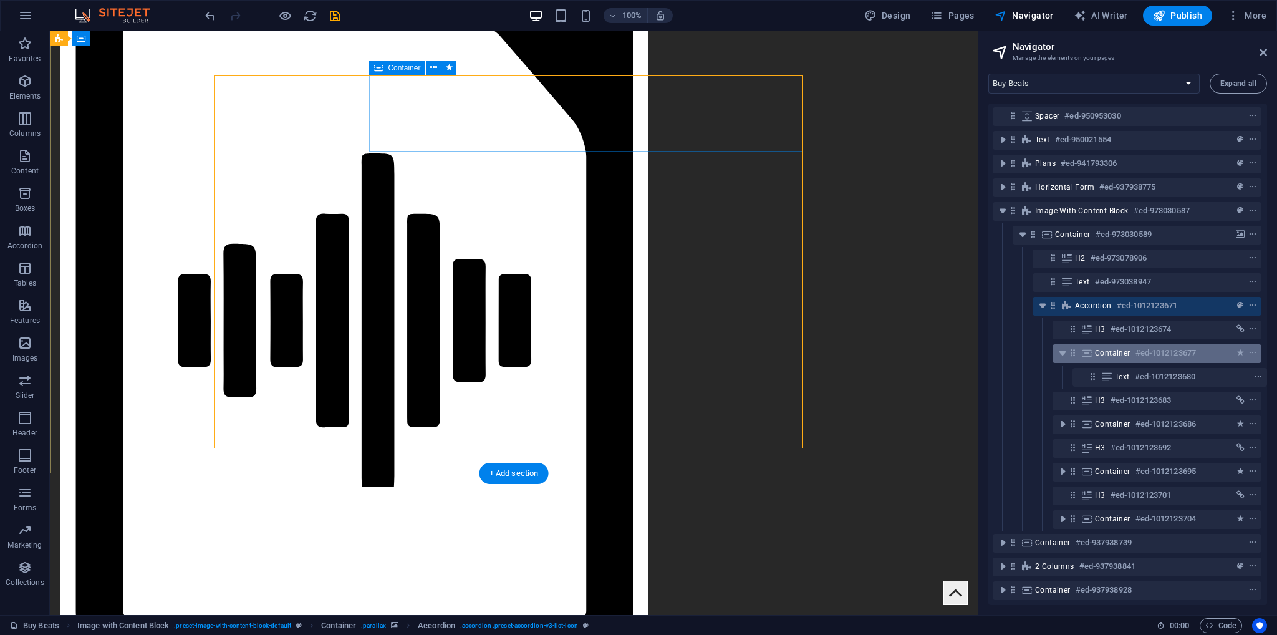
click at [1136, 346] on h6 "#ed-1012123677" at bounding box center [1166, 353] width 60 height 15
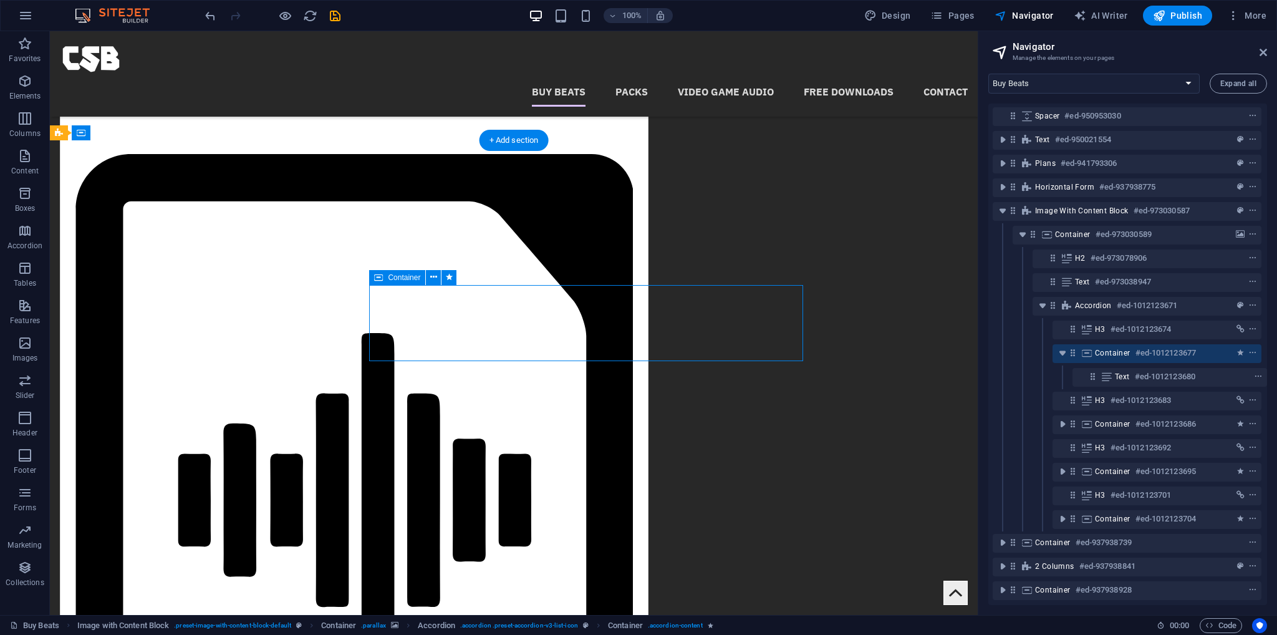
click at [1136, 346] on h6 "#ed-1012123677" at bounding box center [1166, 353] width 60 height 15
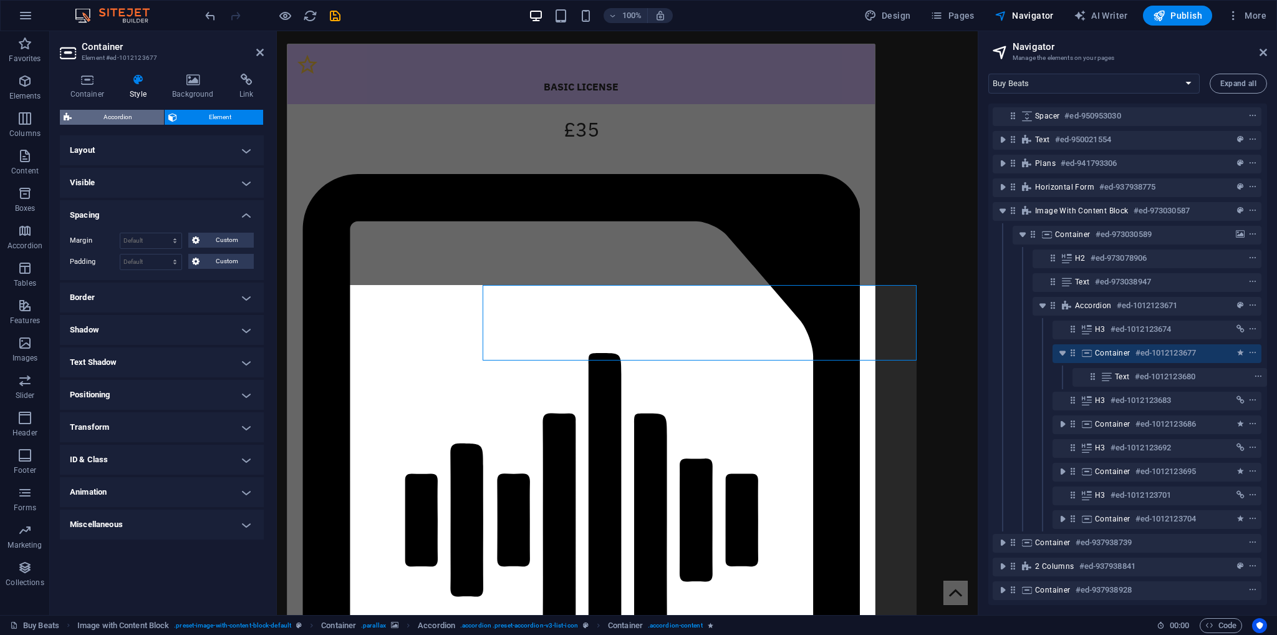
click at [109, 116] on span "Accordion" at bounding box center [117, 117] width 85 height 15
select select "rem"
select select "px"
select select "rem"
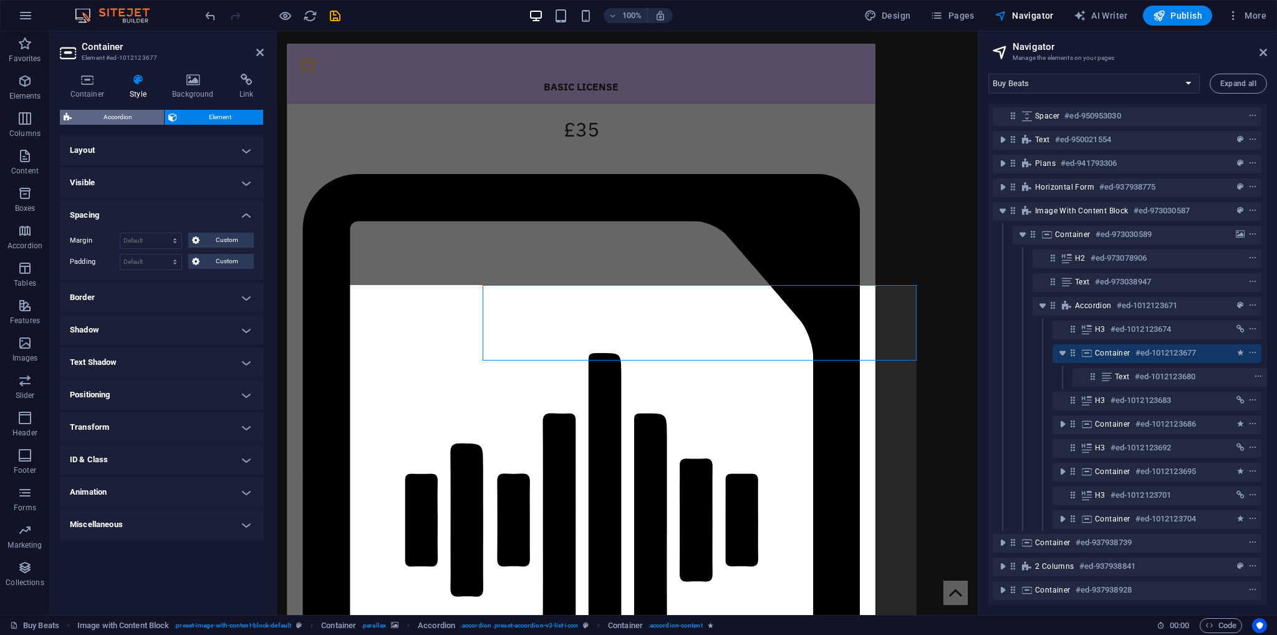
select select "px"
select select "rem"
select select "px"
select select "preset-accordion-v3-list-icon"
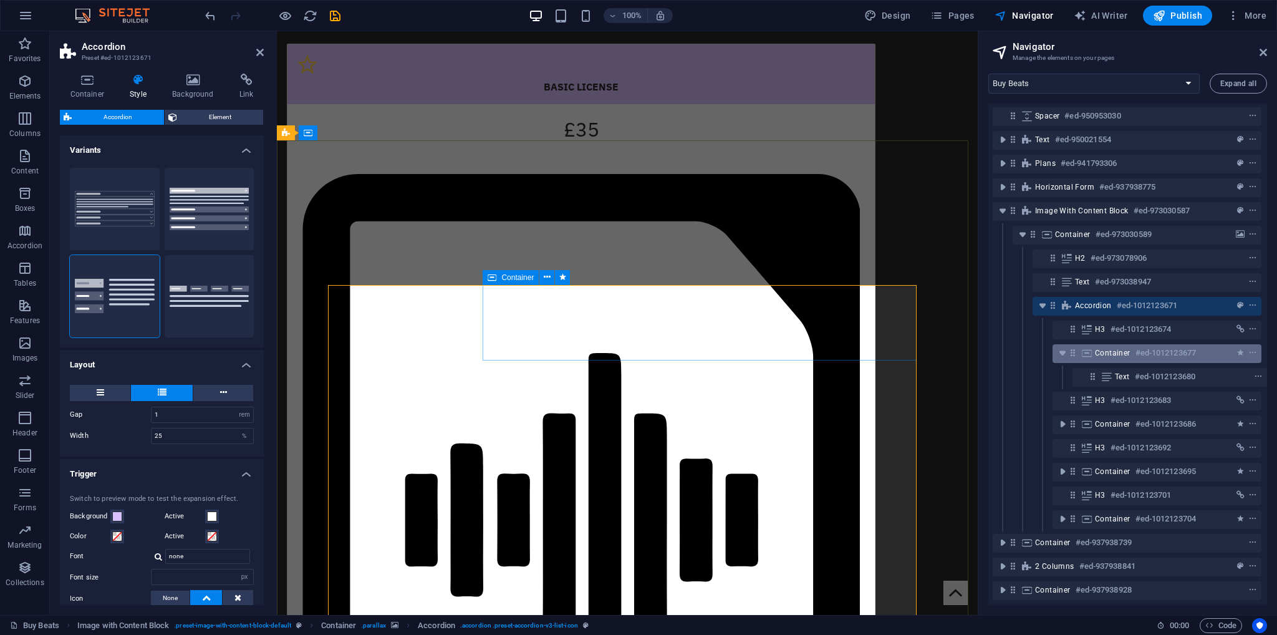
click at [1107, 348] on span "Container" at bounding box center [1113, 353] width 36 height 10
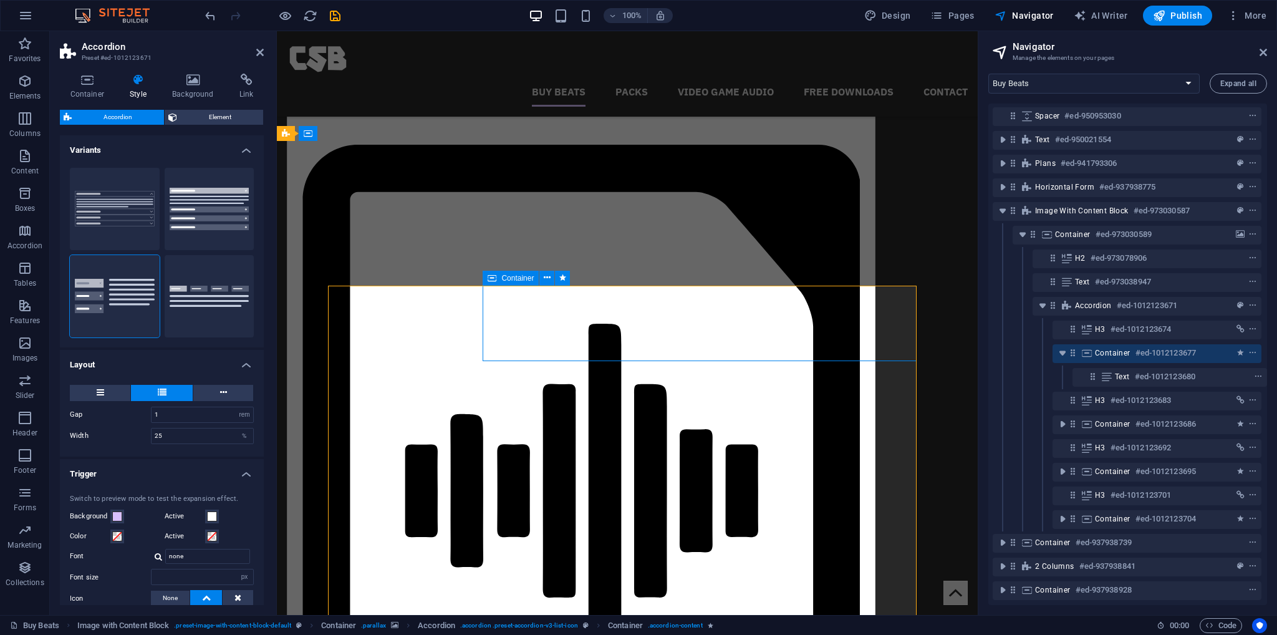
click at [1107, 348] on span "Container" at bounding box center [1113, 353] width 36 height 10
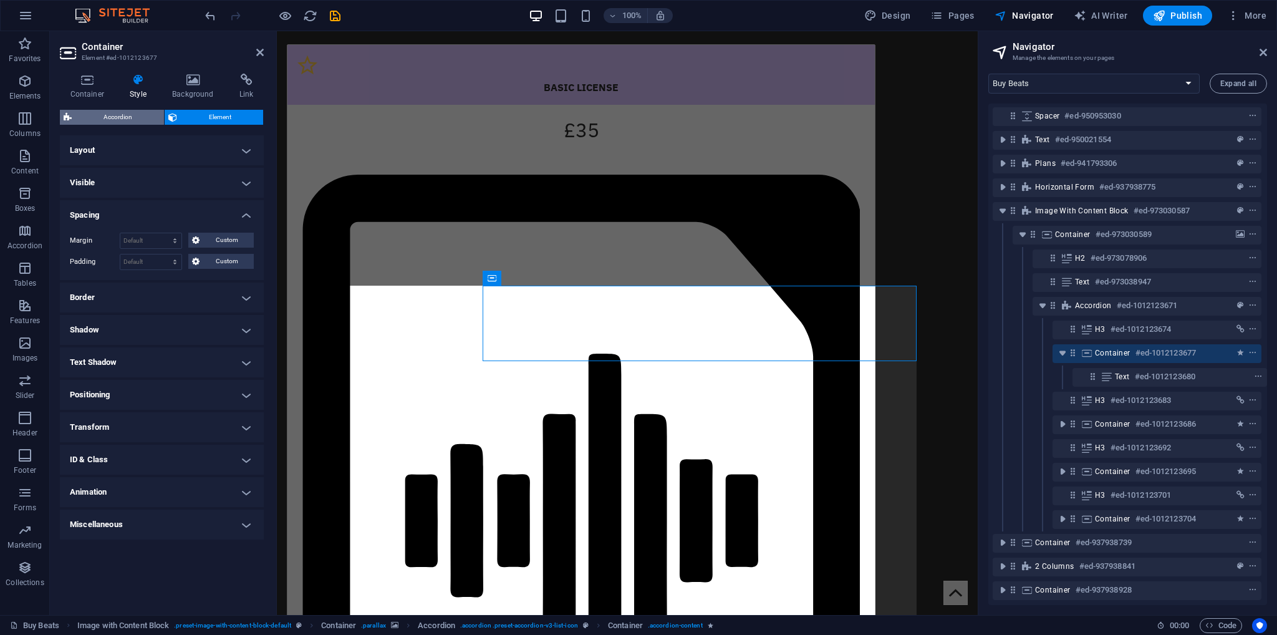
click at [125, 114] on span "Accordion" at bounding box center [117, 117] width 85 height 15
select select "rem"
select select "px"
select select "rem"
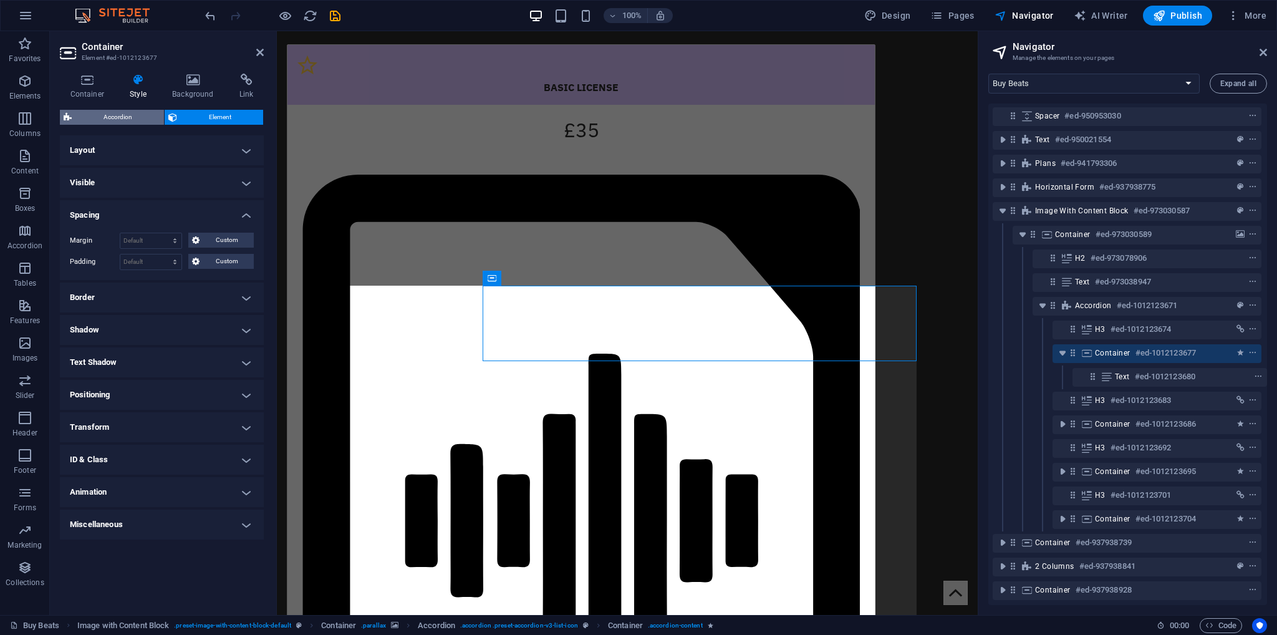
select select "px"
select select "rem"
select select "px"
select select "preset-accordion-v3-list-icon"
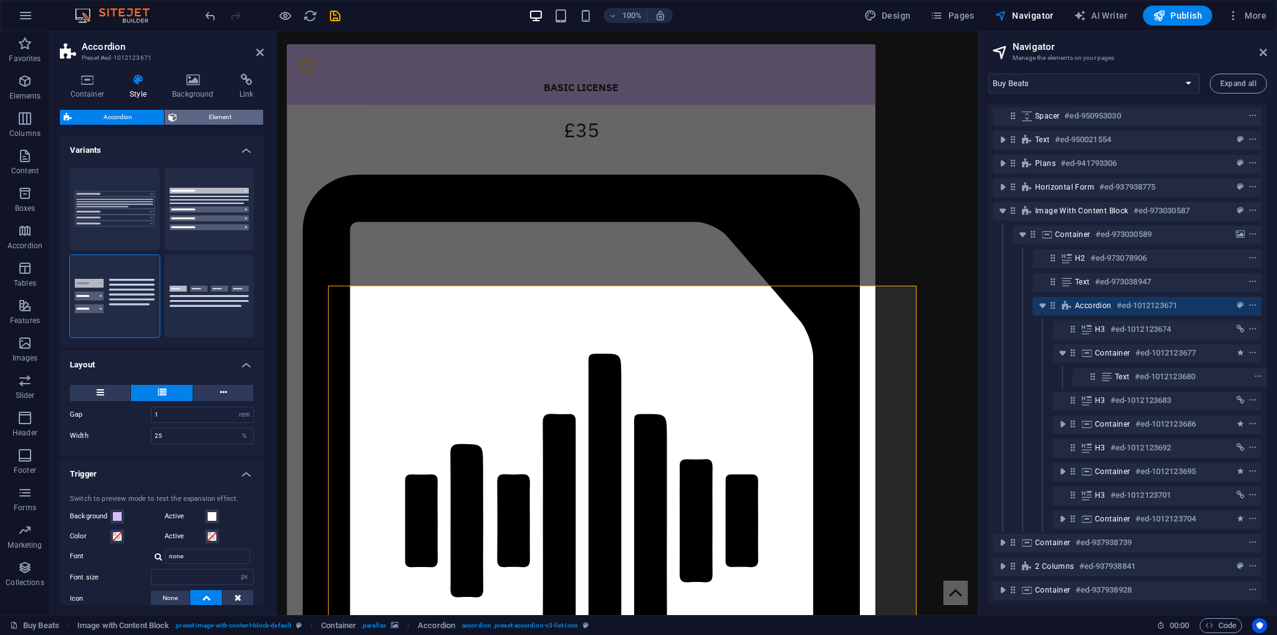
click at [192, 114] on span "Element" at bounding box center [220, 117] width 79 height 15
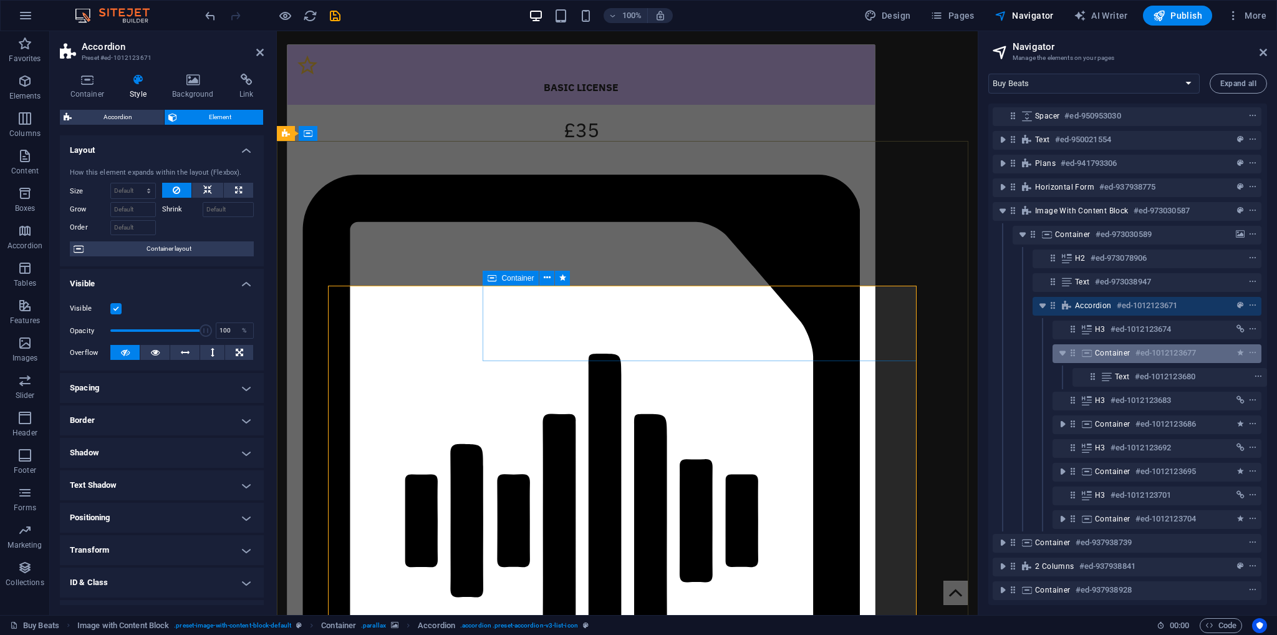
click at [1136, 346] on h6 "#ed-1012123677" at bounding box center [1166, 353] width 60 height 15
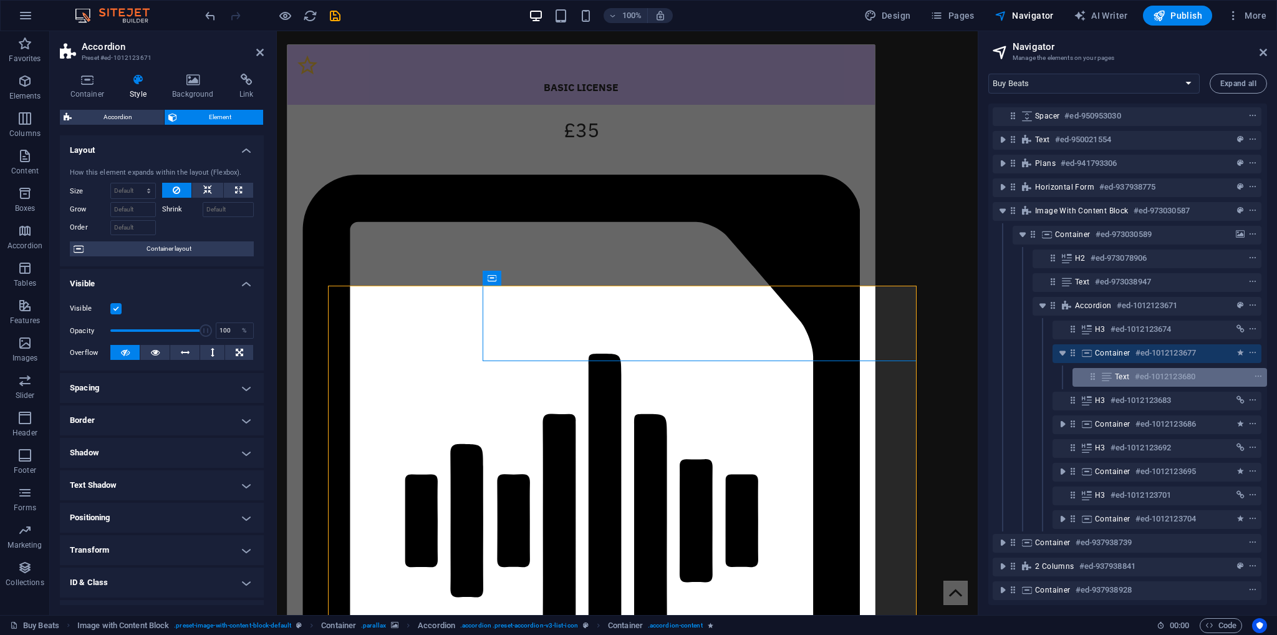
click at [1130, 369] on div "Text #ed-1012123680" at bounding box center [1160, 376] width 90 height 15
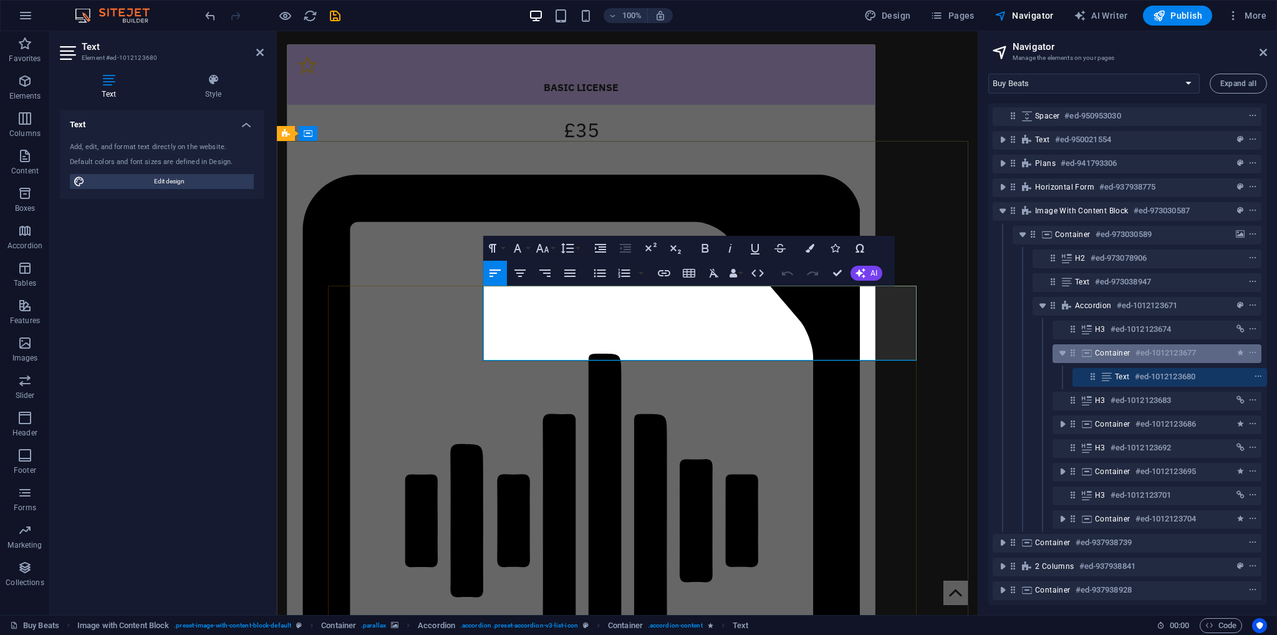
click at [1129, 346] on div "Container #ed-1012123677" at bounding box center [1147, 353] width 104 height 15
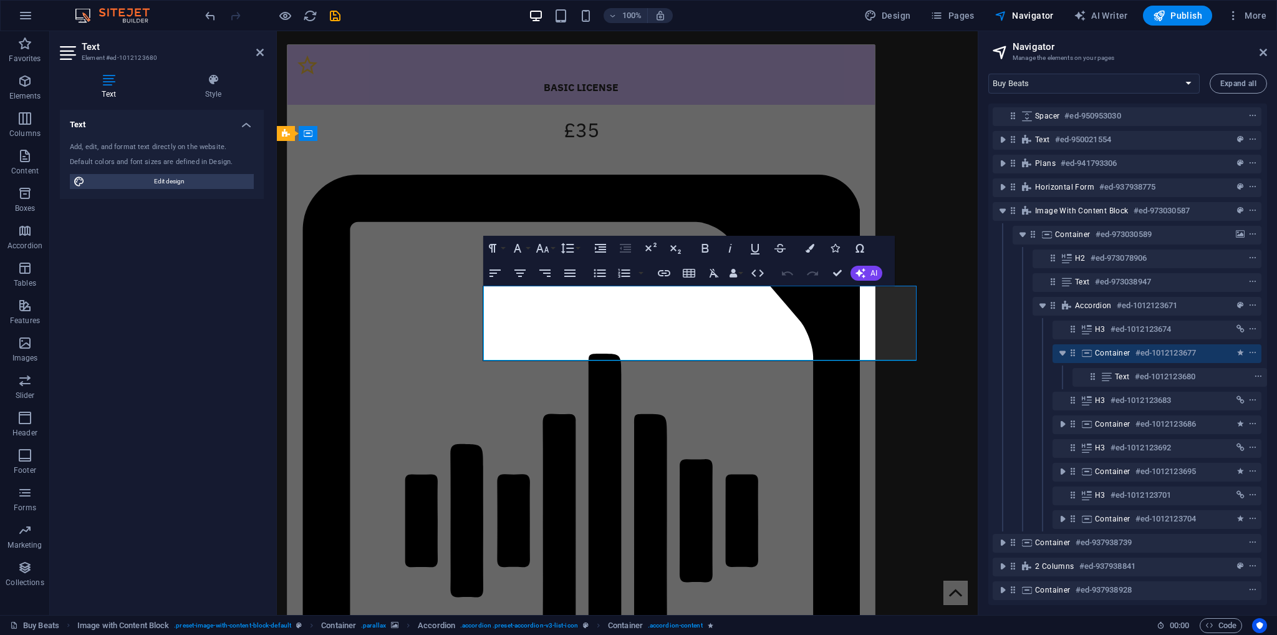
click at [1129, 346] on div "Container #ed-1012123677" at bounding box center [1147, 353] width 104 height 15
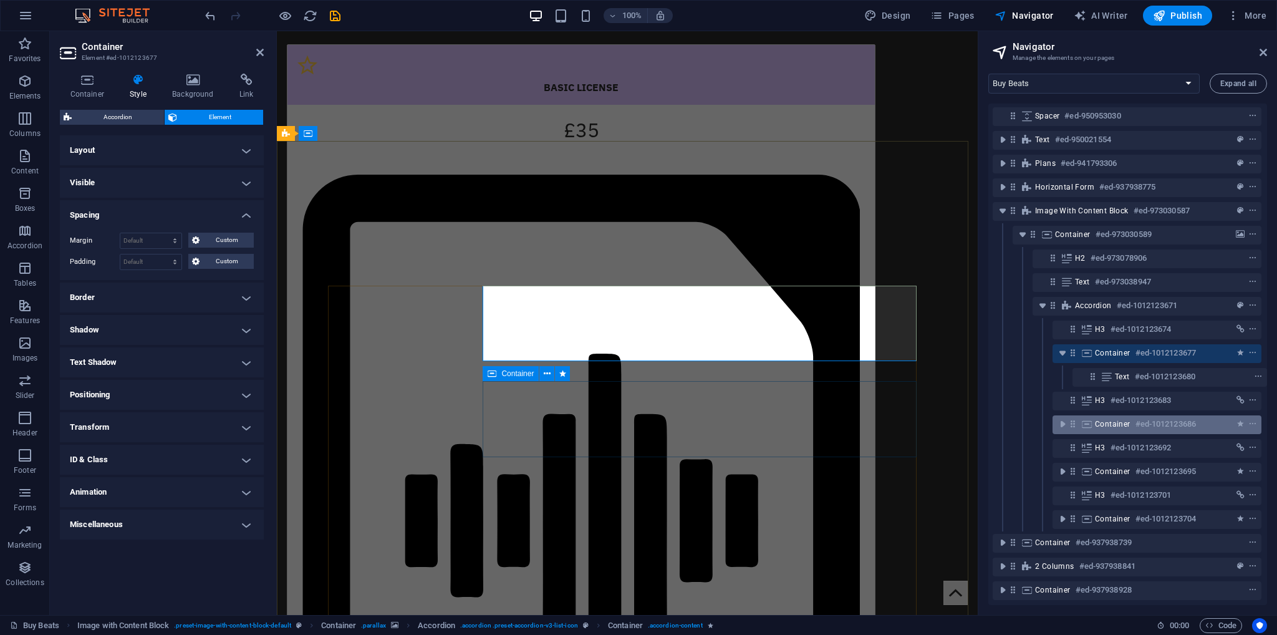
click at [1120, 419] on span "Container" at bounding box center [1113, 424] width 36 height 10
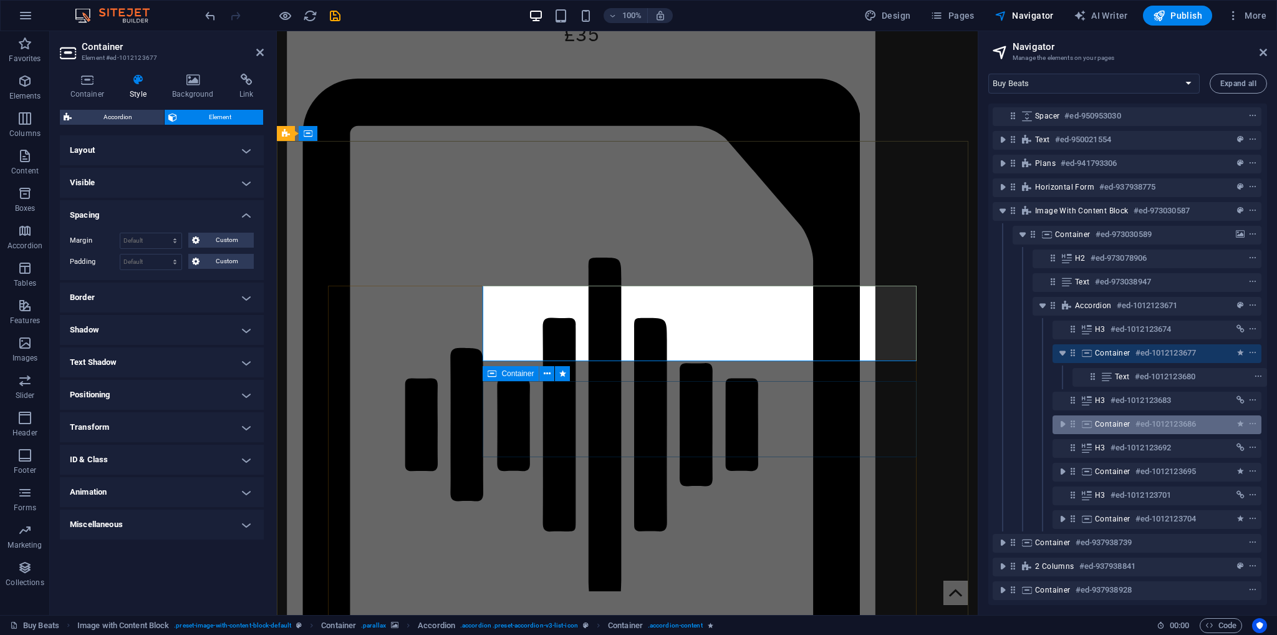
click at [1120, 419] on span "Container" at bounding box center [1113, 424] width 36 height 10
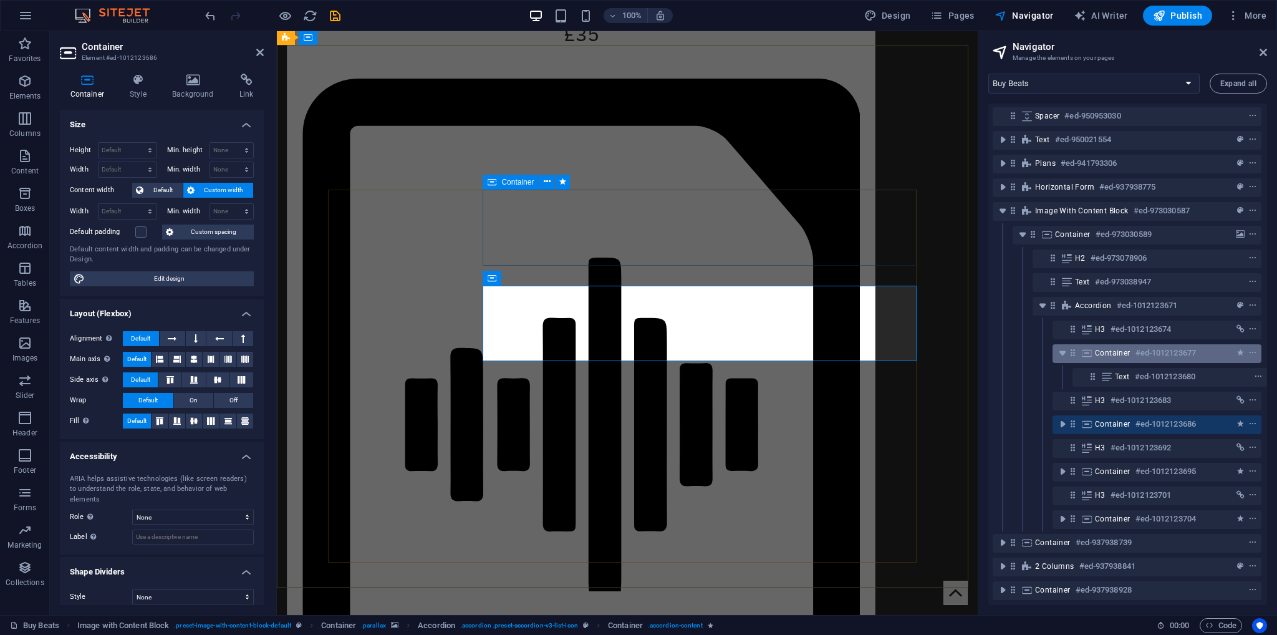
click at [1100, 346] on div "Container #ed-1012123677" at bounding box center [1147, 353] width 104 height 15
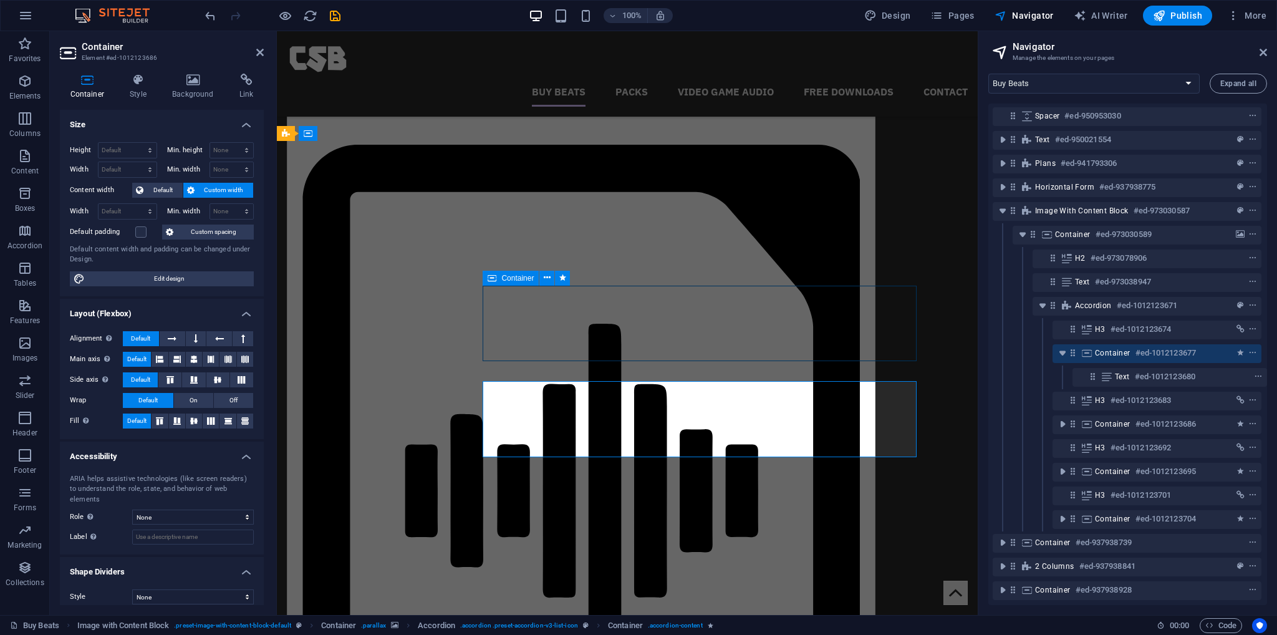
click at [1100, 346] on div "Container #ed-1012123677" at bounding box center [1147, 353] width 104 height 15
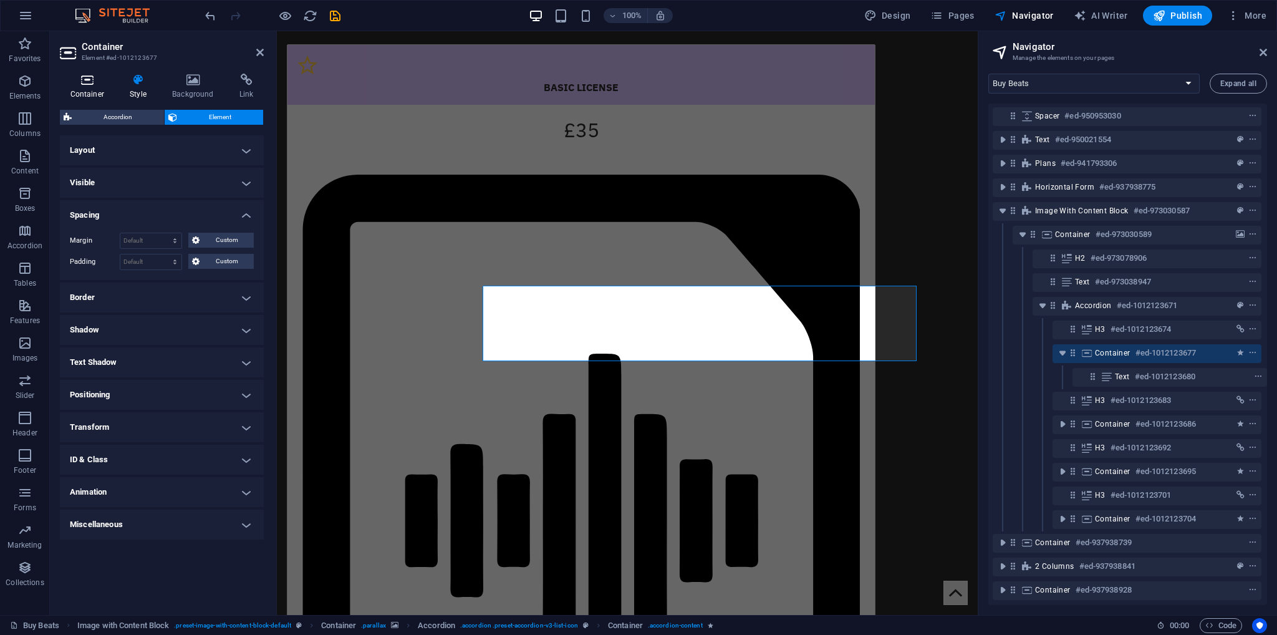
click at [99, 89] on h4 "Container" at bounding box center [90, 87] width 60 height 26
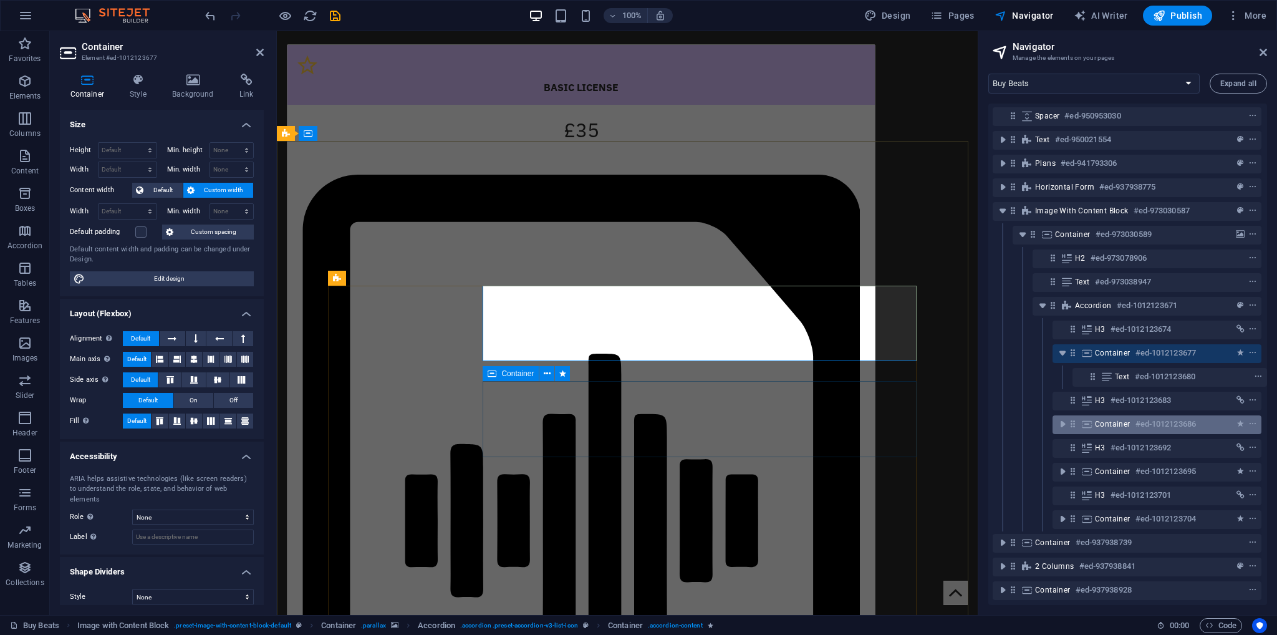
click at [1126, 417] on div "Container #ed-1012123686" at bounding box center [1147, 424] width 104 height 15
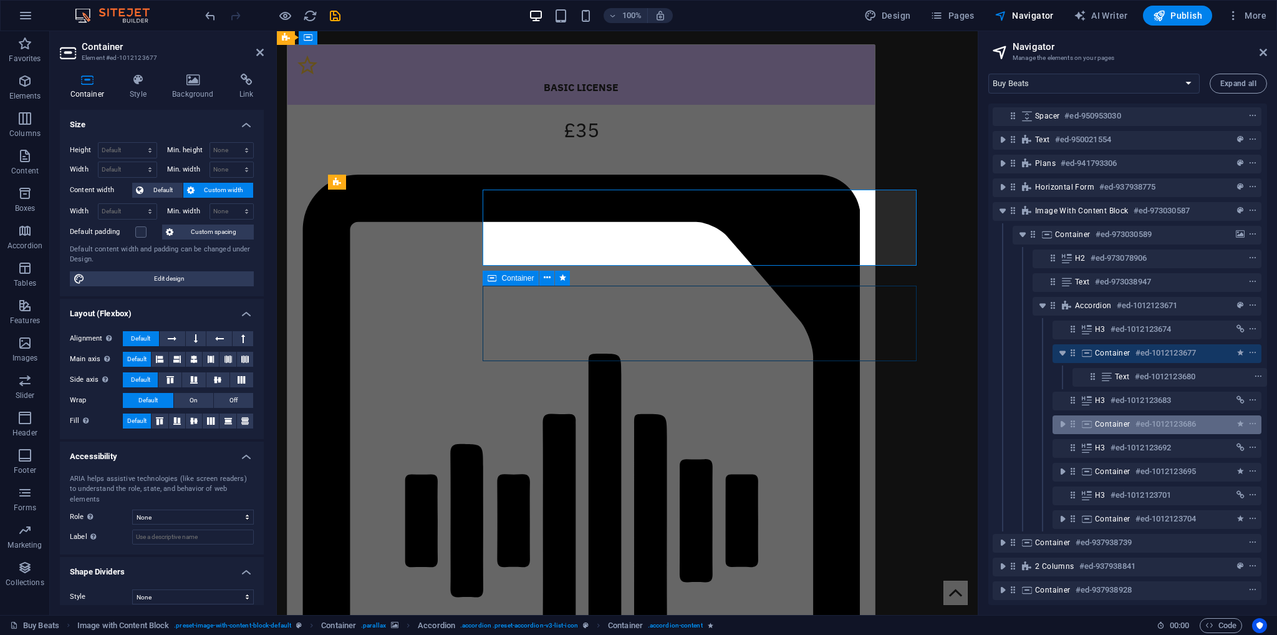
scroll to position [1967, 0]
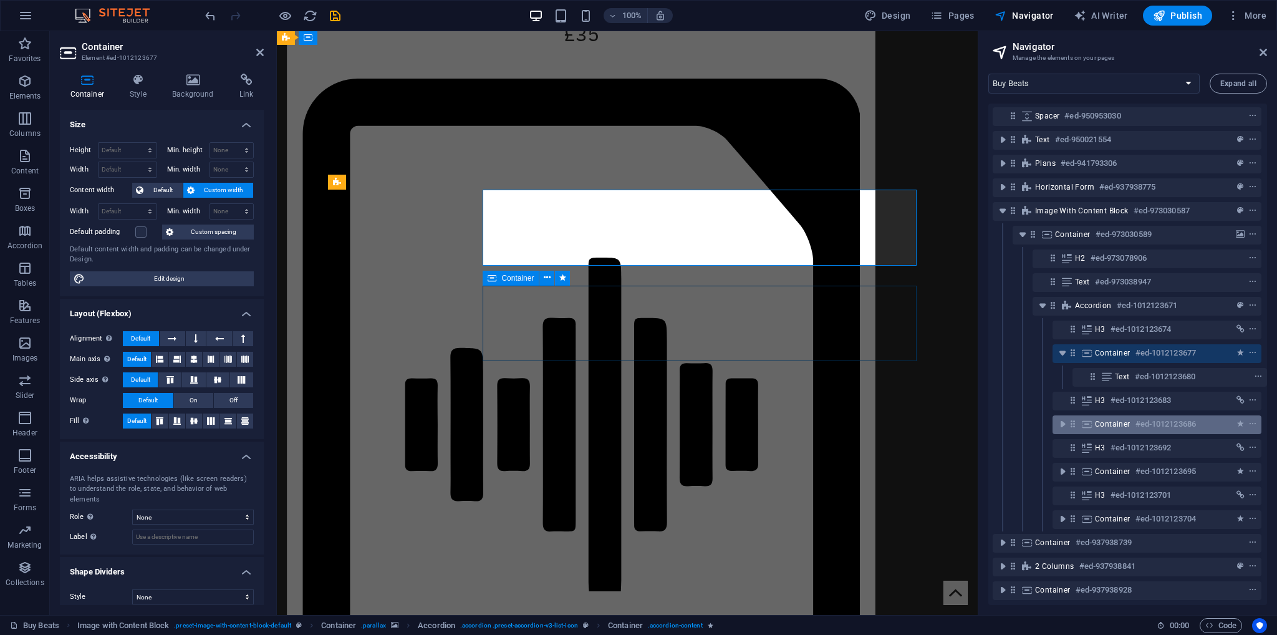
click at [1126, 417] on div "Container #ed-1012123686" at bounding box center [1147, 424] width 104 height 15
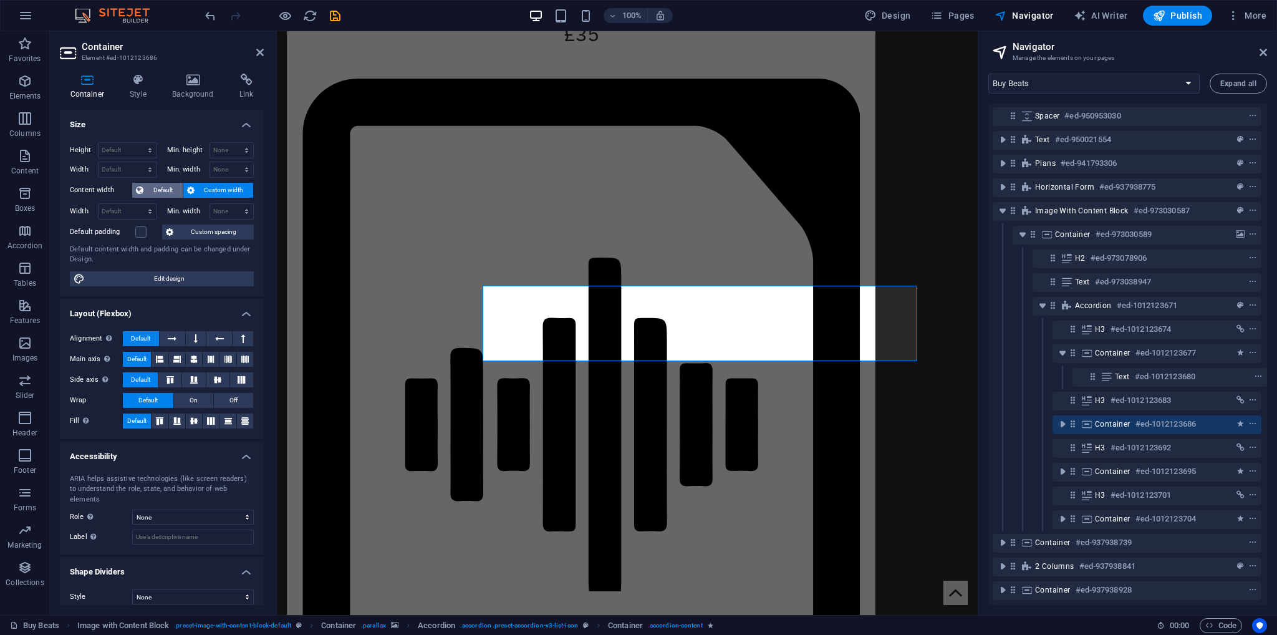
click at [163, 188] on span "Default" at bounding box center [163, 190] width 32 height 15
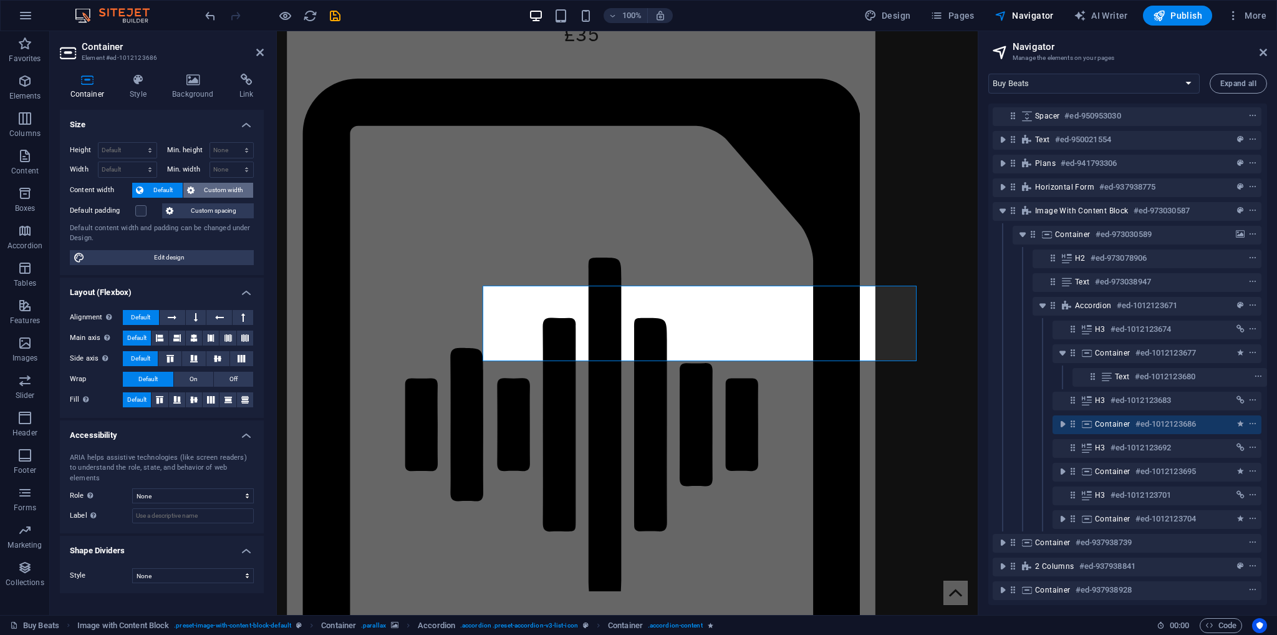
click at [198, 189] on button "Custom width" at bounding box center [218, 190] width 70 height 15
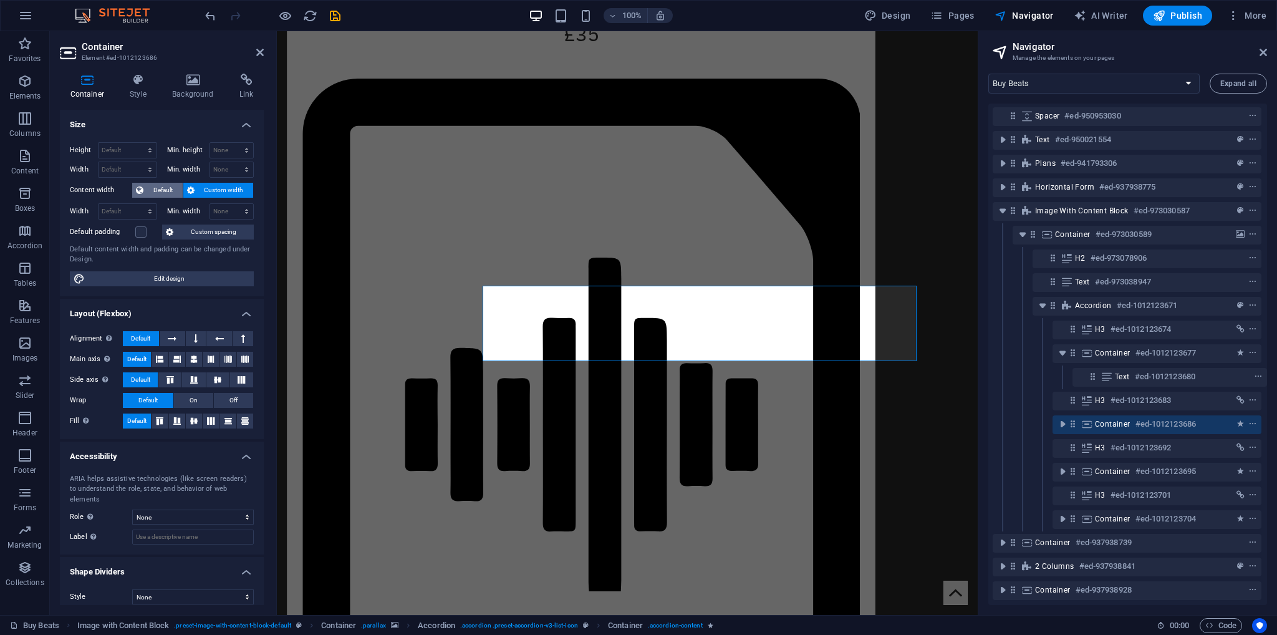
click at [147, 189] on span "Default" at bounding box center [163, 190] width 32 height 15
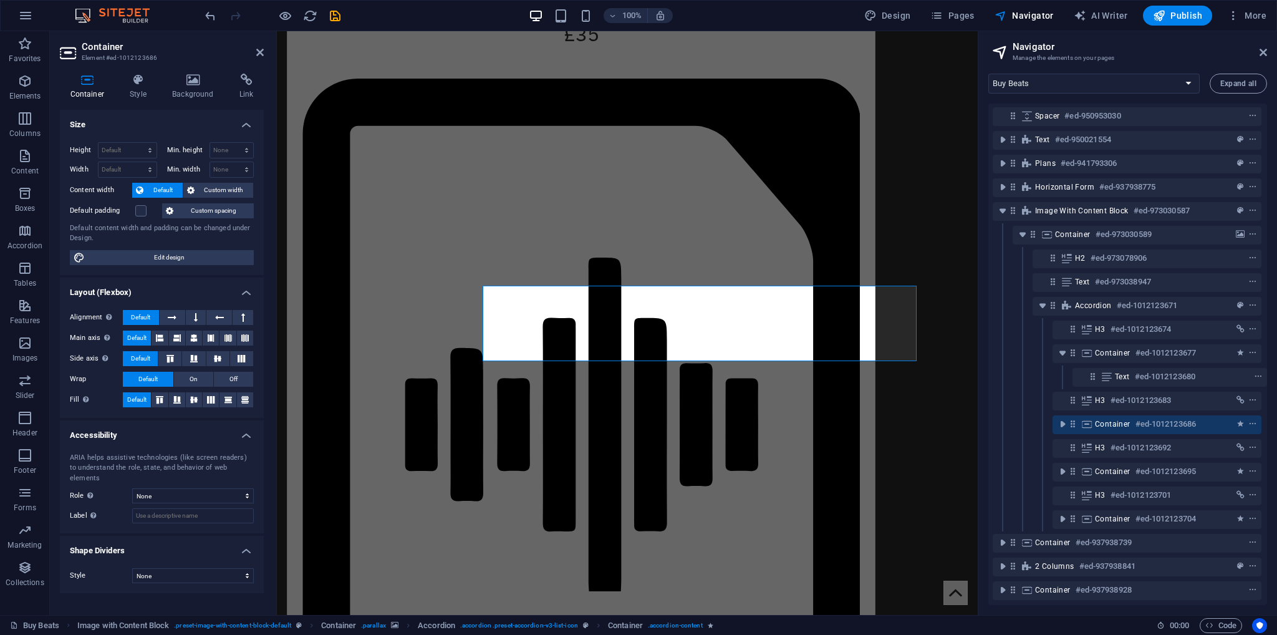
click at [137, 216] on div "Default padding" at bounding box center [114, 210] width 89 height 15
click at [139, 211] on label at bounding box center [140, 210] width 11 height 11
click at [0, 0] on input "Default padding" at bounding box center [0, 0] width 0 height 0
click at [329, 14] on icon "save" at bounding box center [335, 16] width 14 height 14
checkbox input "false"
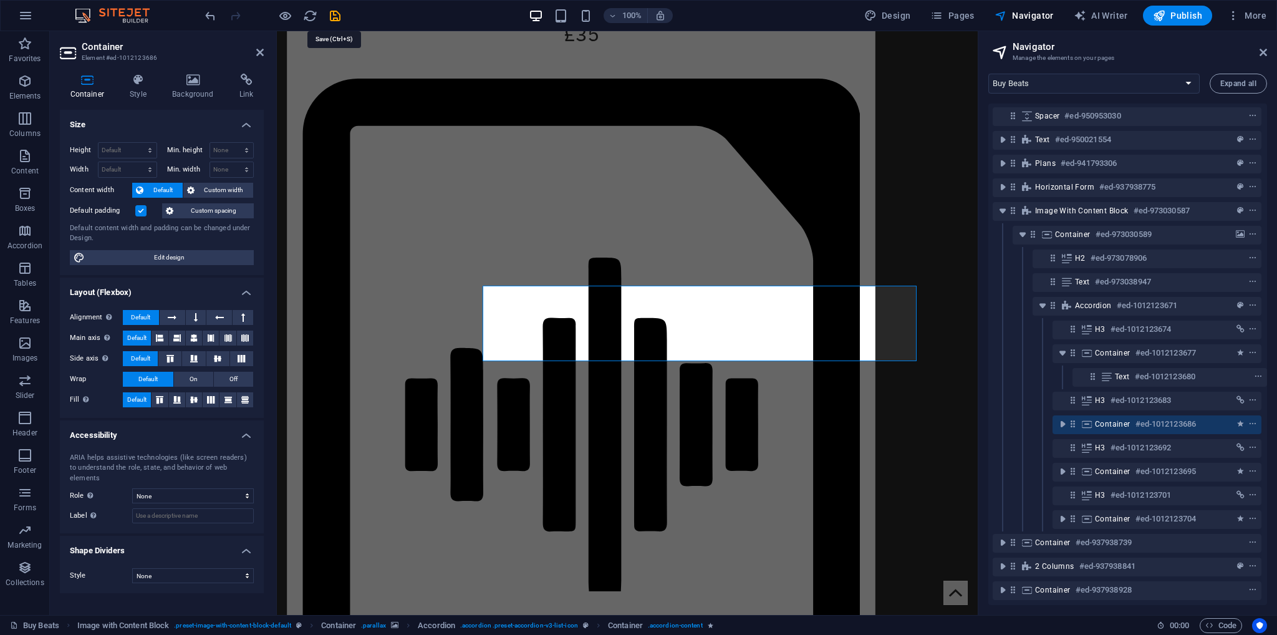
scroll to position [1849, 0]
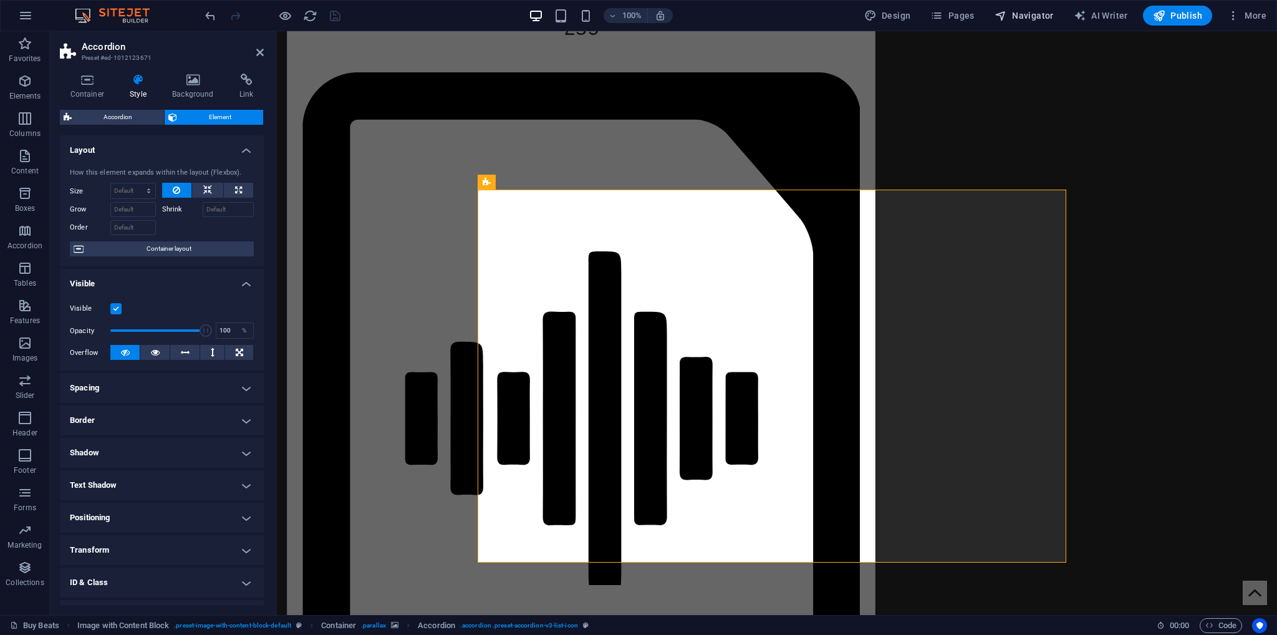
click at [1006, 22] on button "Navigator" at bounding box center [1024, 16] width 69 height 20
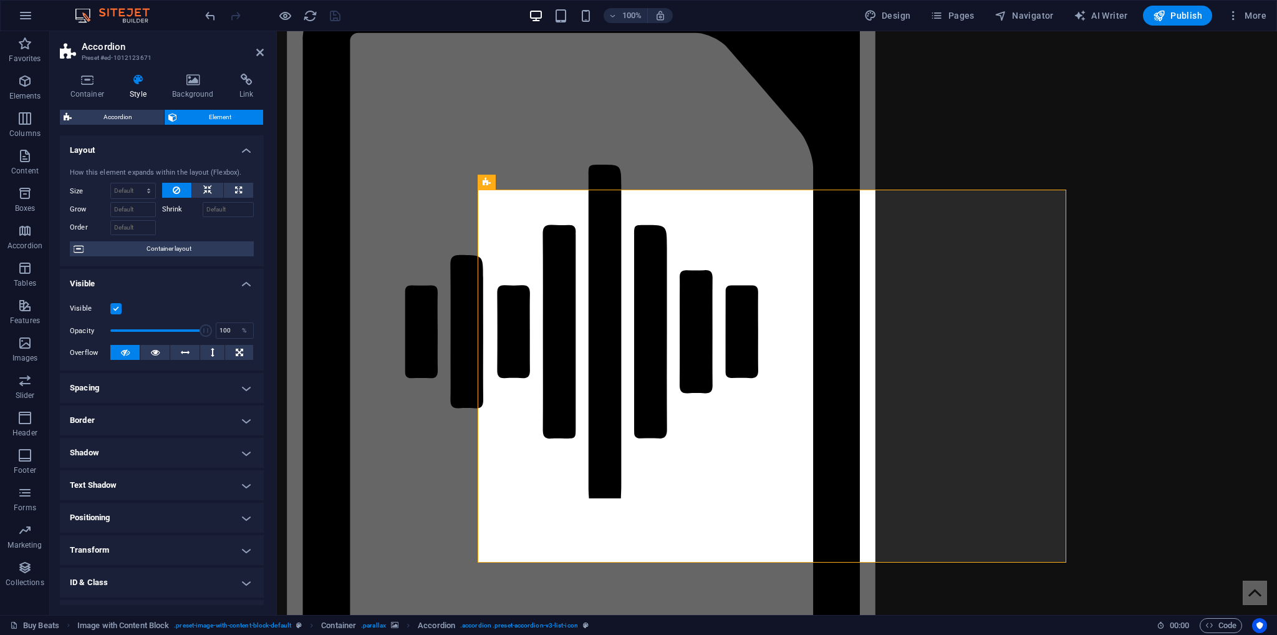
select select "17388613-en"
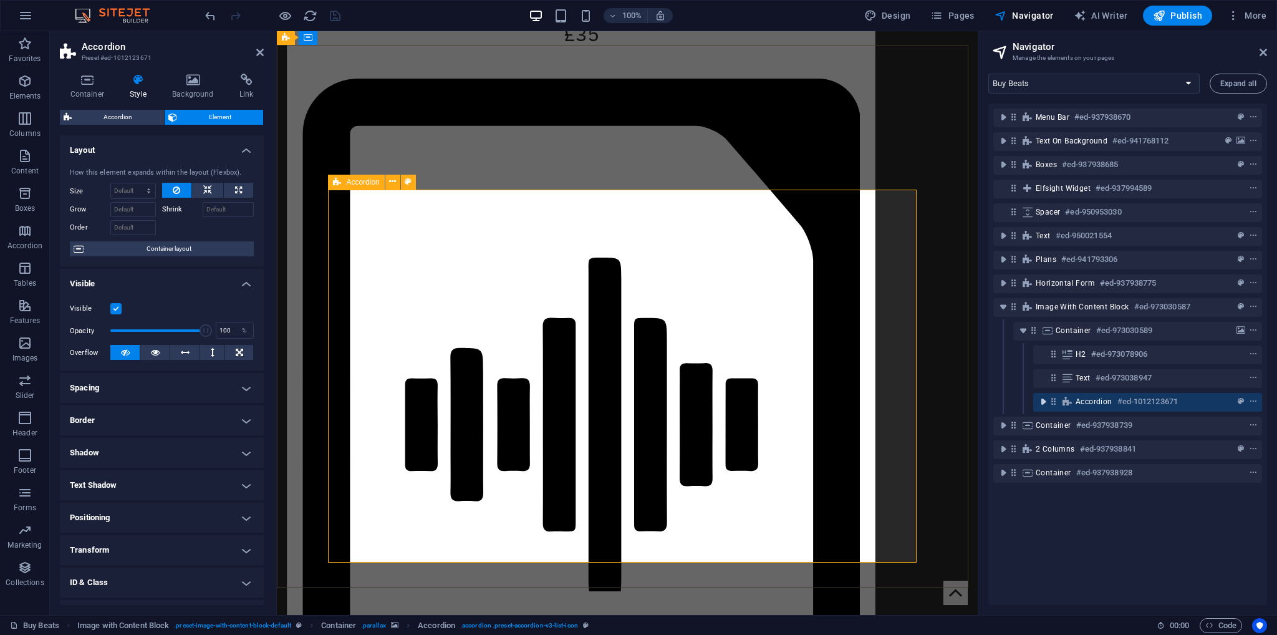
click at [1046, 398] on icon "toggle-expand" at bounding box center [1043, 401] width 12 height 12
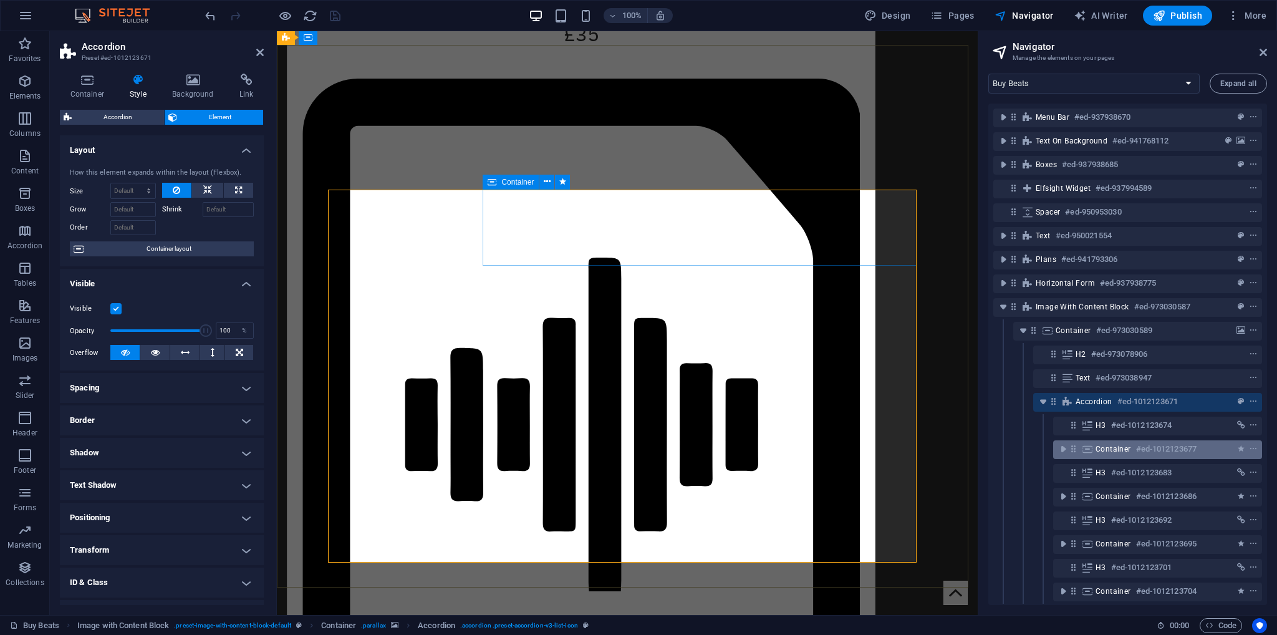
click at [1132, 451] on div "Container #ed-1012123677" at bounding box center [1148, 449] width 104 height 15
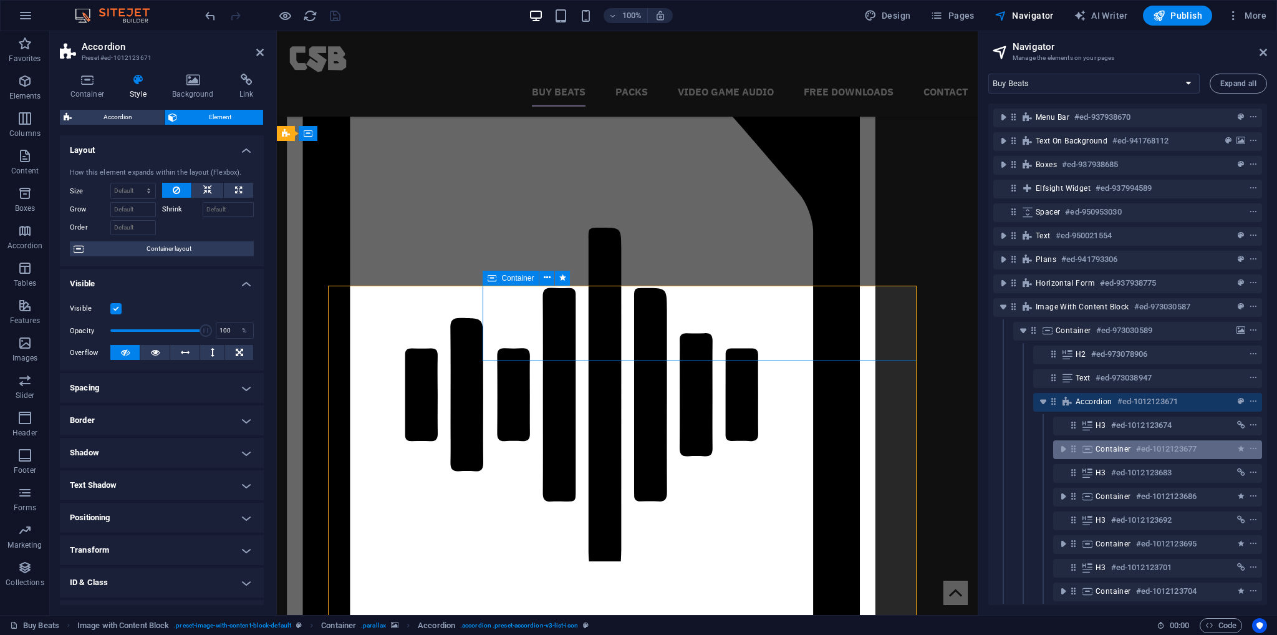
scroll to position [1871, 0]
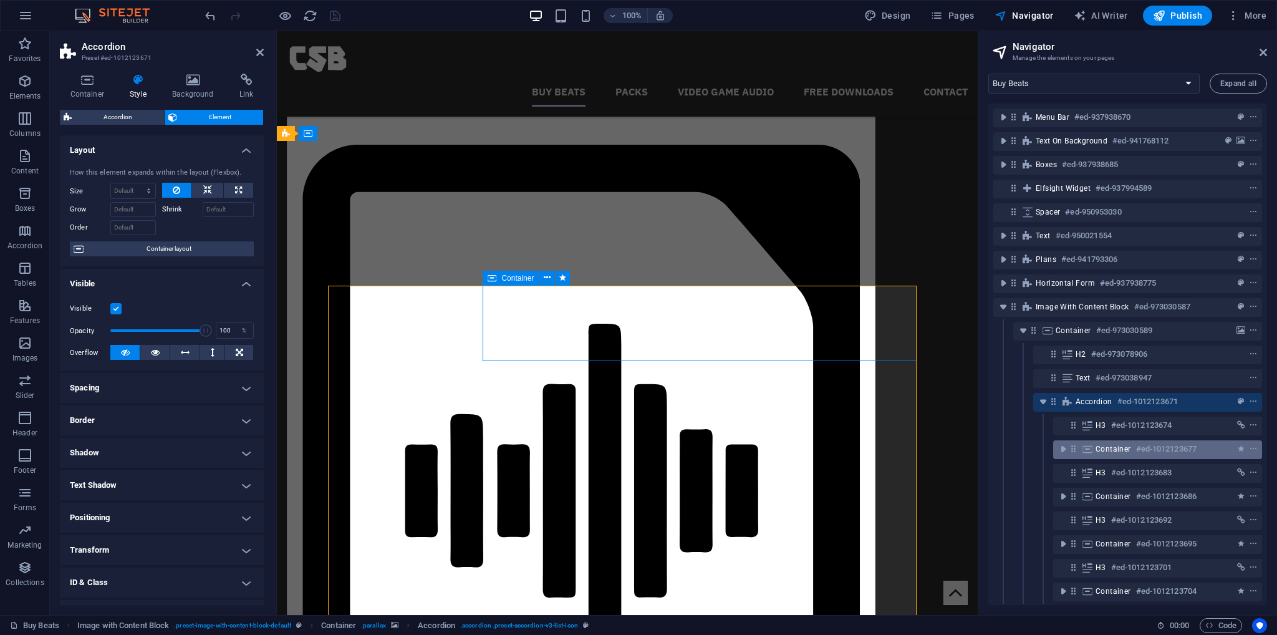
click at [1132, 451] on div "Container #ed-1012123677" at bounding box center [1148, 449] width 104 height 15
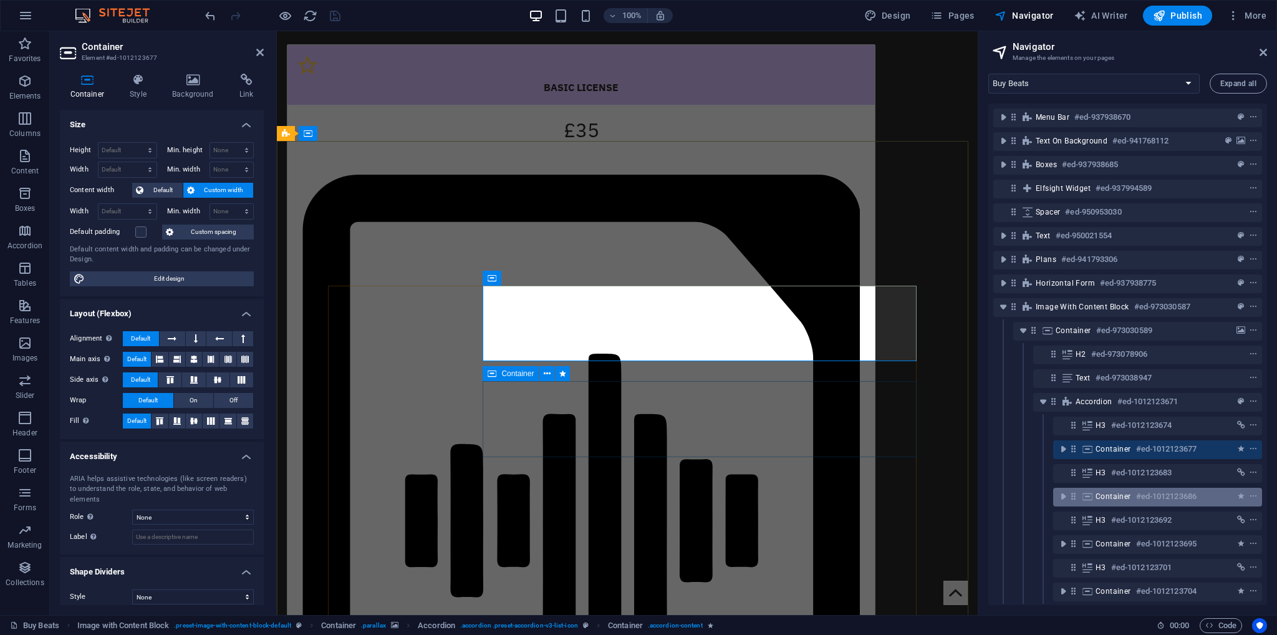
click at [1125, 494] on span "Container" at bounding box center [1114, 496] width 36 height 10
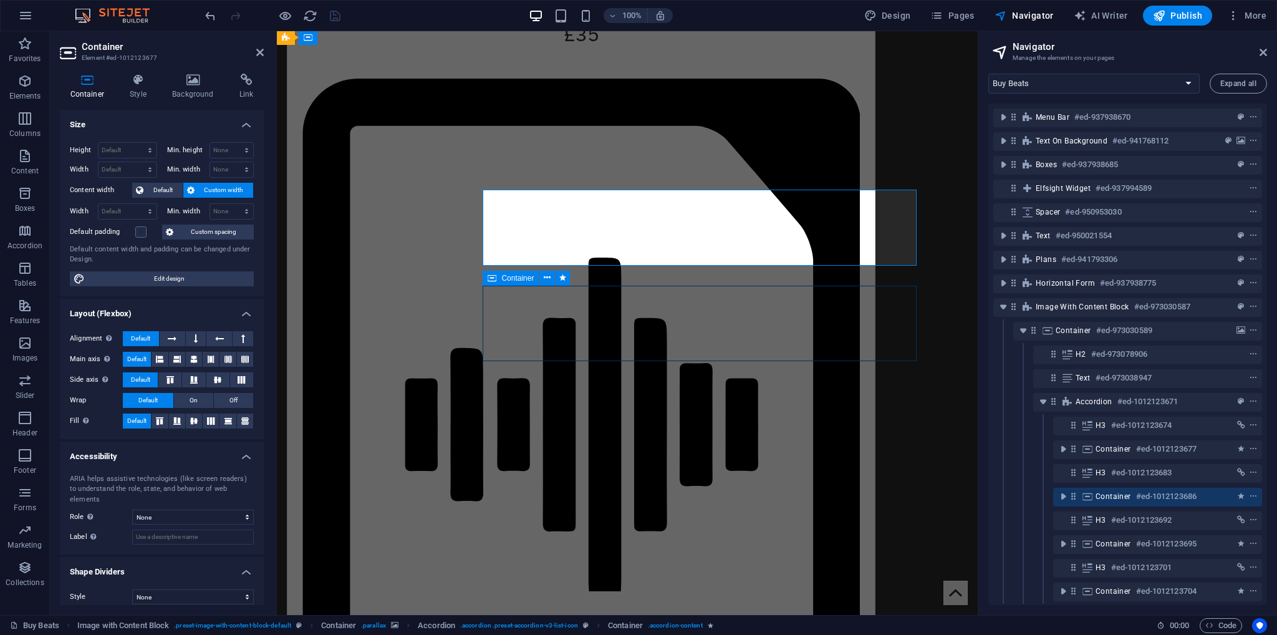
click at [1125, 494] on span "Container" at bounding box center [1114, 496] width 36 height 10
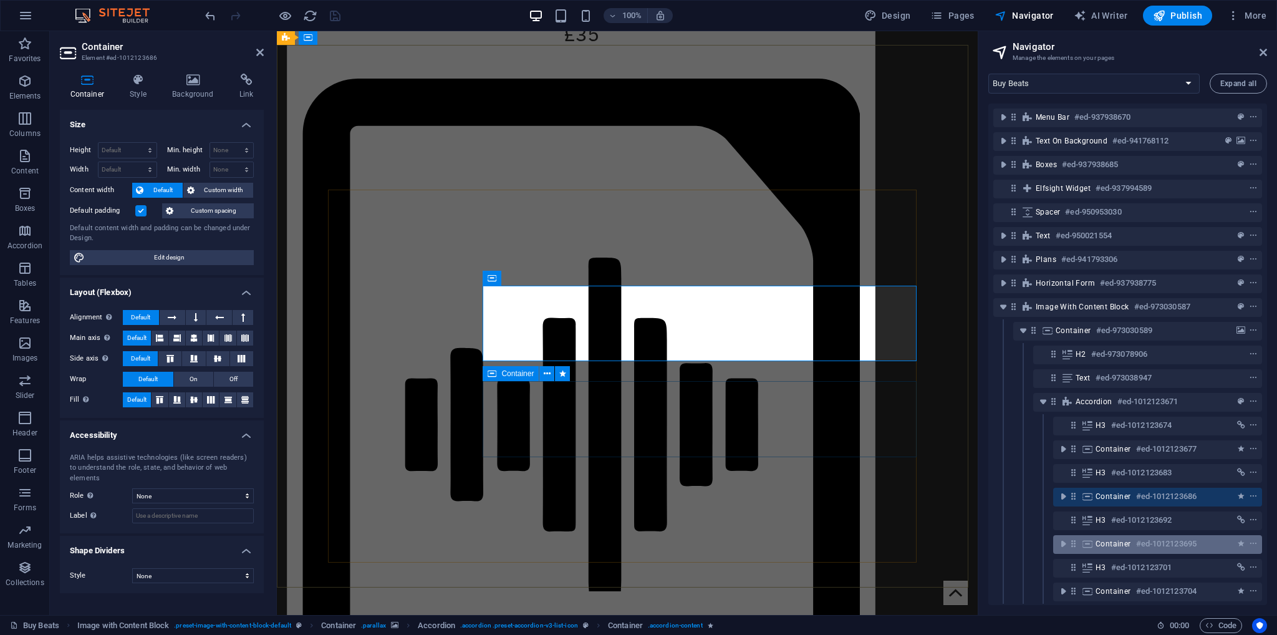
click at [1128, 543] on span "Container" at bounding box center [1114, 544] width 36 height 10
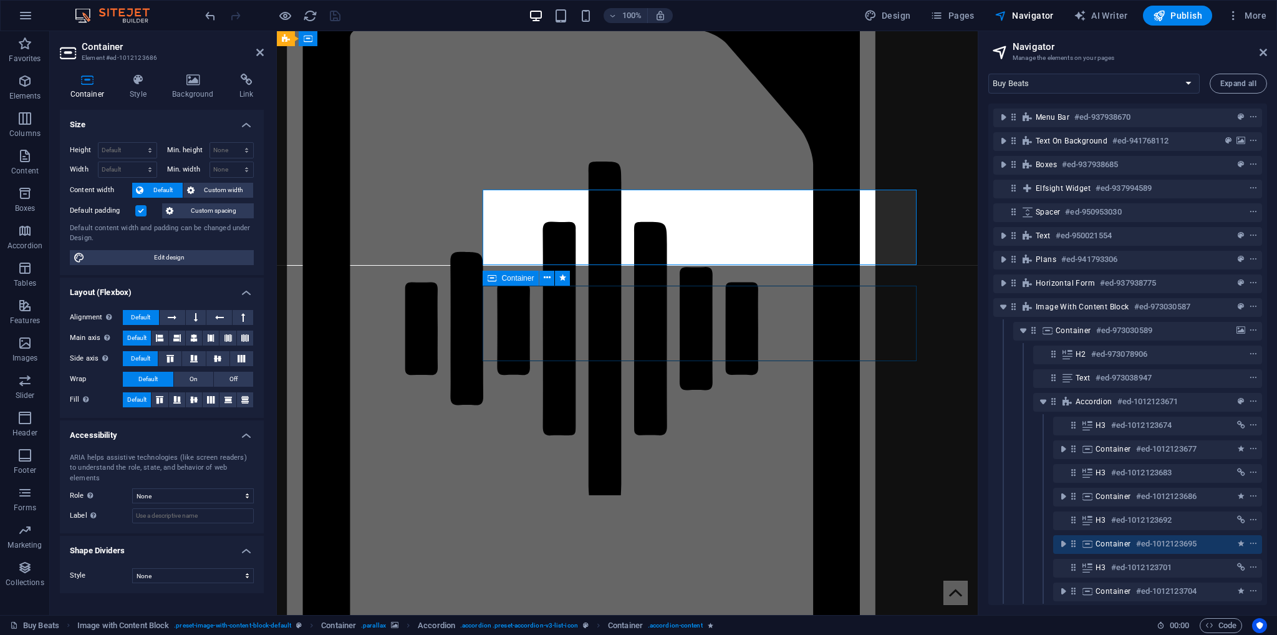
click at [1128, 543] on span "Container" at bounding box center [1114, 544] width 36 height 10
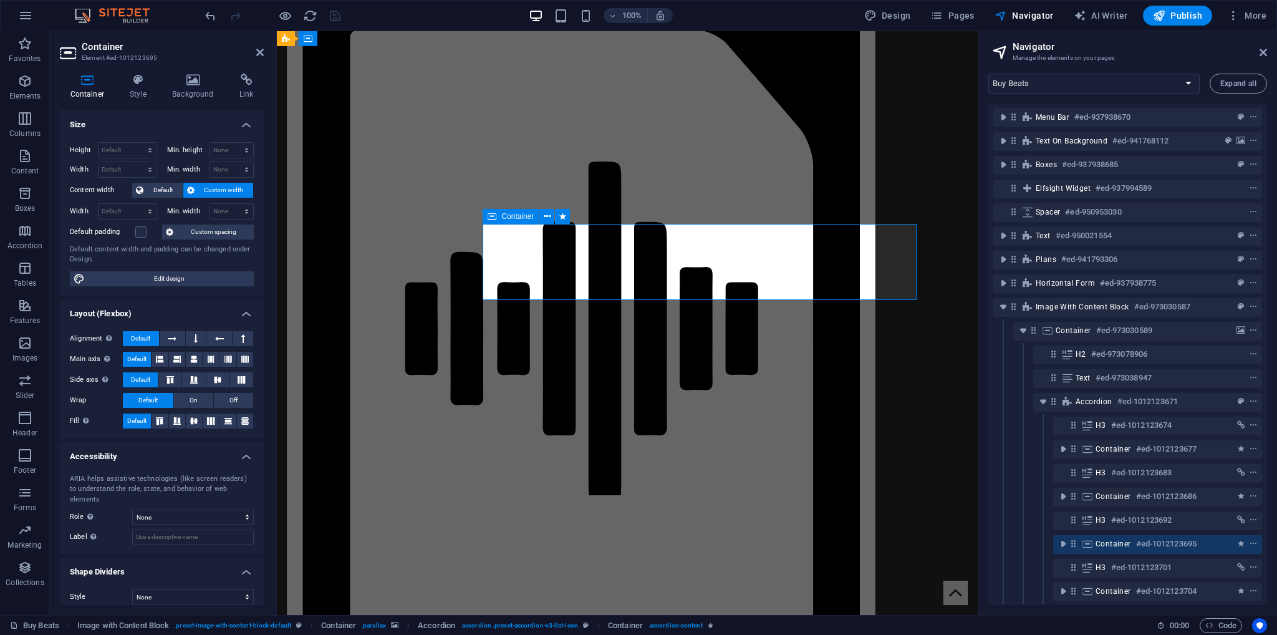
scroll to position [2124, 0]
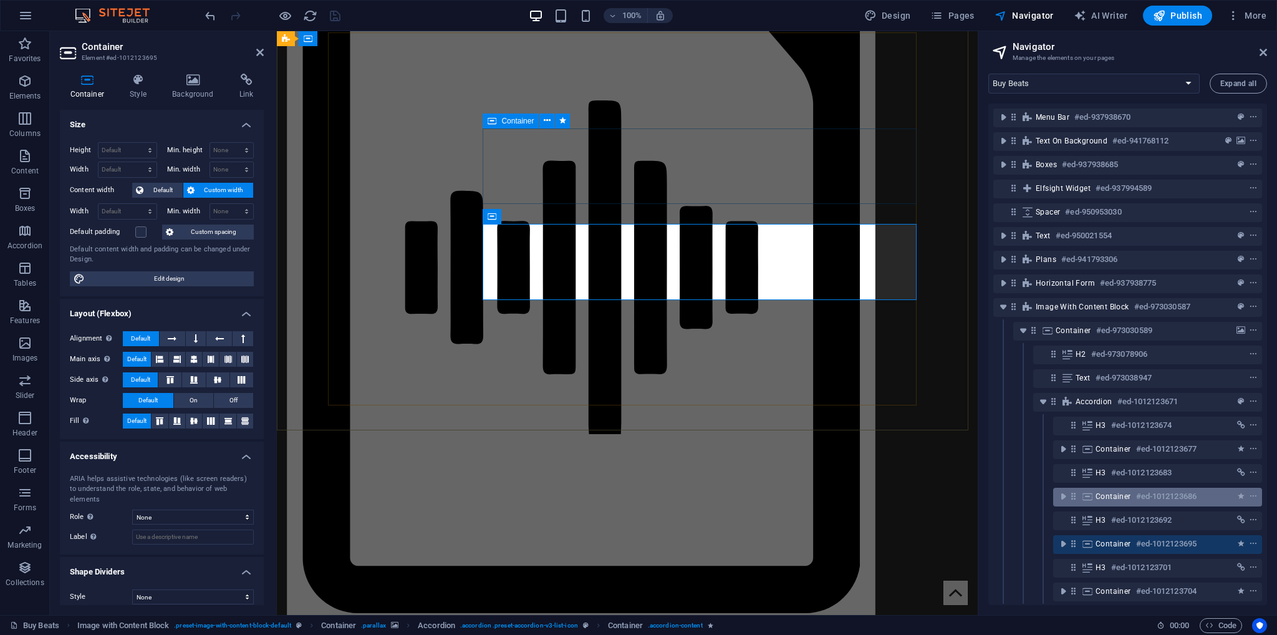
click at [1123, 495] on span "Container" at bounding box center [1114, 496] width 36 height 10
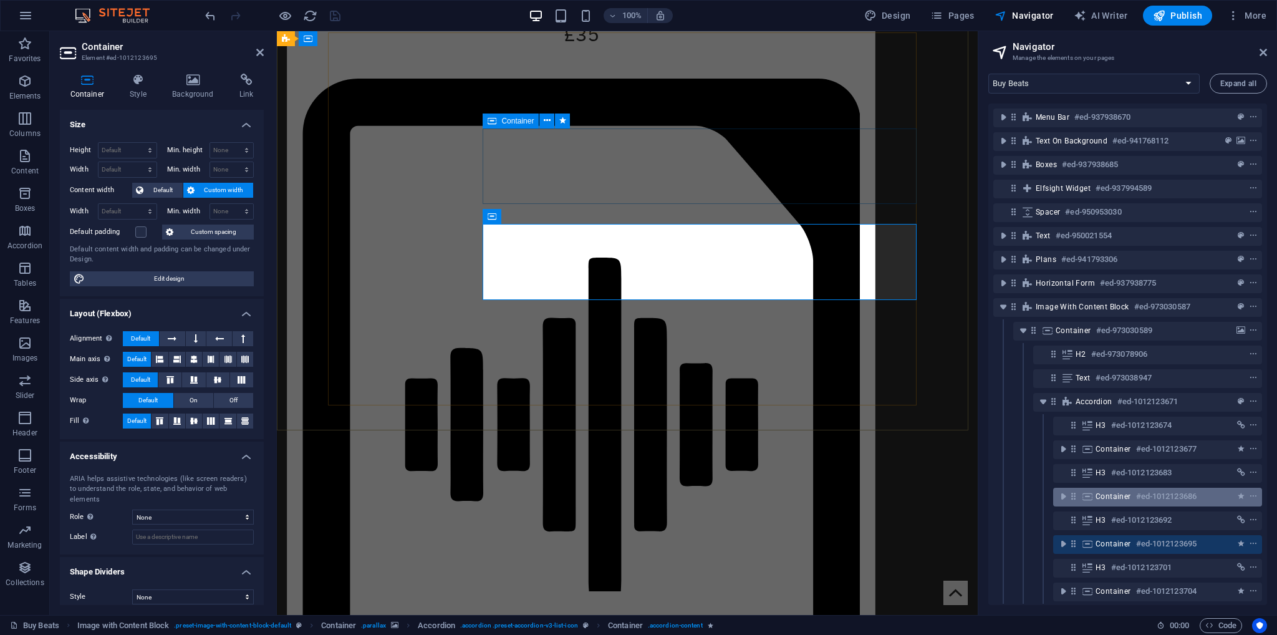
click at [1123, 495] on span "Container" at bounding box center [1114, 496] width 36 height 10
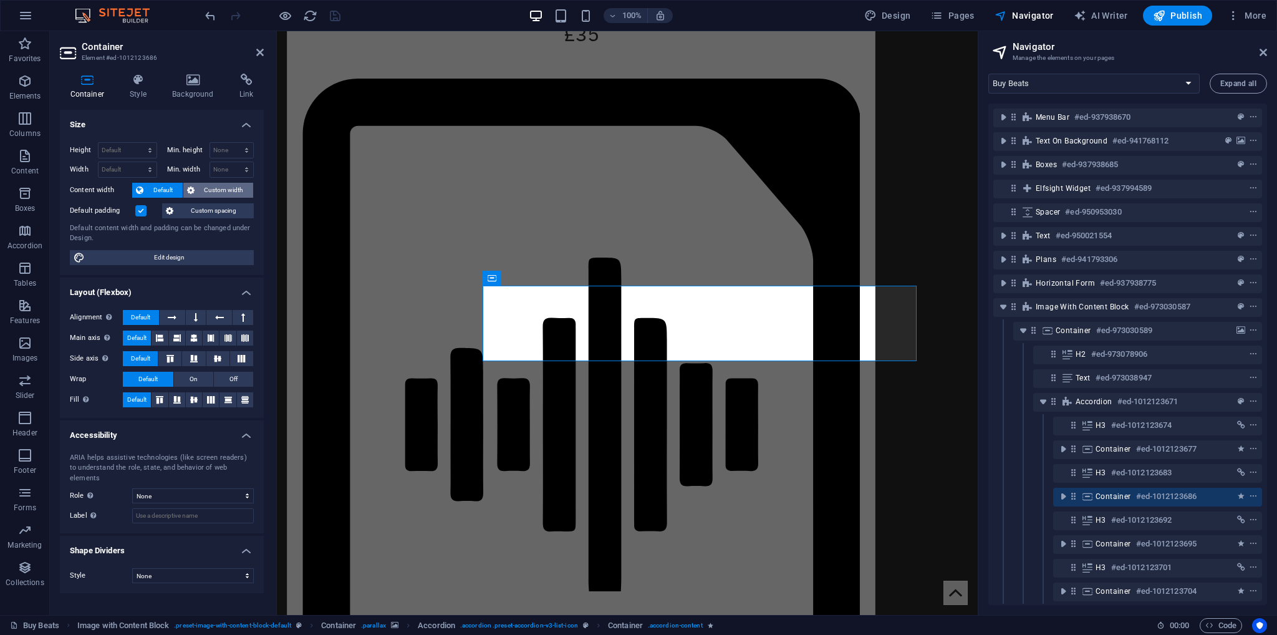
click at [228, 195] on span "Custom width" at bounding box center [224, 190] width 52 height 15
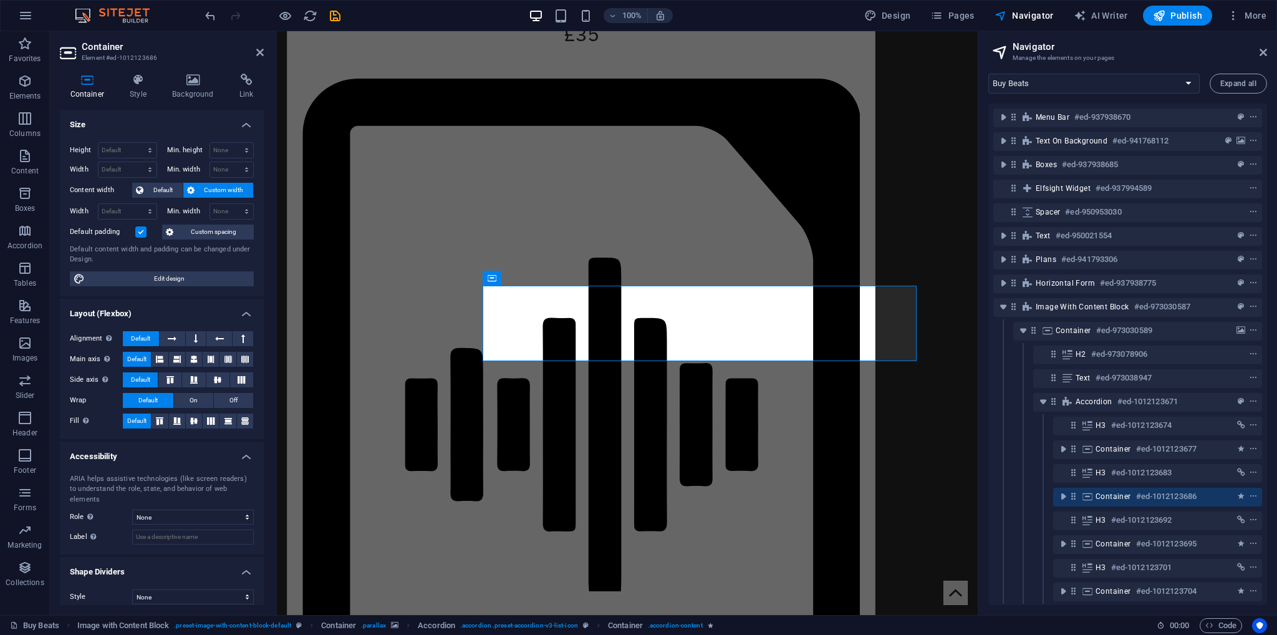
click at [142, 232] on label at bounding box center [140, 231] width 11 height 11
click at [0, 0] on input "Default padding" at bounding box center [0, 0] width 0 height 0
click at [173, 230] on icon at bounding box center [169, 232] width 7 height 15
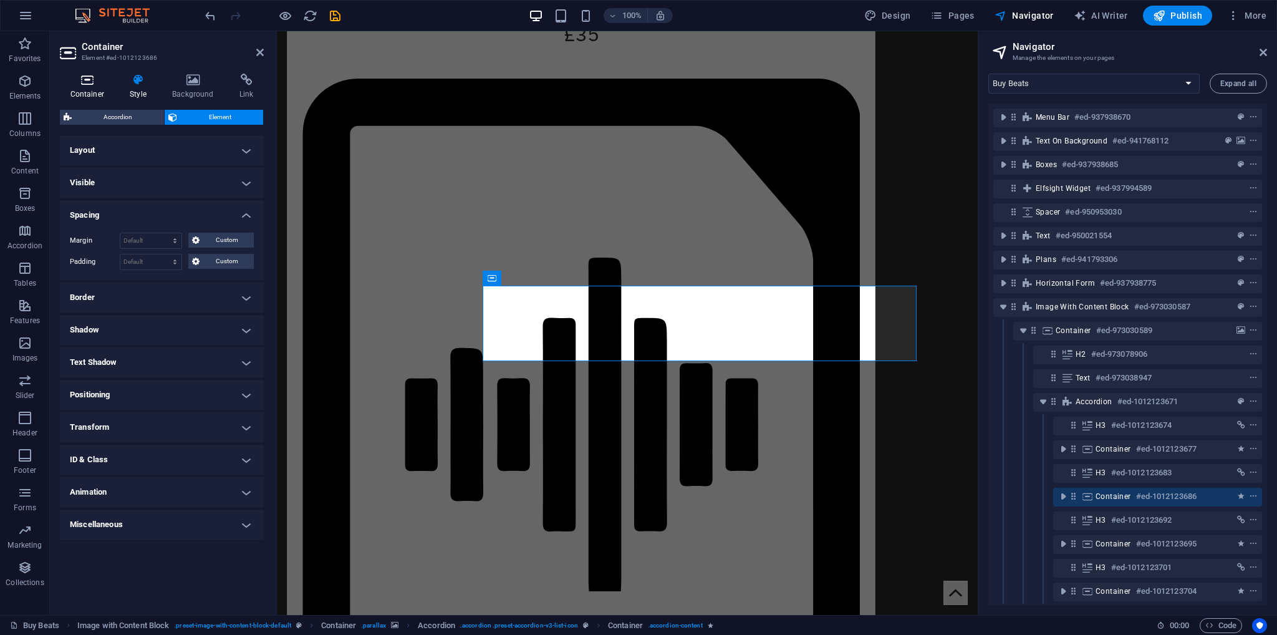
click at [89, 86] on h4 "Container" at bounding box center [90, 87] width 60 height 26
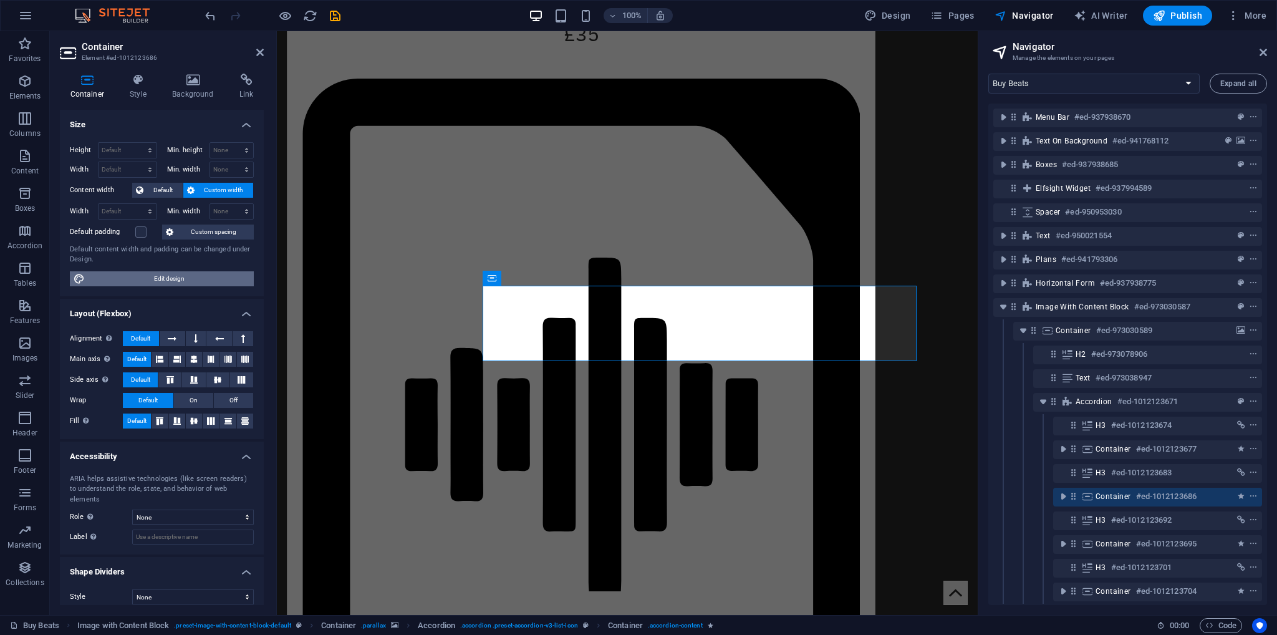
click at [158, 271] on span "Edit design" at bounding box center [170, 278] width 162 height 15
select select "rem"
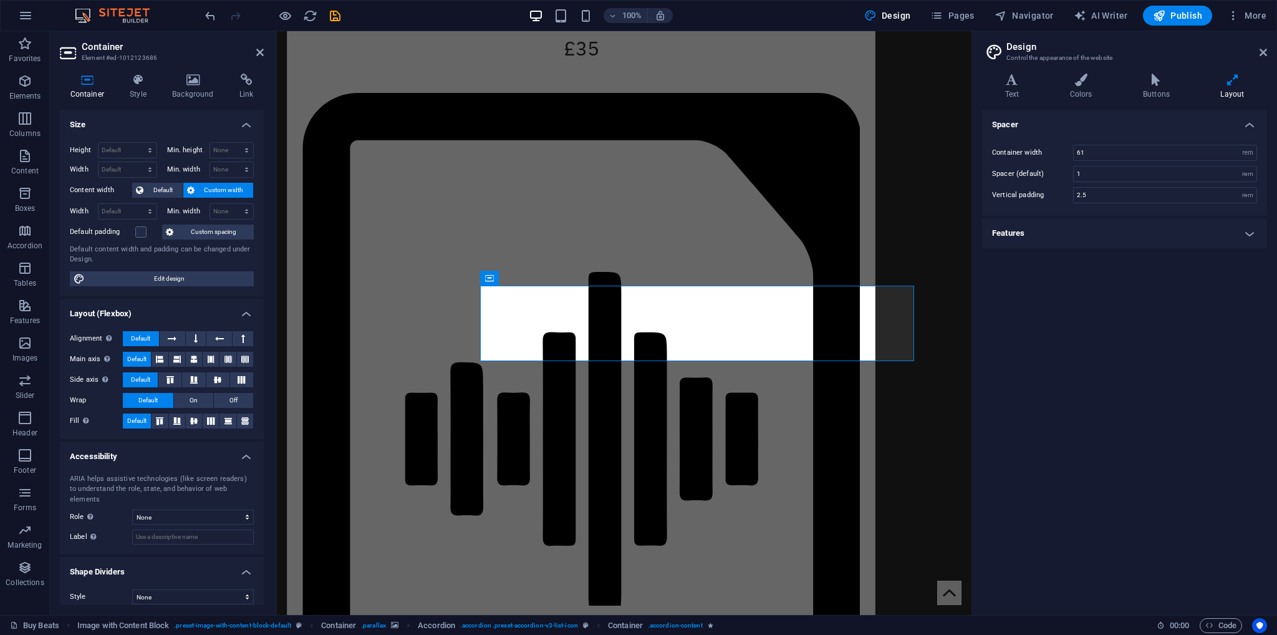
click at [1079, 235] on h4 "Features" at bounding box center [1124, 233] width 285 height 30
drag, startPoint x: 1068, startPoint y: 225, endPoint x: 975, endPoint y: 258, distance: 98.6
click at [1066, 226] on h4 "Features" at bounding box center [1124, 229] width 285 height 22
click at [138, 232] on label at bounding box center [140, 231] width 11 height 11
click at [0, 0] on input "Default padding" at bounding box center [0, 0] width 0 height 0
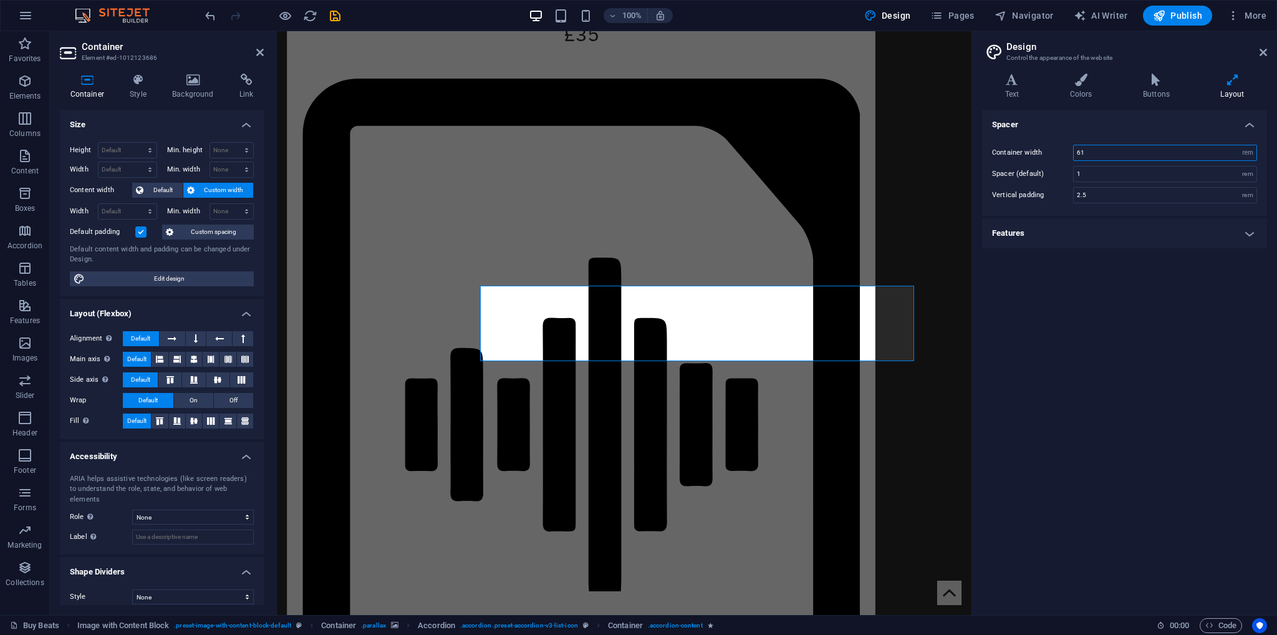
drag, startPoint x: 1090, startPoint y: 155, endPoint x: 1055, endPoint y: 150, distance: 35.3
click at [1055, 150] on div "Container width 61 rem px" at bounding box center [1124, 153] width 265 height 16
click at [1055, 150] on label "Container width" at bounding box center [1032, 152] width 81 height 7
click at [1075, 244] on h4 "Features" at bounding box center [1124, 233] width 285 height 30
click at [1055, 233] on h4 "Features" at bounding box center [1124, 229] width 285 height 22
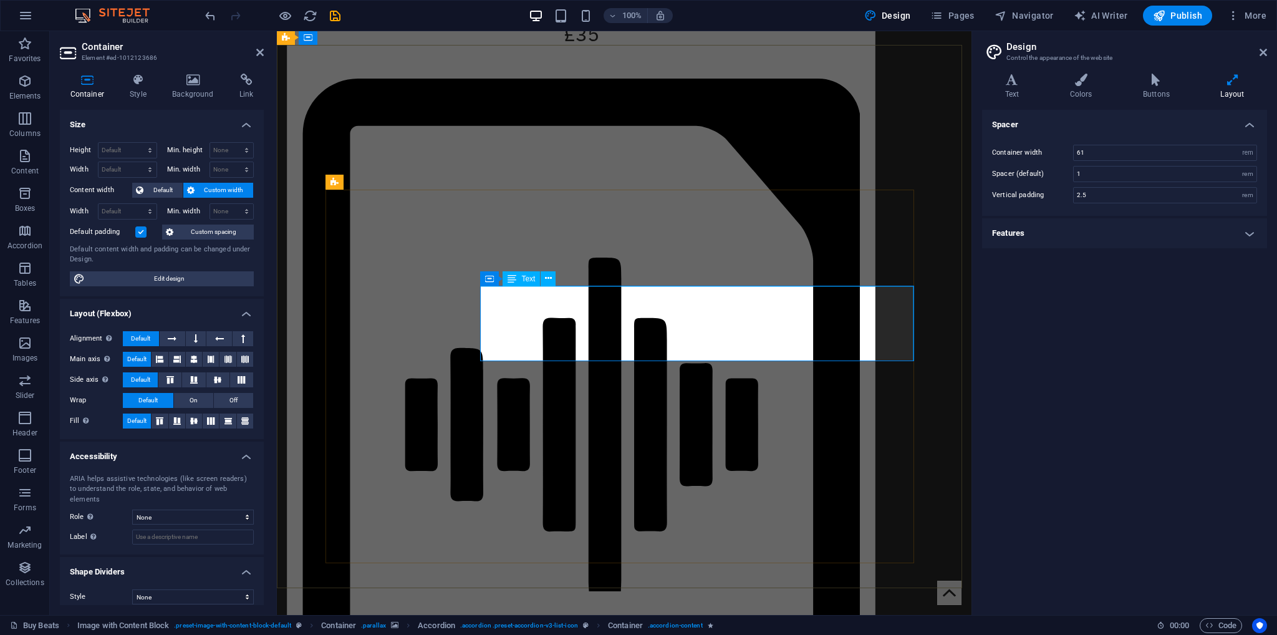
click at [1258, 54] on header "Design Control the appearance of the website" at bounding box center [1126, 47] width 283 height 32
drag, startPoint x: 1265, startPoint y: 56, endPoint x: 947, endPoint y: 63, distance: 318.2
click at [1265, 56] on icon at bounding box center [1263, 52] width 7 height 10
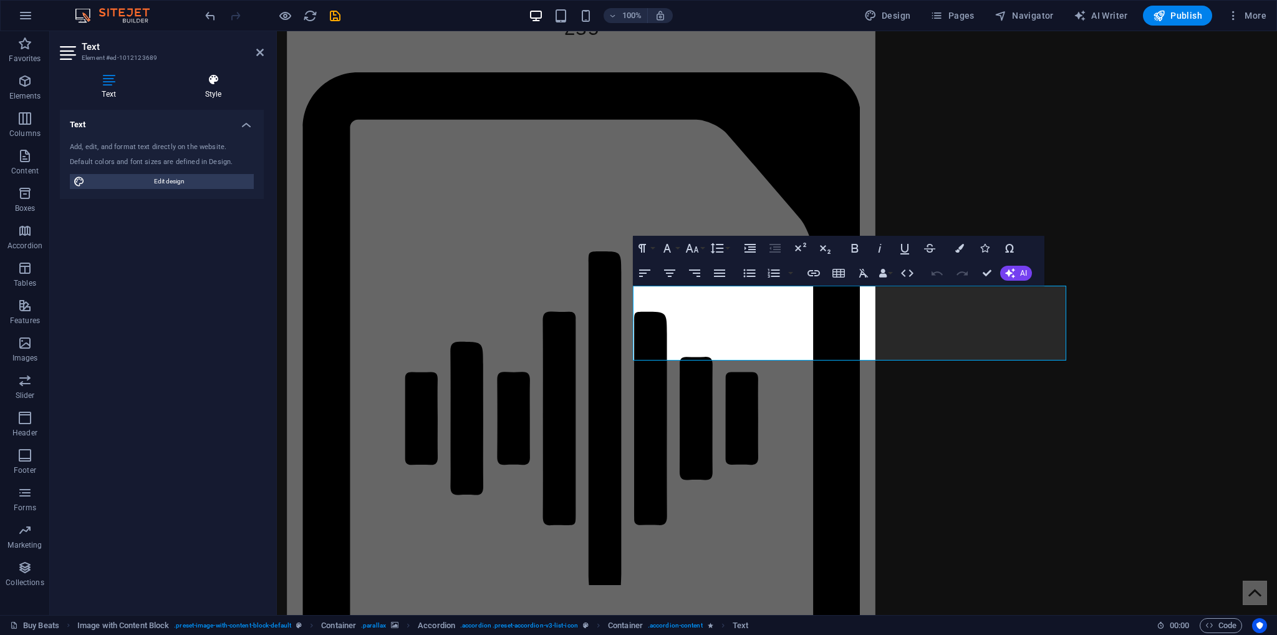
click at [203, 85] on icon at bounding box center [213, 80] width 101 height 12
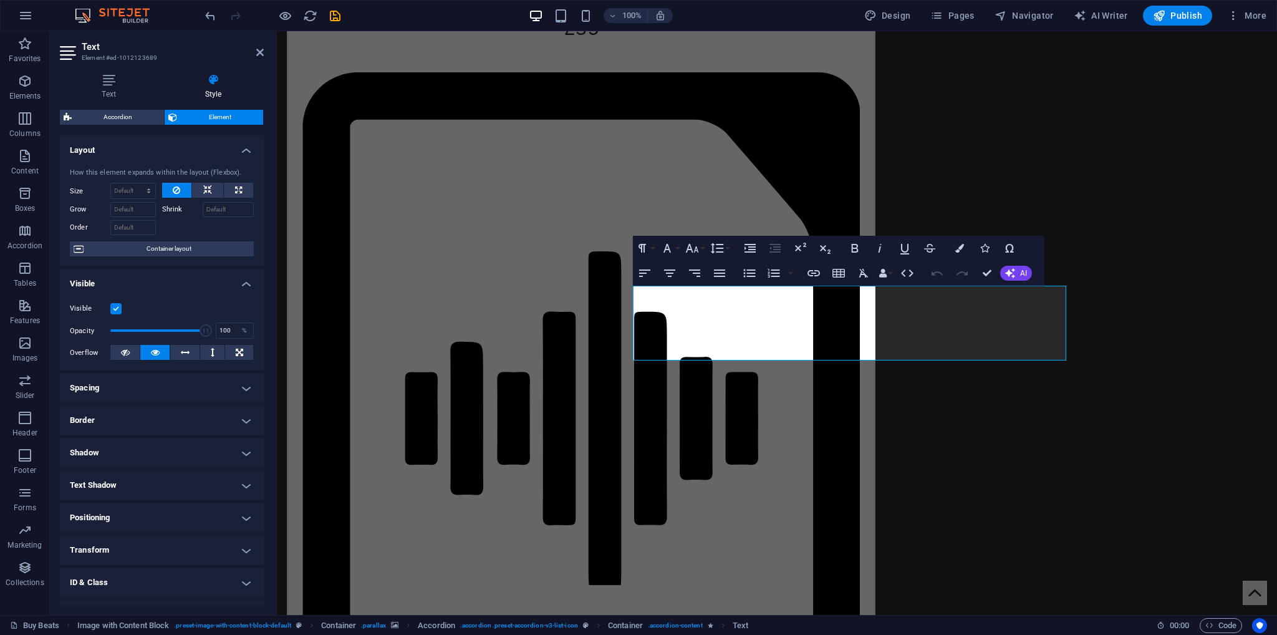
click at [118, 391] on h4 "Spacing" at bounding box center [162, 388] width 204 height 30
click at [151, 413] on select "Default auto px % rem vw vh Custom" at bounding box center [150, 413] width 61 height 15
click at [120, 406] on select "Default auto px % rem vw vh Custom" at bounding box center [150, 413] width 61 height 15
click at [154, 406] on select "Default auto px % rem vw vh Custom" at bounding box center [150, 413] width 61 height 15
select select "%"
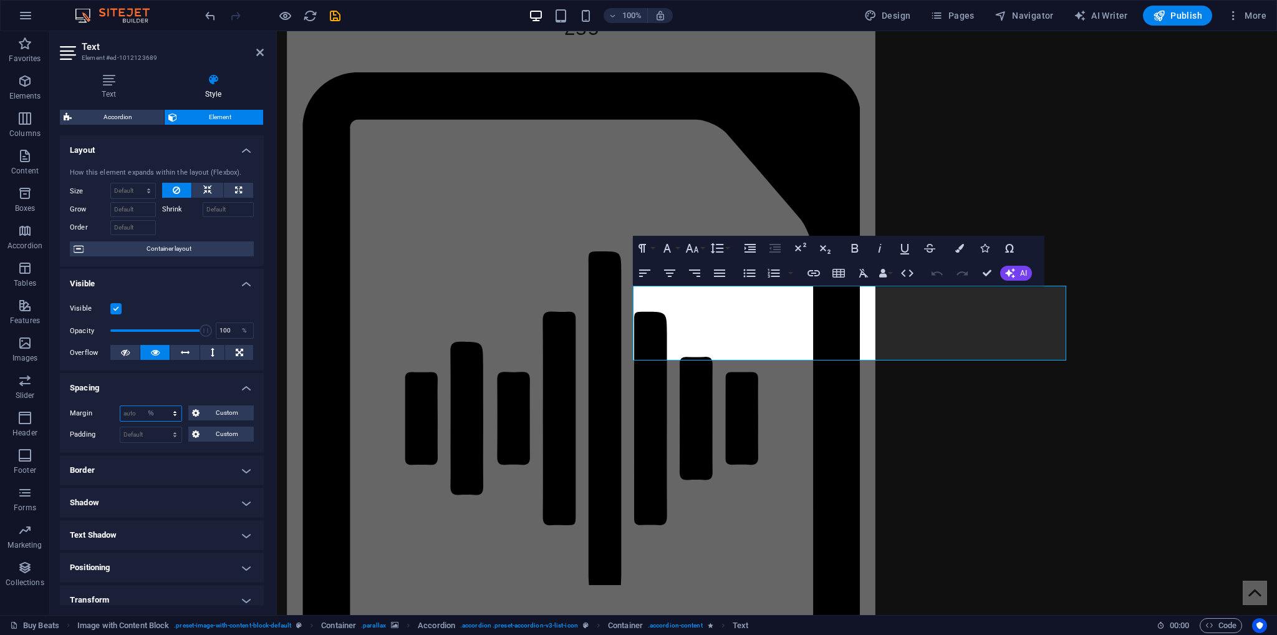
click at [163, 406] on select "Default auto px % rem vw vh Custom" at bounding box center [150, 413] width 61 height 15
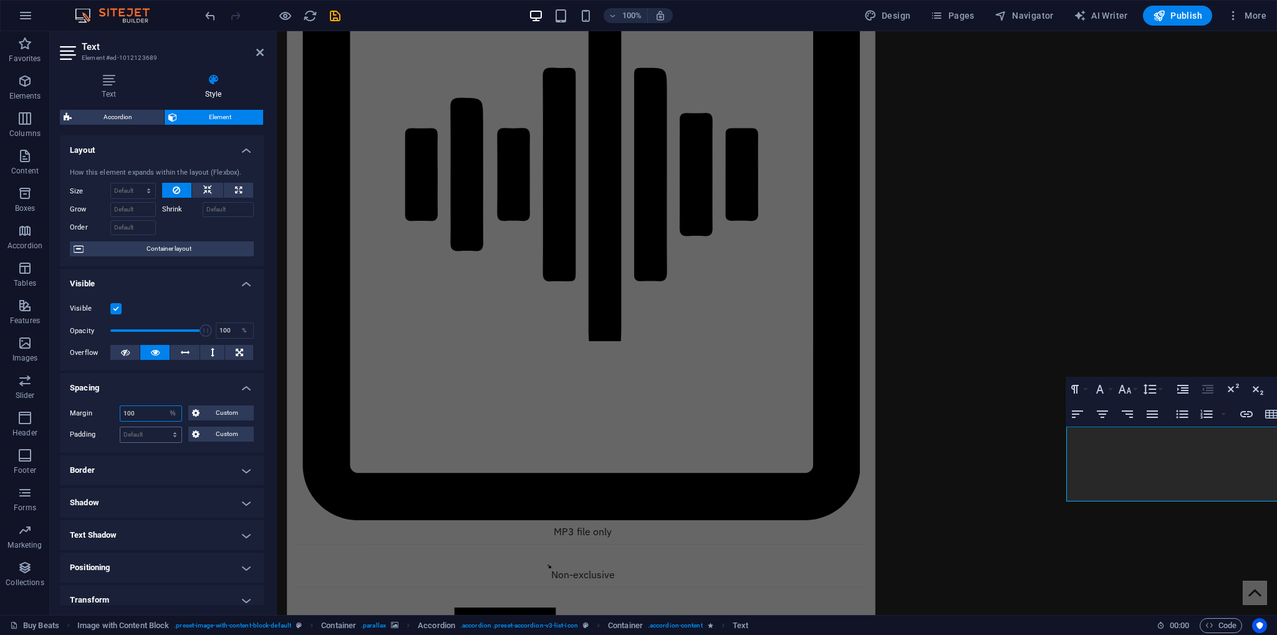
scroll to position [2313, 0]
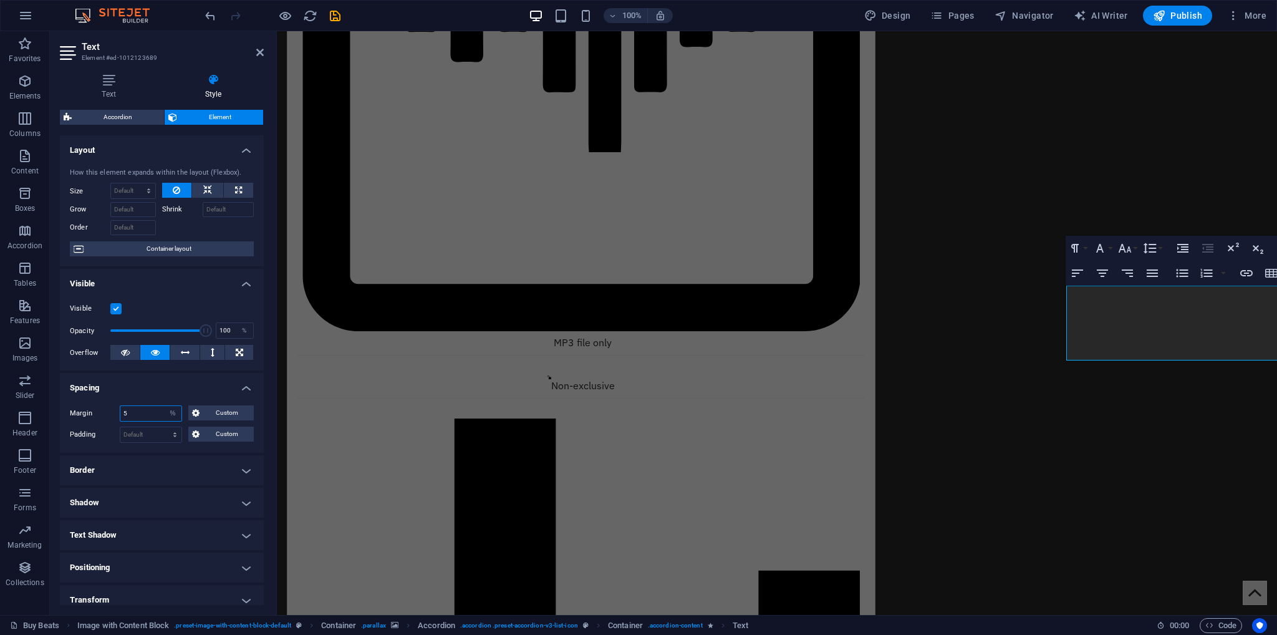
type input "5"
click at [87, 413] on label "Margin" at bounding box center [95, 413] width 50 height 15
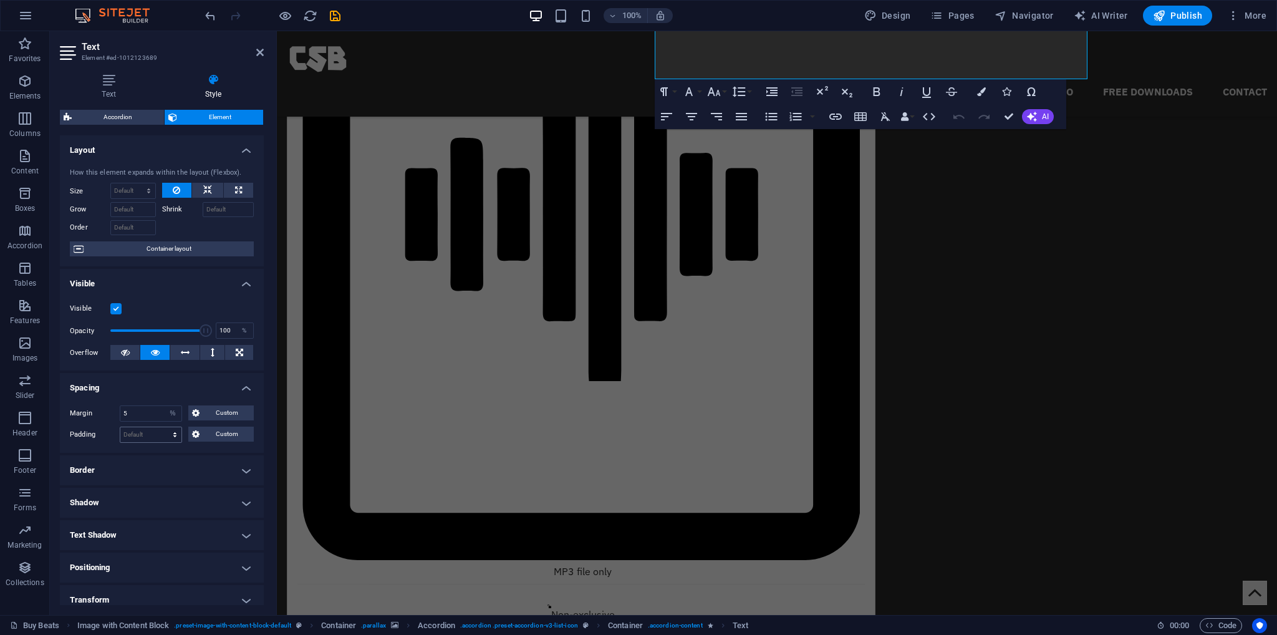
scroll to position [1902, 0]
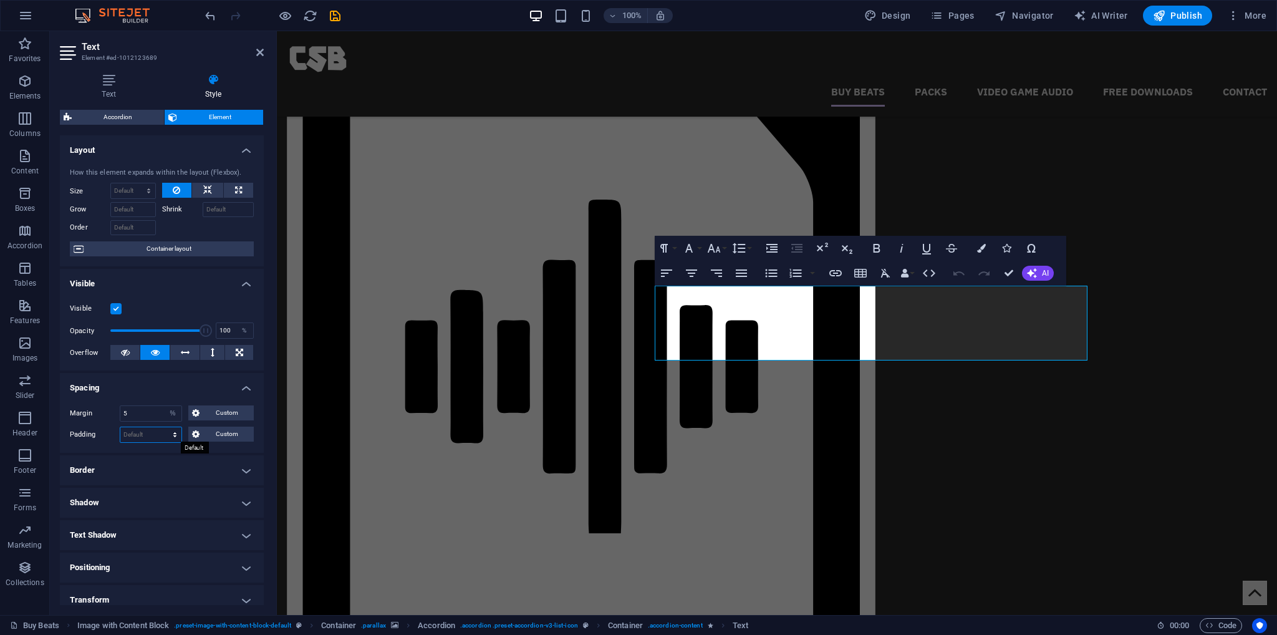
click at [141, 437] on select "Default px rem % vh vw Custom" at bounding box center [150, 434] width 61 height 15
select select "%"
click at [163, 427] on select "Default px rem % vh vw Custom" at bounding box center [150, 434] width 61 height 15
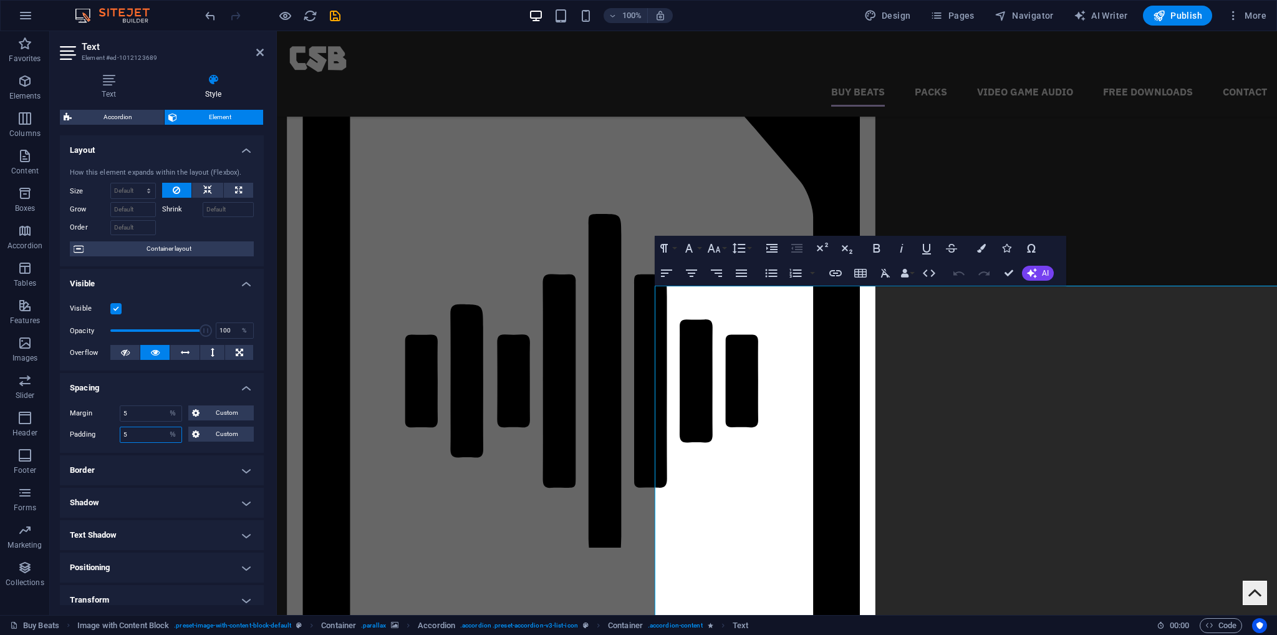
type input "5"
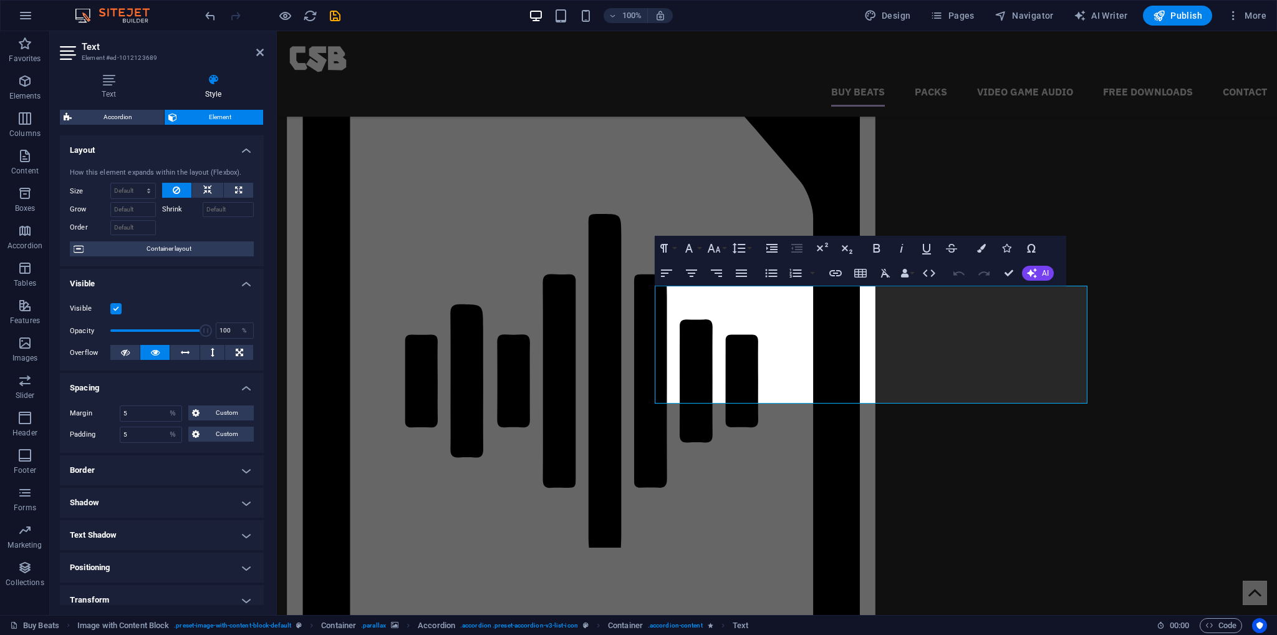
click at [89, 430] on label "Padding" at bounding box center [95, 434] width 50 height 15
click at [143, 411] on input "5" at bounding box center [150, 413] width 61 height 15
click at [172, 415] on select "Default auto px % rem vw vh Custom" at bounding box center [172, 413] width 17 height 15
select select "default"
click at [164, 406] on select "Default auto px % rem vw vh Custom" at bounding box center [172, 413] width 17 height 15
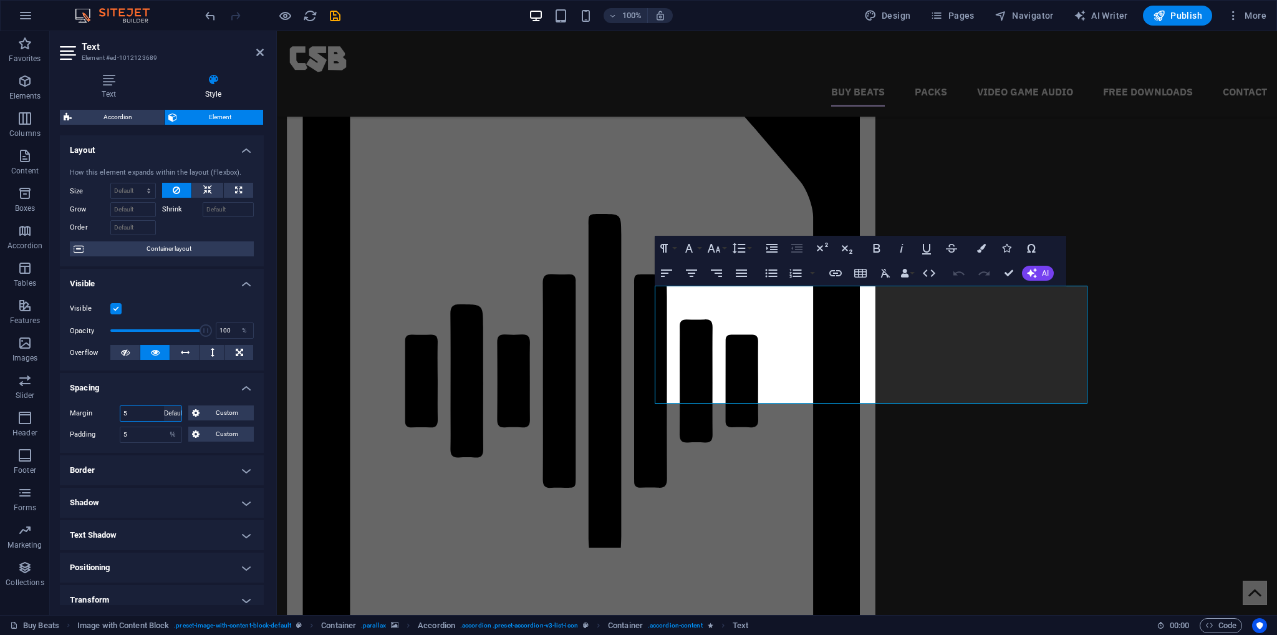
select select "DISABLED_OPTION_VALUE"
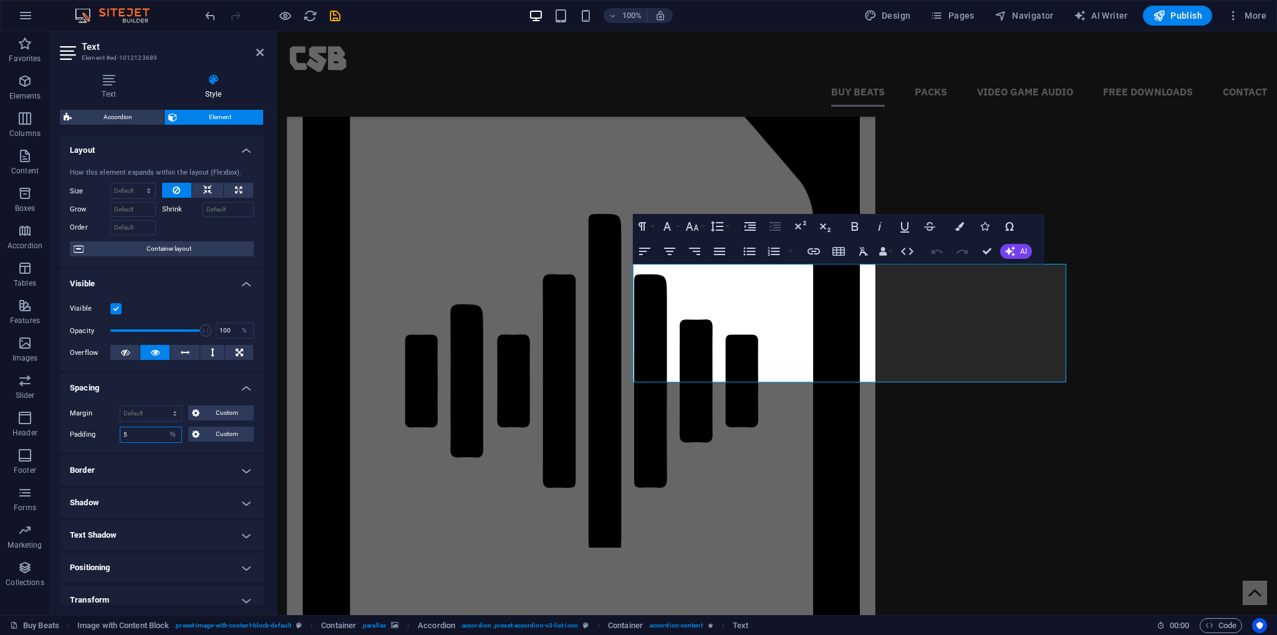
drag, startPoint x: 142, startPoint y: 433, endPoint x: 109, endPoint y: 432, distance: 33.1
click at [109, 432] on div "Padding 5 Default px rem % vh vw Custom Custom" at bounding box center [162, 435] width 184 height 16
click at [100, 434] on label "Padding" at bounding box center [95, 434] width 50 height 15
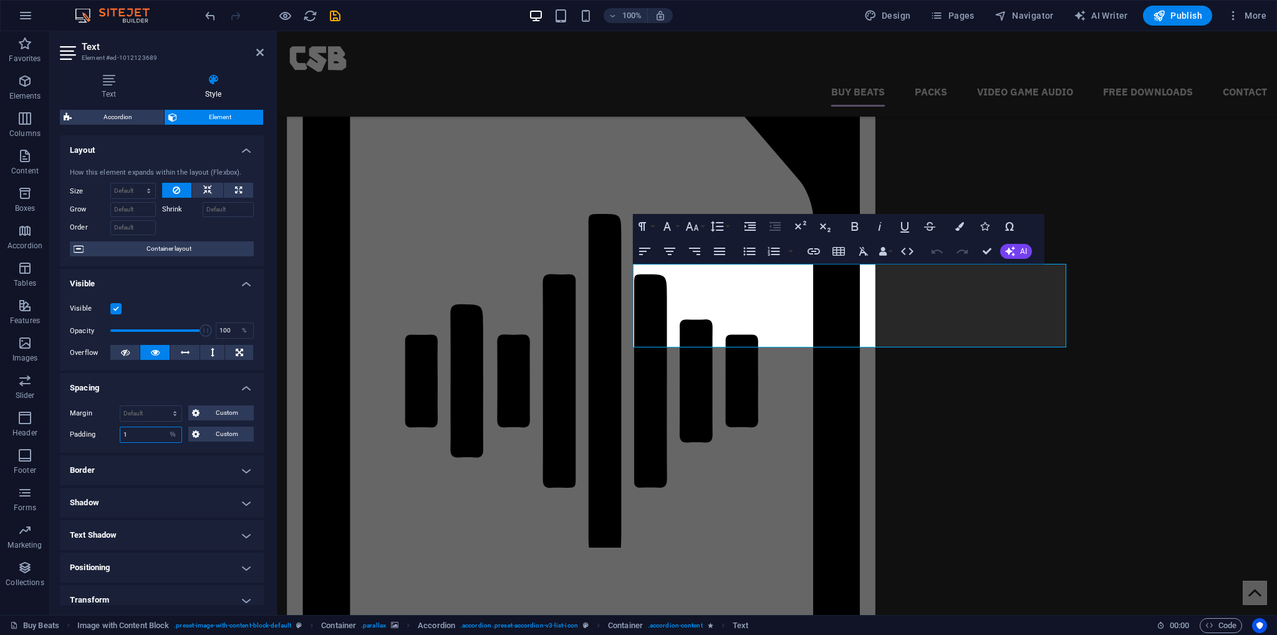
drag, startPoint x: 146, startPoint y: 435, endPoint x: 117, endPoint y: 435, distance: 28.7
click at [117, 435] on div "Padding 1 Default px rem % vh vw Custom Custom" at bounding box center [162, 435] width 184 height 16
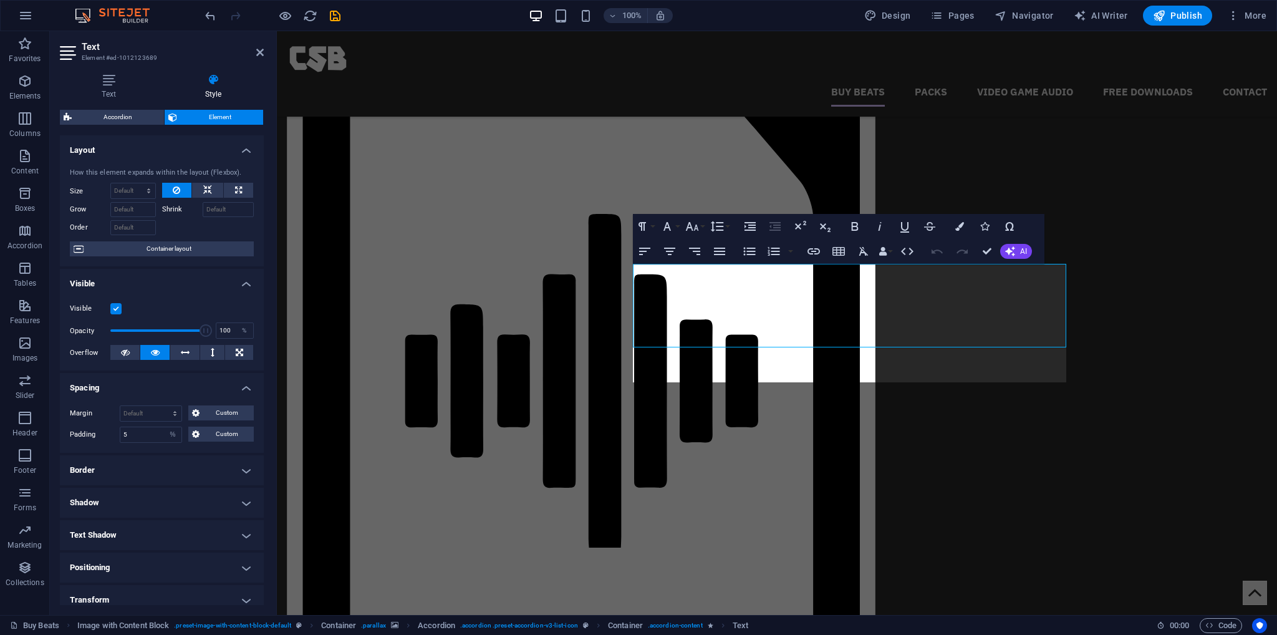
click at [90, 434] on label "Padding" at bounding box center [95, 434] width 50 height 15
drag, startPoint x: 132, startPoint y: 438, endPoint x: 112, endPoint y: 437, distance: 20.0
click at [112, 437] on div "Padding 5 Default px rem % vh vw Custom Custom" at bounding box center [162, 435] width 184 height 16
type input "2"
click at [97, 434] on label "Padding" at bounding box center [95, 434] width 50 height 15
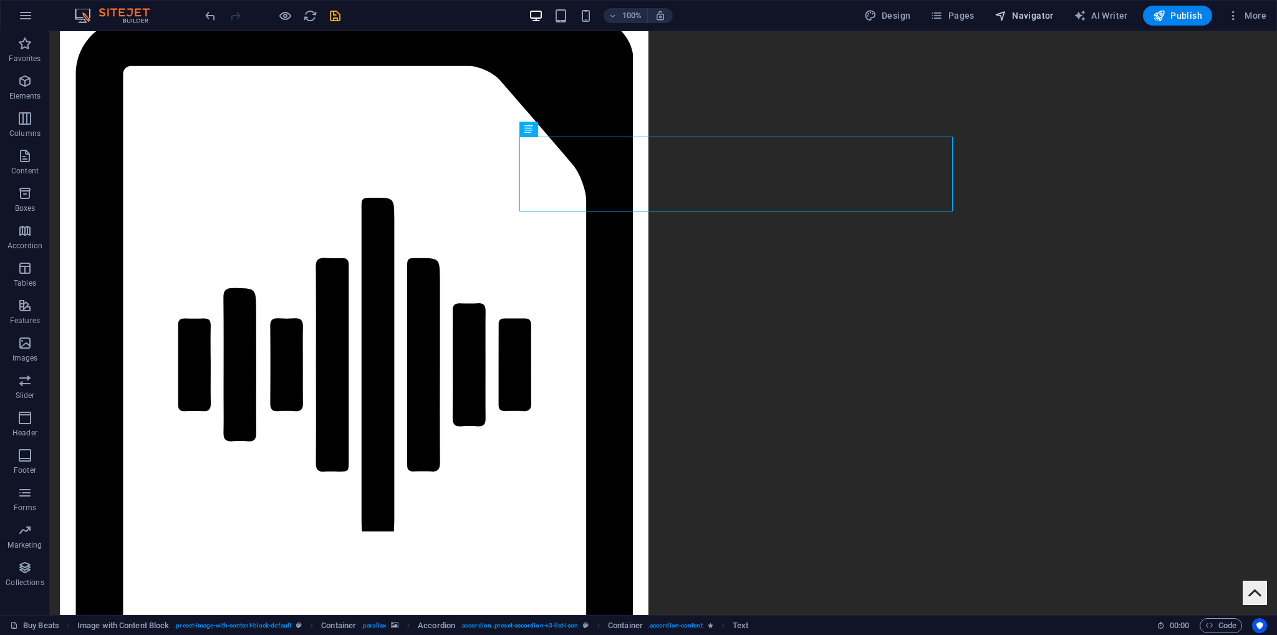
click at [1012, 23] on button "Navigator" at bounding box center [1024, 16] width 69 height 20
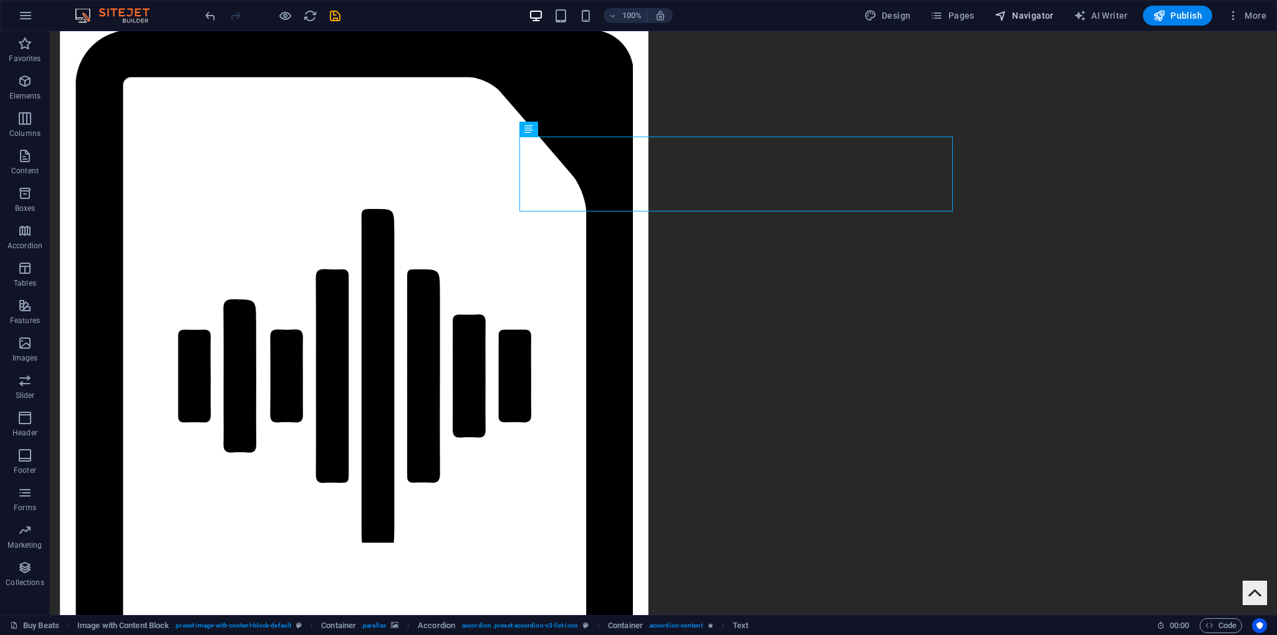
select select "17388613-en"
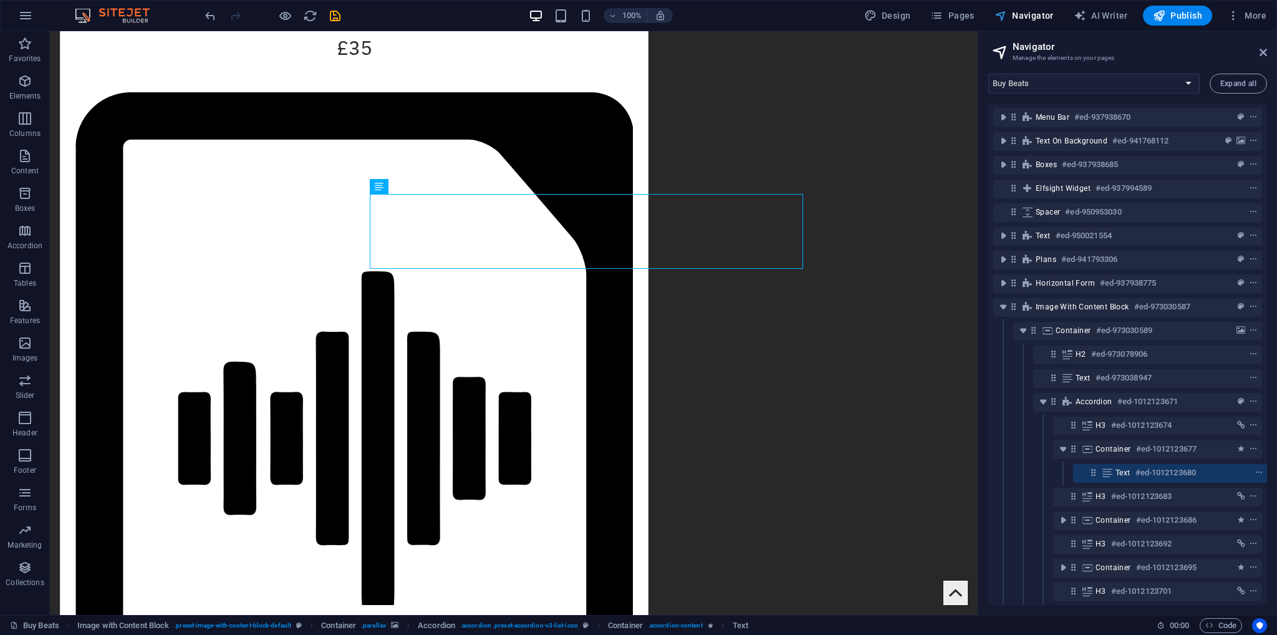
scroll to position [105, 2]
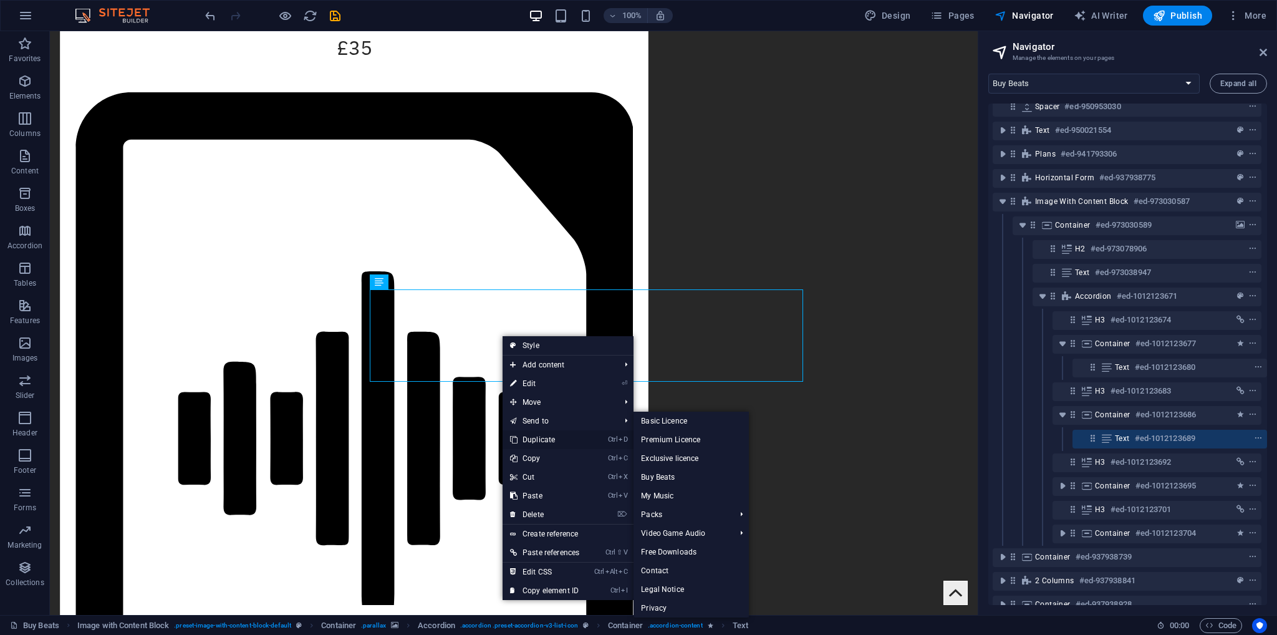
click at [536, 441] on link "Ctrl D Duplicate" at bounding box center [545, 439] width 84 height 19
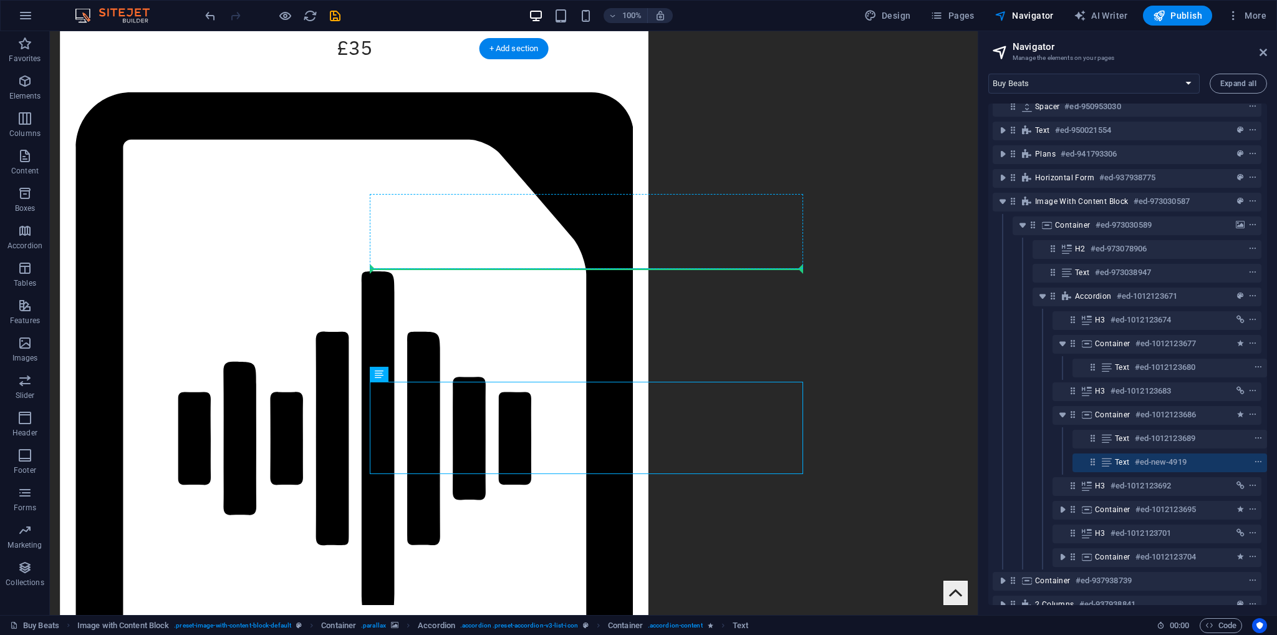
drag, startPoint x: 425, startPoint y: 407, endPoint x: 443, endPoint y: 238, distance: 169.9
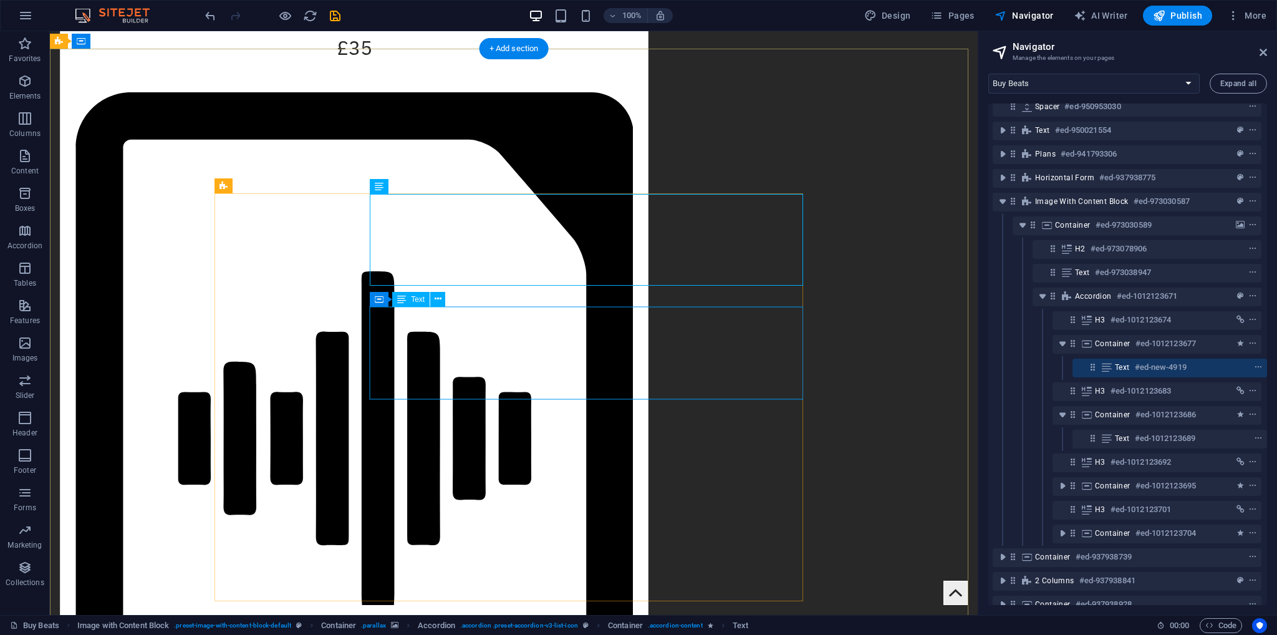
drag, startPoint x: 503, startPoint y: 368, endPoint x: 498, endPoint y: 373, distance: 7.5
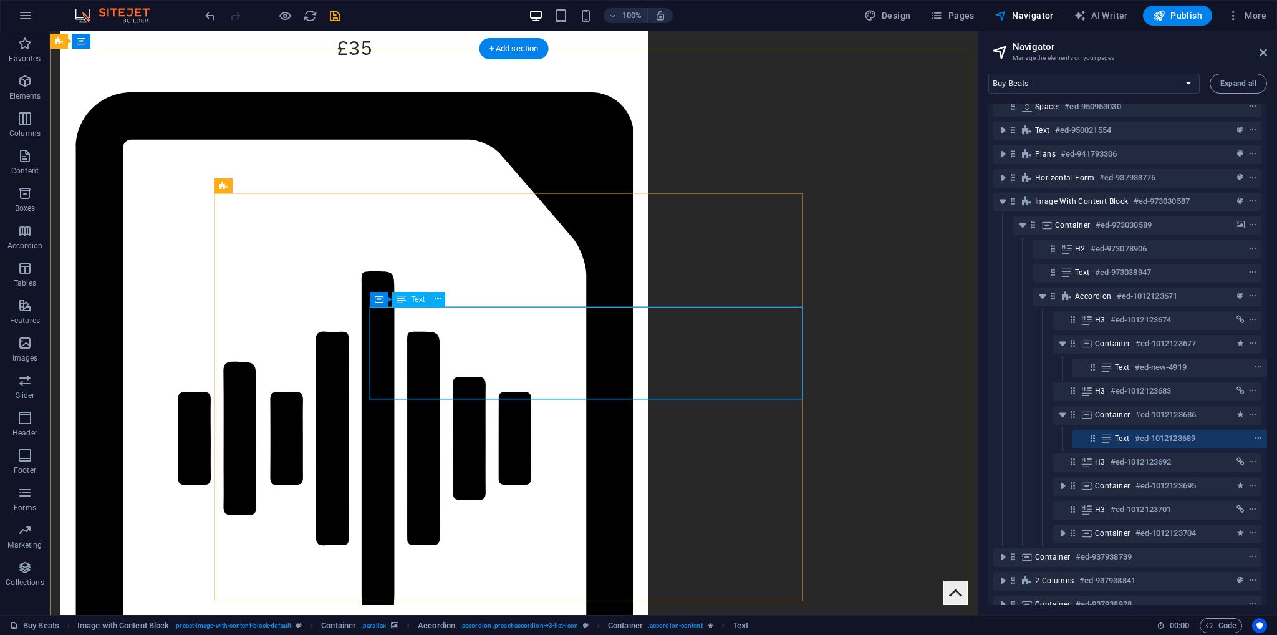
click at [1131, 434] on div "Text #ed-1012123689" at bounding box center [1160, 438] width 90 height 15
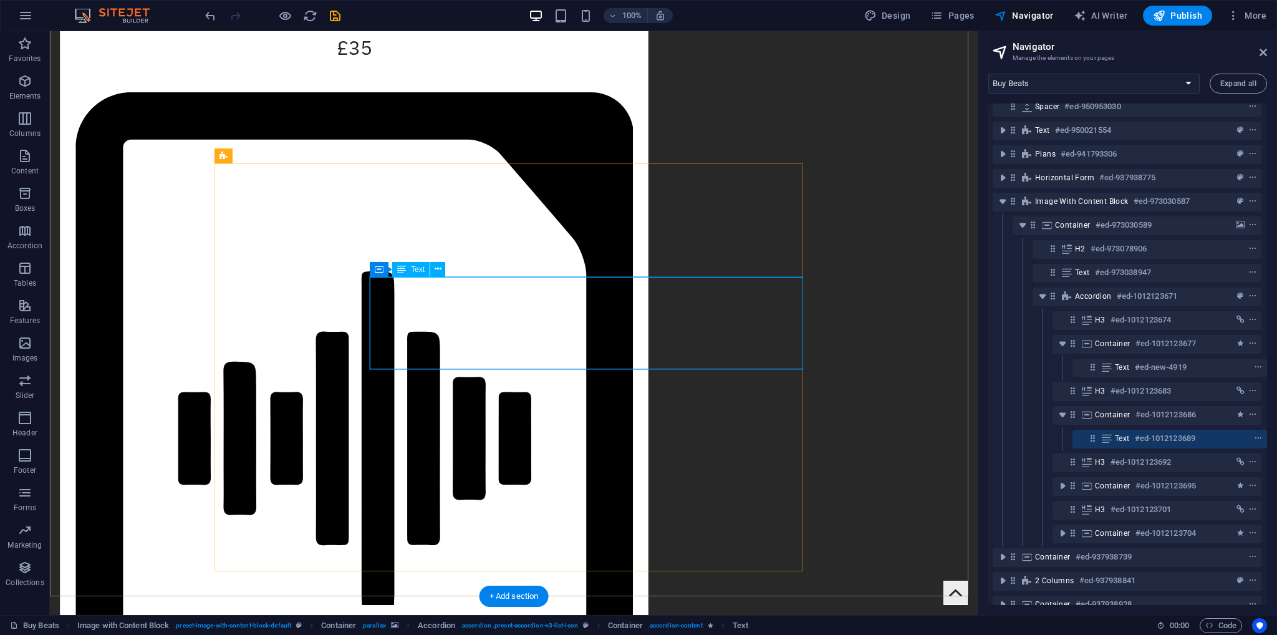
scroll to position [1932, 0]
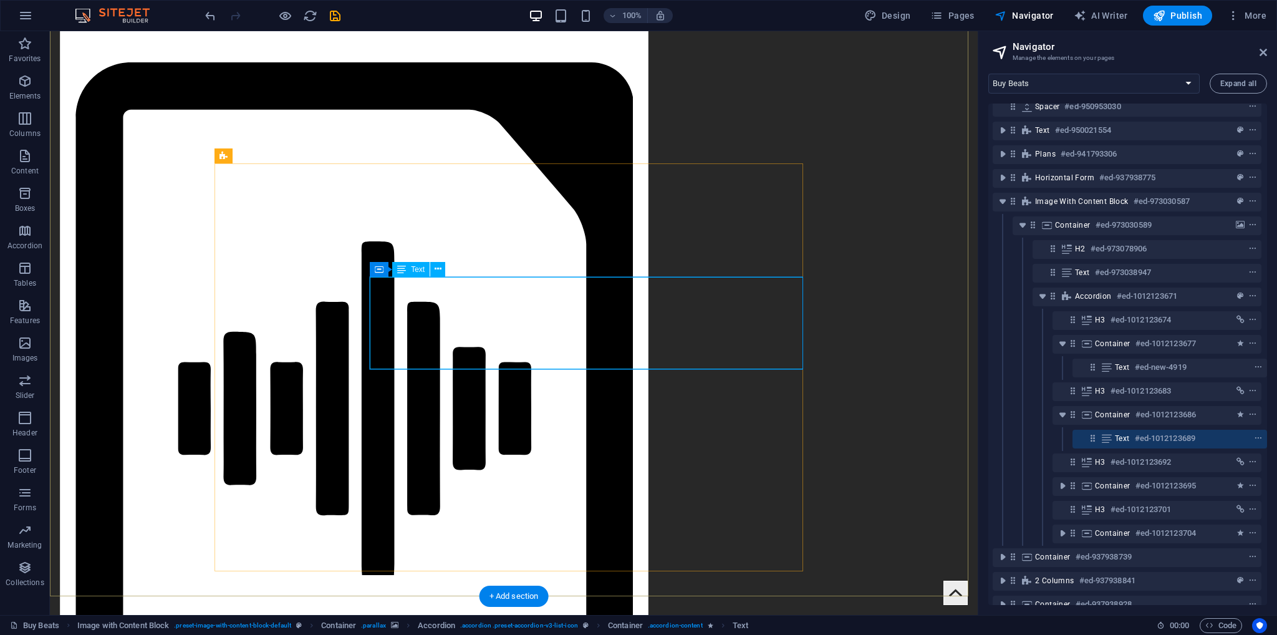
click at [1131, 434] on div "Text #ed-1012123689" at bounding box center [1160, 438] width 90 height 15
select select "%"
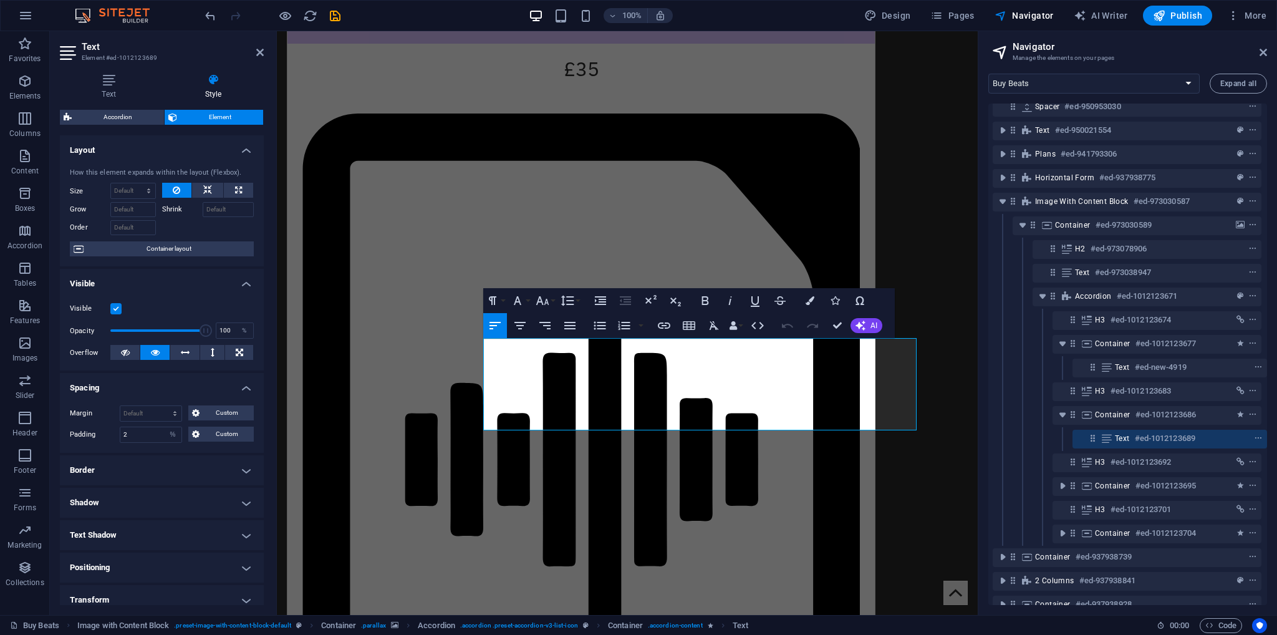
click at [134, 425] on div "Margin Default auto px % rem vw vh Custom Custom auto px % rem vw vh auto px % …" at bounding box center [162, 423] width 204 height 57
click at [135, 429] on input "2" at bounding box center [150, 434] width 61 height 15
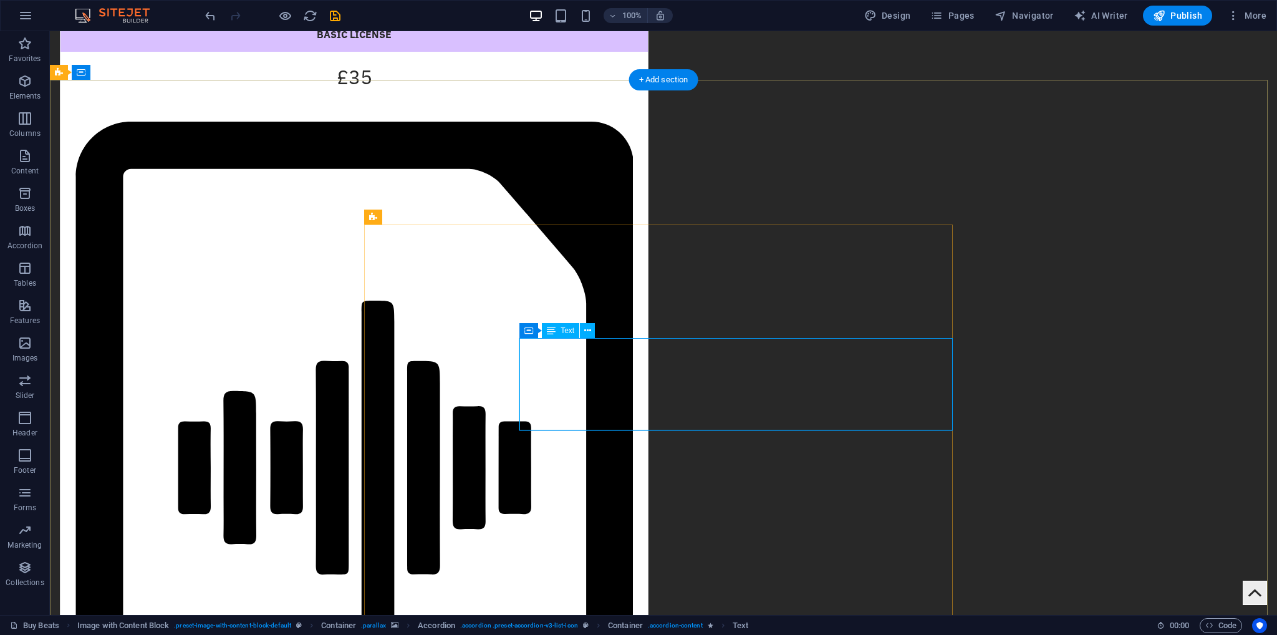
select select "%"
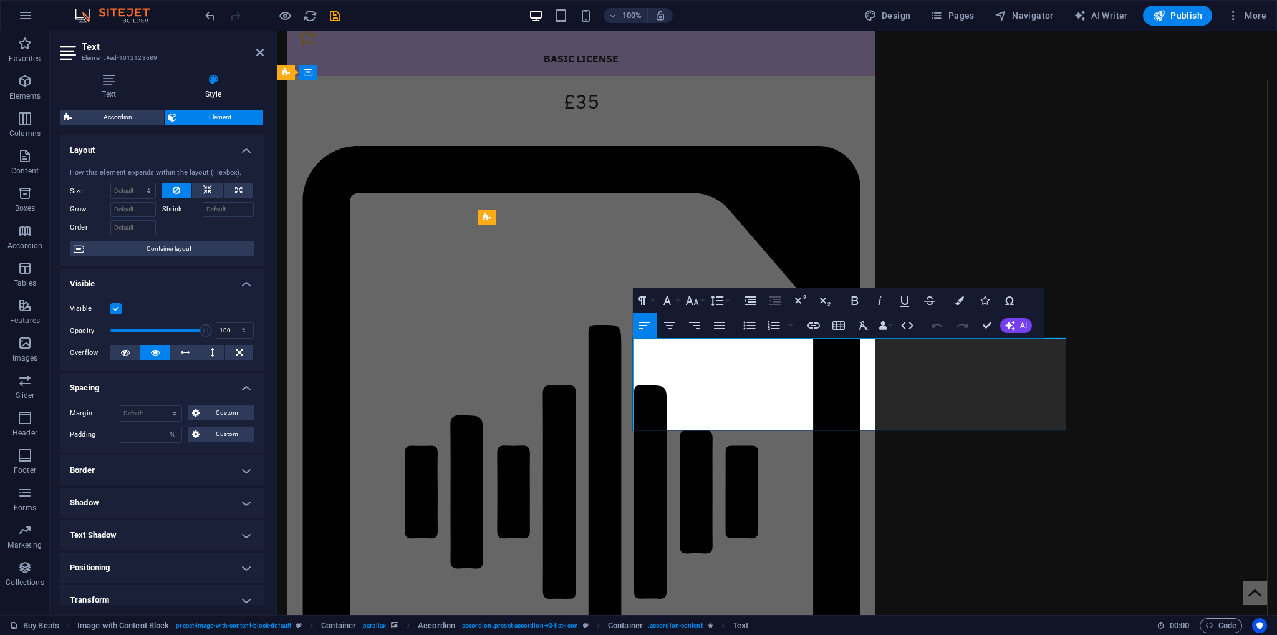
scroll to position [1845, 0]
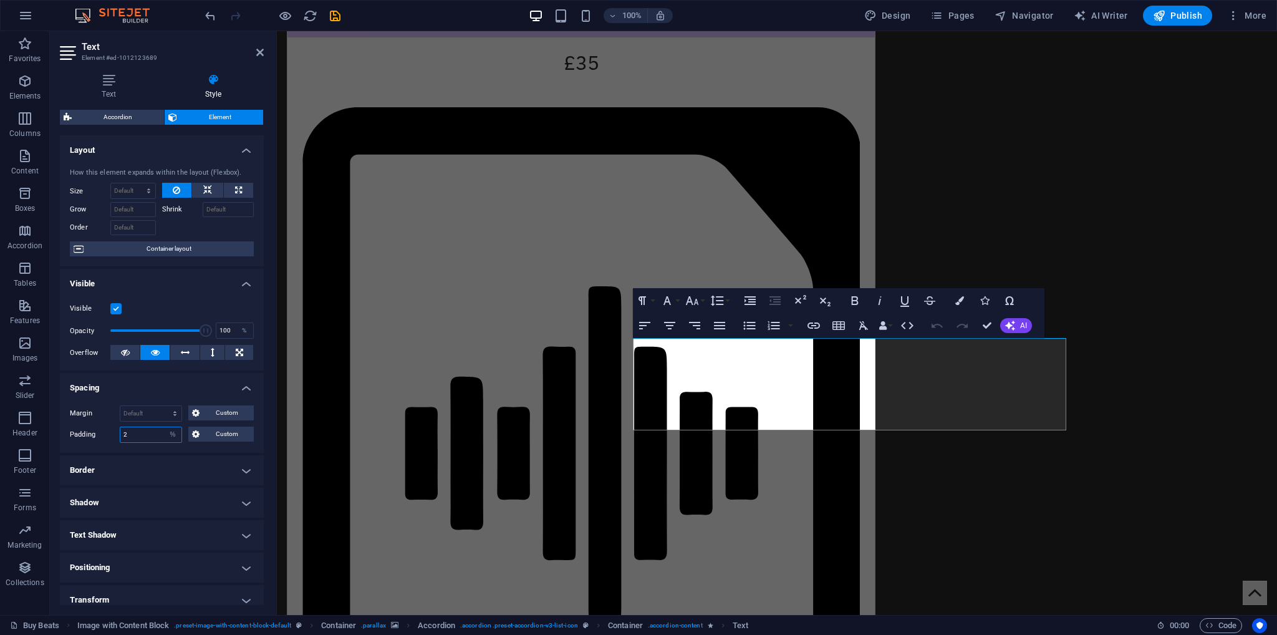
click at [134, 436] on input "2" at bounding box center [150, 434] width 61 height 15
drag, startPoint x: 127, startPoint y: 432, endPoint x: 116, endPoint y: 432, distance: 11.2
click at [116, 432] on div "Padding 2 Default px rem % vh vw Custom Custom" at bounding box center [162, 435] width 184 height 16
type input "1"
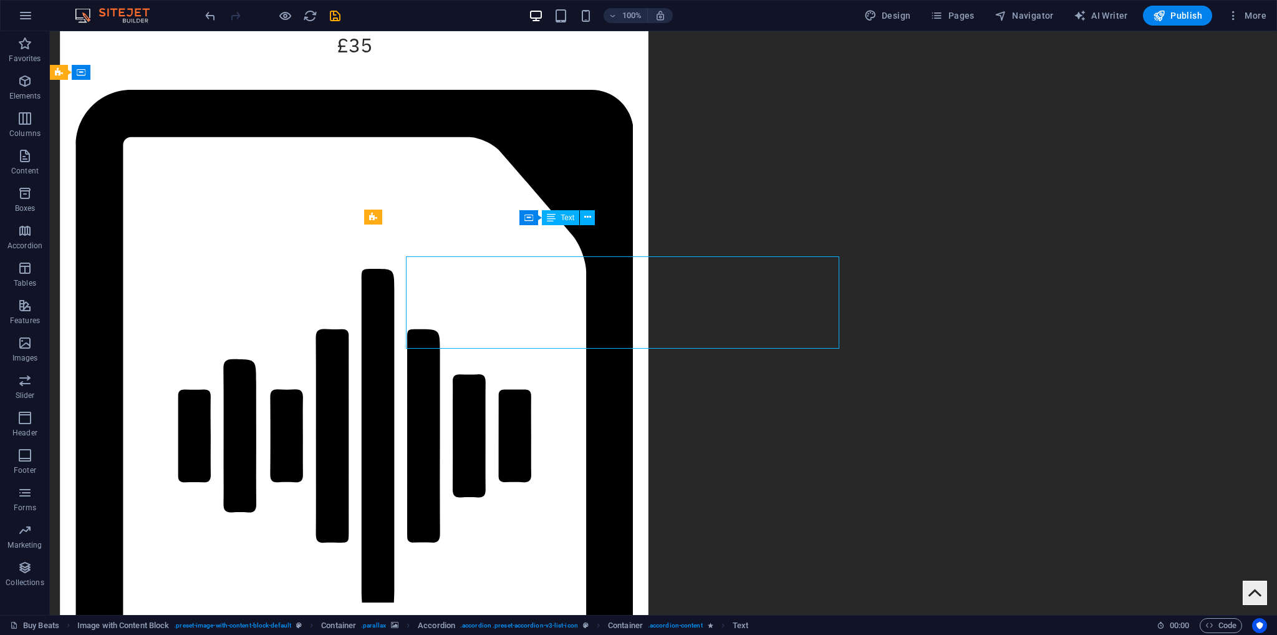
scroll to position [1814, 0]
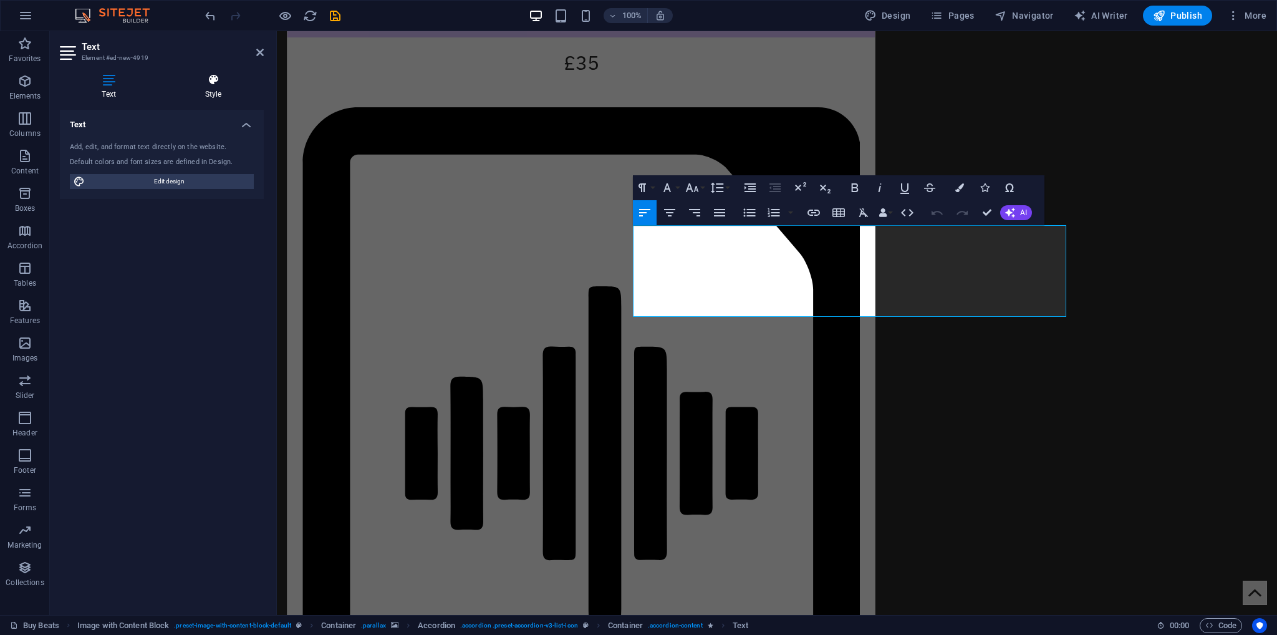
click at [215, 98] on h4 "Style" at bounding box center [213, 87] width 101 height 26
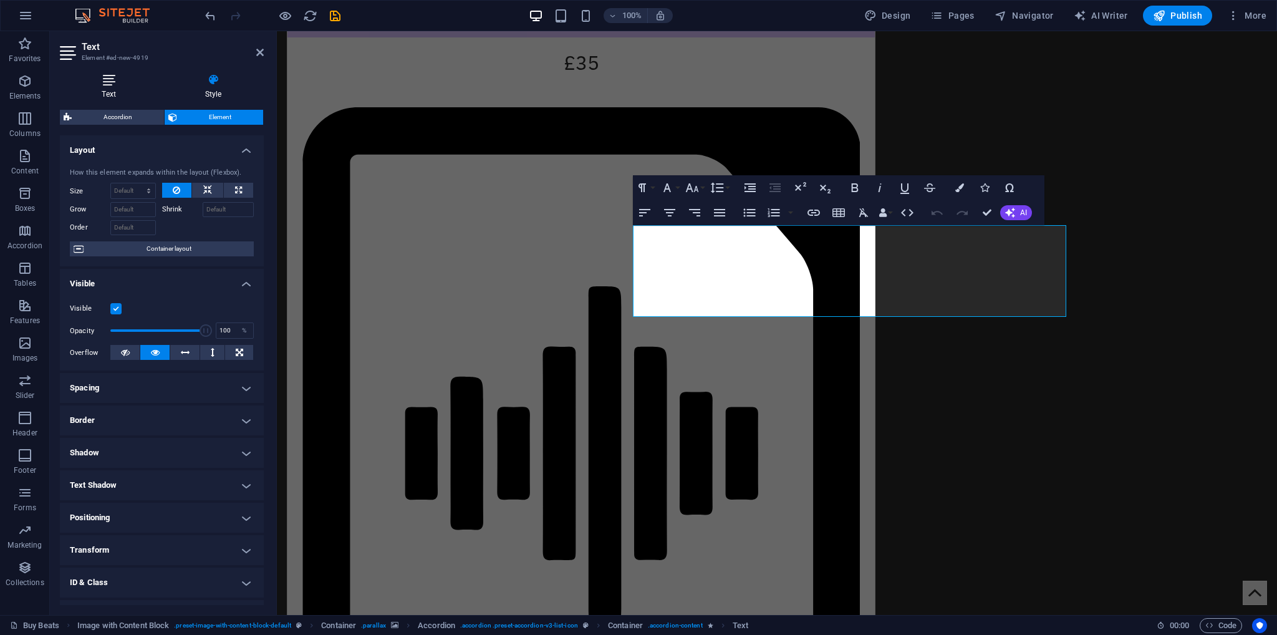
click at [110, 93] on h4 "Text" at bounding box center [111, 87] width 103 height 26
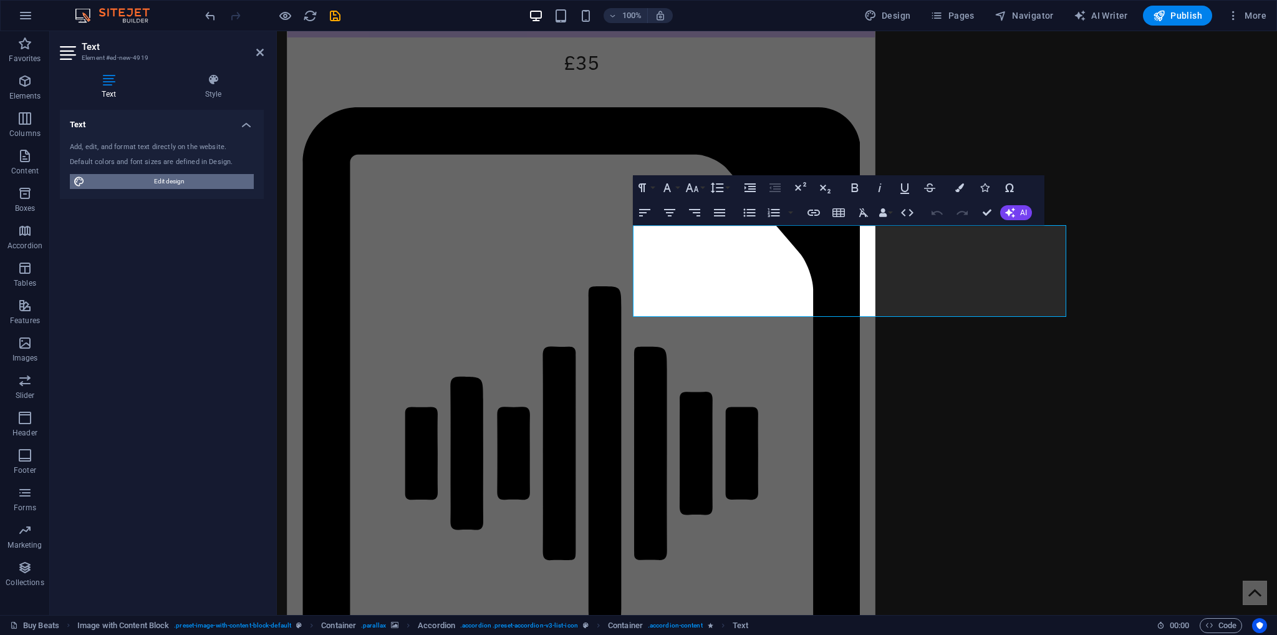
click at [185, 184] on span "Edit design" at bounding box center [170, 181] width 162 height 15
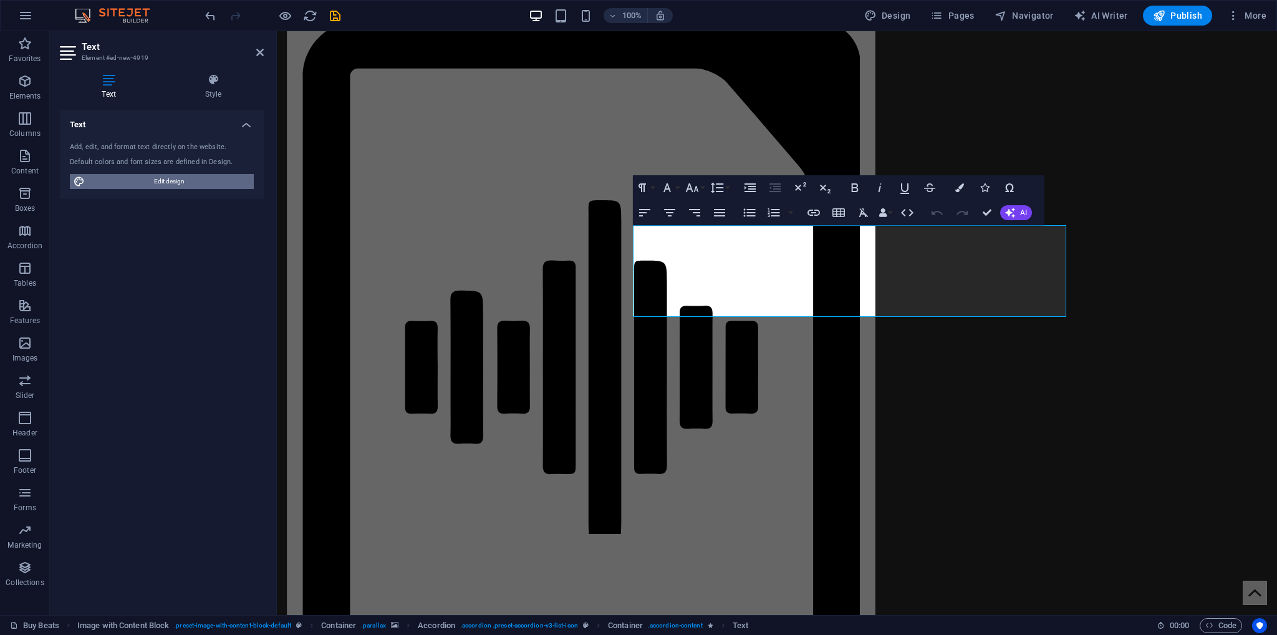
select select "px"
select select "400"
select select "px"
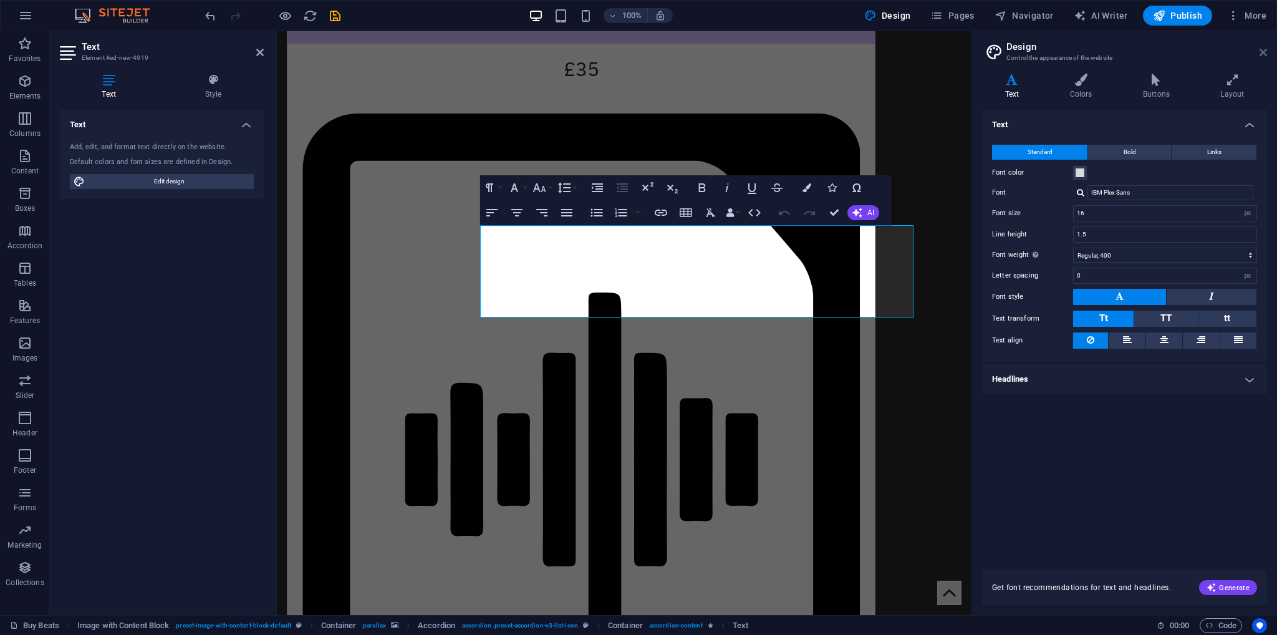
drag, startPoint x: 1265, startPoint y: 49, endPoint x: 519, endPoint y: 216, distance: 764.3
click at [1265, 49] on icon at bounding box center [1263, 52] width 7 height 10
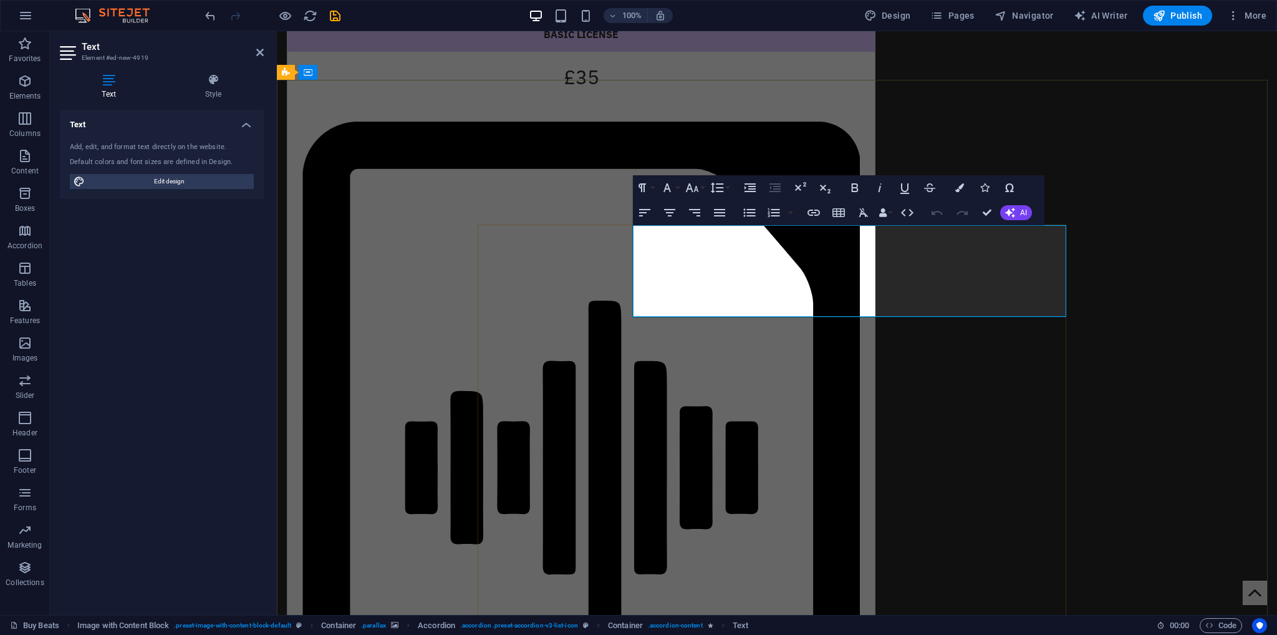
drag, startPoint x: 753, startPoint y: 257, endPoint x: 1192, endPoint y: 251, distance: 439.1
drag, startPoint x: 986, startPoint y: 209, endPoint x: 745, endPoint y: 291, distance: 254.4
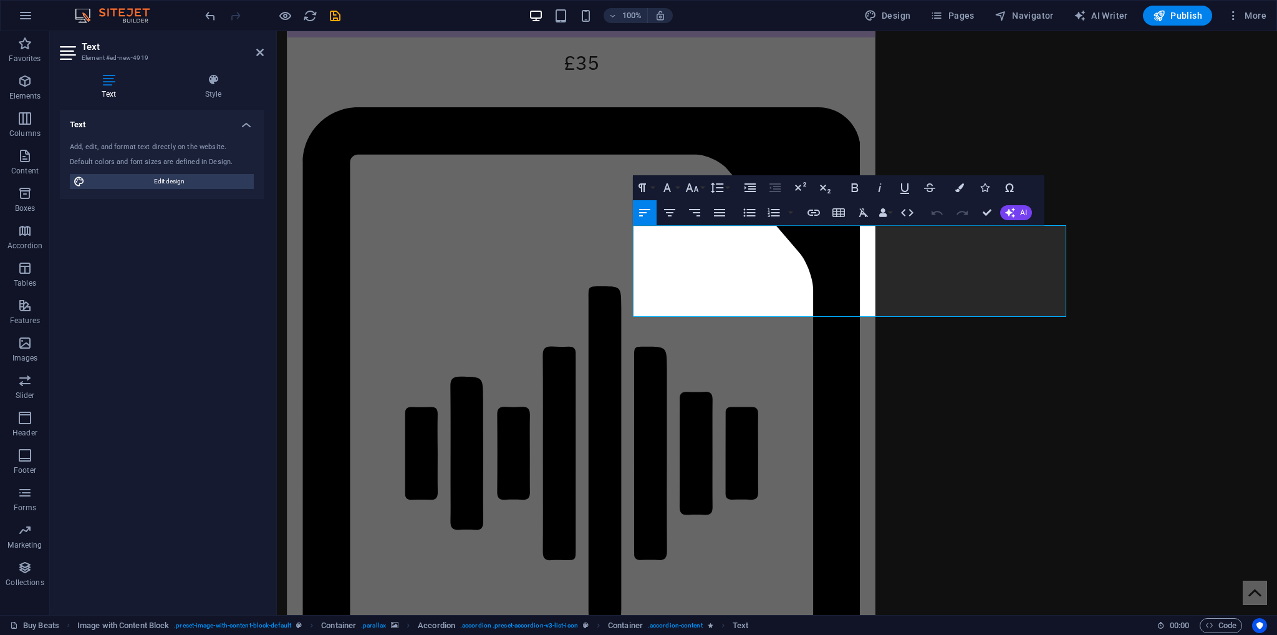
scroll to position [1814, 0]
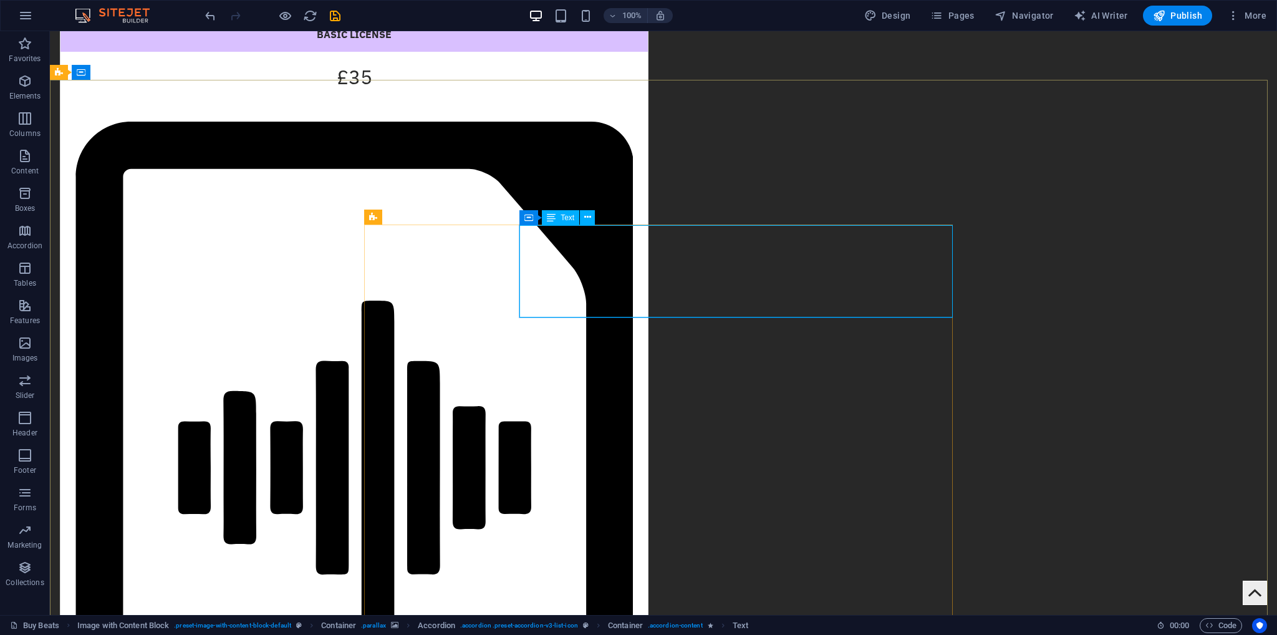
click at [563, 219] on span "Text" at bounding box center [568, 217] width 14 height 7
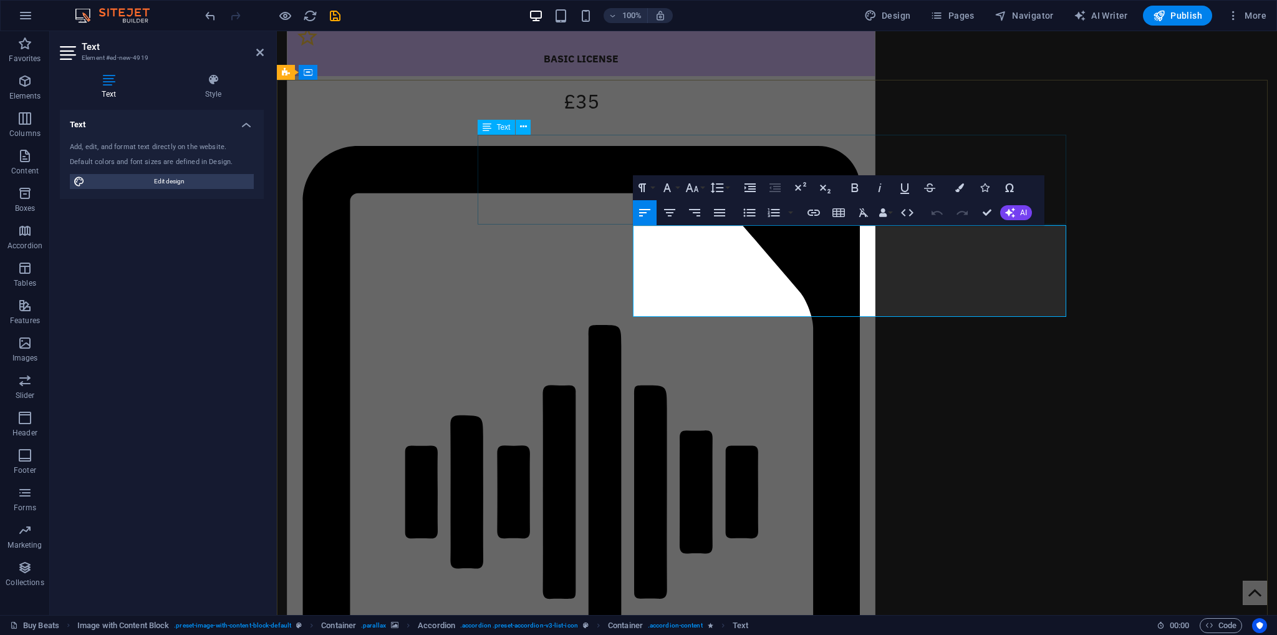
scroll to position [1845, 0]
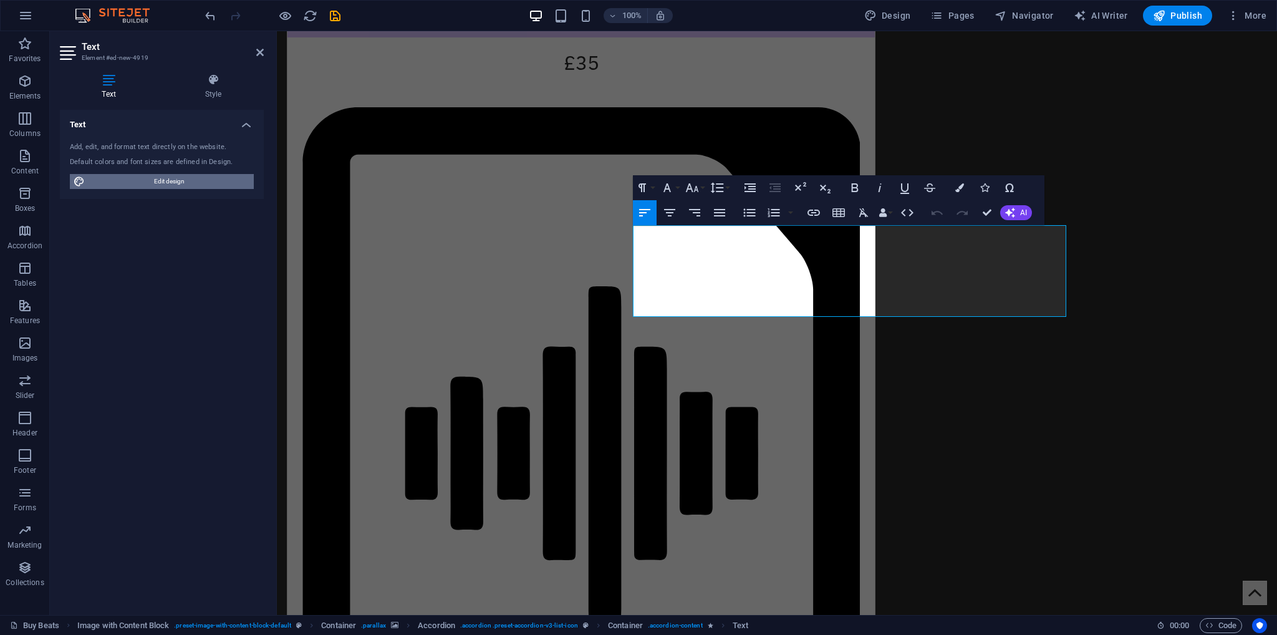
click at [152, 185] on span "Edit design" at bounding box center [170, 181] width 162 height 15
select select "px"
select select "400"
select select "px"
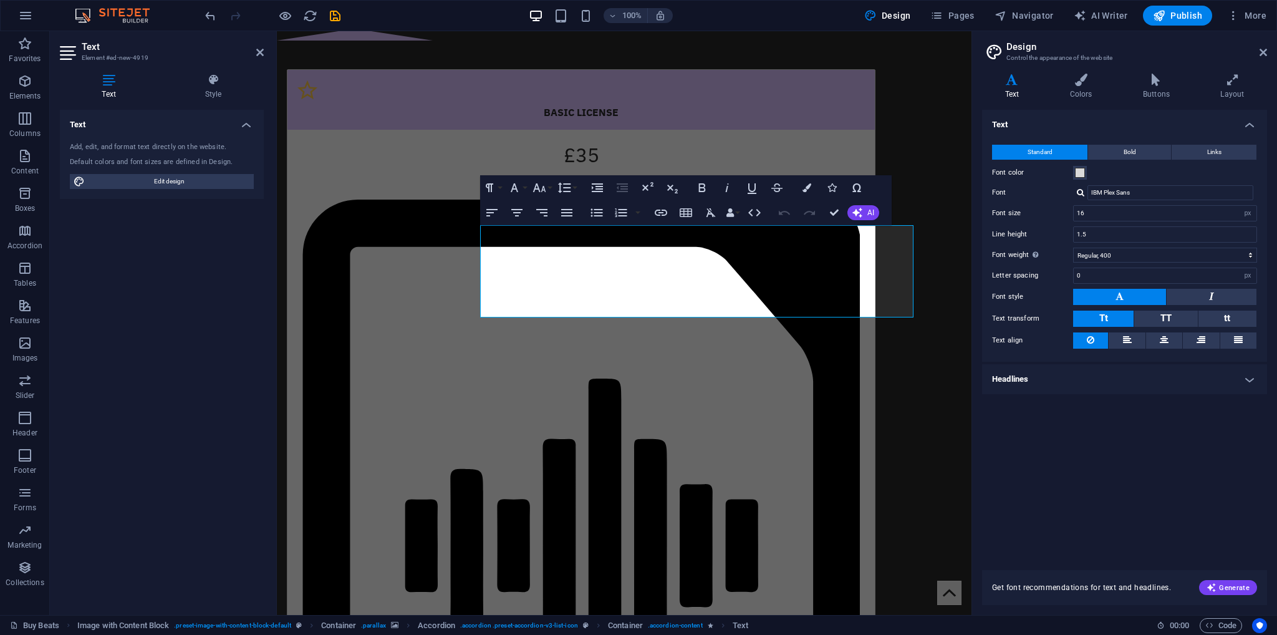
scroll to position [1931, 0]
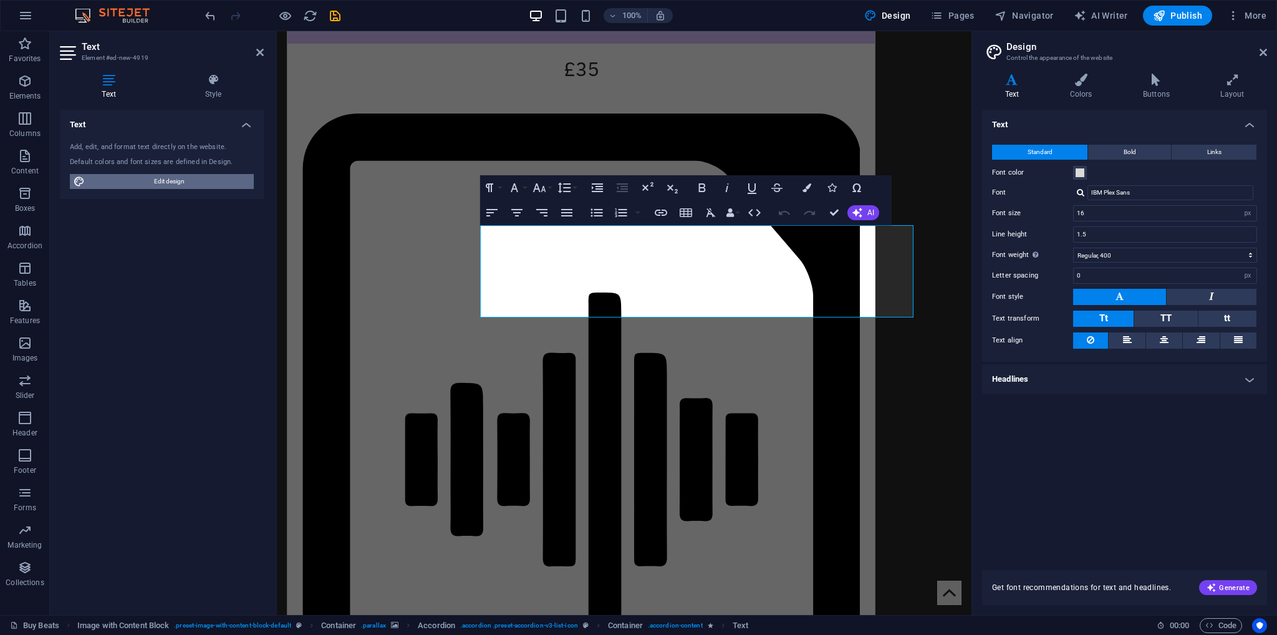
click at [147, 180] on span "Edit design" at bounding box center [170, 181] width 162 height 15
click at [1261, 59] on header "Design Control the appearance of the website" at bounding box center [1126, 47] width 283 height 32
click at [1028, 12] on span "Navigator" at bounding box center [1024, 15] width 59 height 12
select select "17388613-en"
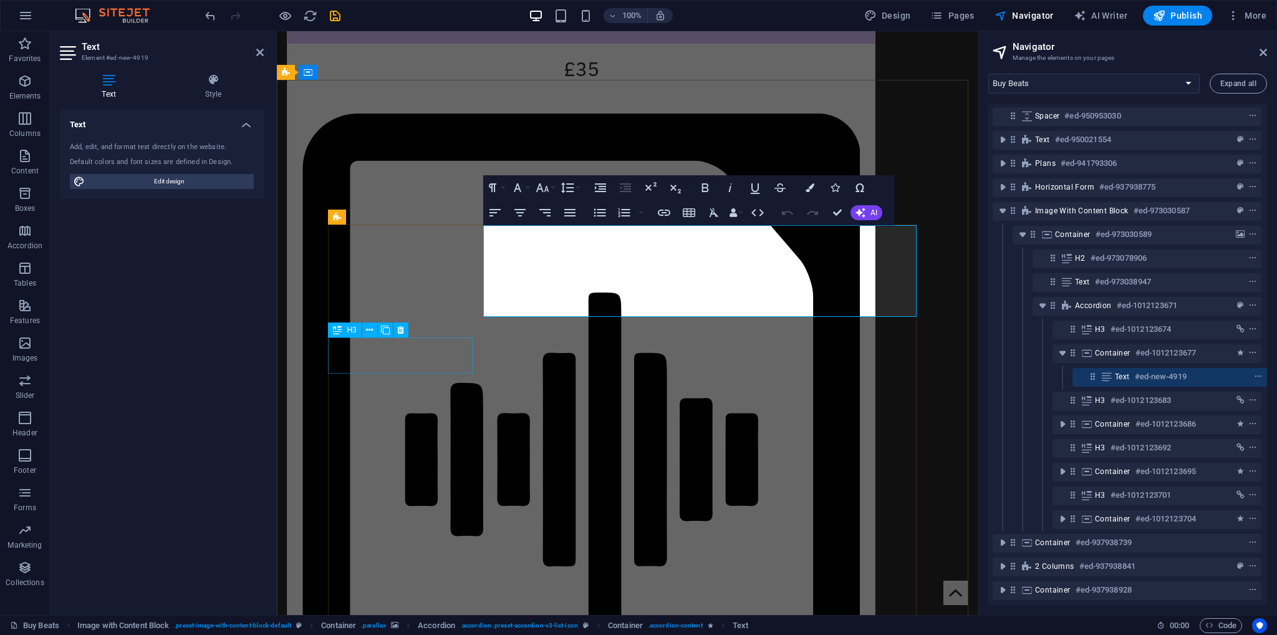
scroll to position [105, 2]
click at [1123, 372] on span "Text" at bounding box center [1122, 377] width 15 height 10
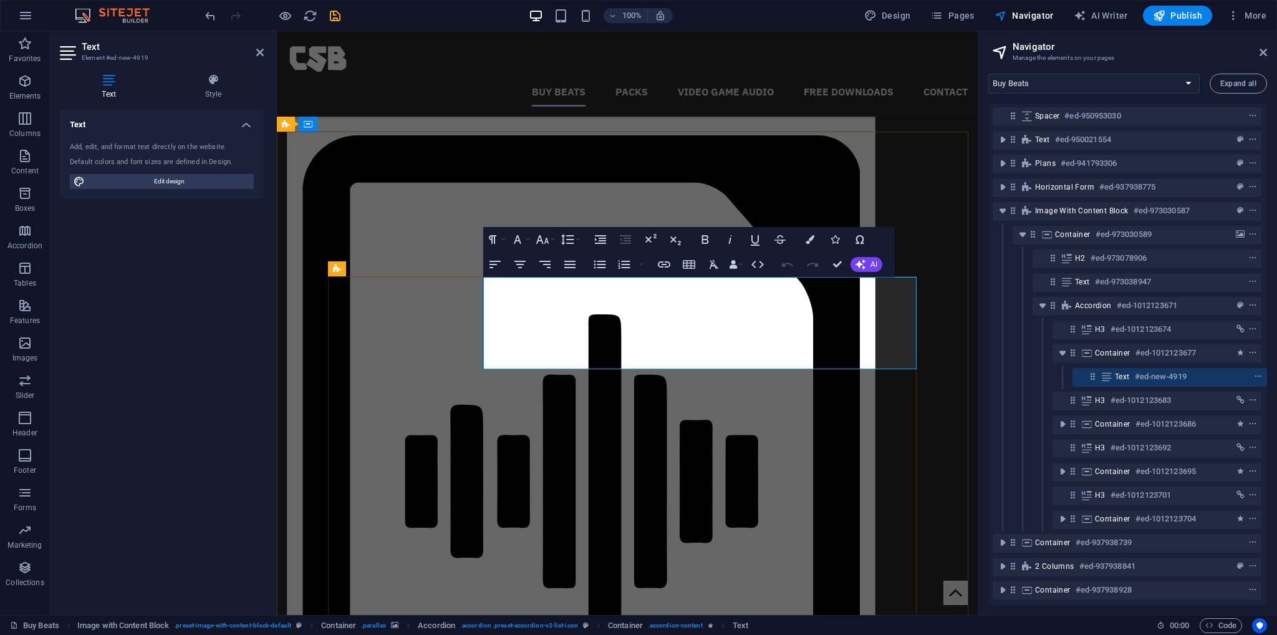
click at [1123, 372] on span "Text" at bounding box center [1122, 377] width 15 height 10
click at [219, 95] on h4 "Style" at bounding box center [213, 87] width 101 height 26
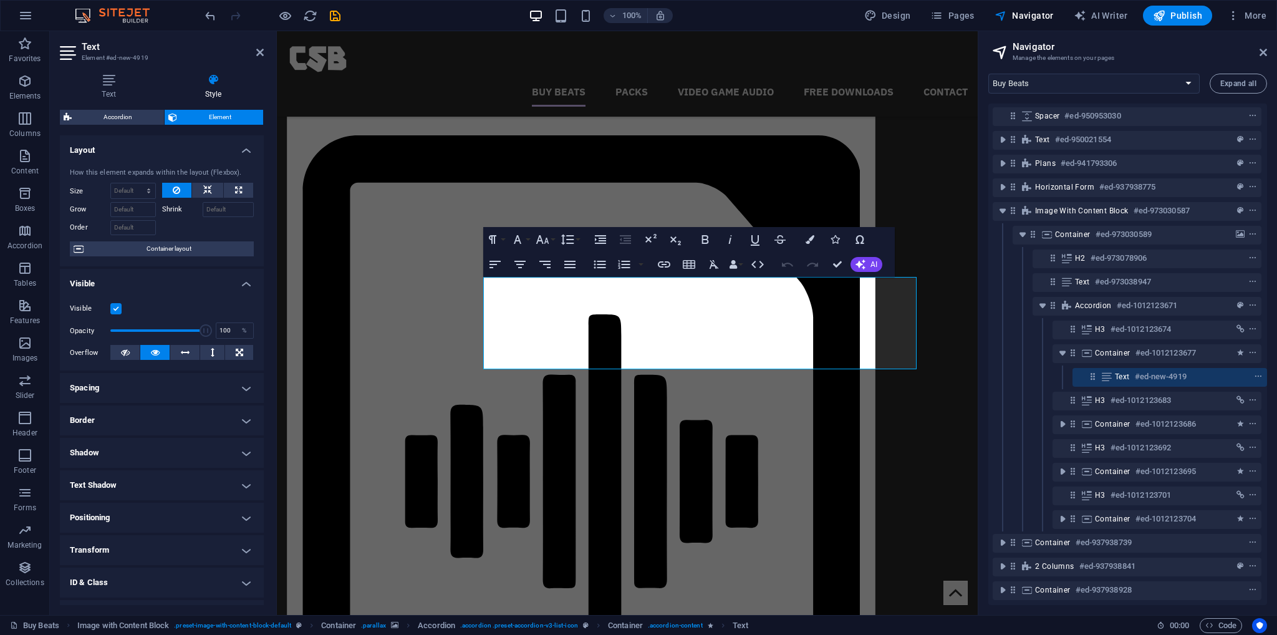
click at [110, 392] on h4 "Spacing" at bounding box center [162, 388] width 204 height 30
drag, startPoint x: 135, startPoint y: 431, endPoint x: 117, endPoint y: 431, distance: 18.1
click at [117, 431] on div "Padding 2 Default px rem % vh vw Custom Custom" at bounding box center [162, 435] width 184 height 16
type input "1"
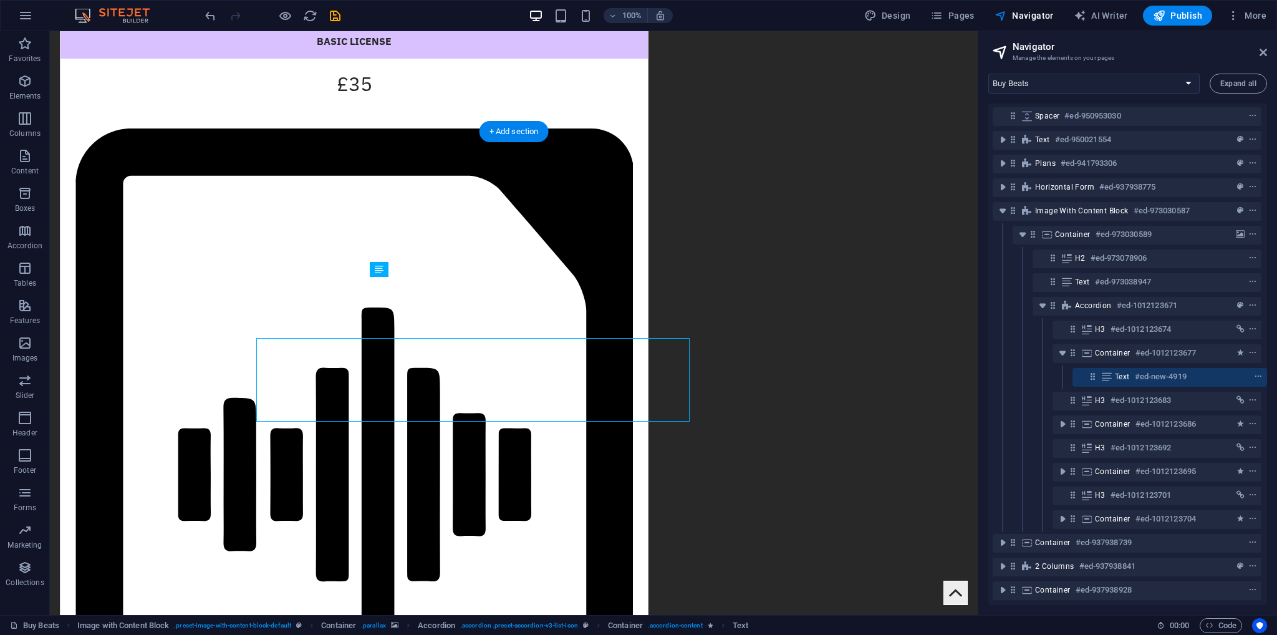
scroll to position [1819, 0]
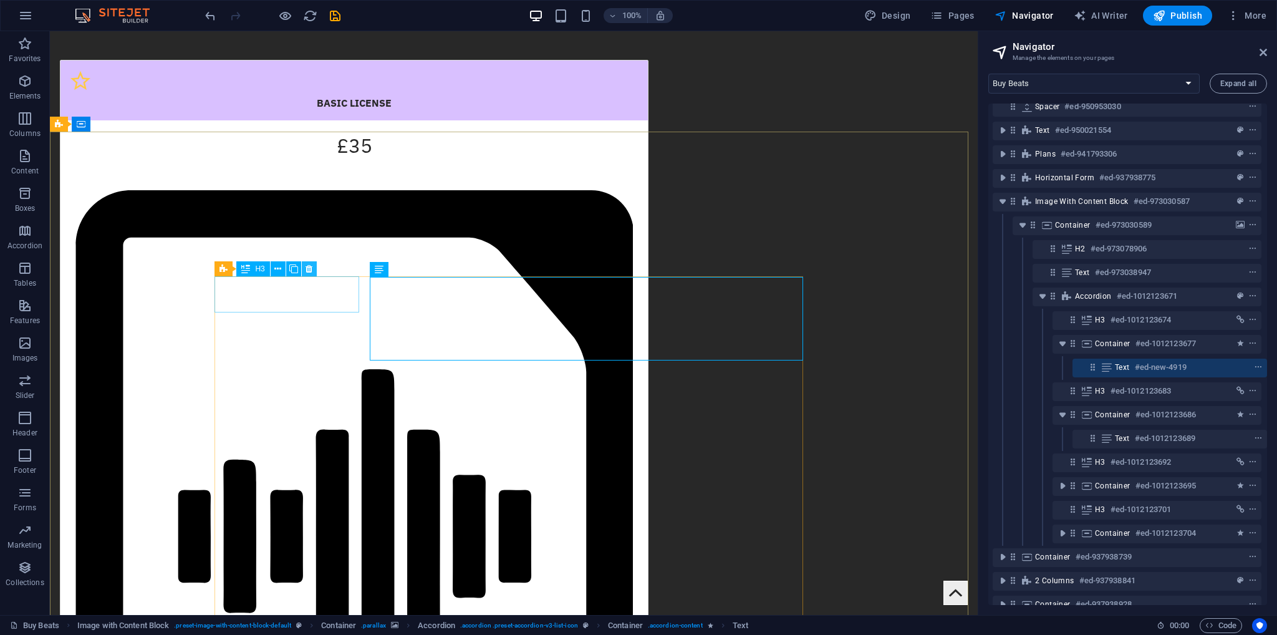
click at [304, 275] on button at bounding box center [309, 268] width 15 height 15
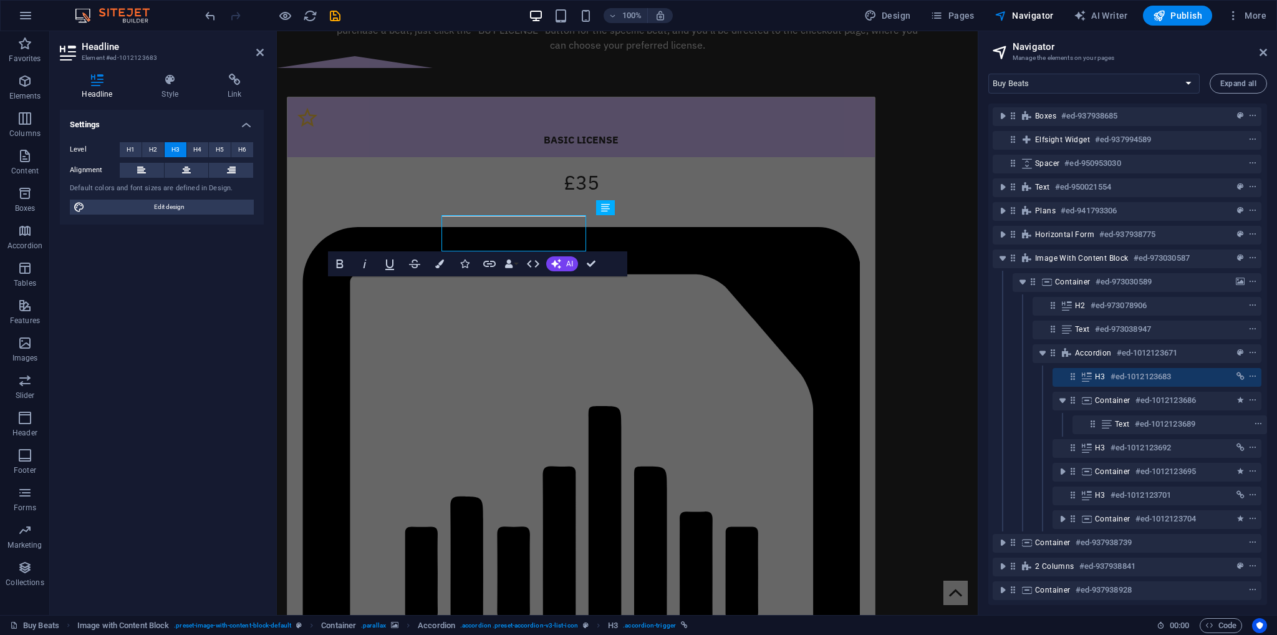
scroll to position [1880, 0]
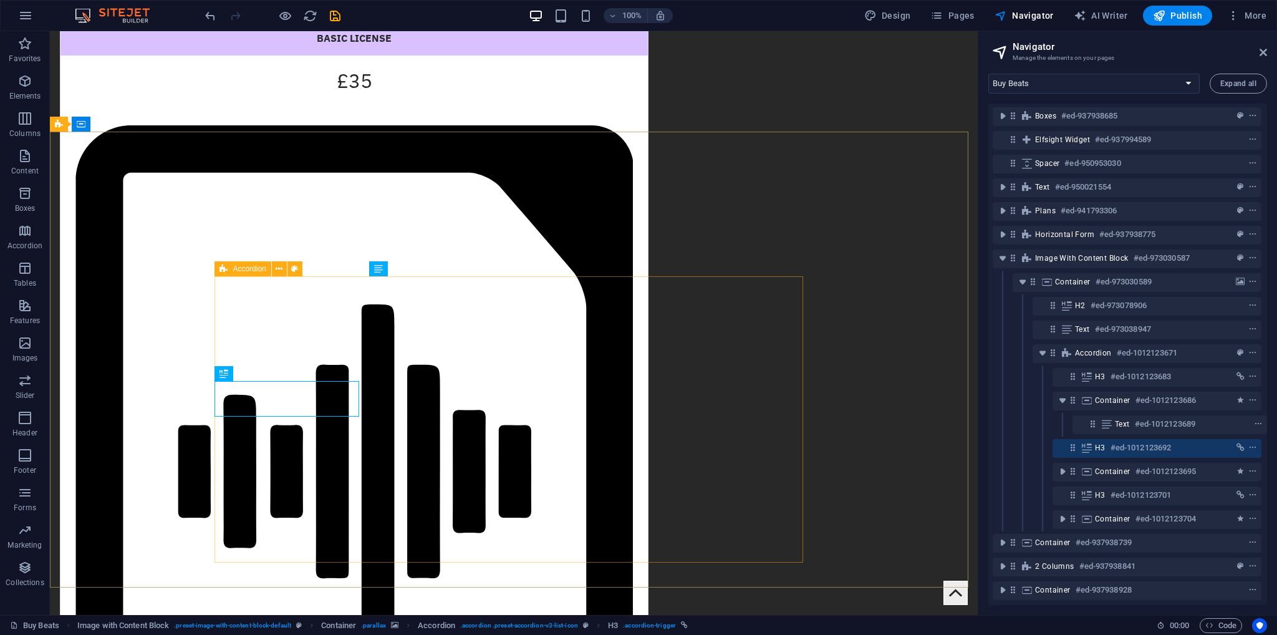
scroll to position [1819, 0]
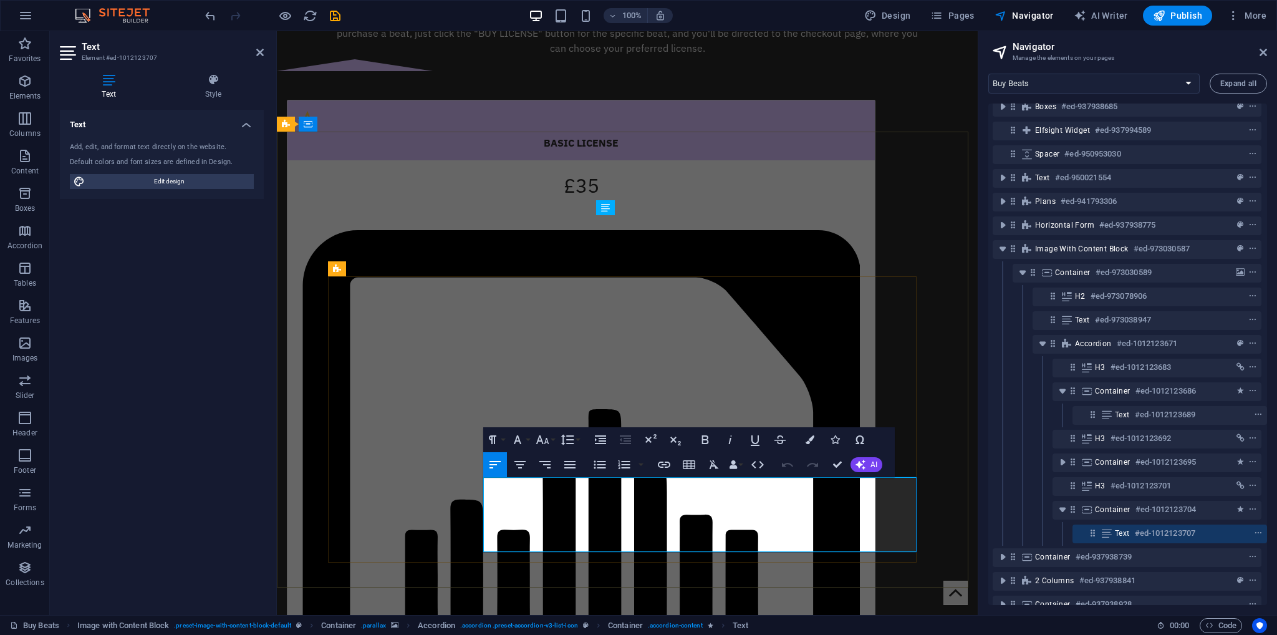
scroll to position [1880, 0]
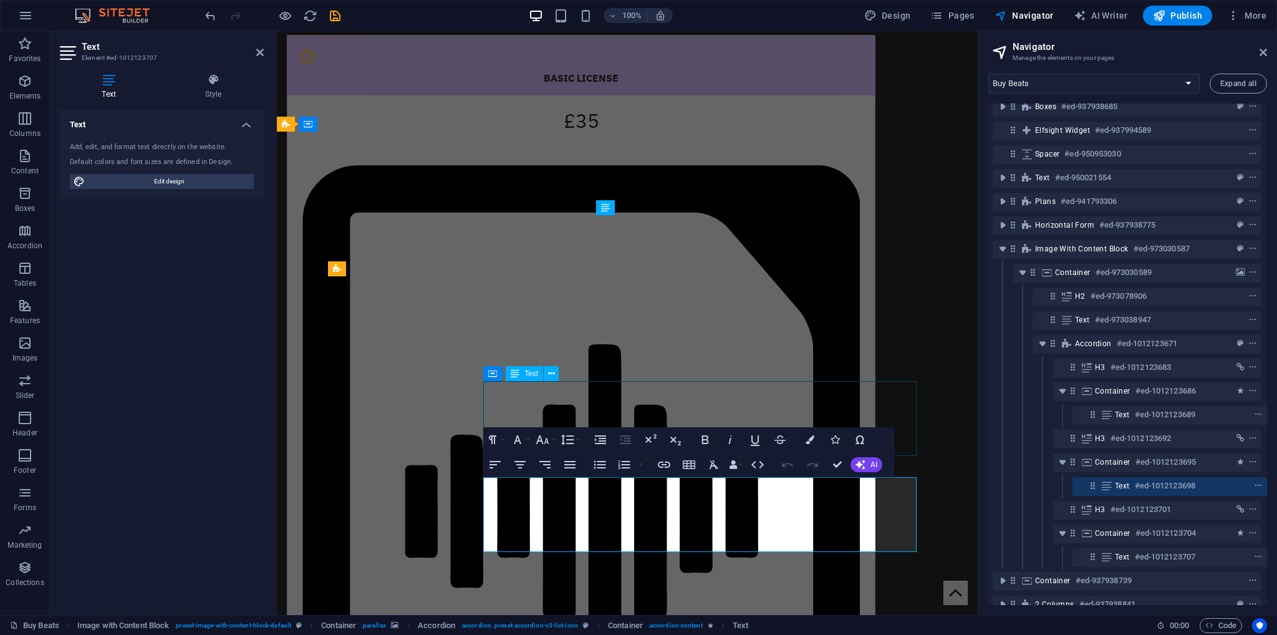
scroll to position [1819, 0]
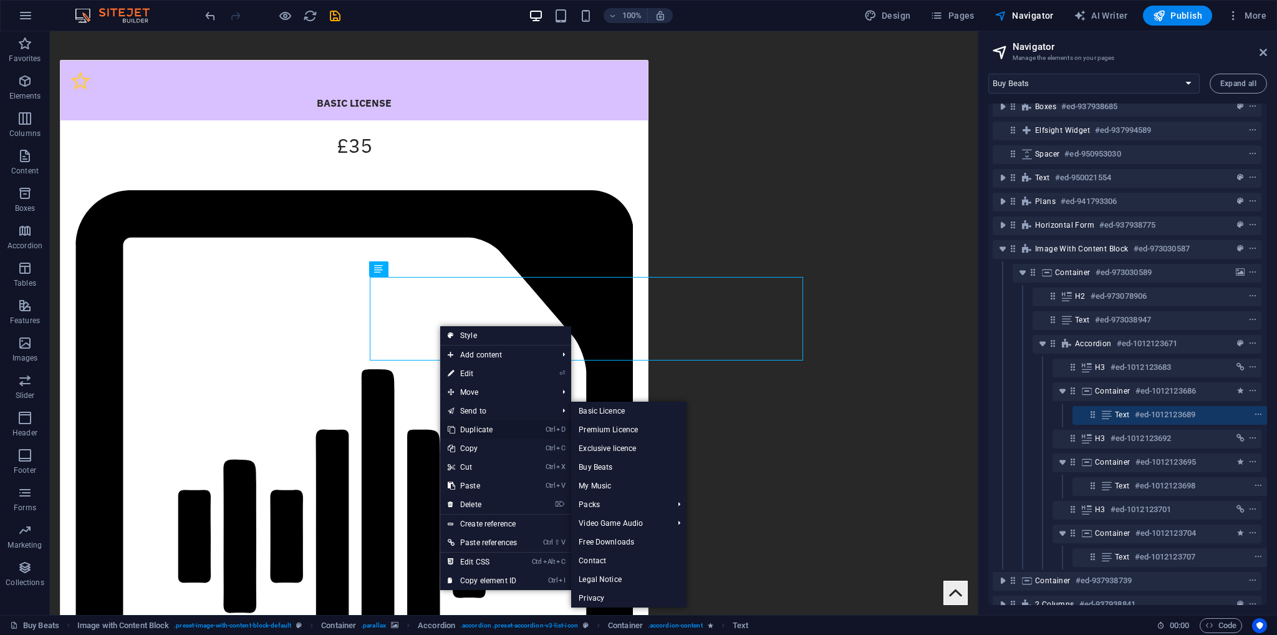
drag, startPoint x: 476, startPoint y: 427, endPoint x: 365, endPoint y: 281, distance: 183.2
click at [476, 427] on link "Ctrl D Duplicate" at bounding box center [482, 429] width 84 height 19
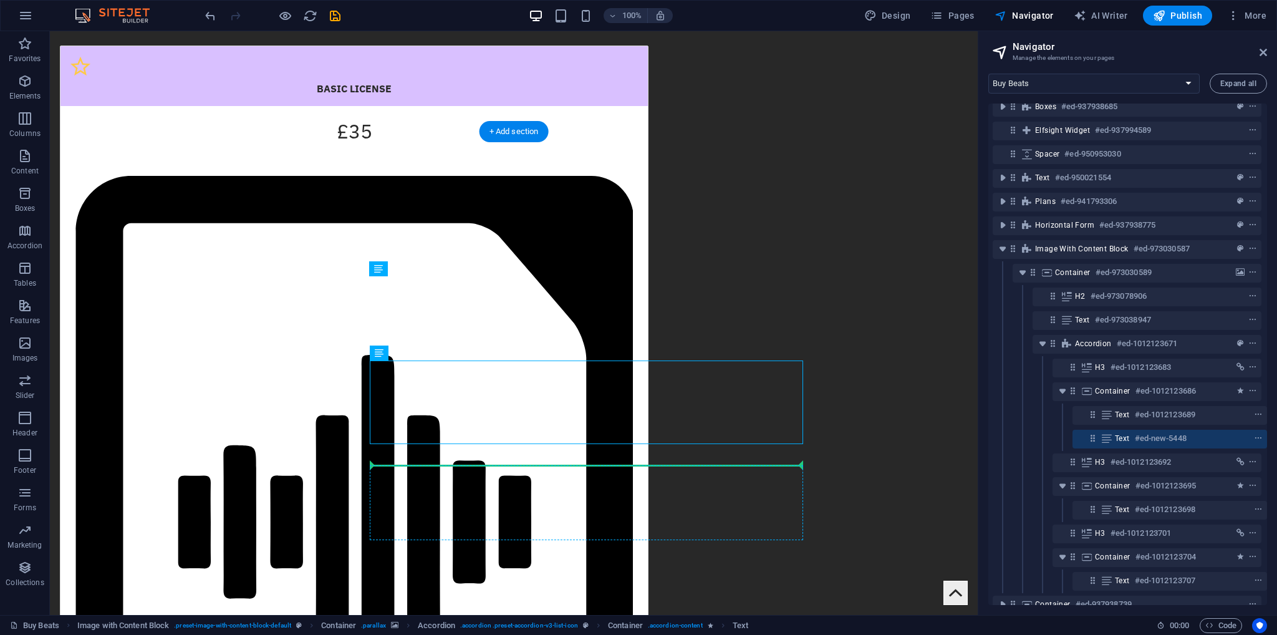
drag, startPoint x: 442, startPoint y: 384, endPoint x: 433, endPoint y: 477, distance: 94.0
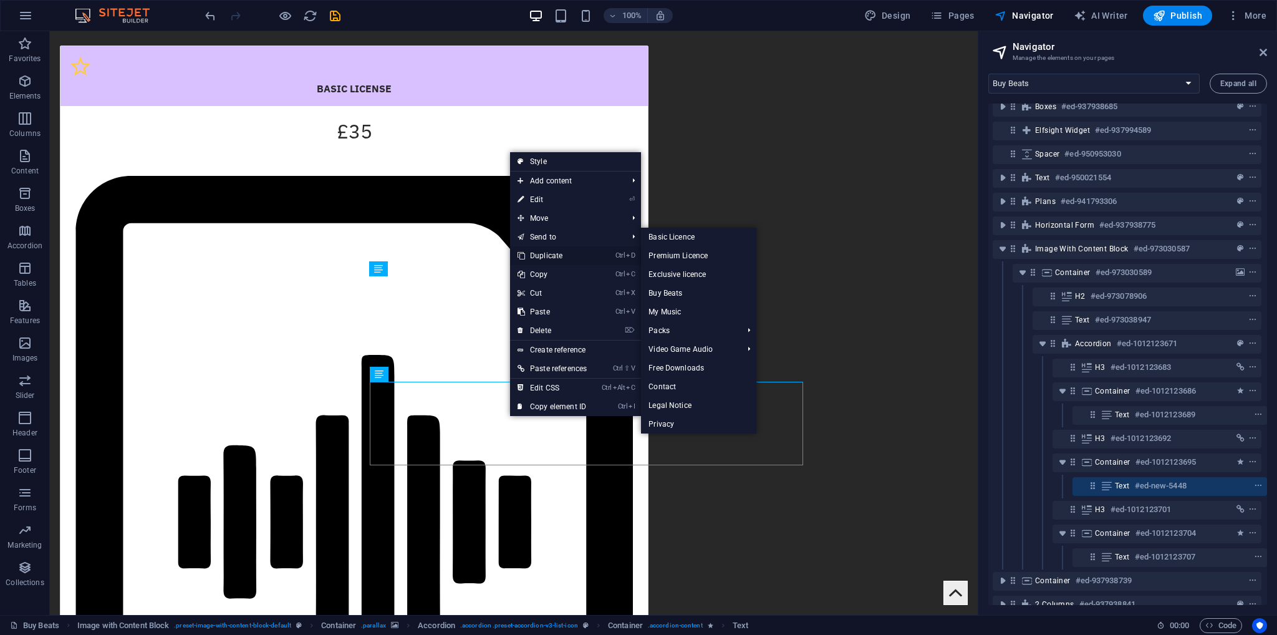
click at [556, 258] on link "Ctrl D Duplicate" at bounding box center [552, 255] width 84 height 19
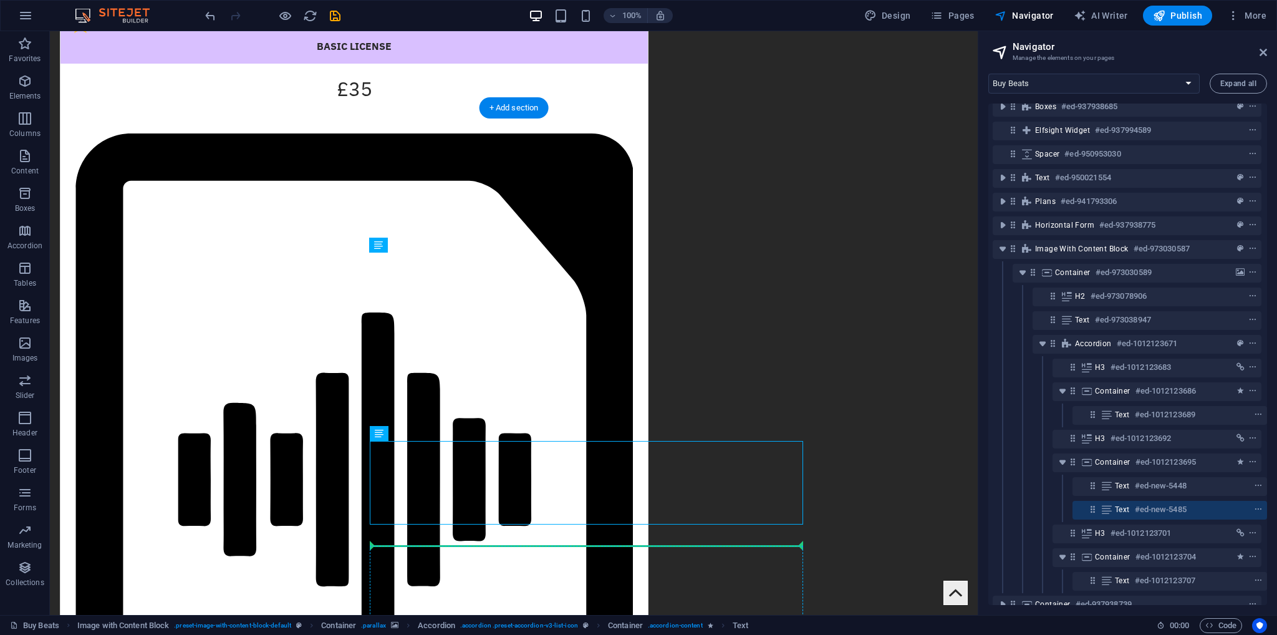
scroll to position [1986, 0]
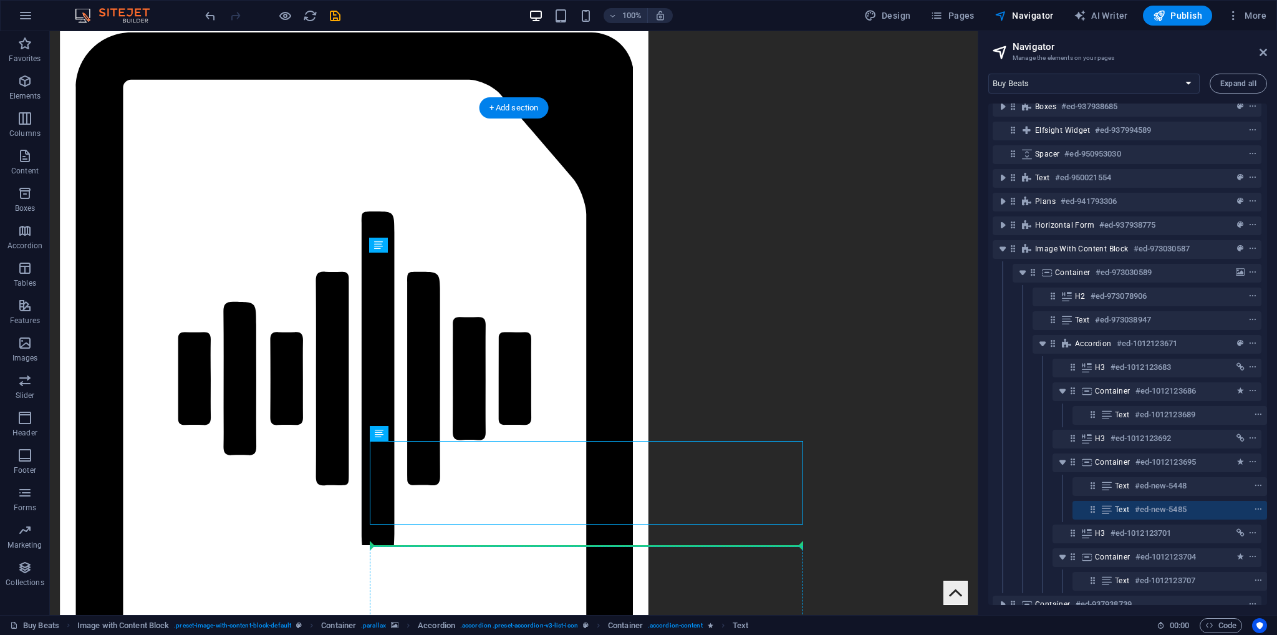
drag, startPoint x: 434, startPoint y: 488, endPoint x: 408, endPoint y: 584, distance: 98.9
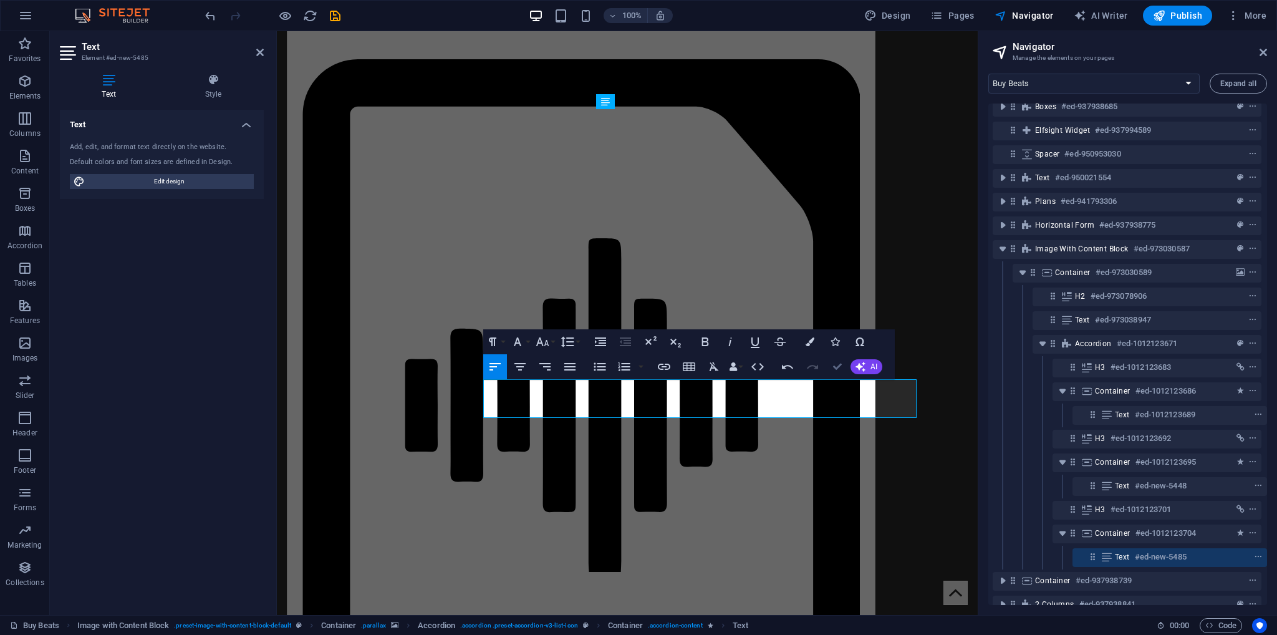
drag, startPoint x: 841, startPoint y: 372, endPoint x: 696, endPoint y: 378, distance: 145.4
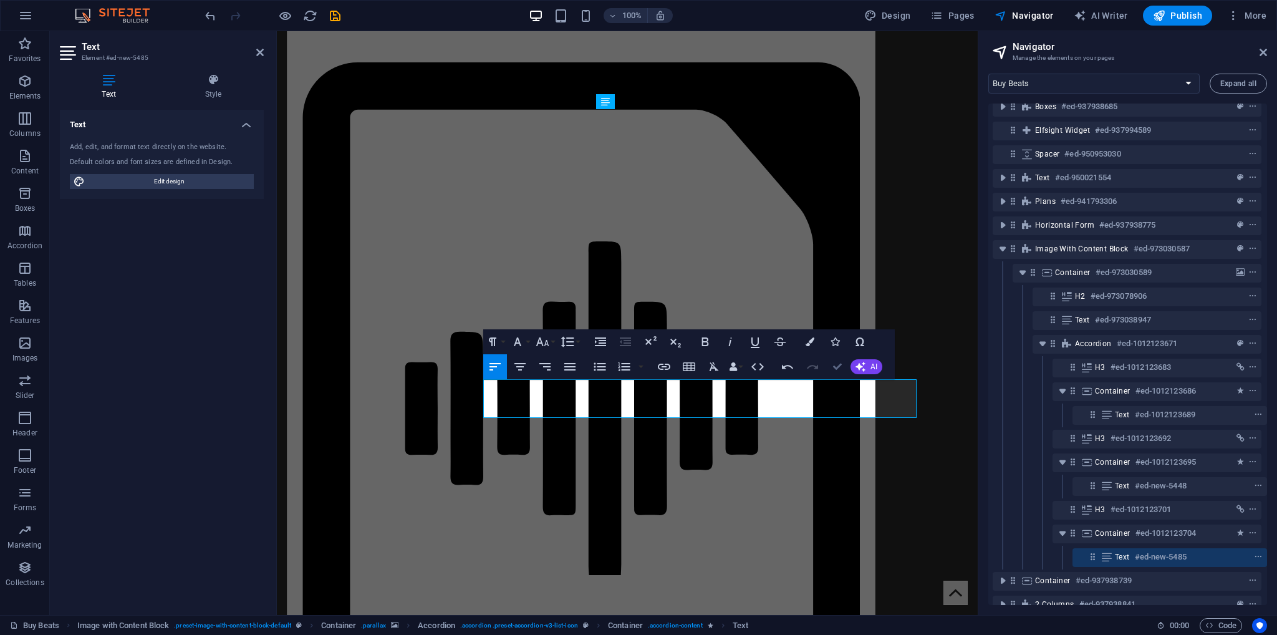
scroll to position [1925, 0]
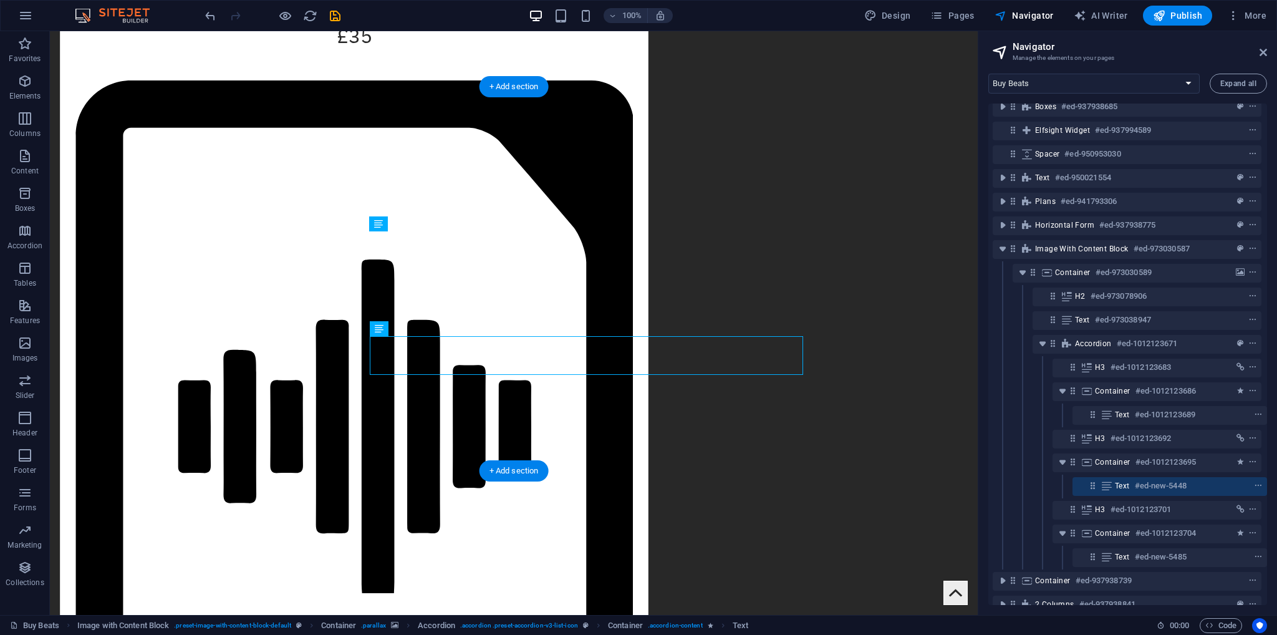
scroll to position [1864, 0]
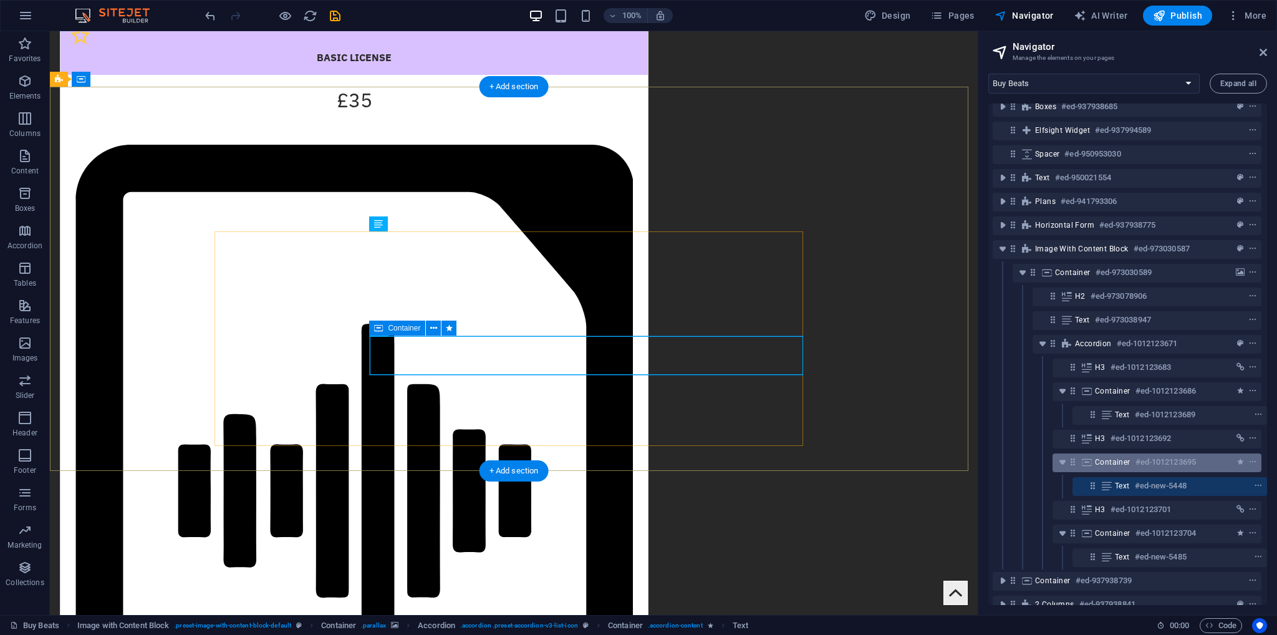
click at [1105, 459] on span "Container" at bounding box center [1113, 462] width 36 height 10
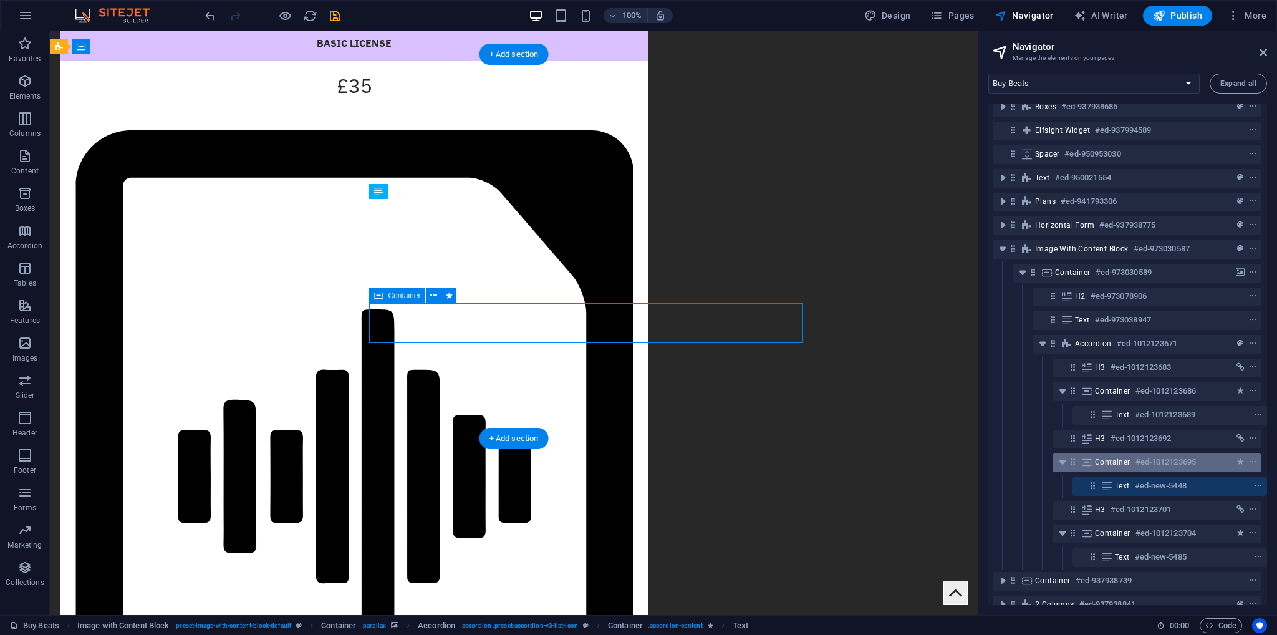
scroll to position [1897, 0]
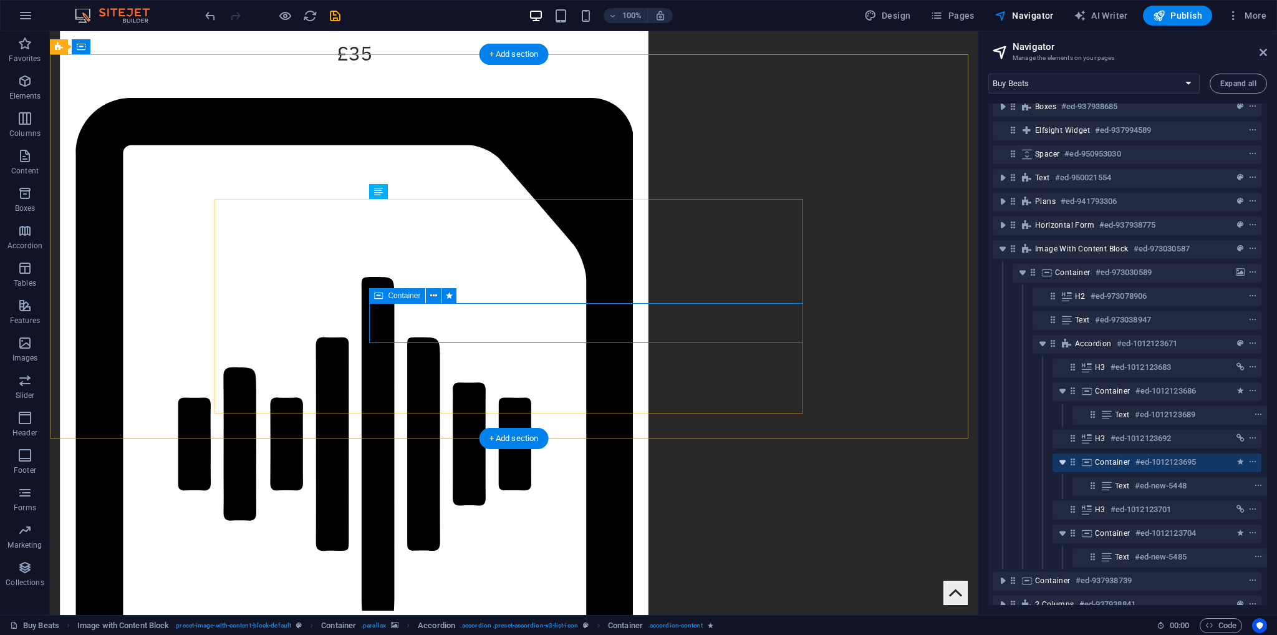
click at [1060, 462] on icon "toggle-expand" at bounding box center [1062, 462] width 12 height 12
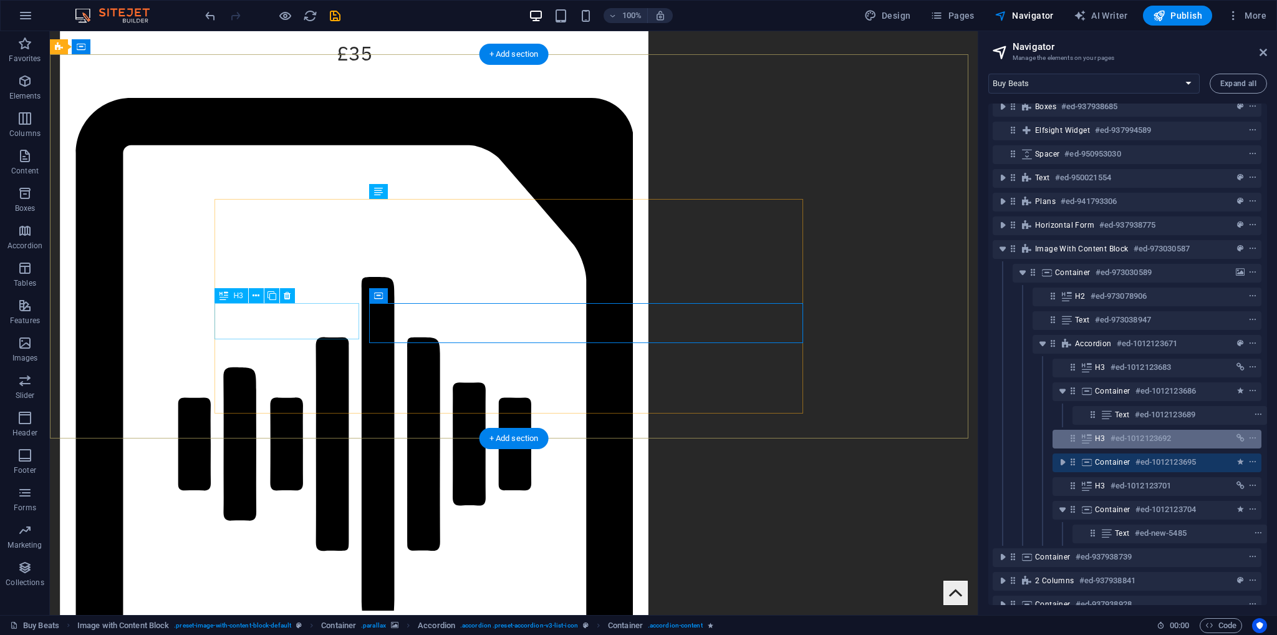
click at [1114, 440] on h6 "#ed-1012123692" at bounding box center [1141, 438] width 60 height 15
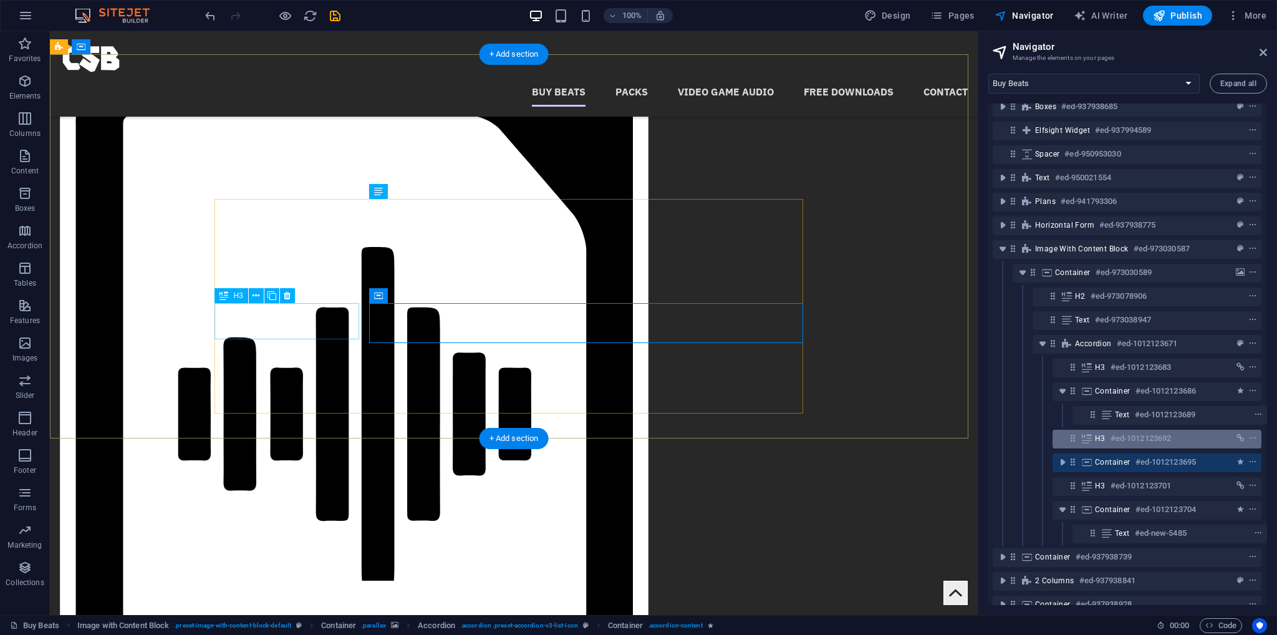
scroll to position [1895, 0]
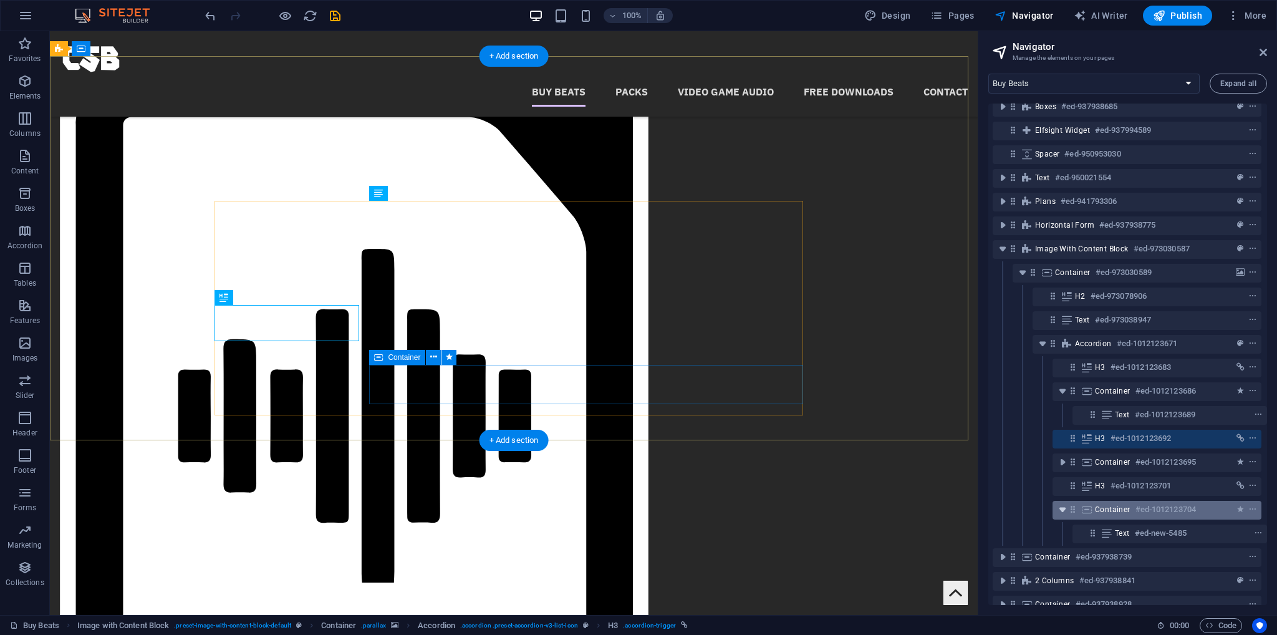
click at [1065, 512] on icon "toggle-expand" at bounding box center [1062, 509] width 12 height 12
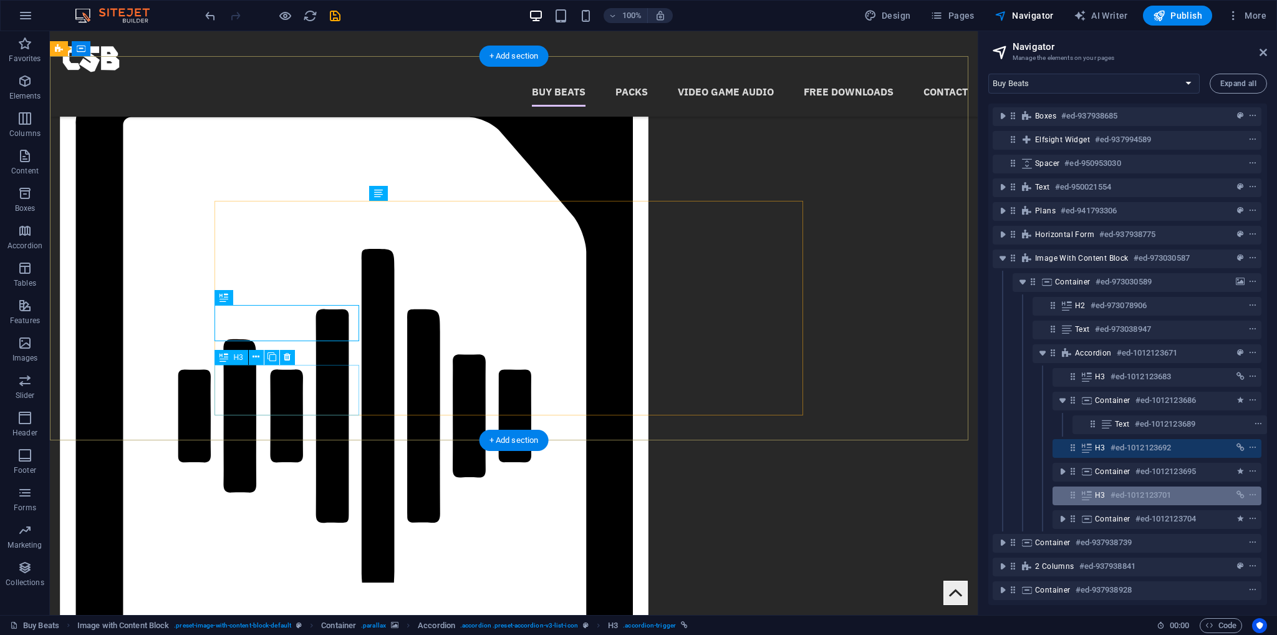
click at [1133, 488] on h6 "#ed-1012123701" at bounding box center [1141, 495] width 60 height 15
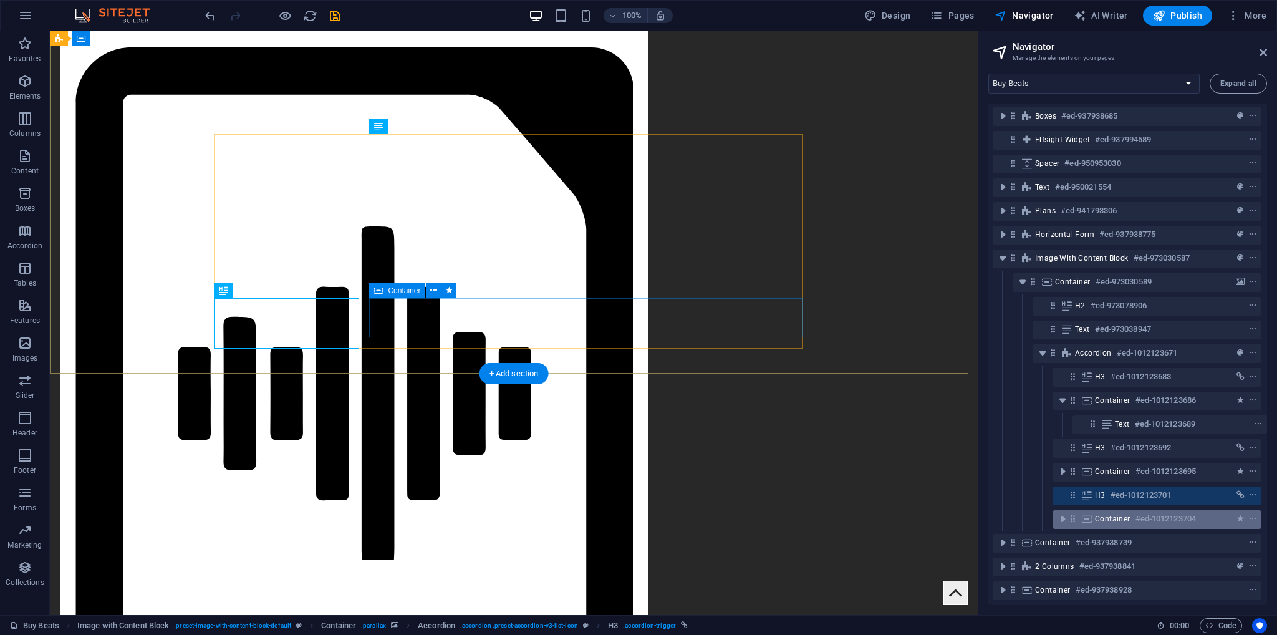
click at [1136, 511] on h6 "#ed-1012123704" at bounding box center [1166, 518] width 60 height 15
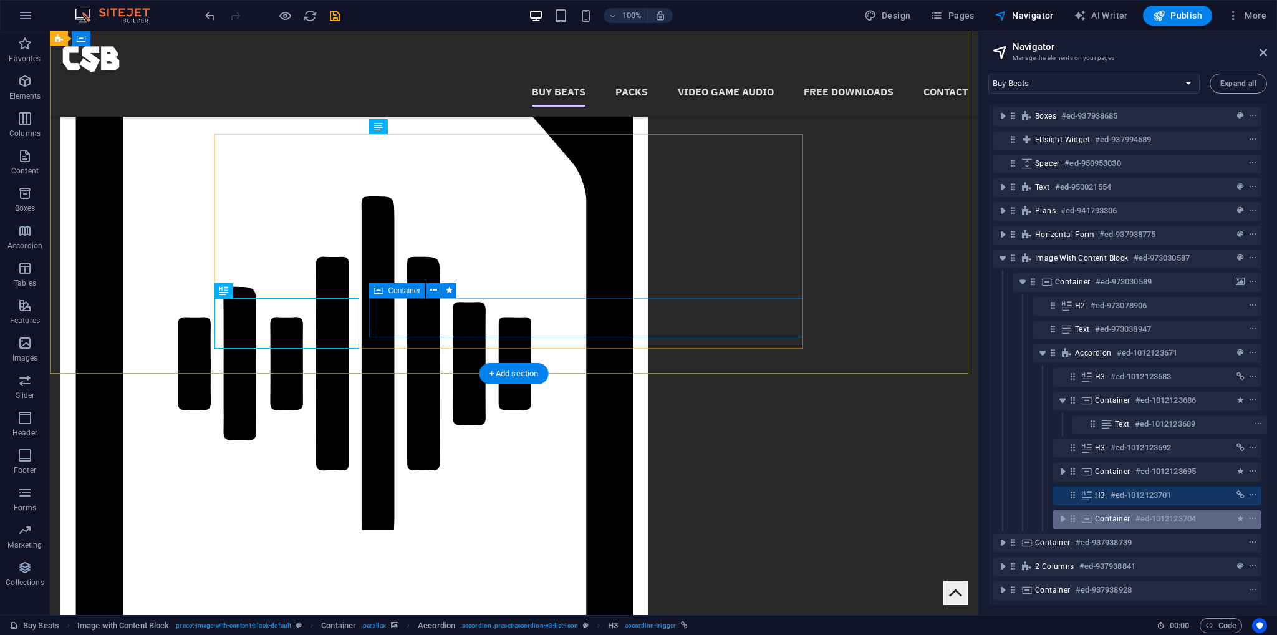
scroll to position [1956, 0]
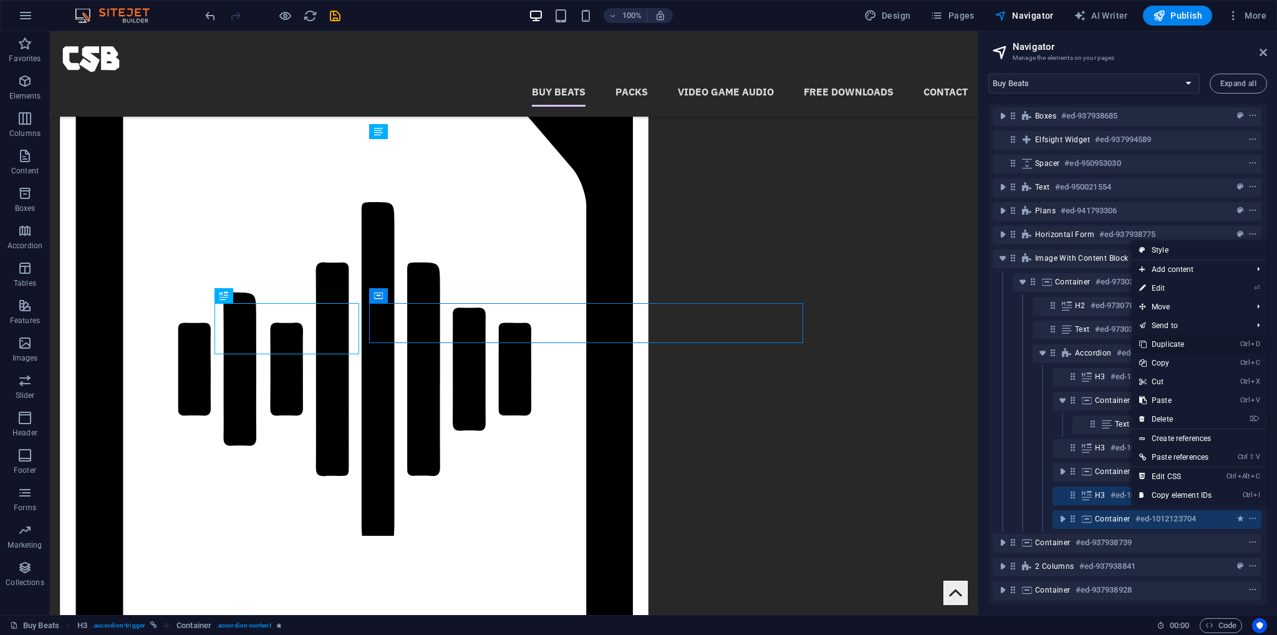
click at [1164, 347] on link "Ctrl D Duplicate" at bounding box center [1175, 344] width 87 height 19
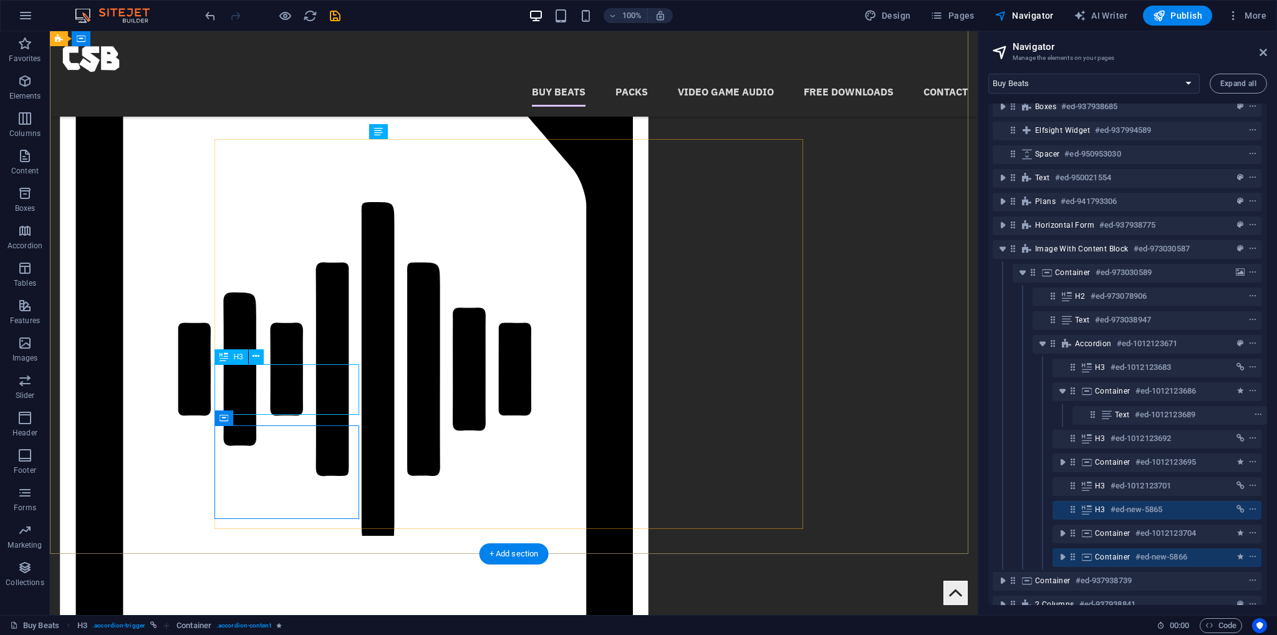
click at [1111, 512] on h6 "#ed-new-5865" at bounding box center [1137, 509] width 52 height 15
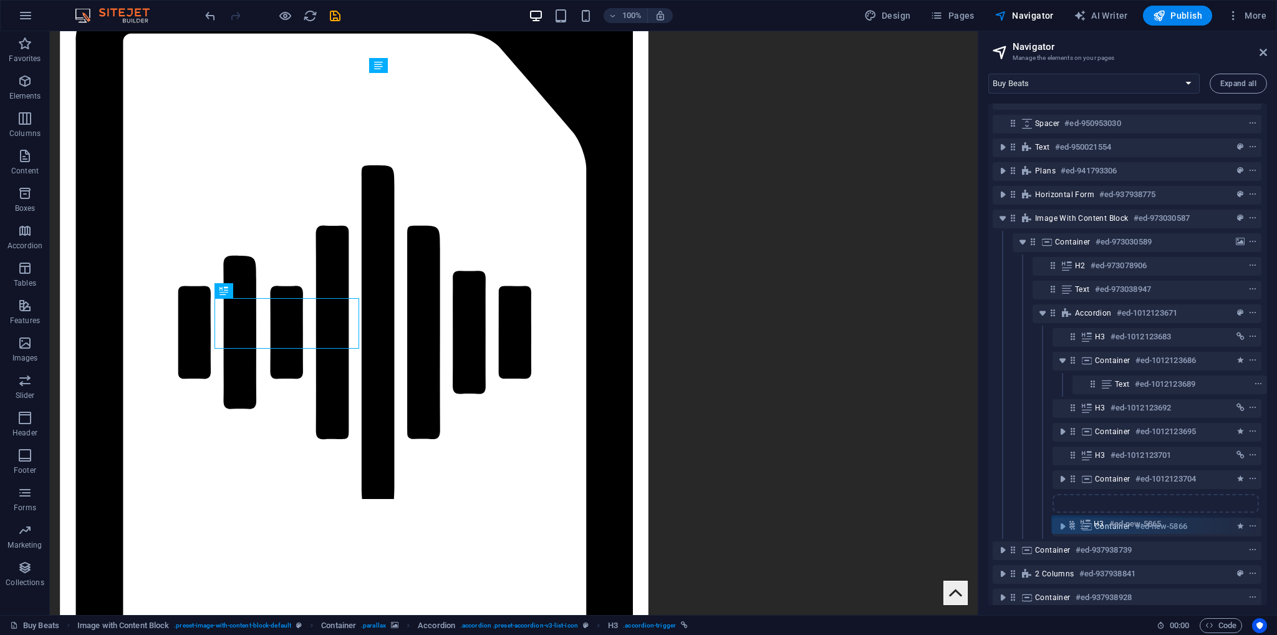
scroll to position [95, 2]
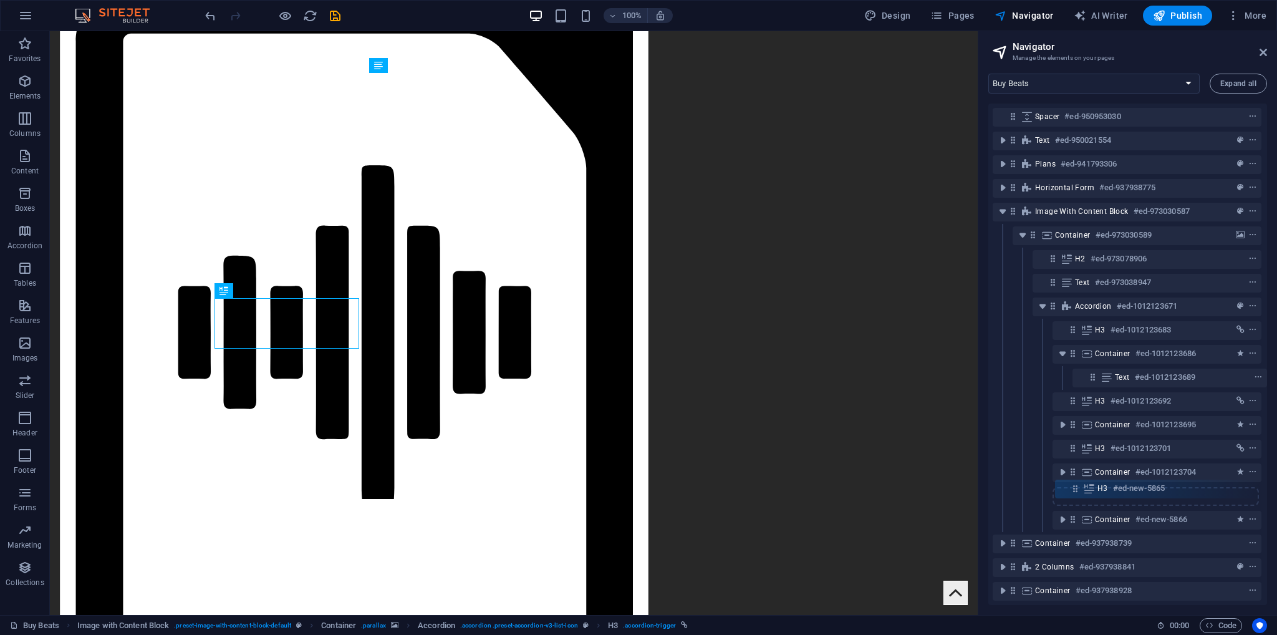
drag, startPoint x: 1070, startPoint y: 511, endPoint x: 1075, endPoint y: 494, distance: 18.2
click at [1075, 494] on div "Menu Bar #ed-937938670 Text on background #ed-941768112 Boxes #ed-937938685 Elf…" at bounding box center [1127, 354] width 279 height 501
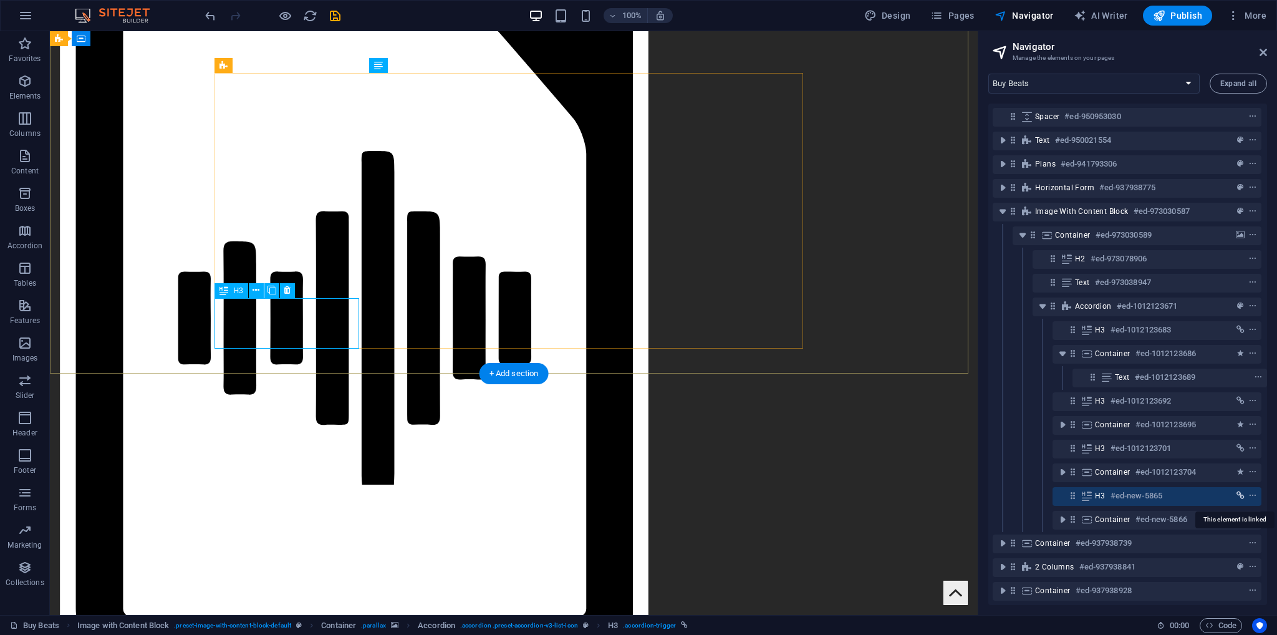
click at [1235, 490] on button "link" at bounding box center [1240, 495] width 12 height 15
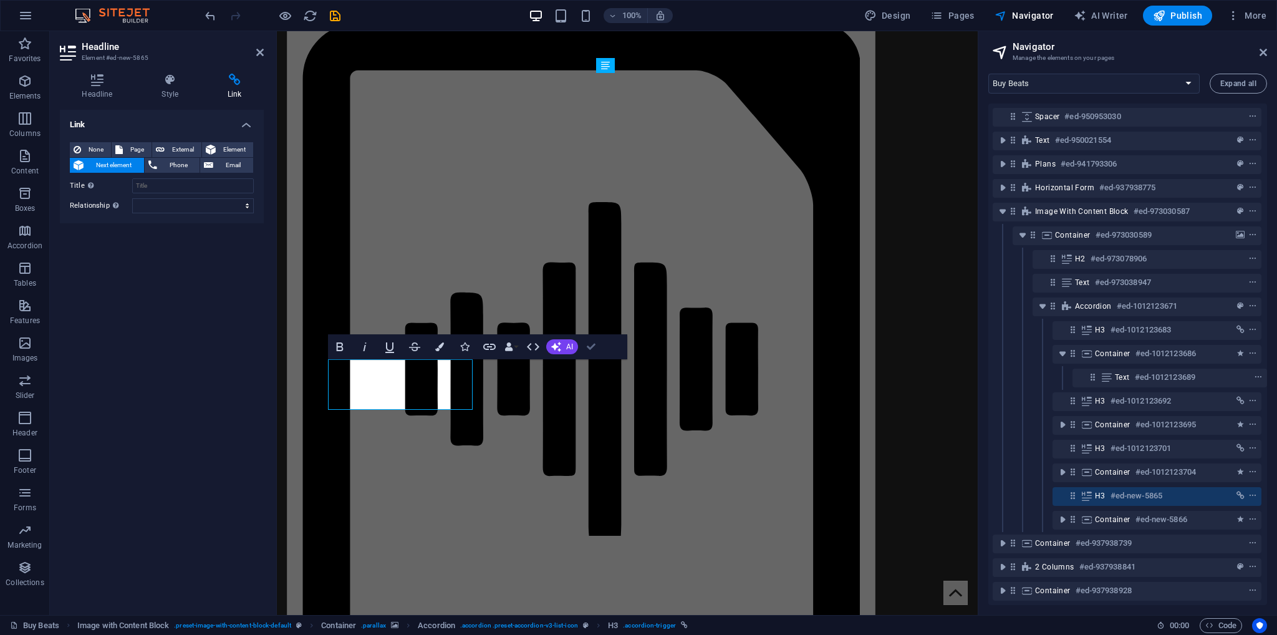
drag, startPoint x: 594, startPoint y: 342, endPoint x: 512, endPoint y: 320, distance: 85.3
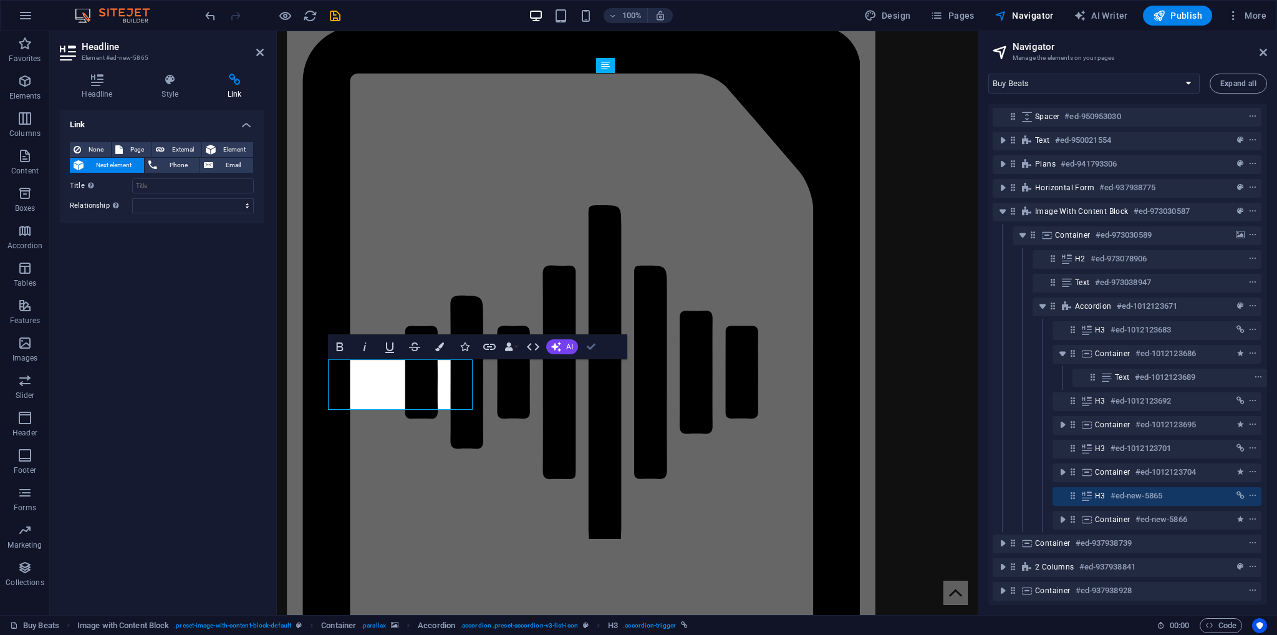
scroll to position [1961, 0]
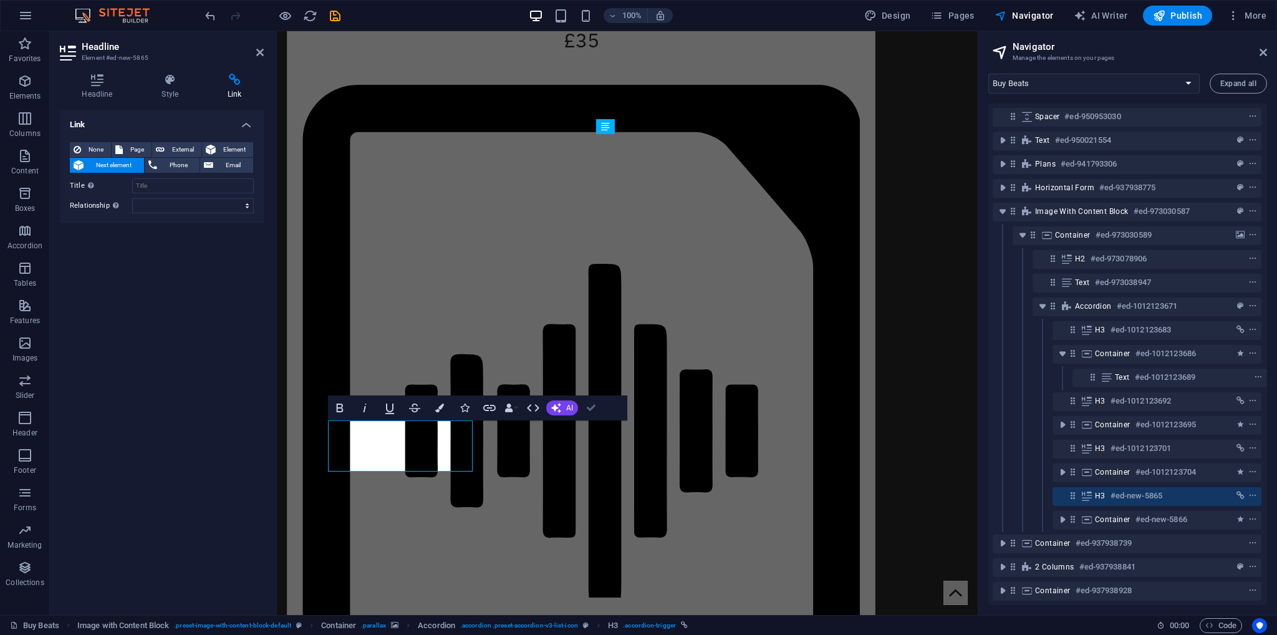
drag, startPoint x: 589, startPoint y: 408, endPoint x: 387, endPoint y: 403, distance: 202.8
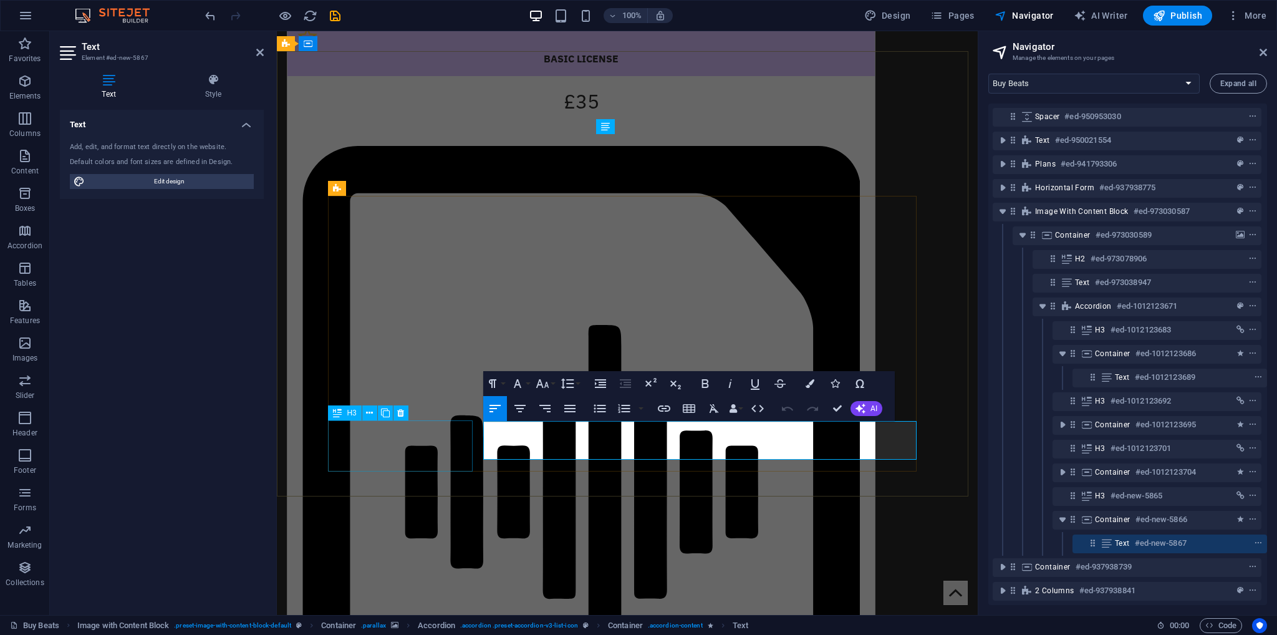
scroll to position [1961, 0]
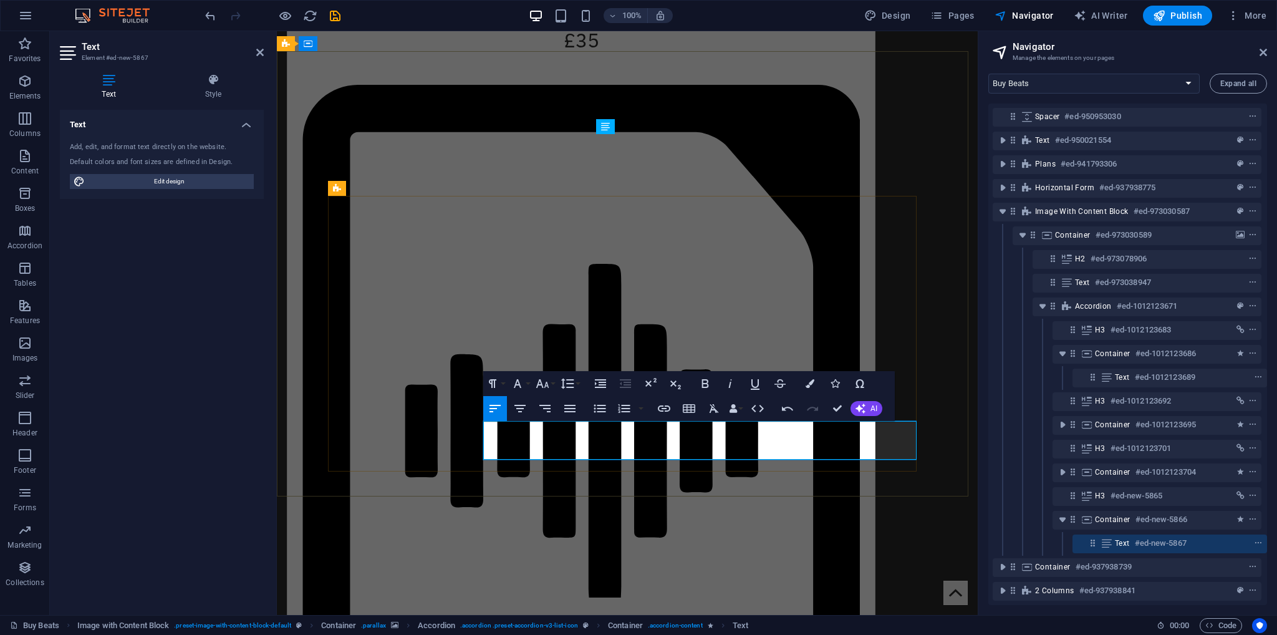
click at [664, 407] on icon "button" at bounding box center [664, 408] width 15 height 15
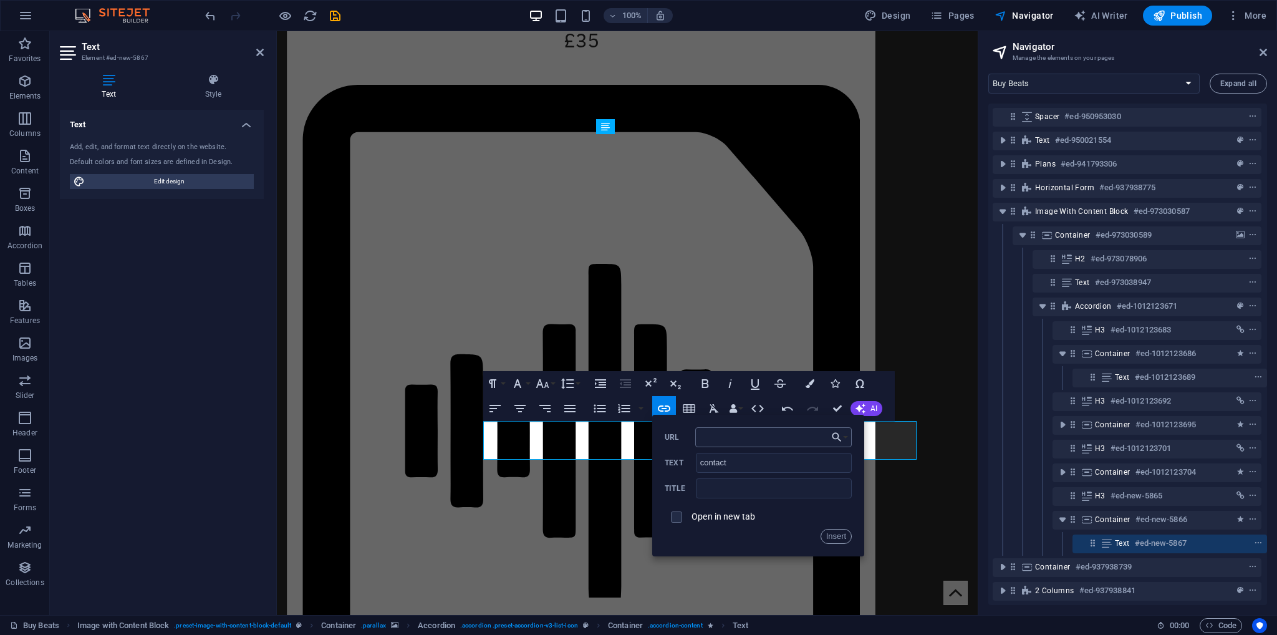
click at [734, 438] on input "URL" at bounding box center [773, 437] width 157 height 20
click at [846, 440] on button "Choose Link" at bounding box center [840, 437] width 24 height 20
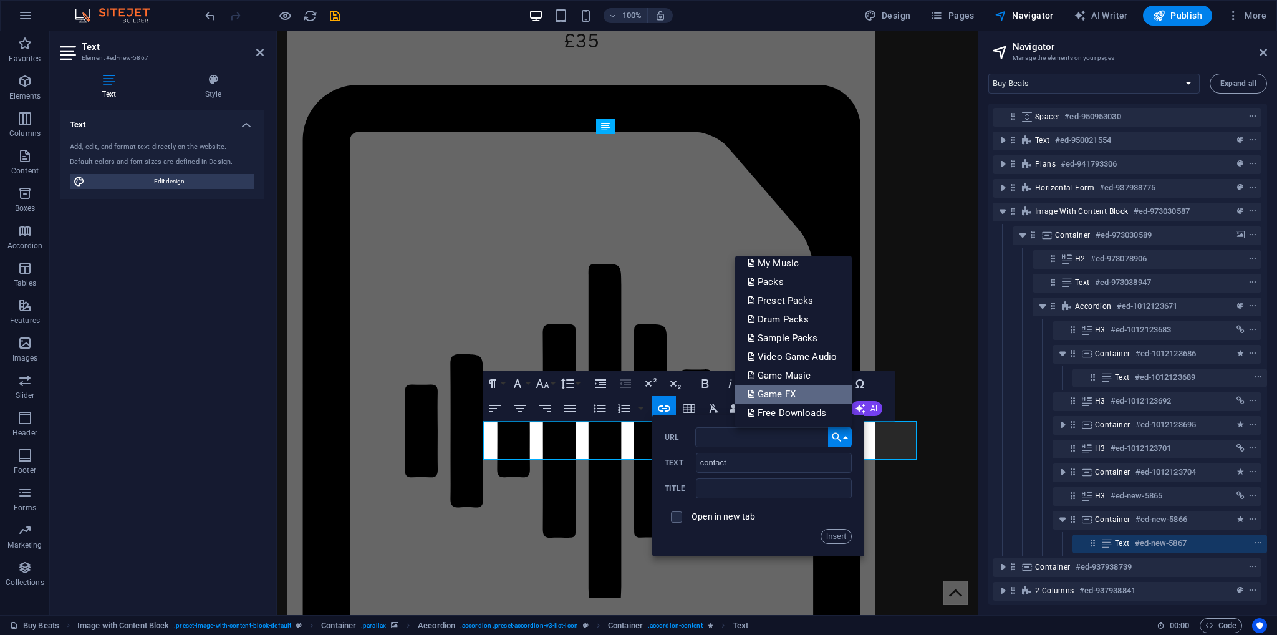
scroll to position [125, 0]
click at [790, 387] on p "Contact" at bounding box center [771, 388] width 46 height 19
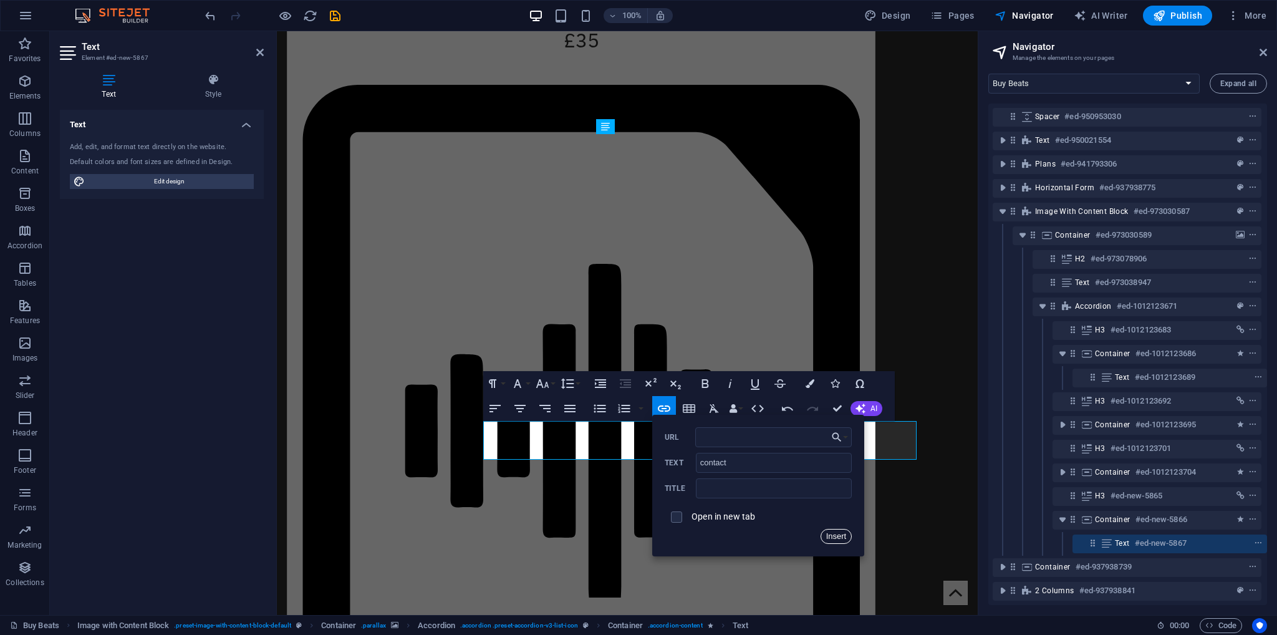
click at [835, 539] on button "Insert" at bounding box center [837, 536] width 32 height 15
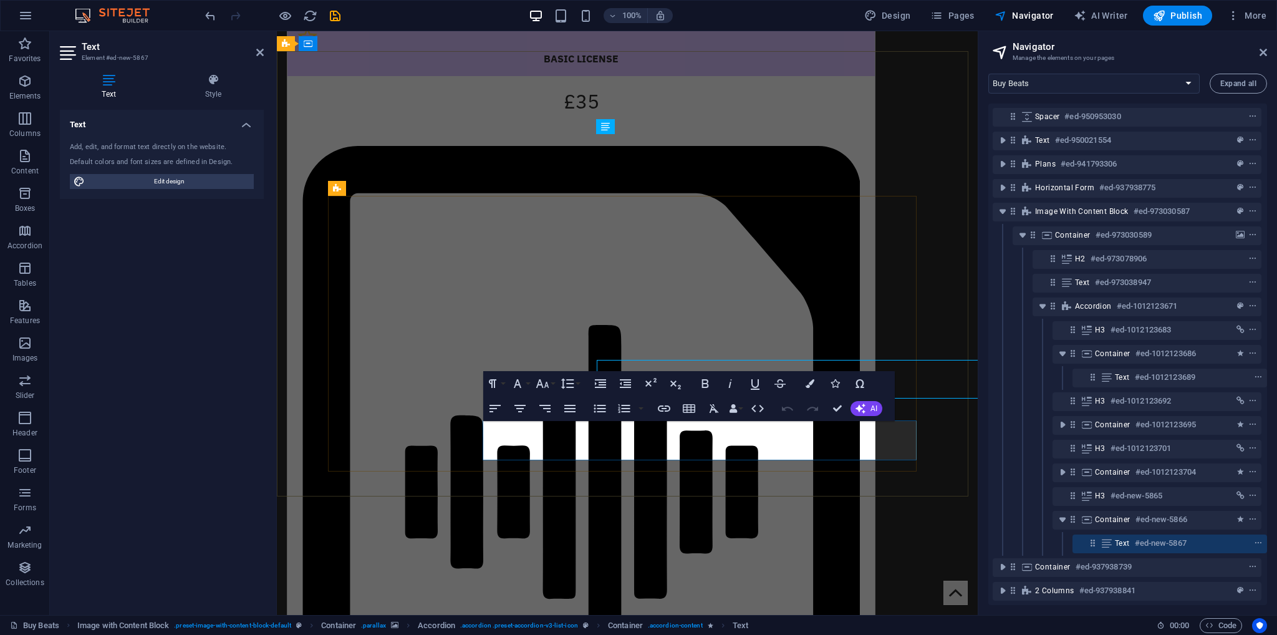
scroll to position [1961, 0]
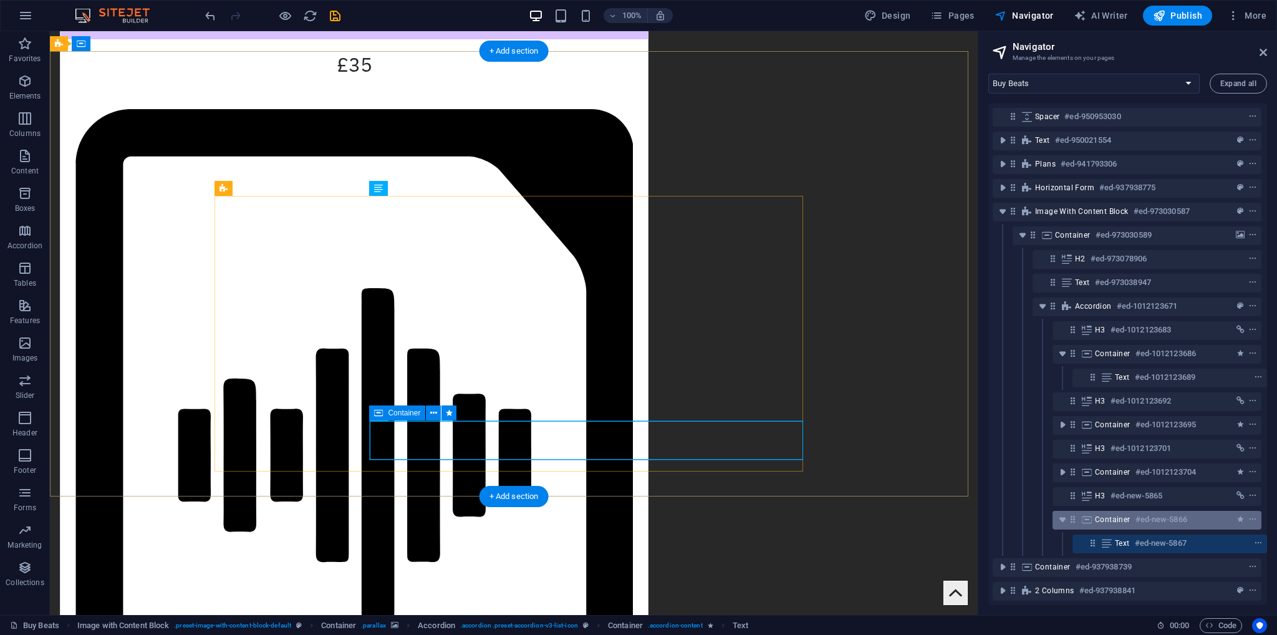
click at [1136, 520] on h6 "#ed-new-5866" at bounding box center [1162, 519] width 52 height 15
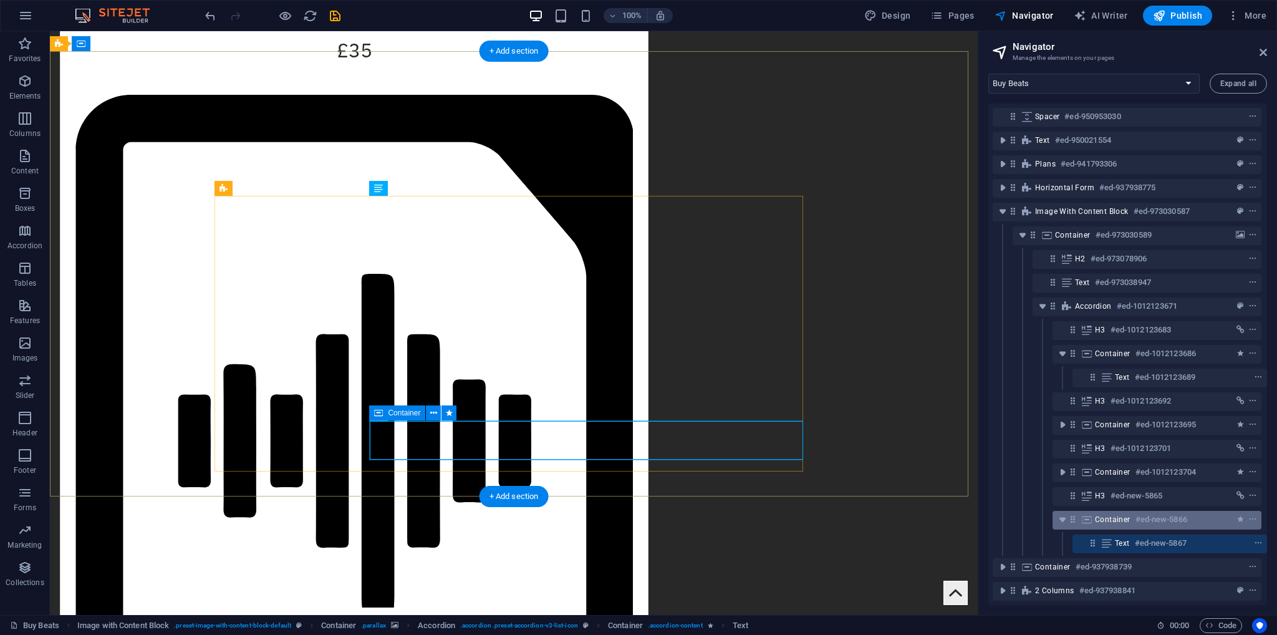
scroll to position [2017, 0]
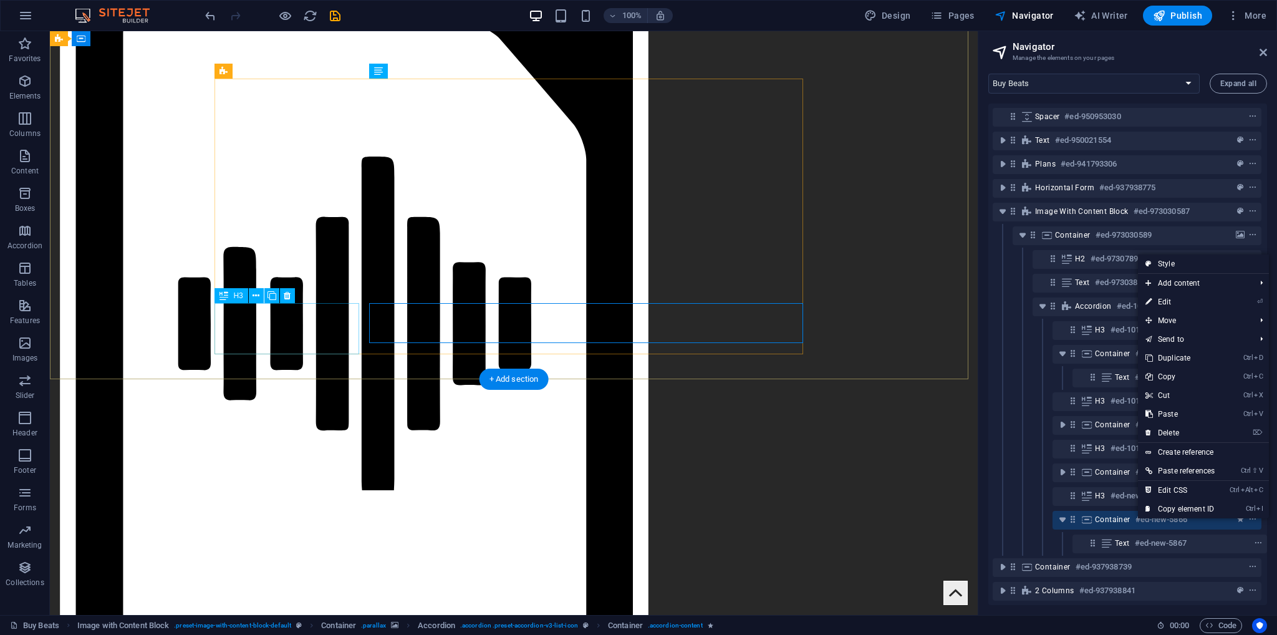
click at [1100, 508] on div "Container #ed-new-5866" at bounding box center [1127, 520] width 269 height 24
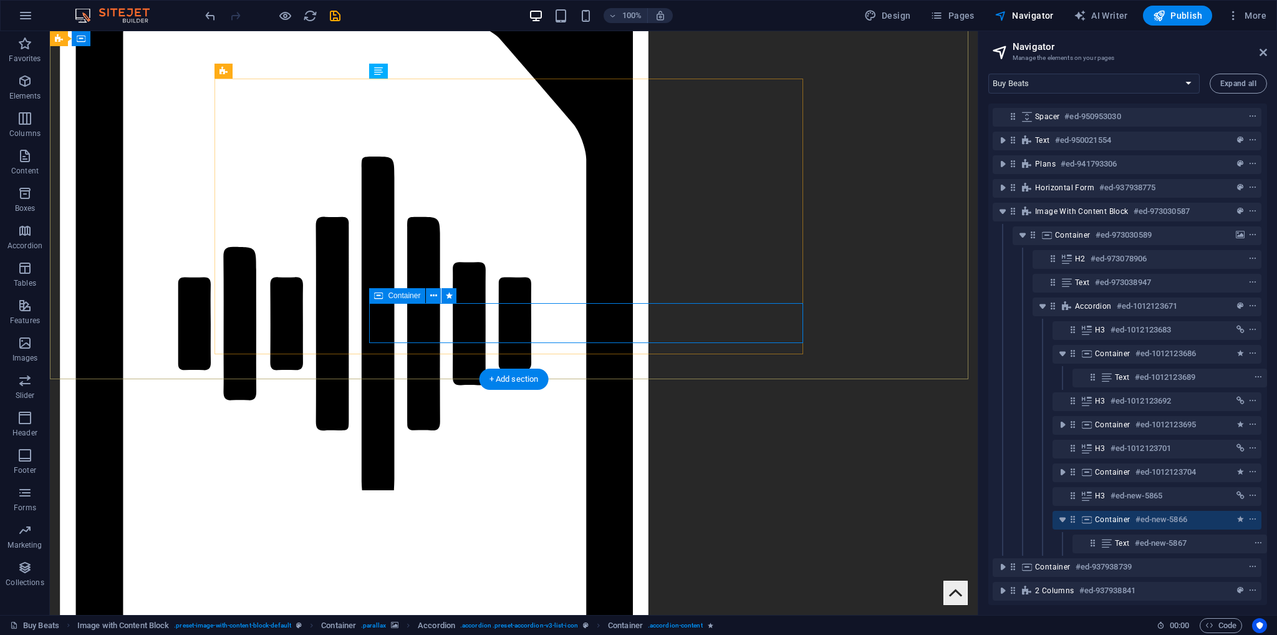
drag, startPoint x: 1058, startPoint y: 519, endPoint x: 1080, endPoint y: 512, distance: 22.9
click at [1059, 519] on icon "toggle-expand" at bounding box center [1062, 519] width 12 height 12
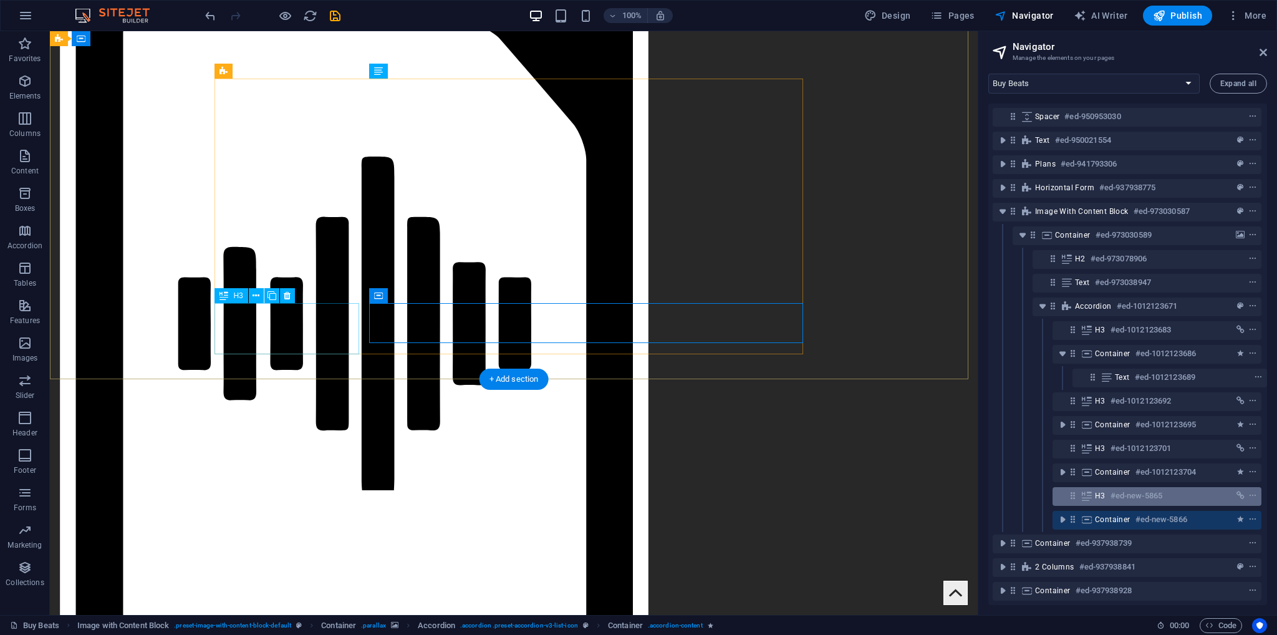
click at [1114, 502] on h6 "#ed-new-5865" at bounding box center [1137, 495] width 52 height 15
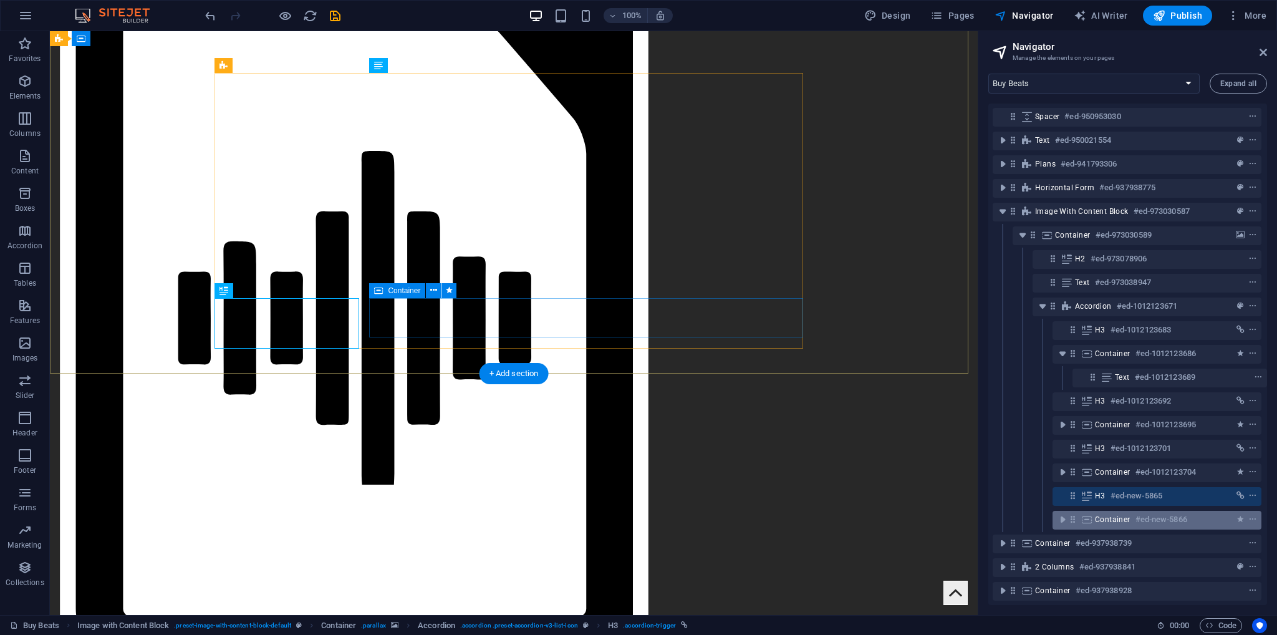
click at [1122, 515] on span "Container" at bounding box center [1113, 520] width 36 height 10
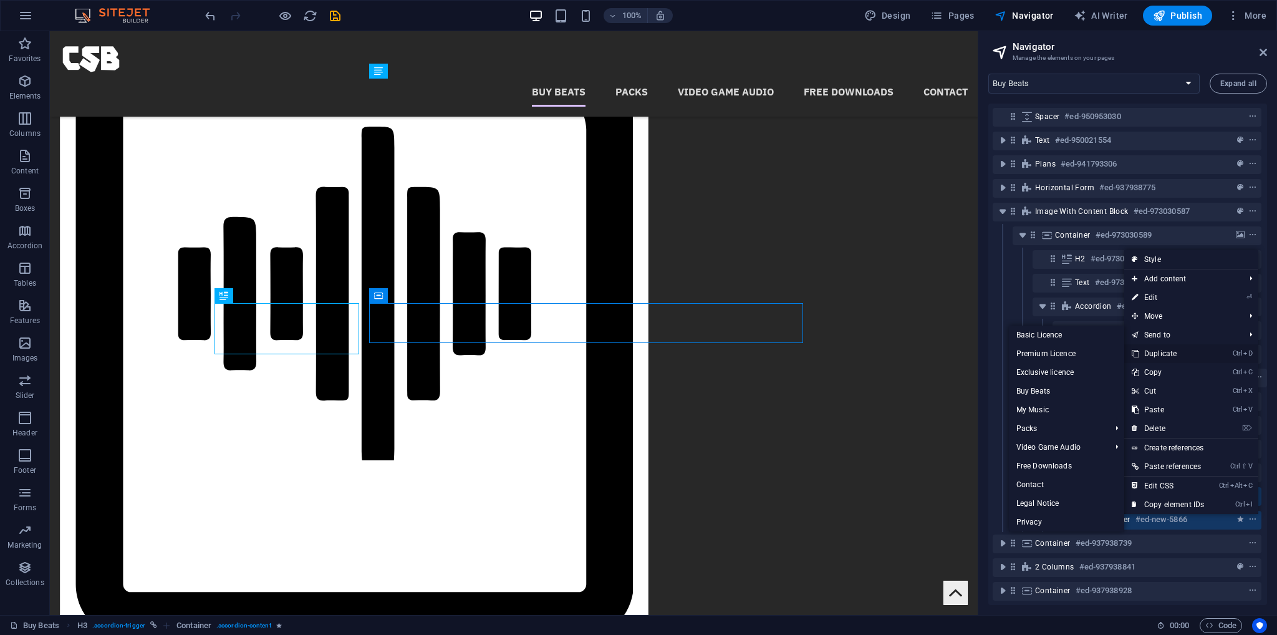
click at [1170, 353] on link "Ctrl D Duplicate" at bounding box center [1167, 353] width 87 height 19
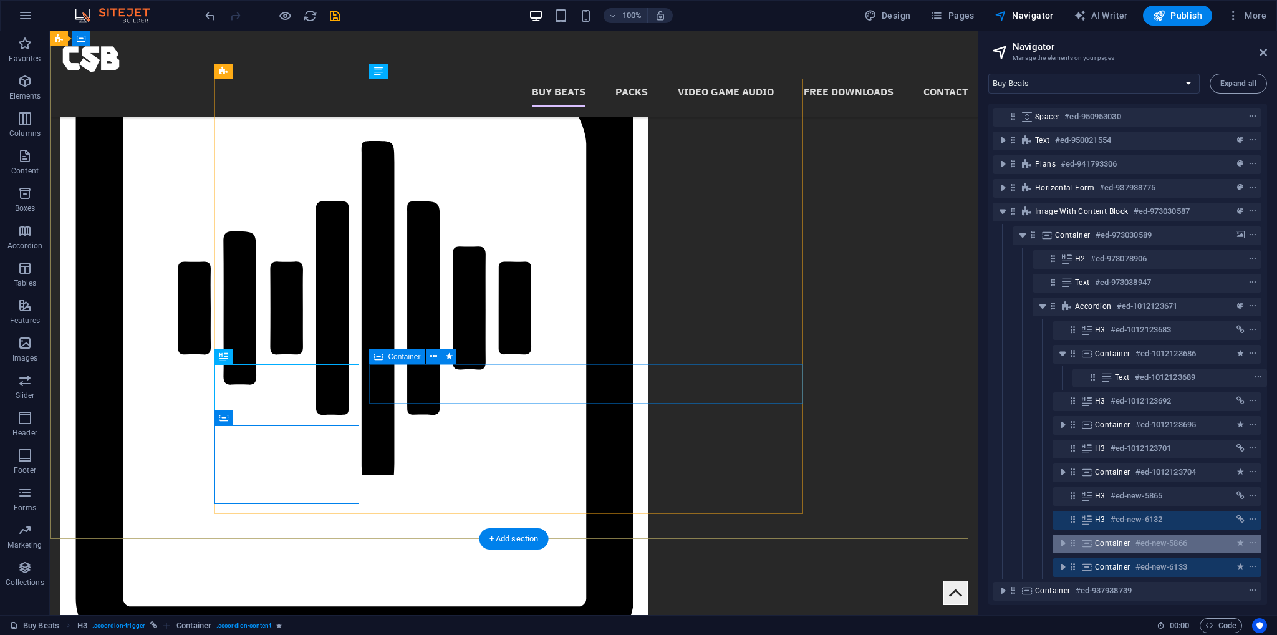
click at [1118, 539] on span "Container" at bounding box center [1113, 543] width 36 height 10
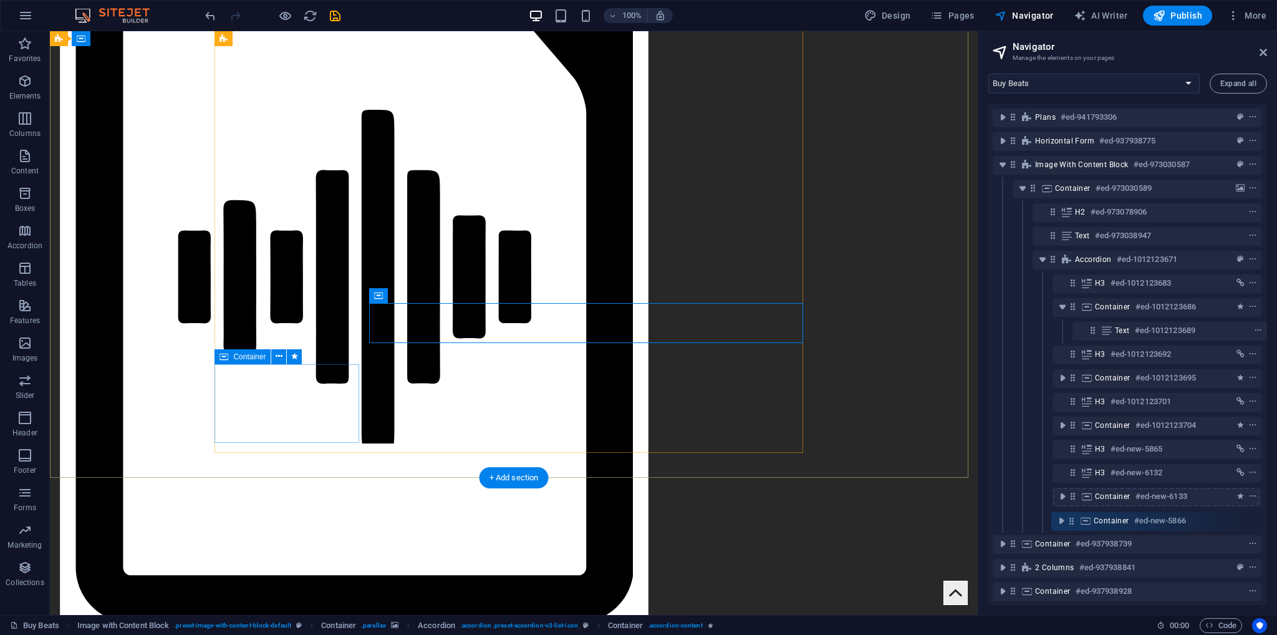
scroll to position [143, 2]
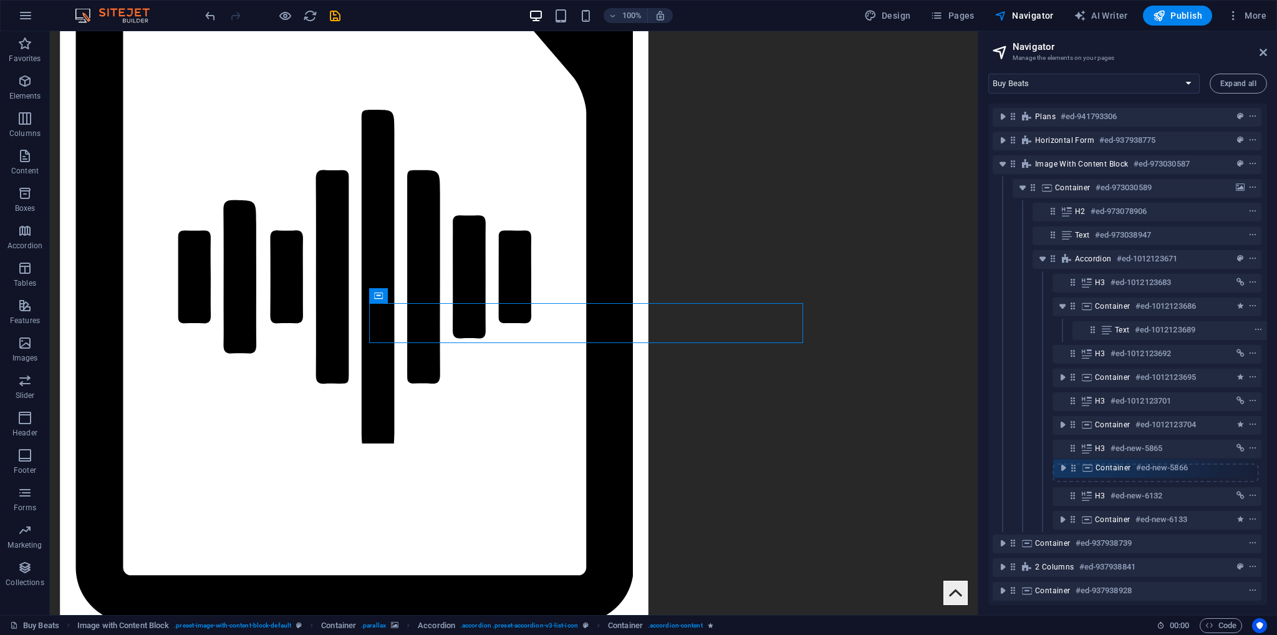
drag, startPoint x: 1073, startPoint y: 547, endPoint x: 1076, endPoint y: 469, distance: 78.0
click at [1076, 469] on div "Menu Bar #ed-937938670 Text on background #ed-941768112 Boxes #ed-937938685 Elf…" at bounding box center [1127, 354] width 279 height 501
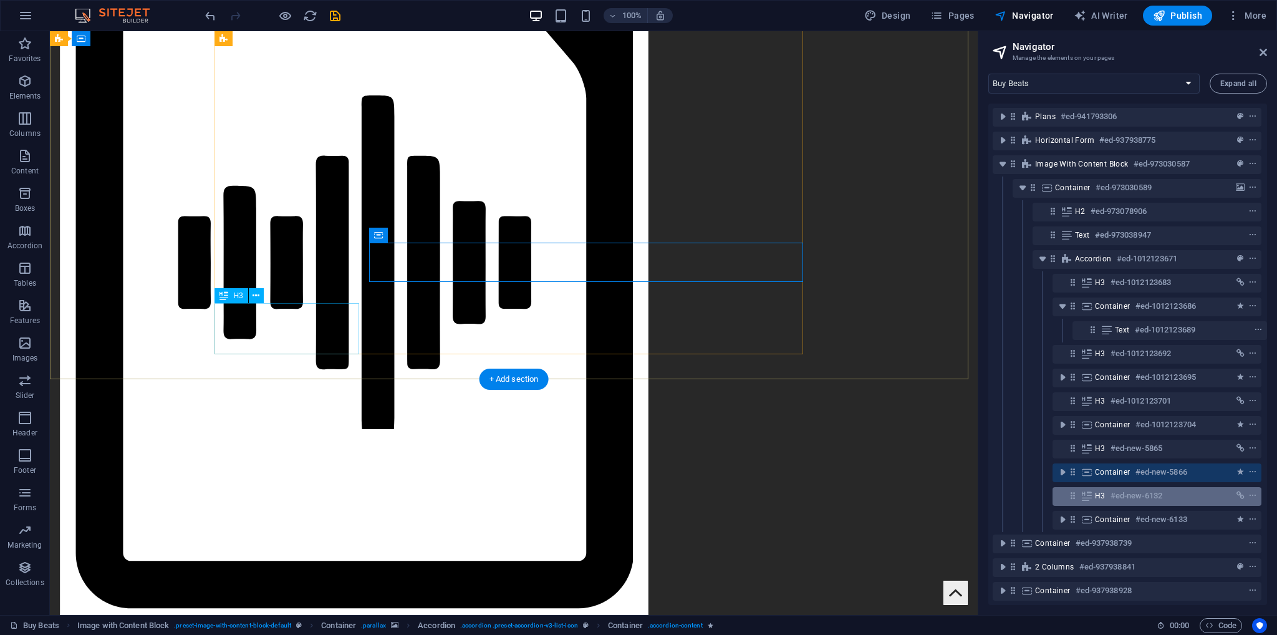
click at [1124, 502] on h6 "#ed-new-6132" at bounding box center [1137, 495] width 52 height 15
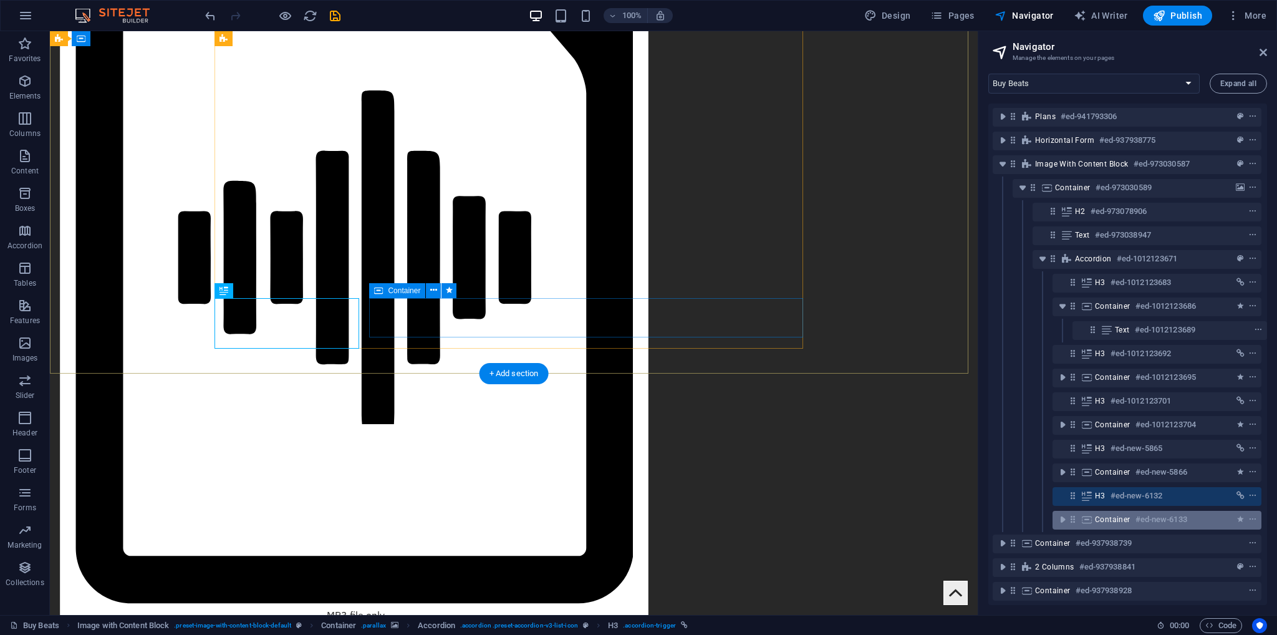
click at [1131, 516] on div "Container #ed-new-6133" at bounding box center [1147, 519] width 104 height 15
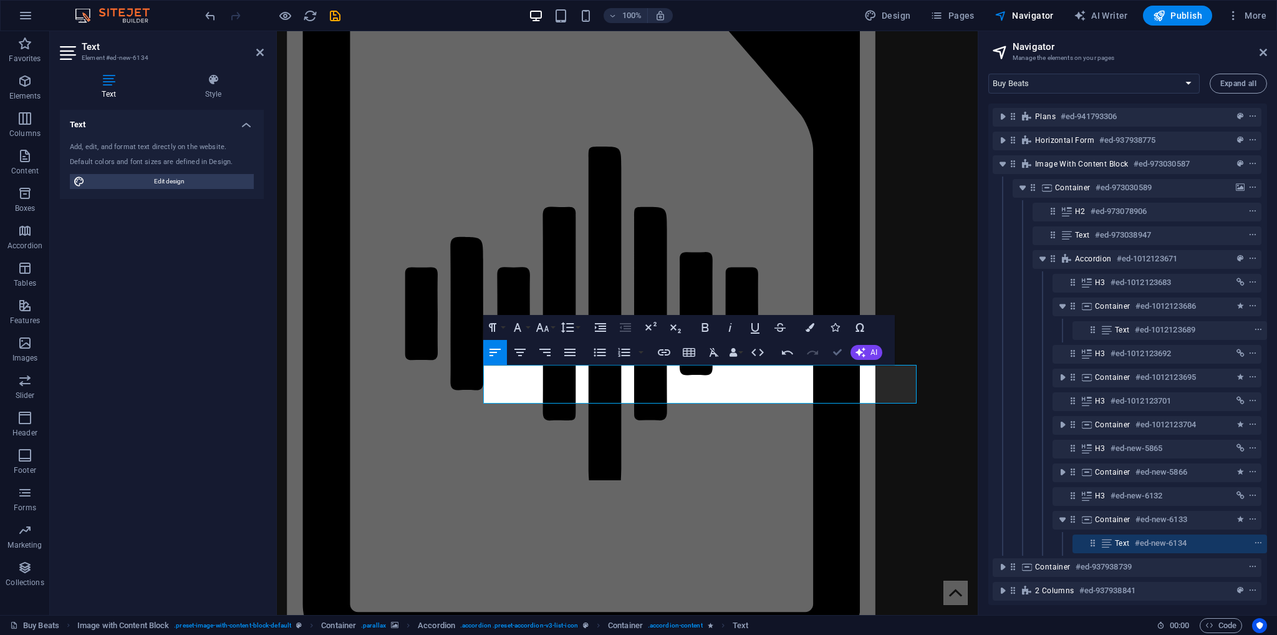
drag, startPoint x: 831, startPoint y: 359, endPoint x: 924, endPoint y: 330, distance: 97.8
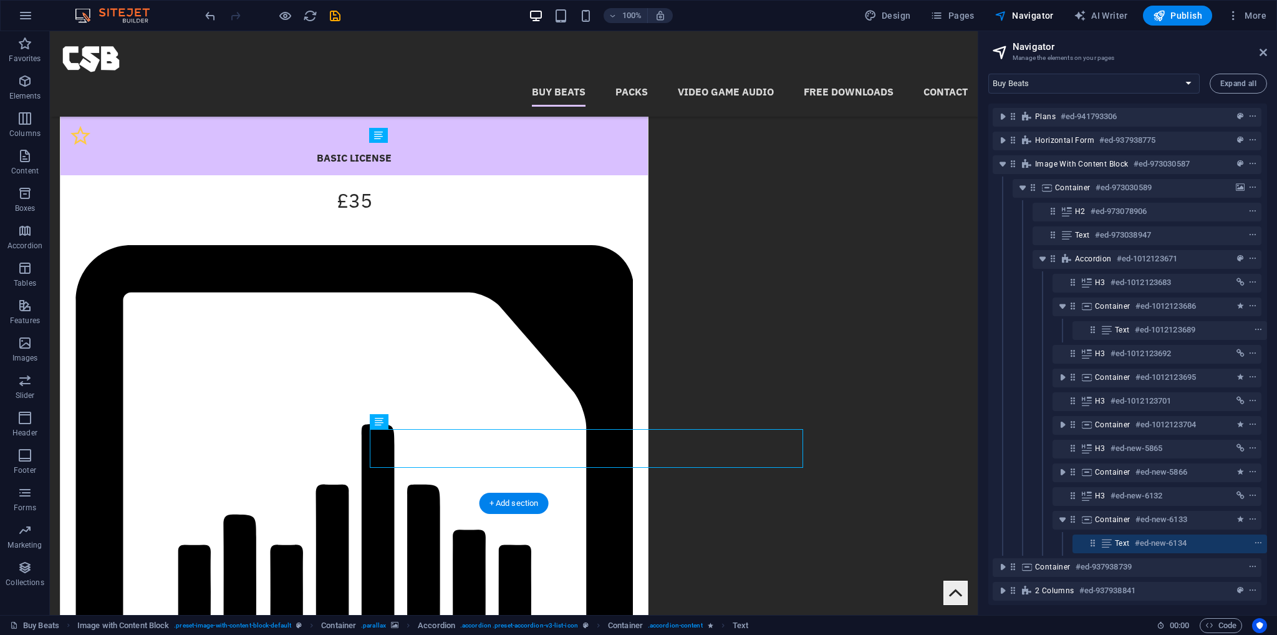
scroll to position [1704, 0]
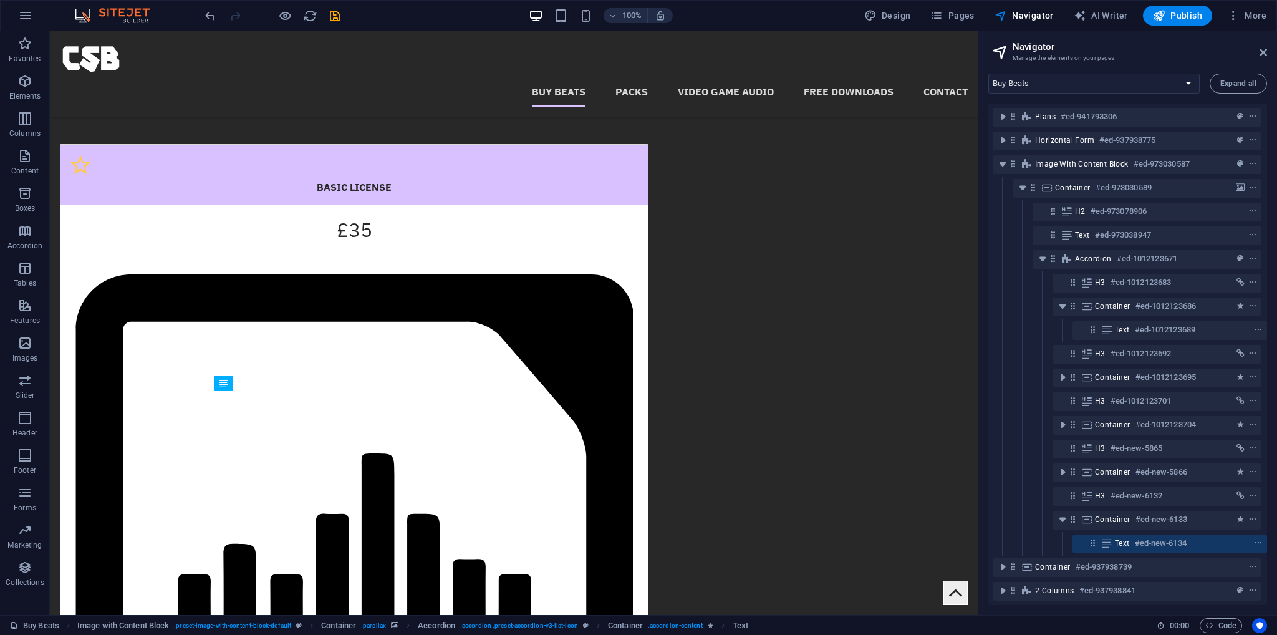
click at [342, 21] on div "100% Design Pages Navigator AI Writer Publish More" at bounding box center [737, 16] width 1069 height 20
click at [336, 16] on icon "save" at bounding box center [335, 16] width 14 height 14
checkbox input "false"
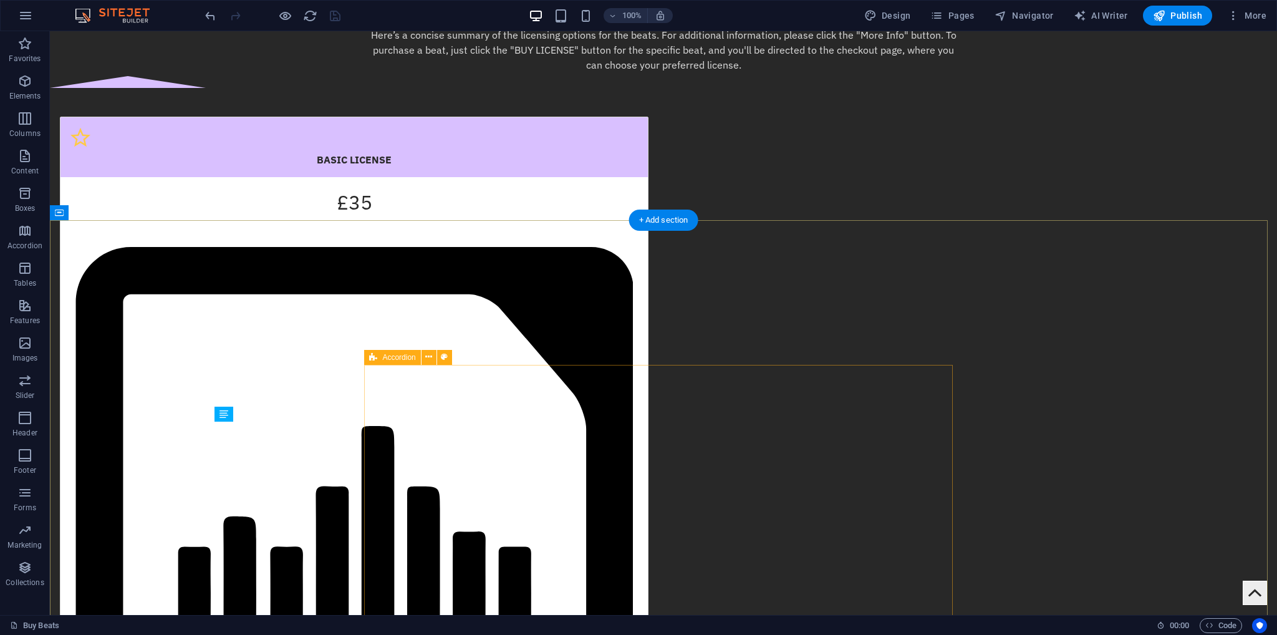
scroll to position [1772, 0]
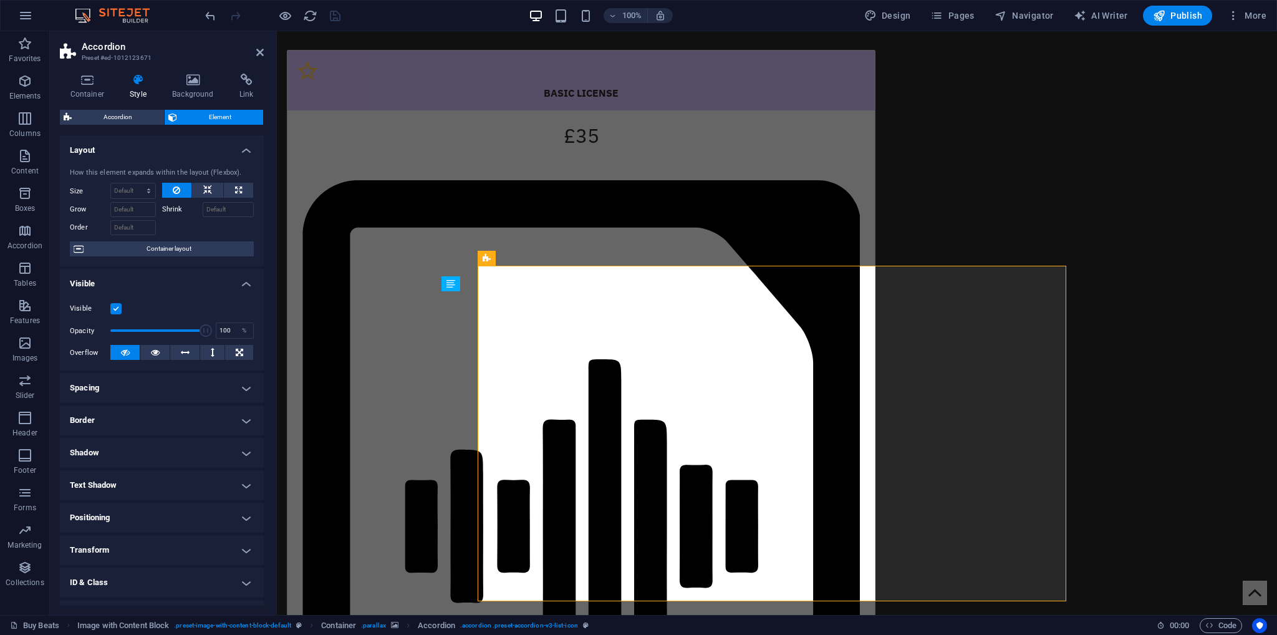
scroll to position [1804, 0]
